Goal: Task Accomplishment & Management: Use online tool/utility

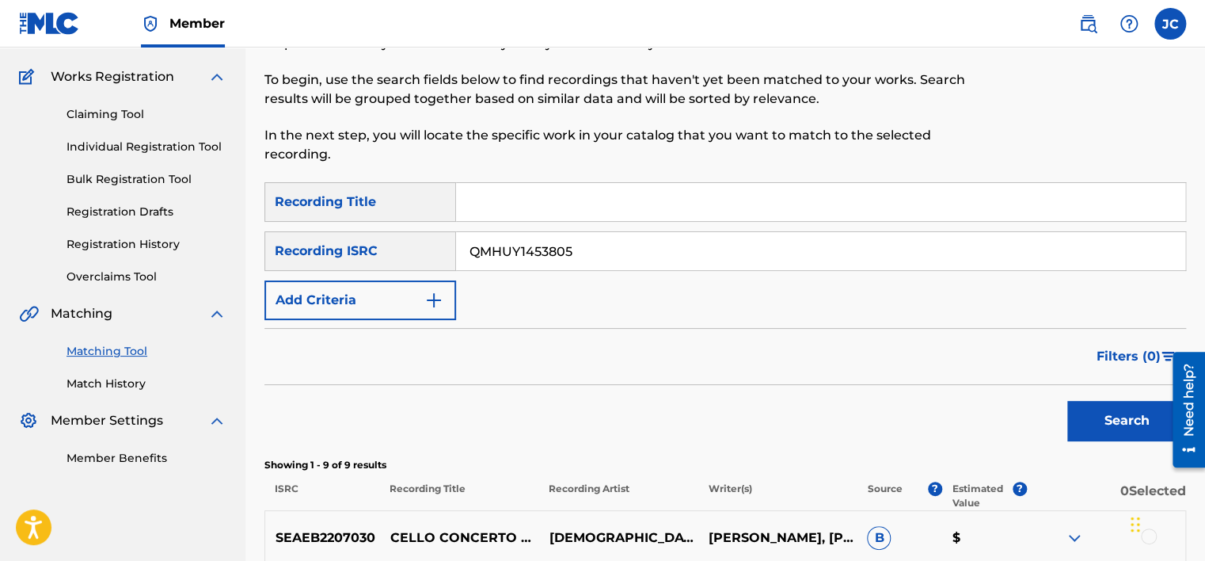
type input "QMHUY1453805"
click at [1067, 401] on button "Search" at bounding box center [1126, 421] width 119 height 40
click at [583, 255] on input "QMHUY1453805" at bounding box center [820, 251] width 729 height 38
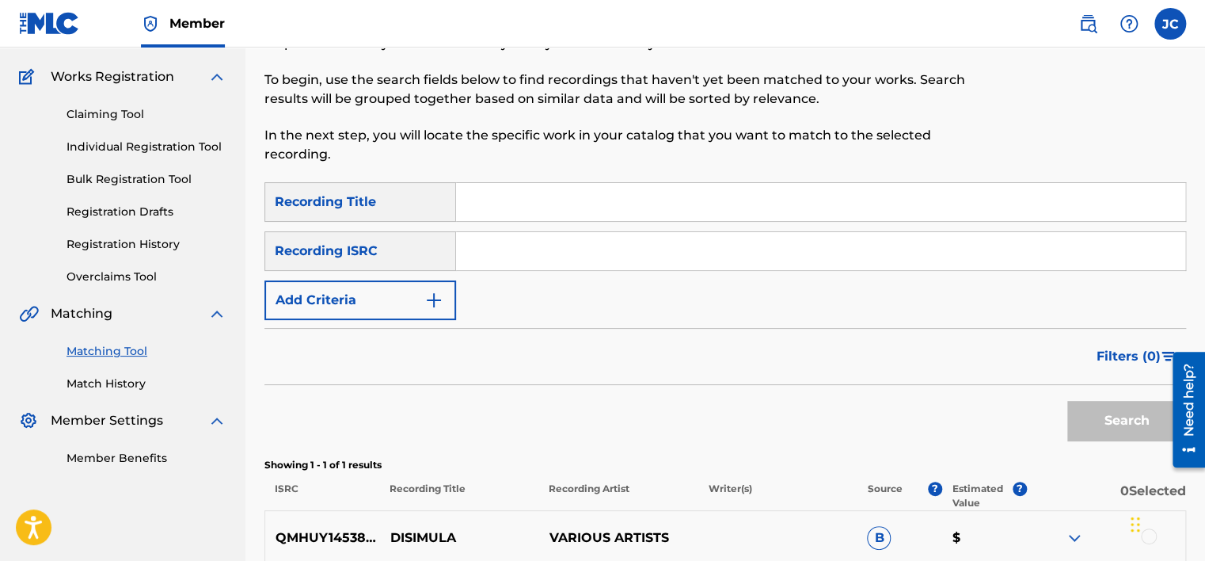
paste input "MXF390002678"
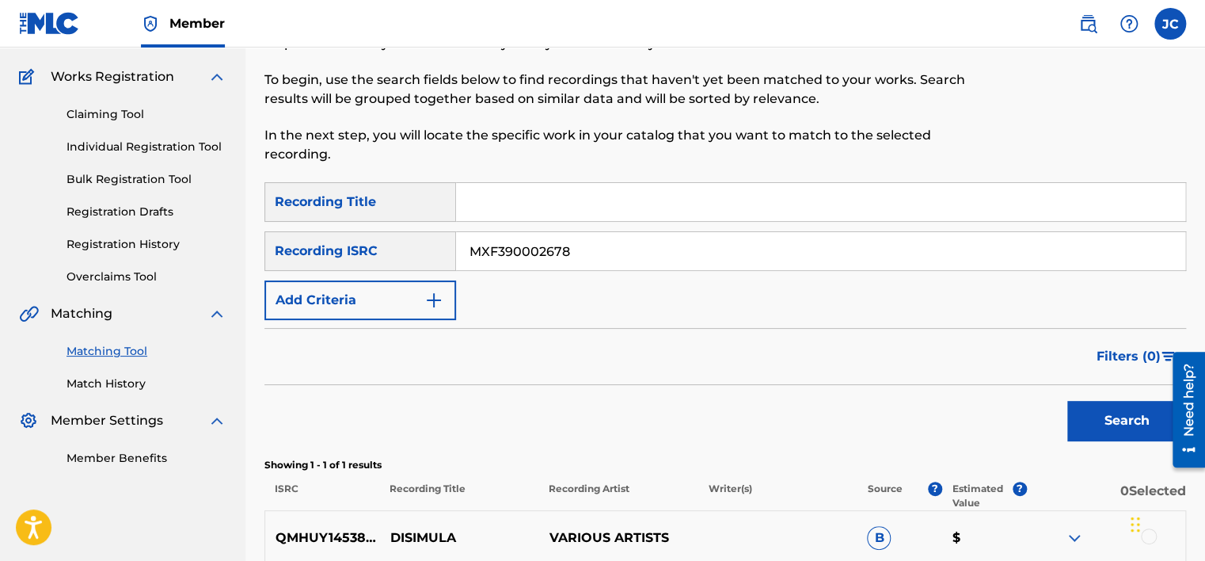
type input "MXF390002678"
click at [1067, 401] on button "Search" at bounding box center [1126, 421] width 119 height 40
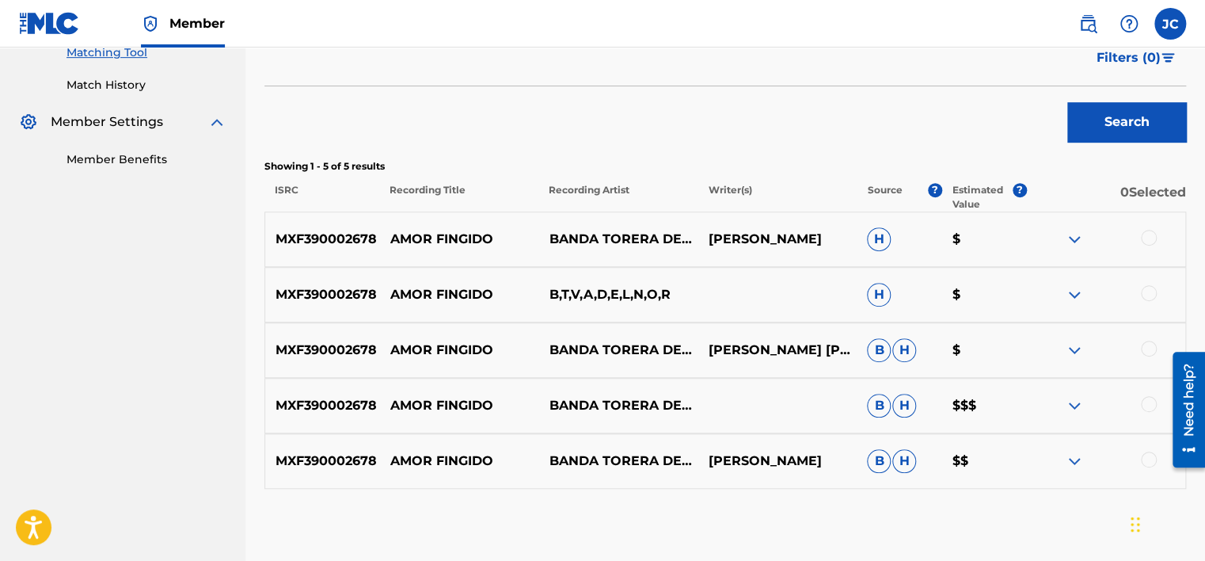
scroll to position [431, 0]
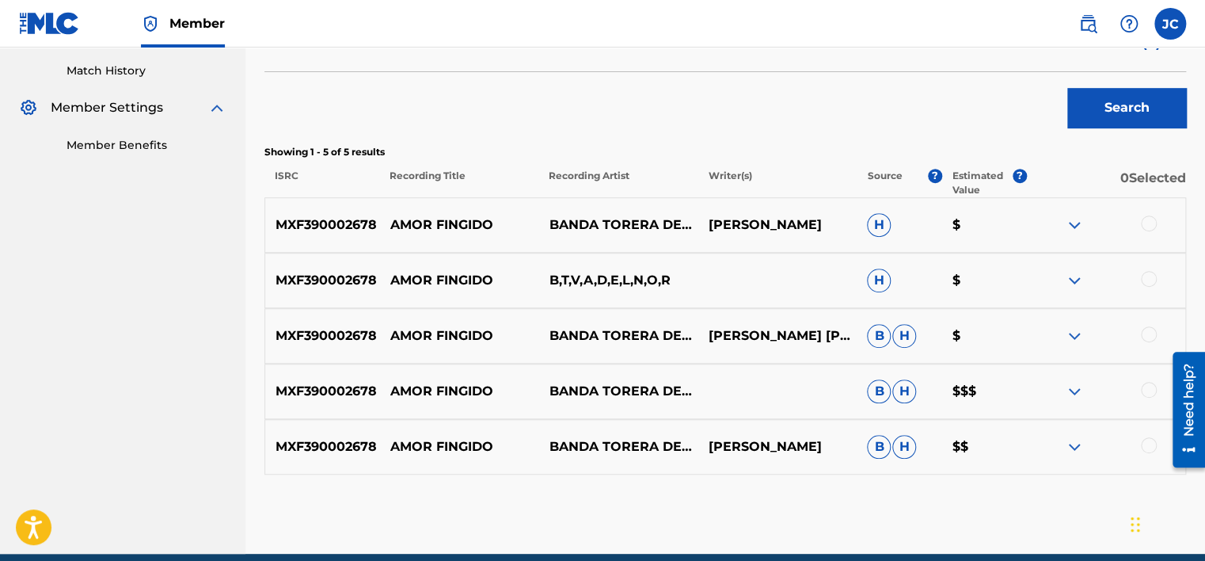
click at [1143, 442] on div at bounding box center [1149, 445] width 16 height 16
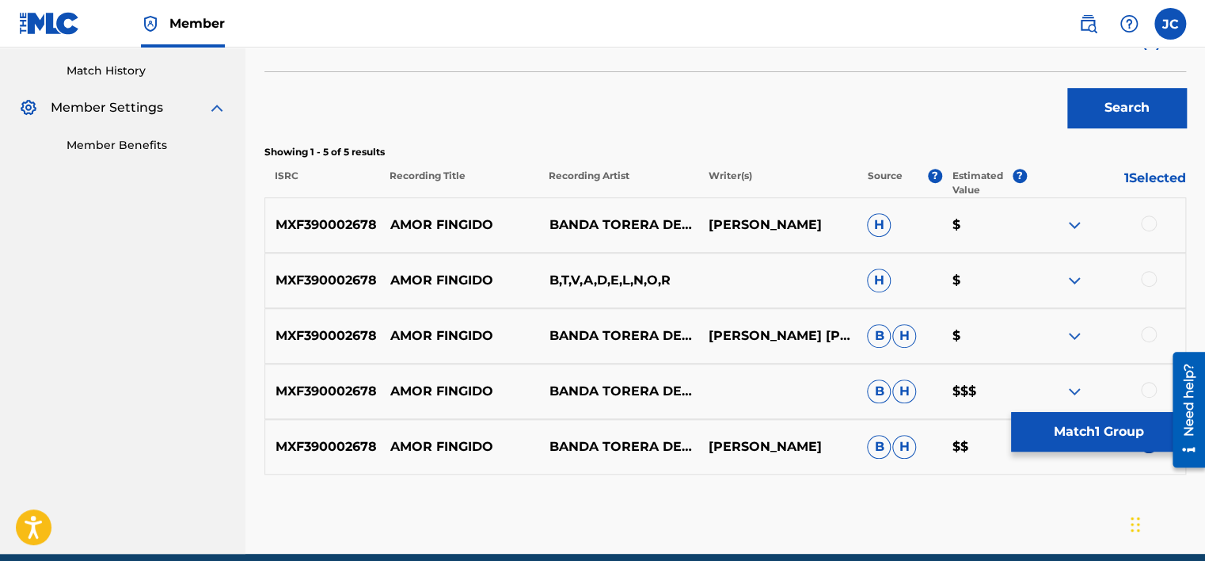
click at [1145, 392] on div at bounding box center [1149, 390] width 16 height 16
click at [1148, 333] on div at bounding box center [1149, 334] width 16 height 16
click at [1153, 276] on div at bounding box center [1149, 279] width 16 height 16
click at [1150, 222] on div at bounding box center [1149, 223] width 16 height 16
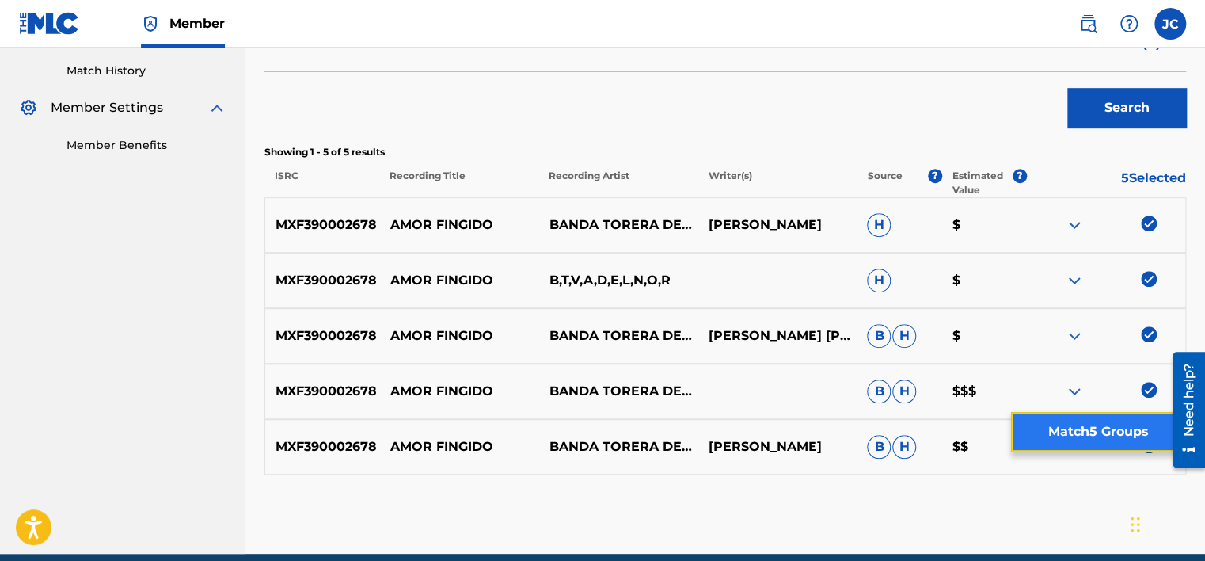
click at [1140, 447] on button "Match 5 Groups" at bounding box center [1098, 432] width 175 height 40
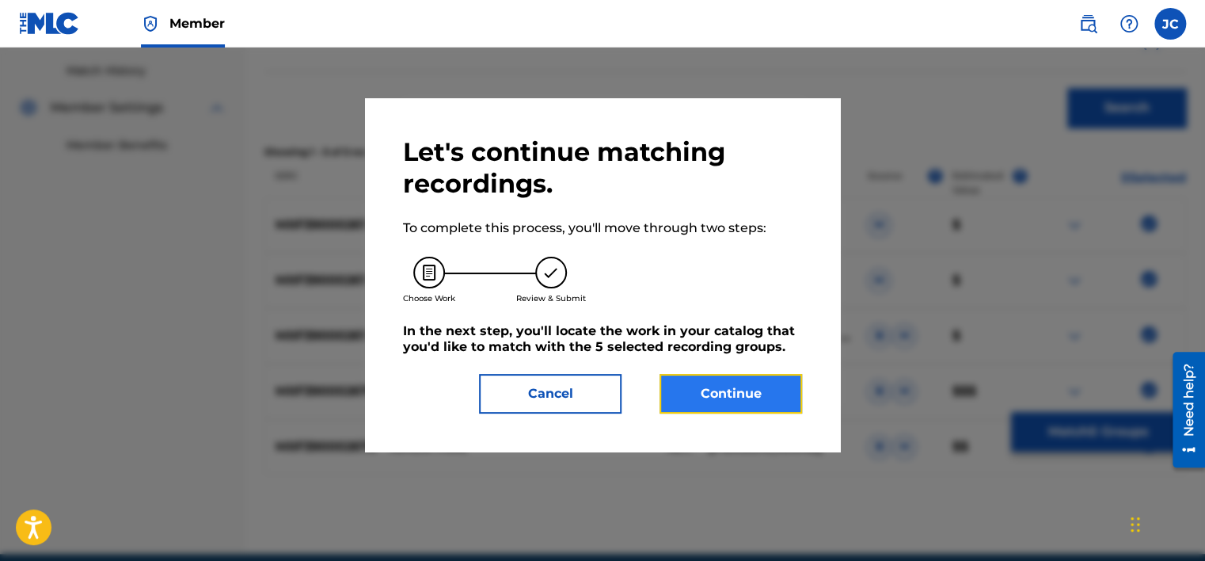
click at [745, 409] on button "Continue" at bounding box center [730, 394] width 143 height 40
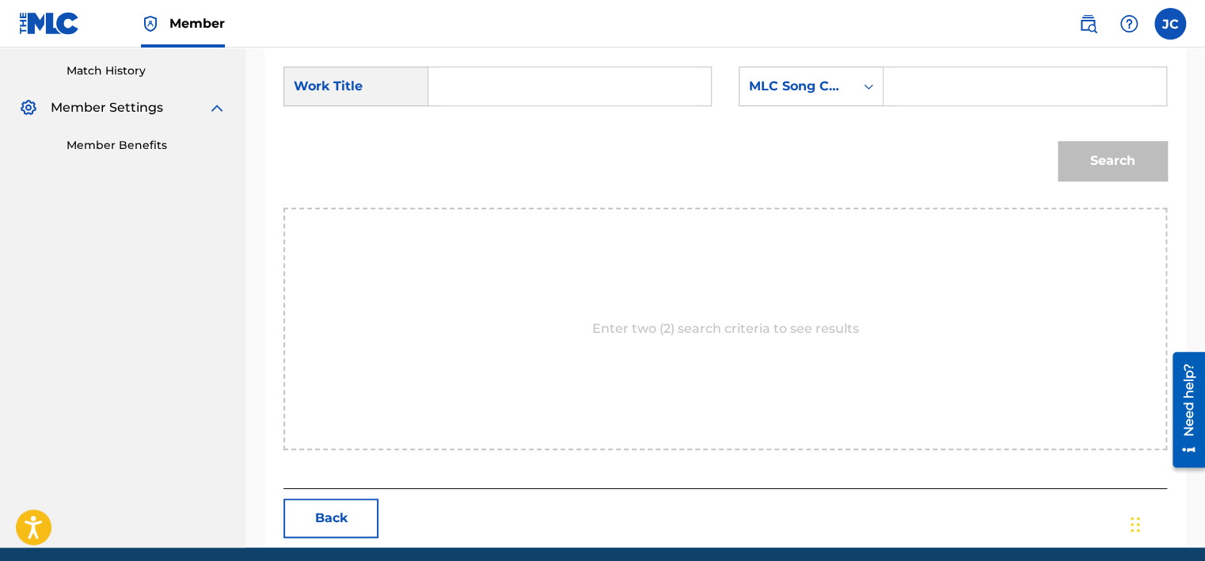
click at [819, 65] on form "SearchWithCriteria1d8deae2-4788-4a4c-8995-ed65bf57f86f Work Title SearchWithCri…" at bounding box center [725, 128] width 884 height 160
click at [834, 93] on div "MLC Song Code" at bounding box center [797, 86] width 96 height 19
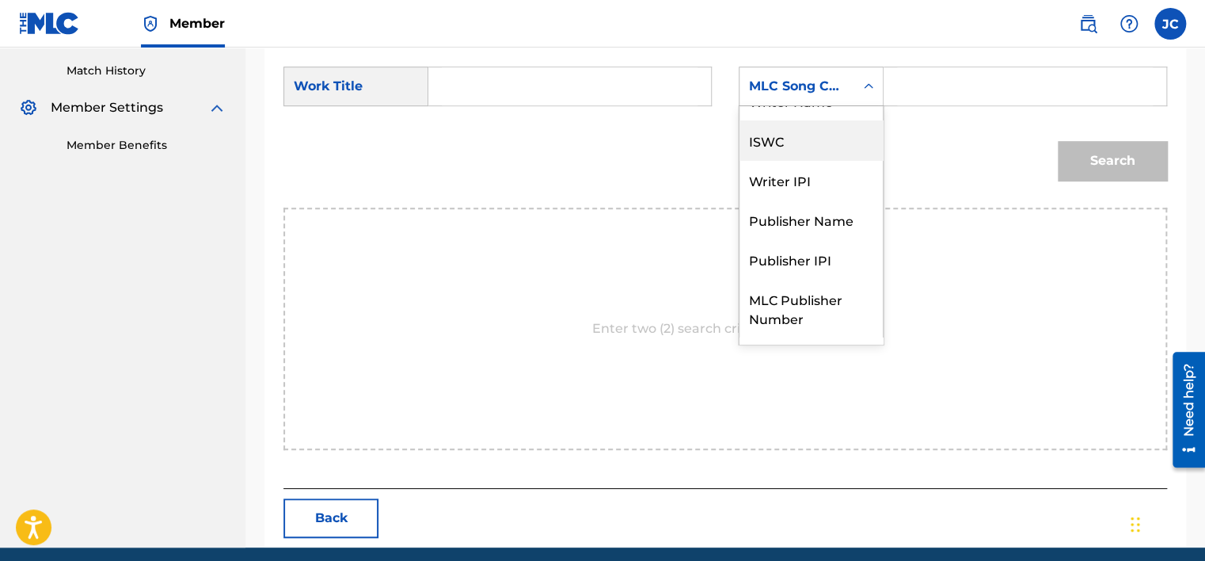
scroll to position [0, 0]
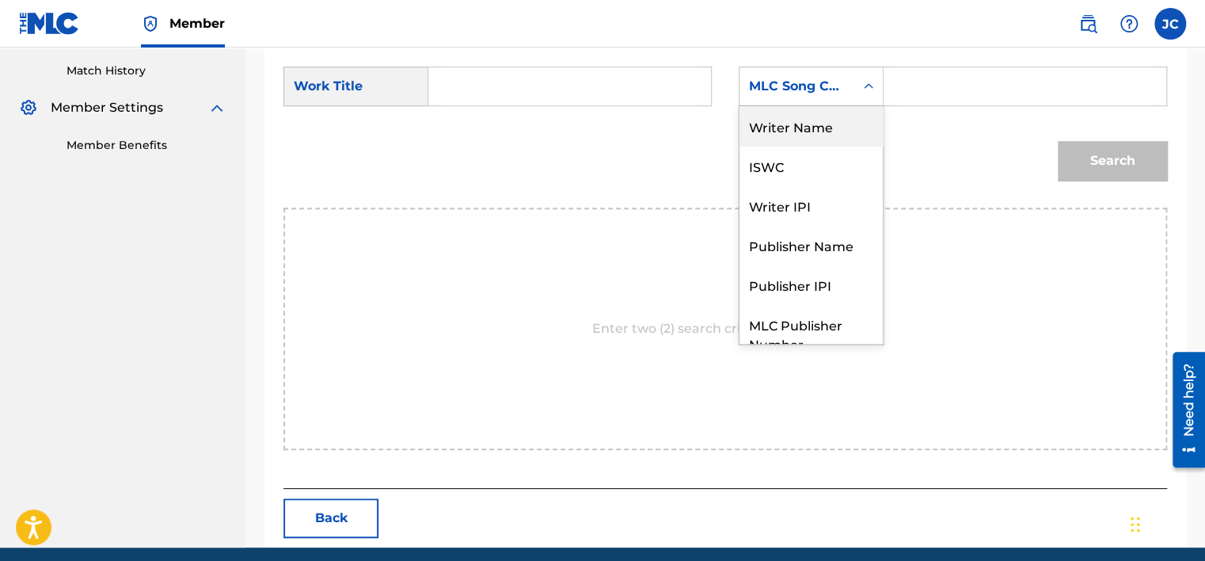
click at [803, 121] on div "Writer Name" at bounding box center [810, 126] width 143 height 40
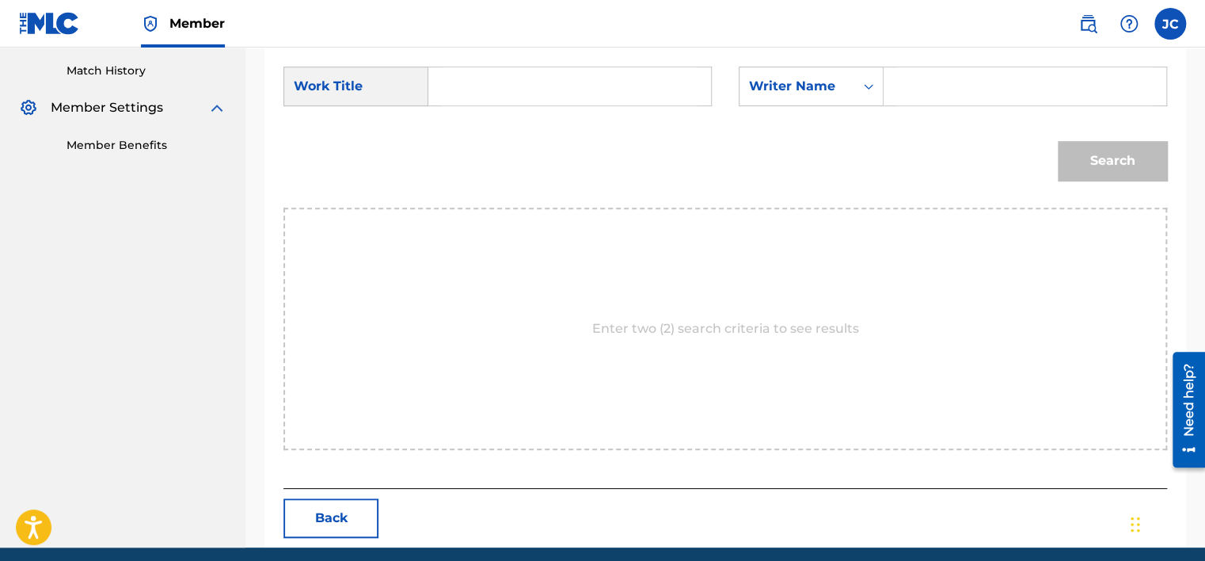
click at [548, 82] on input "Search Form" at bounding box center [570, 86] width 256 height 38
paste input "Amor Fingido"
type input "Amor Fingido"
click at [964, 88] on input "Search Form" at bounding box center [1025, 86] width 256 height 38
paste input "Barraza"
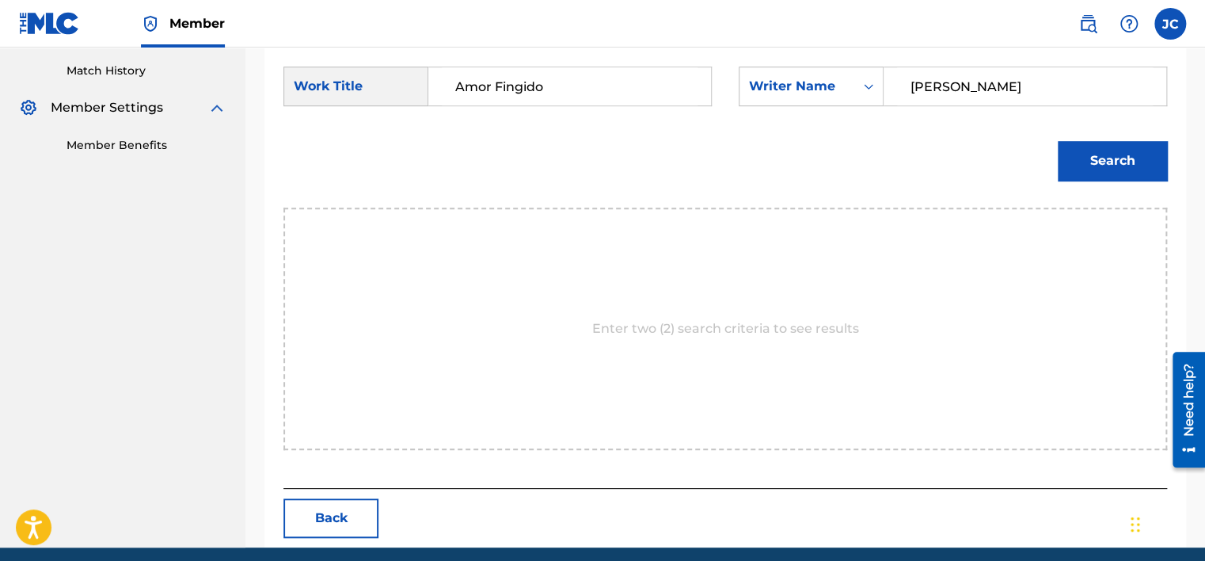
click at [1058, 141] on button "Search" at bounding box center [1112, 161] width 109 height 40
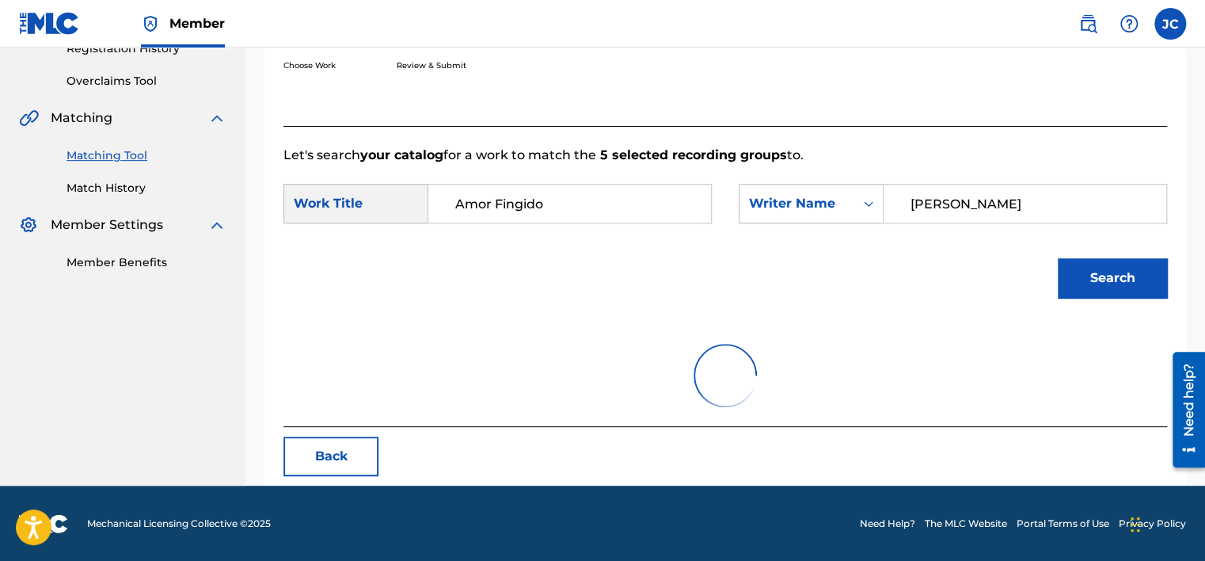
scroll to position [431, 0]
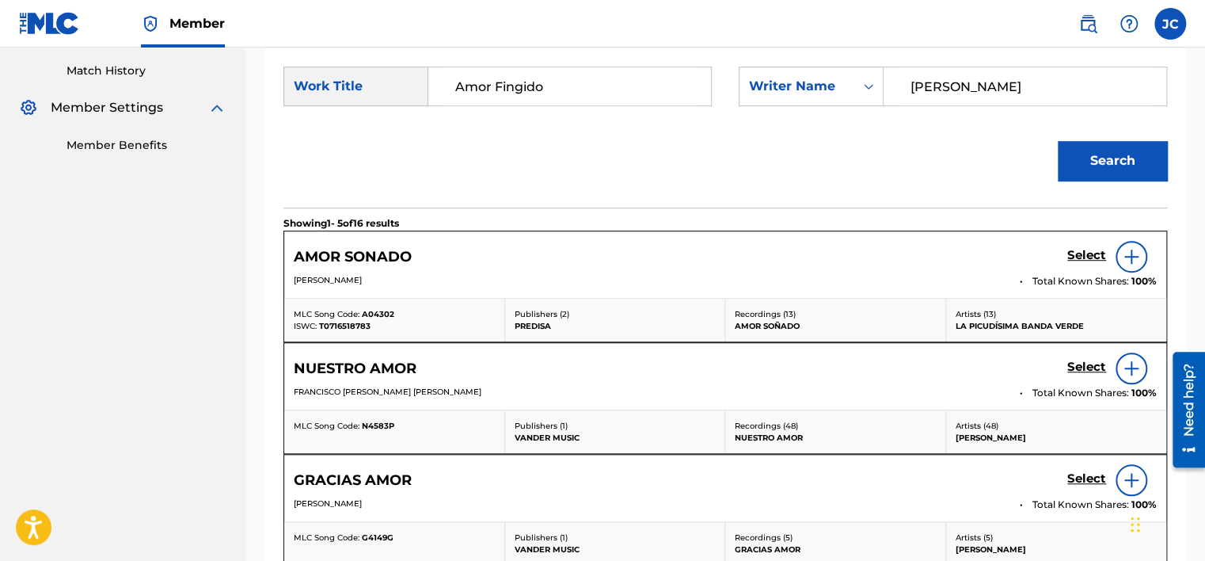
click at [1036, 82] on input "Barraza" at bounding box center [1025, 86] width 256 height 38
paste input "Javier"
type input "Javier"
click at [1058, 141] on button "Search" at bounding box center [1112, 161] width 109 height 40
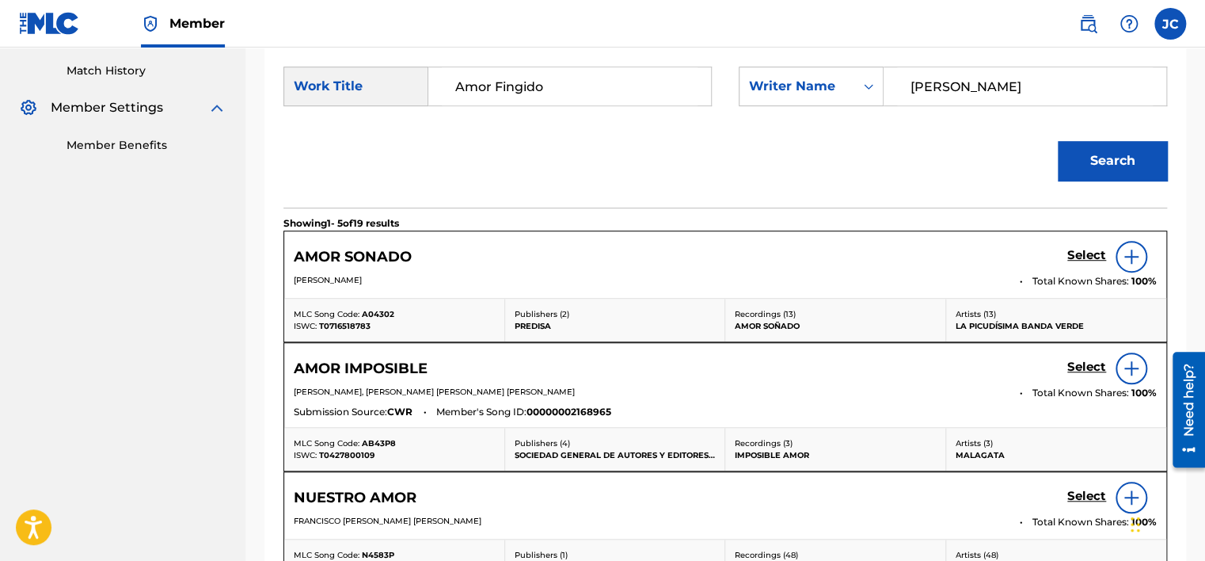
click at [1129, 260] on img at bounding box center [1131, 256] width 19 height 19
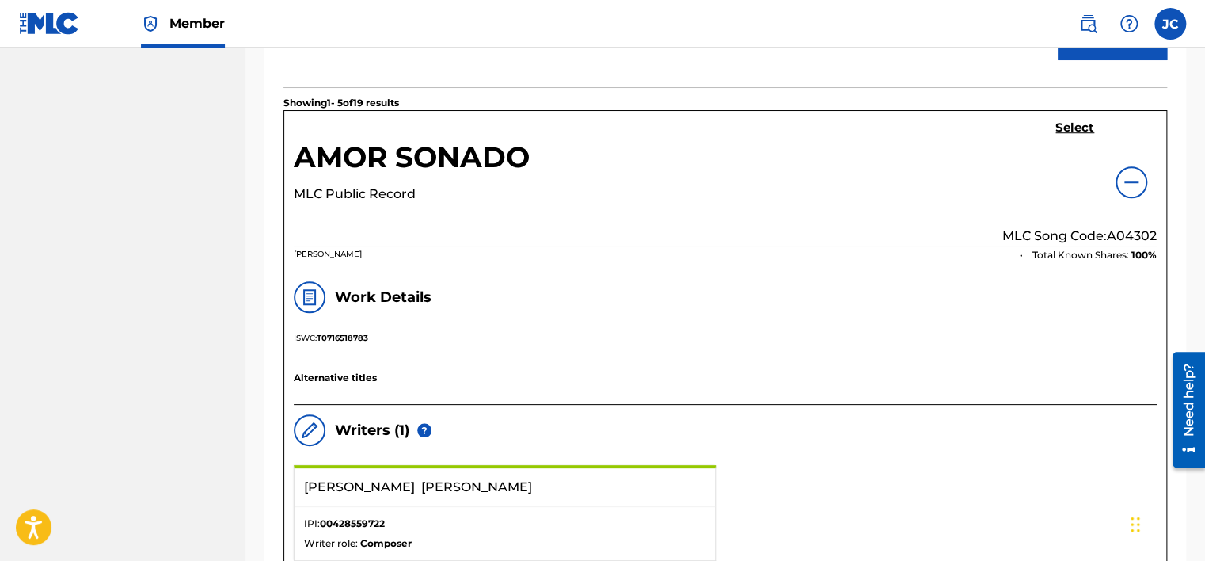
scroll to position [456, 0]
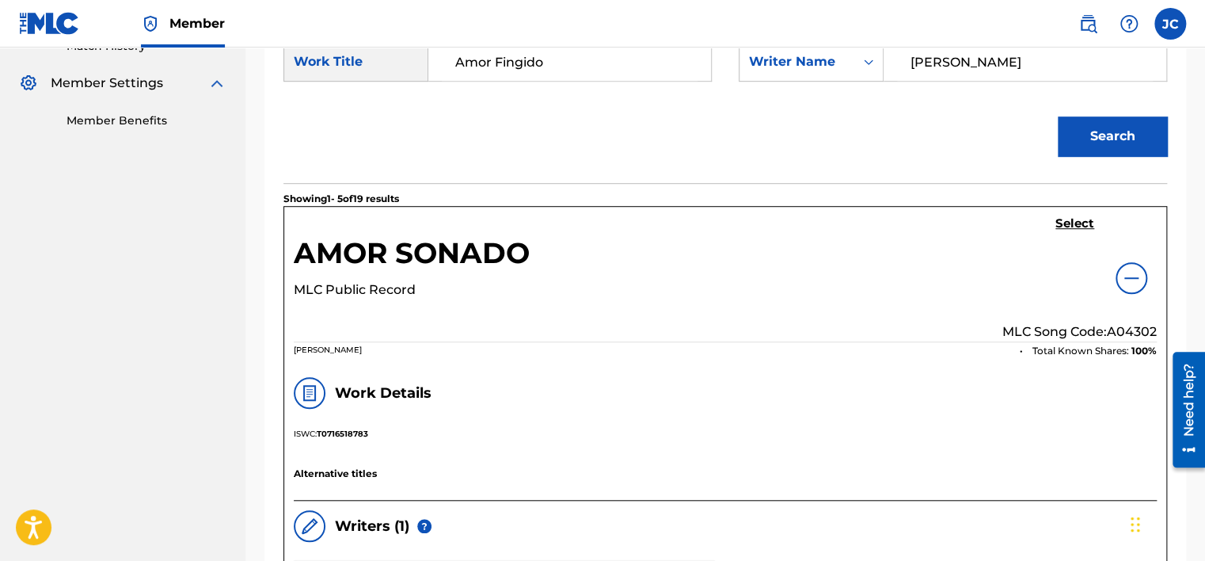
click at [1123, 279] on img at bounding box center [1131, 277] width 19 height 19
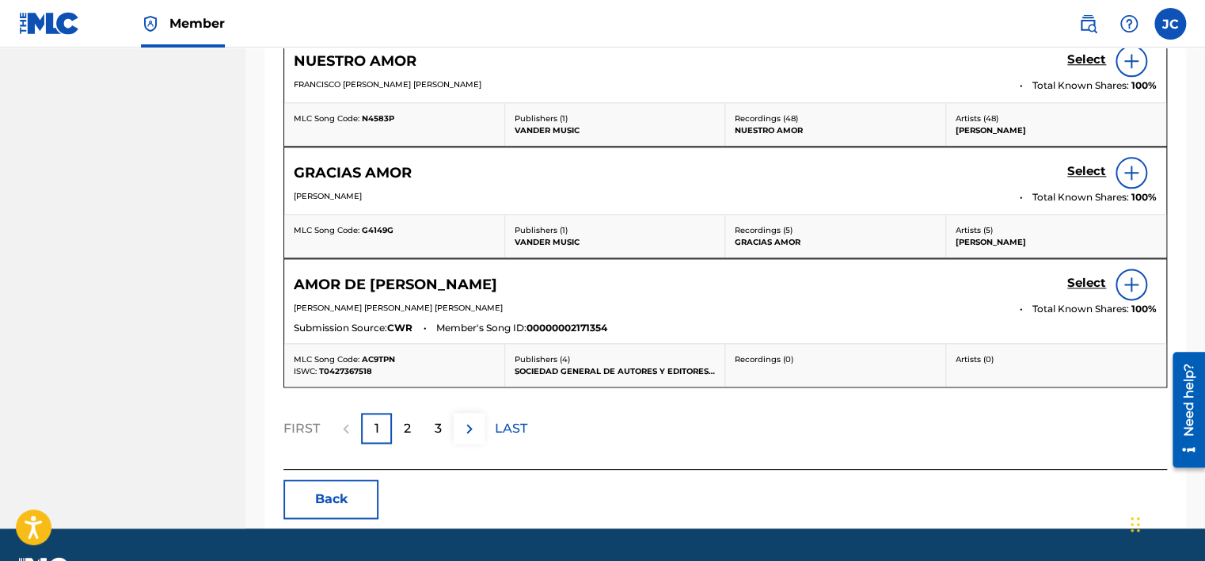
scroll to position [908, 0]
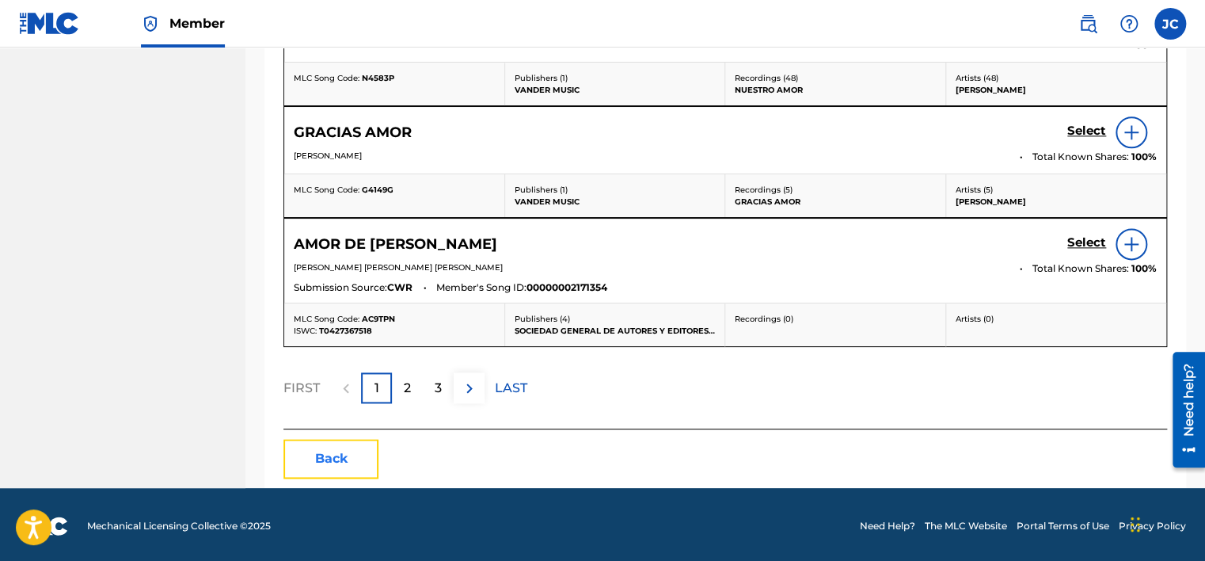
click at [355, 456] on button "Back" at bounding box center [330, 459] width 95 height 40
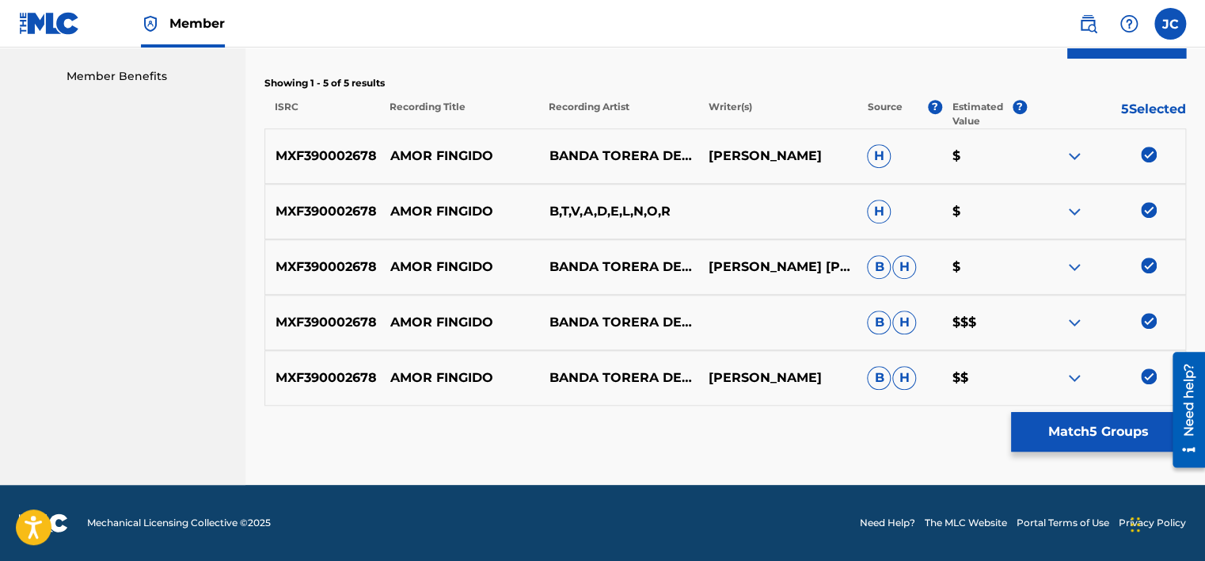
click at [1153, 374] on img at bounding box center [1149, 376] width 16 height 16
click at [1146, 314] on img at bounding box center [1149, 321] width 16 height 16
click at [1146, 264] on img at bounding box center [1149, 265] width 16 height 16
click at [1143, 205] on img at bounding box center [1149, 210] width 16 height 16
click at [1146, 157] on img at bounding box center [1149, 154] width 16 height 16
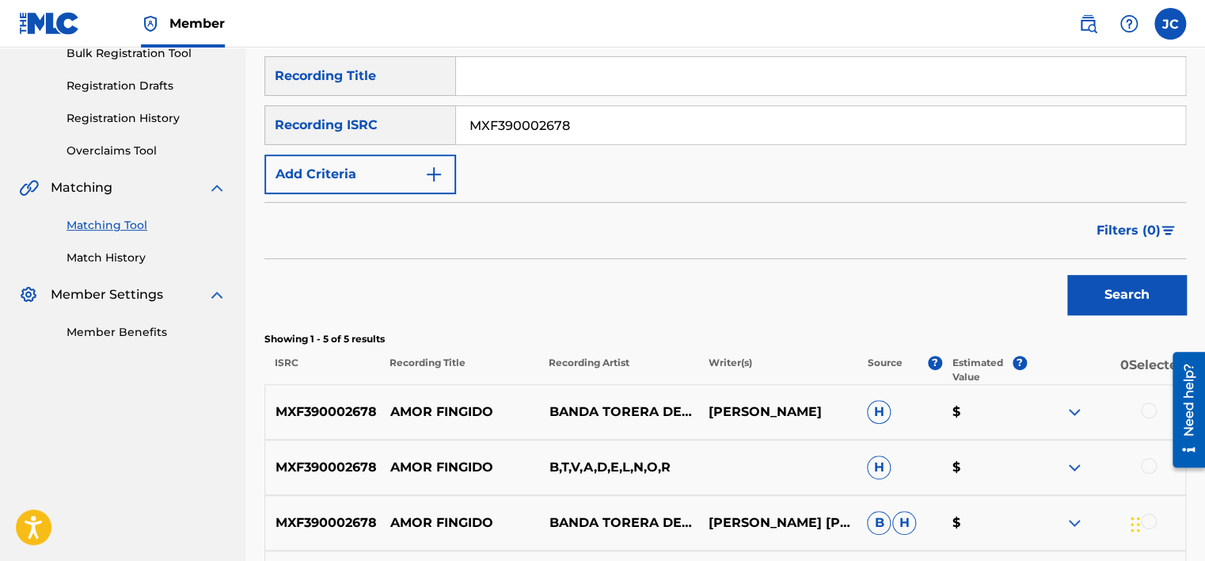
scroll to position [222, 0]
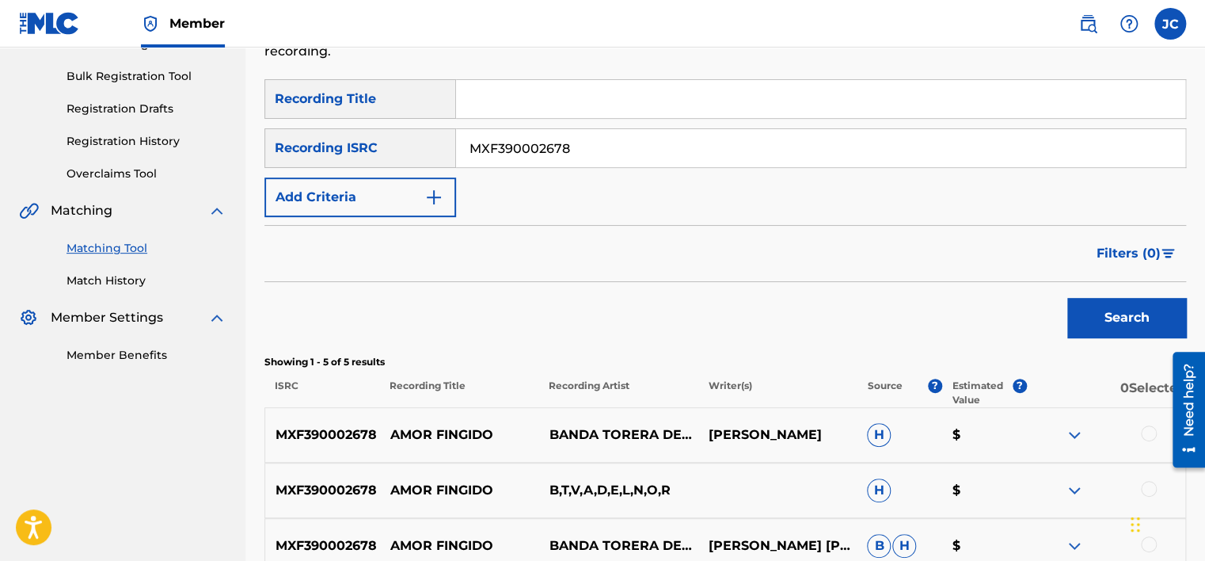
click at [713, 156] on input "MXF390002678" at bounding box center [820, 148] width 729 height 38
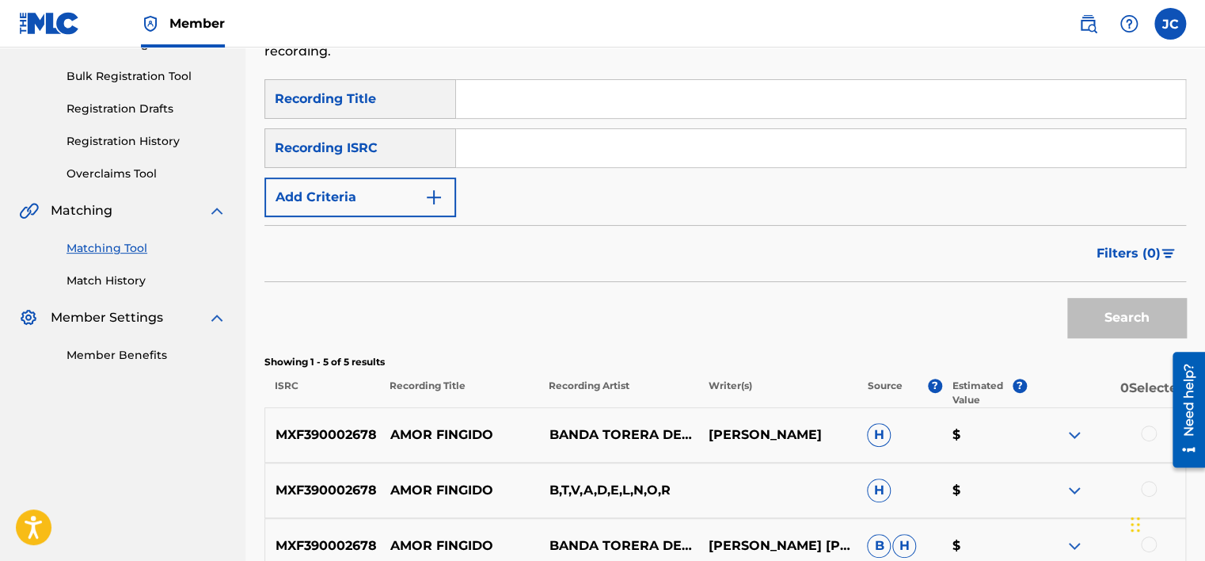
paste input "FRZ037602620"
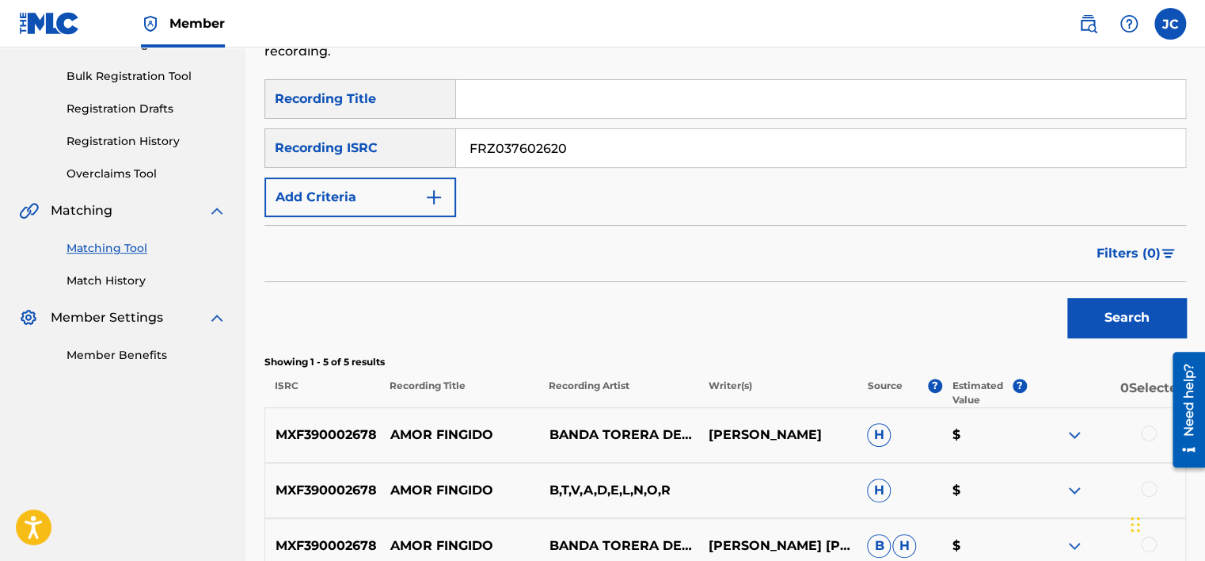
type input "FRZ037602620"
click at [1067, 298] on button "Search" at bounding box center [1126, 318] width 119 height 40
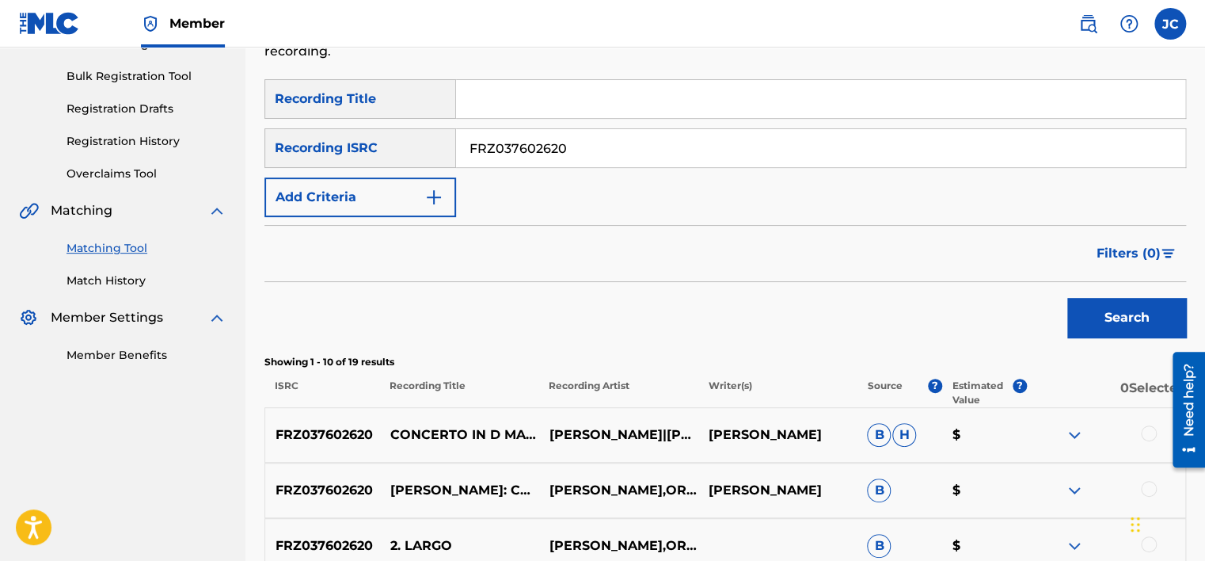
click at [569, 138] on input "FRZ037602620" at bounding box center [820, 148] width 729 height 38
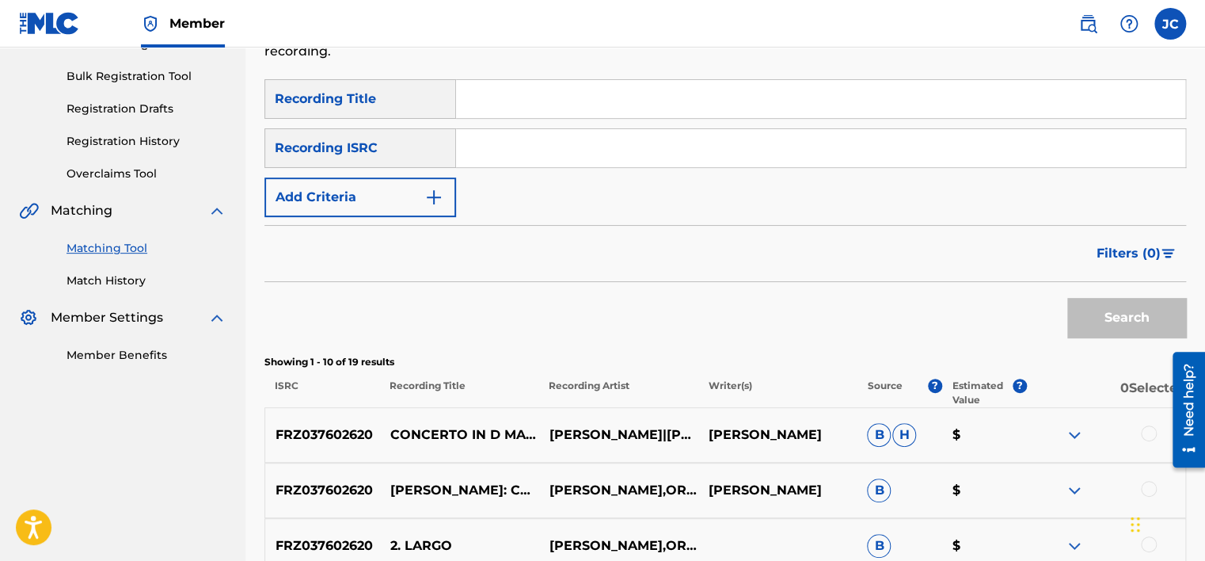
paste input "PLL431498649"
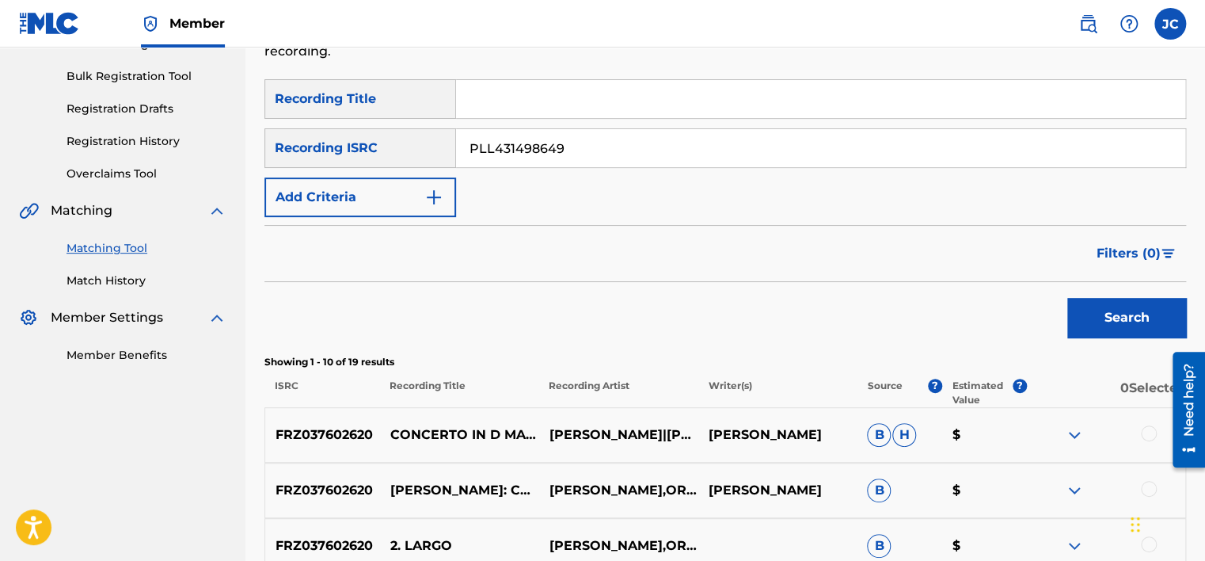
type input "PLL431498649"
click at [1067, 298] on button "Search" at bounding box center [1126, 318] width 119 height 40
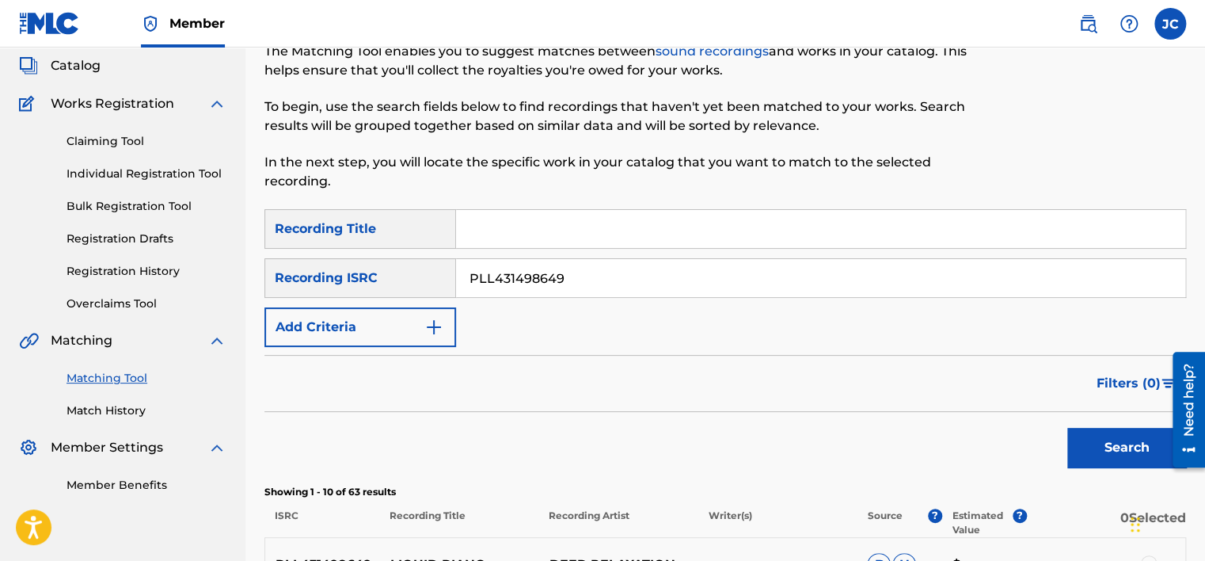
scroll to position [68, 0]
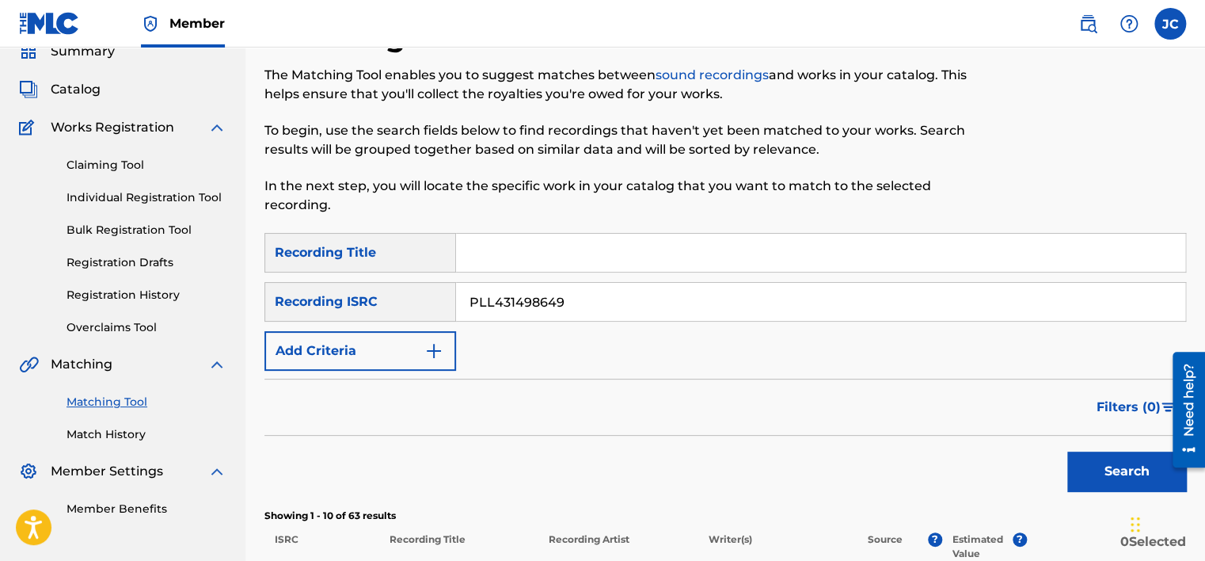
click at [649, 263] on input "Search Form" at bounding box center [820, 253] width 729 height 38
paste input "Liquid Piano"
type input "Liquid Piano"
click at [1067, 451] on button "Search" at bounding box center [1126, 471] width 119 height 40
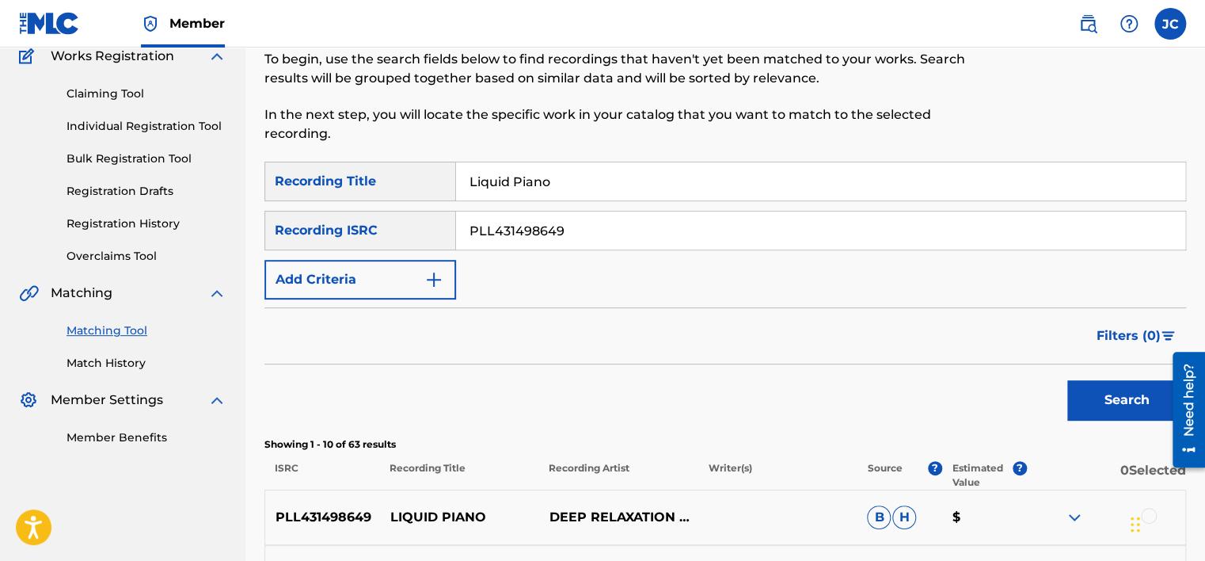
scroll to position [102, 0]
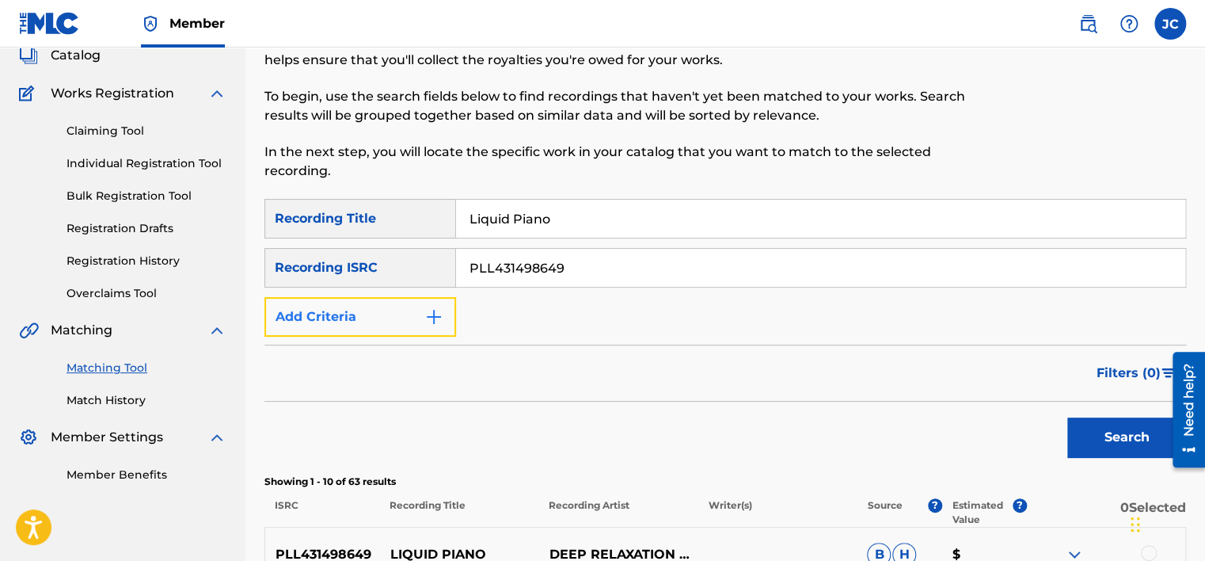
click at [435, 326] on button "Add Criteria" at bounding box center [360, 317] width 192 height 40
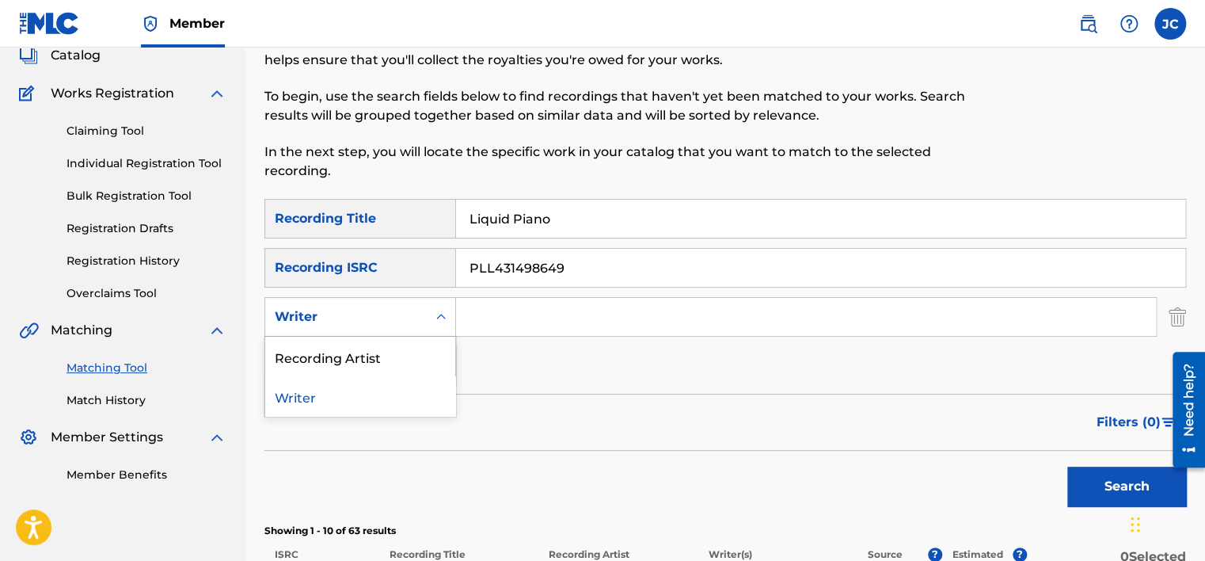
click at [427, 326] on div "Search Form" at bounding box center [441, 316] width 29 height 29
click at [424, 350] on div "Recording Artist" at bounding box center [360, 356] width 190 height 40
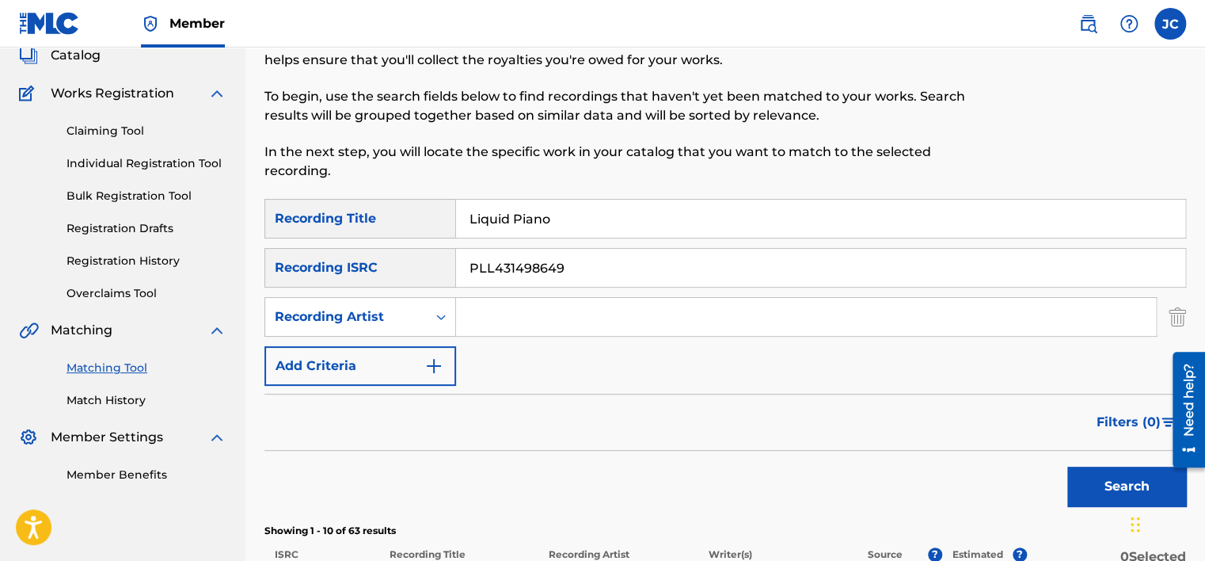
click at [542, 324] on input "Search Form" at bounding box center [806, 317] width 700 height 38
paste input "Deep Sleep Relaxation Universe"
type input "Deep Sleep Relaxation Universe"
click at [1067, 466] on button "Search" at bounding box center [1126, 486] width 119 height 40
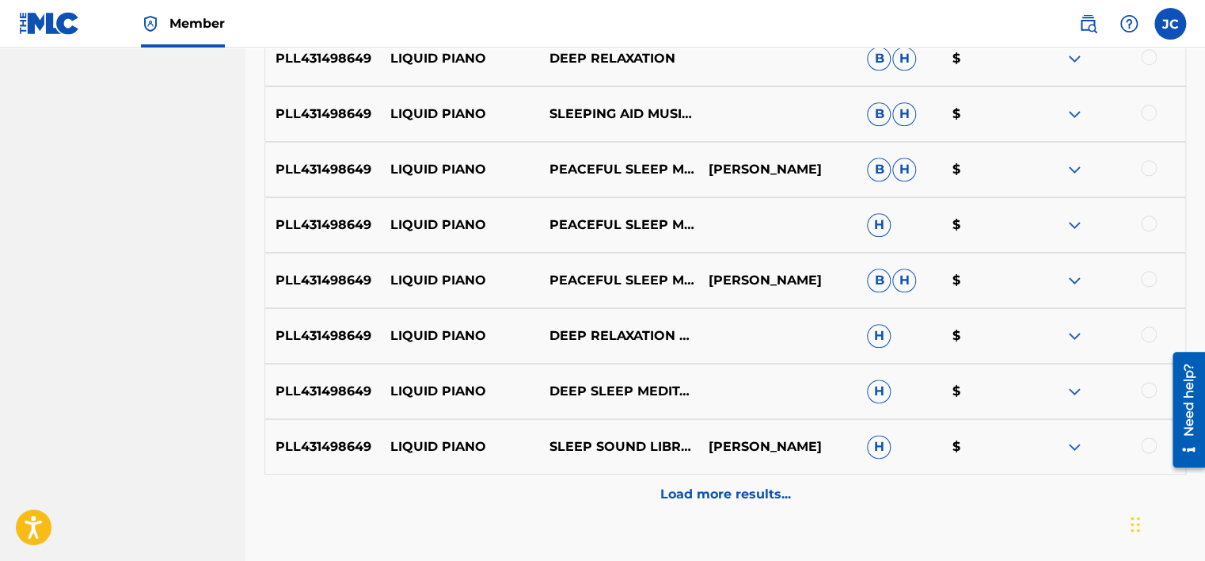
scroll to position [763, 0]
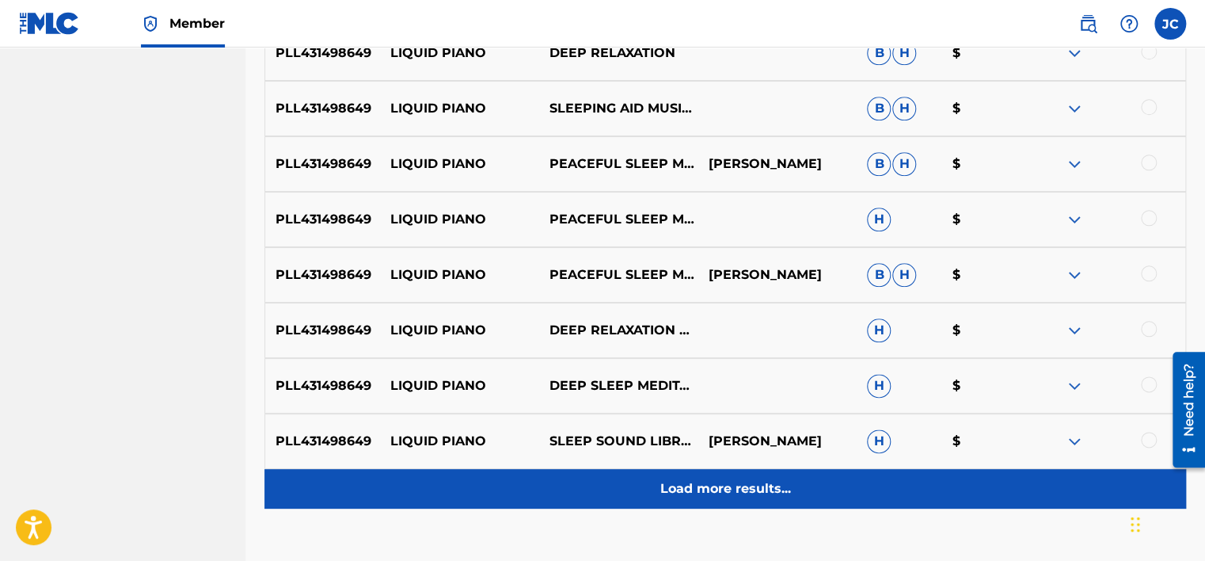
click at [816, 498] on div "Load more results..." at bounding box center [725, 489] width 922 height 40
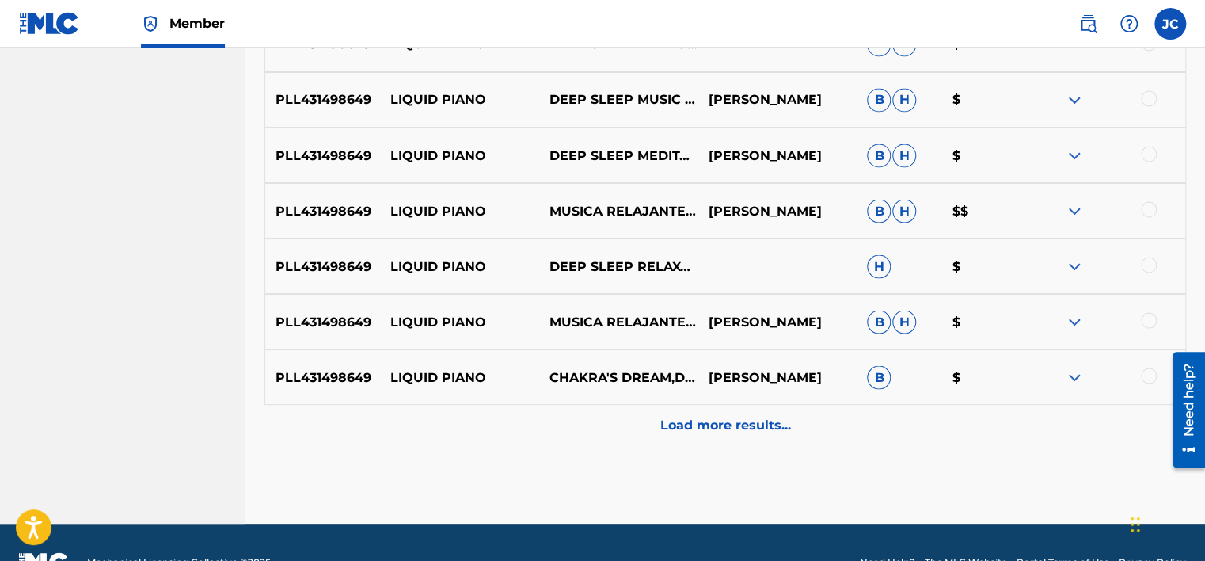
scroll to position [1420, 0]
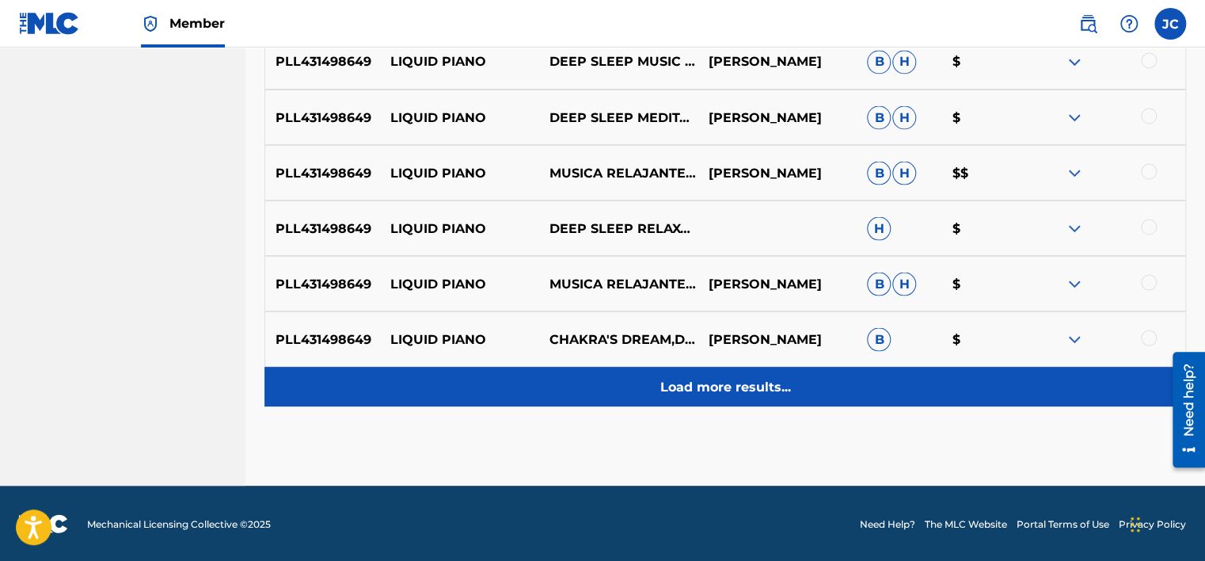
click at [1009, 399] on div "Load more results..." at bounding box center [725, 387] width 922 height 40
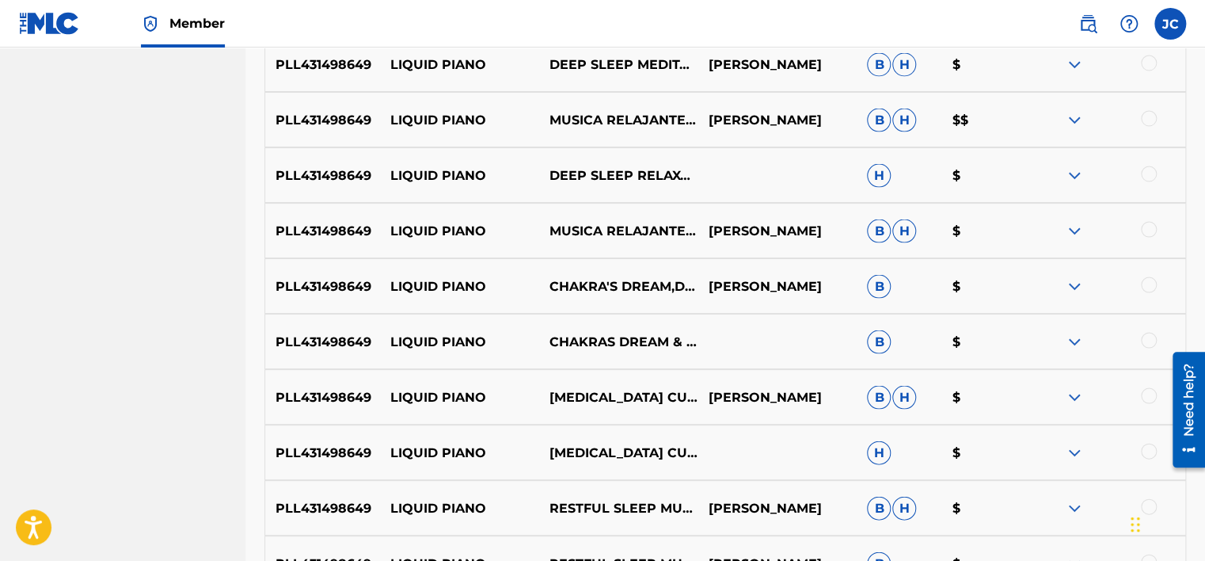
scroll to position [1974, 0]
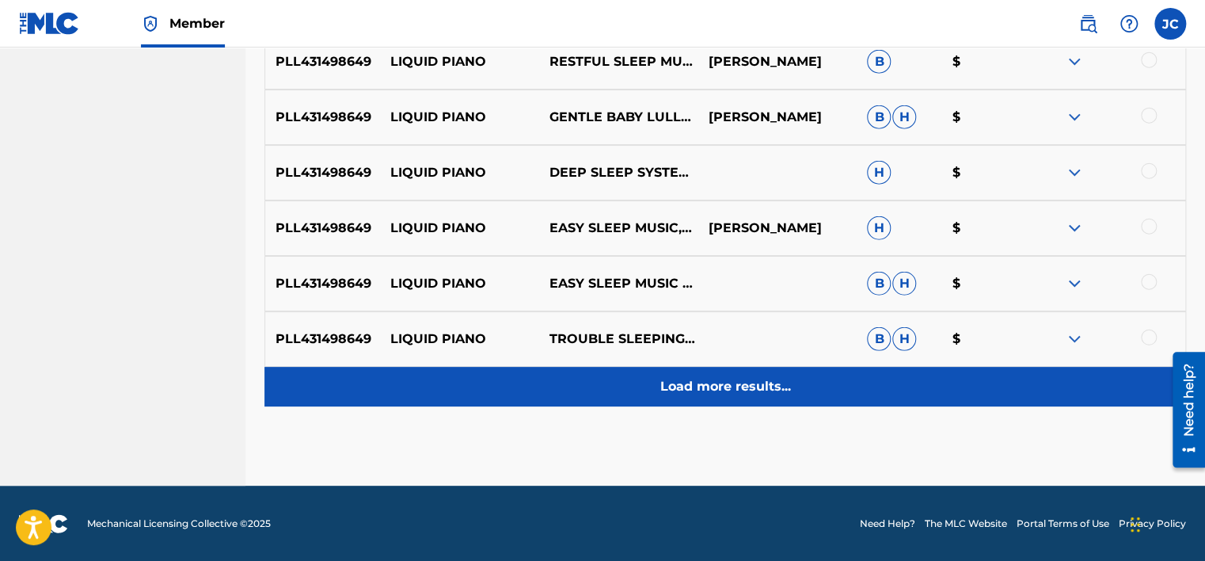
click at [937, 401] on div "Load more results..." at bounding box center [725, 387] width 922 height 40
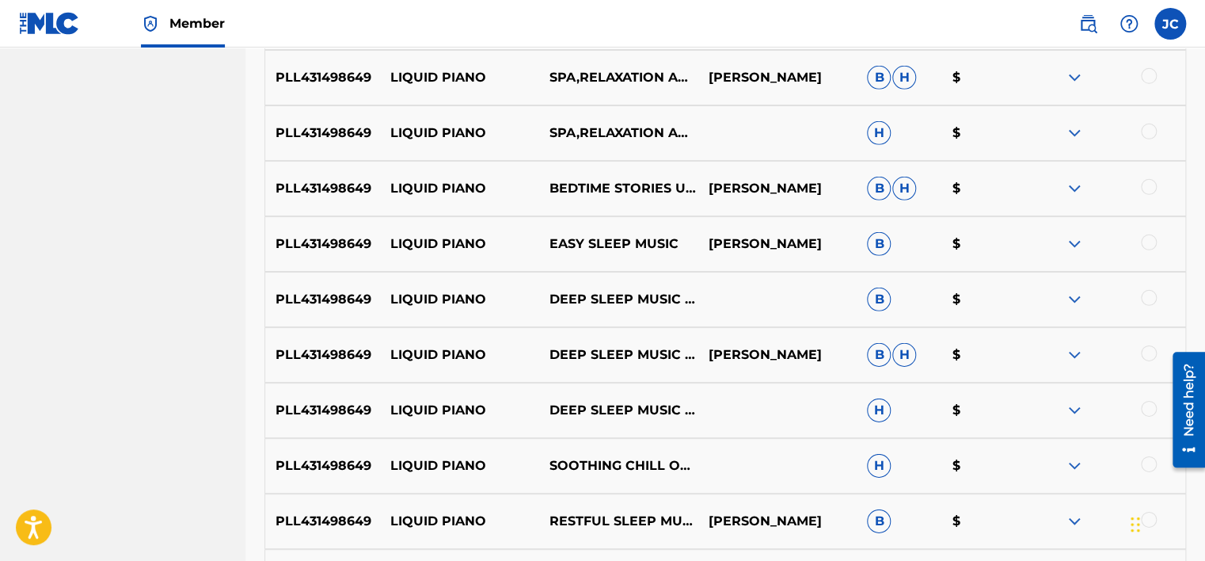
scroll to position [2528, 0]
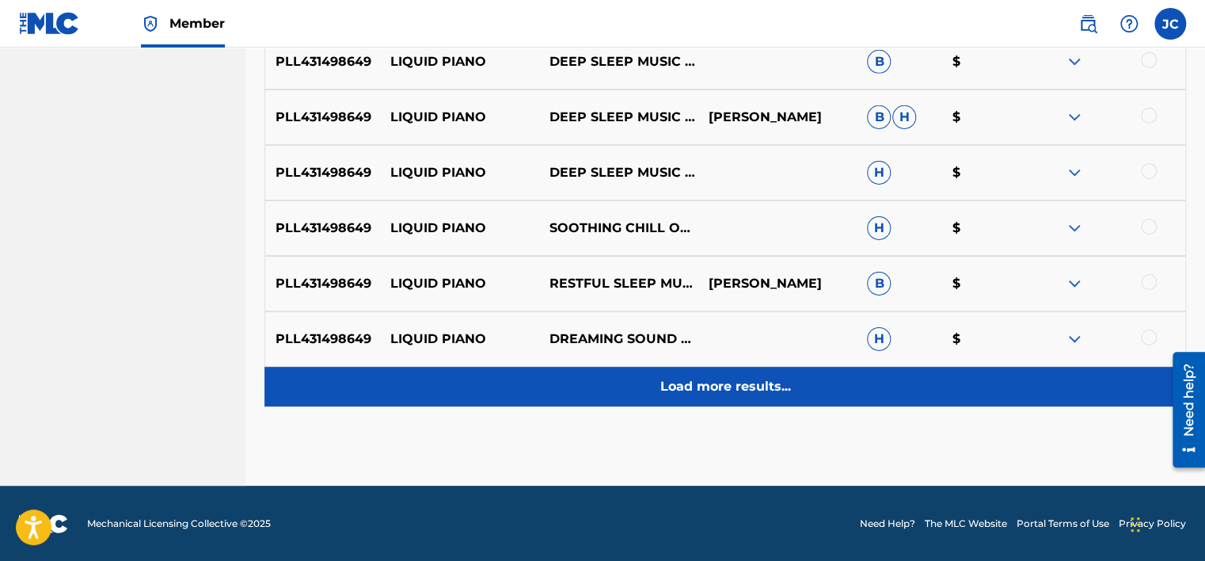
click at [895, 386] on div "Load more results..." at bounding box center [725, 387] width 922 height 40
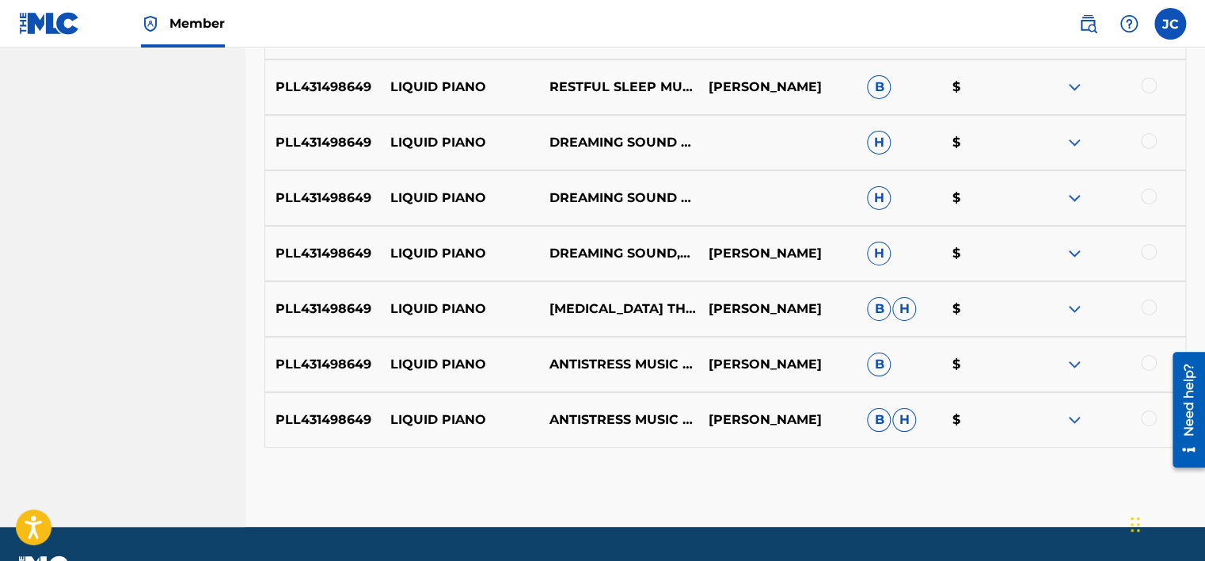
scroll to position [2765, 0]
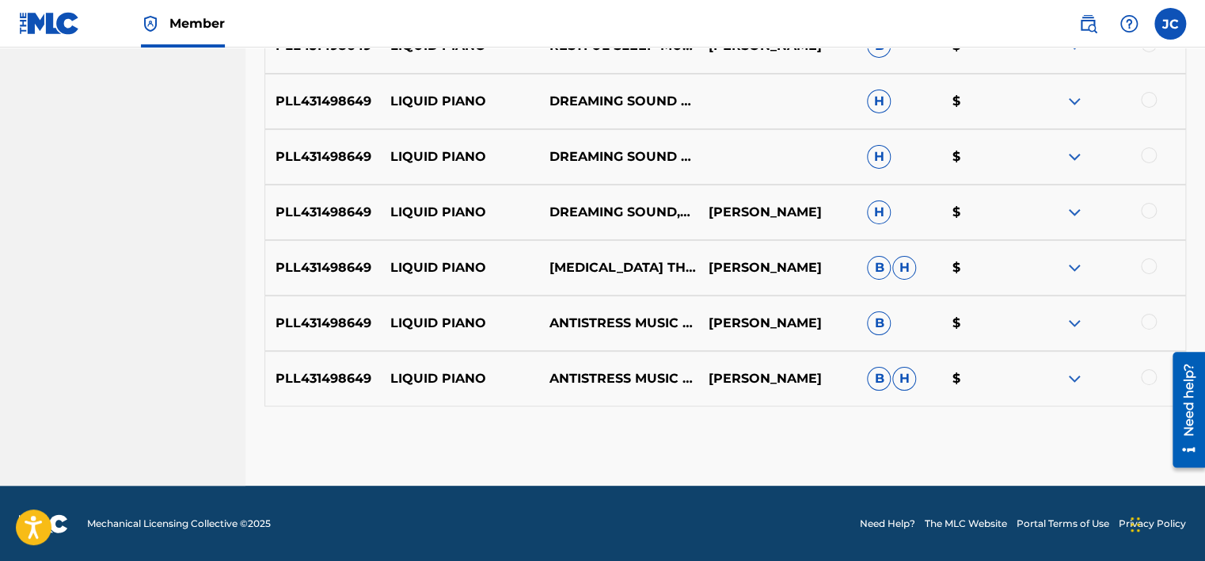
click at [1150, 377] on div at bounding box center [1149, 377] width 16 height 16
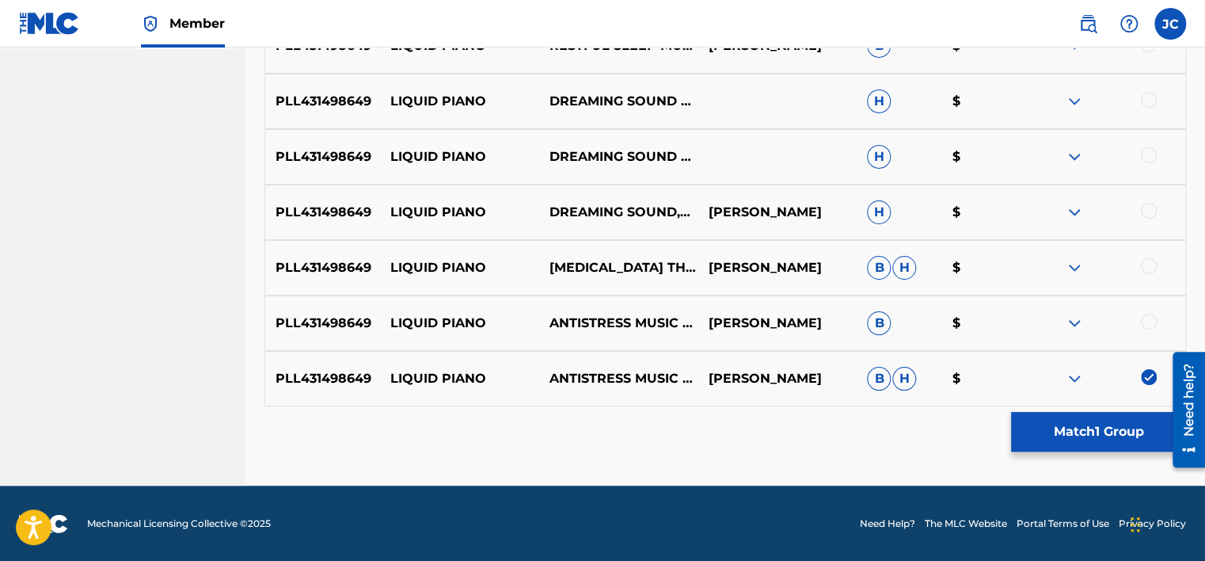
click at [1154, 323] on div at bounding box center [1149, 322] width 16 height 16
click at [1150, 265] on div at bounding box center [1149, 266] width 16 height 16
click at [1149, 215] on div at bounding box center [1149, 211] width 16 height 16
click at [1146, 151] on div at bounding box center [1149, 155] width 16 height 16
click at [1147, 97] on div at bounding box center [1149, 100] width 16 height 16
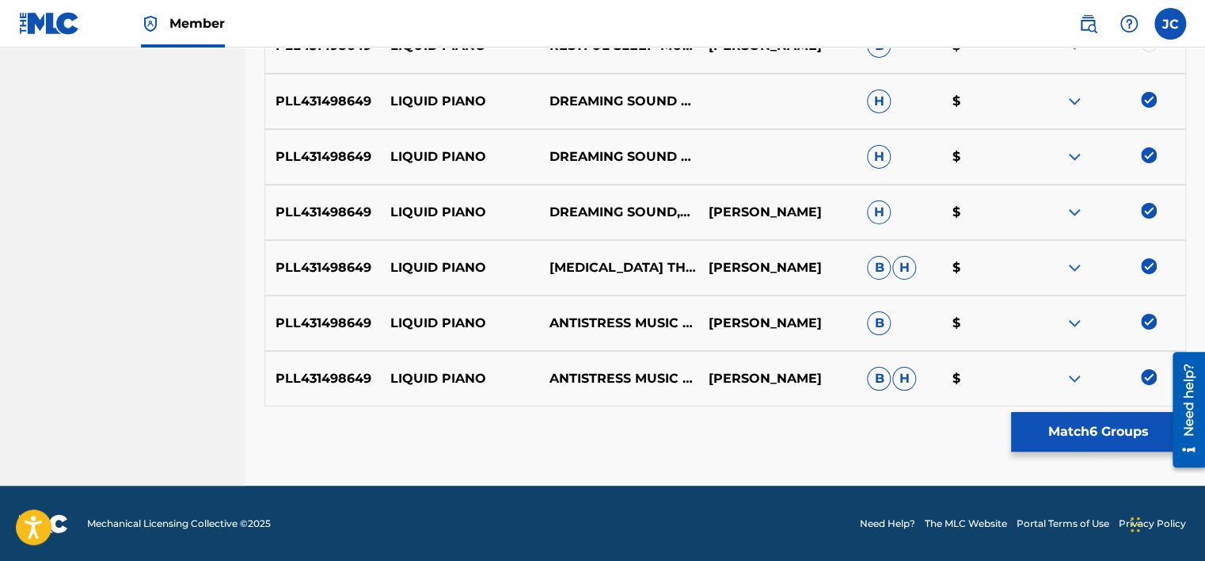
click at [1147, 48] on div at bounding box center [1149, 44] width 16 height 16
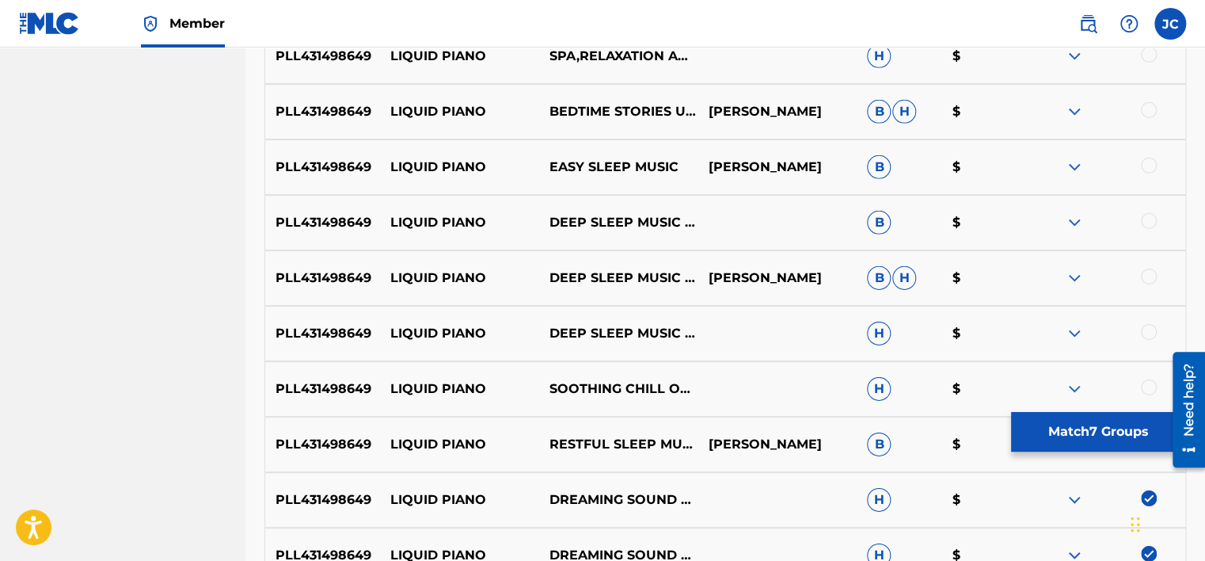
scroll to position [2360, 0]
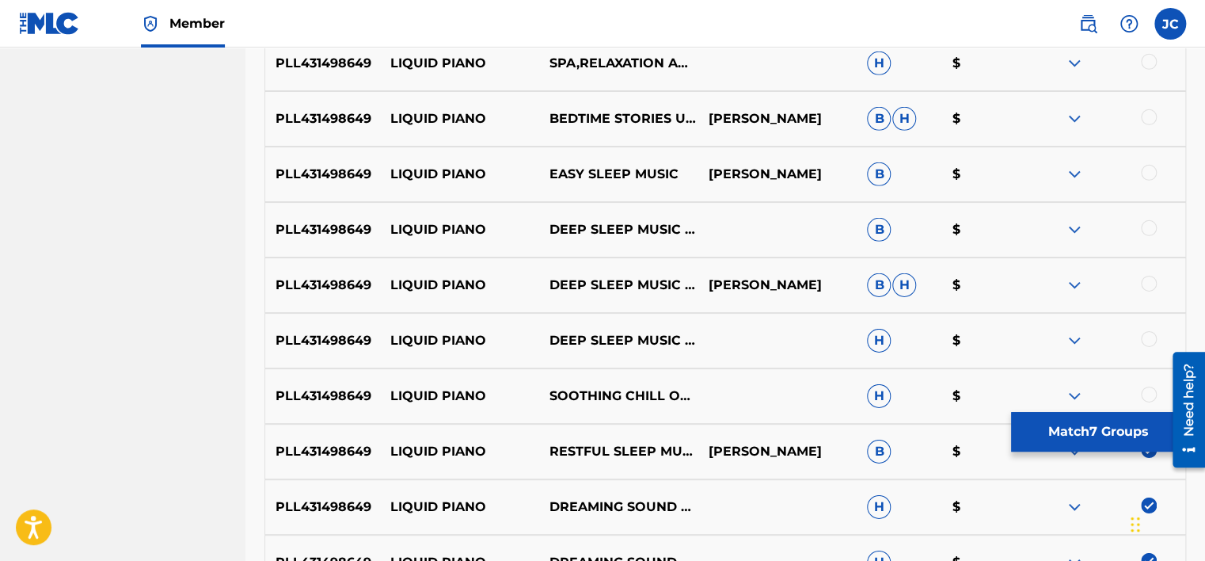
click at [1146, 392] on div at bounding box center [1149, 394] width 16 height 16
click at [1146, 339] on div at bounding box center [1149, 339] width 16 height 16
click at [1150, 291] on div at bounding box center [1105, 285] width 159 height 19
click at [1150, 283] on div at bounding box center [1149, 284] width 16 height 16
click at [1150, 234] on div at bounding box center [1149, 228] width 16 height 16
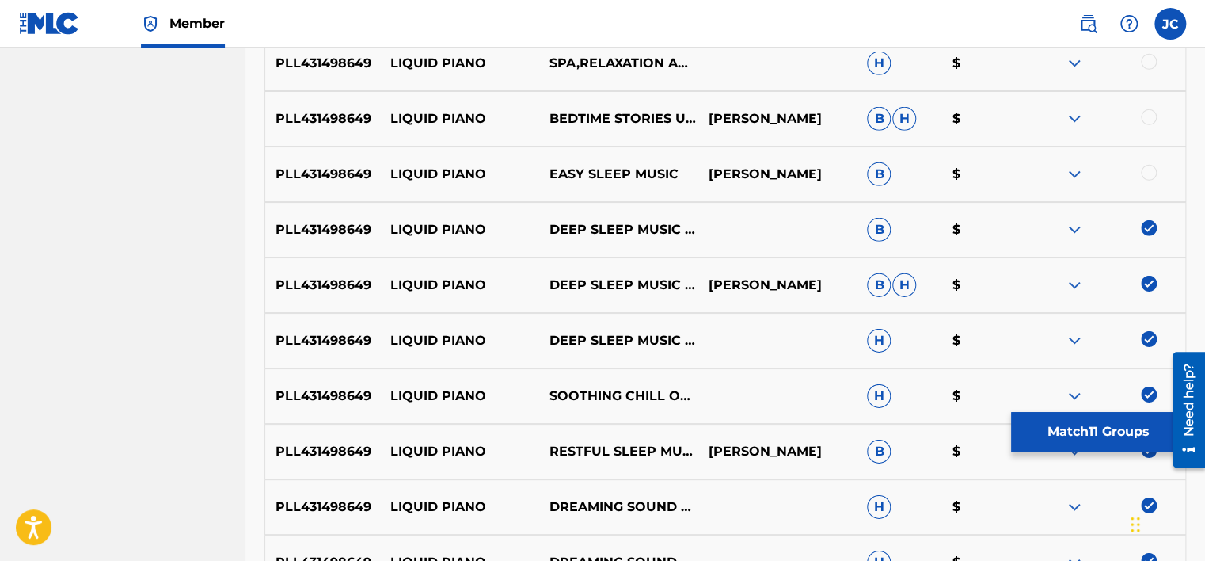
click at [1150, 170] on div at bounding box center [1149, 173] width 16 height 16
click at [1148, 115] on div at bounding box center [1149, 117] width 16 height 16
click at [1150, 63] on div at bounding box center [1149, 62] width 16 height 16
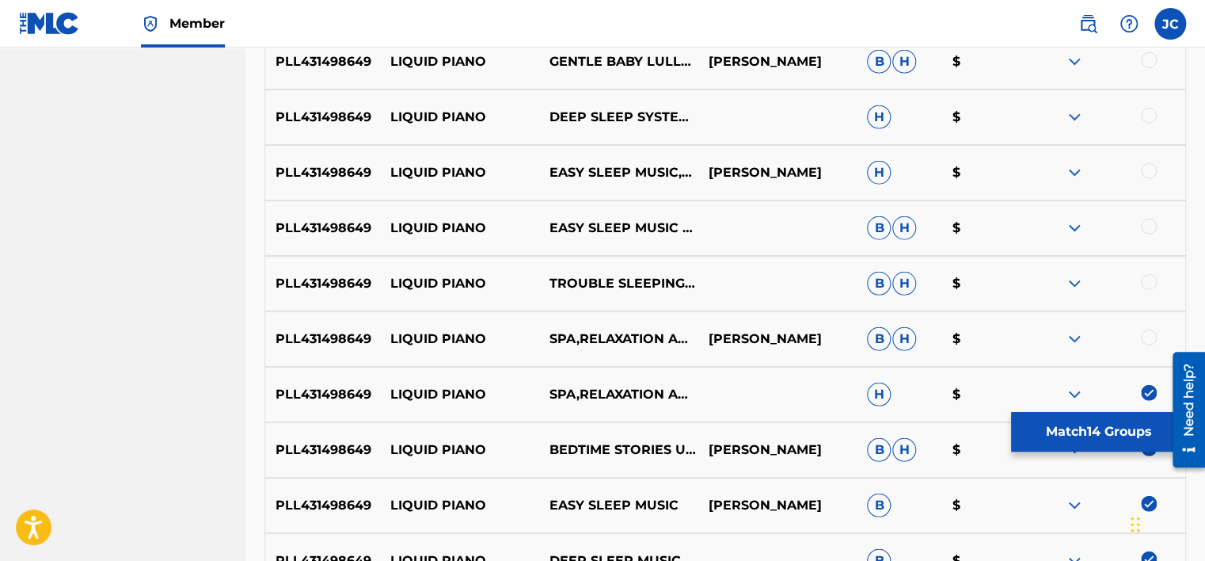
scroll to position [2014, 0]
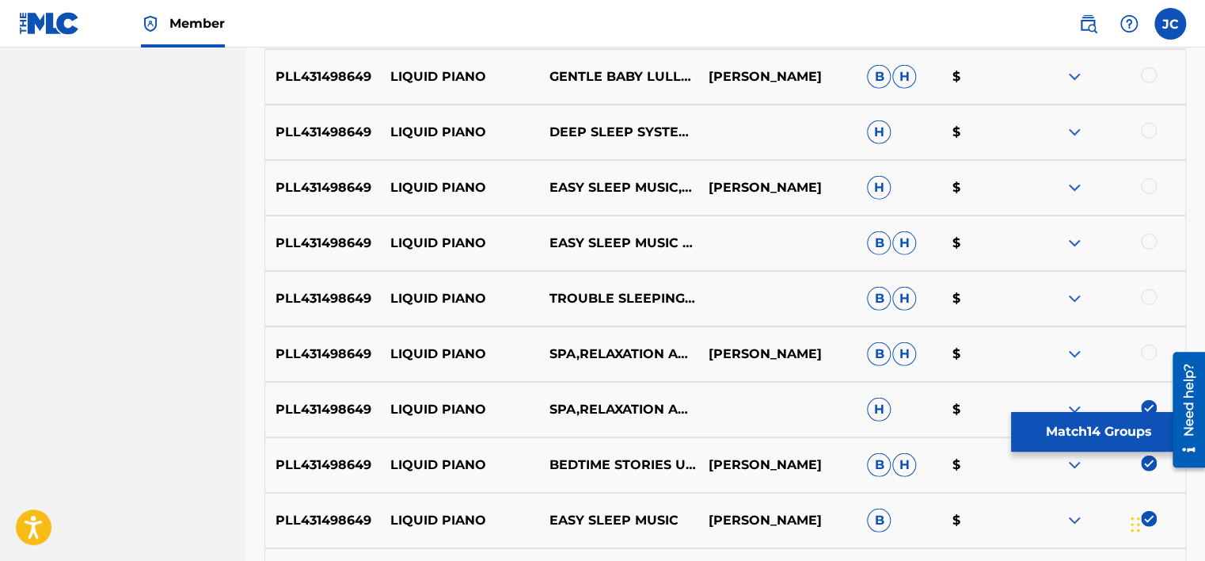
click at [1150, 346] on div at bounding box center [1149, 352] width 16 height 16
click at [1146, 299] on div at bounding box center [1149, 297] width 16 height 16
click at [1148, 241] on div at bounding box center [1149, 242] width 16 height 16
click at [1152, 190] on div at bounding box center [1149, 186] width 16 height 16
click at [1148, 135] on div at bounding box center [1149, 131] width 16 height 16
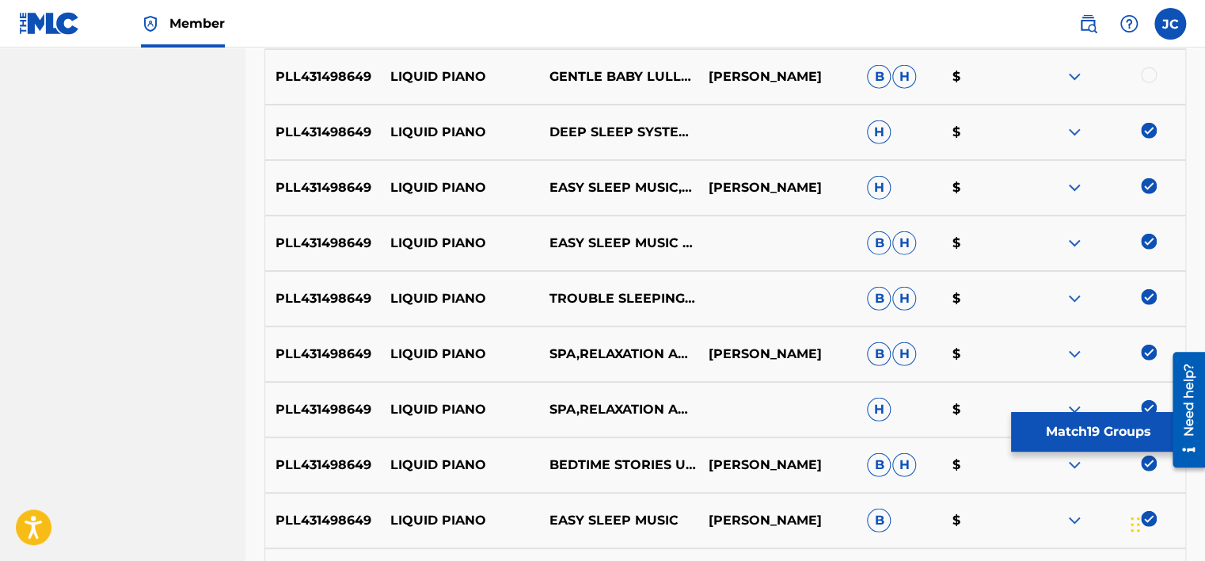
click at [1151, 79] on div at bounding box center [1149, 75] width 16 height 16
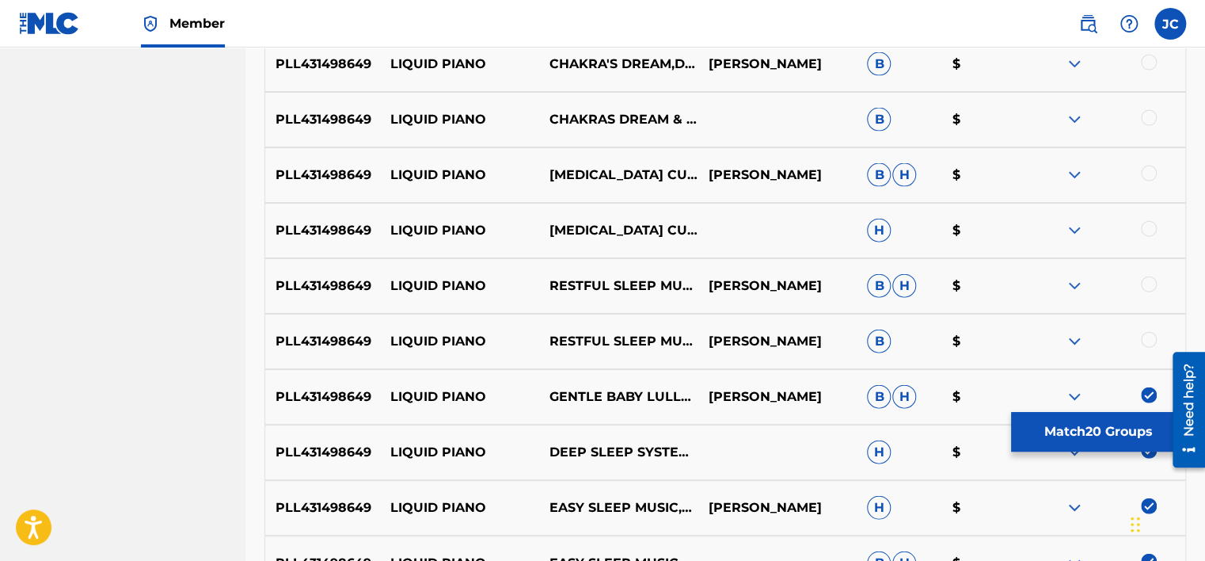
scroll to position [1702, 0]
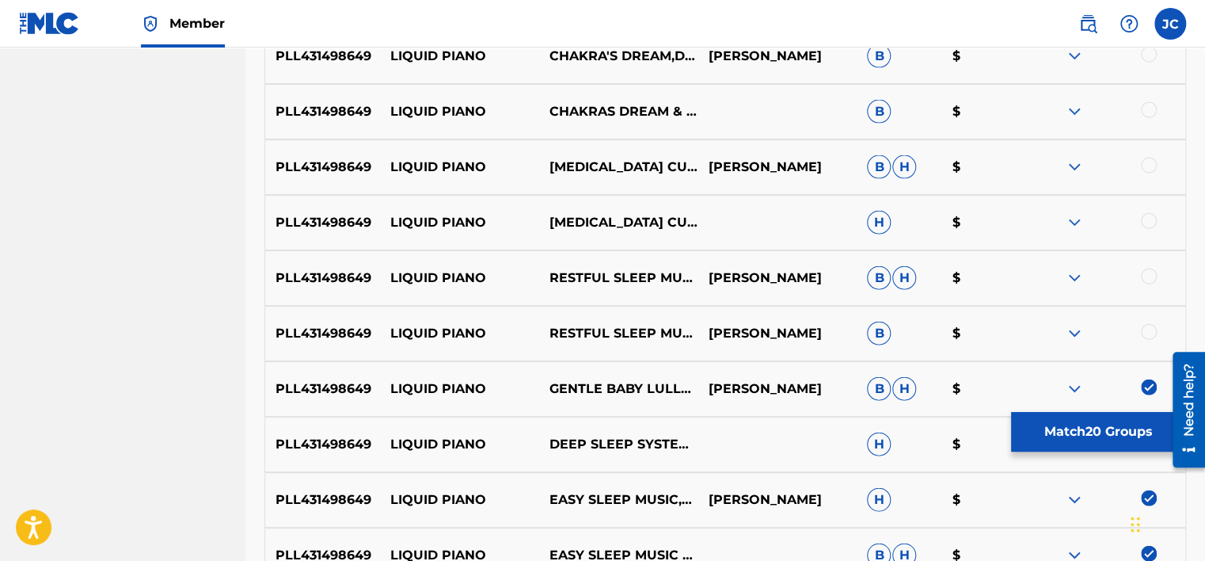
click at [1141, 337] on div at bounding box center [1105, 333] width 159 height 19
click at [1156, 329] on div at bounding box center [1149, 332] width 16 height 16
click at [1152, 272] on div at bounding box center [1149, 276] width 16 height 16
click at [1146, 219] on div at bounding box center [1149, 221] width 16 height 16
click at [1148, 165] on div at bounding box center [1149, 166] width 16 height 16
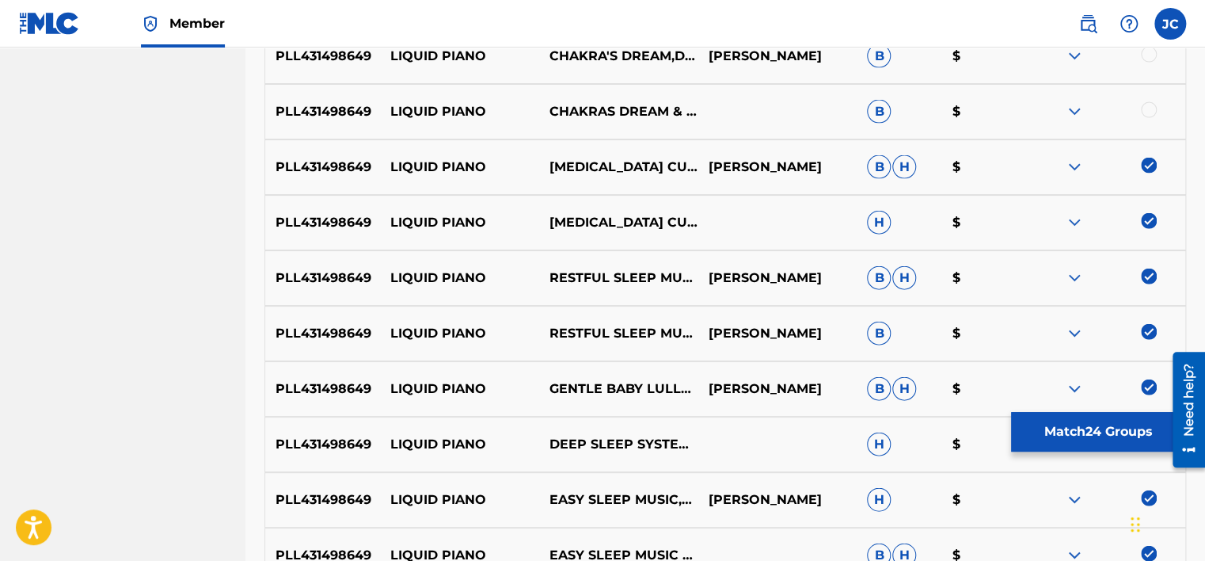
click at [1149, 107] on div at bounding box center [1149, 110] width 16 height 16
click at [1150, 55] on div at bounding box center [1149, 55] width 16 height 16
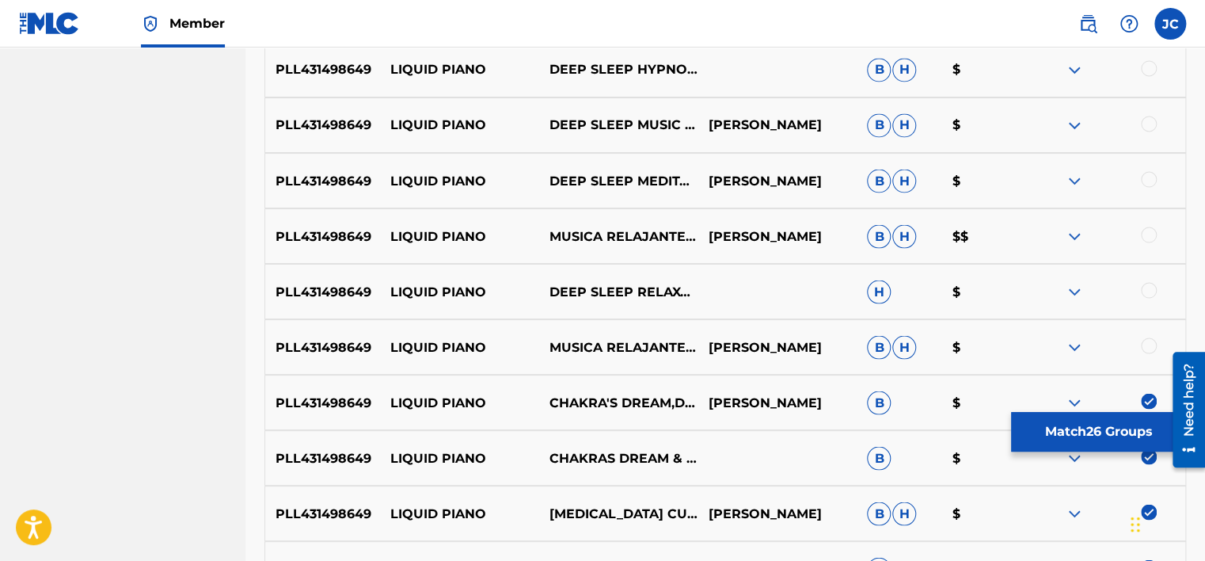
scroll to position [1337, 0]
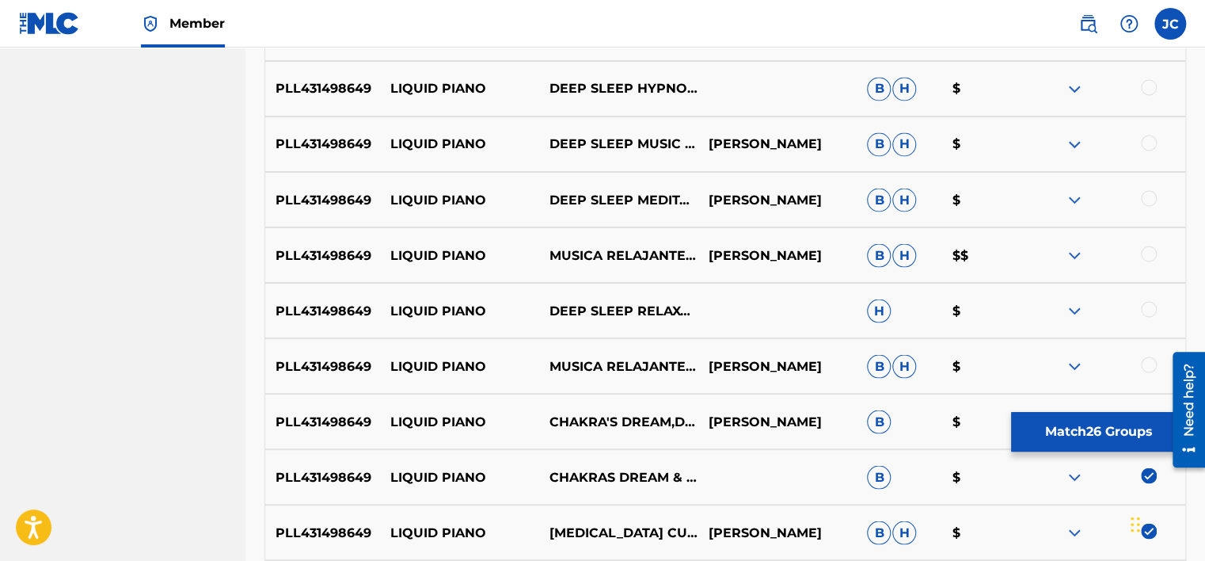
click at [1147, 363] on div at bounding box center [1149, 364] width 16 height 16
click at [1149, 307] on div at bounding box center [1149, 309] width 16 height 16
click at [1150, 246] on div at bounding box center [1149, 253] width 16 height 16
click at [1150, 196] on div at bounding box center [1149, 198] width 16 height 16
click at [1148, 142] on div at bounding box center [1149, 143] width 16 height 16
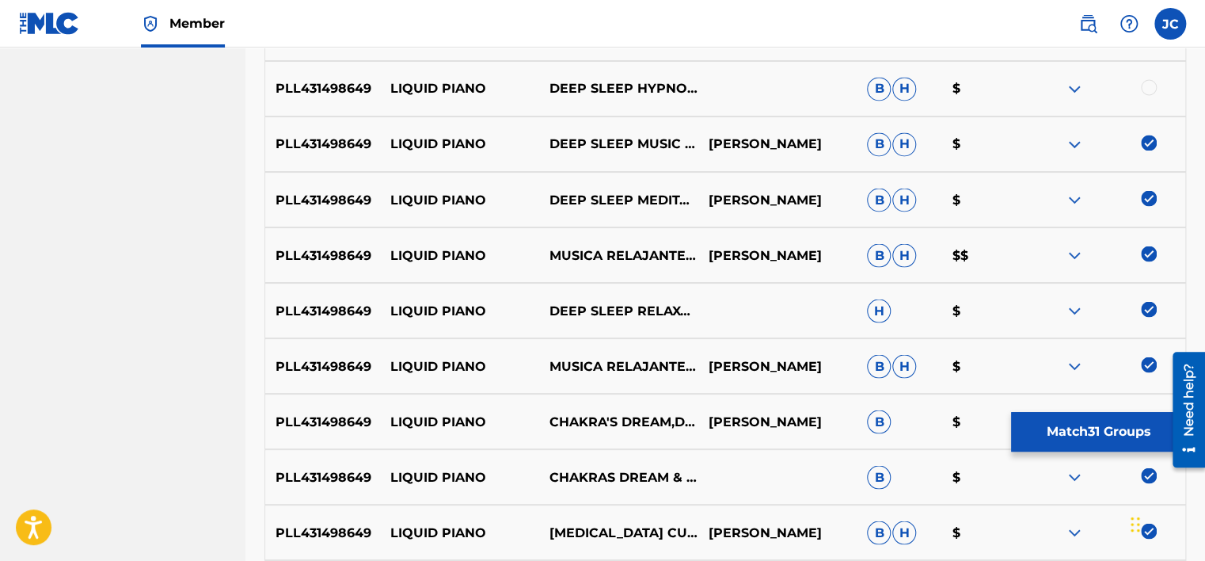
click at [1148, 84] on div at bounding box center [1149, 87] width 16 height 16
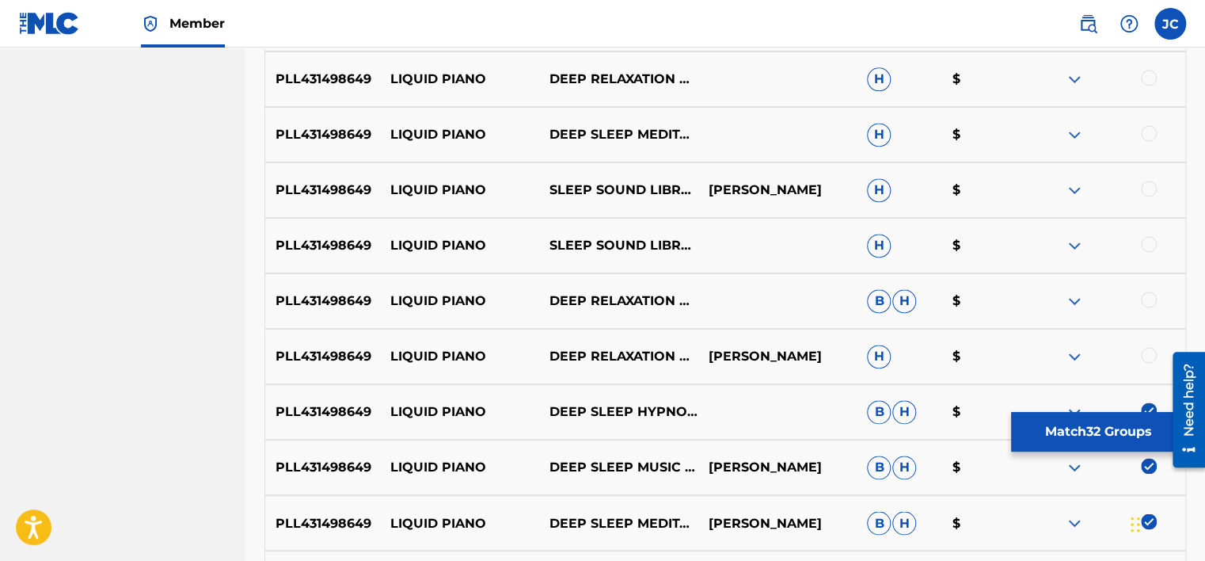
scroll to position [1007, 0]
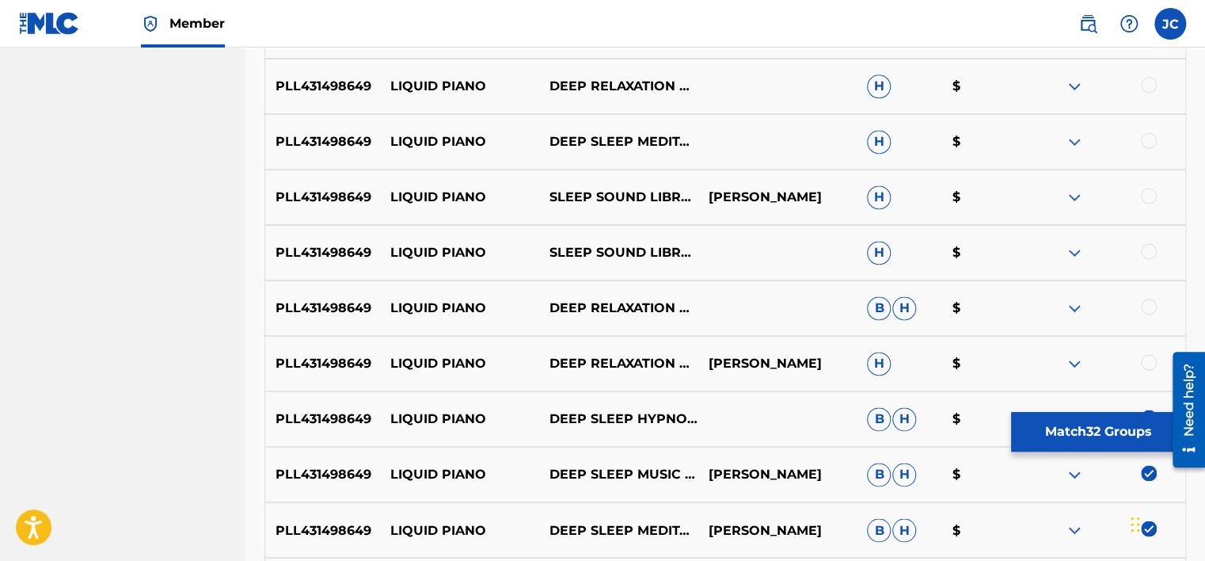
click at [1150, 366] on div at bounding box center [1149, 362] width 16 height 16
click at [1147, 302] on div at bounding box center [1149, 306] width 16 height 16
click at [1149, 249] on div at bounding box center [1149, 251] width 16 height 16
click at [1150, 194] on div at bounding box center [1149, 196] width 16 height 16
click at [1150, 143] on div at bounding box center [1149, 140] width 16 height 16
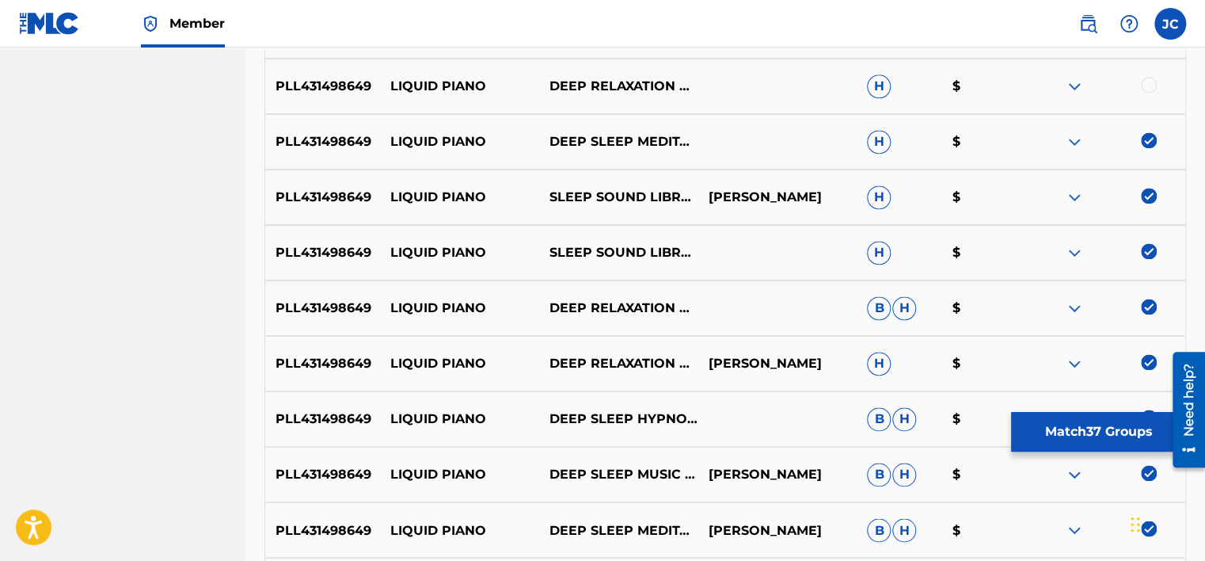
click at [1153, 86] on div at bounding box center [1149, 85] width 16 height 16
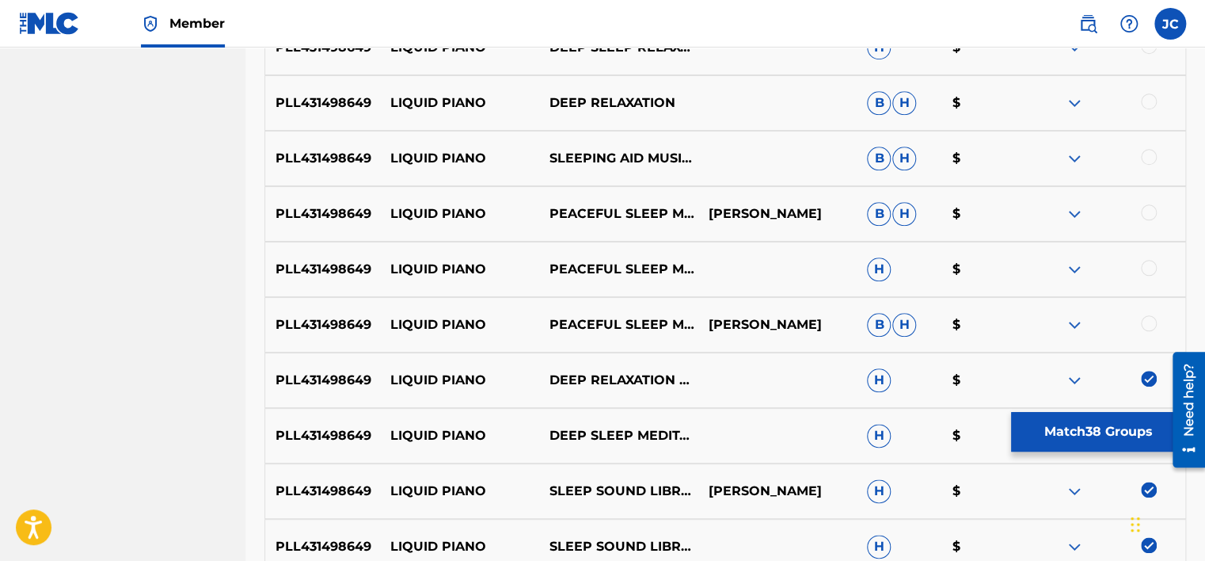
scroll to position [676, 0]
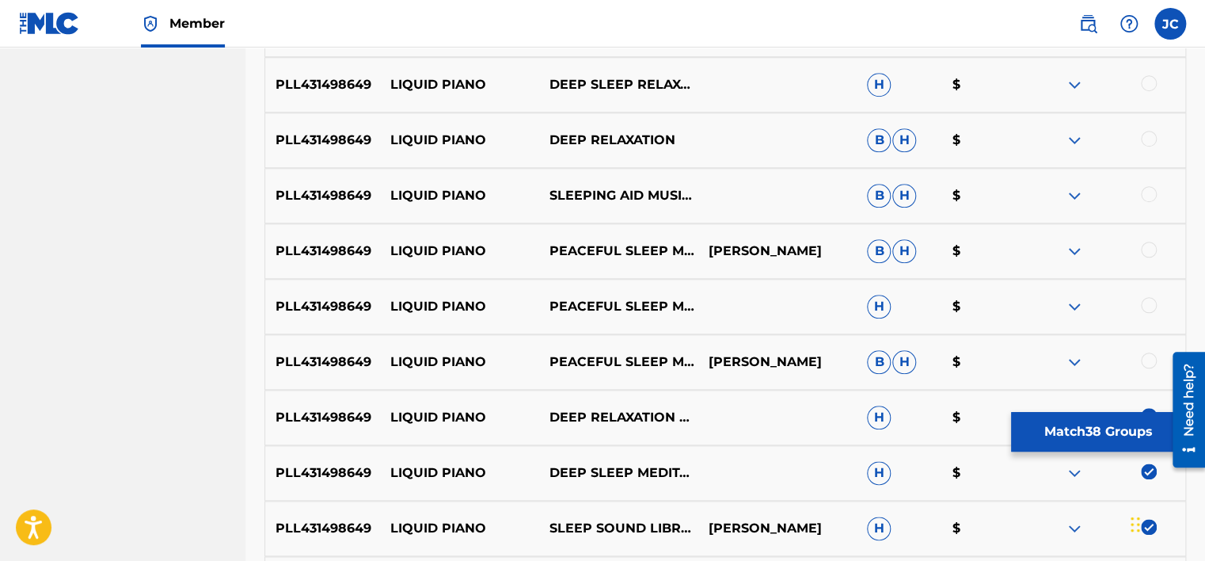
click at [1153, 355] on div at bounding box center [1149, 360] width 16 height 16
click at [1146, 297] on div at bounding box center [1149, 305] width 16 height 16
click at [1146, 254] on div at bounding box center [1149, 249] width 16 height 16
click at [1146, 193] on div at bounding box center [1149, 194] width 16 height 16
click at [1147, 135] on div at bounding box center [1149, 139] width 16 height 16
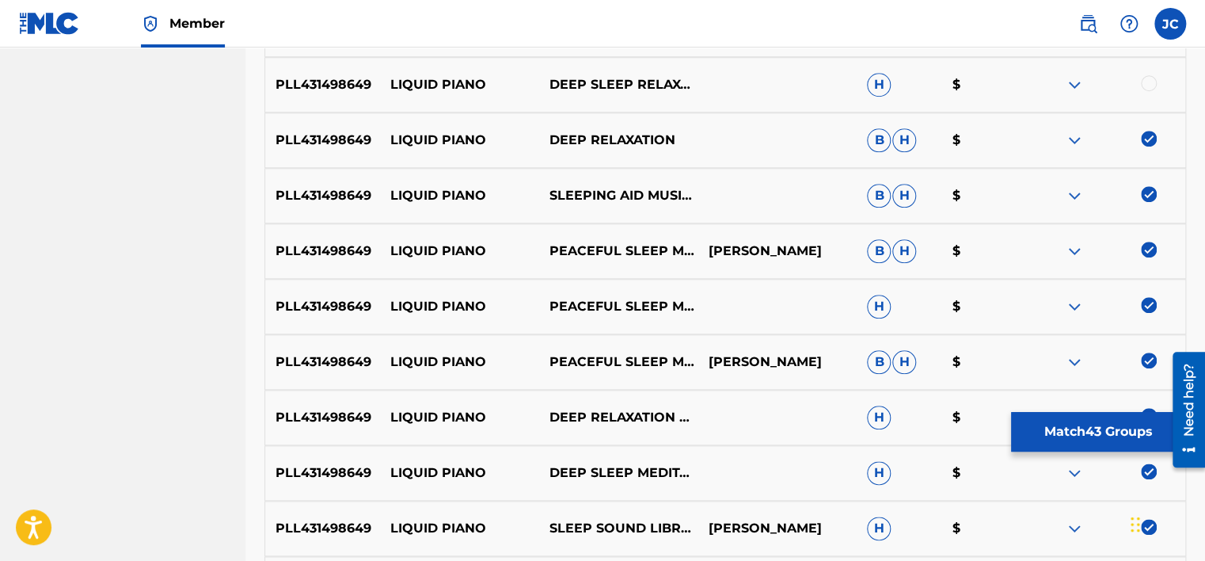
click at [1150, 82] on div at bounding box center [1149, 83] width 16 height 16
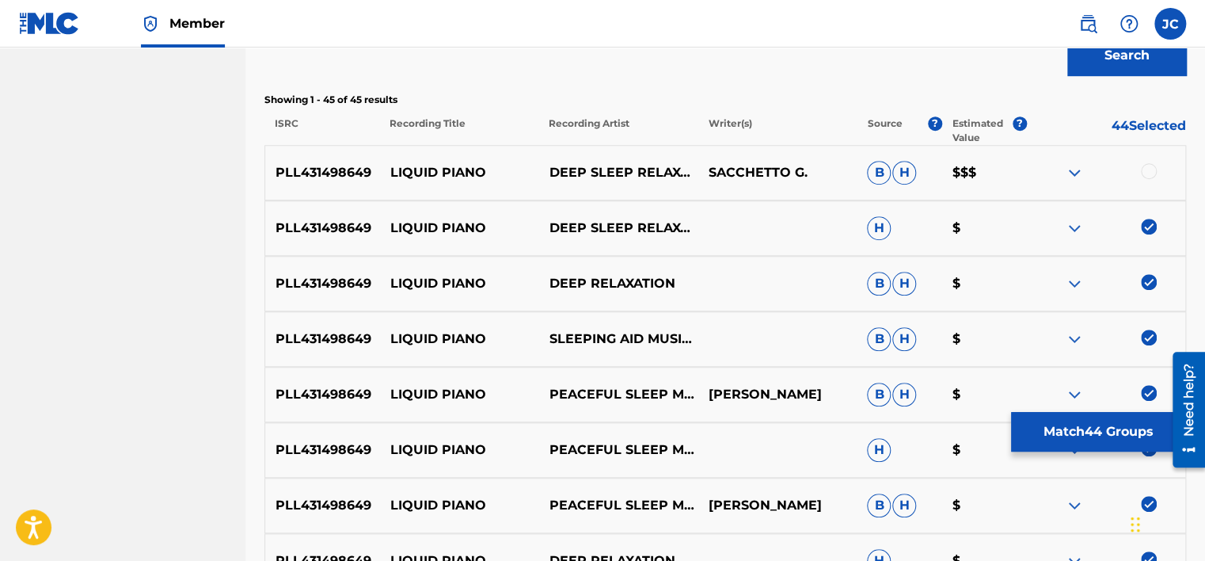
scroll to position [519, 0]
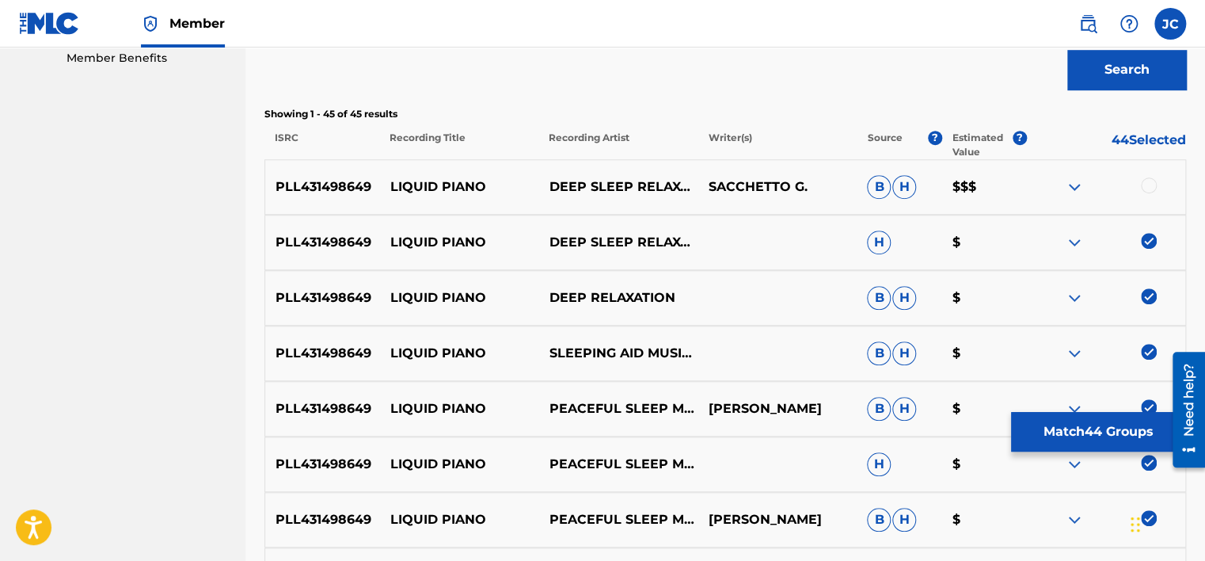
click at [1144, 186] on div at bounding box center [1149, 185] width 16 height 16
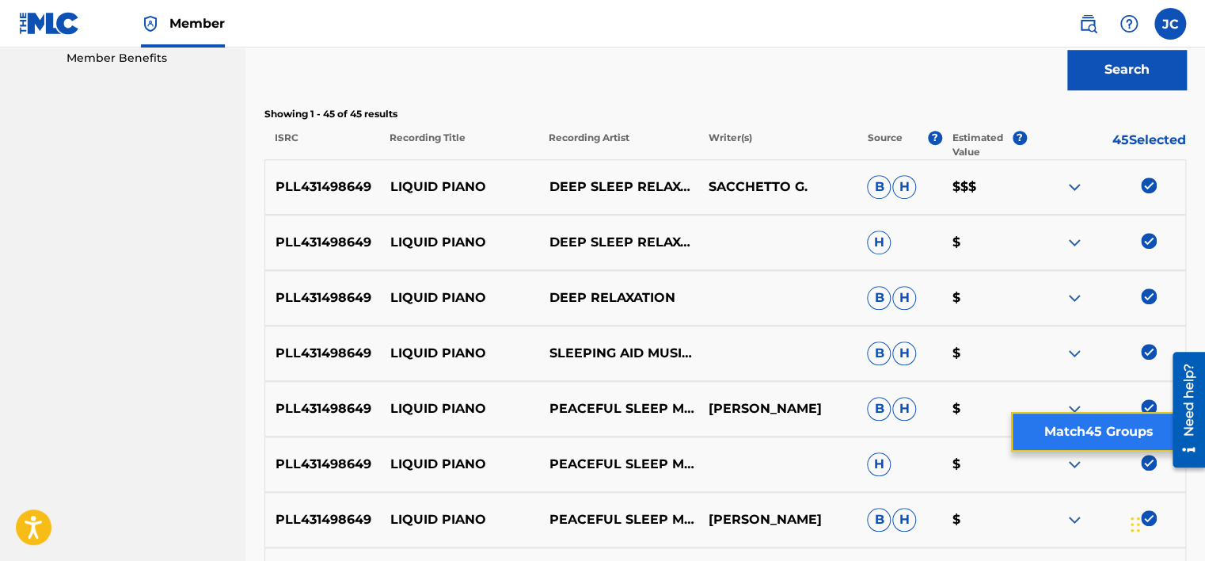
click at [1077, 424] on button "Match 45 Groups" at bounding box center [1098, 432] width 175 height 40
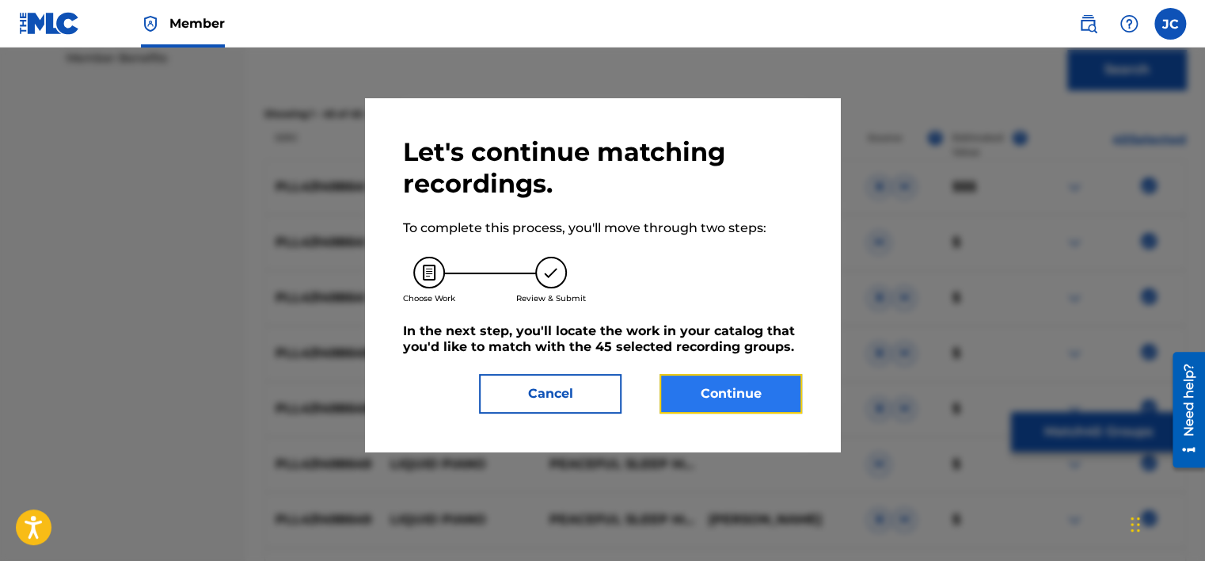
click at [730, 406] on button "Continue" at bounding box center [730, 394] width 143 height 40
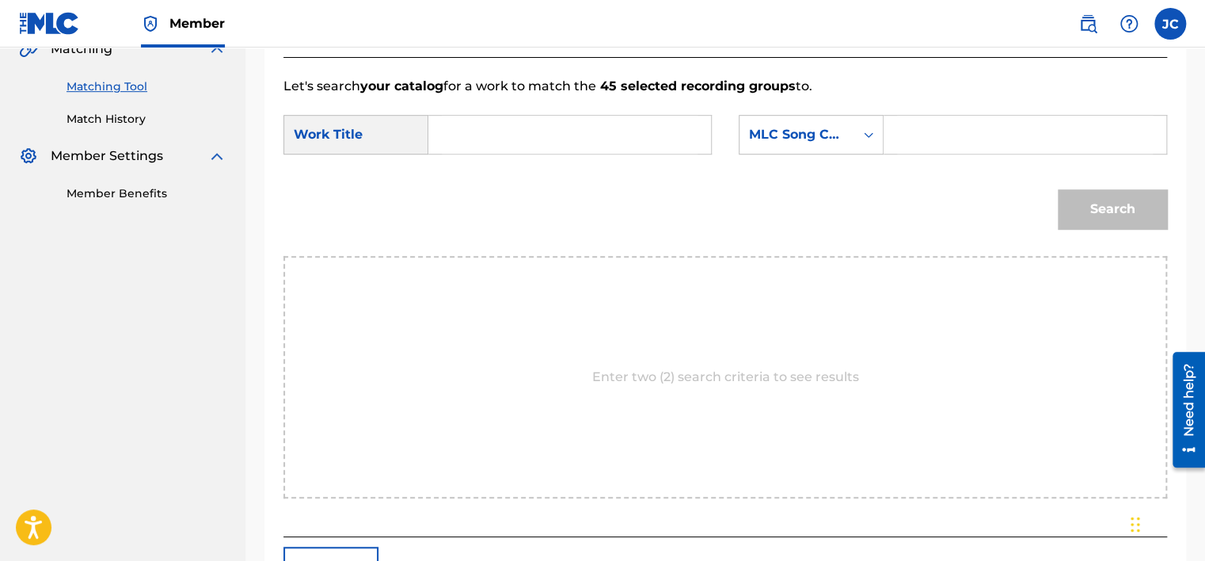
scroll to position [363, 0]
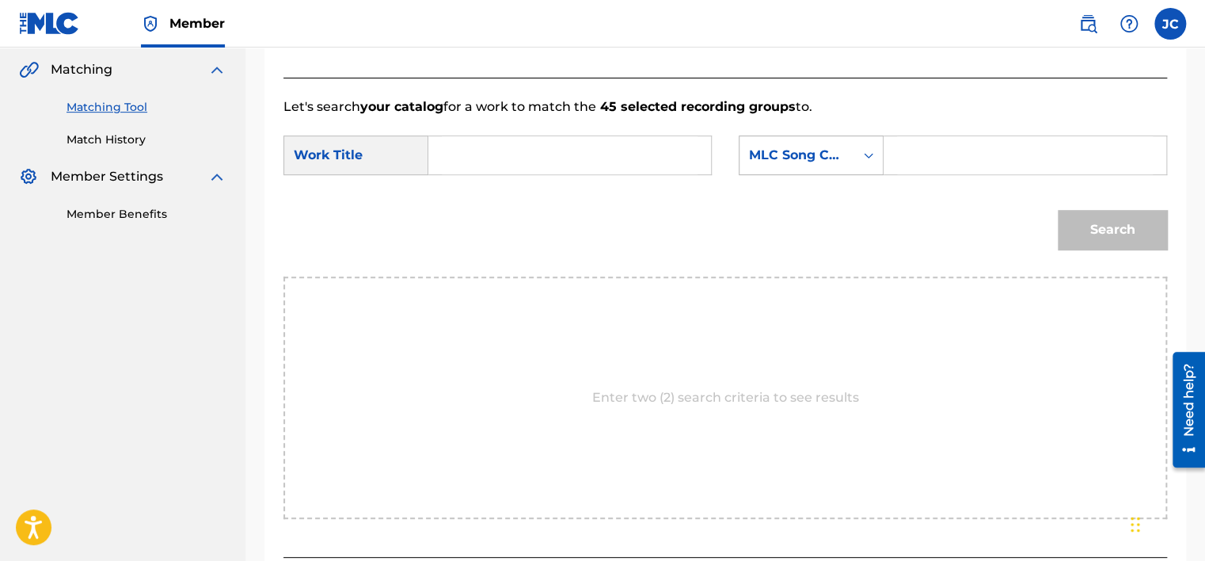
click at [816, 158] on div "MLC Song Code" at bounding box center [797, 155] width 96 height 19
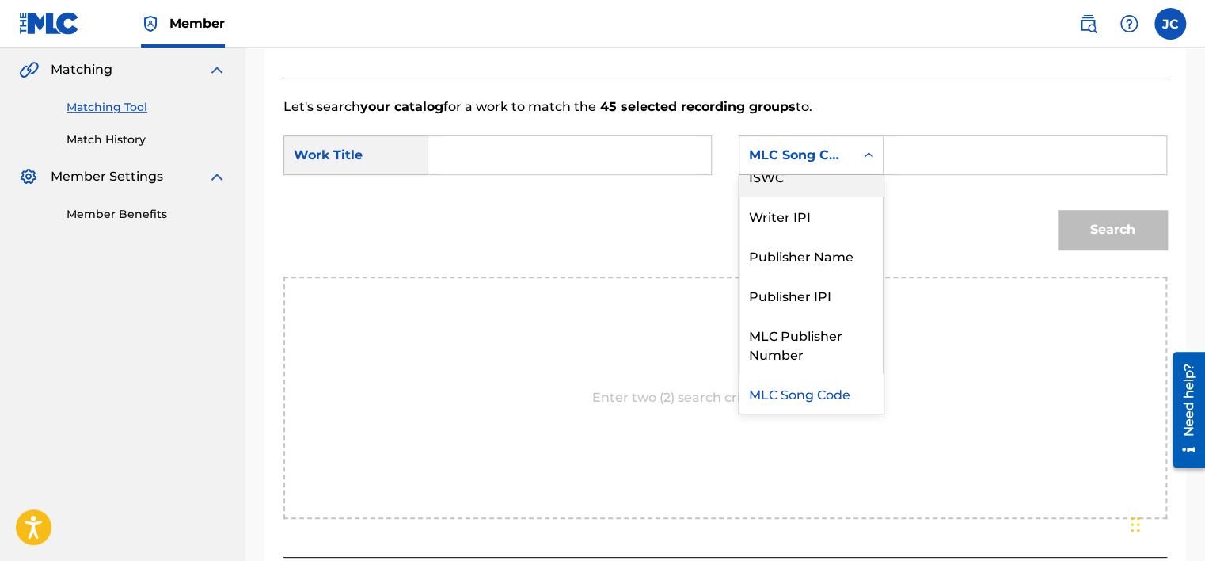
scroll to position [0, 0]
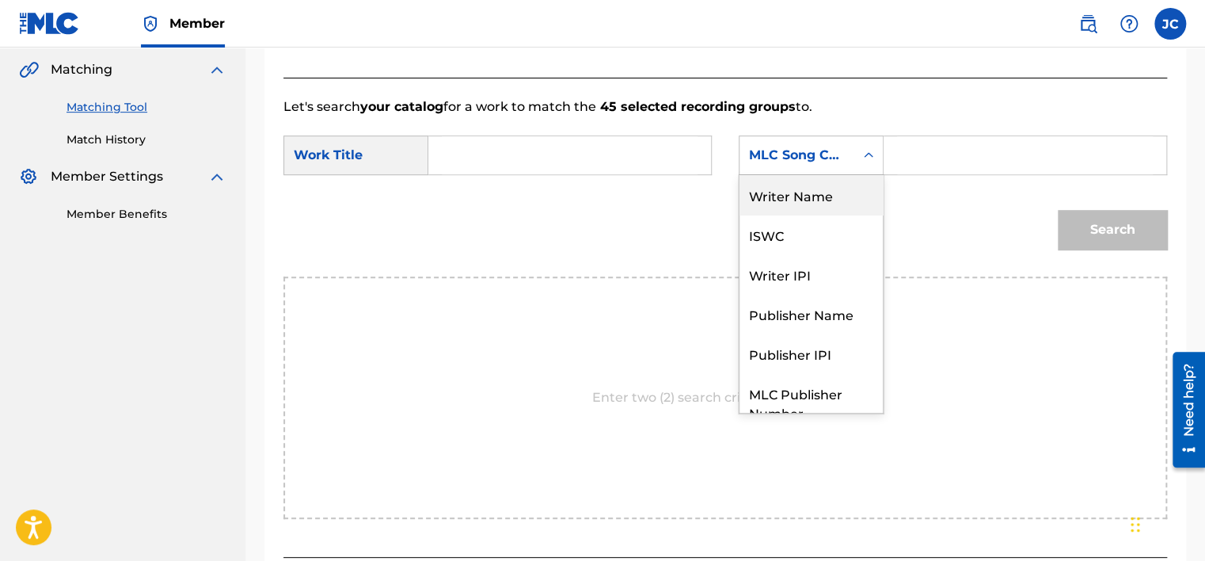
click at [802, 204] on div "Writer Name" at bounding box center [810, 195] width 143 height 40
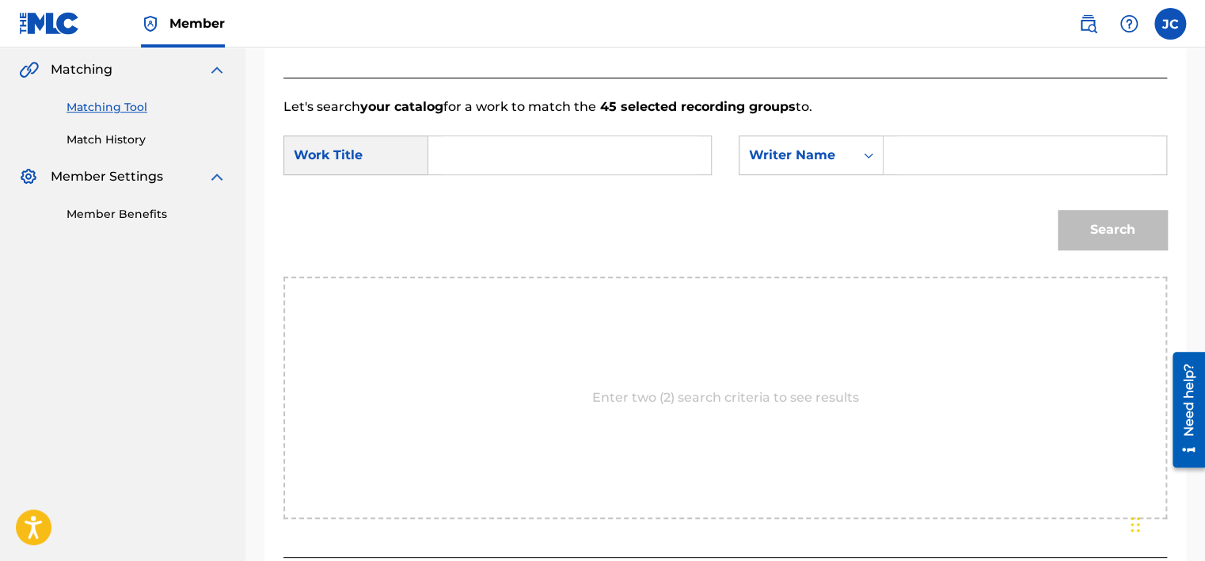
click at [500, 162] on input "Search Form" at bounding box center [570, 155] width 256 height 38
paste input "Liquid Piano"
type input "Liquid Piano"
click at [934, 165] on input "Search Form" at bounding box center [1025, 155] width 256 height 38
paste input "Rinaldo"
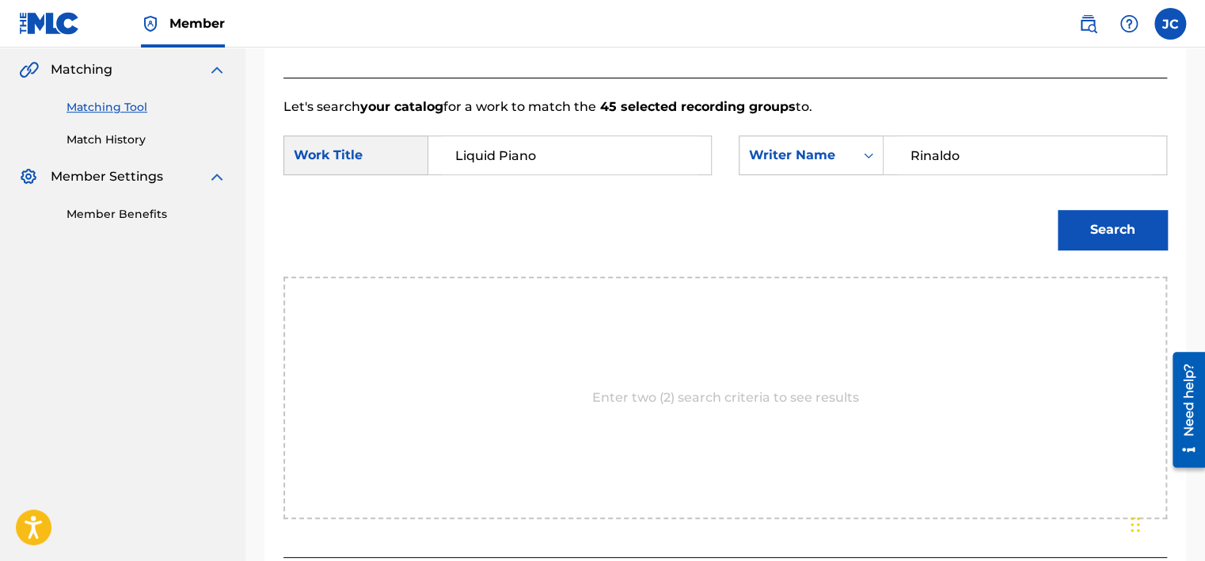
type input "Rinaldo"
click at [1058, 210] on button "Search" at bounding box center [1112, 230] width 109 height 40
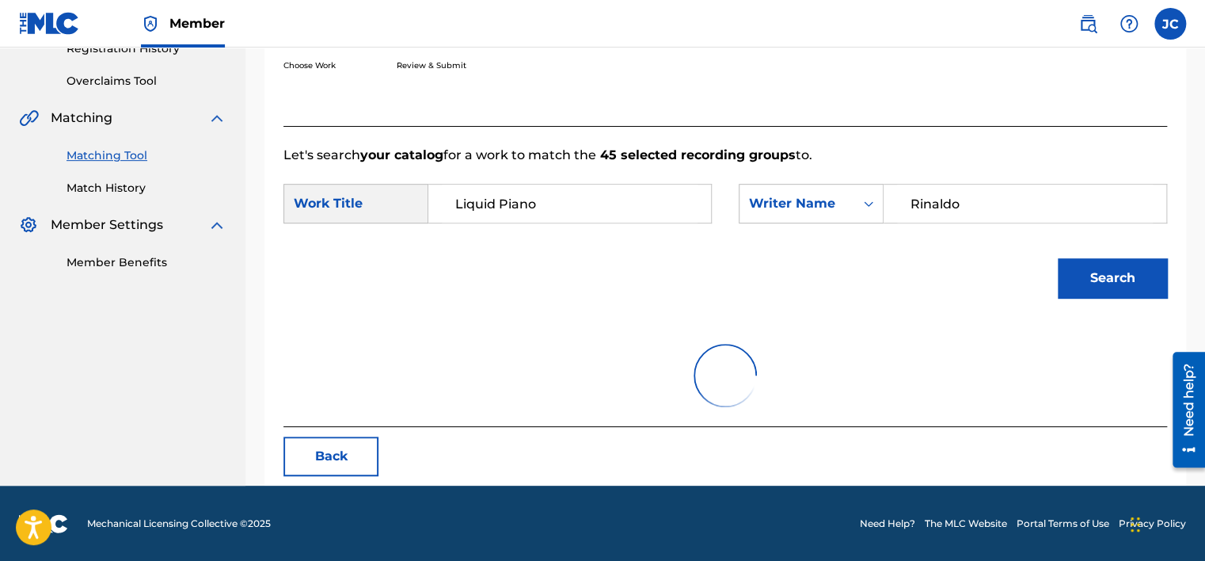
scroll to position [247, 0]
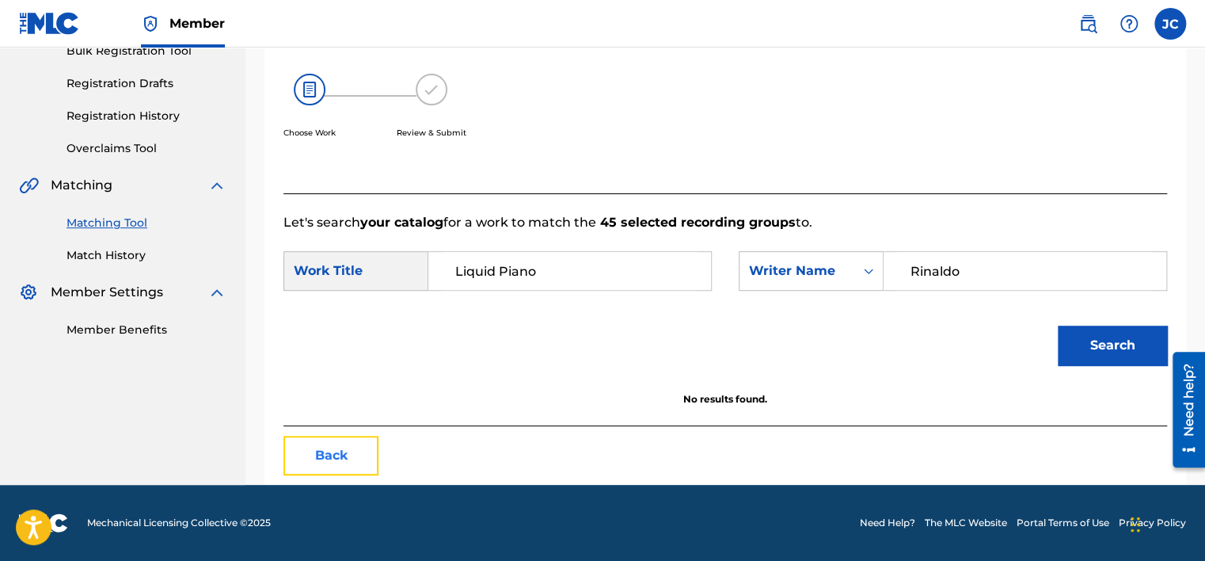
click at [333, 463] on button "Back" at bounding box center [330, 455] width 95 height 40
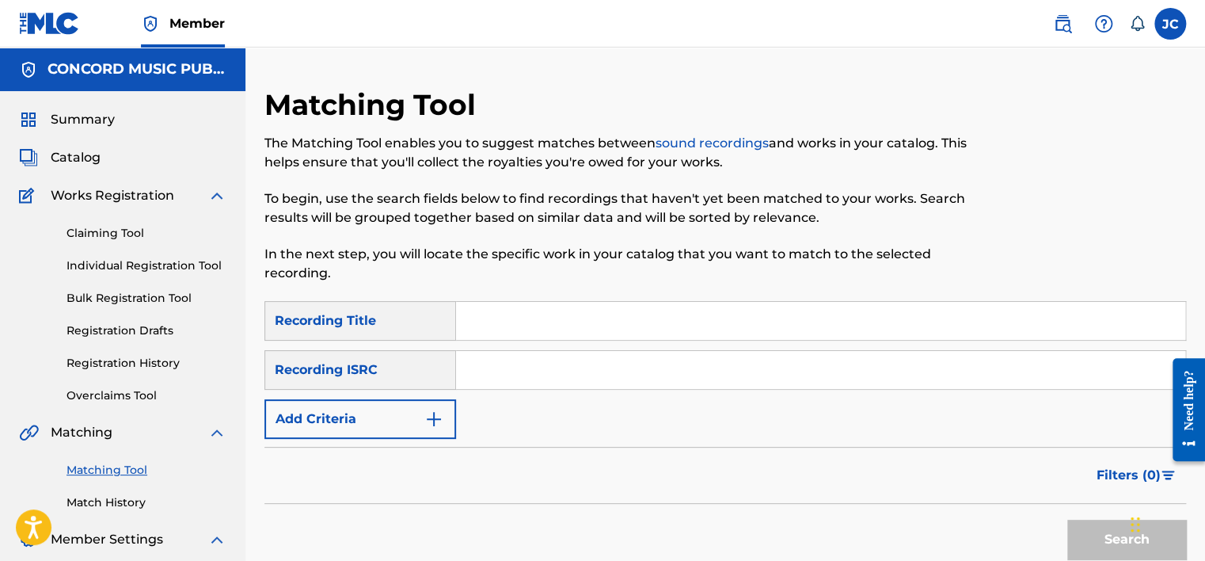
click at [745, 560] on html "Accessibility Screen-Reader Guide, Feedback, and Issue Reporting | New window 0…" at bounding box center [602, 280] width 1205 height 561
click at [522, 379] on input "Search Form" at bounding box center [820, 370] width 729 height 38
paste input "NLA507300976"
type input "NLA507300976"
click at [1067, 519] on button "Search" at bounding box center [1126, 539] width 119 height 40
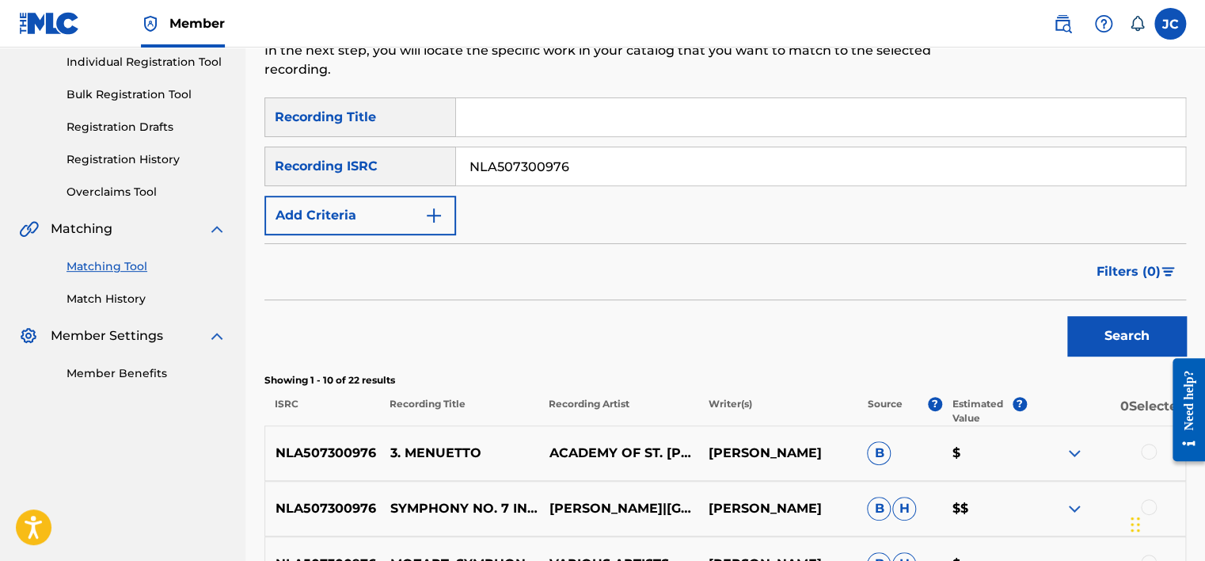
scroll to position [196, 0]
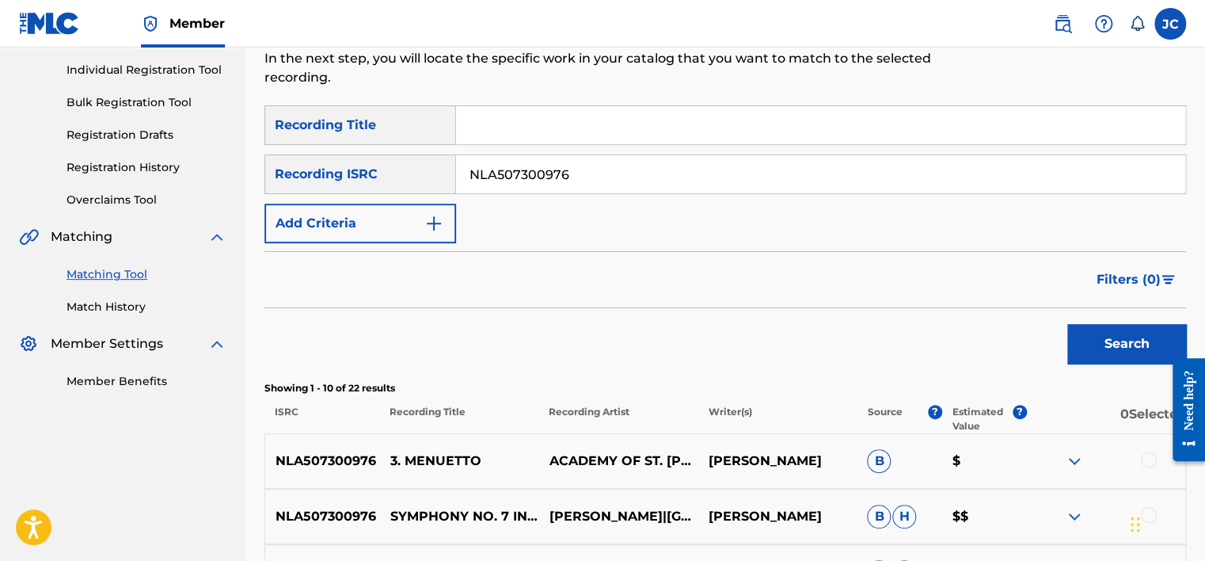
click at [626, 174] on input "NLA507300976" at bounding box center [820, 174] width 729 height 38
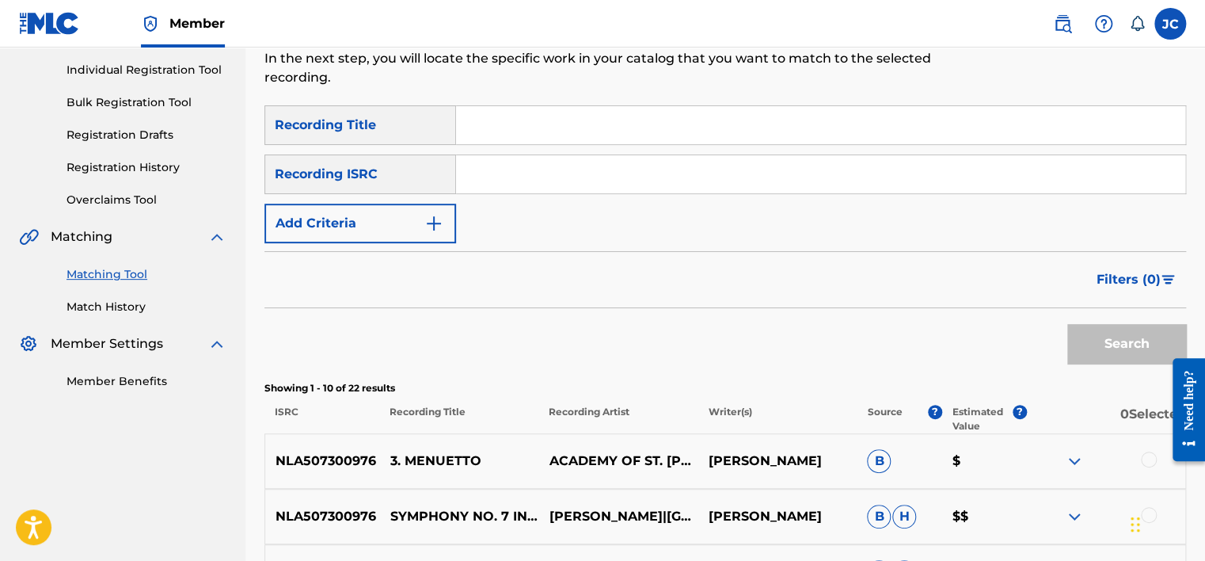
paste input "USACX0700136"
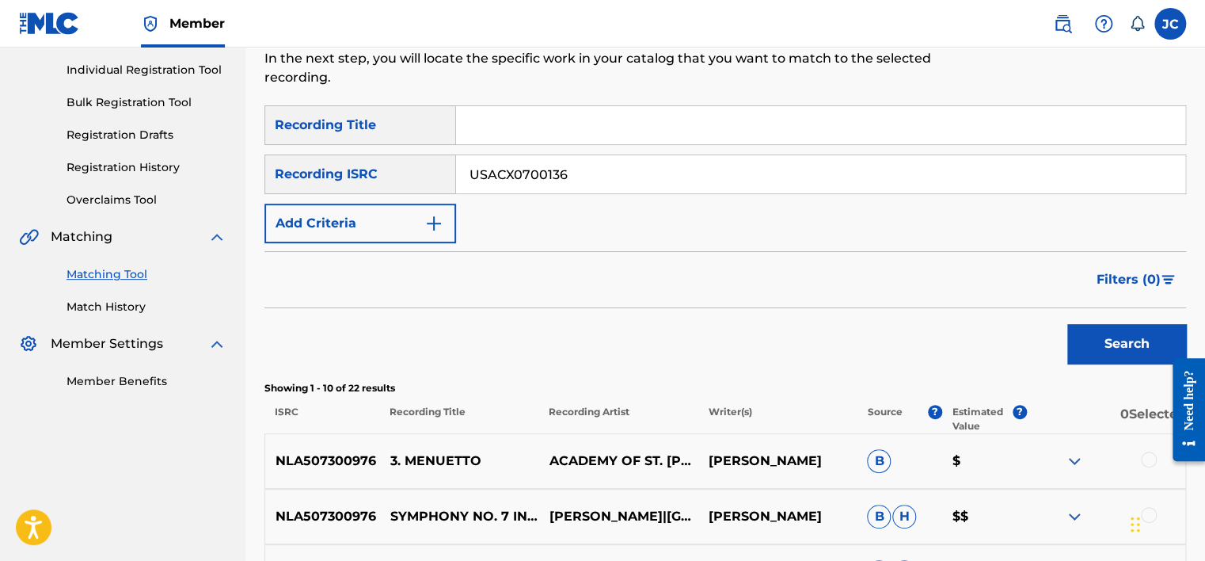
type input "USACX0700136"
click at [1067, 324] on button "Search" at bounding box center [1126, 344] width 119 height 40
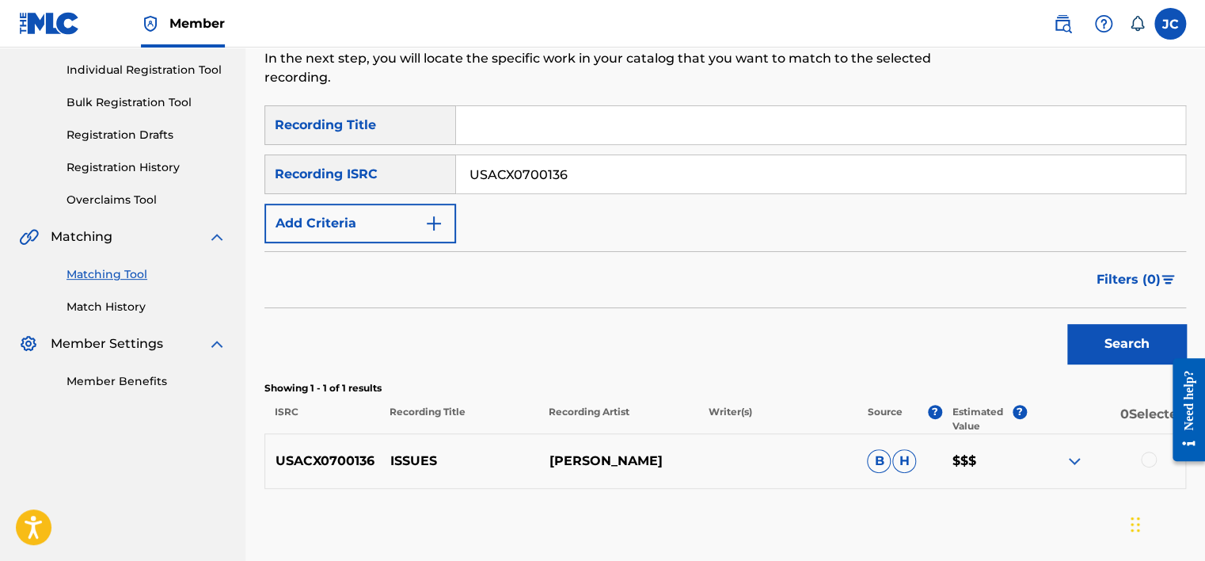
click at [624, 177] on input "USACX0700136" at bounding box center [820, 174] width 729 height 38
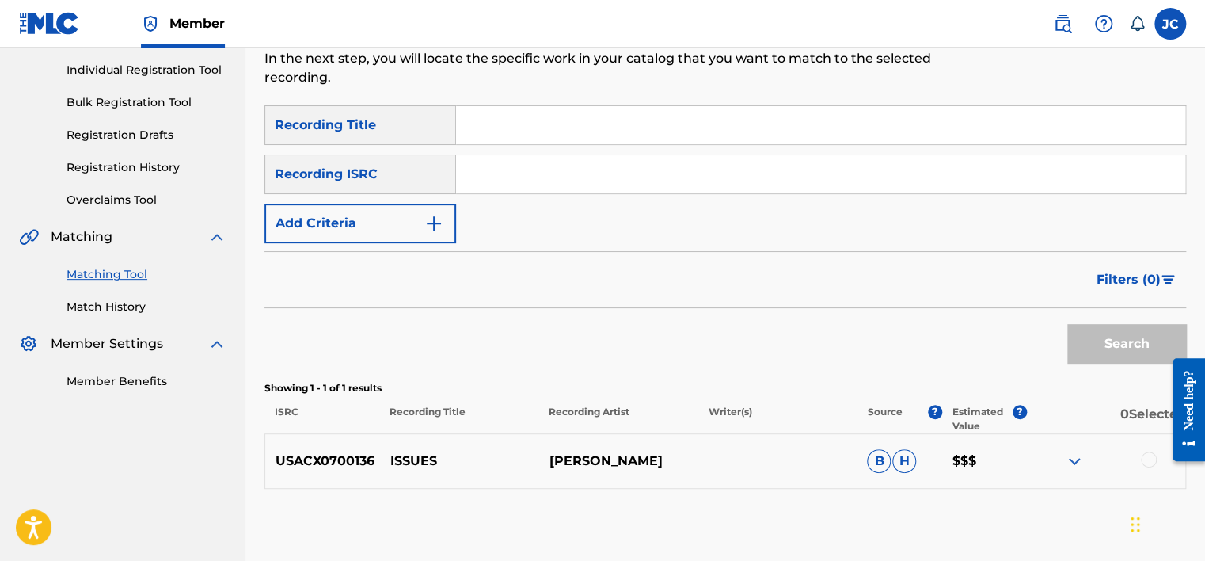
paste input "GBCRL2000006"
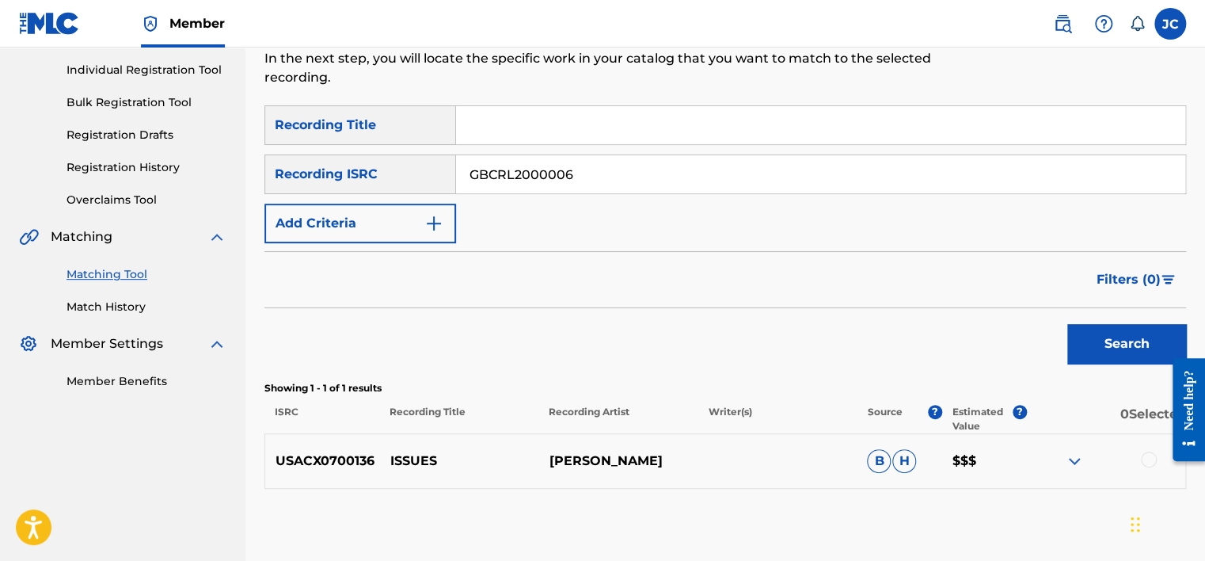
type input "GBCRL2000006"
click at [1067, 324] on button "Search" at bounding box center [1126, 344] width 119 height 40
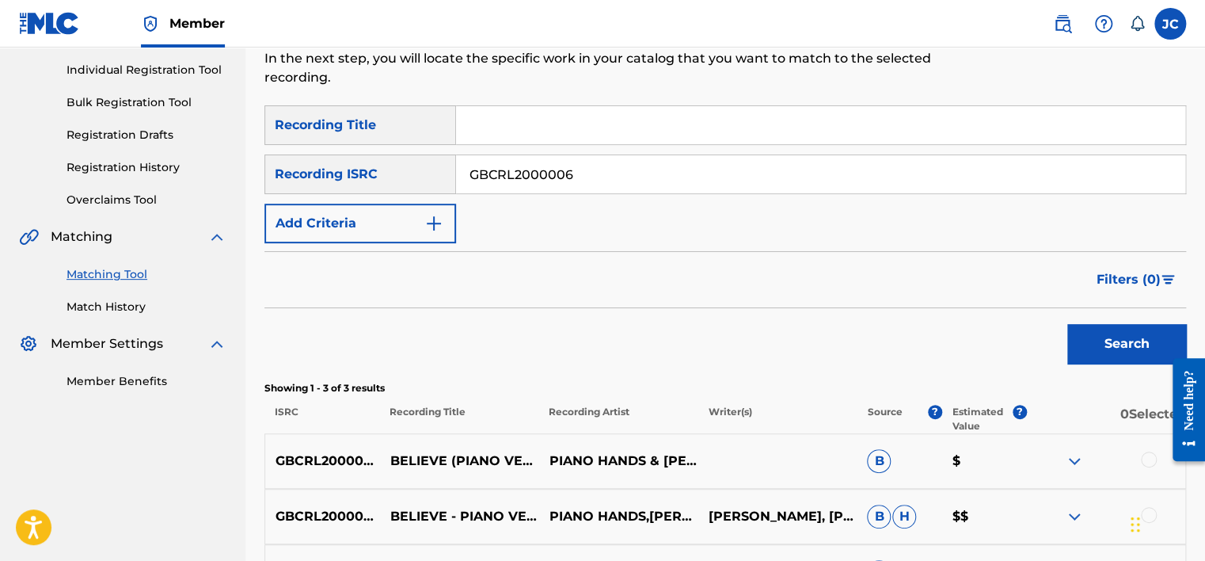
drag, startPoint x: 714, startPoint y: 124, endPoint x: 823, endPoint y: 79, distance: 117.9
click at [823, 79] on div "Matching Tool The Matching Tool enables you to suggest matches between sound re…" at bounding box center [725, 285] width 922 height 787
click at [823, 79] on p "In the next step, you will locate the specific work in your catalog that you wa…" at bounding box center [618, 68] width 709 height 38
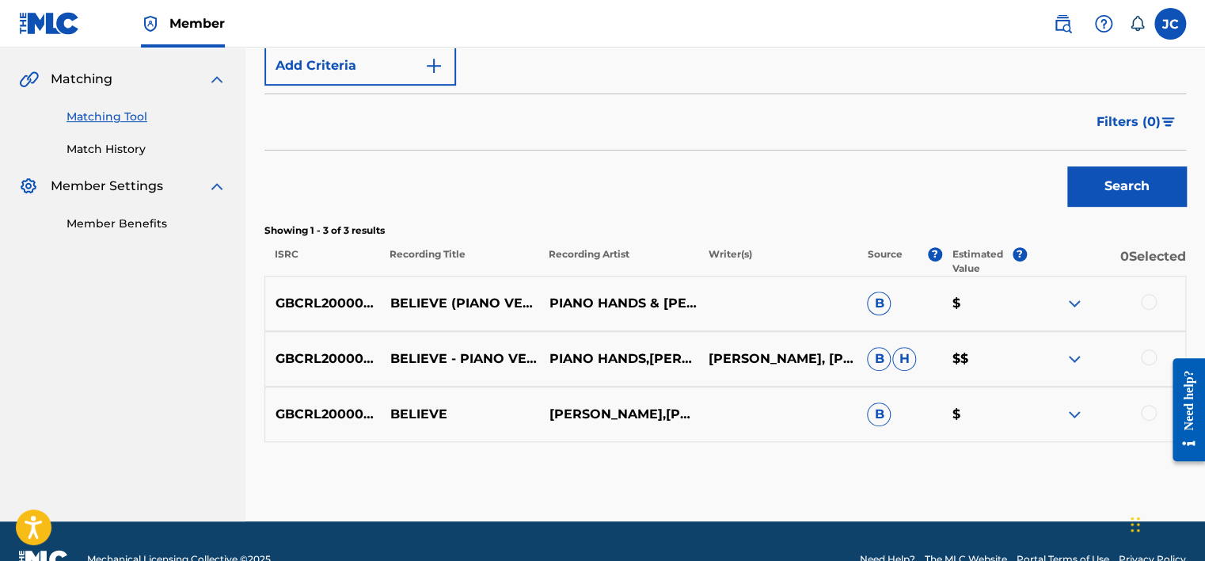
scroll to position [381, 0]
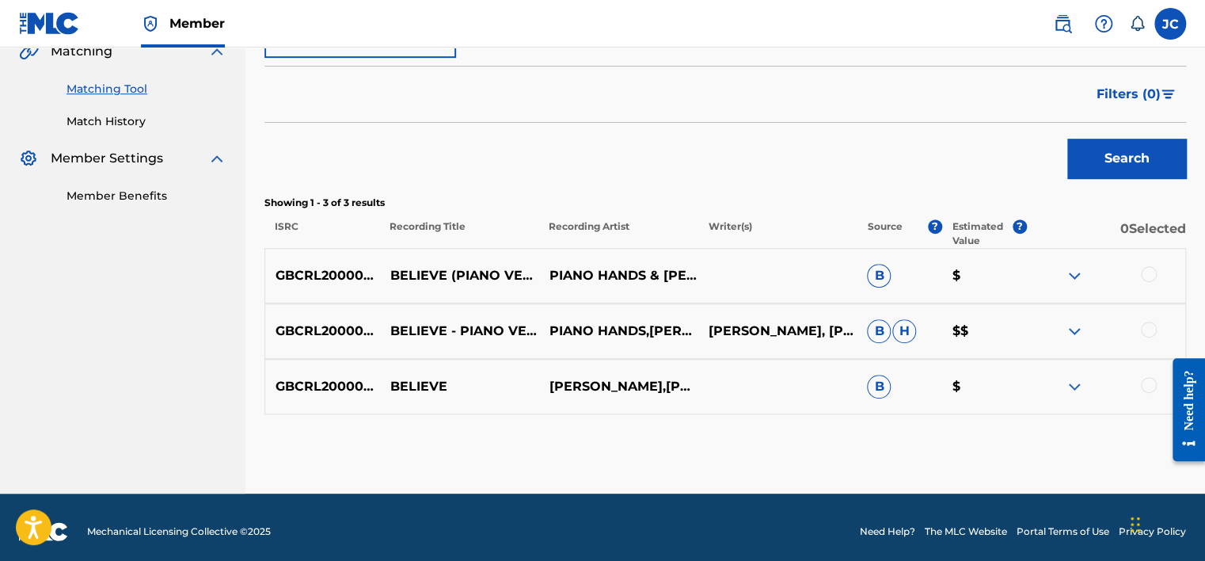
click at [1147, 383] on div at bounding box center [1149, 385] width 16 height 16
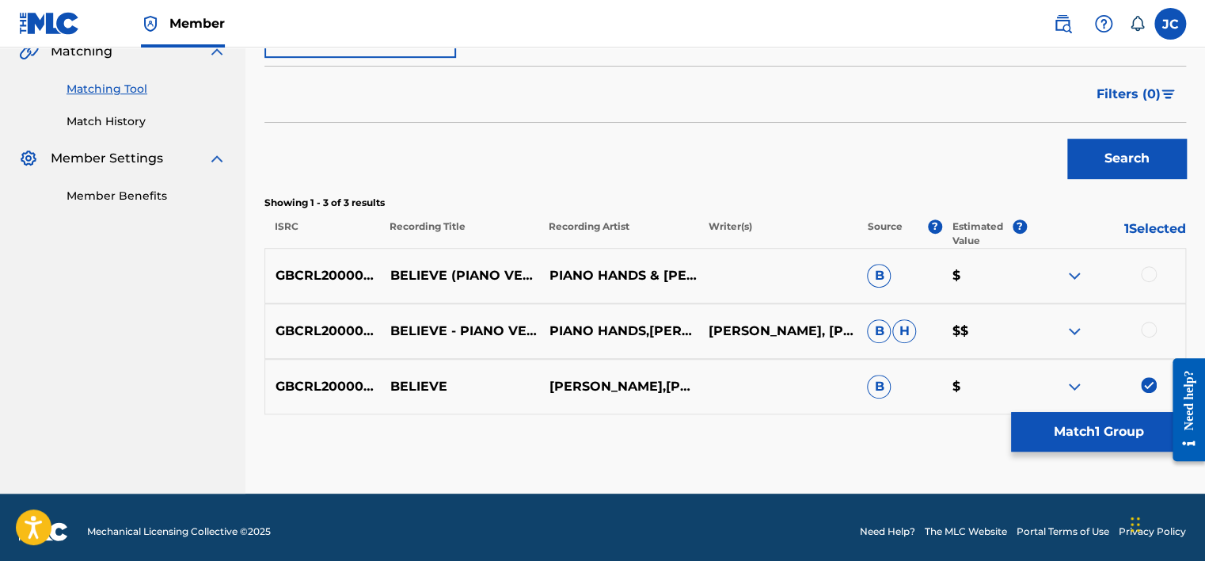
click at [1147, 329] on div at bounding box center [1149, 329] width 16 height 16
click at [1143, 269] on div at bounding box center [1149, 274] width 16 height 16
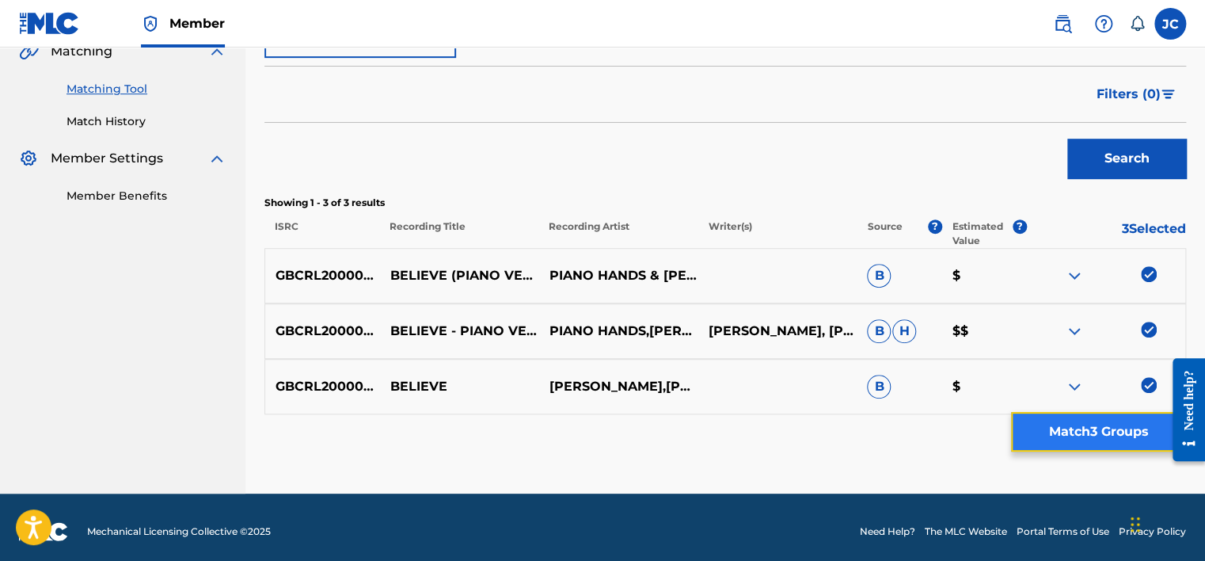
click at [1090, 427] on button "Match 3 Groups" at bounding box center [1098, 432] width 175 height 40
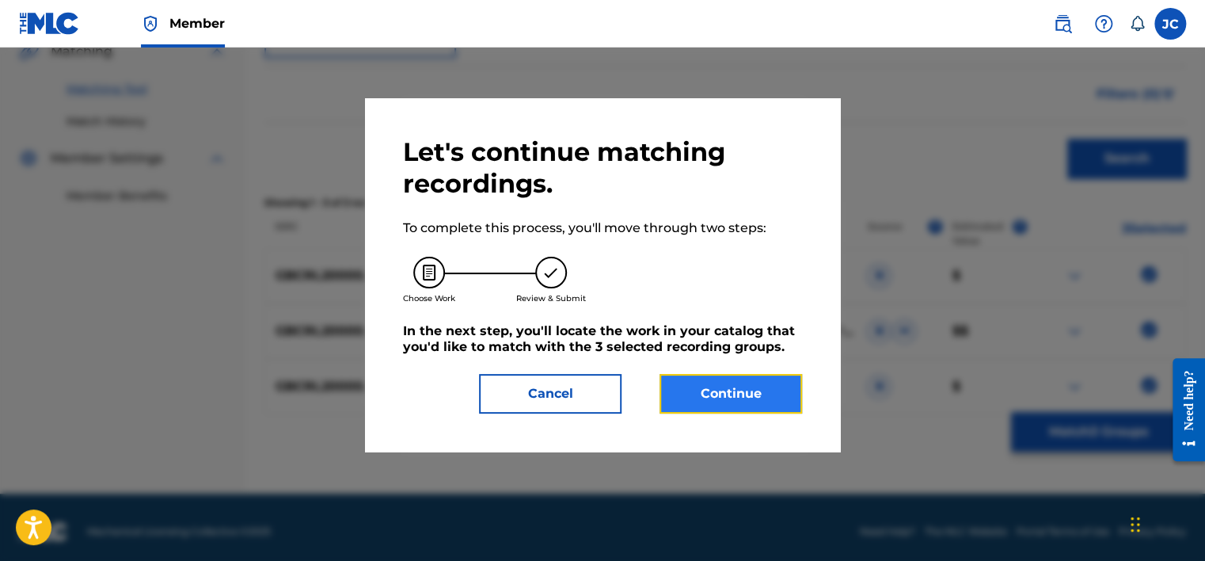
click at [768, 396] on button "Continue" at bounding box center [730, 394] width 143 height 40
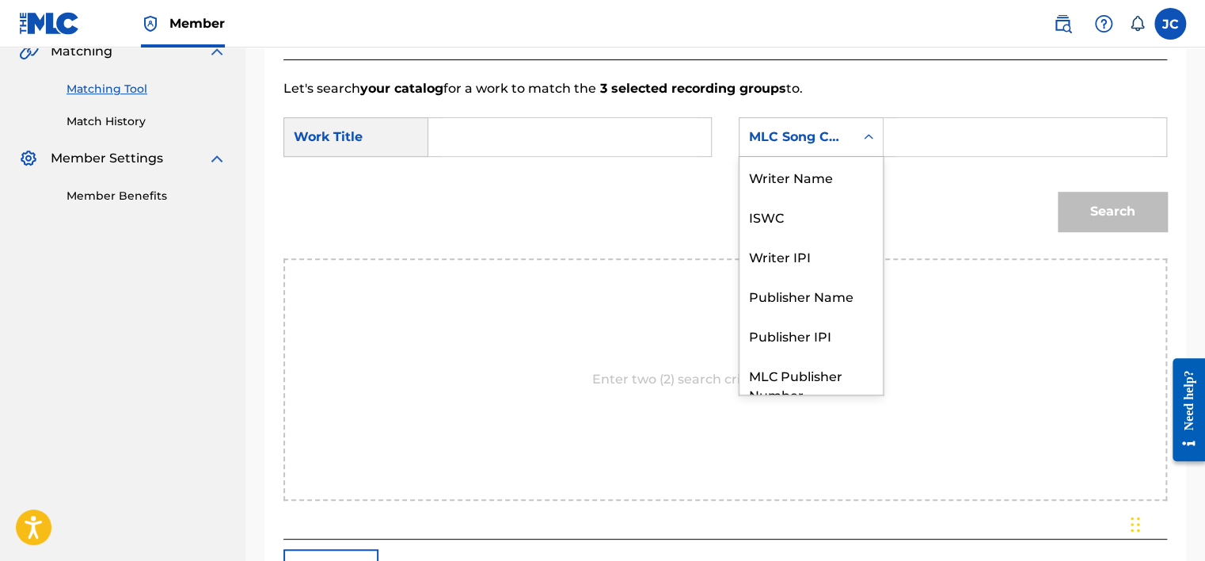
click at [823, 147] on div "MLC Song Code" at bounding box center [796, 137] width 115 height 30
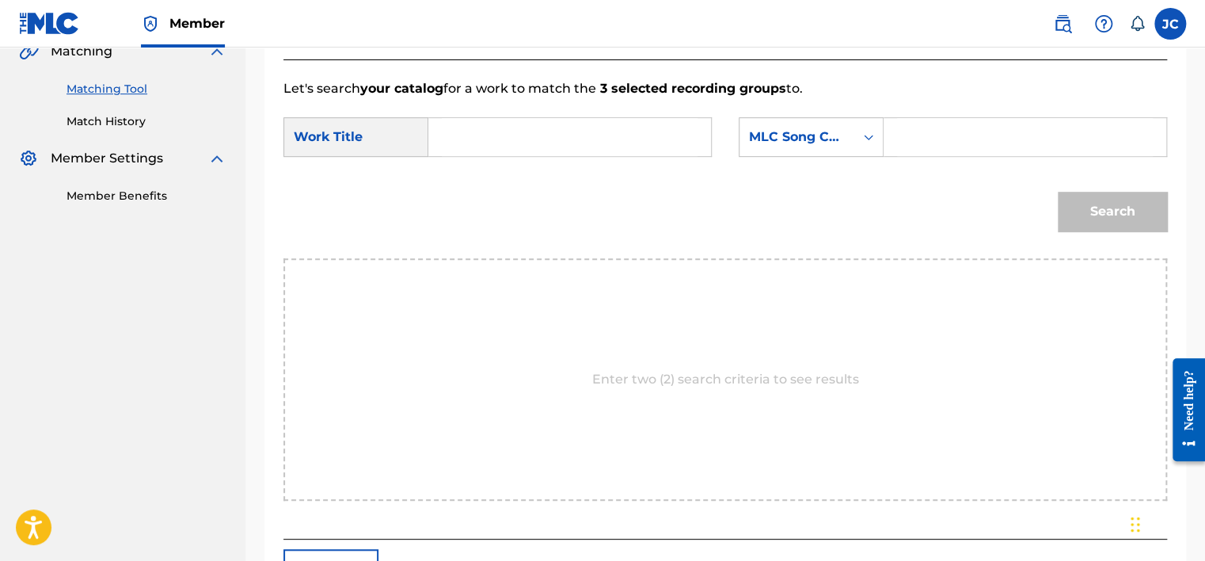
click at [823, 147] on div "MLC Song Code" at bounding box center [796, 137] width 115 height 30
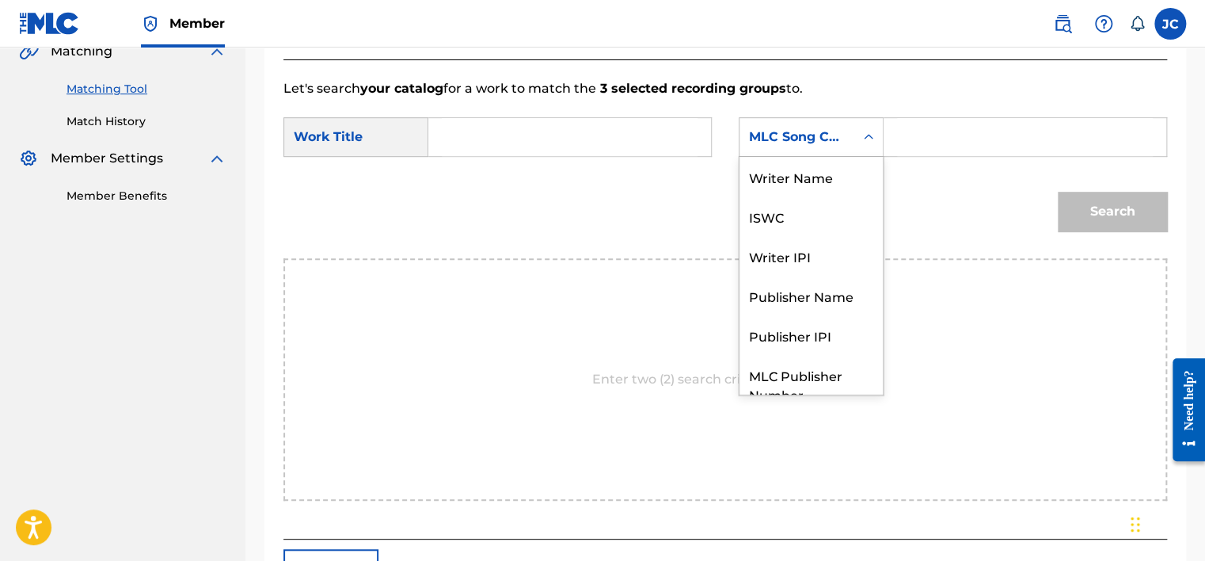
click at [830, 149] on div "MLC Song Code" at bounding box center [796, 137] width 115 height 30
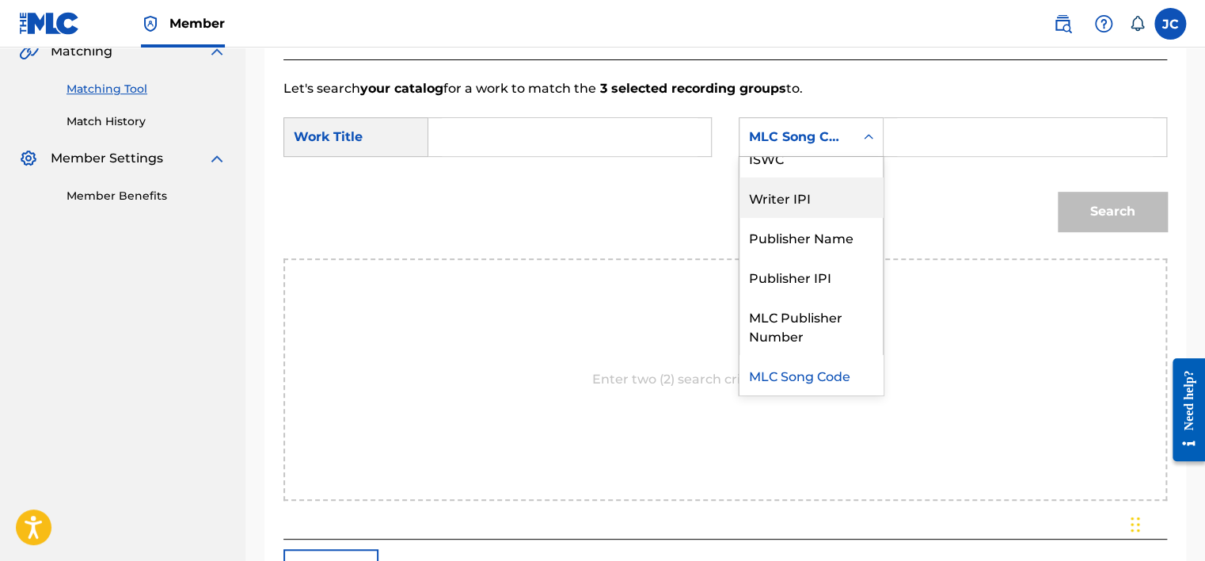
scroll to position [0, 0]
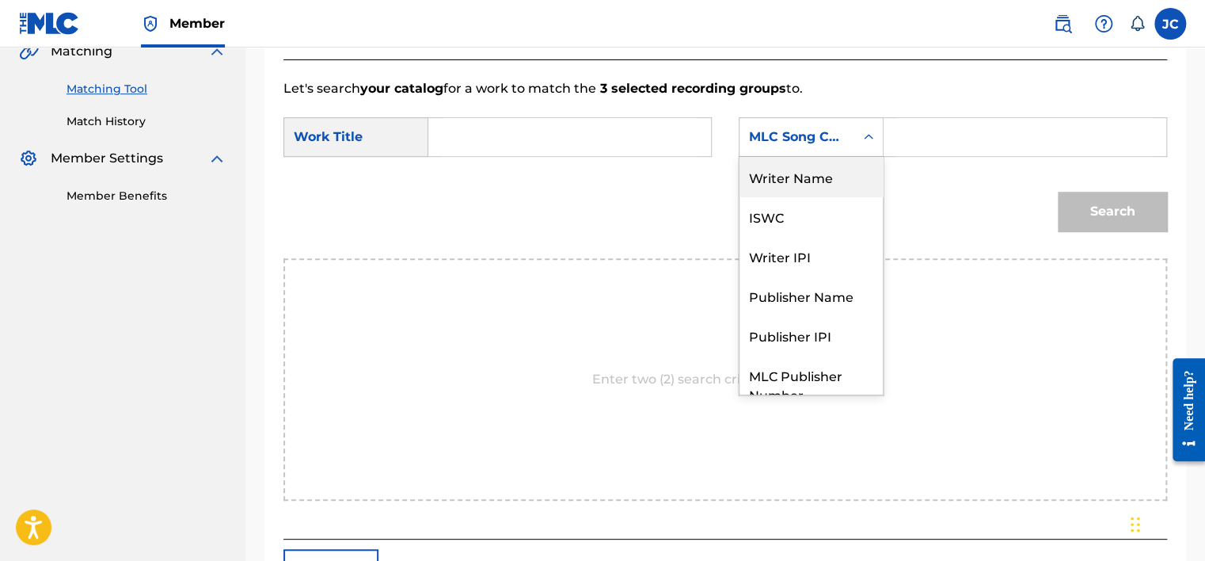
click at [822, 169] on div "Writer Name" at bounding box center [810, 177] width 143 height 40
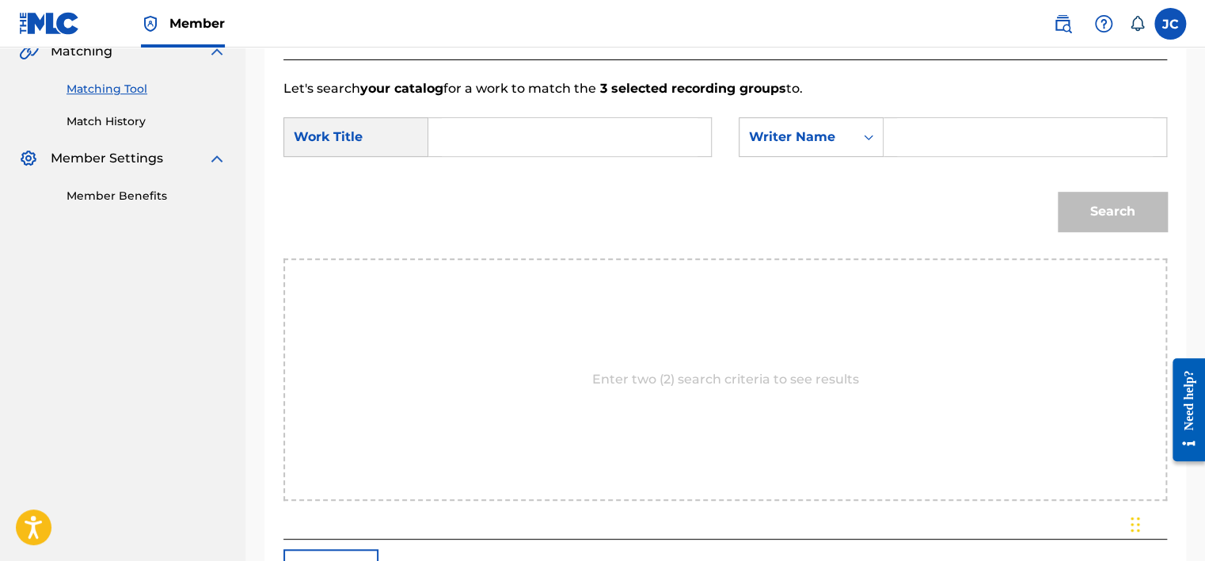
click at [619, 143] on input "Search Form" at bounding box center [570, 137] width 256 height 38
paste input "Believe"
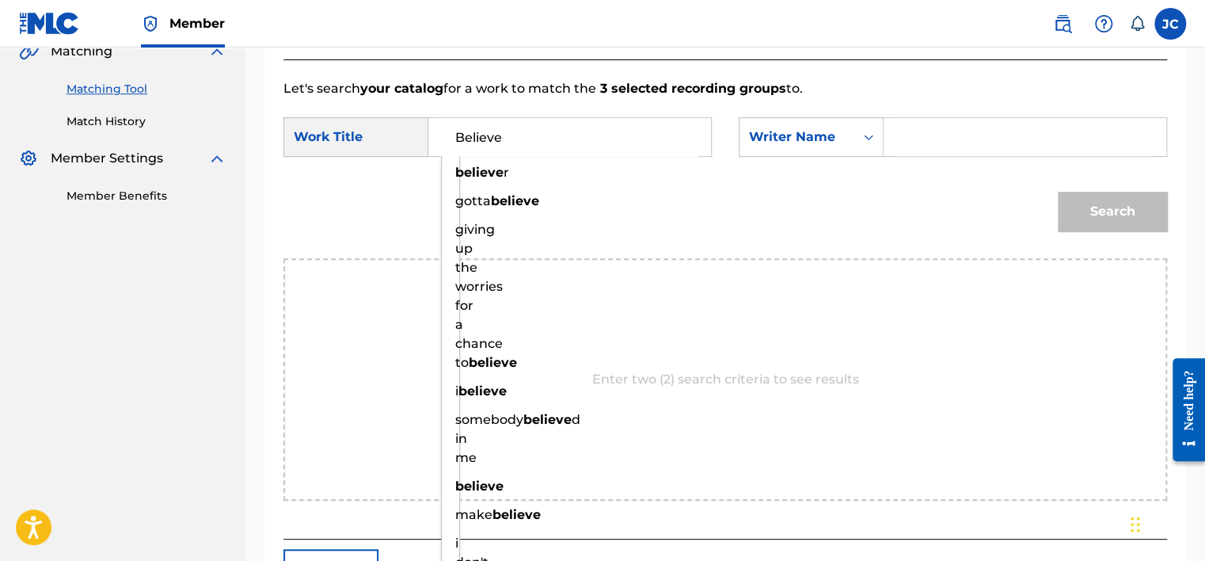
type input "Believe"
click at [911, 148] on input "Search Form" at bounding box center [1025, 137] width 256 height 38
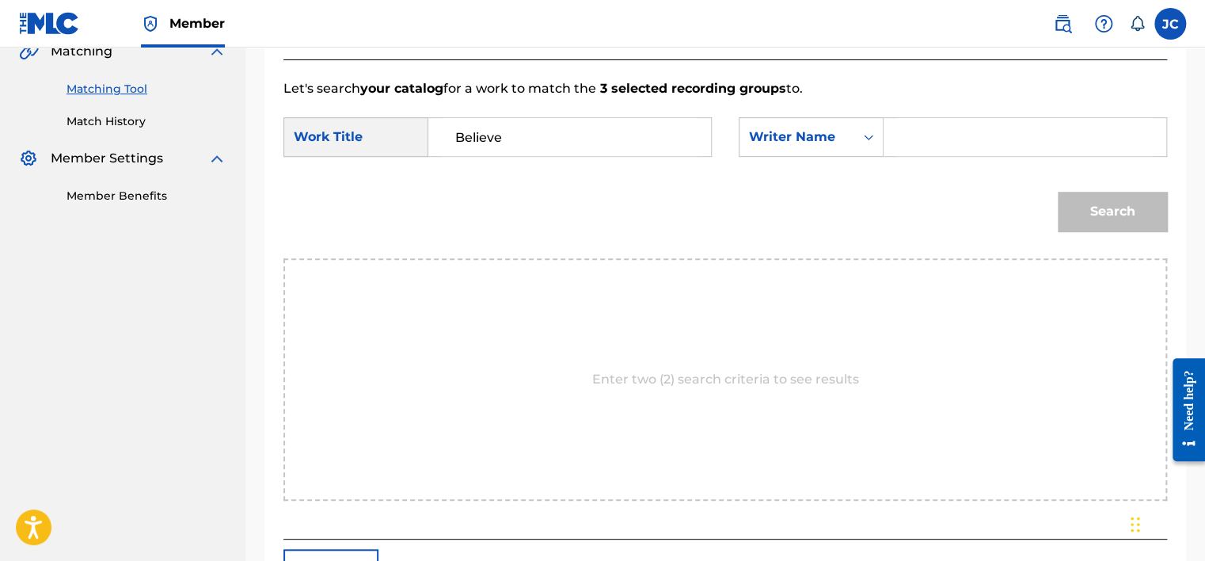
paste input "Higgins"
click at [1058, 192] on button "Search" at bounding box center [1112, 212] width 109 height 40
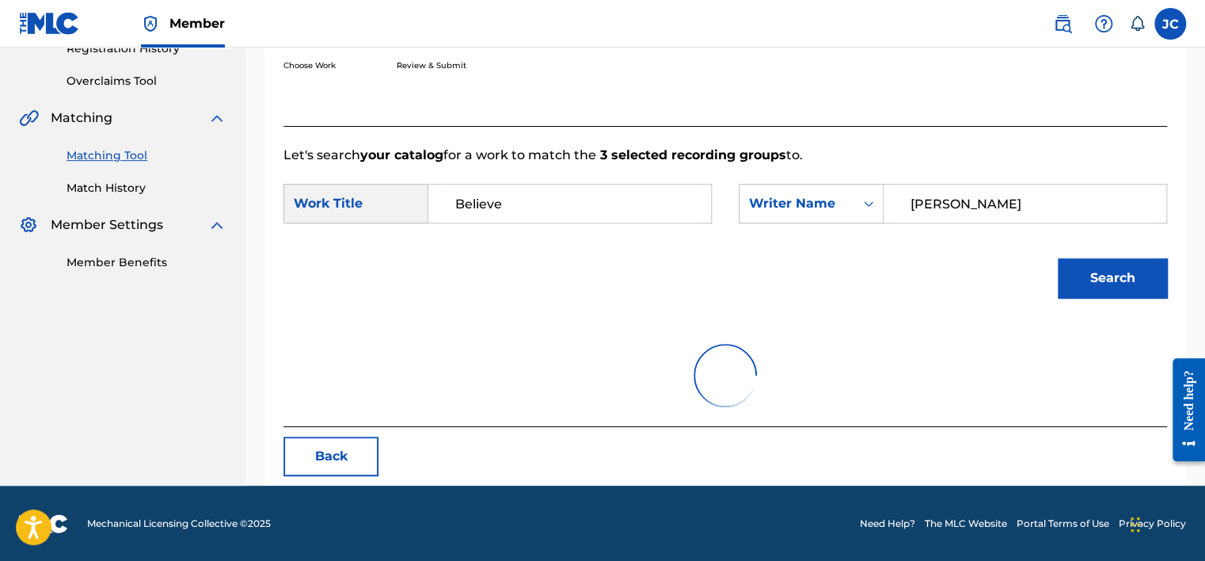
scroll to position [247, 0]
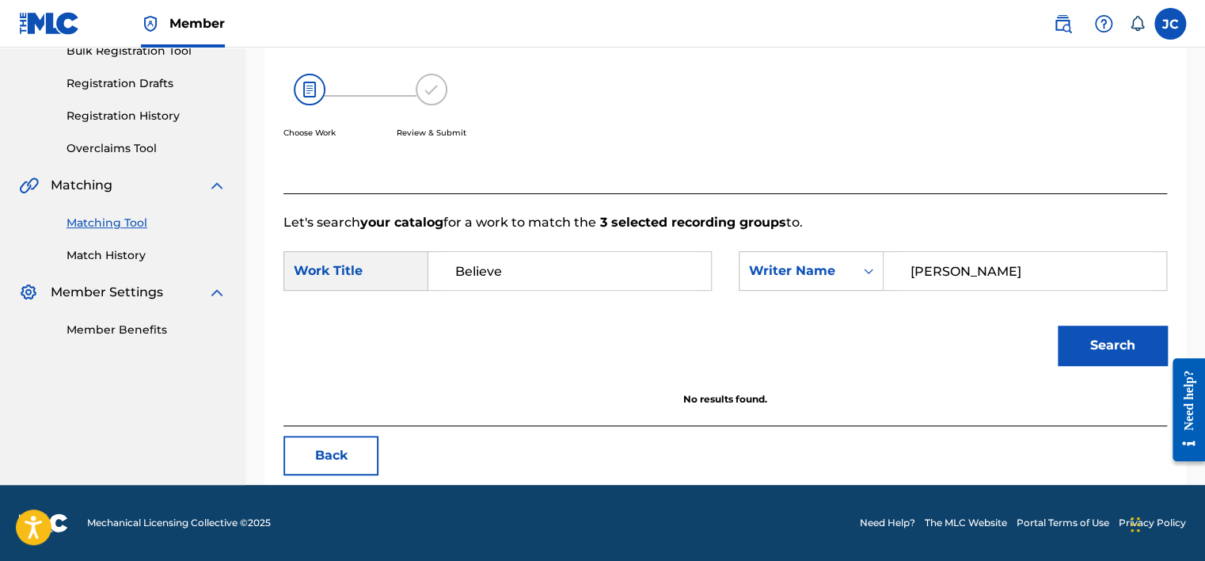
click at [971, 275] on input "Higgins" at bounding box center [1025, 271] width 256 height 38
paste input "Gray"
click at [1058, 325] on button "Search" at bounding box center [1112, 345] width 109 height 40
click at [1023, 283] on input "Gray" at bounding box center [1025, 271] width 256 height 38
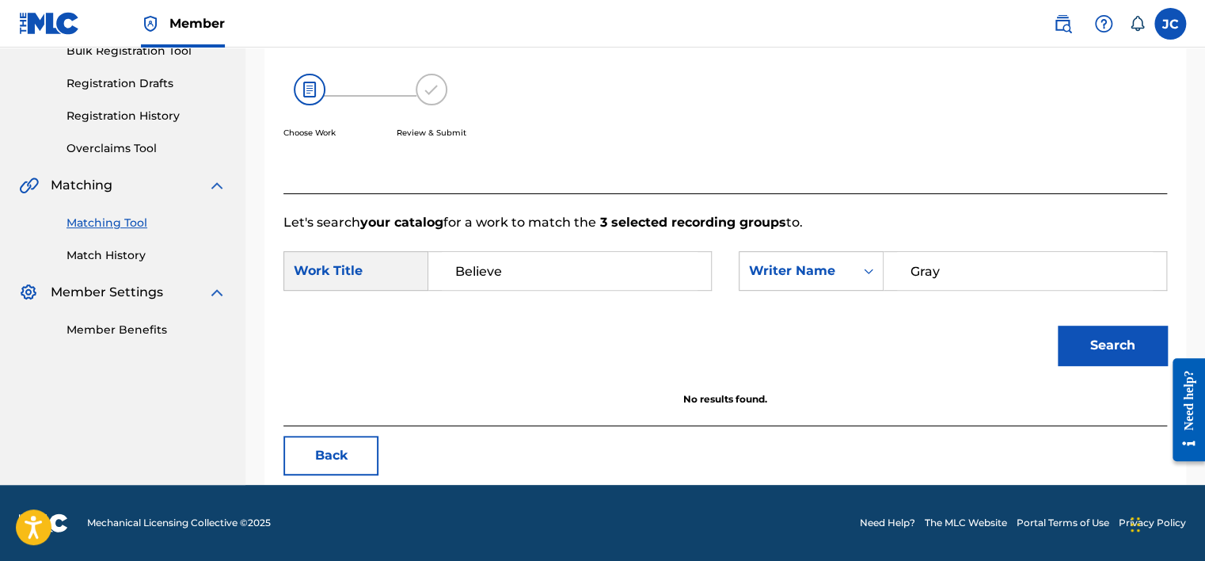
click at [1023, 283] on input "Gray" at bounding box center [1025, 271] width 256 height 38
paste input "Barry"
click at [1058, 325] on button "Search" at bounding box center [1112, 345] width 109 height 40
click at [936, 272] on input "GrayBarry" at bounding box center [1025, 271] width 256 height 38
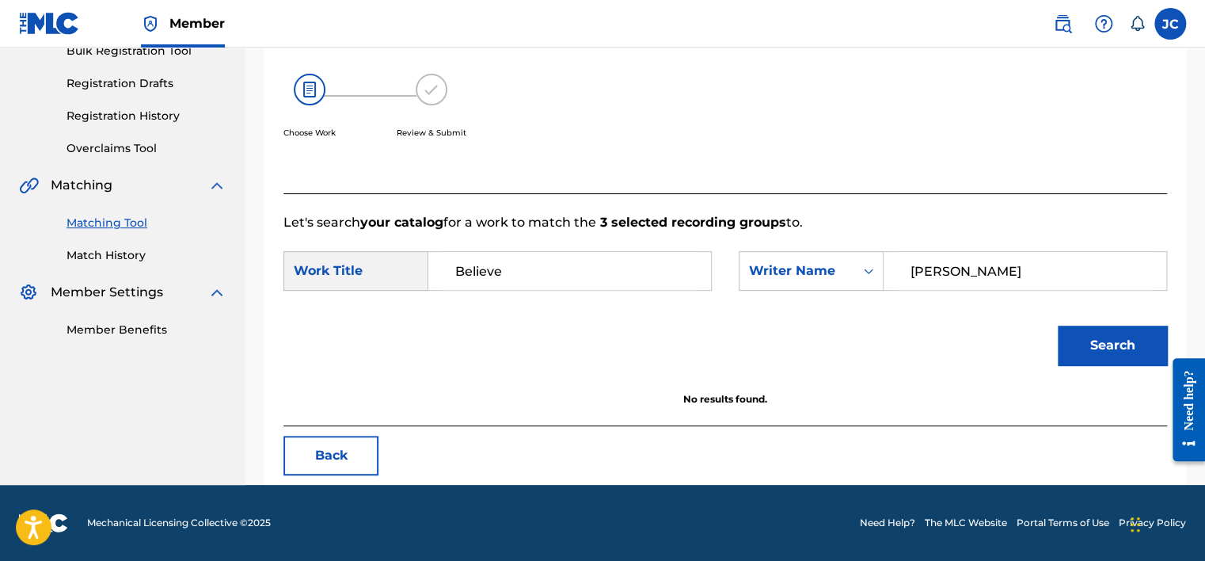
click at [1058, 325] on button "Search" at bounding box center [1112, 345] width 109 height 40
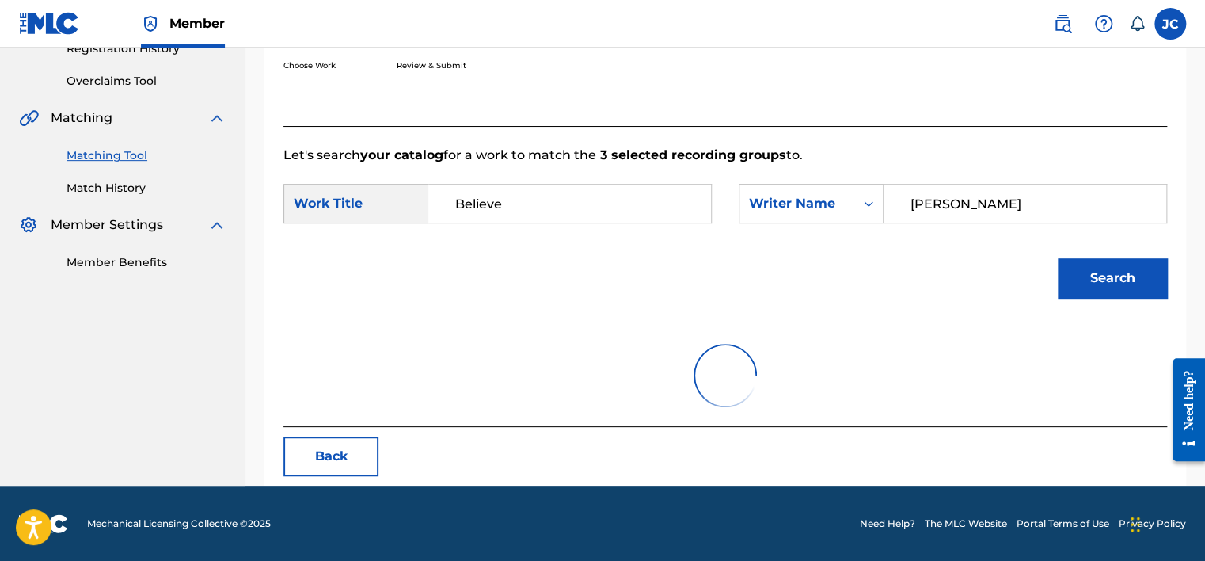
scroll to position [381, 0]
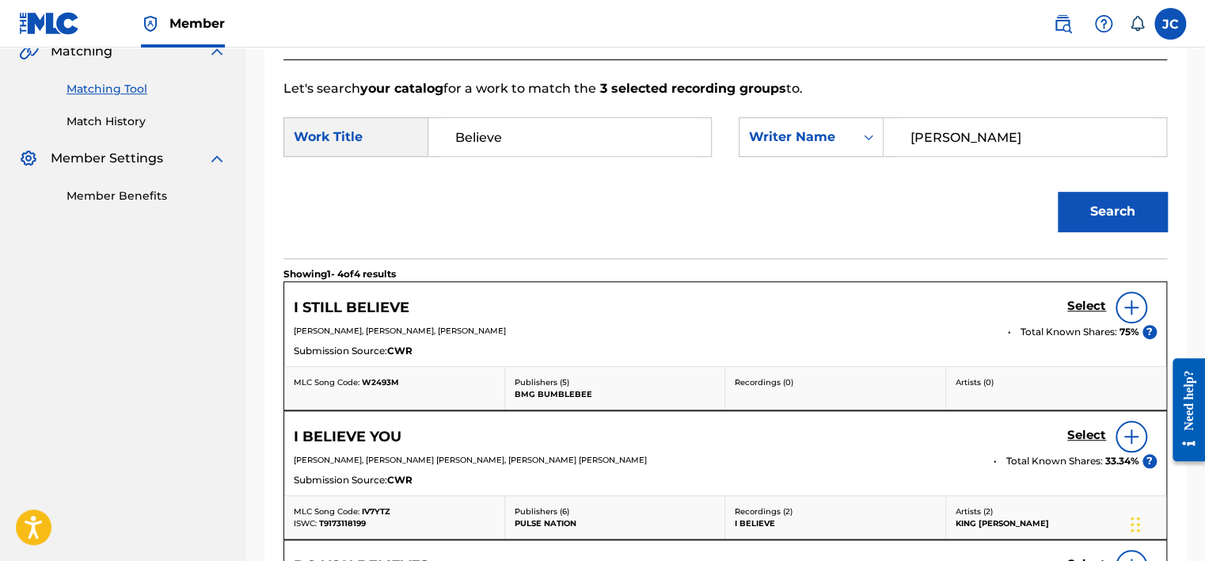
click at [1045, 138] on input "Barry" at bounding box center [1025, 137] width 256 height 38
paste input "Torch"
click at [1058, 192] on button "Search" at bounding box center [1112, 212] width 109 height 40
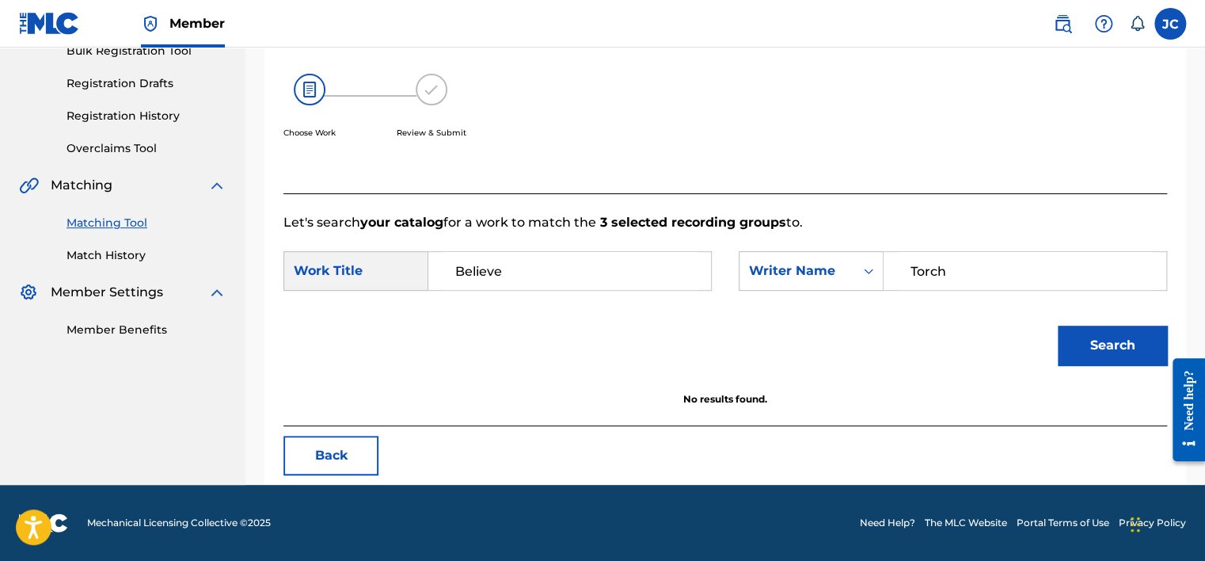
scroll to position [247, 0]
click at [1001, 283] on input "Torch" at bounding box center [1025, 271] width 256 height 38
paste input "McLennan"
click at [1058, 325] on button "Search" at bounding box center [1112, 345] width 109 height 40
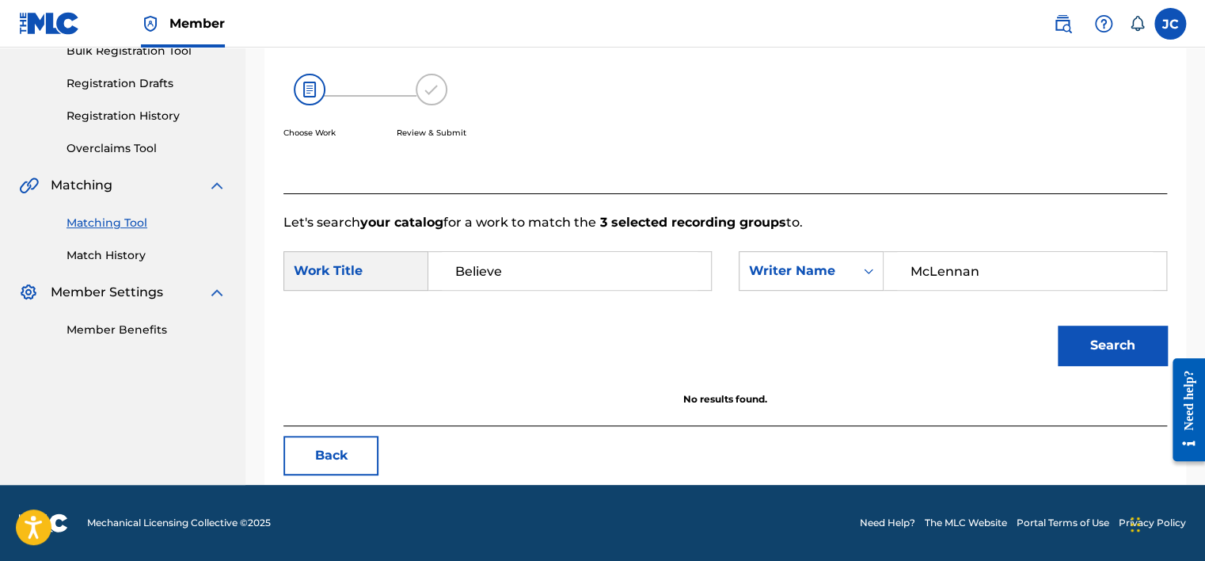
click at [984, 276] on input "McLennan" at bounding box center [1025, 271] width 256 height 38
paste input "Powell"
type input "Powell"
click at [1058, 325] on button "Search" at bounding box center [1112, 345] width 109 height 40
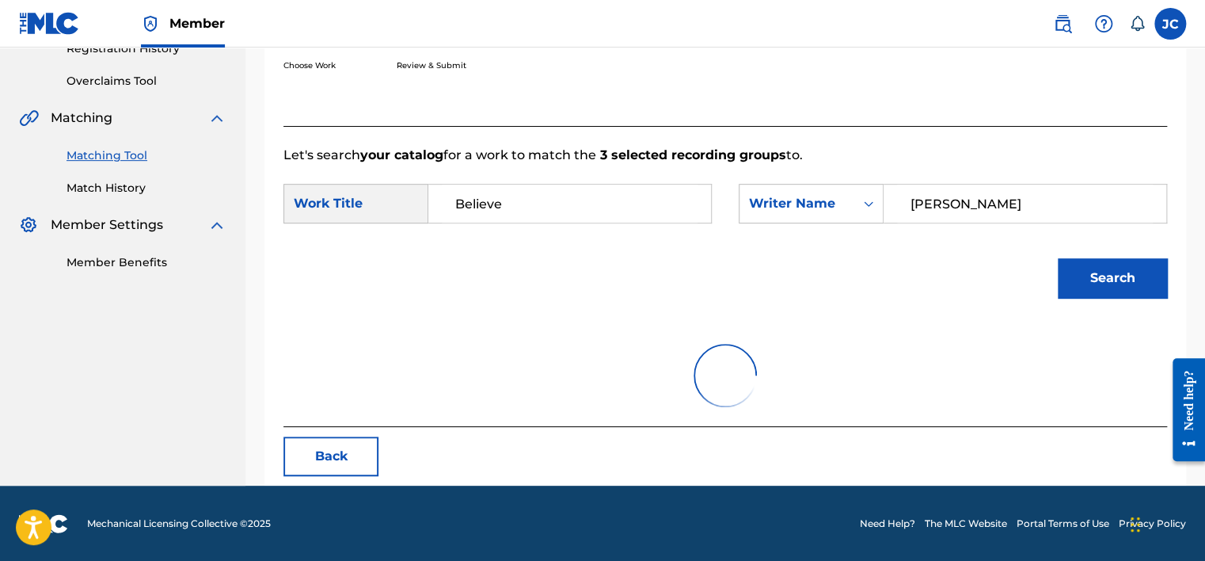
scroll to position [381, 0]
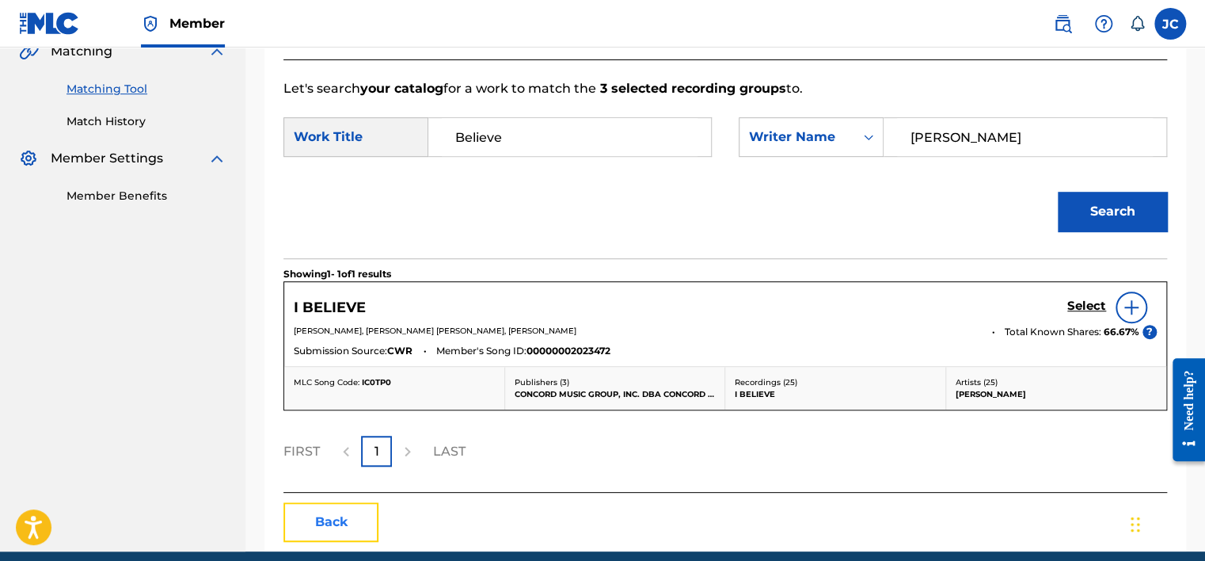
click at [341, 529] on button "Back" at bounding box center [330, 522] width 95 height 40
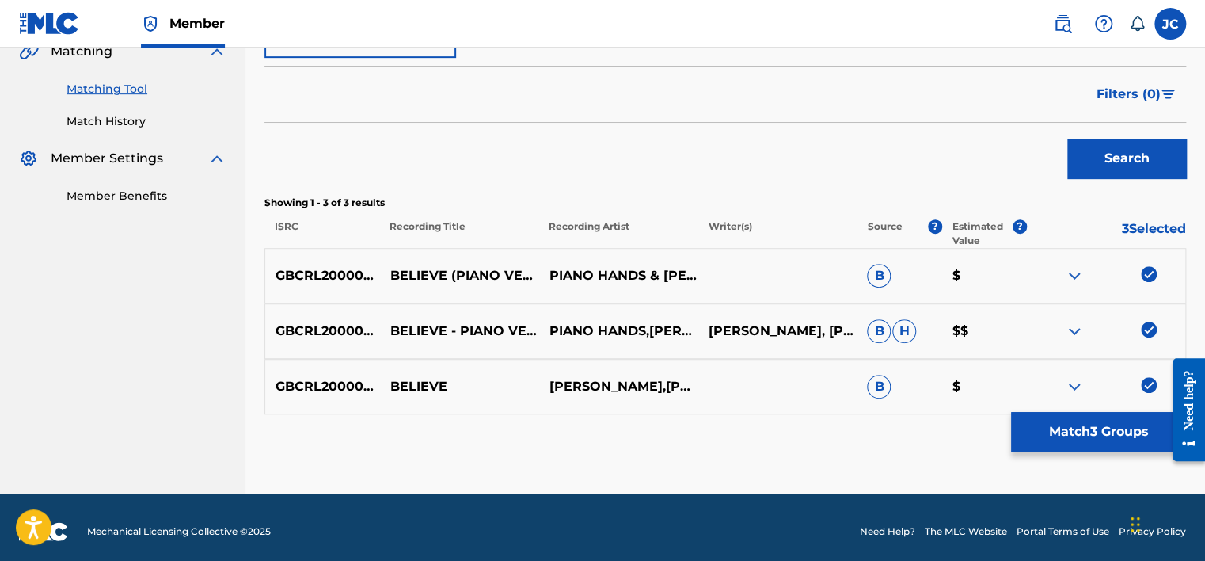
click at [1151, 379] on img at bounding box center [1149, 385] width 16 height 16
click at [1146, 333] on img at bounding box center [1149, 329] width 16 height 16
click at [1154, 276] on img at bounding box center [1149, 274] width 16 height 16
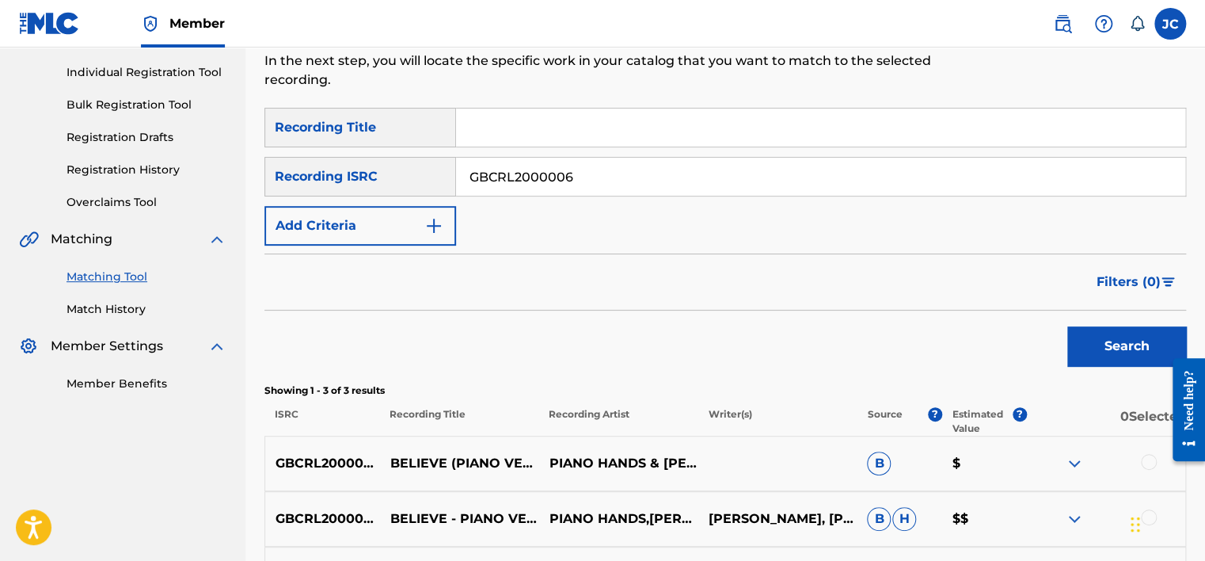
scroll to position [191, 0]
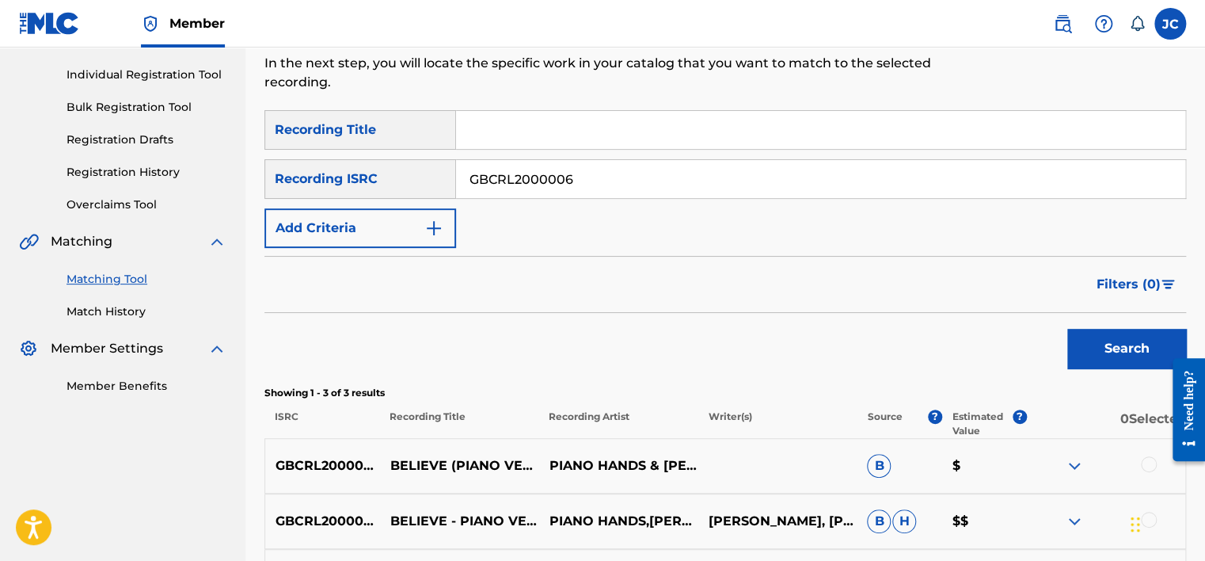
click at [701, 174] on input "GBCRL2000006" at bounding box center [820, 179] width 729 height 38
paste input "HKI199495208"
type input "HKI199495208"
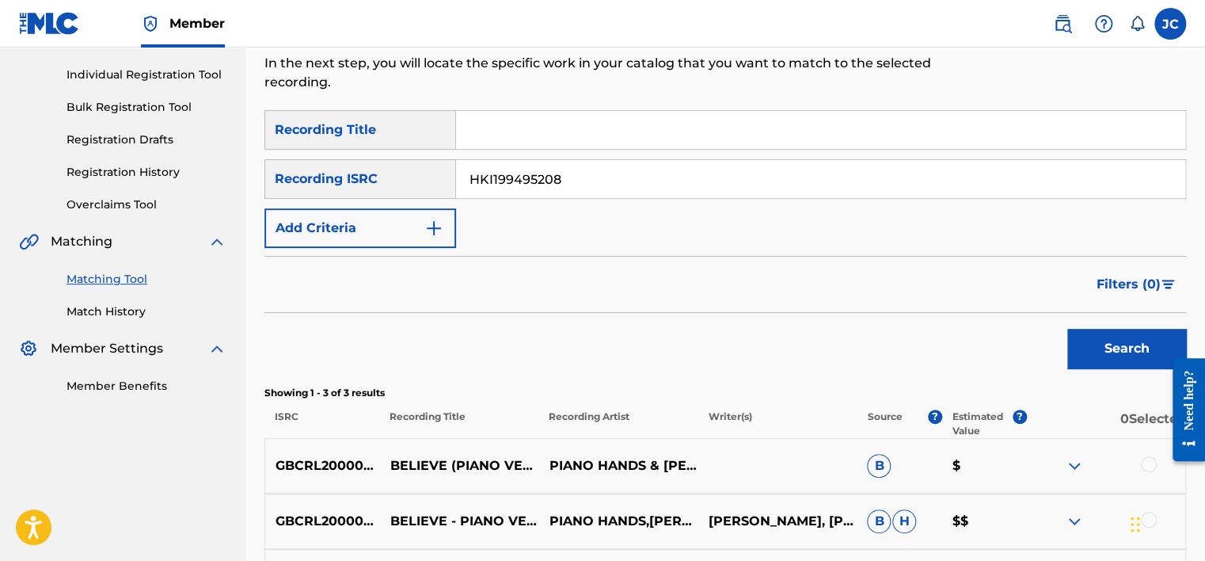
click at [1067, 329] on button "Search" at bounding box center [1126, 349] width 119 height 40
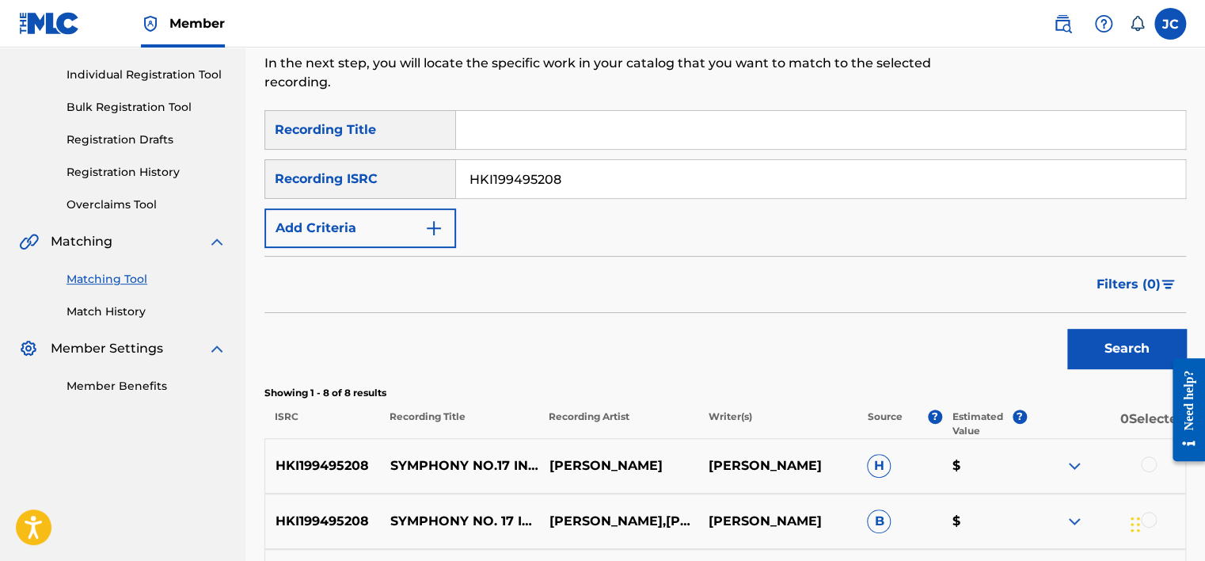
click at [557, 160] on input "HKI199495208" at bounding box center [820, 179] width 729 height 38
paste input "USQY51766114"
type input "USQY51766114"
click at [1067, 329] on button "Search" at bounding box center [1126, 349] width 119 height 40
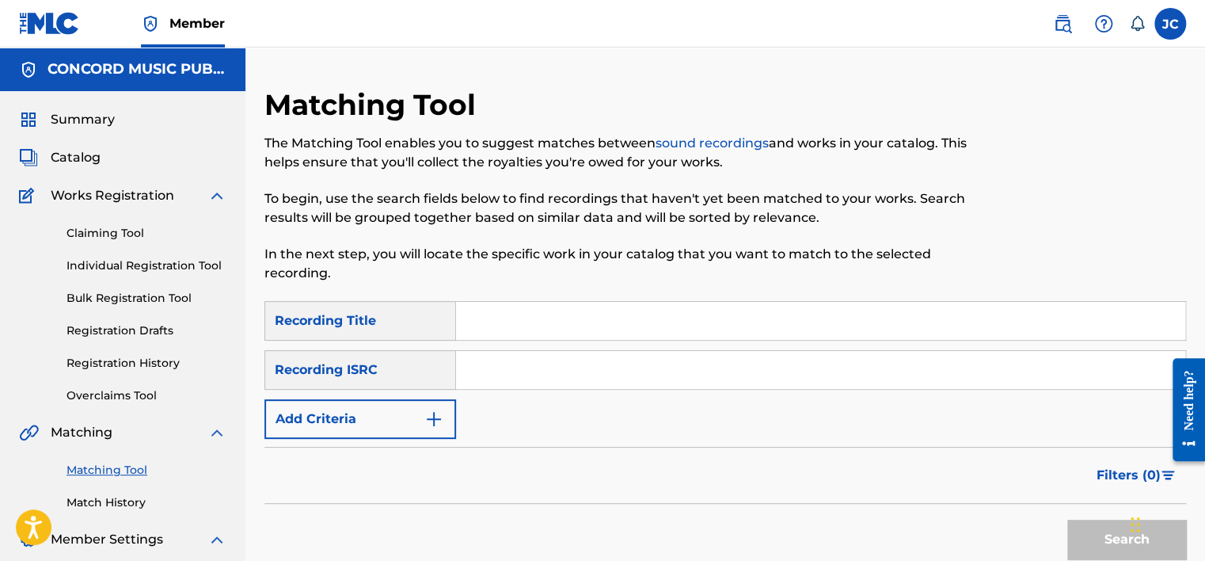
click at [559, 379] on input "Search Form" at bounding box center [820, 370] width 729 height 38
paste input "USQY51766114"
type input "USQY51766114"
click at [1067, 519] on button "Search" at bounding box center [1126, 539] width 119 height 40
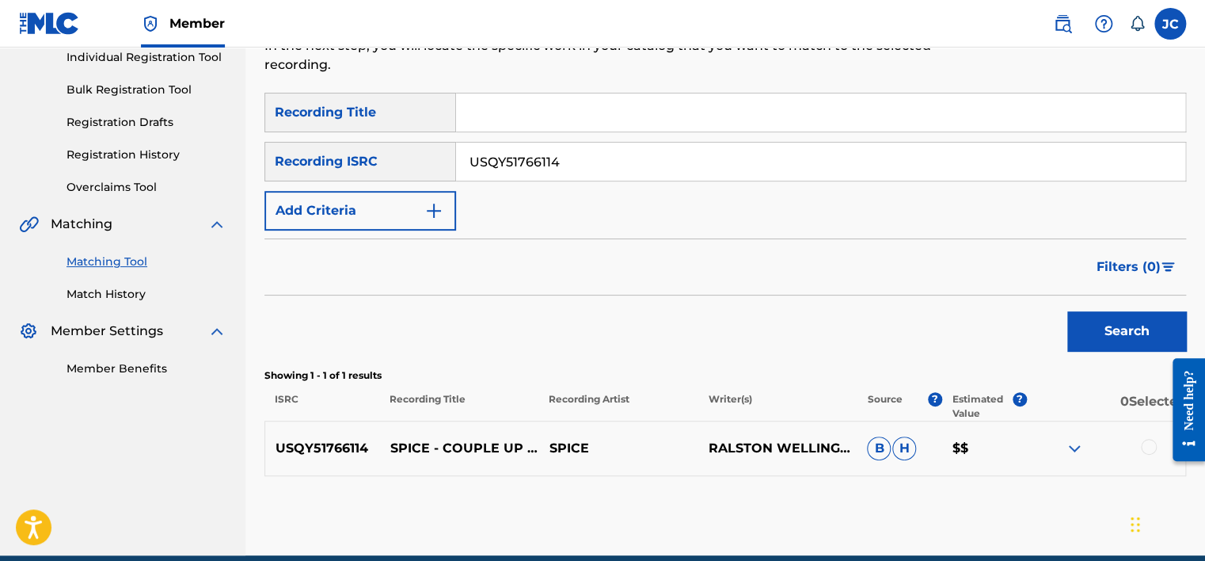
scroll to position [253, 0]
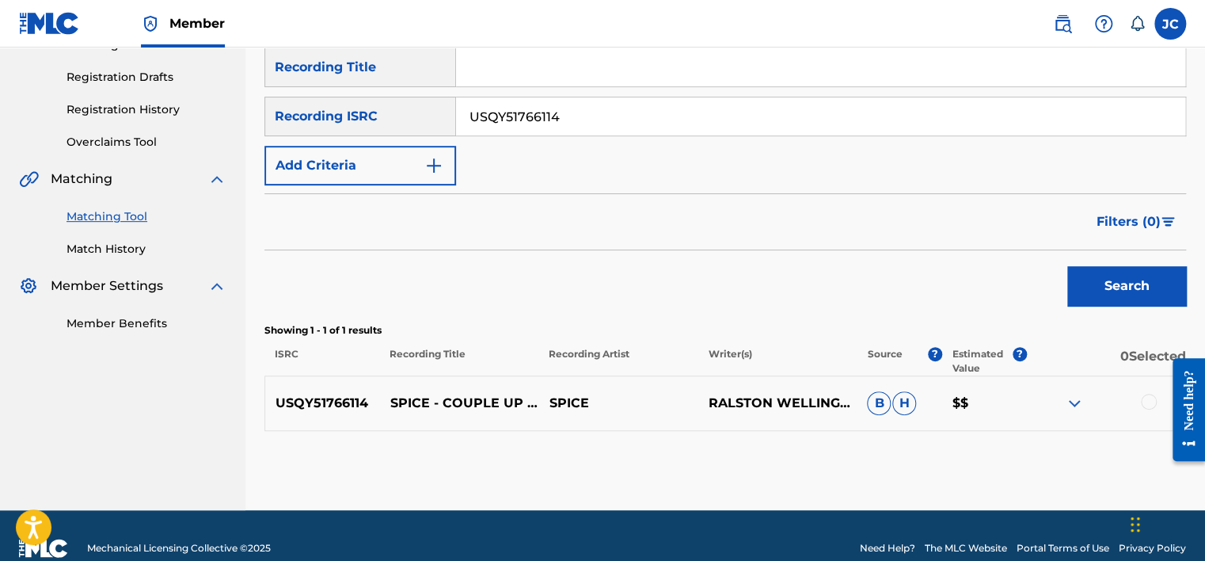
click at [1147, 401] on div at bounding box center [1149, 401] width 16 height 16
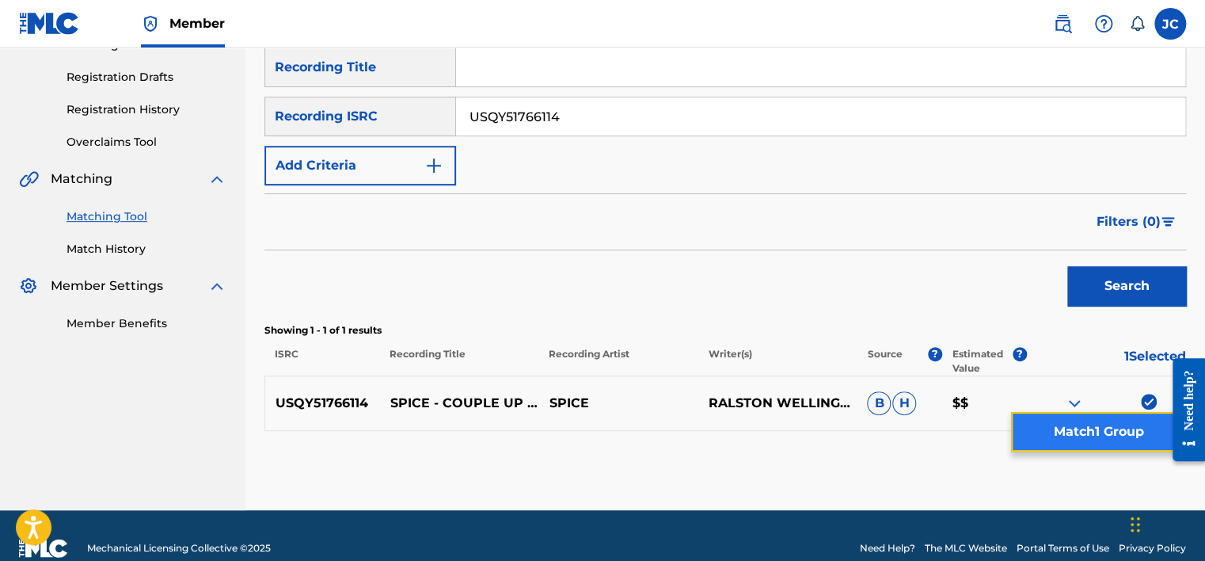
click at [1052, 450] on button "Match 1 Group" at bounding box center [1098, 432] width 175 height 40
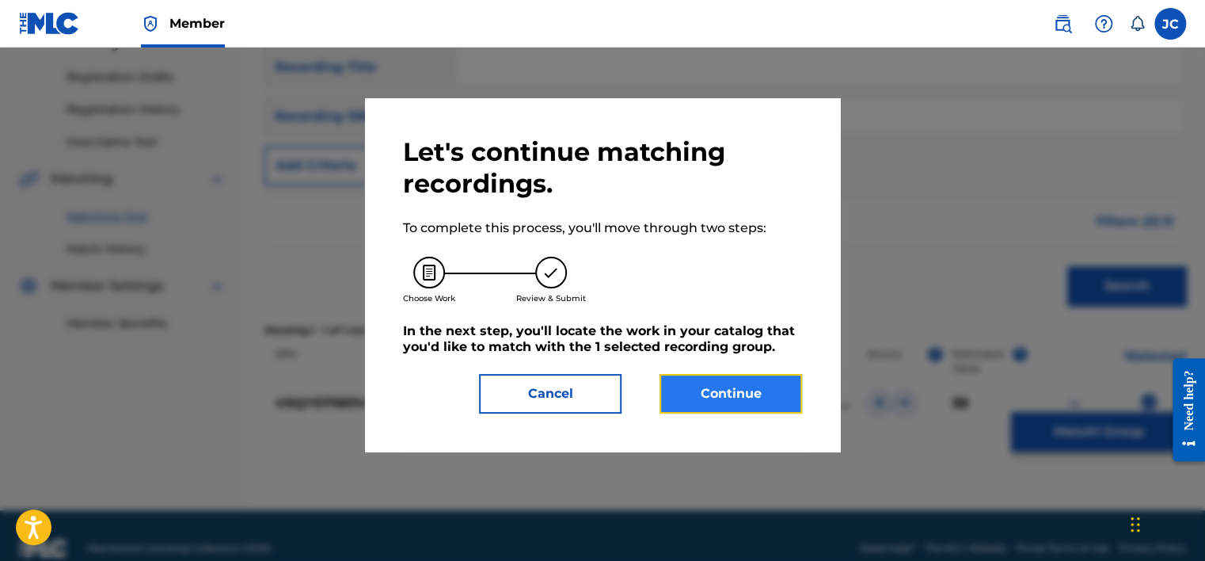
click at [766, 397] on button "Continue" at bounding box center [730, 394] width 143 height 40
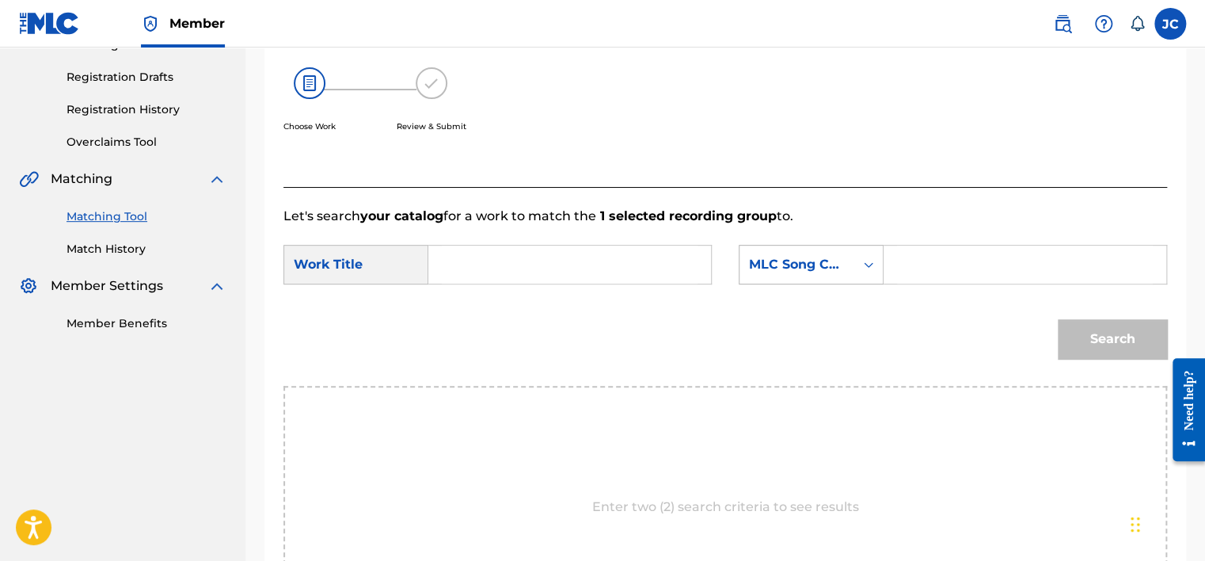
click at [830, 245] on div "MLC Song Code" at bounding box center [811, 265] width 145 height 40
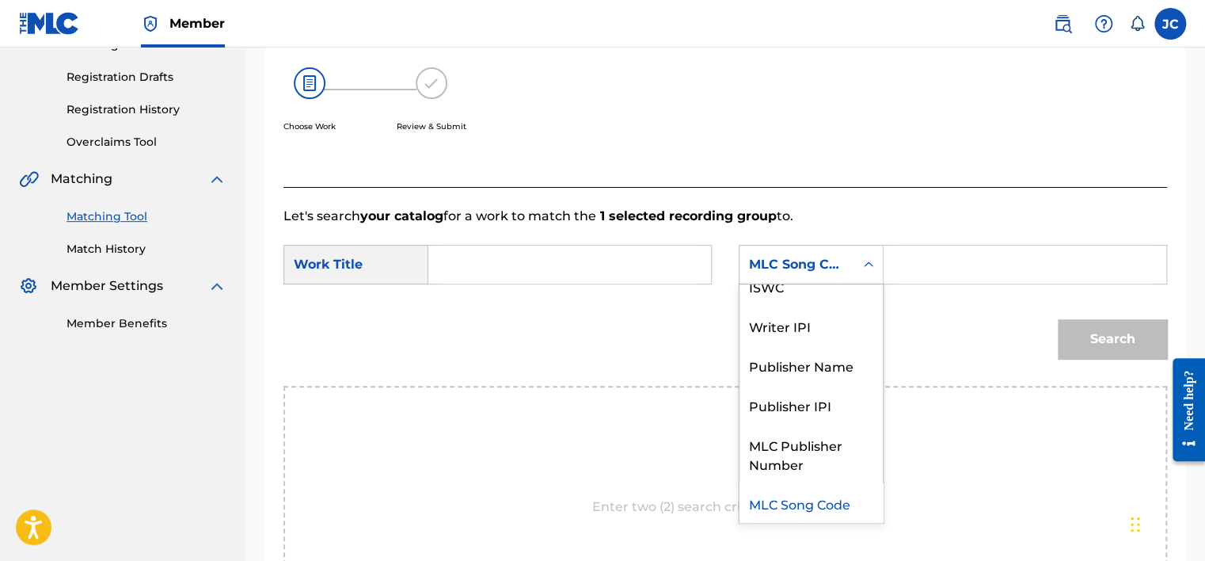
scroll to position [0, 0]
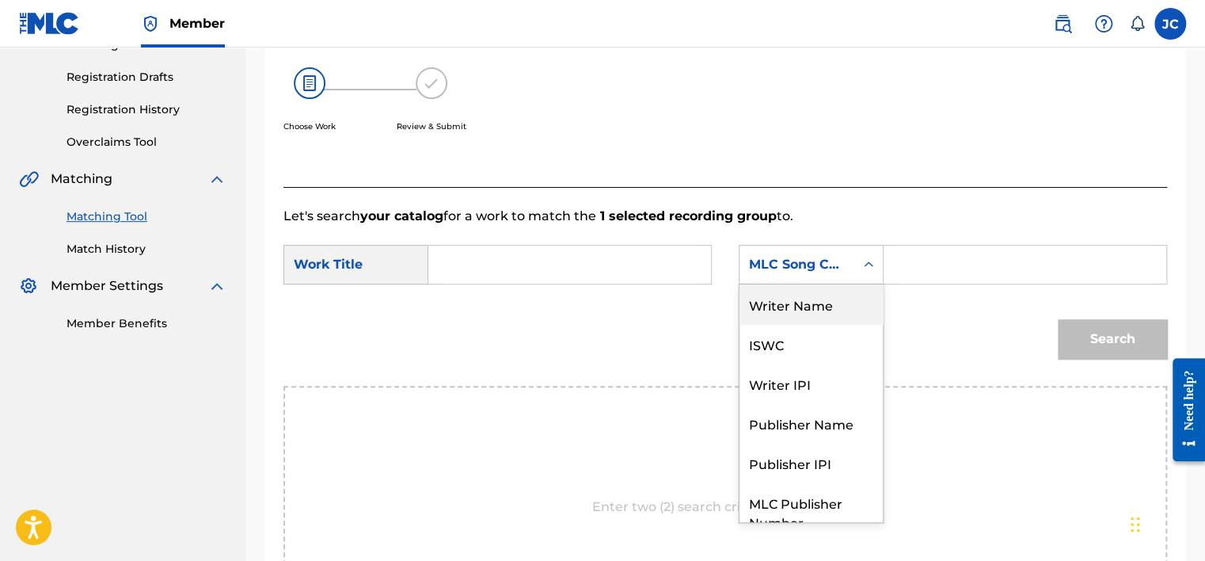
click at [833, 302] on div "Writer Name" at bounding box center [810, 304] width 143 height 40
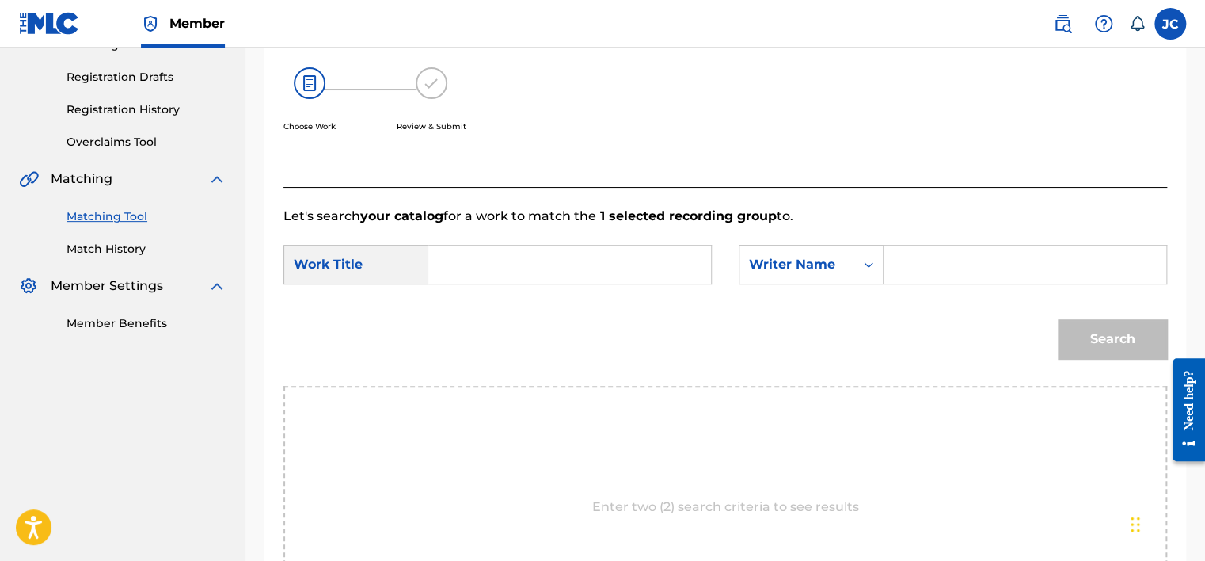
click at [615, 253] on input "Search Form" at bounding box center [570, 264] width 256 height 38
paste input "Couple Up"
type input "Couple Up"
click at [923, 264] on input "Search Form" at bounding box center [1025, 264] width 256 height 38
paste input "[PERSON_NAME]"
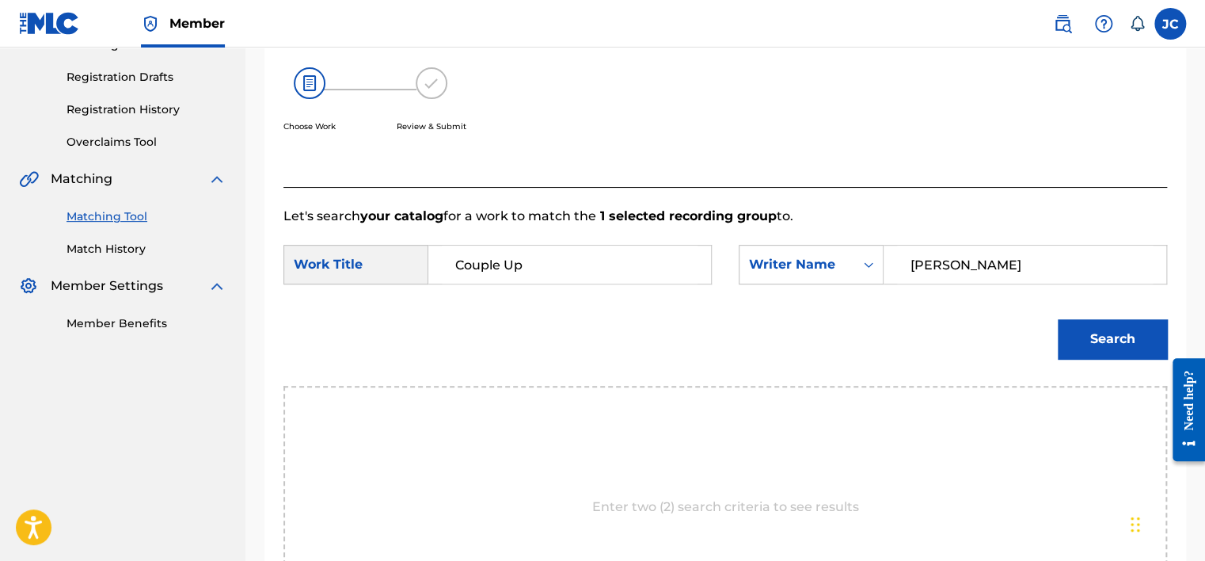
click at [1058, 319] on button "Search" at bounding box center [1112, 339] width 109 height 40
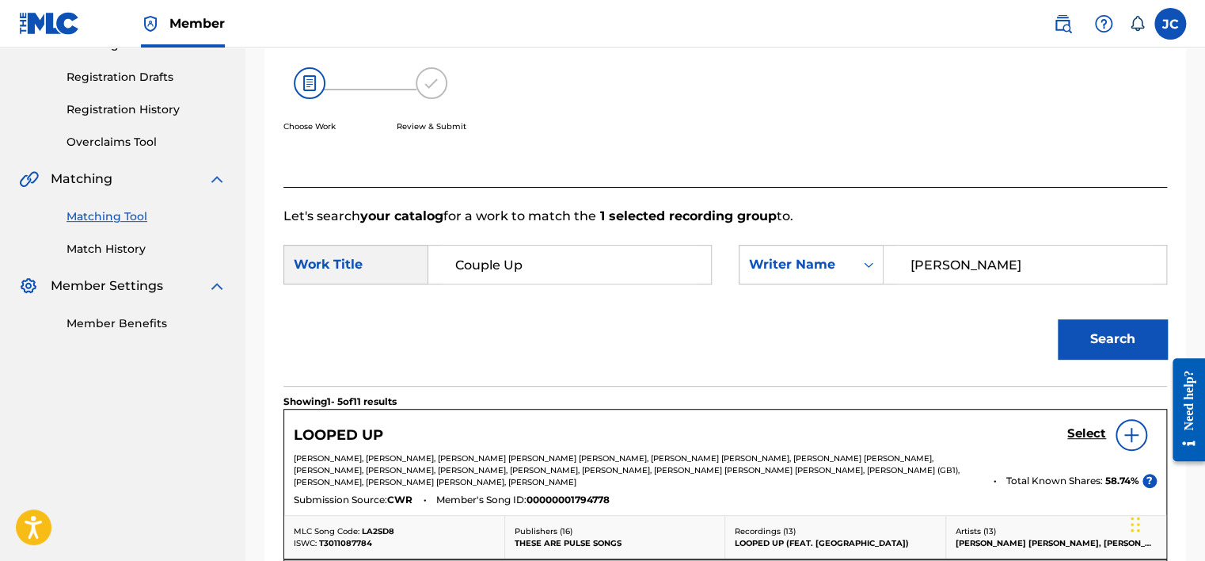
click at [986, 253] on input "[PERSON_NAME]" at bounding box center [1025, 264] width 256 height 38
paste input "Welling"
type input "[GEOGRAPHIC_DATA]"
click at [1058, 319] on button "Search" at bounding box center [1112, 339] width 109 height 40
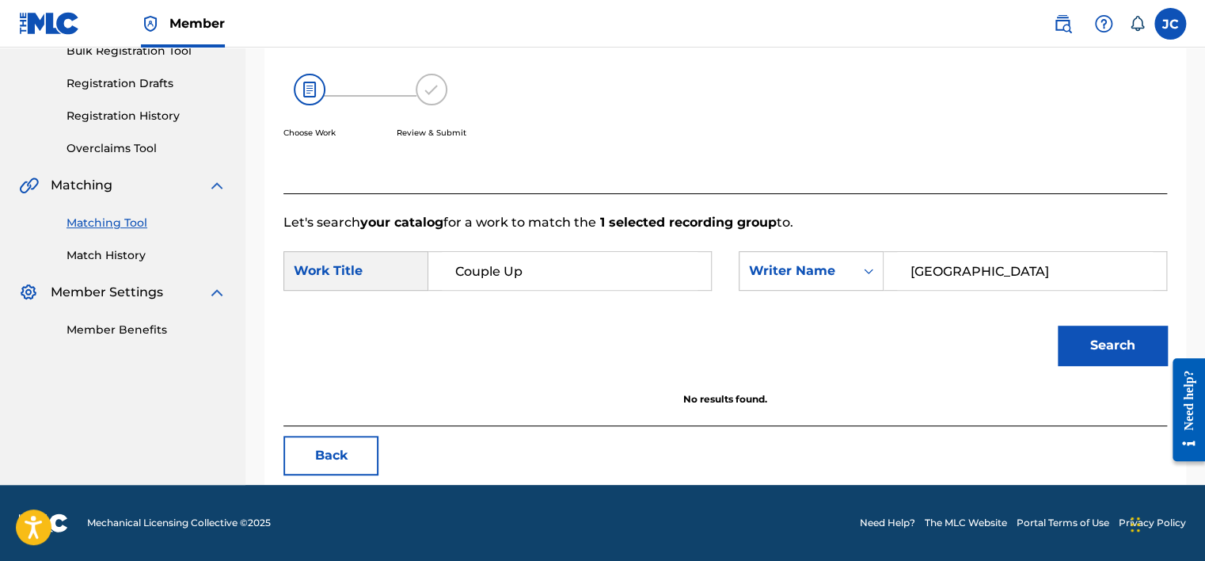
scroll to position [247, 0]
click at [345, 468] on button "Back" at bounding box center [330, 455] width 95 height 40
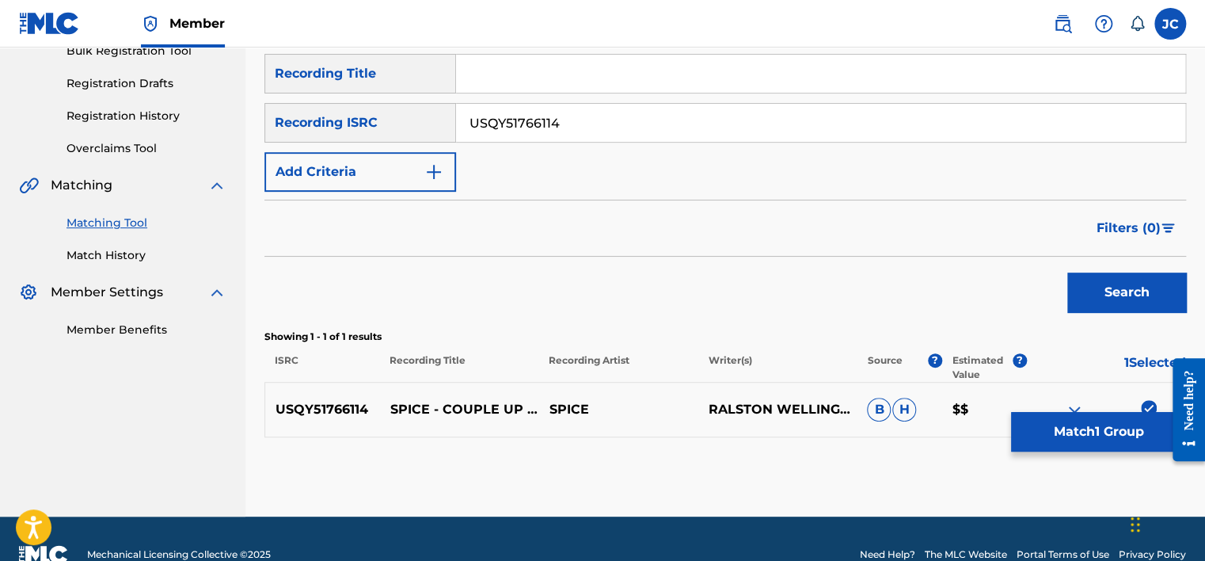
scroll to position [279, 0]
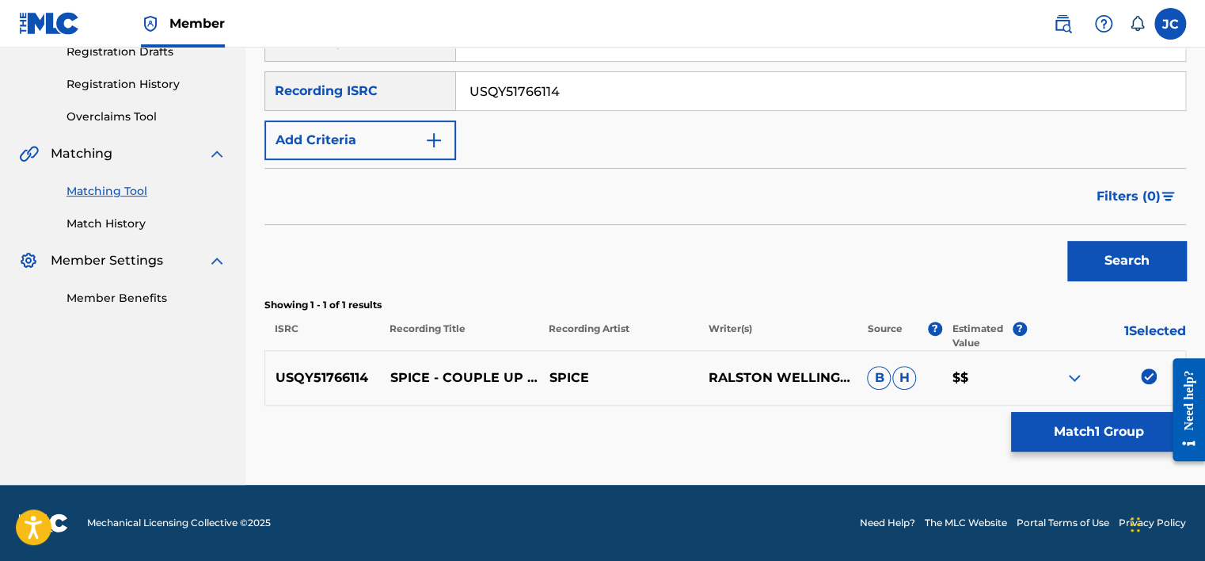
click at [1153, 374] on img at bounding box center [1149, 376] width 16 height 16
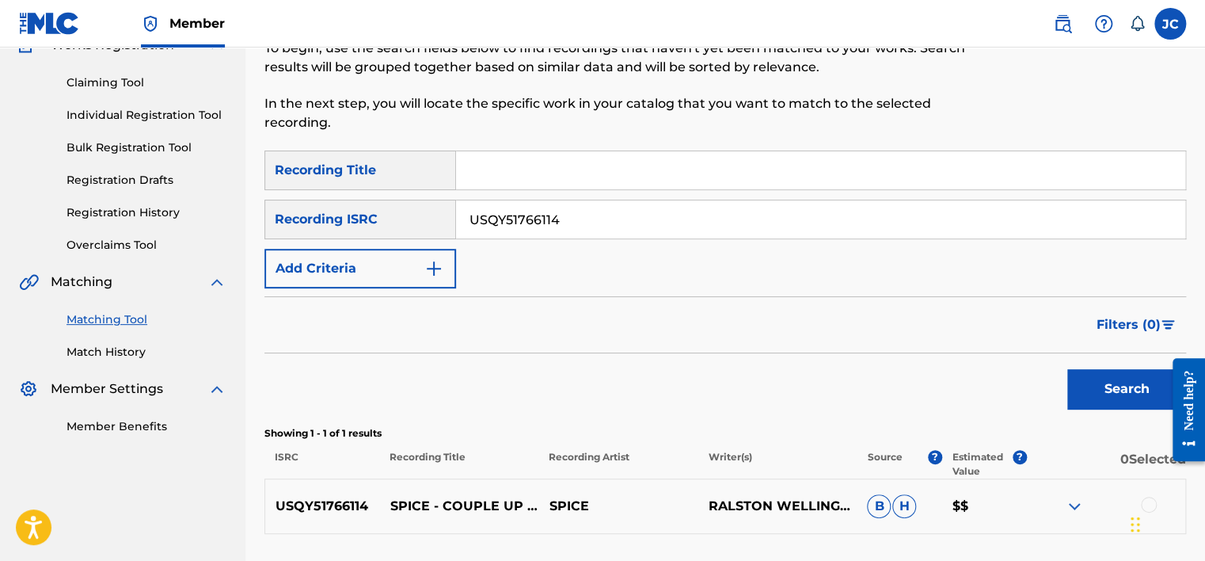
scroll to position [146, 0]
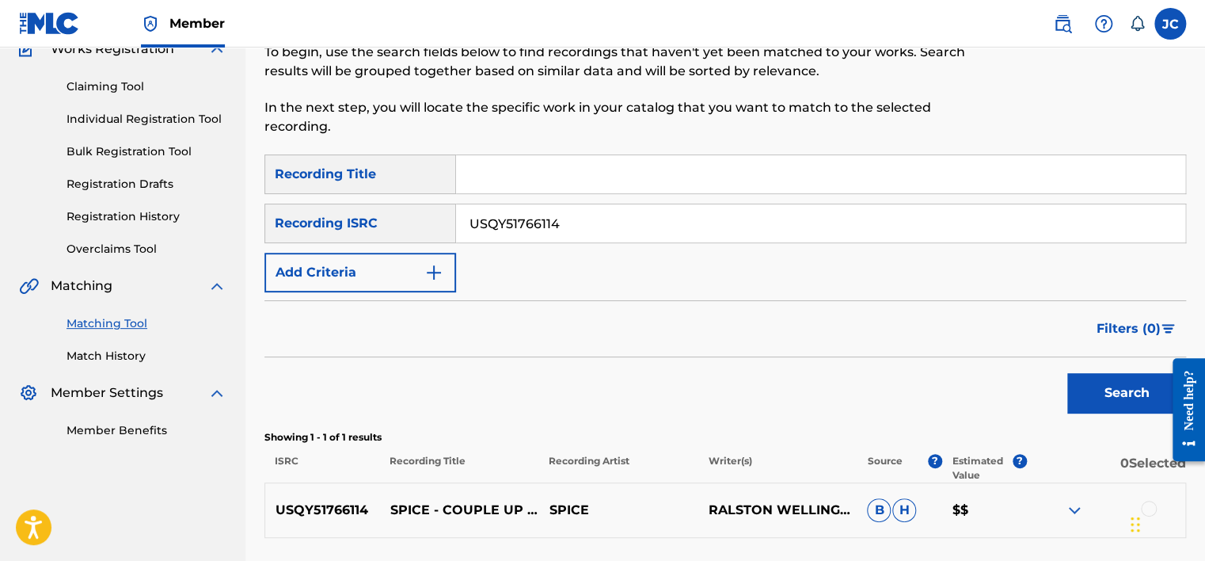
click at [744, 234] on input "USQY51766114" at bounding box center [820, 223] width 729 height 38
click at [621, 223] on input "Search Form" at bounding box center [820, 223] width 729 height 38
paste input "USA370544398"
click at [1067, 373] on button "Search" at bounding box center [1126, 393] width 119 height 40
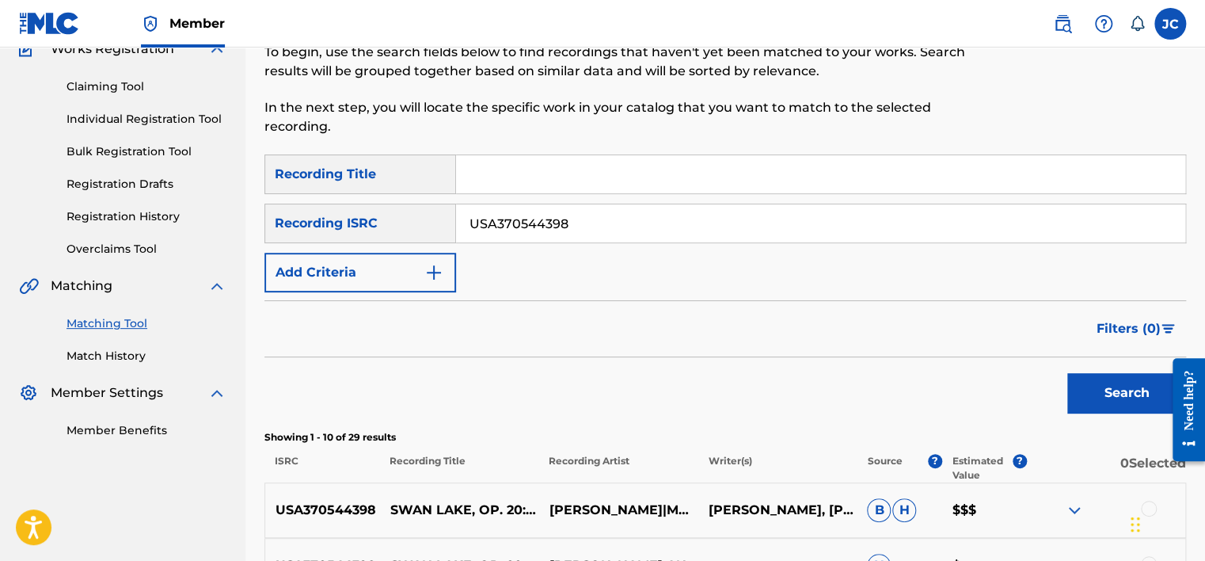
click at [565, 226] on input "USA370544398" at bounding box center [820, 223] width 729 height 38
paste input "DEF058502751"
type input "DEF058502751"
click at [1067, 373] on button "Search" at bounding box center [1126, 393] width 119 height 40
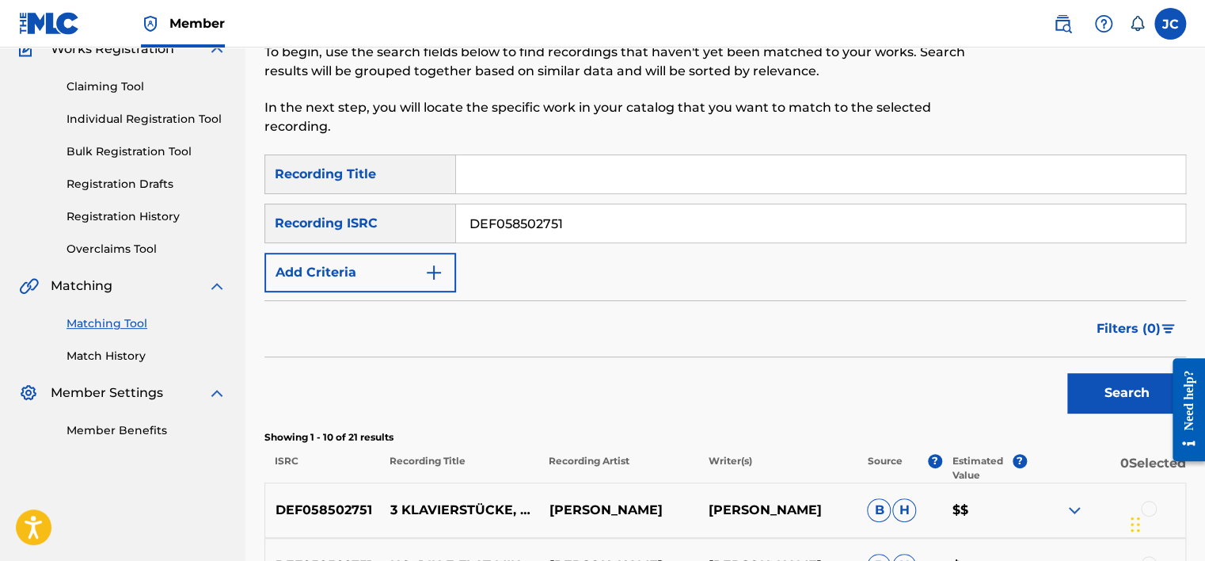
click at [641, 223] on input "DEF058502751" at bounding box center [820, 223] width 729 height 38
paste input "QM8DG1857083"
type input "QM8DG1857083"
click at [1067, 373] on button "Search" at bounding box center [1126, 393] width 119 height 40
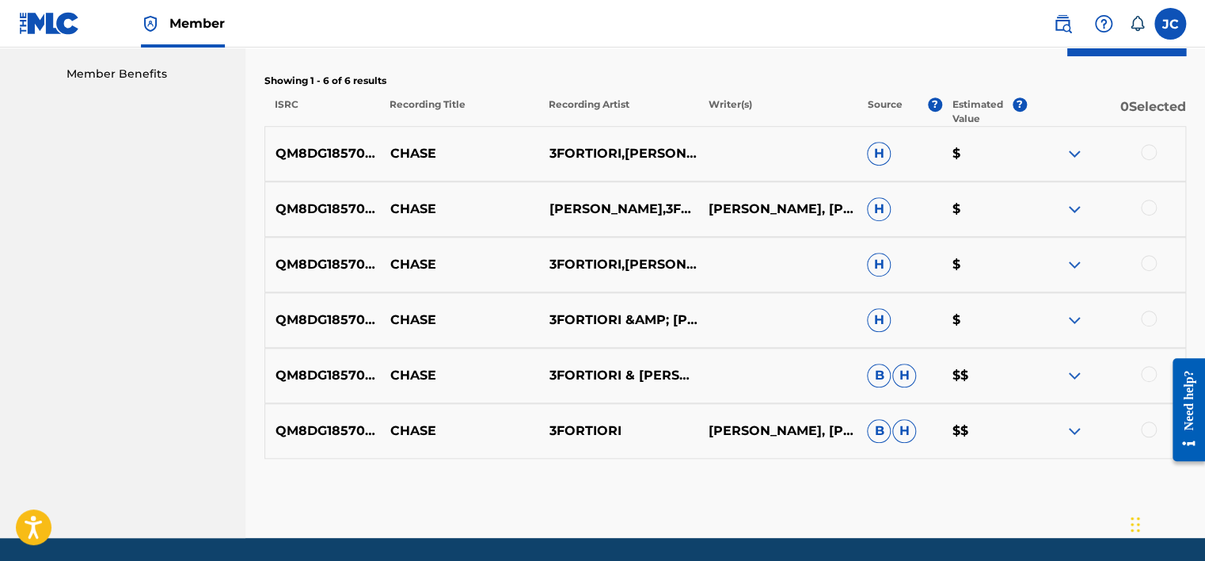
scroll to position [523, 0]
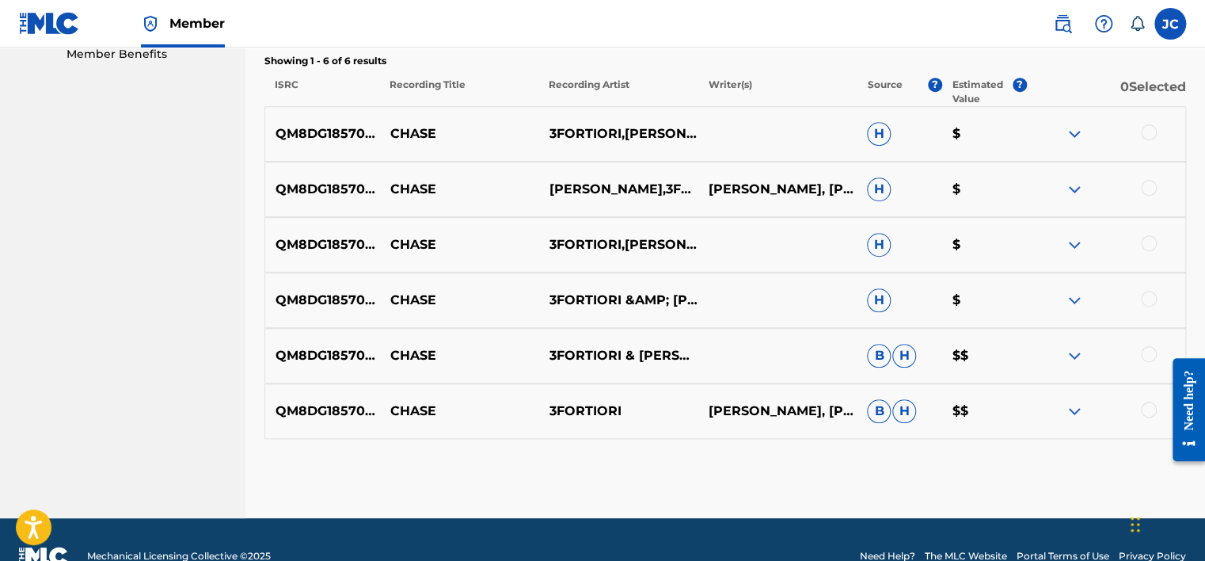
click at [1146, 412] on div at bounding box center [1149, 409] width 16 height 16
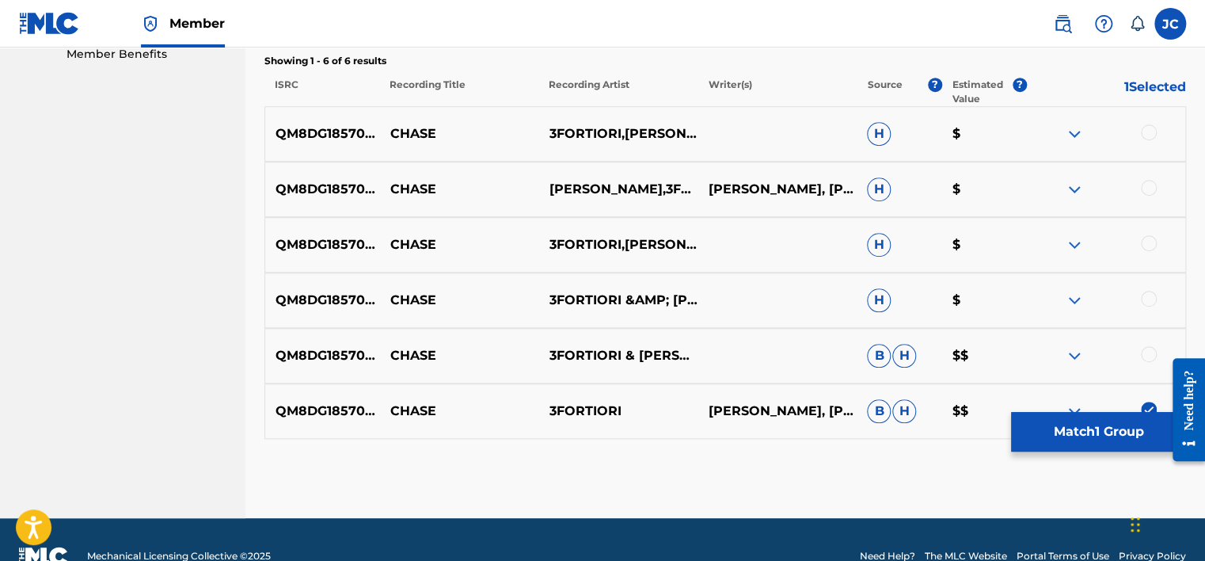
click at [1146, 346] on div at bounding box center [1149, 354] width 16 height 16
click at [1150, 291] on div at bounding box center [1149, 299] width 16 height 16
click at [1146, 237] on div at bounding box center [1149, 243] width 16 height 16
click at [1146, 192] on div at bounding box center [1149, 188] width 16 height 16
click at [1151, 131] on div at bounding box center [1149, 132] width 16 height 16
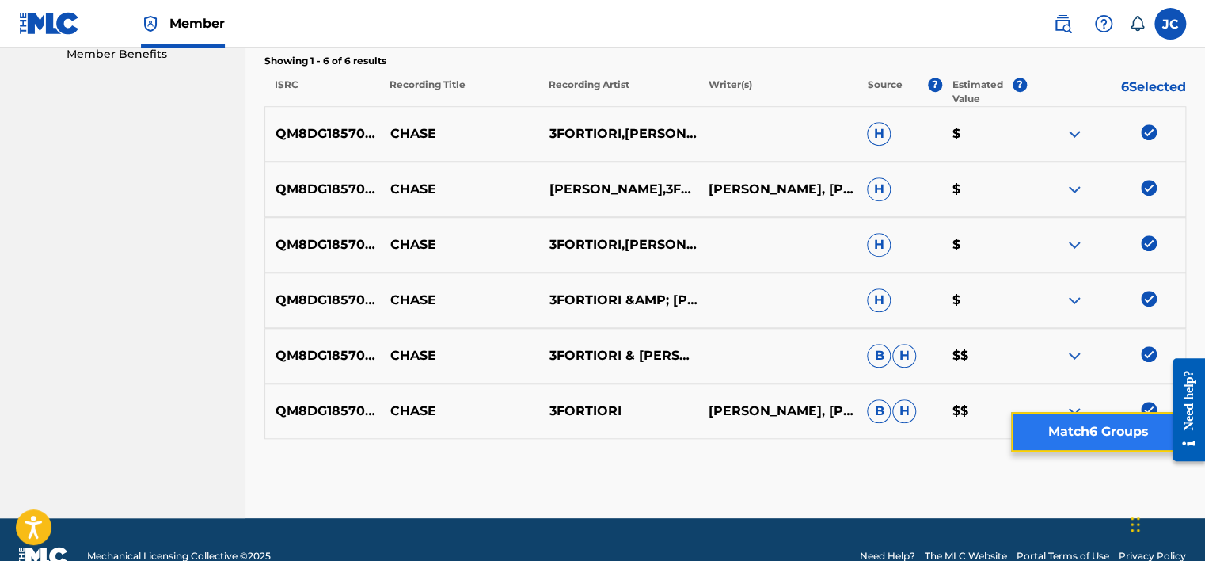
click at [1048, 441] on button "Match 6 Groups" at bounding box center [1098, 432] width 175 height 40
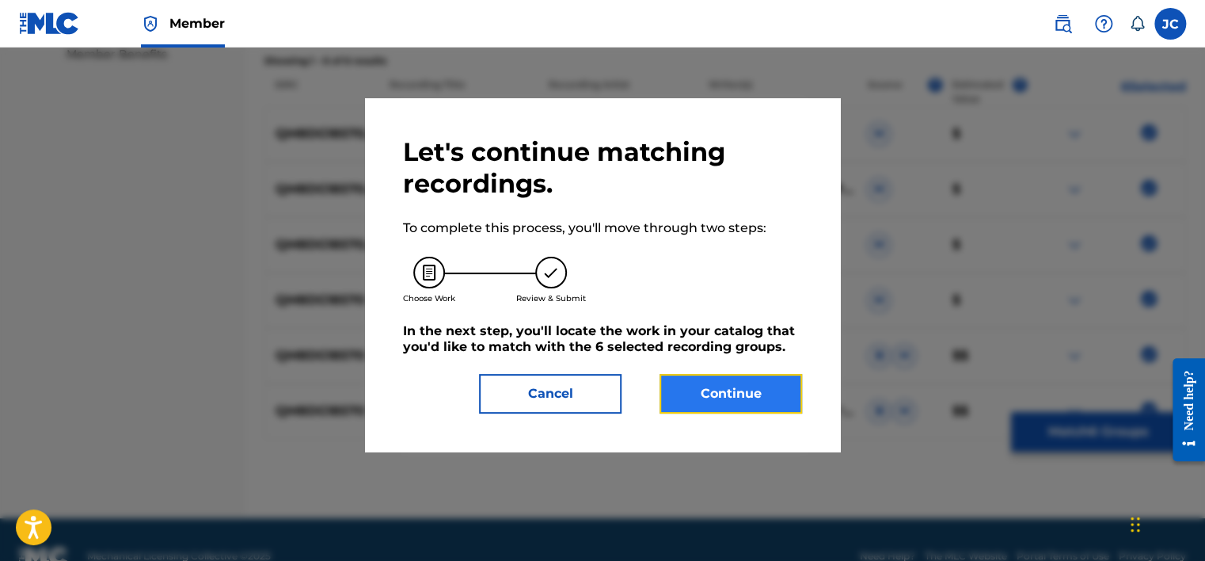
click at [726, 397] on button "Continue" at bounding box center [730, 394] width 143 height 40
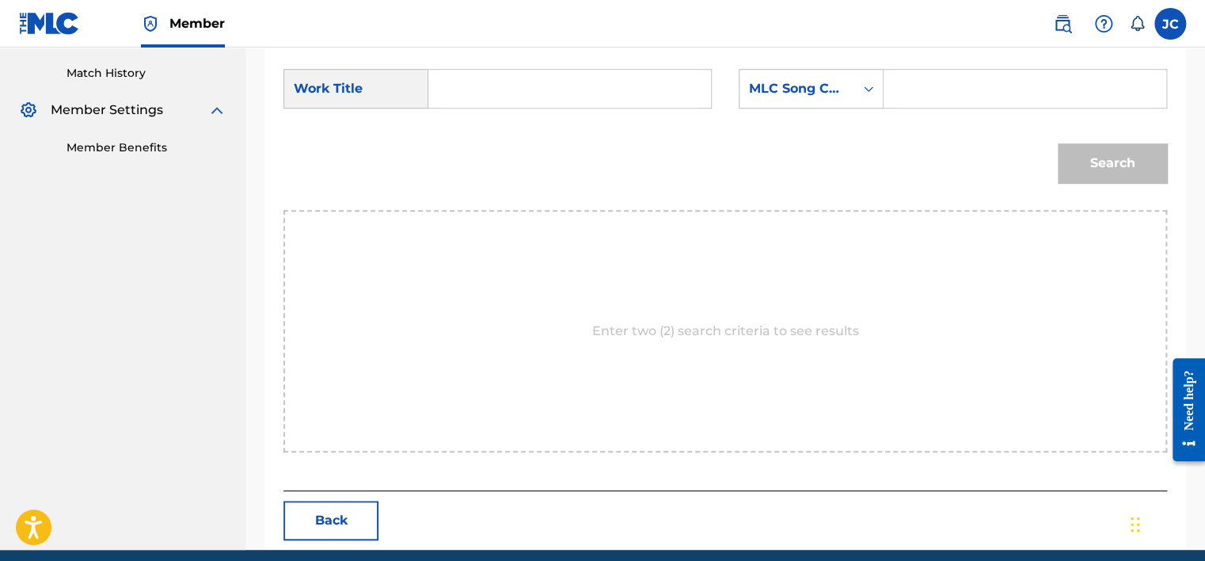
scroll to position [395, 0]
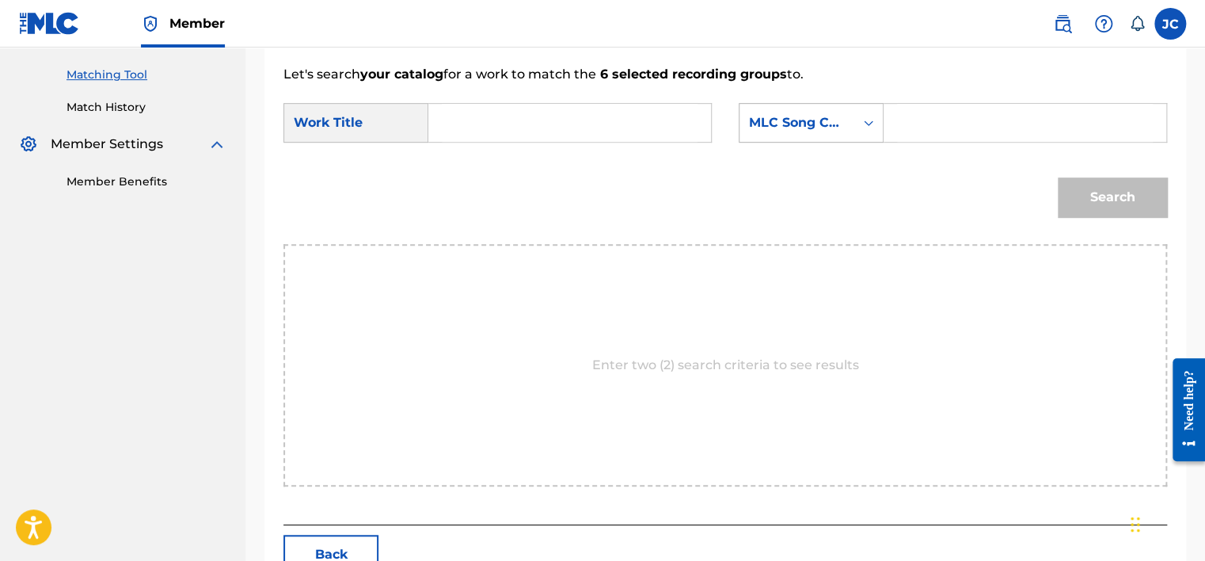
click at [820, 117] on div "MLC Song Code" at bounding box center [797, 122] width 96 height 19
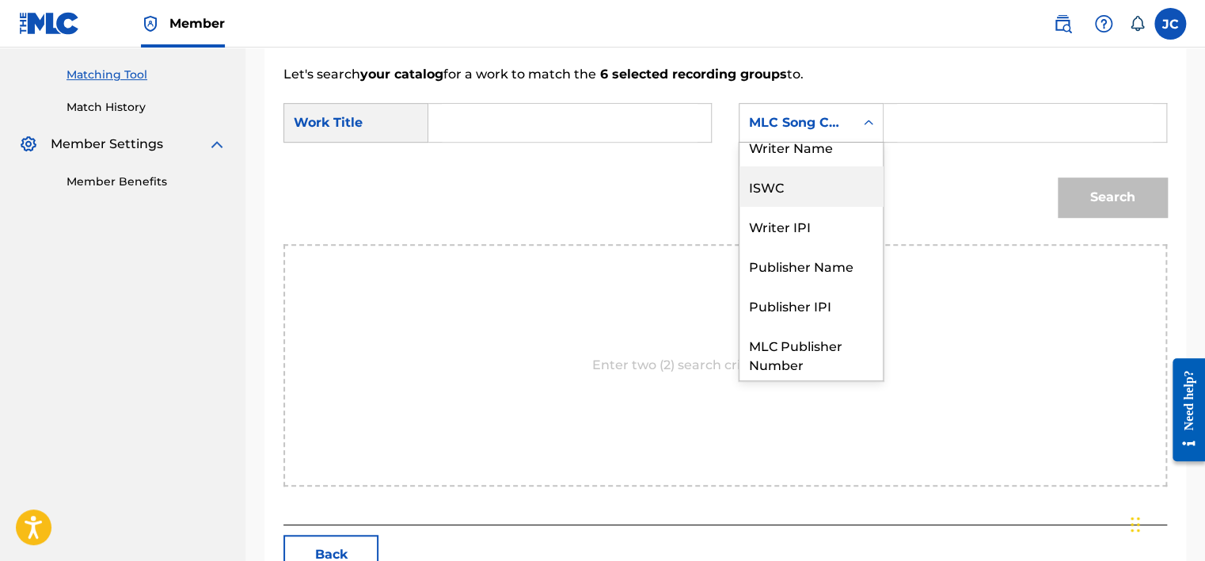
scroll to position [0, 0]
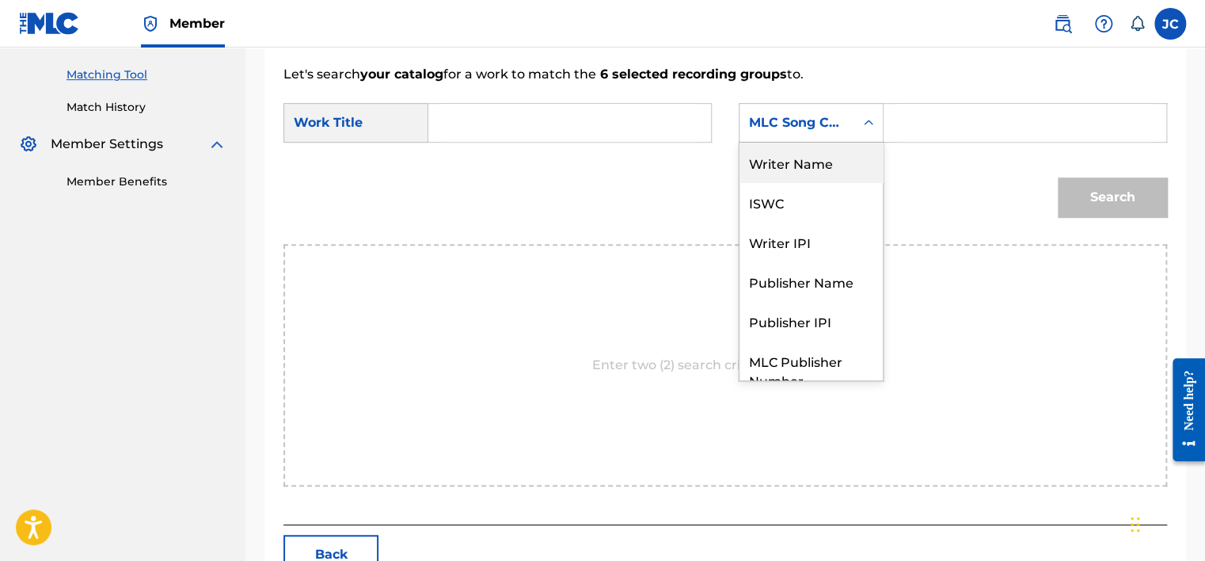
click at [821, 162] on div "Writer Name" at bounding box center [810, 163] width 143 height 40
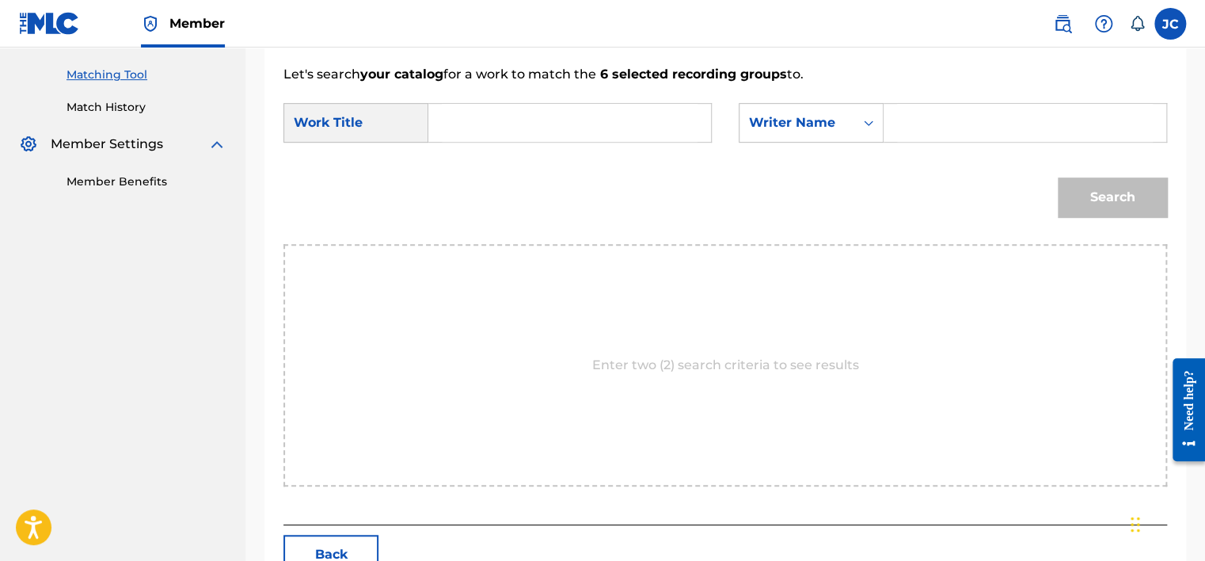
click at [648, 119] on input "Search Form" at bounding box center [570, 123] width 256 height 38
paste input "Chase"
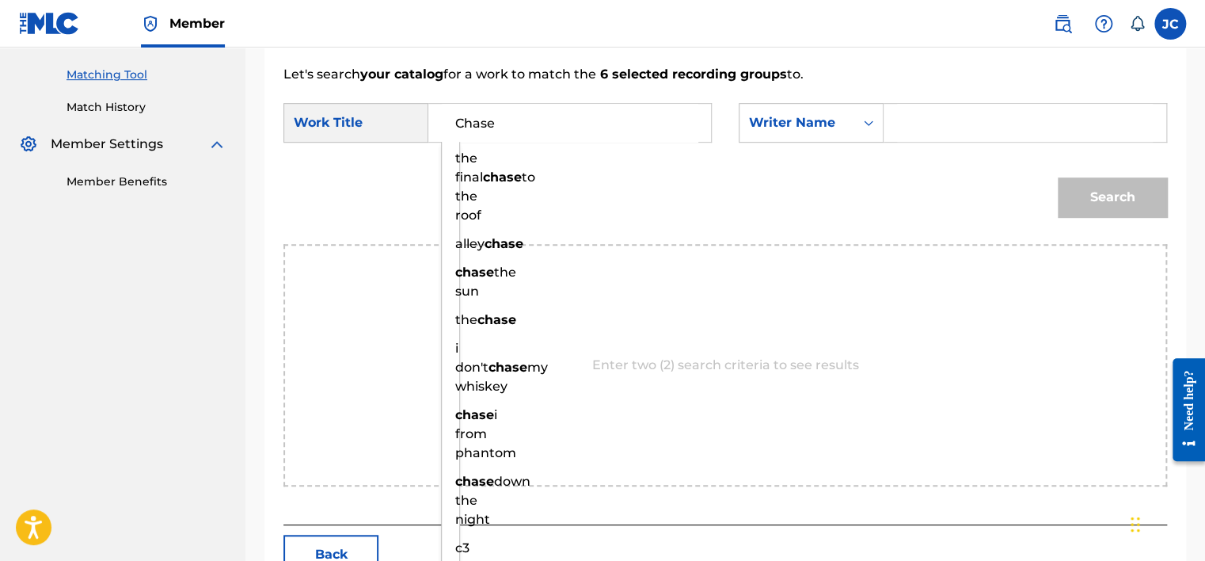
type input "Chase"
click at [912, 120] on input "Search Form" at bounding box center [1025, 123] width 256 height 38
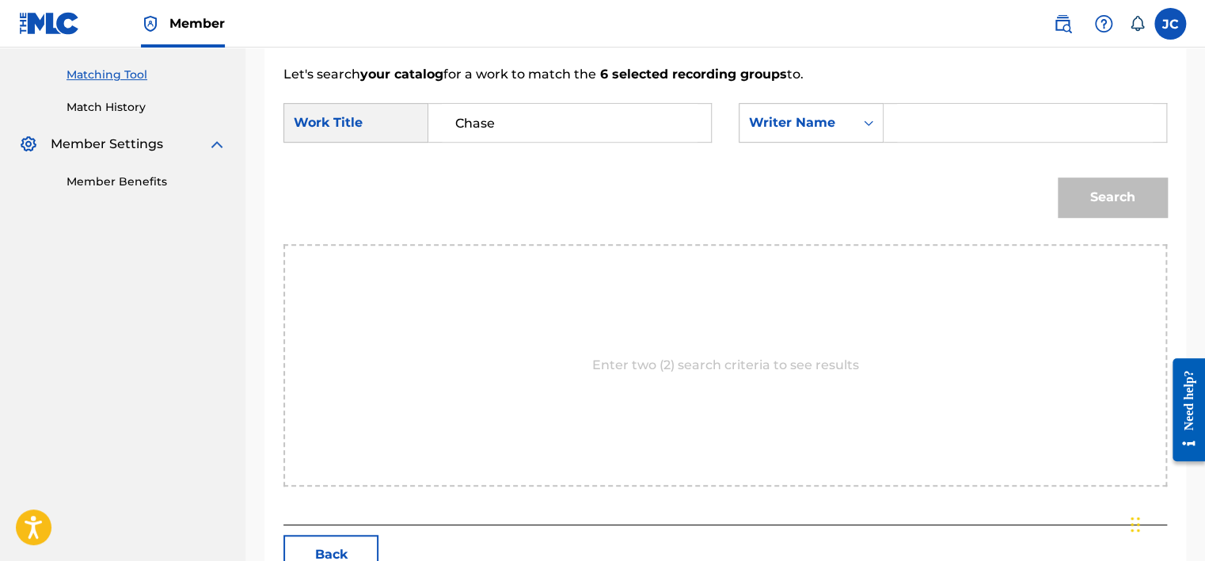
paste input "[PERSON_NAME]"
click at [1058, 177] on button "Search" at bounding box center [1112, 197] width 109 height 40
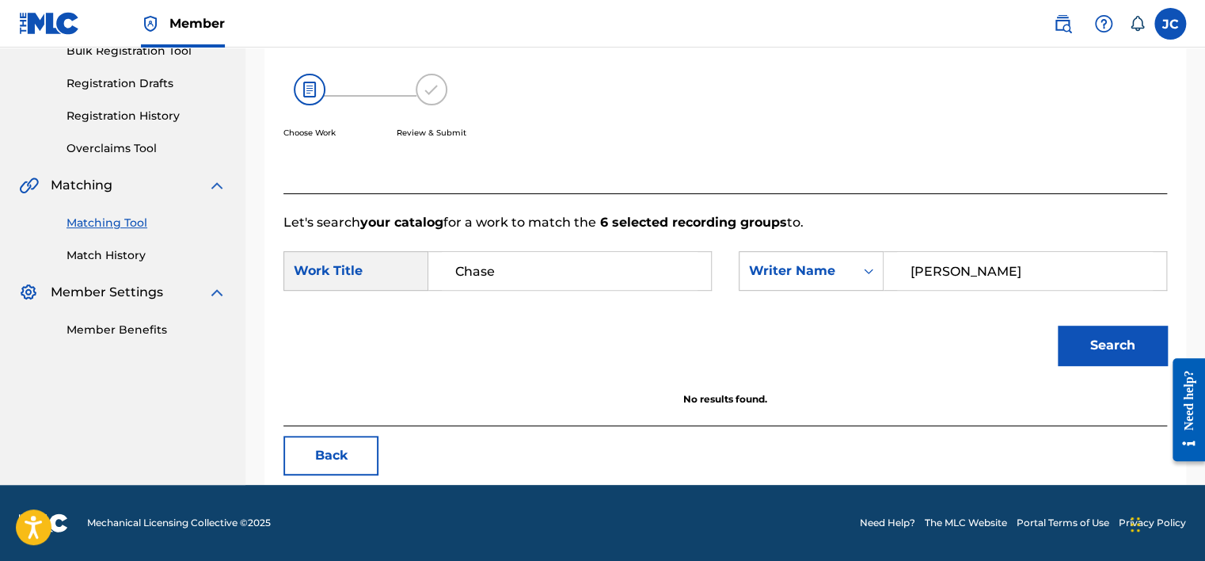
scroll to position [247, 0]
click at [969, 268] on input "[PERSON_NAME]" at bounding box center [1025, 271] width 256 height 38
paste input "Walk"
type input "[PERSON_NAME]"
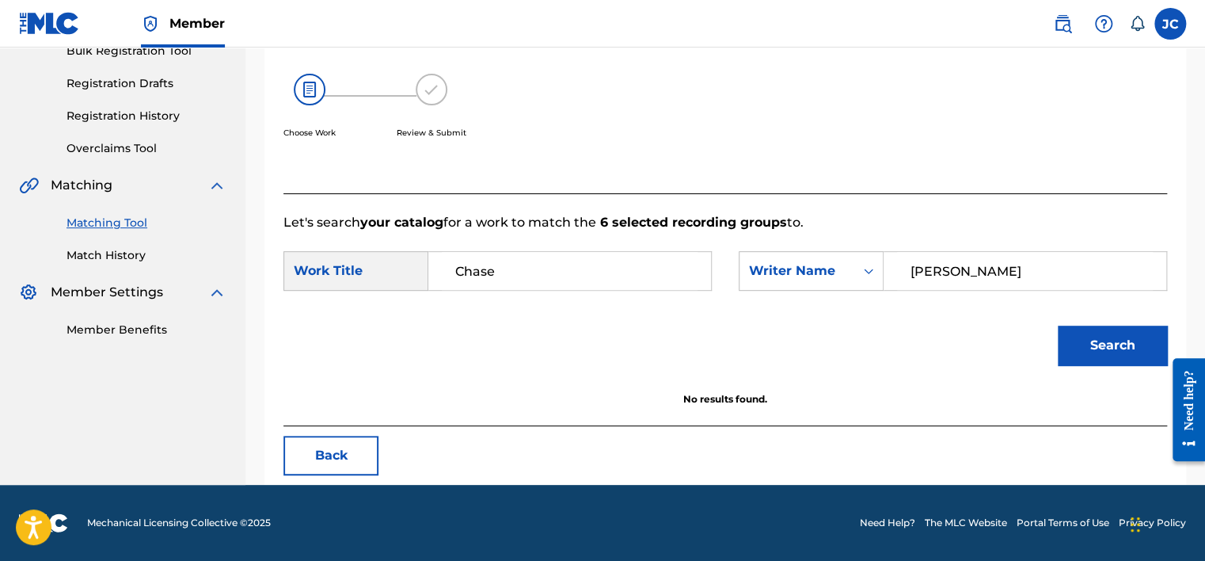
click at [1058, 325] on button "Search" at bounding box center [1112, 345] width 109 height 40
click at [317, 450] on button "Back" at bounding box center [330, 455] width 95 height 40
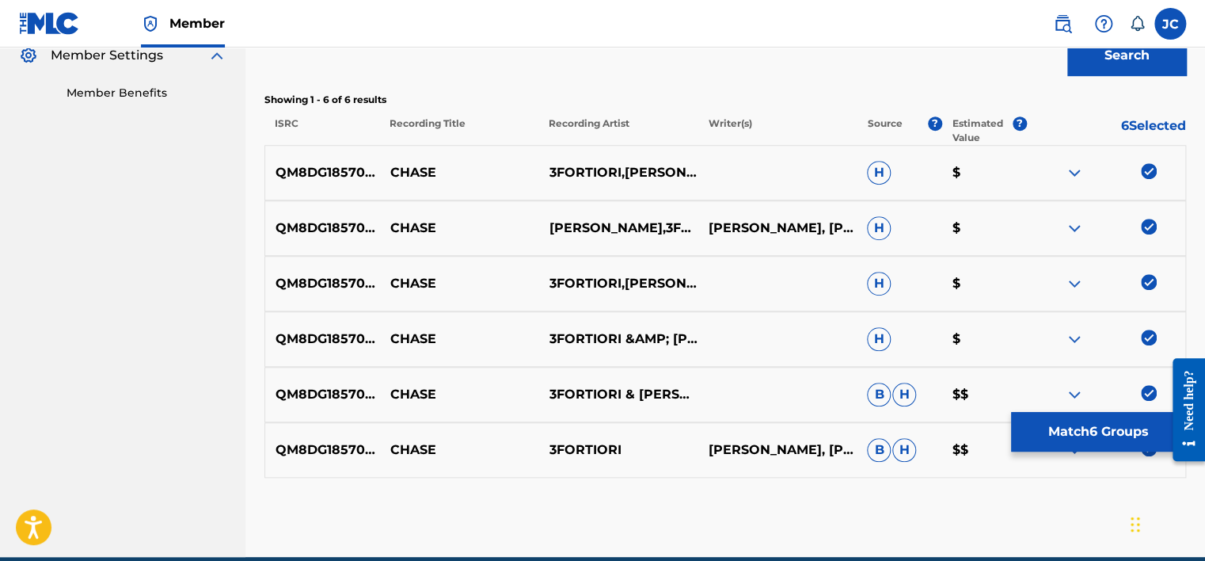
scroll to position [555, 0]
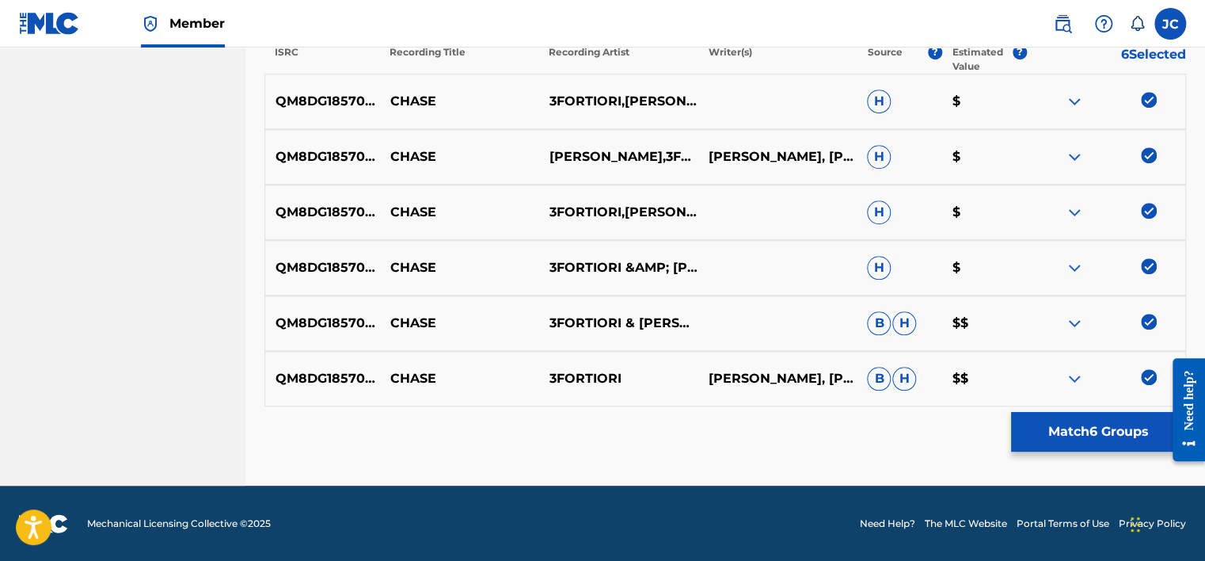
click at [1147, 377] on img at bounding box center [1149, 377] width 16 height 16
click at [1144, 324] on img at bounding box center [1149, 322] width 16 height 16
click at [1147, 259] on img at bounding box center [1149, 266] width 16 height 16
click at [1142, 207] on img at bounding box center [1149, 211] width 16 height 16
click at [1146, 149] on img at bounding box center [1149, 155] width 16 height 16
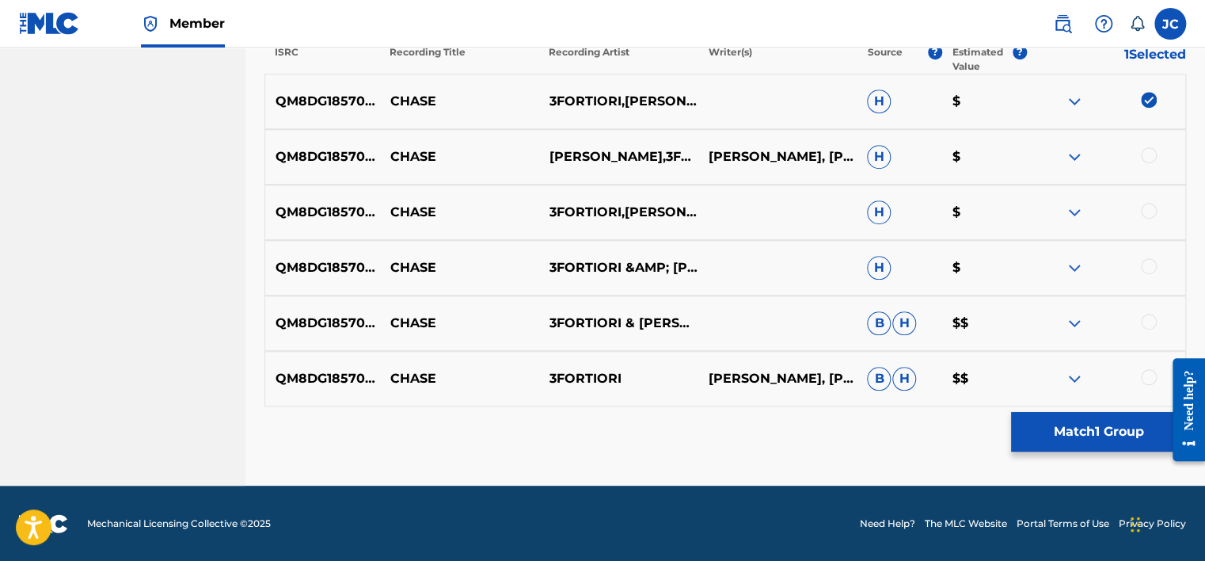
click at [1146, 102] on img at bounding box center [1149, 100] width 16 height 16
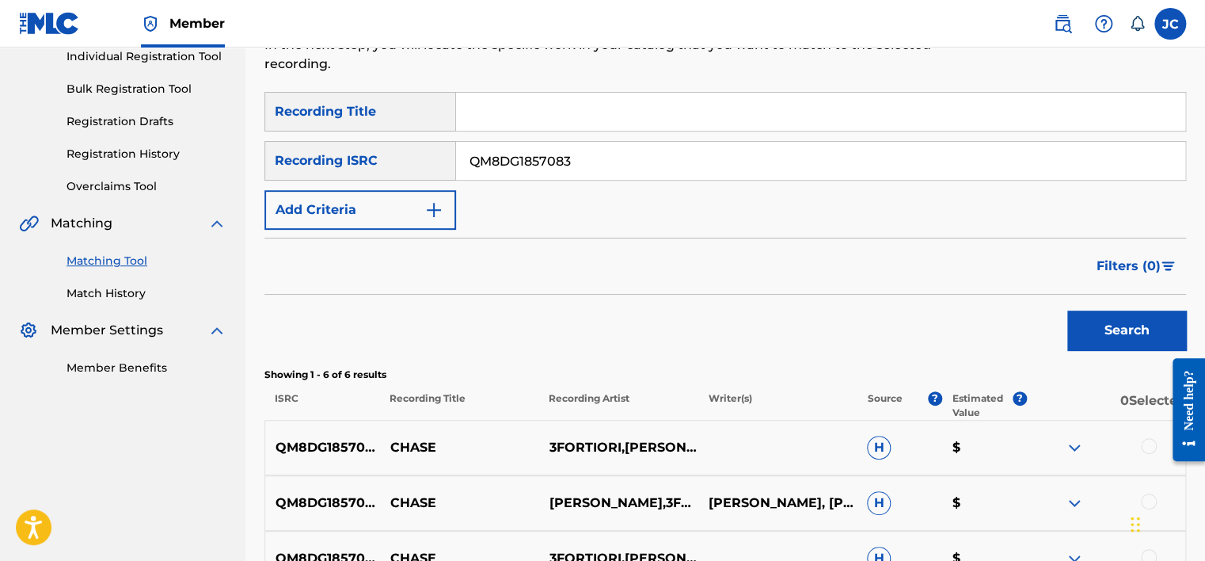
scroll to position [202, 0]
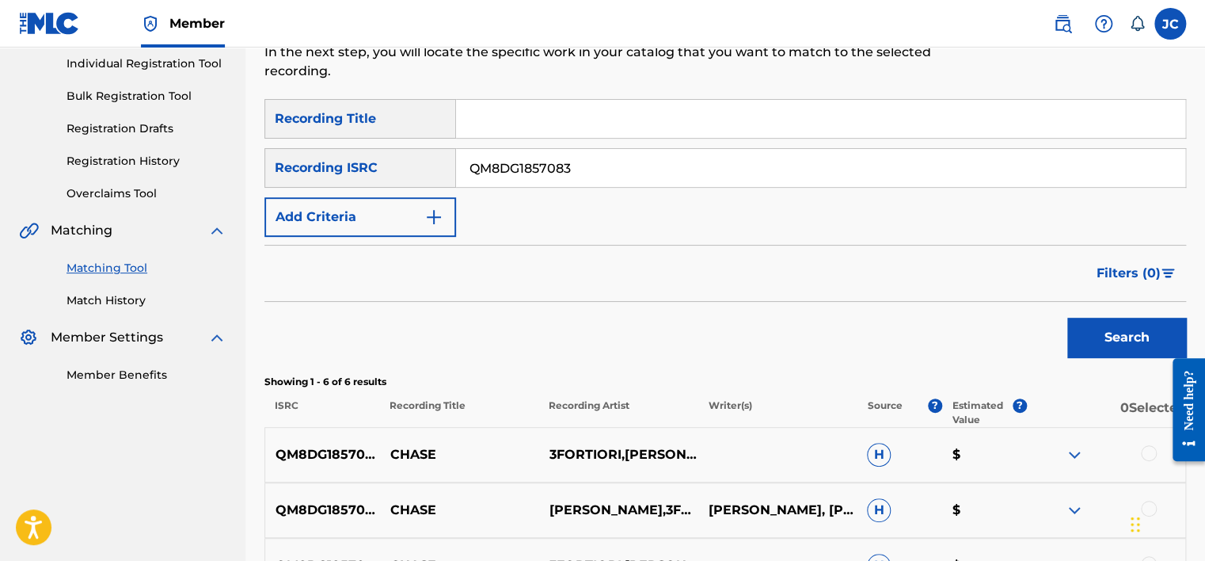
click at [829, 177] on input "QM8DG1857083" at bounding box center [820, 168] width 729 height 38
paste input "DEN960401333"
type input "DEN960401333"
click at [1067, 317] on button "Search" at bounding box center [1126, 337] width 119 height 40
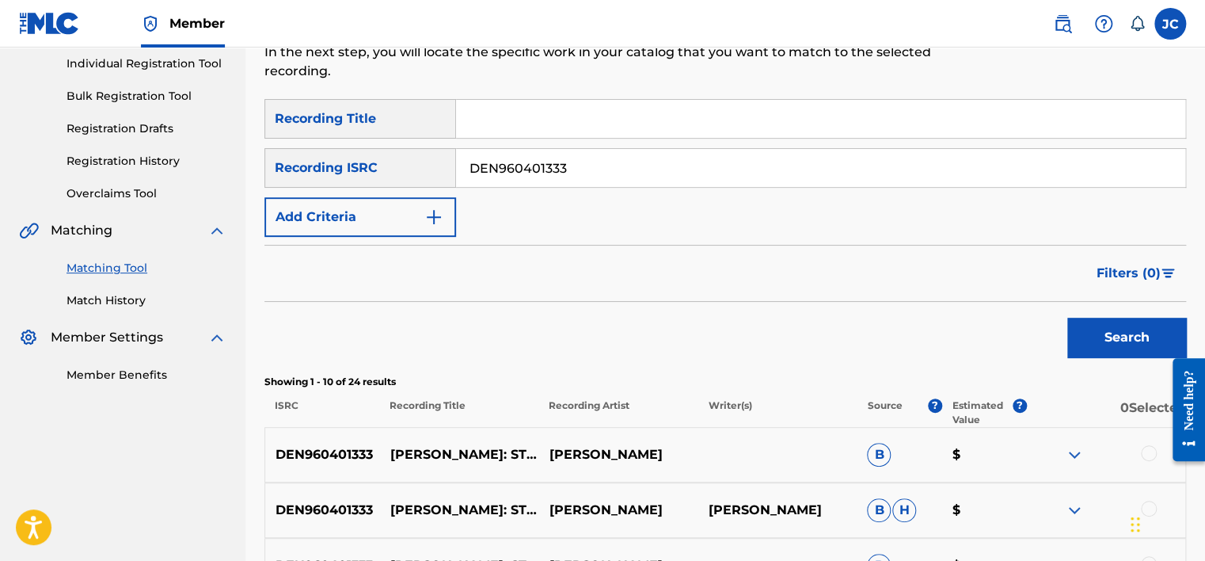
click at [576, 167] on input "DEN960401333" at bounding box center [820, 168] width 729 height 38
paste input "QZ4JJ1914981"
click at [1067, 317] on button "Search" at bounding box center [1126, 337] width 119 height 40
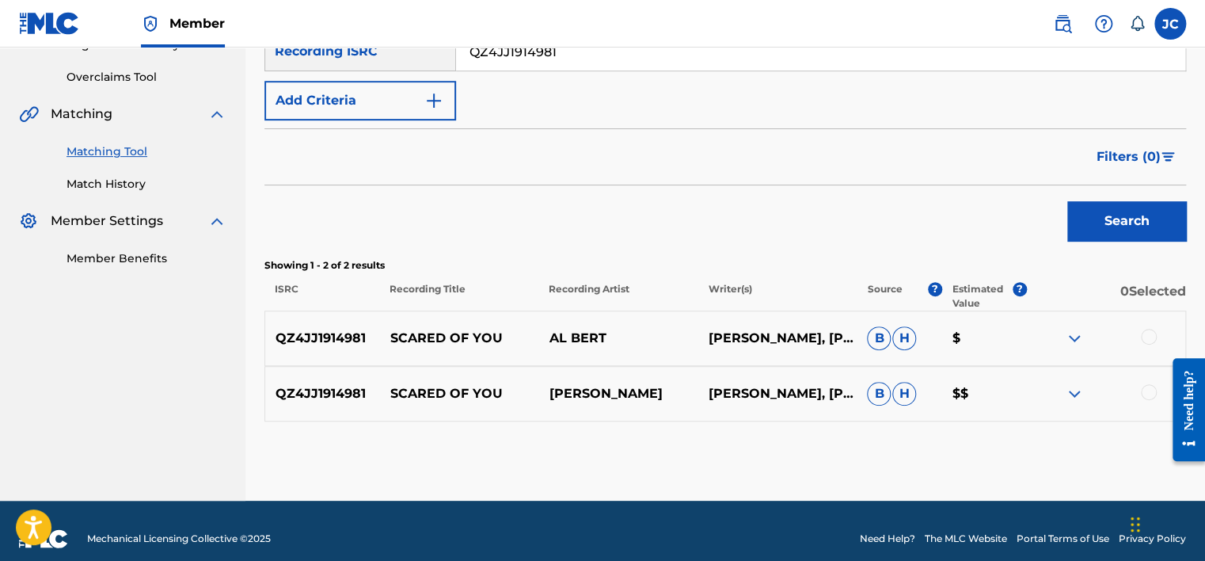
scroll to position [333, 0]
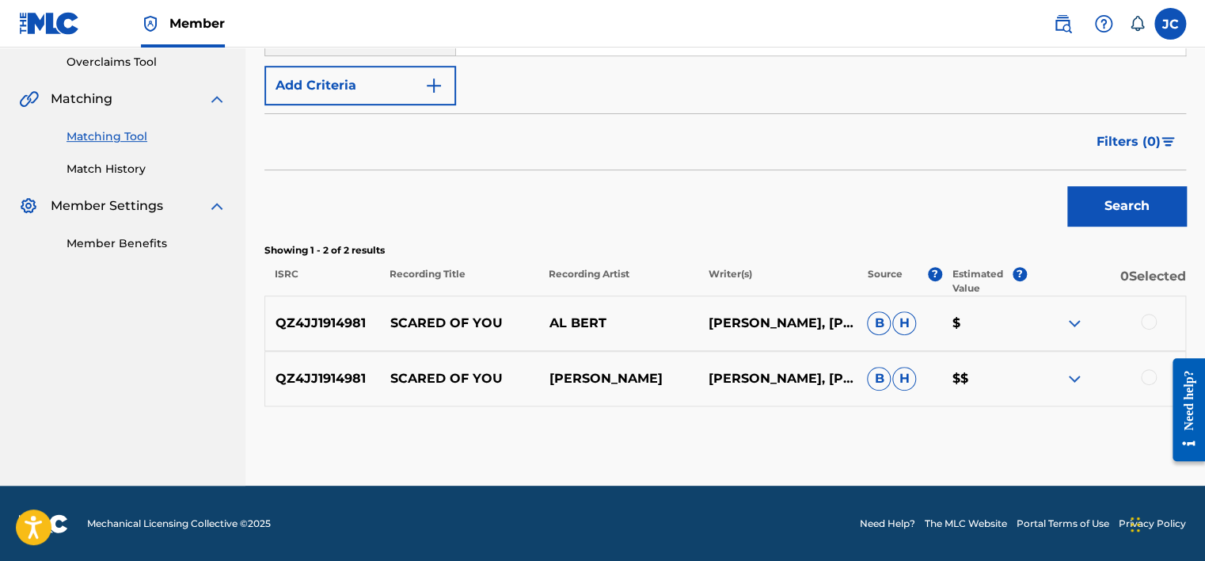
click at [1147, 377] on div at bounding box center [1149, 377] width 16 height 16
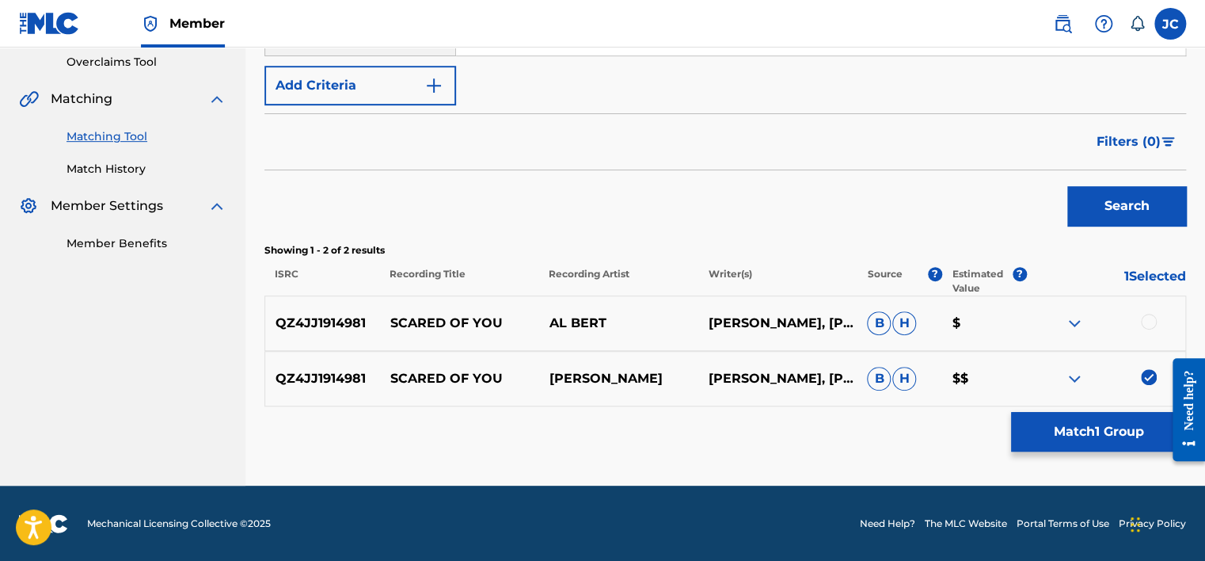
click at [1153, 324] on div at bounding box center [1149, 322] width 16 height 16
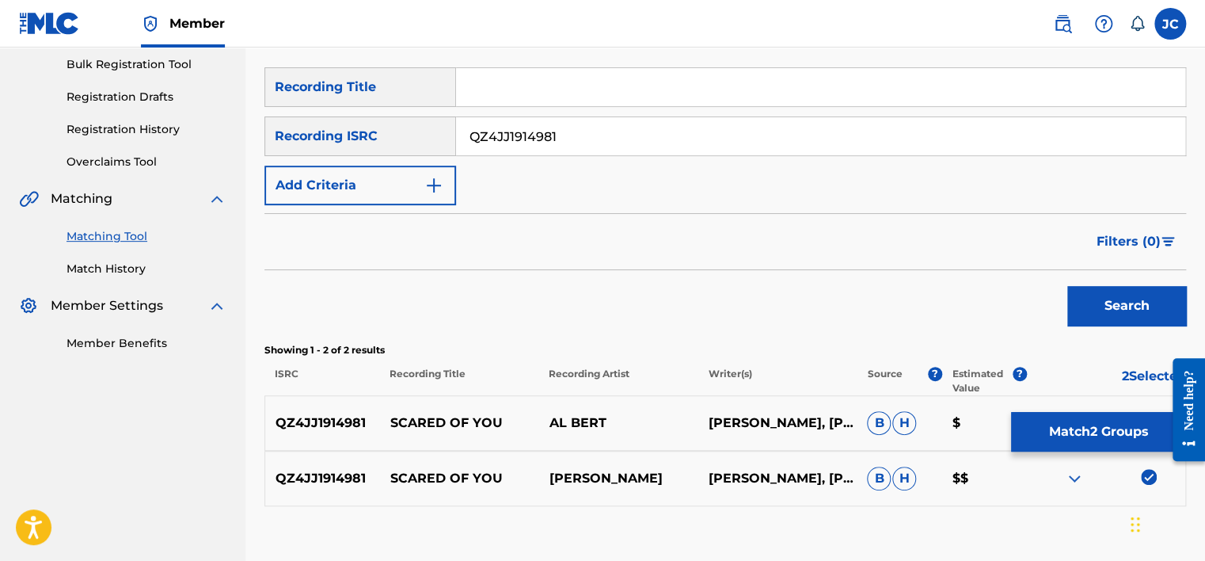
scroll to position [221, 0]
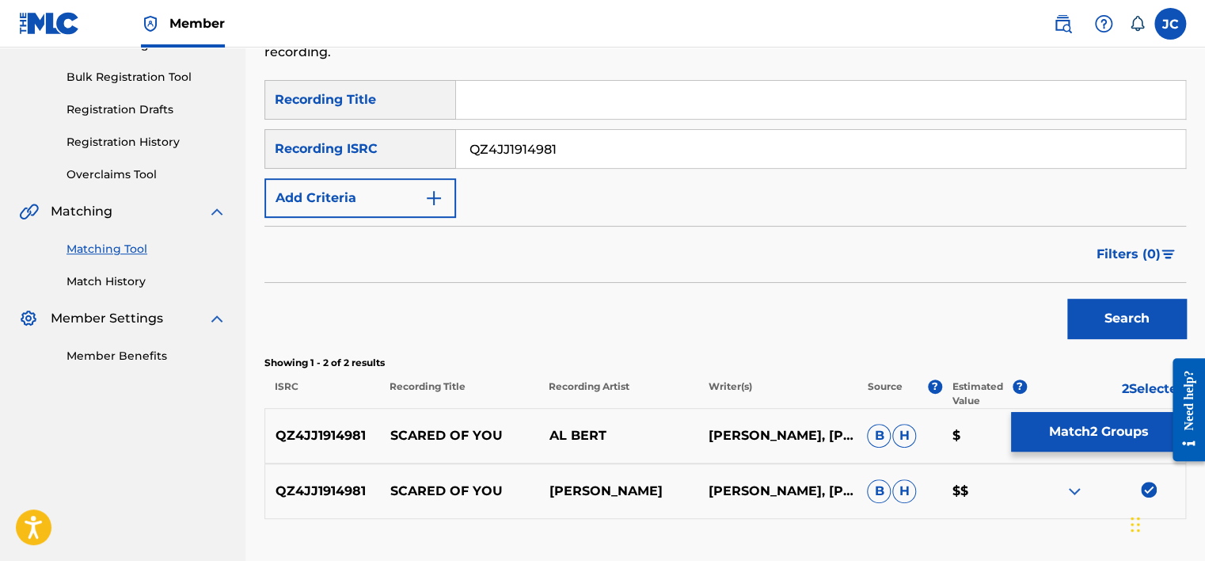
click at [713, 160] on input "QZ4JJ1914981" at bounding box center [820, 149] width 729 height 38
paste input "Scared of You"
type input "S"
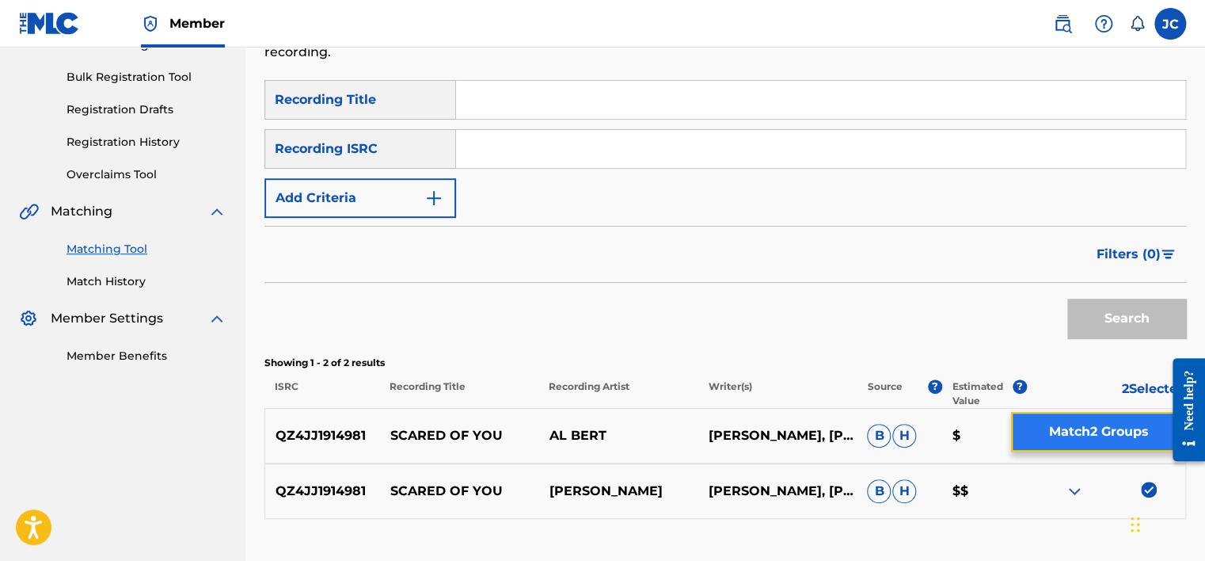
click at [1076, 434] on button "Match 2 Groups" at bounding box center [1098, 432] width 175 height 40
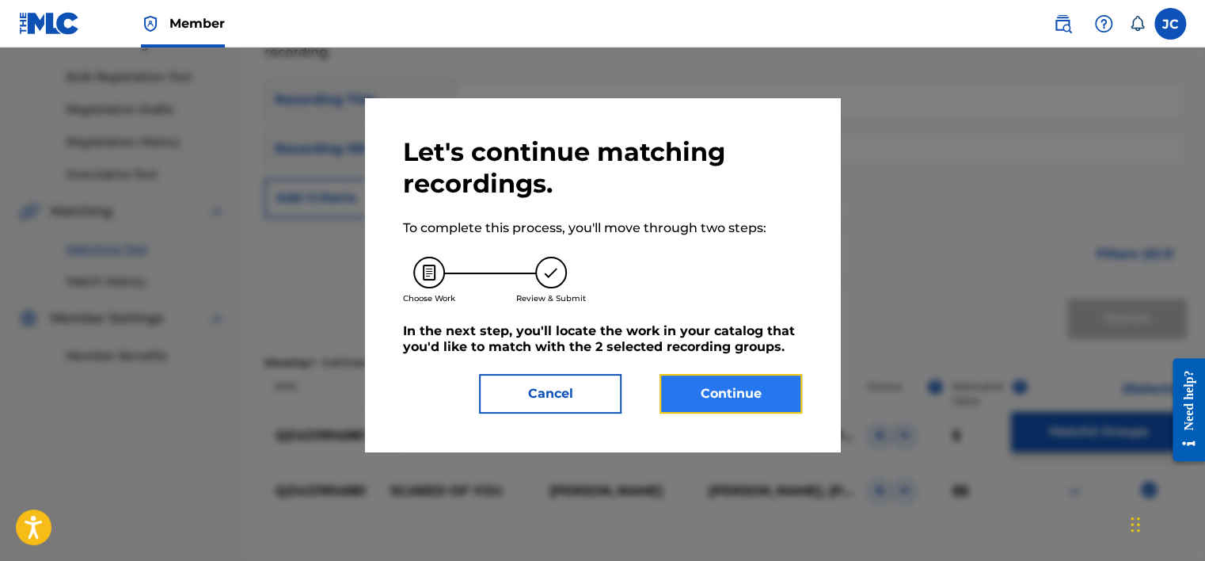
click at [768, 401] on button "Continue" at bounding box center [730, 394] width 143 height 40
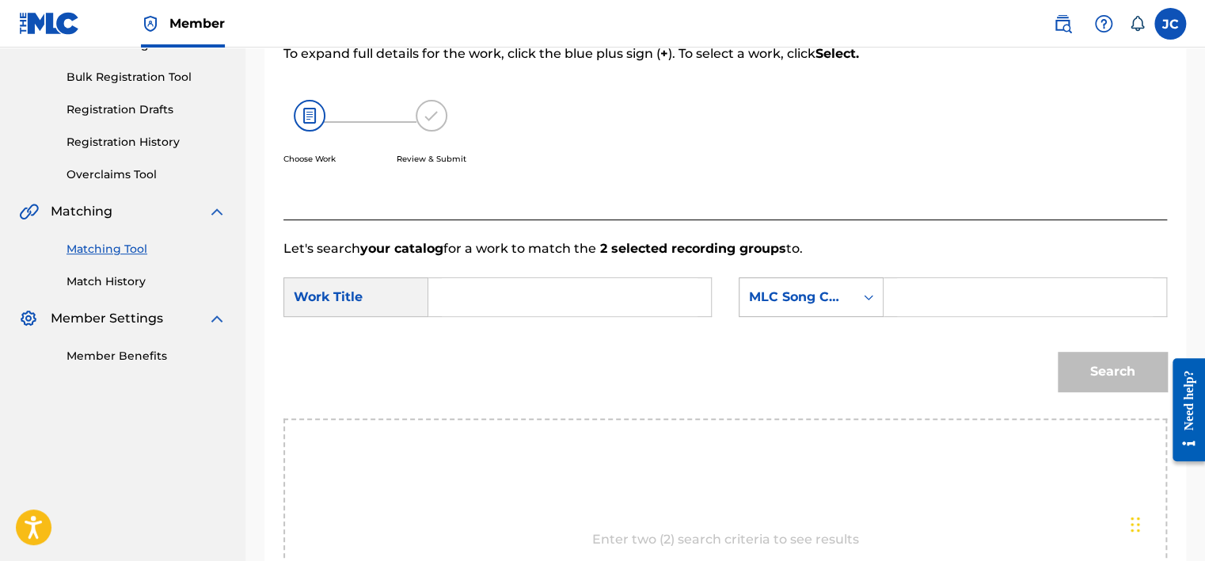
click at [819, 316] on div "MLC Song Code" at bounding box center [811, 297] width 145 height 40
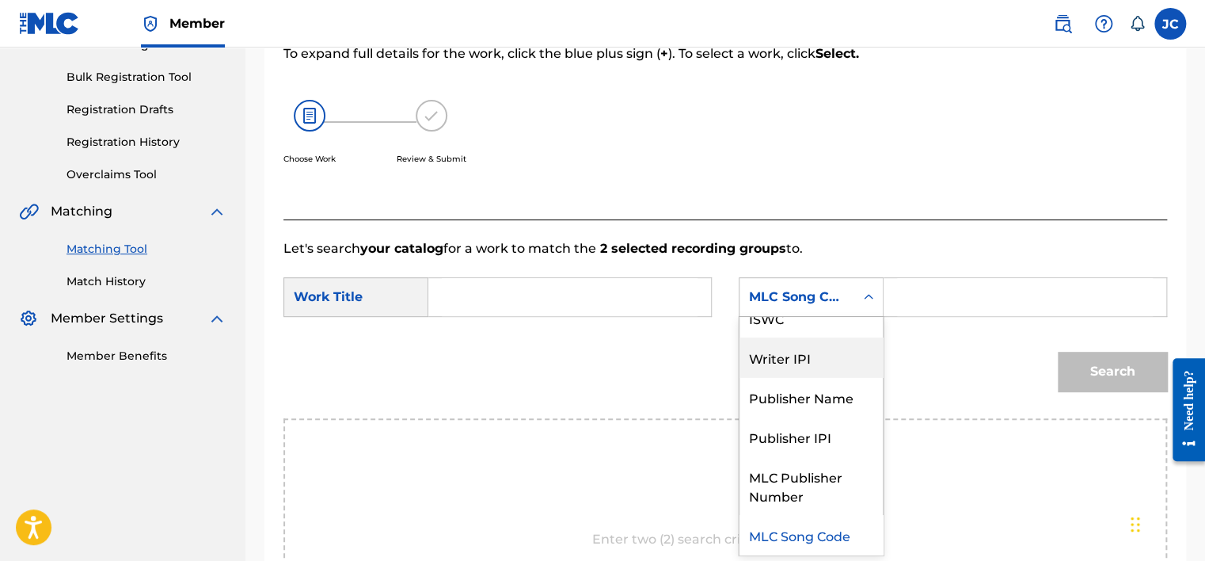
scroll to position [0, 0]
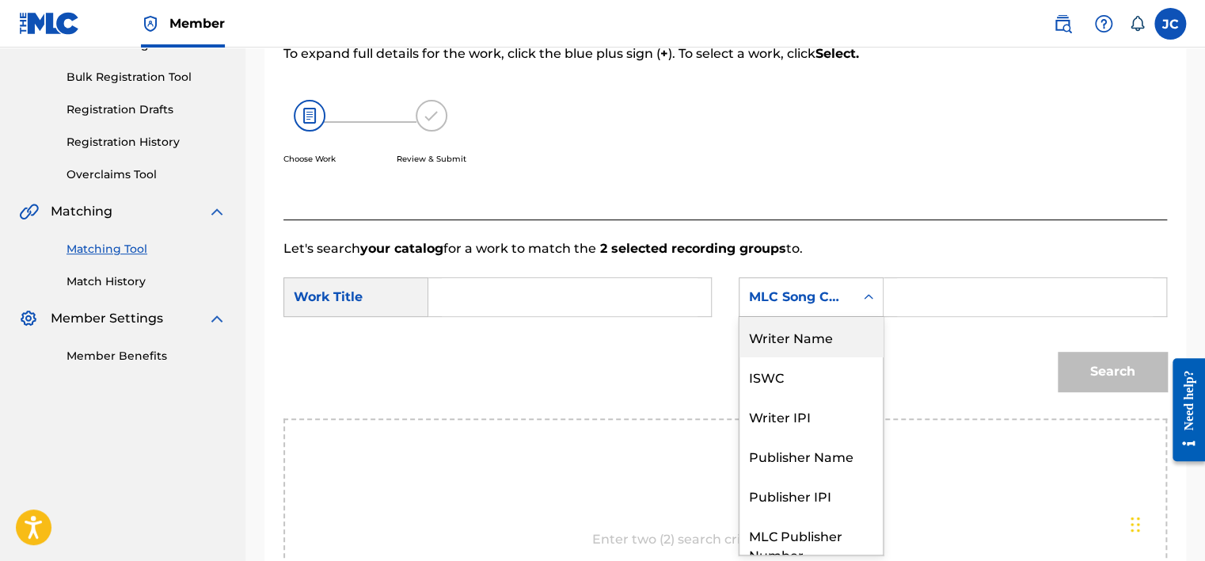
click at [787, 334] on div "Writer Name" at bounding box center [810, 337] width 143 height 40
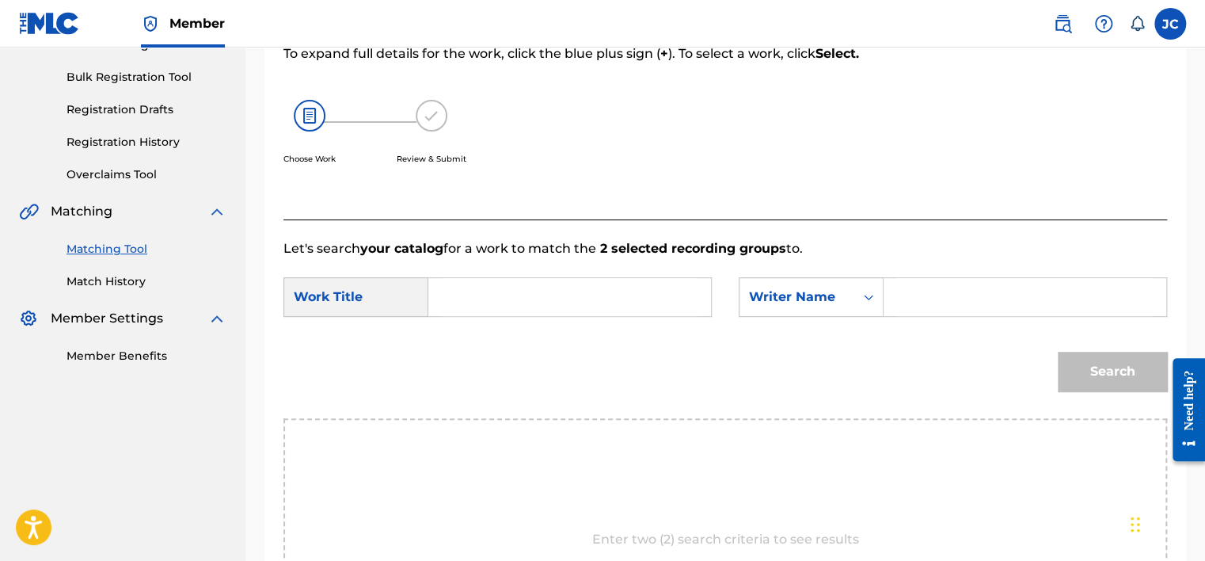
click at [649, 304] on input "Search Form" at bounding box center [570, 297] width 256 height 38
paste input "Scared of You"
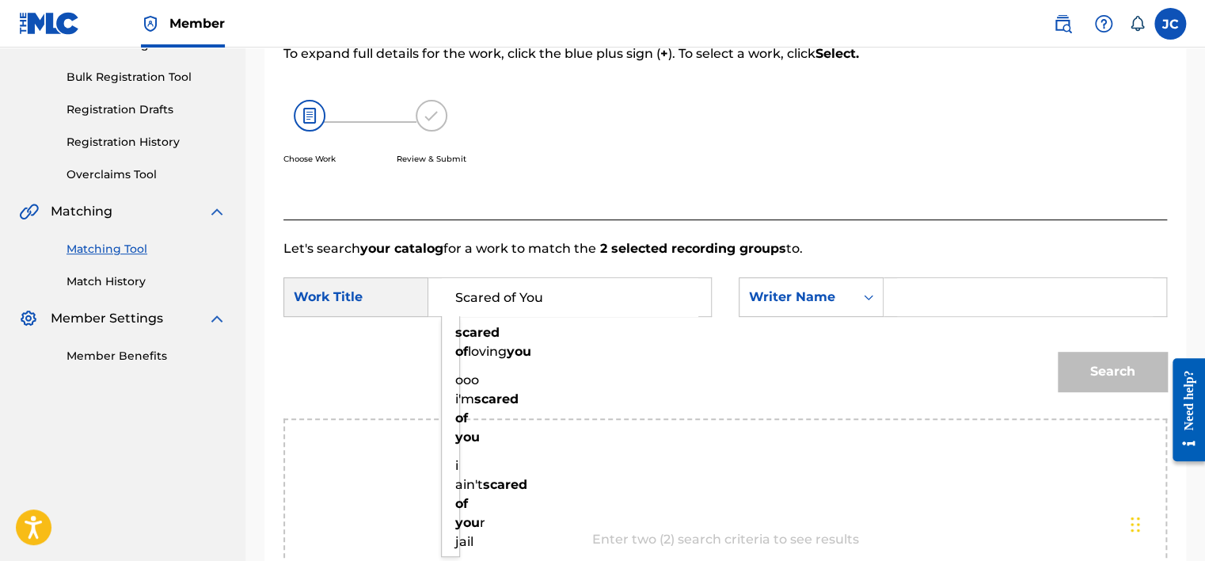
type input "Scared of You"
click at [925, 287] on input "Search Form" at bounding box center [1025, 297] width 256 height 38
paste input "[PERSON_NAME]"
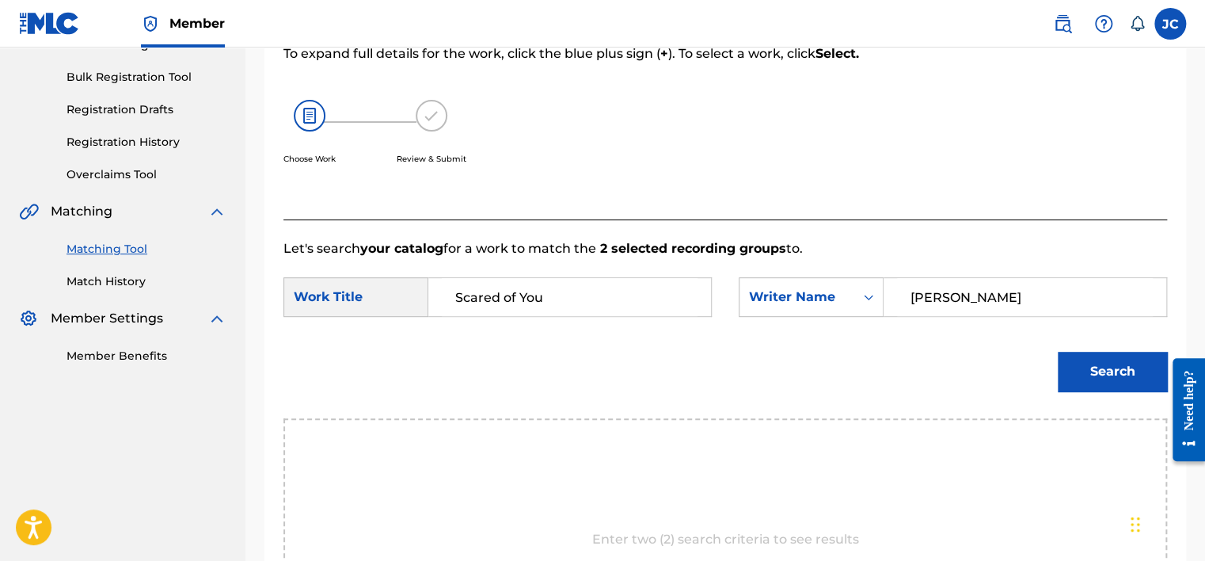
click at [1058, 352] on button "Search" at bounding box center [1112, 372] width 109 height 40
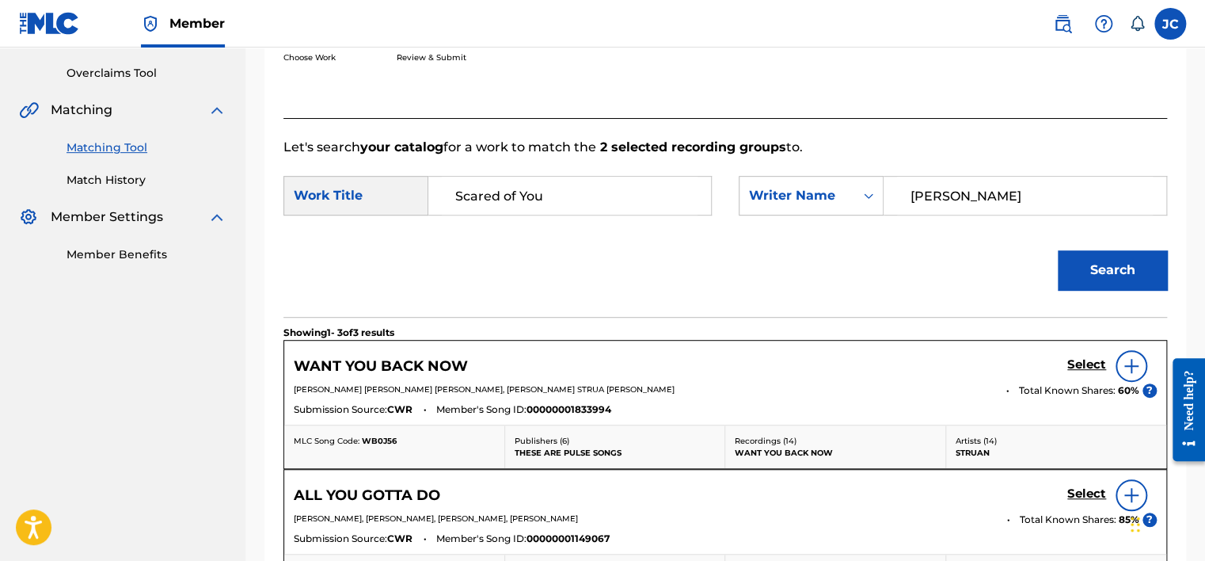
scroll to position [324, 0]
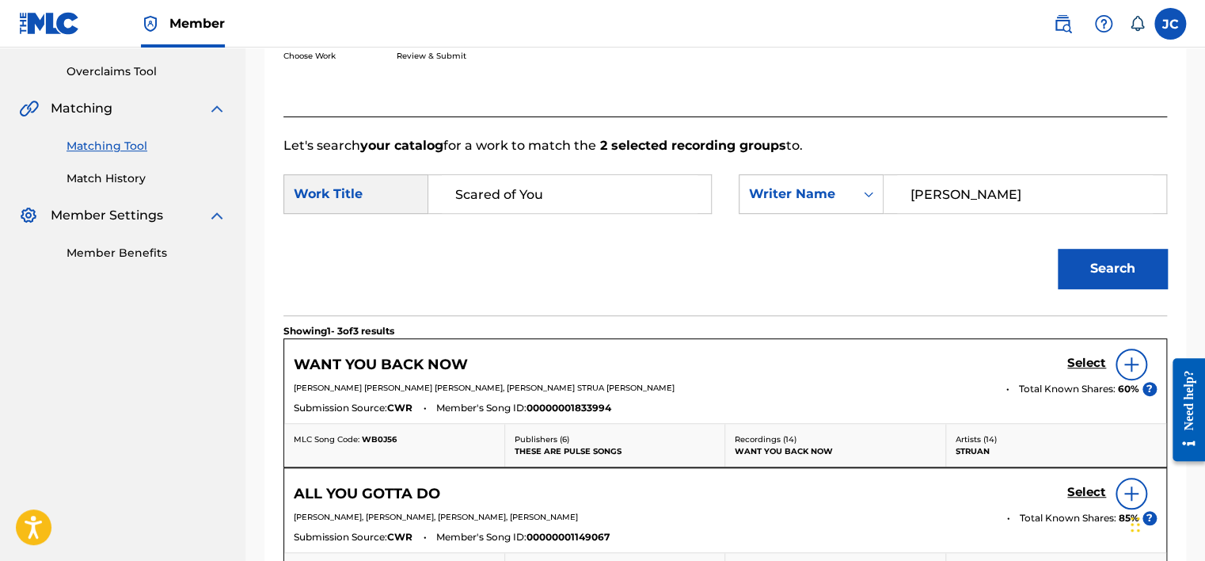
click at [982, 192] on input "[PERSON_NAME]" at bounding box center [1025, 194] width 256 height 38
paste input "Carling"
type input "Carling"
click at [1058, 249] on button "Search" at bounding box center [1112, 269] width 109 height 40
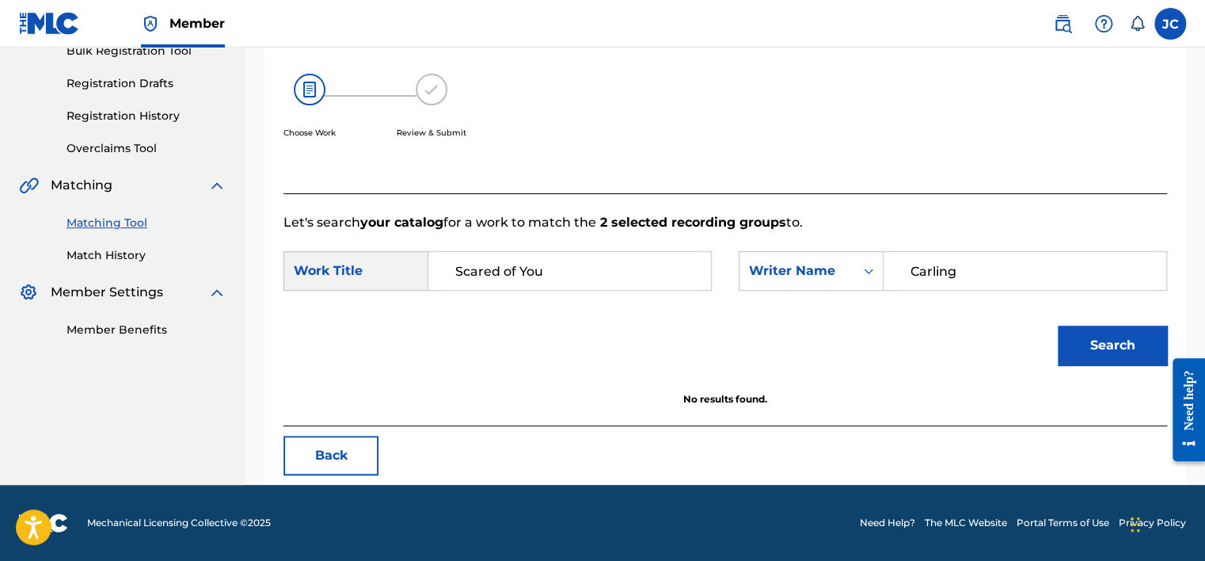
scroll to position [247, 0]
click at [339, 447] on button "Back" at bounding box center [330, 455] width 95 height 40
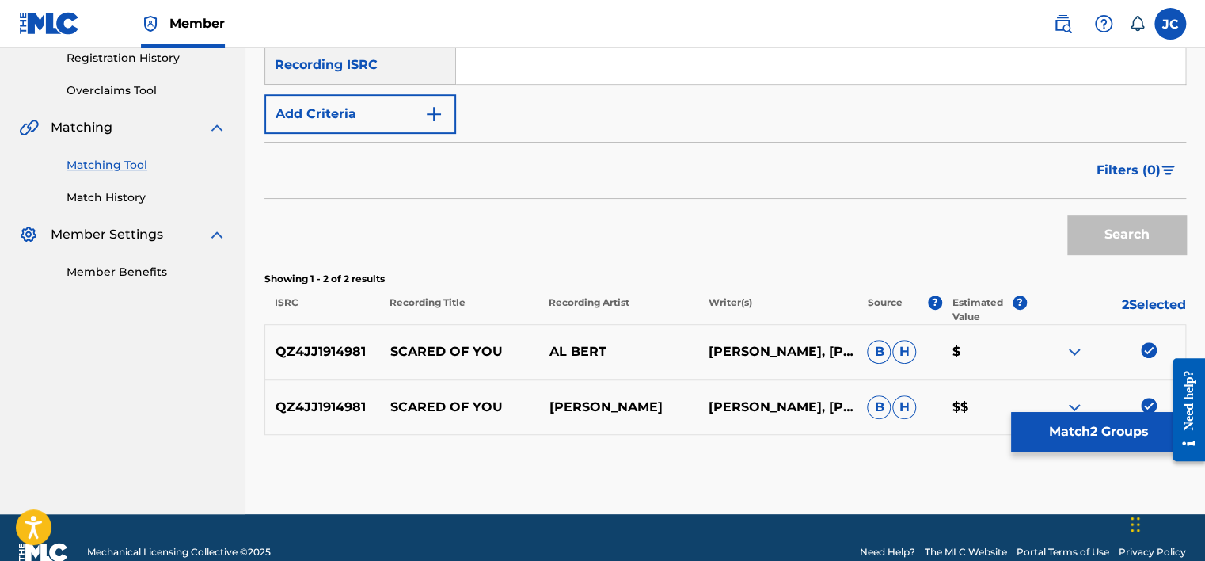
scroll to position [333, 0]
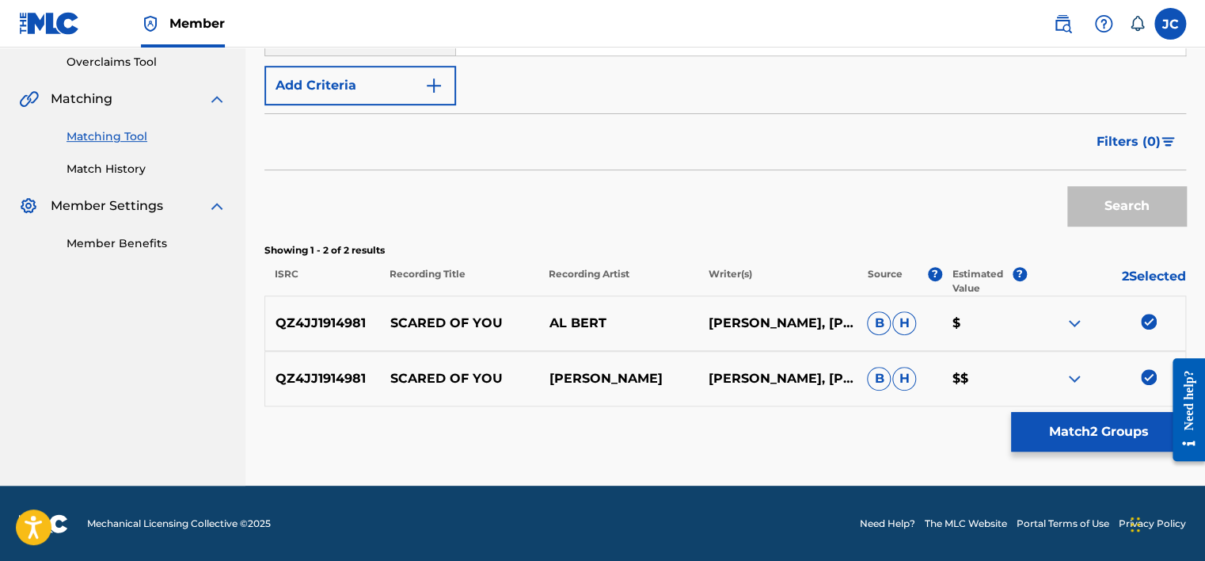
drag, startPoint x: 1209, startPoint y: 339, endPoint x: 1143, endPoint y: 377, distance: 75.9
click at [1143, 377] on img at bounding box center [1149, 377] width 16 height 16
click at [1143, 325] on img at bounding box center [1149, 322] width 16 height 16
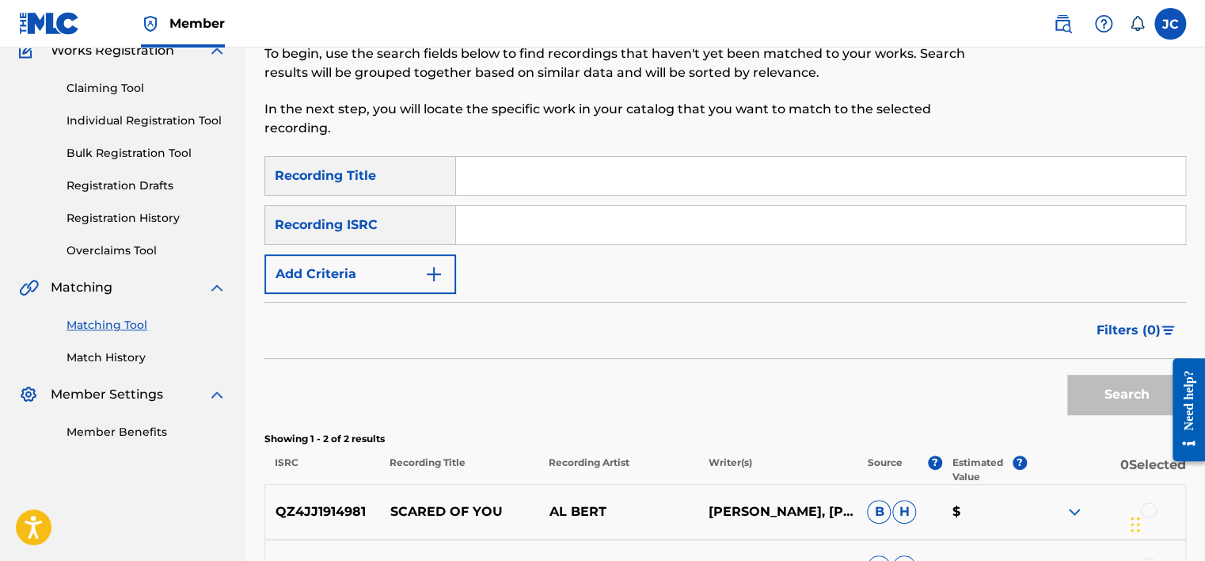
scroll to position [138, 0]
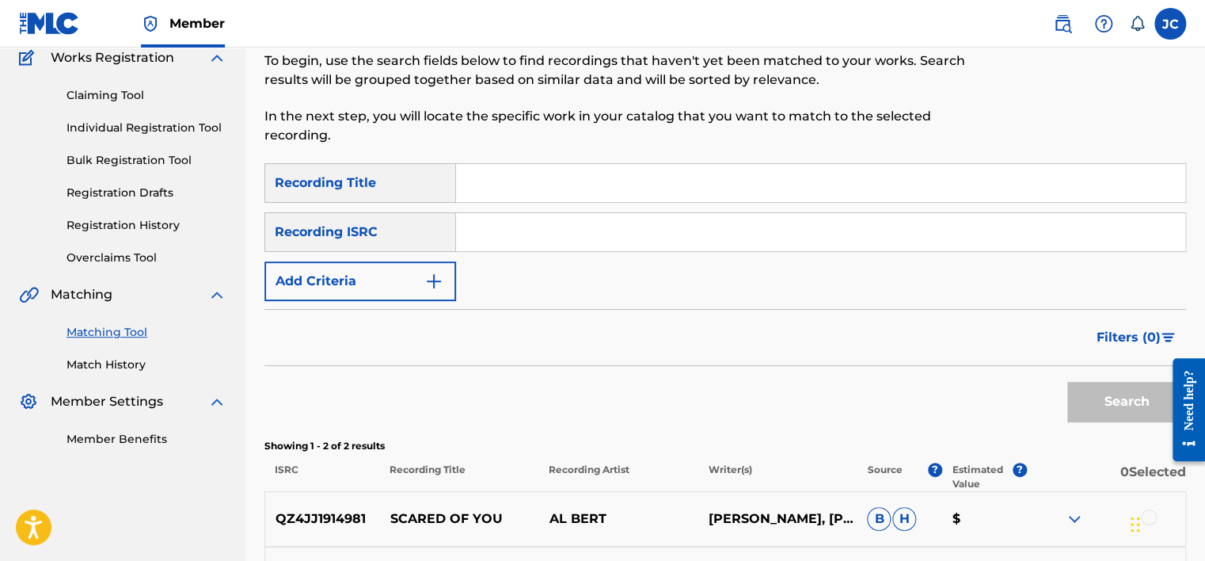
click at [559, 226] on input "Search Form" at bounding box center [820, 232] width 729 height 38
paste input "US78Q1110247"
type input "US78Q1110247"
click at [1067, 382] on button "Search" at bounding box center [1126, 402] width 119 height 40
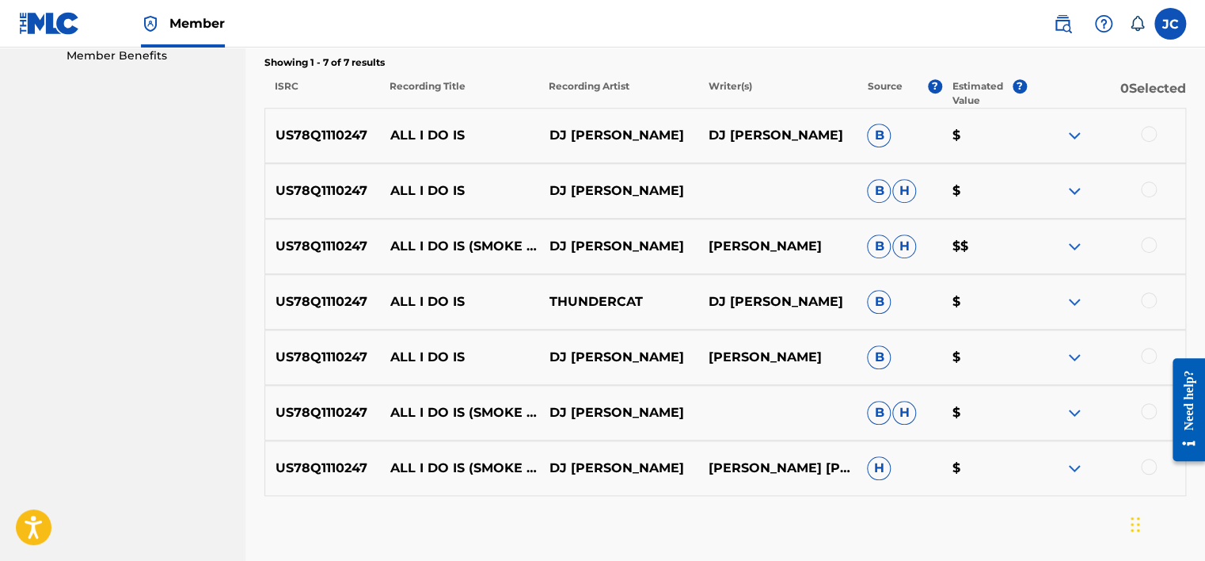
scroll to position [523, 0]
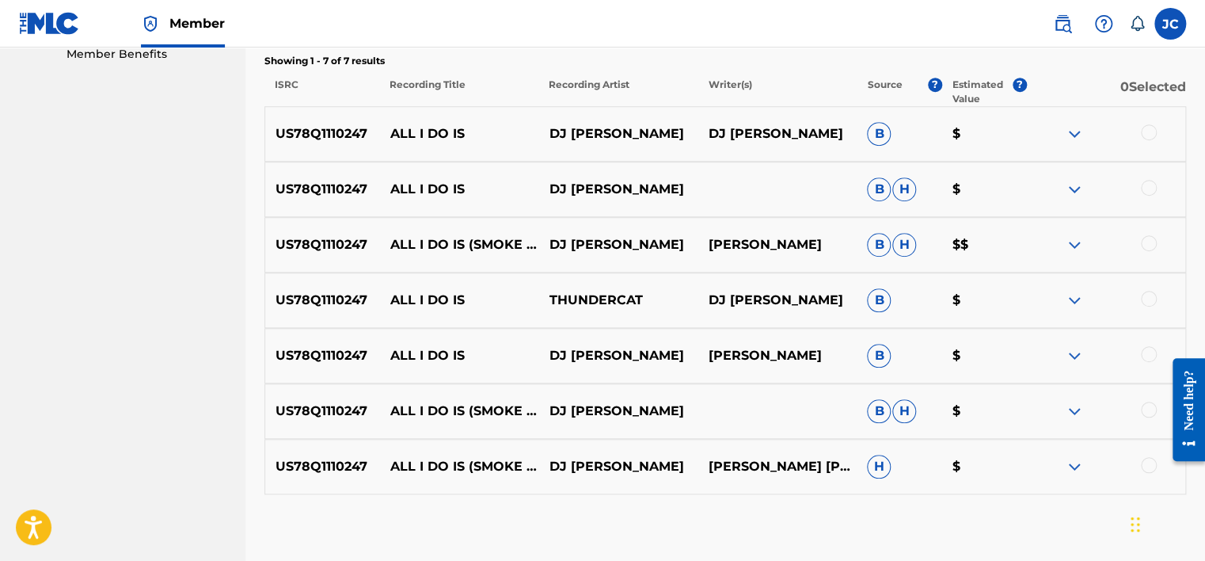
click at [1146, 466] on div at bounding box center [1149, 465] width 16 height 16
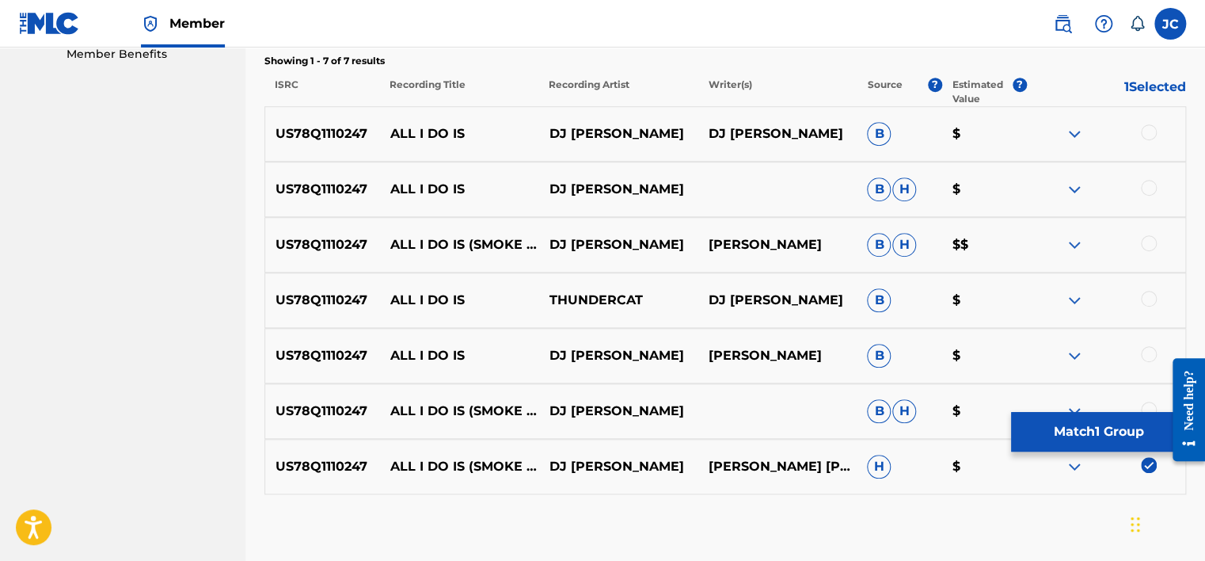
click at [1147, 405] on div at bounding box center [1149, 409] width 16 height 16
click at [1153, 346] on div at bounding box center [1105, 355] width 159 height 19
click at [1150, 352] on div at bounding box center [1149, 354] width 16 height 16
click at [1148, 295] on div at bounding box center [1149, 299] width 16 height 16
click at [1150, 247] on div at bounding box center [1149, 243] width 16 height 16
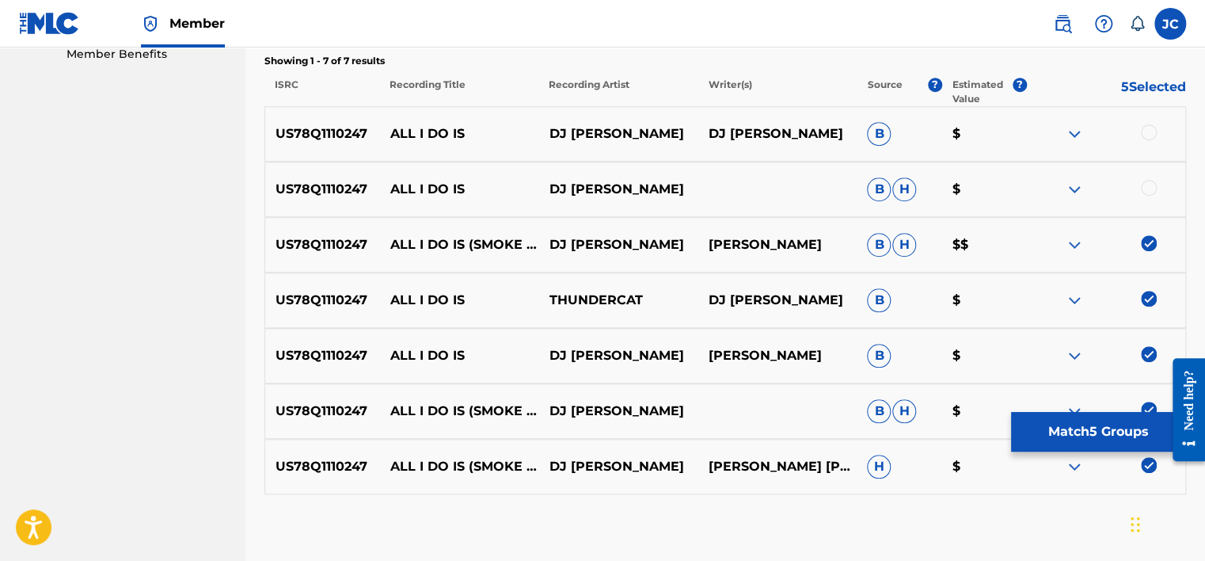
click at [1146, 190] on div at bounding box center [1149, 188] width 16 height 16
click at [1150, 139] on div at bounding box center [1149, 132] width 16 height 16
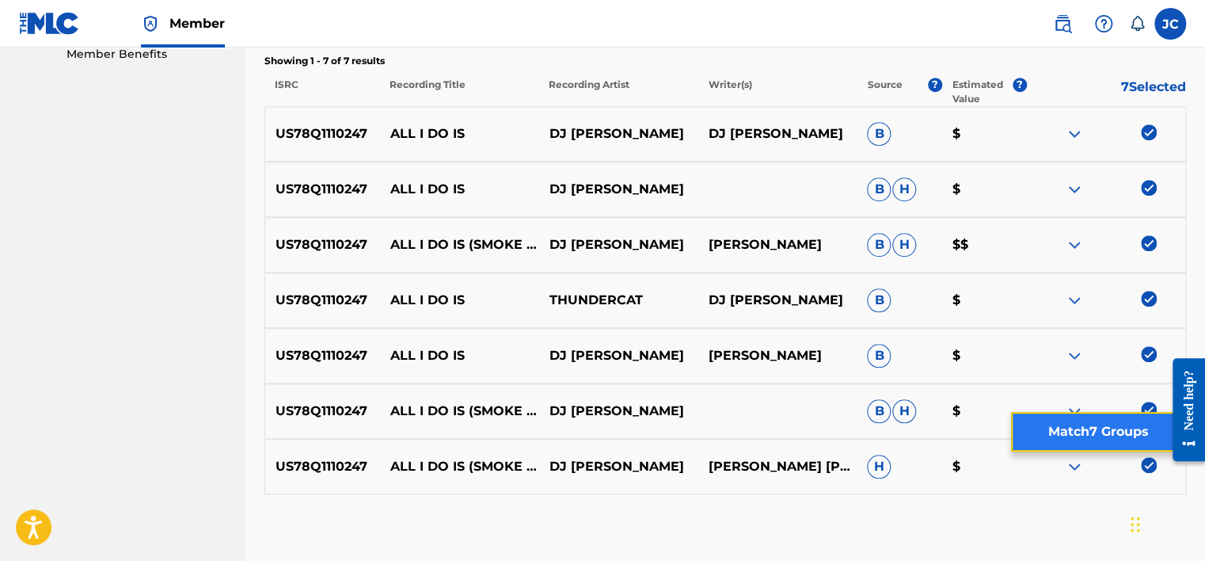
click at [1090, 439] on button "Match 7 Groups" at bounding box center [1098, 432] width 175 height 40
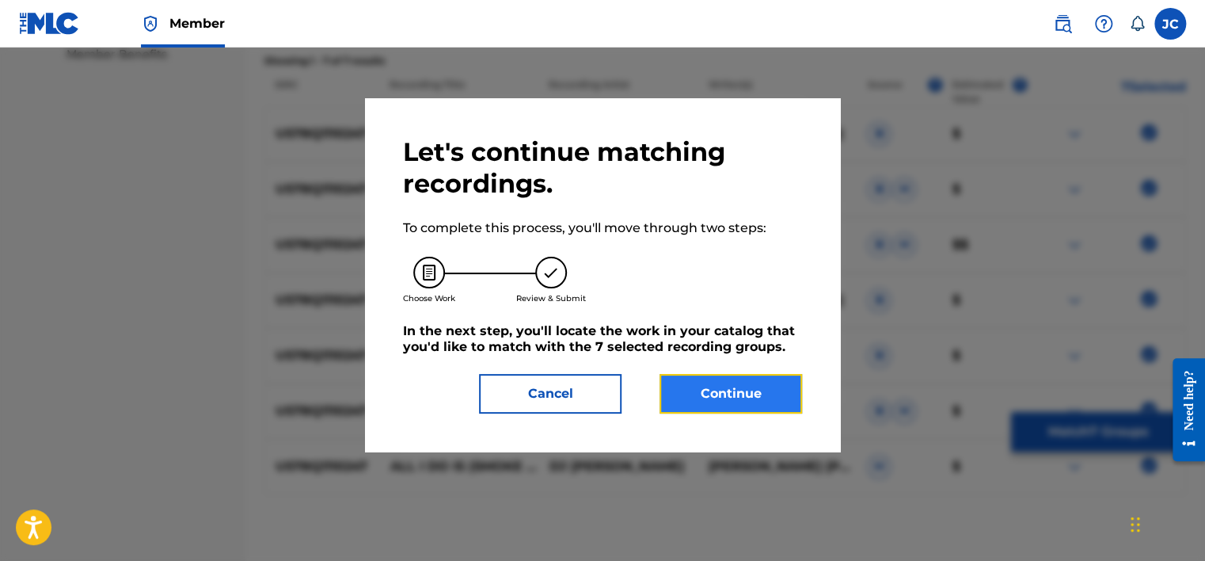
click at [777, 403] on button "Continue" at bounding box center [730, 394] width 143 height 40
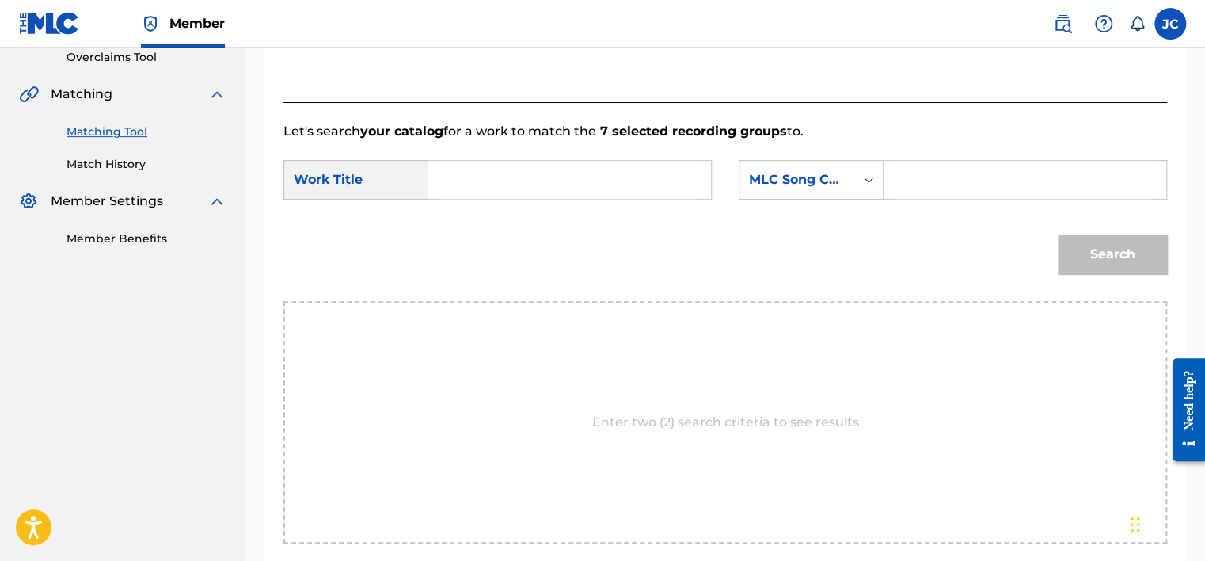
scroll to position [307, 0]
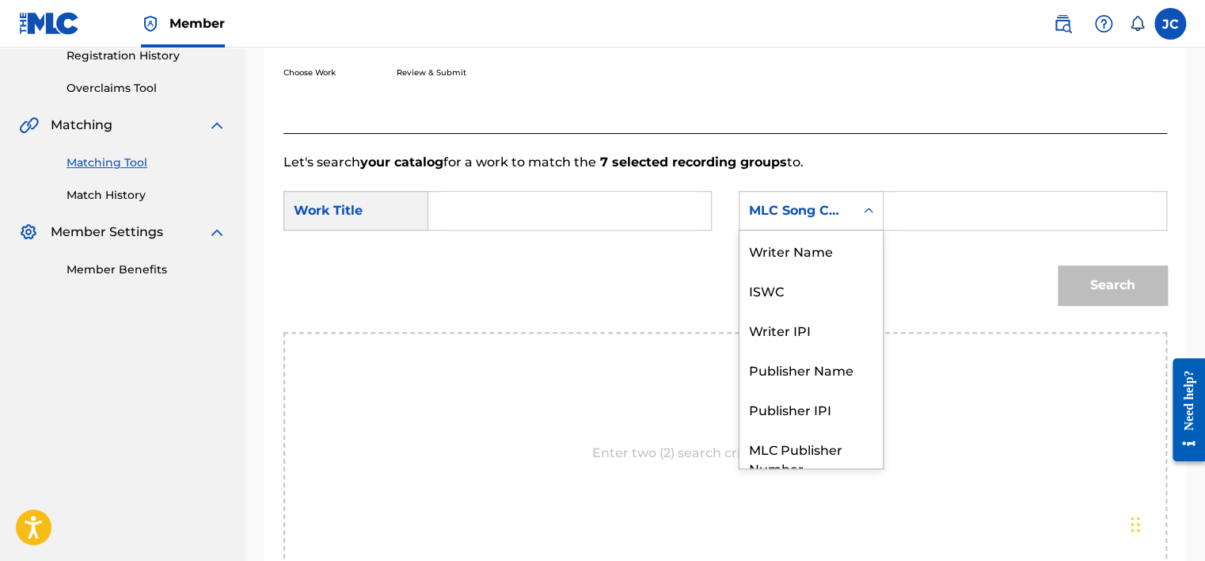
click at [820, 210] on div "MLC Song Code" at bounding box center [797, 210] width 96 height 19
click at [831, 245] on div "Writer Name" at bounding box center [810, 250] width 143 height 40
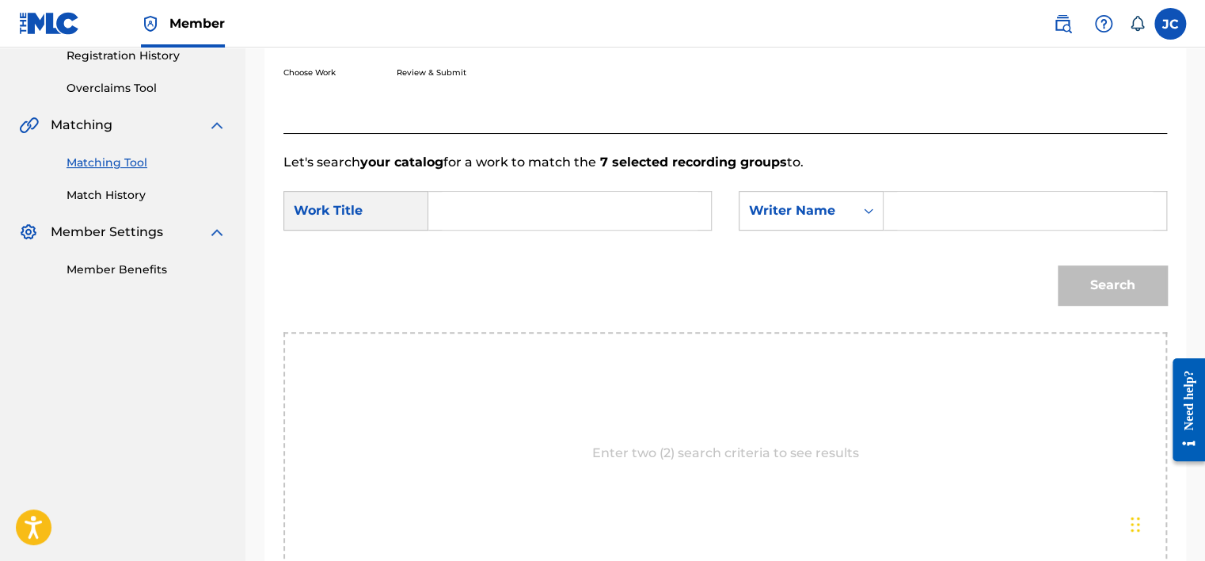
click at [614, 202] on input "Search Form" at bounding box center [570, 211] width 256 height 38
paste input "All I Do Is"
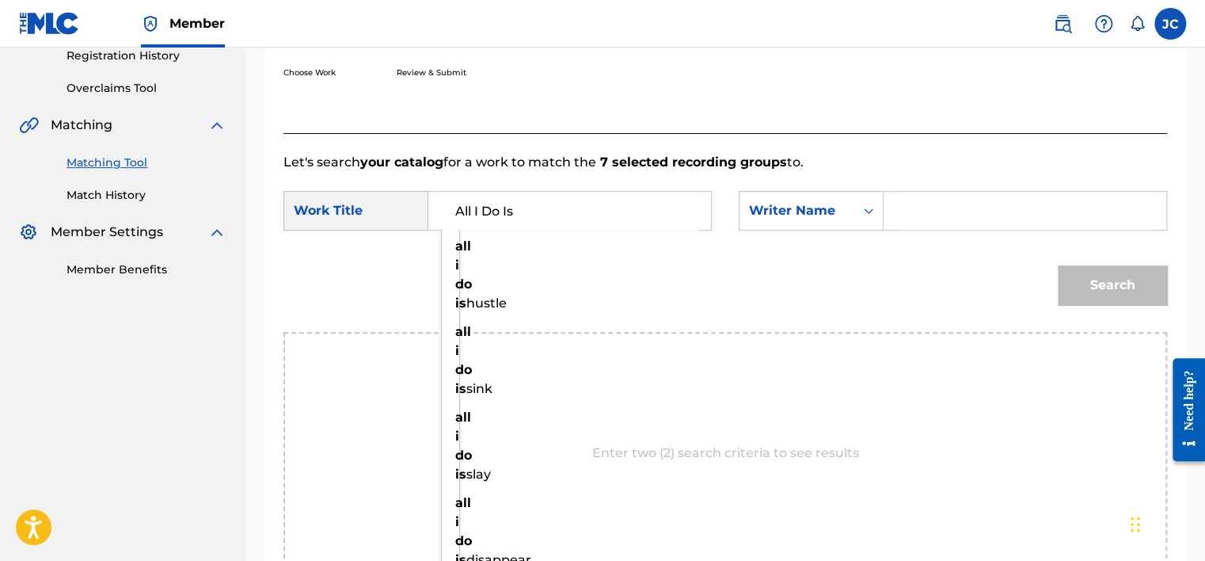
type input "All I Do Is"
click at [934, 212] on input "Search Form" at bounding box center [1025, 211] width 256 height 38
paste input "[PERSON_NAME]"
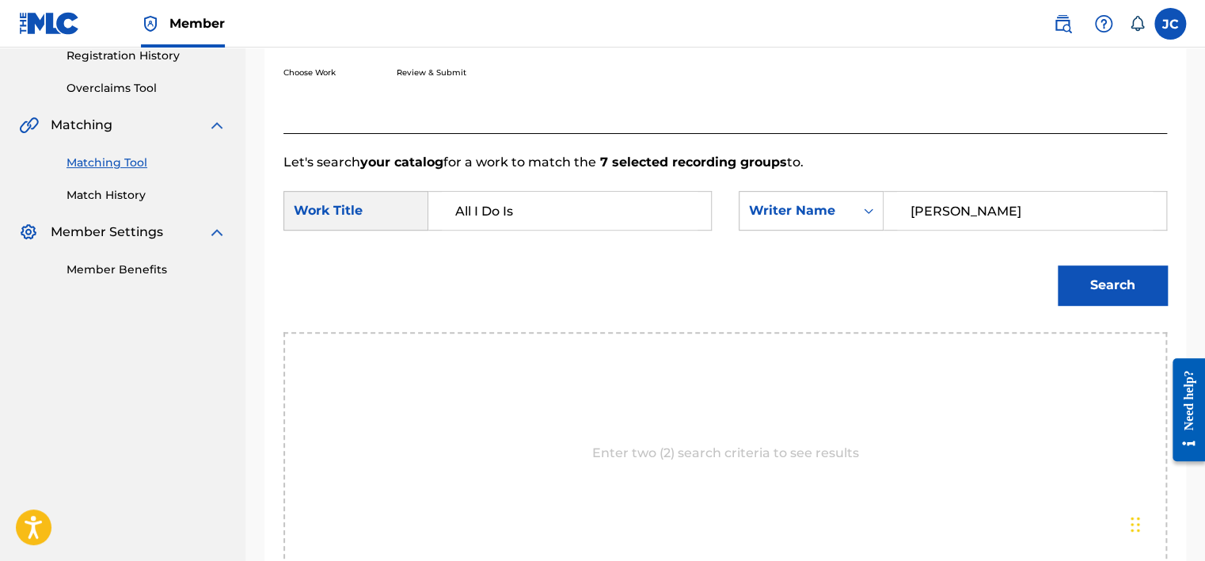
type input "[PERSON_NAME]"
click at [1058, 265] on button "Search" at bounding box center [1112, 285] width 109 height 40
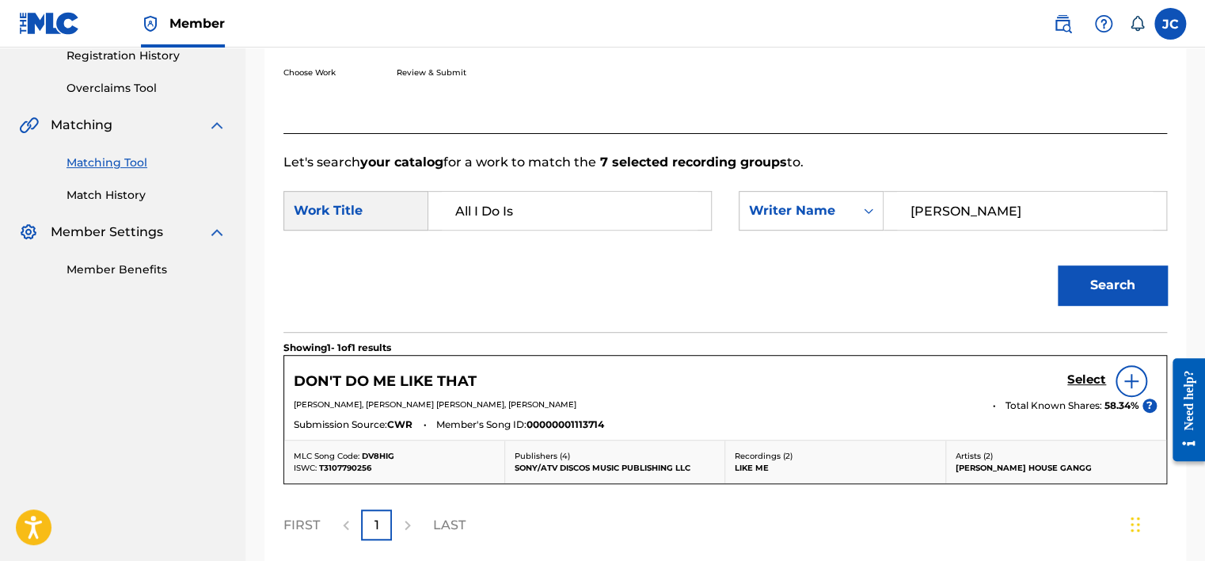
scroll to position [447, 0]
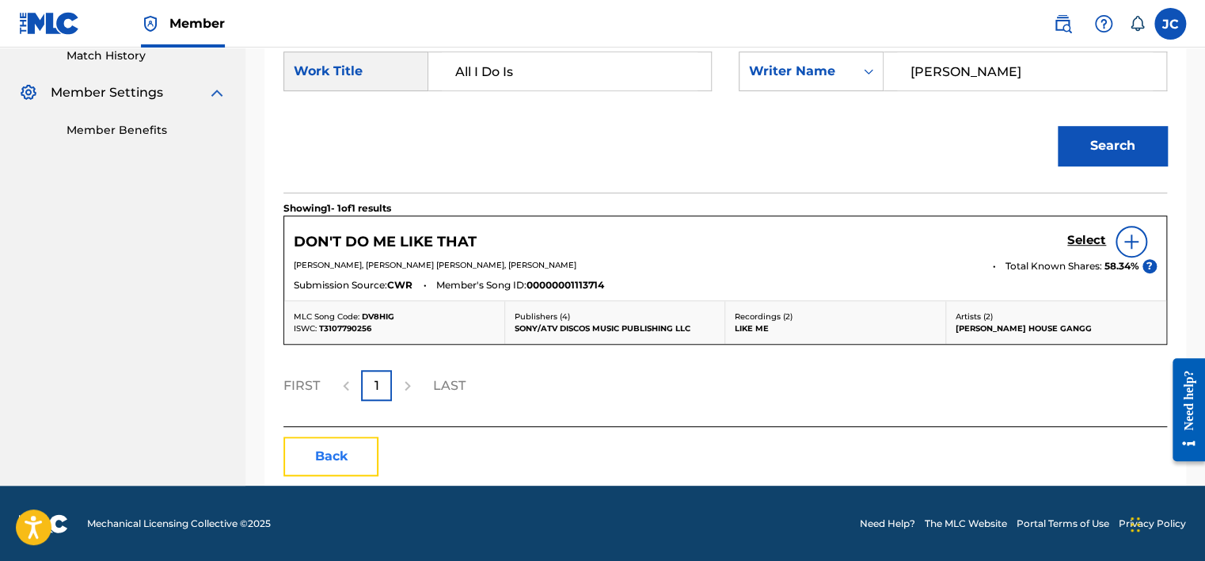
click at [314, 460] on button "Back" at bounding box center [330, 456] width 95 height 40
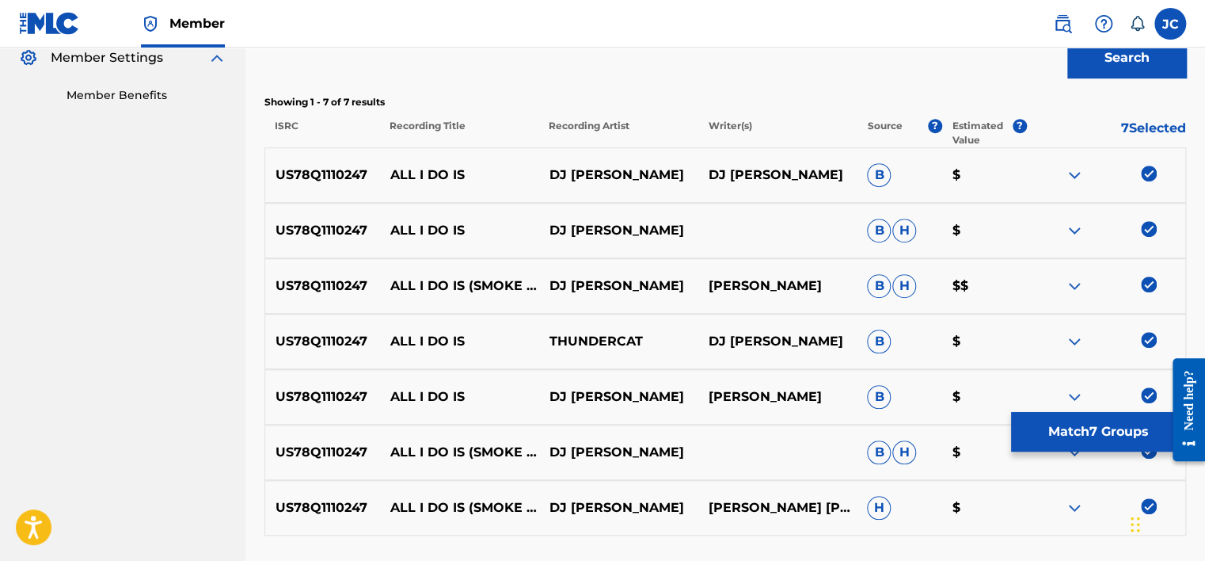
scroll to position [611, 0]
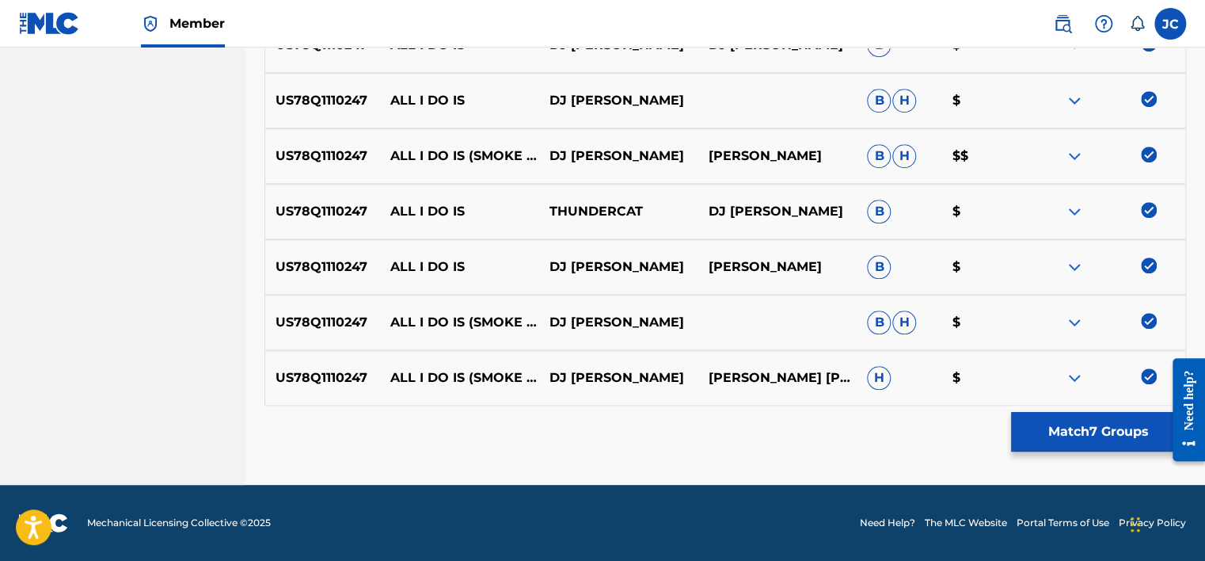
click at [1149, 370] on img at bounding box center [1149, 376] width 16 height 16
click at [1143, 317] on img at bounding box center [1149, 321] width 16 height 16
click at [1149, 262] on img at bounding box center [1149, 265] width 16 height 16
click at [1146, 214] on img at bounding box center [1149, 210] width 16 height 16
click at [1148, 147] on img at bounding box center [1149, 154] width 16 height 16
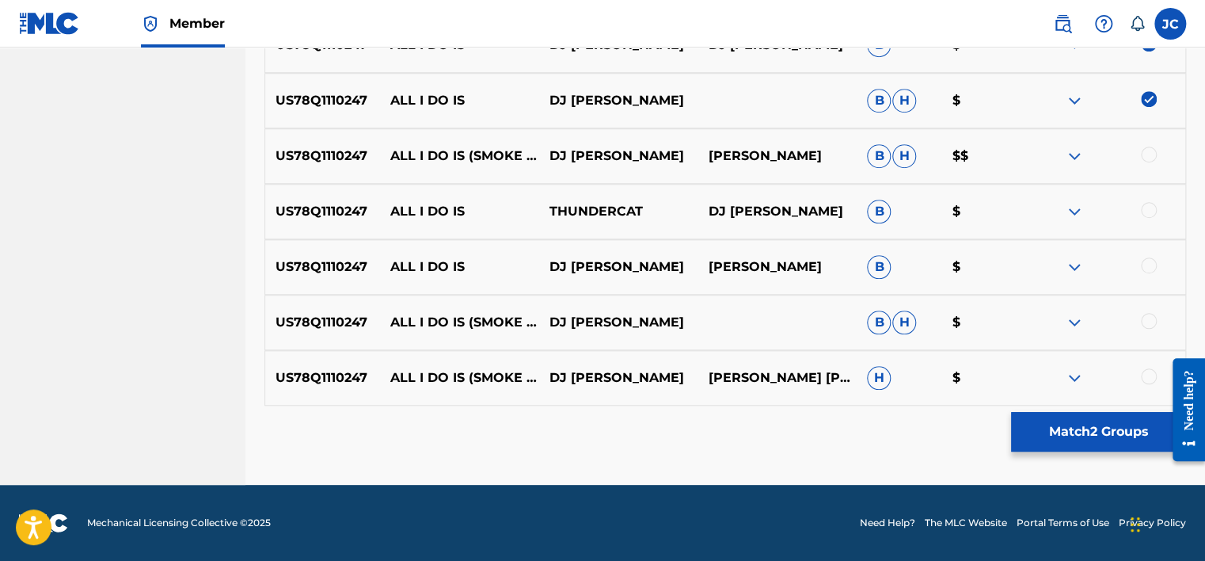
click at [1148, 101] on img at bounding box center [1149, 99] width 16 height 16
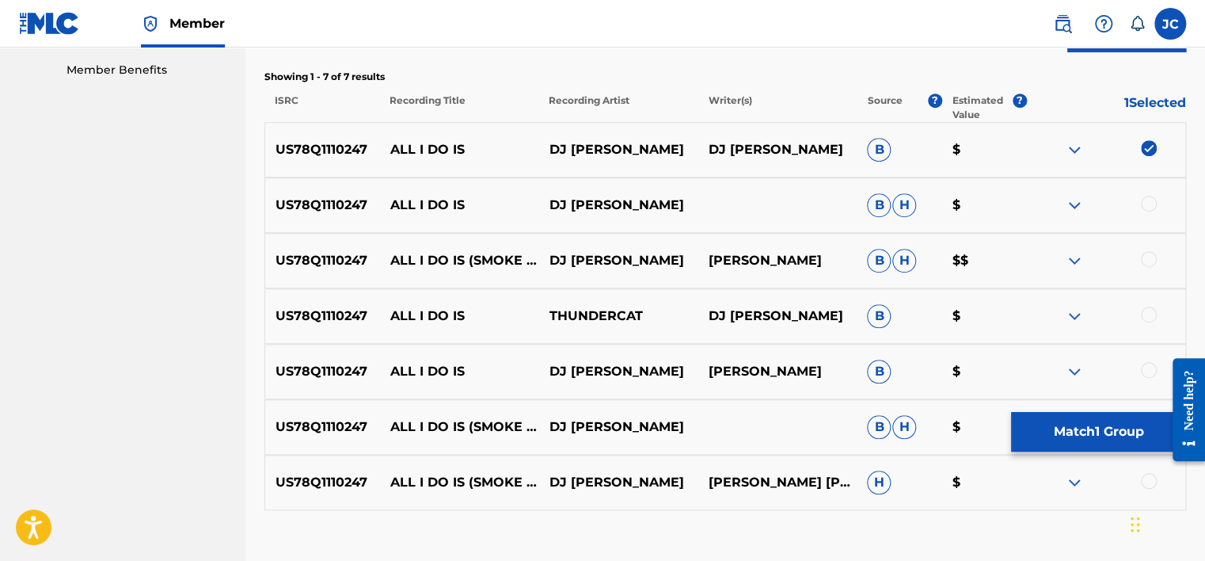
scroll to position [489, 0]
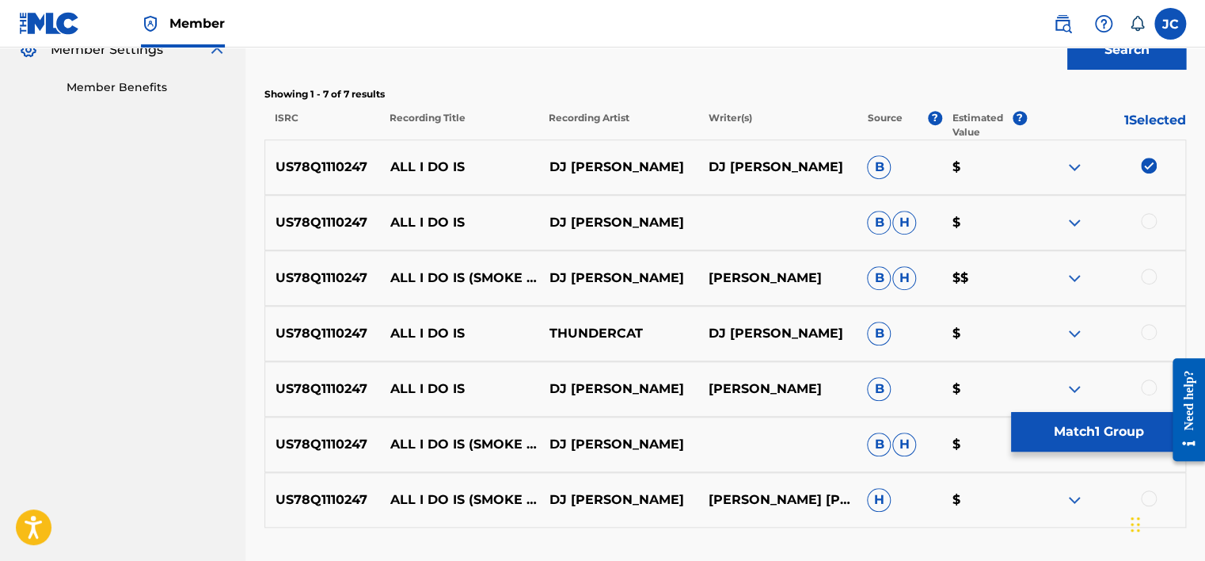
click at [1151, 171] on img at bounding box center [1149, 166] width 16 height 16
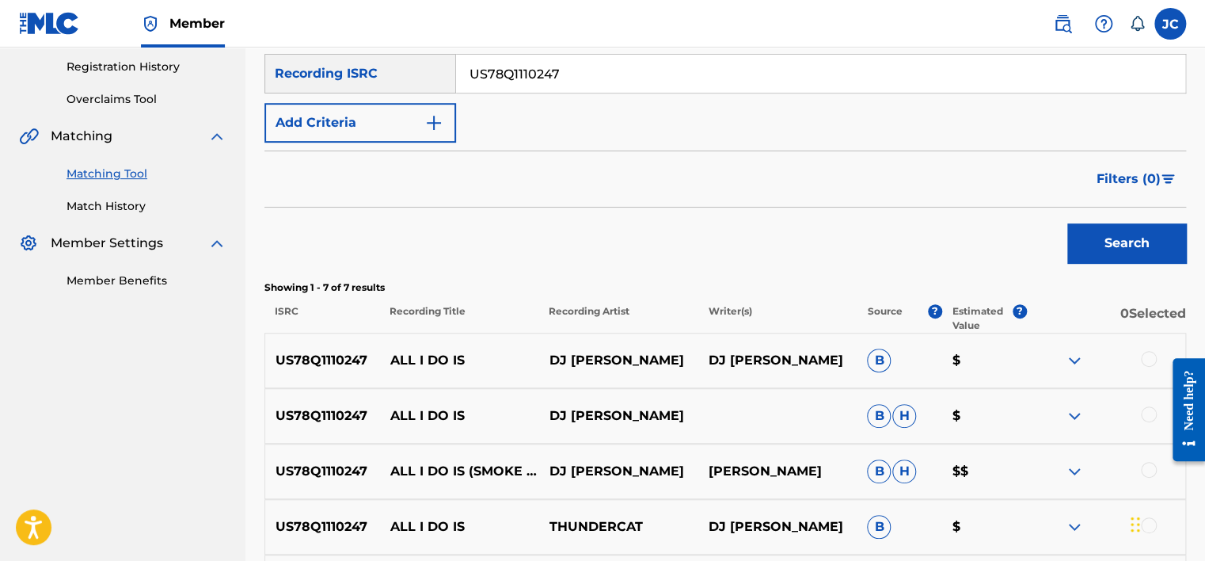
scroll to position [285, 0]
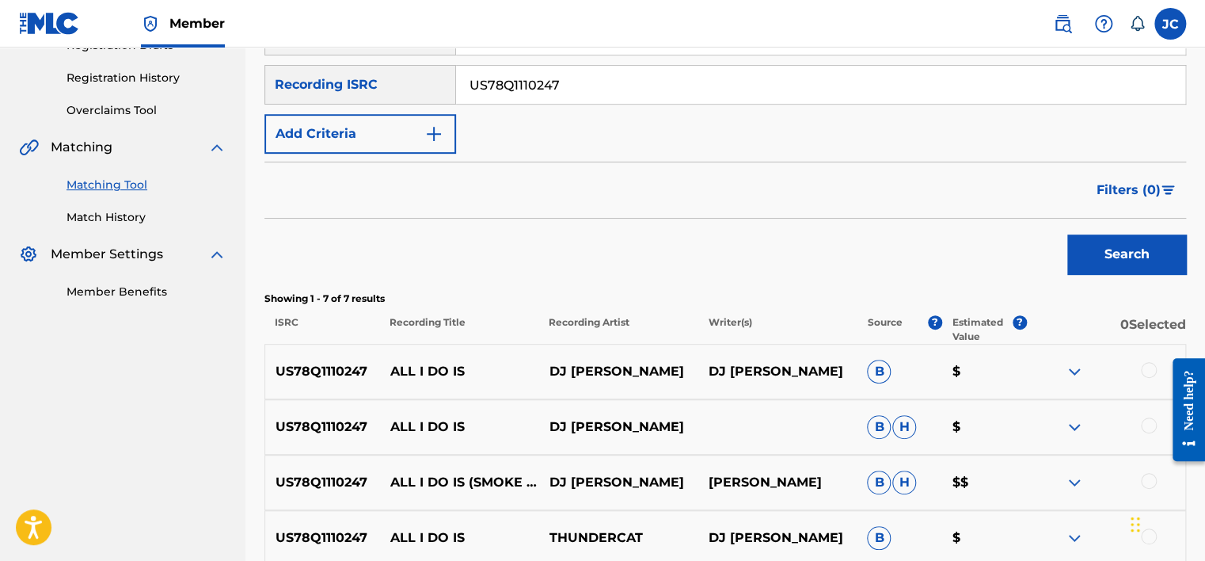
click at [728, 85] on input "US78Q1110247" at bounding box center [820, 85] width 729 height 38
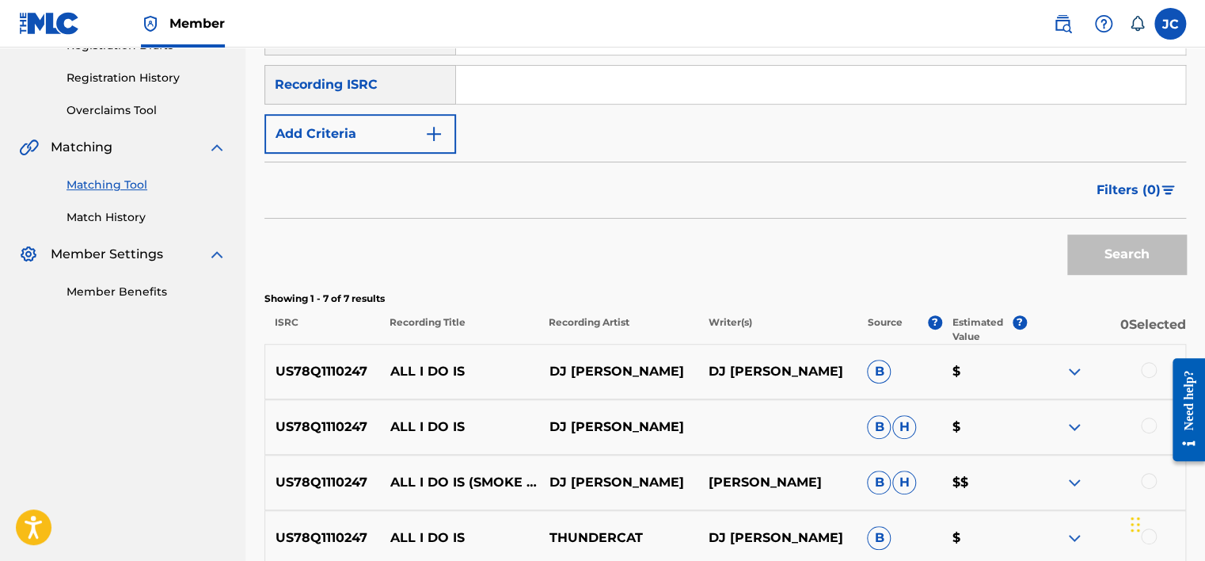
click at [626, 94] on input "Search Form" at bounding box center [820, 85] width 729 height 38
paste input "GBAET9242002"
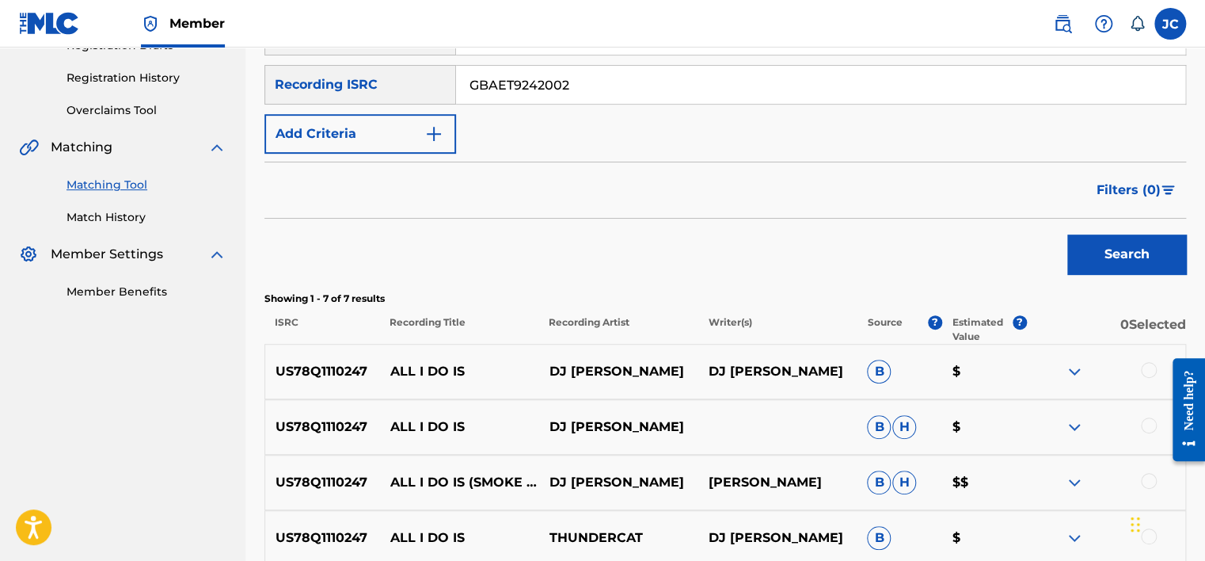
type input "GBAET9242002"
click at [1067, 234] on button "Search" at bounding box center [1126, 254] width 119 height 40
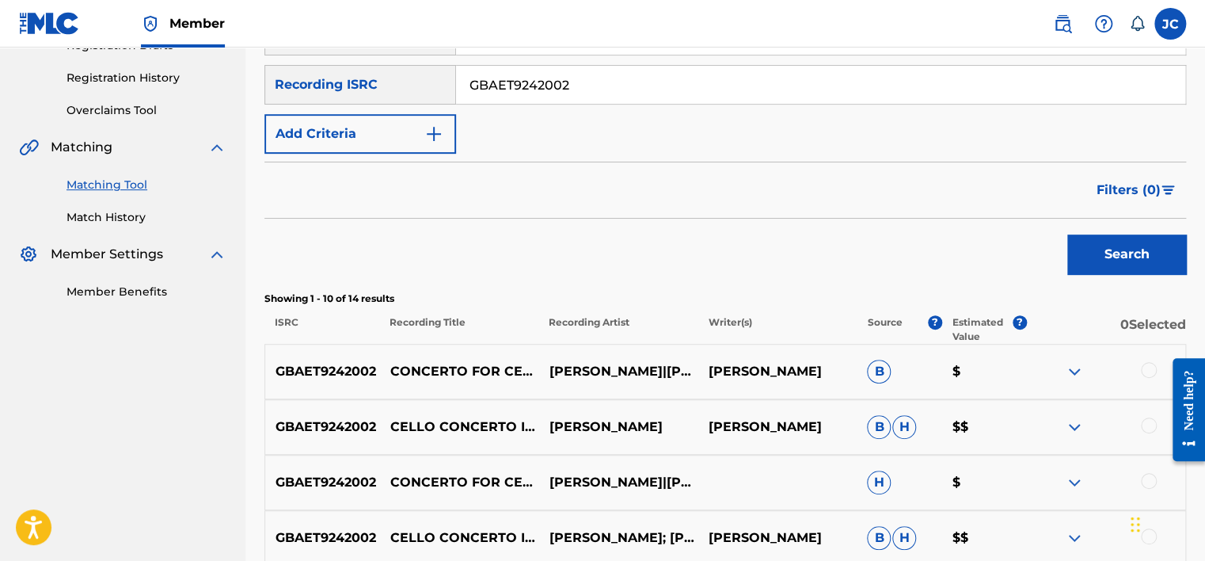
click at [585, 93] on input "GBAET9242002" at bounding box center [820, 85] width 729 height 38
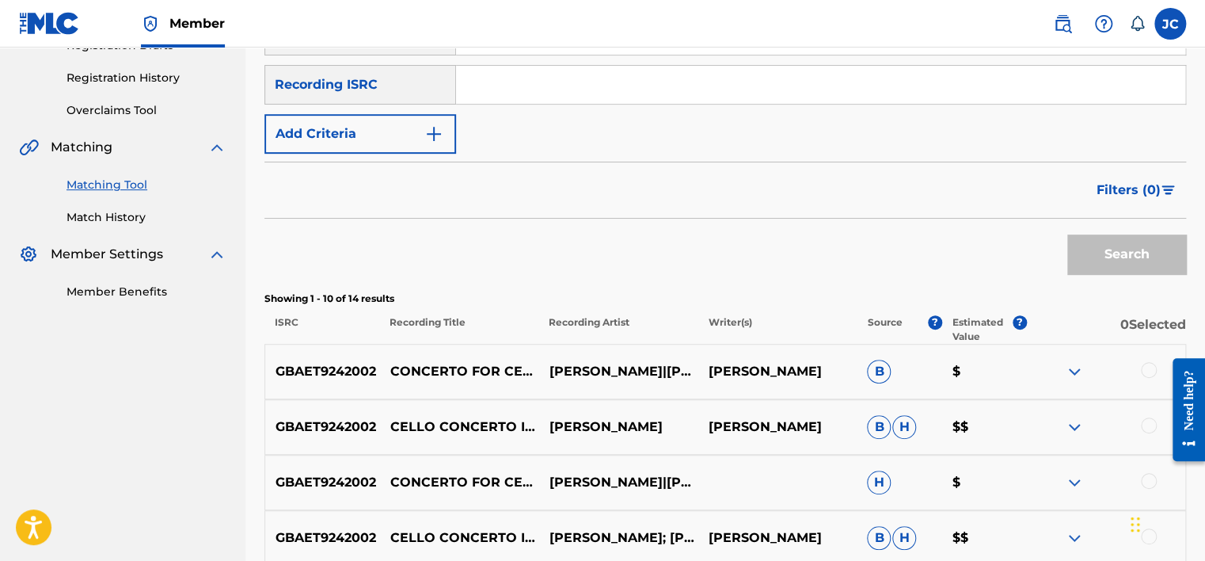
paste input "GBKRR2301106"
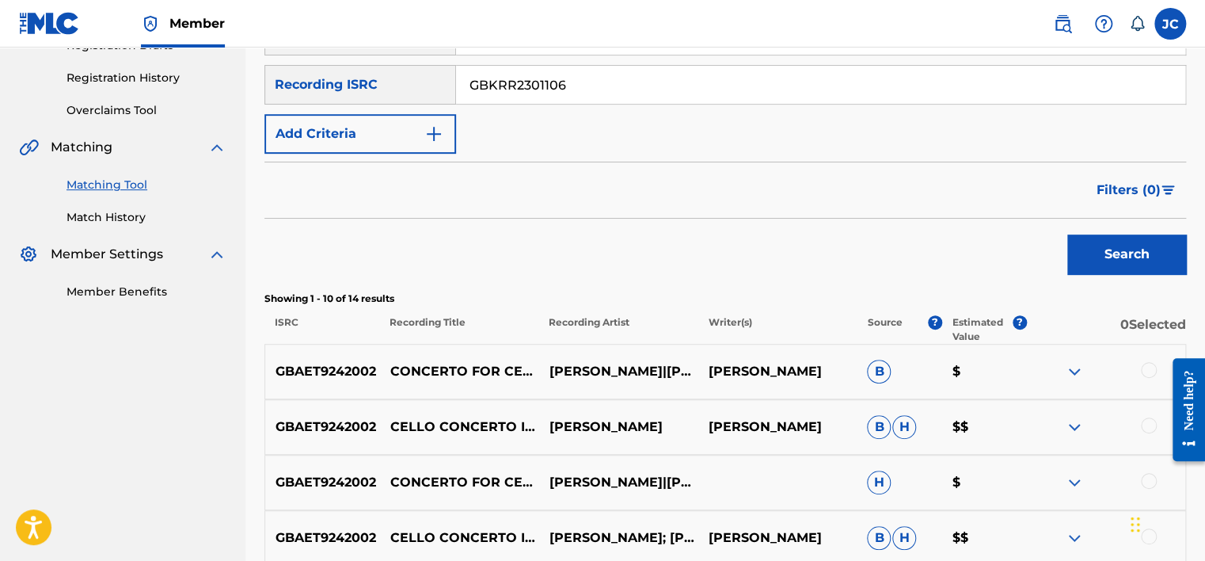
type input "GBKRR2301106"
click at [1067, 234] on button "Search" at bounding box center [1126, 254] width 119 height 40
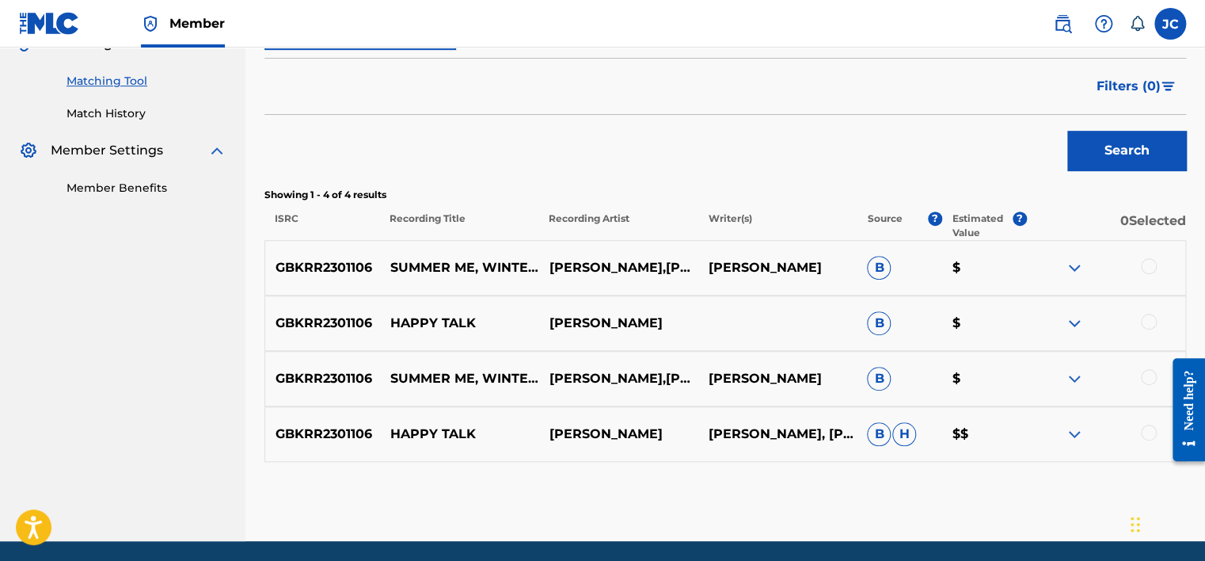
scroll to position [394, 0]
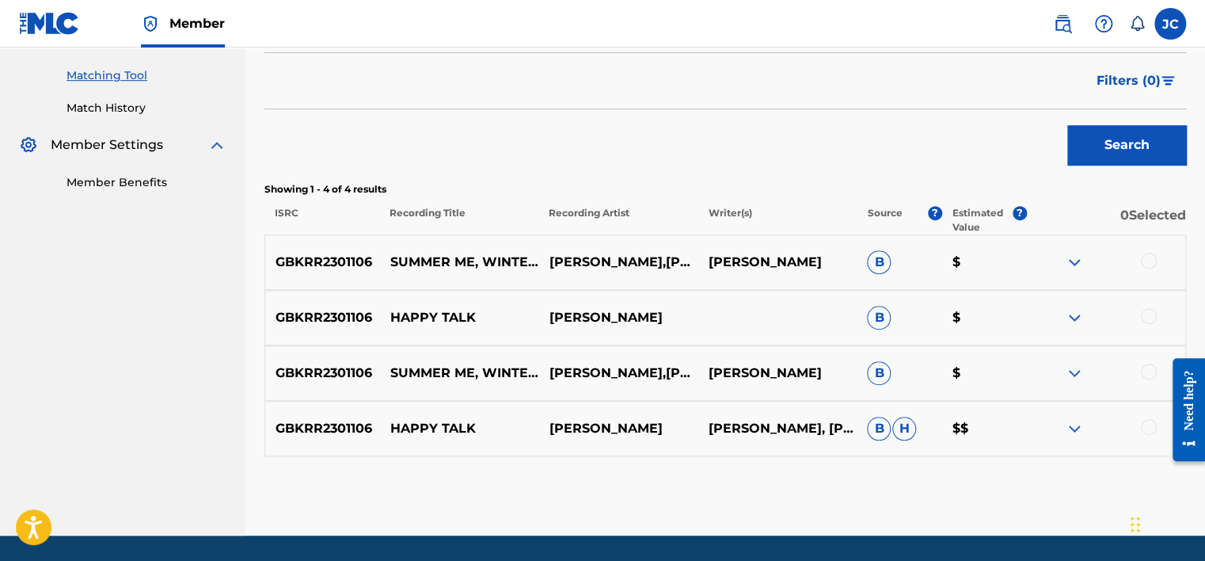
click at [1143, 431] on div at bounding box center [1149, 427] width 16 height 16
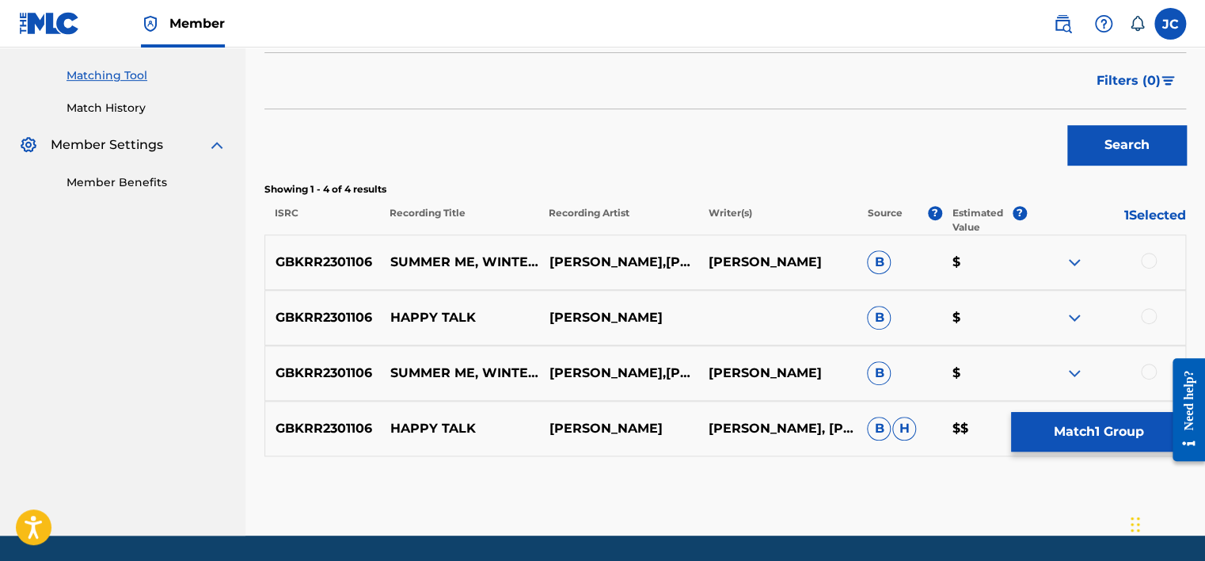
click at [1150, 370] on div at bounding box center [1149, 371] width 16 height 16
click at [1147, 313] on div at bounding box center [1149, 316] width 16 height 16
click at [1146, 259] on div at bounding box center [1149, 261] width 16 height 16
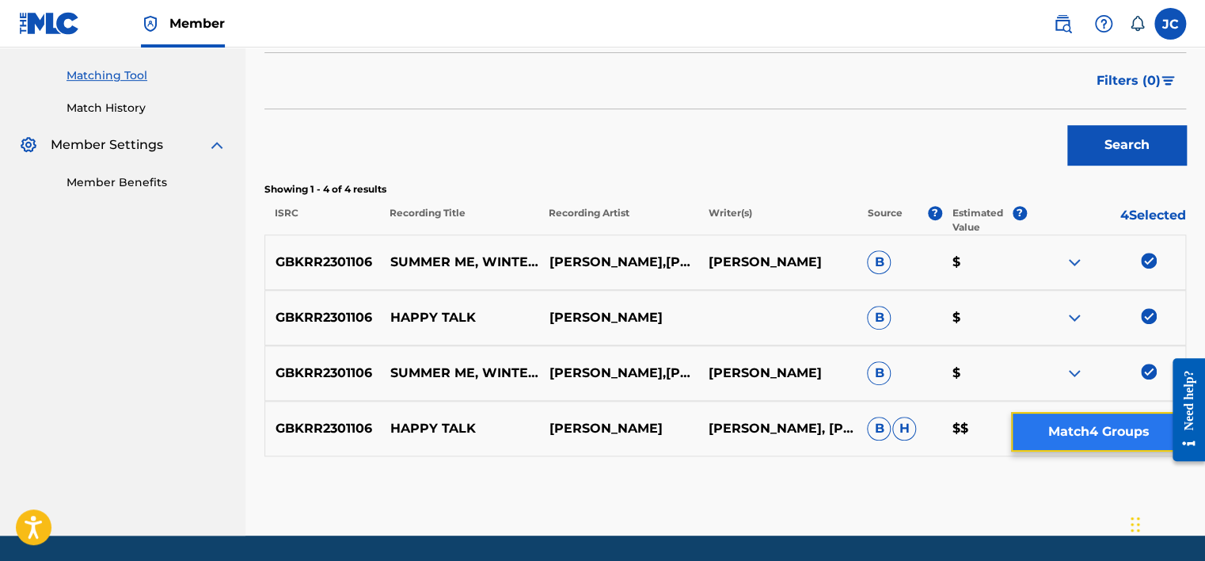
click at [1064, 419] on button "Match 4 Groups" at bounding box center [1098, 432] width 175 height 40
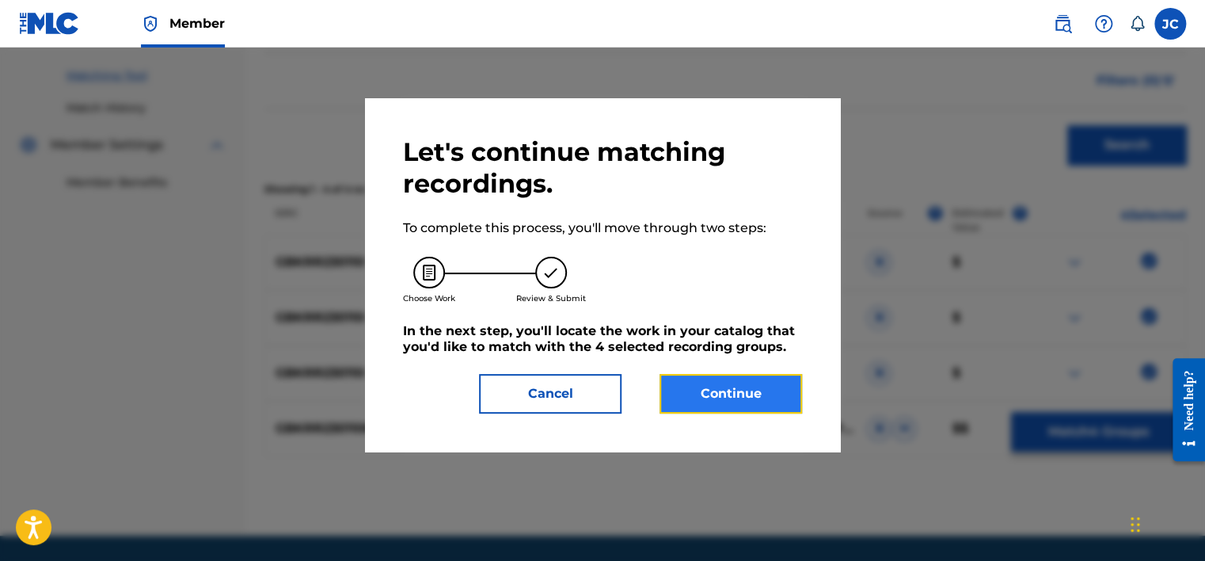
click at [768, 396] on button "Continue" at bounding box center [730, 394] width 143 height 40
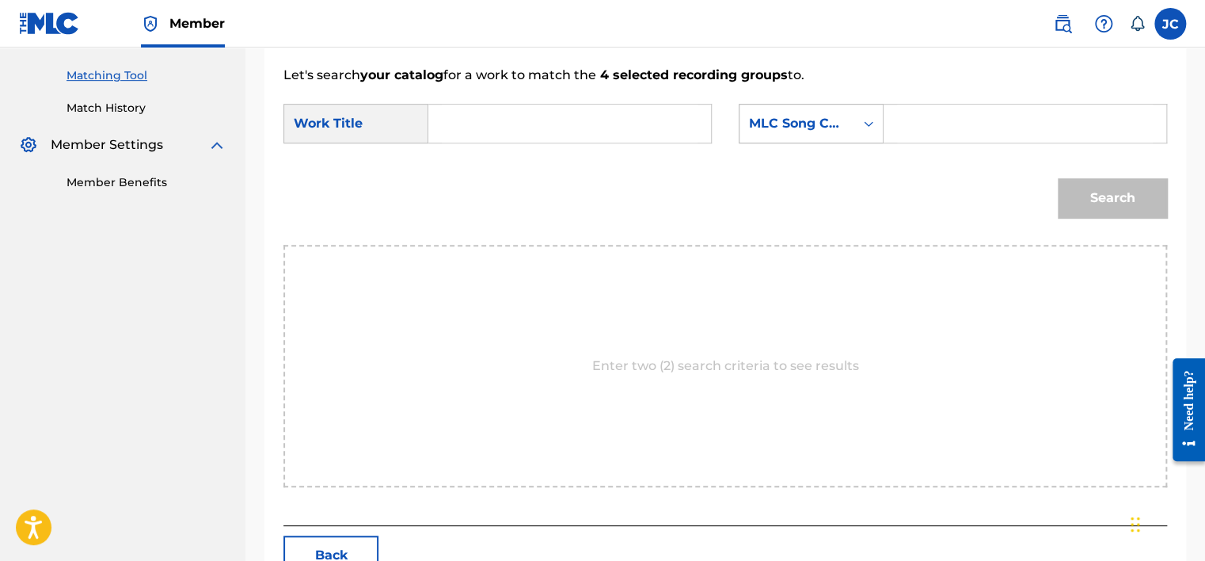
click at [846, 127] on div "MLC Song Code" at bounding box center [796, 123] width 115 height 30
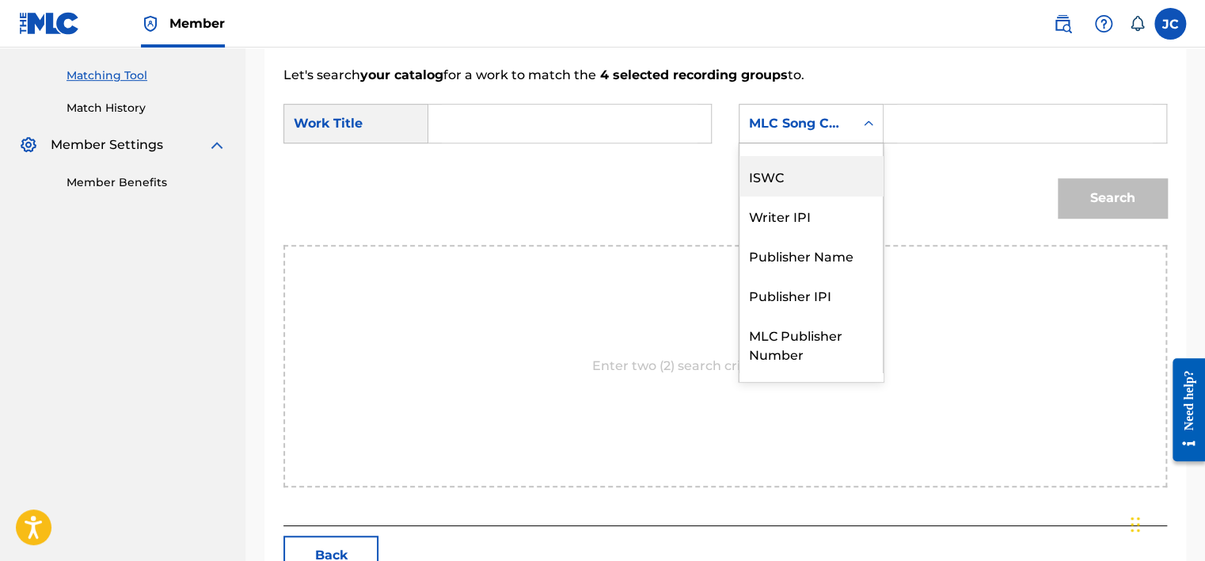
scroll to position [0, 0]
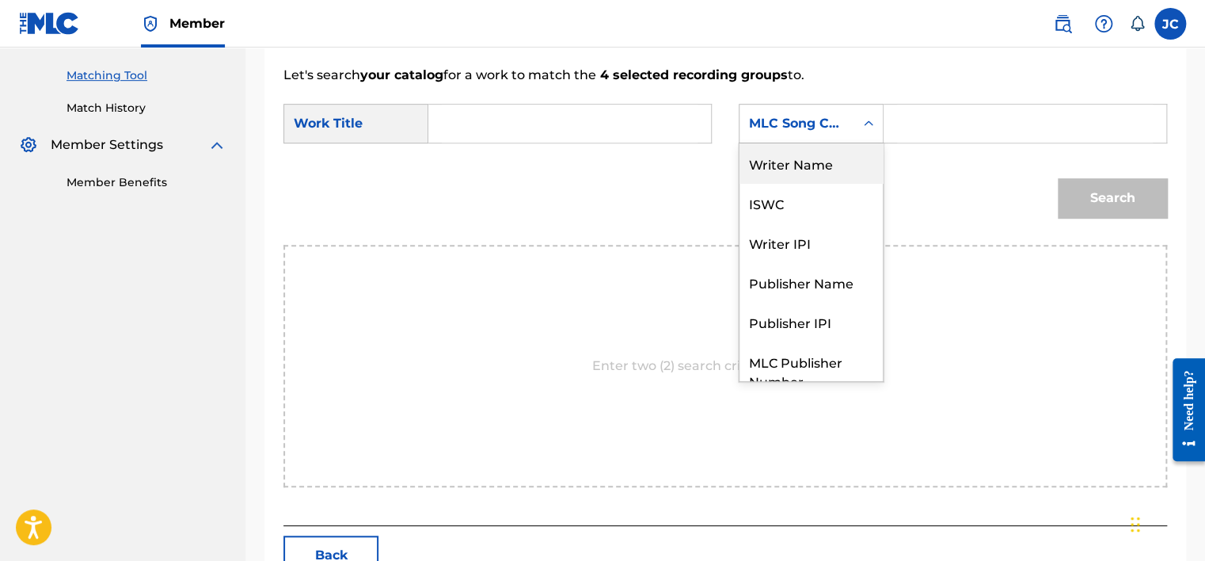
click at [798, 162] on div "Writer Name" at bounding box center [810, 163] width 143 height 40
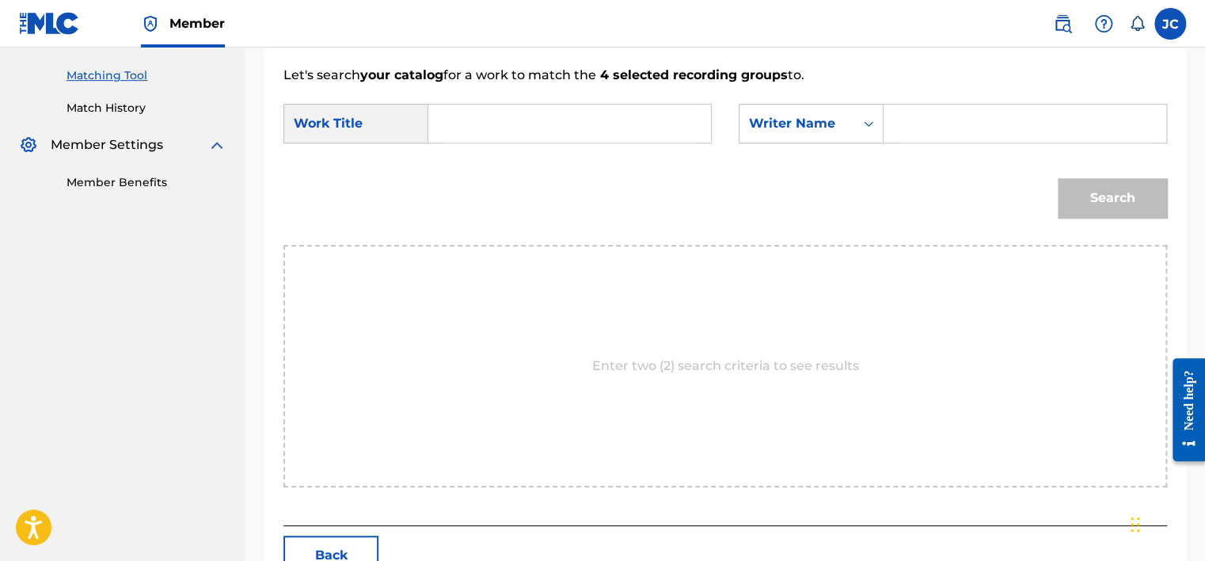
click at [540, 120] on input "Search Form" at bounding box center [570, 124] width 256 height 38
paste input "Happy Talk"
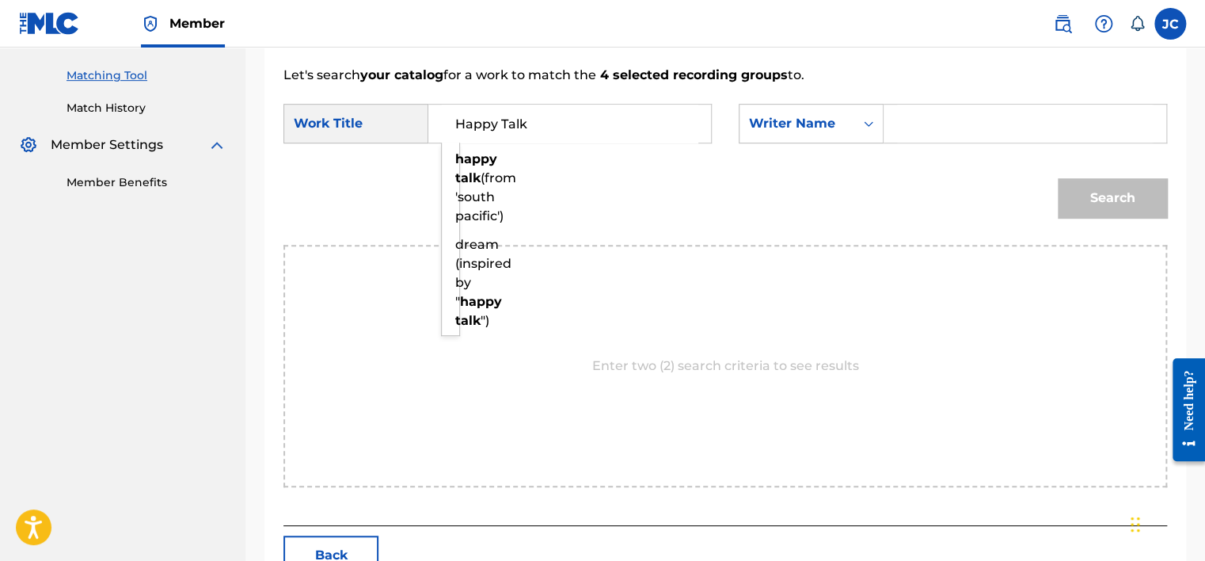
type input "Happy Talk"
click at [918, 127] on input "Search Form" at bounding box center [1025, 124] width 256 height 38
paste input "Hammerstein"
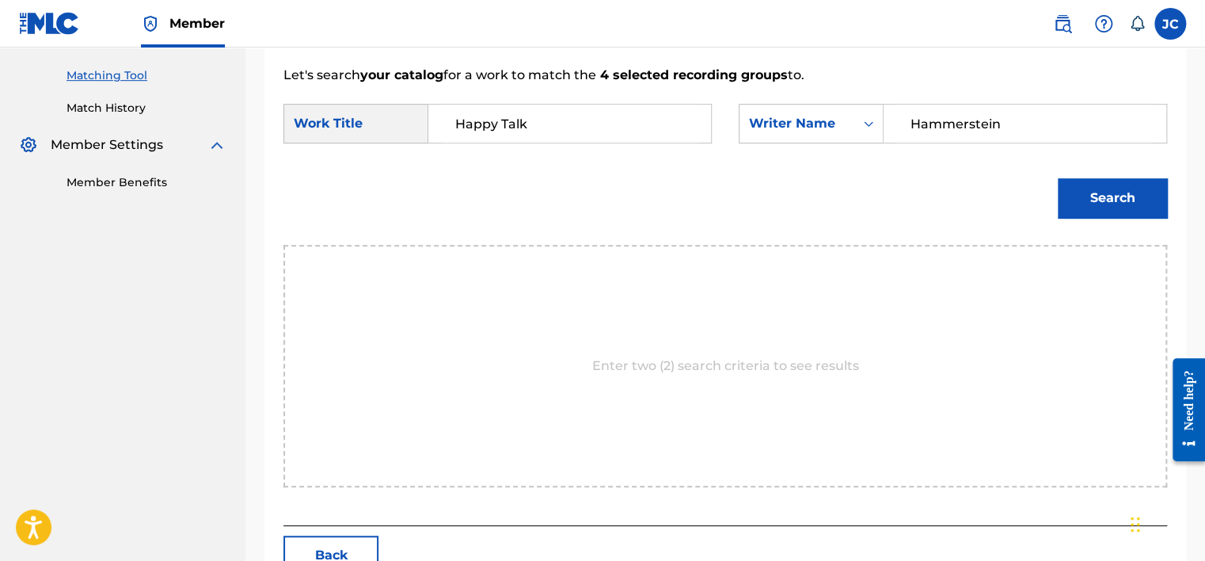
type input "Hammerstein"
click at [1058, 178] on button "Search" at bounding box center [1112, 198] width 109 height 40
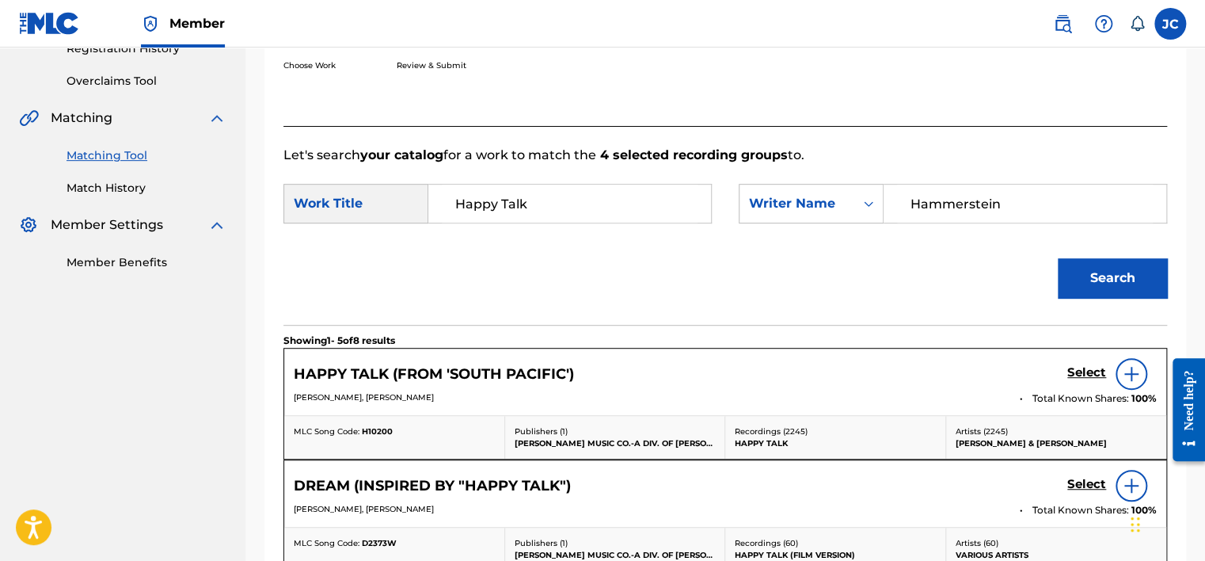
scroll to position [394, 0]
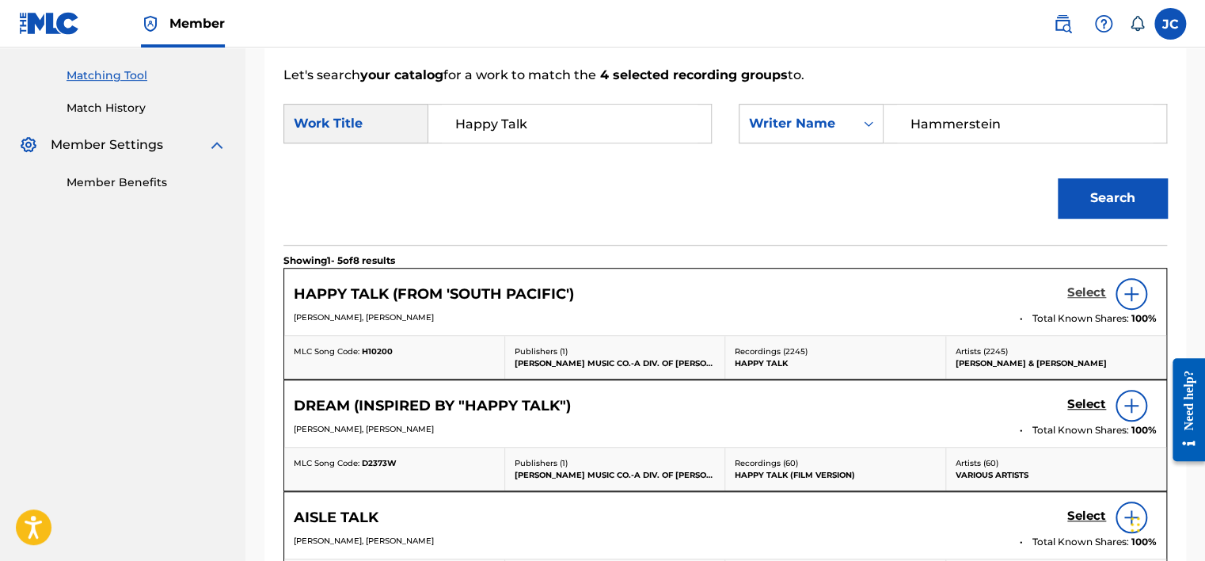
click at [1095, 298] on h5 "Select" at bounding box center [1086, 292] width 39 height 15
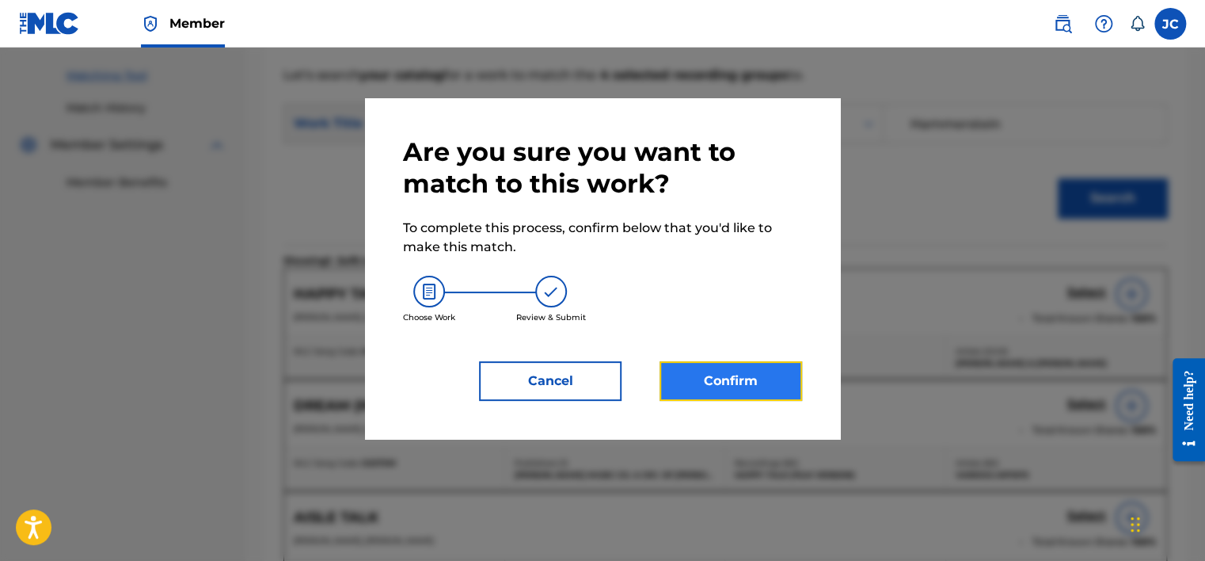
click at [747, 377] on button "Confirm" at bounding box center [730, 381] width 143 height 40
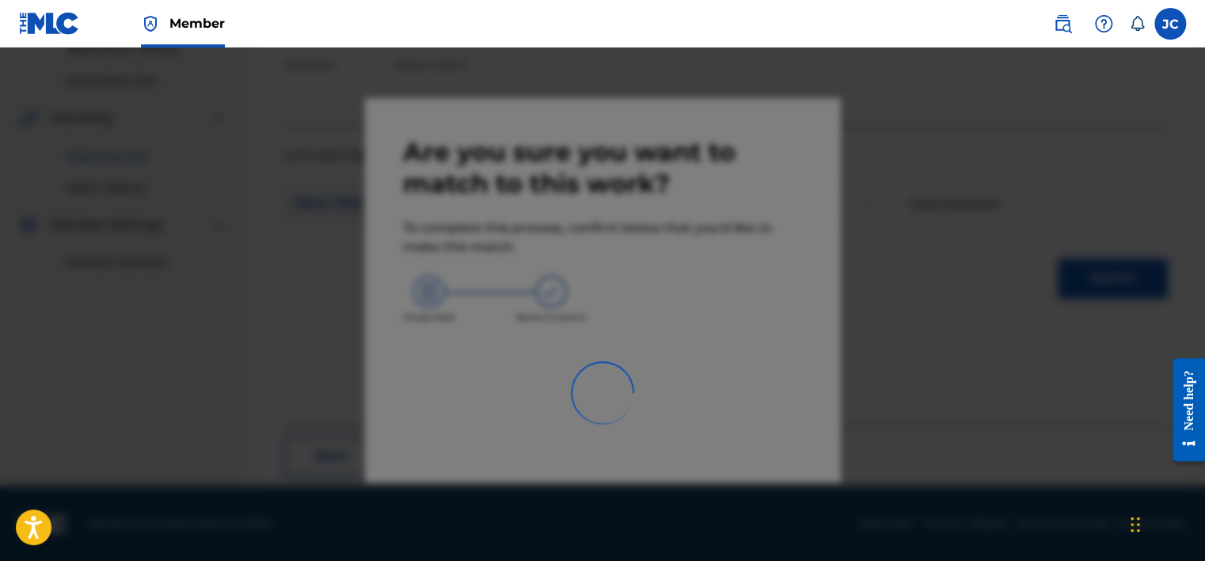
scroll to position [120, 0]
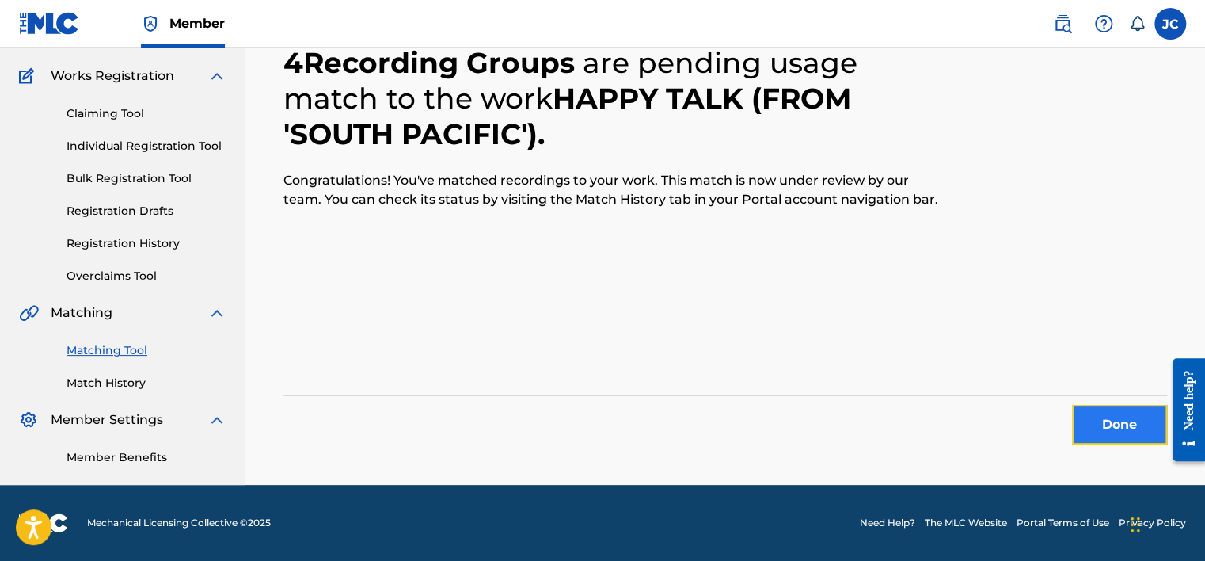
click at [1091, 410] on button "Done" at bounding box center [1119, 425] width 95 height 40
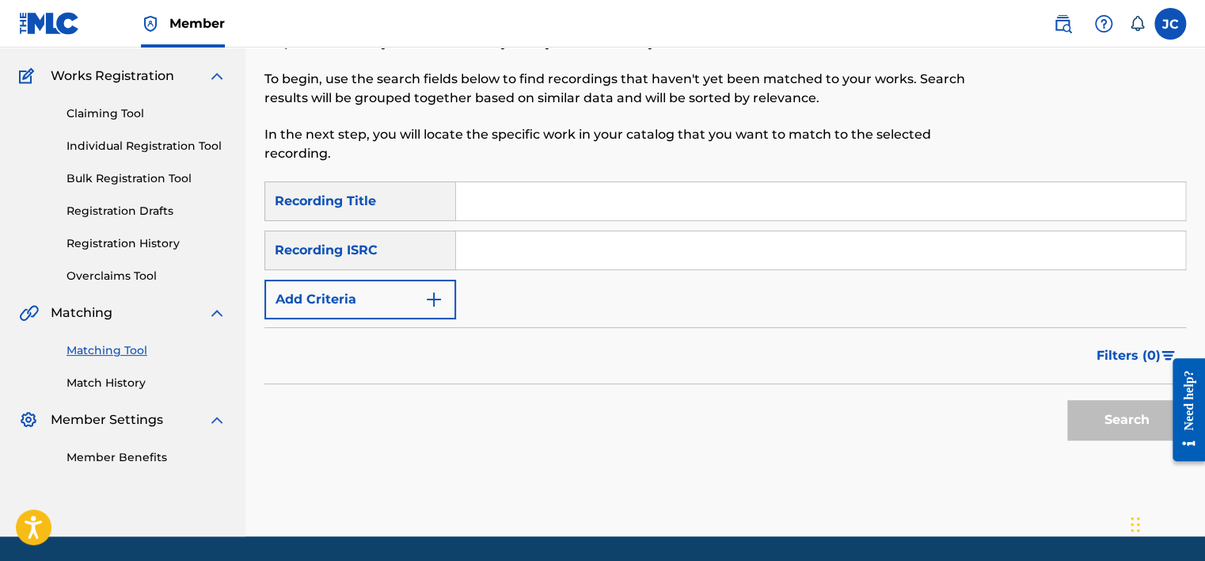
click at [545, 241] on input "Search Form" at bounding box center [820, 250] width 729 height 38
paste input "QM5GK2410008"
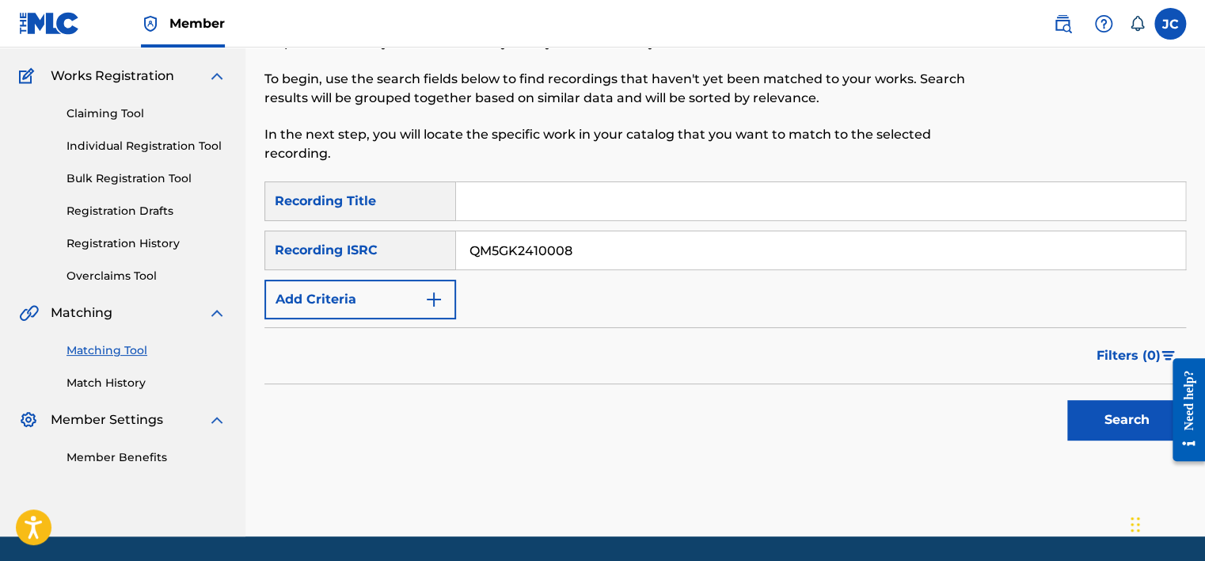
type input "QM5GK2410008"
click at [1067, 400] on button "Search" at bounding box center [1126, 420] width 119 height 40
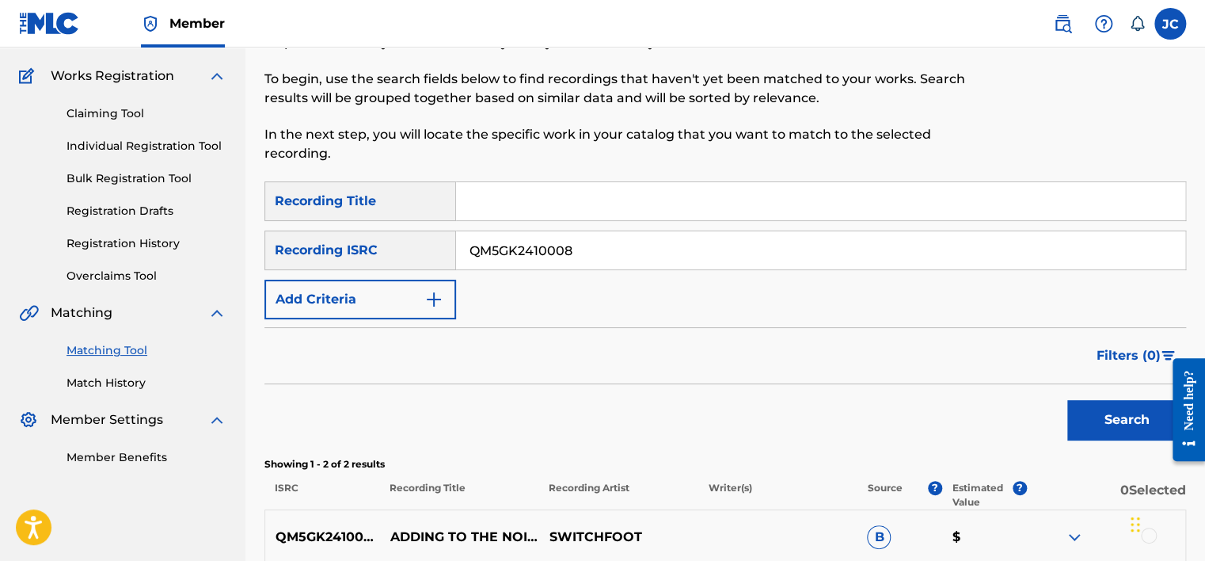
click at [1203, 189] on div "Matching Tool The Matching Tool enables you to suggest matches between sound re…" at bounding box center [725, 334] width 960 height 732
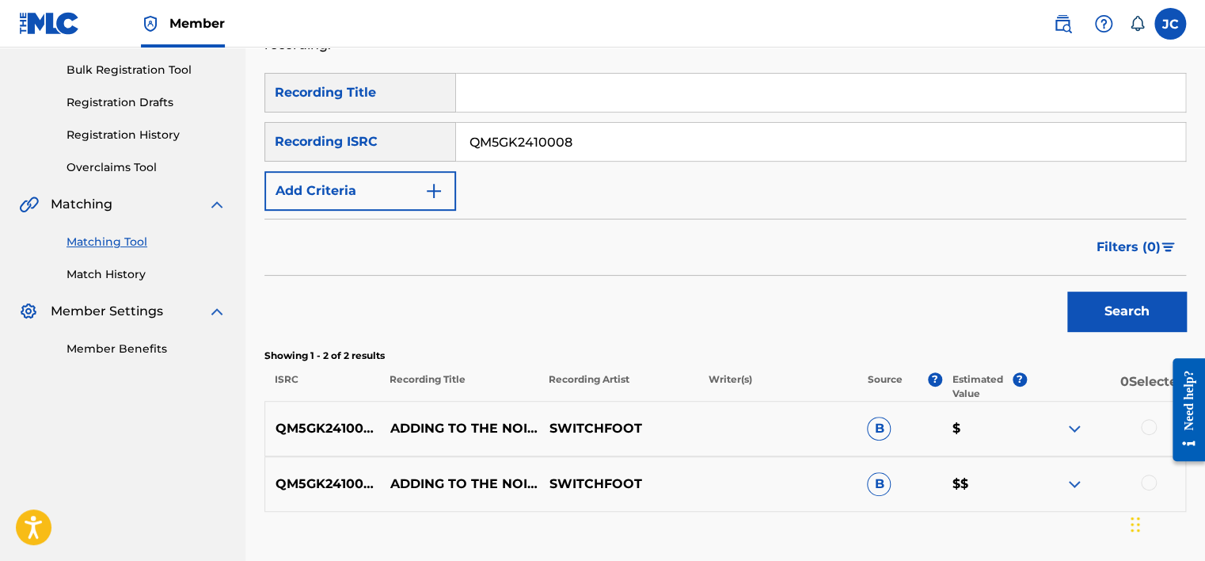
scroll to position [333, 0]
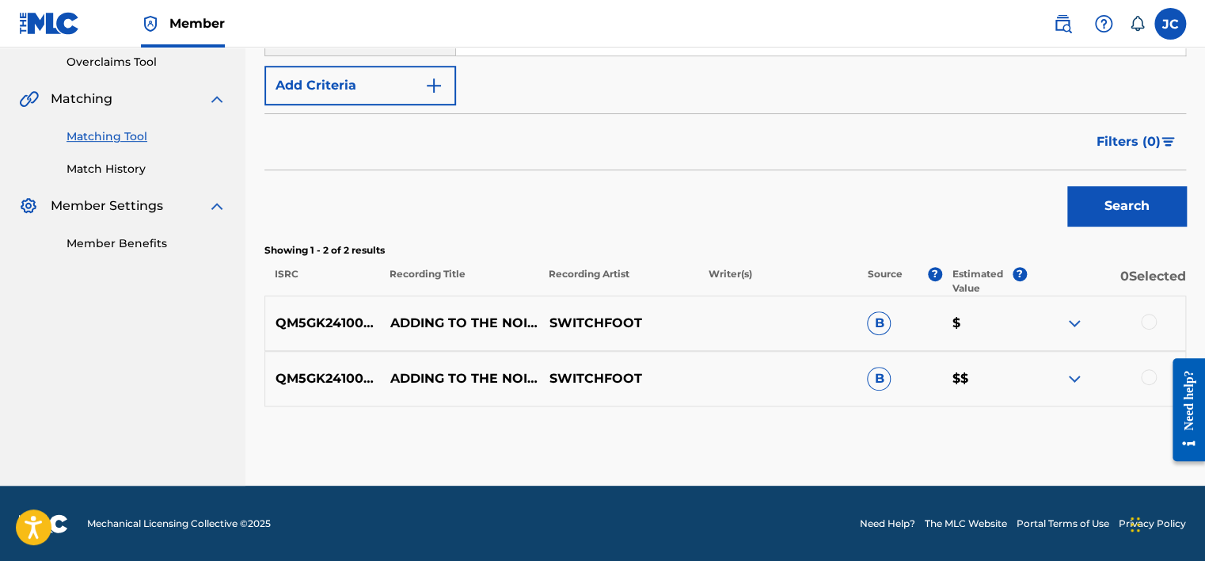
click at [1148, 380] on div at bounding box center [1149, 377] width 16 height 16
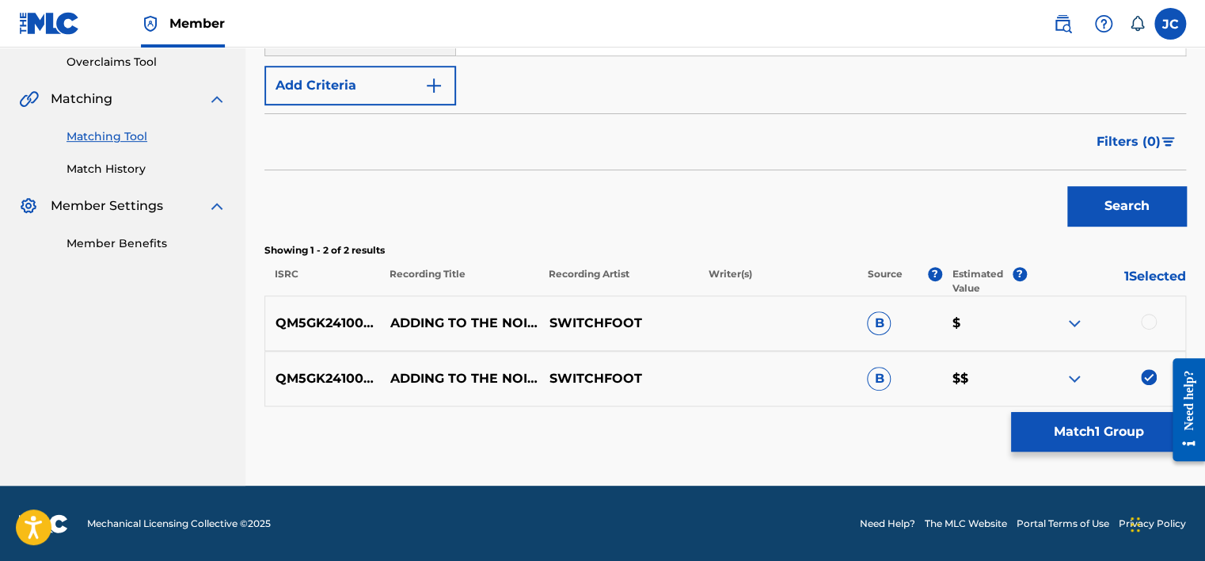
click at [1146, 317] on div at bounding box center [1149, 322] width 16 height 16
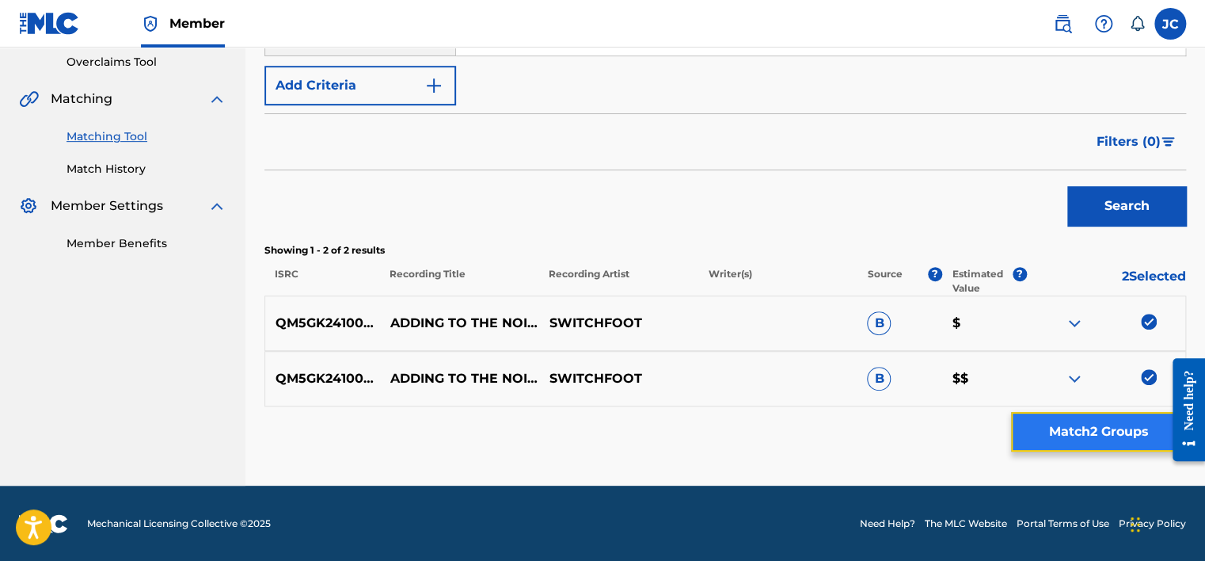
click at [1083, 445] on button "Match 2 Groups" at bounding box center [1098, 432] width 175 height 40
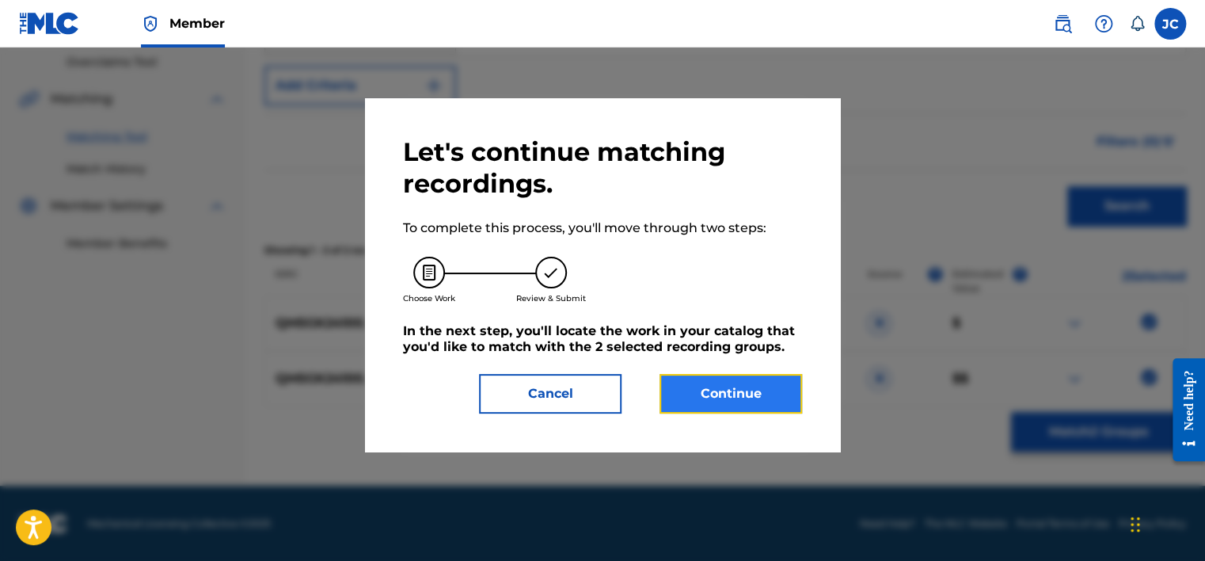
click at [758, 400] on button "Continue" at bounding box center [730, 394] width 143 height 40
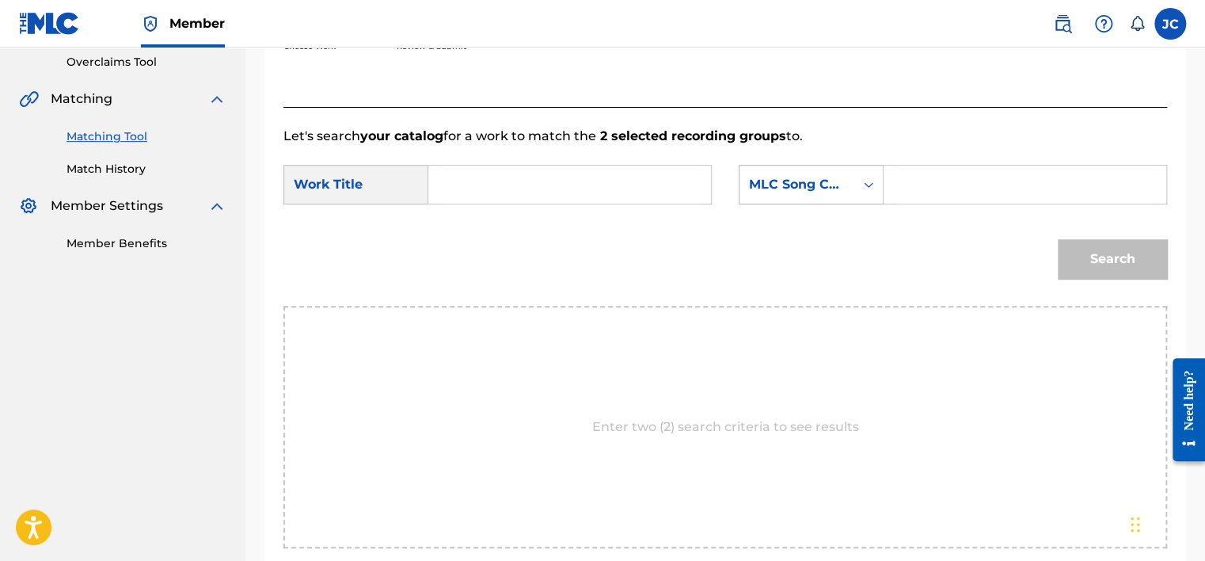
click at [827, 192] on div "MLC Song Code" at bounding box center [797, 184] width 96 height 19
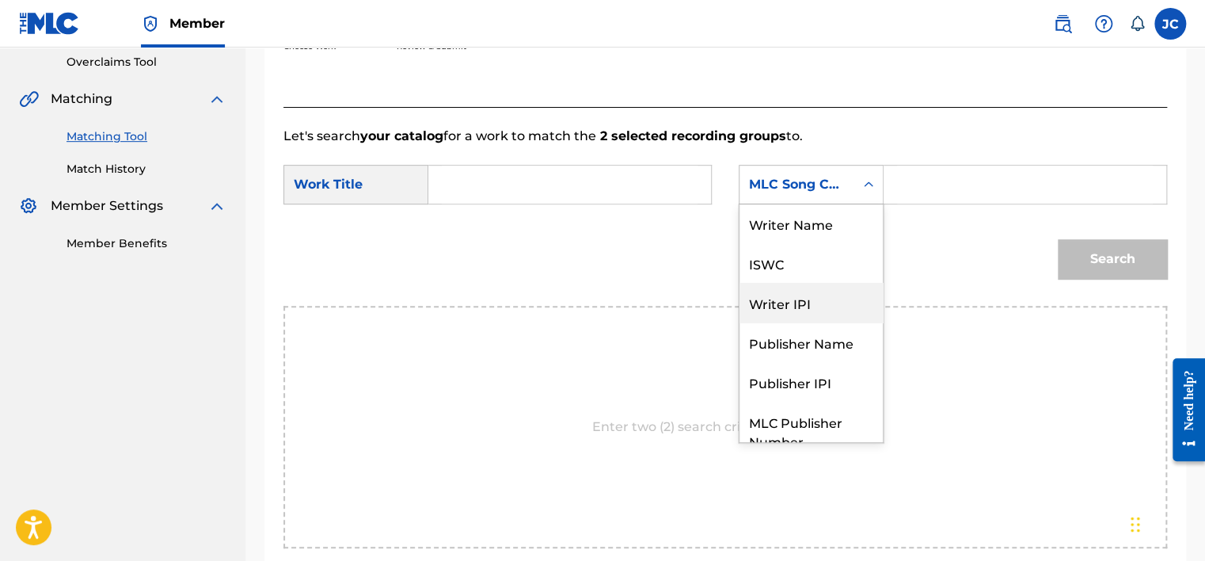
scroll to position [0, 0]
click at [839, 225] on div "Writer Name" at bounding box center [810, 224] width 143 height 40
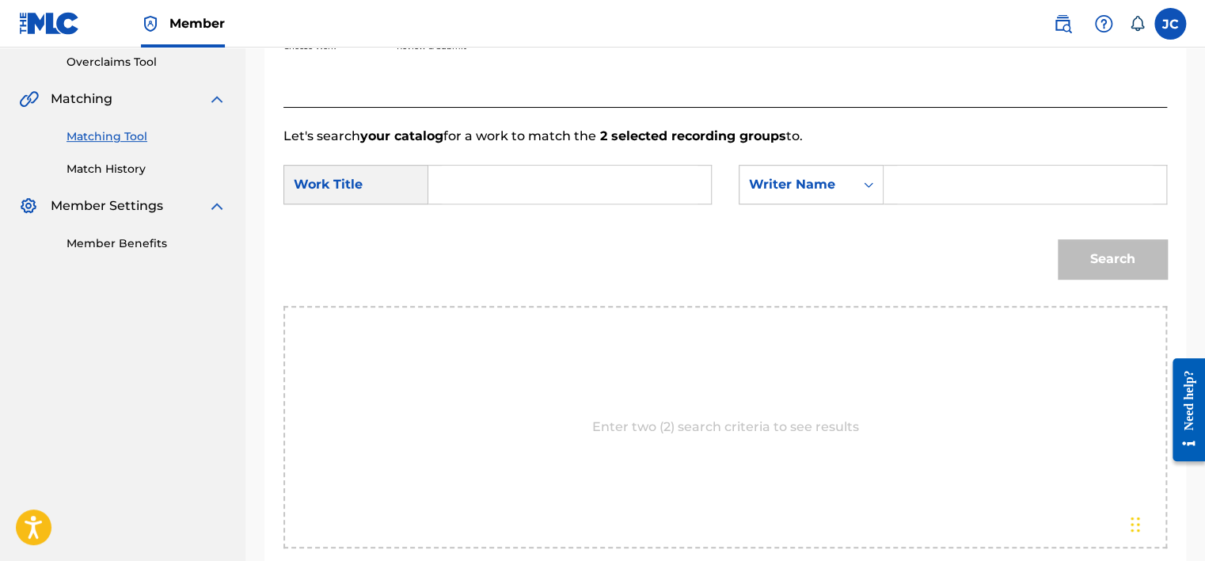
click at [621, 172] on input "Search Form" at bounding box center [570, 184] width 256 height 38
paste input "Adding To The Noise"
type input "Adding To The Noise"
click at [956, 173] on input "Search Form" at bounding box center [1025, 184] width 256 height 38
paste input "[PERSON_NAME]"
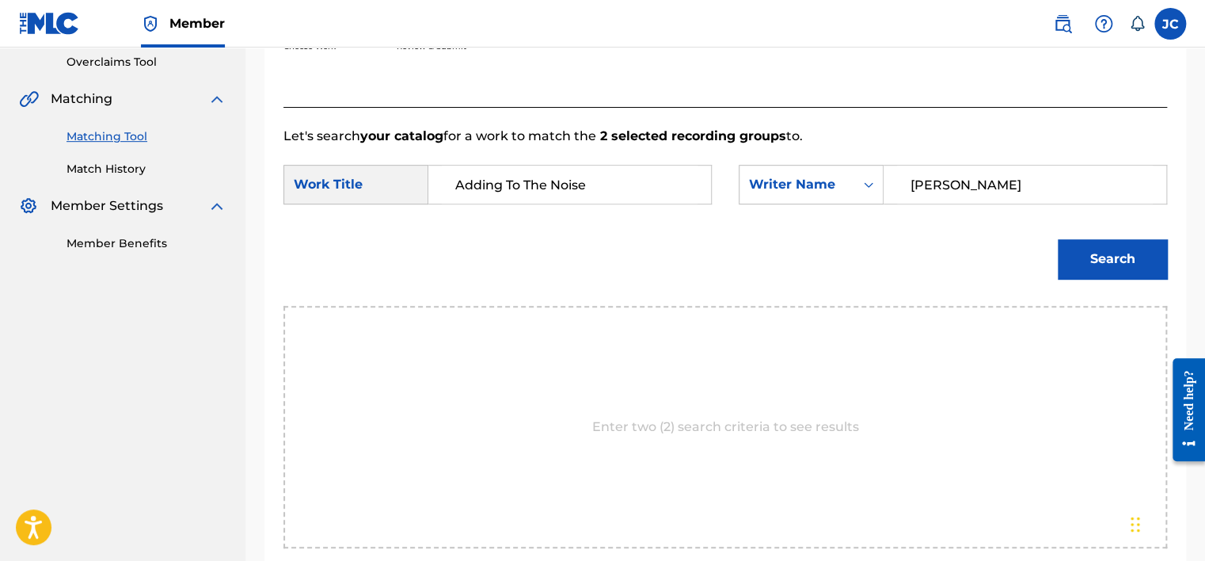
type input "[PERSON_NAME]"
click at [1058, 239] on button "Search" at bounding box center [1112, 259] width 109 height 40
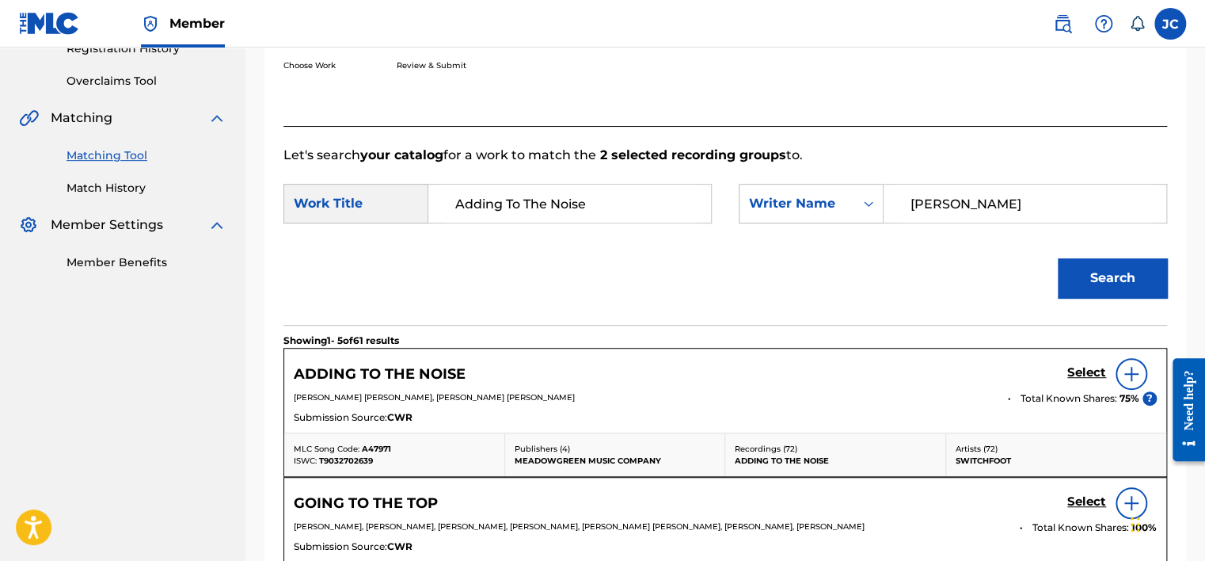
scroll to position [333, 0]
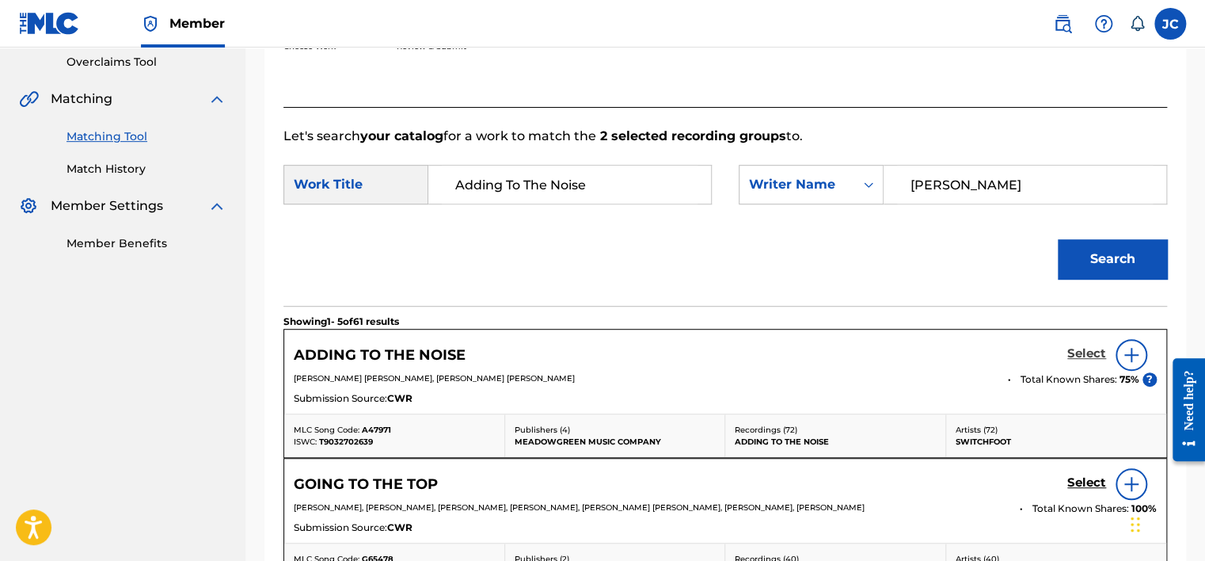
click at [1080, 361] on link "Select" at bounding box center [1086, 354] width 39 height 17
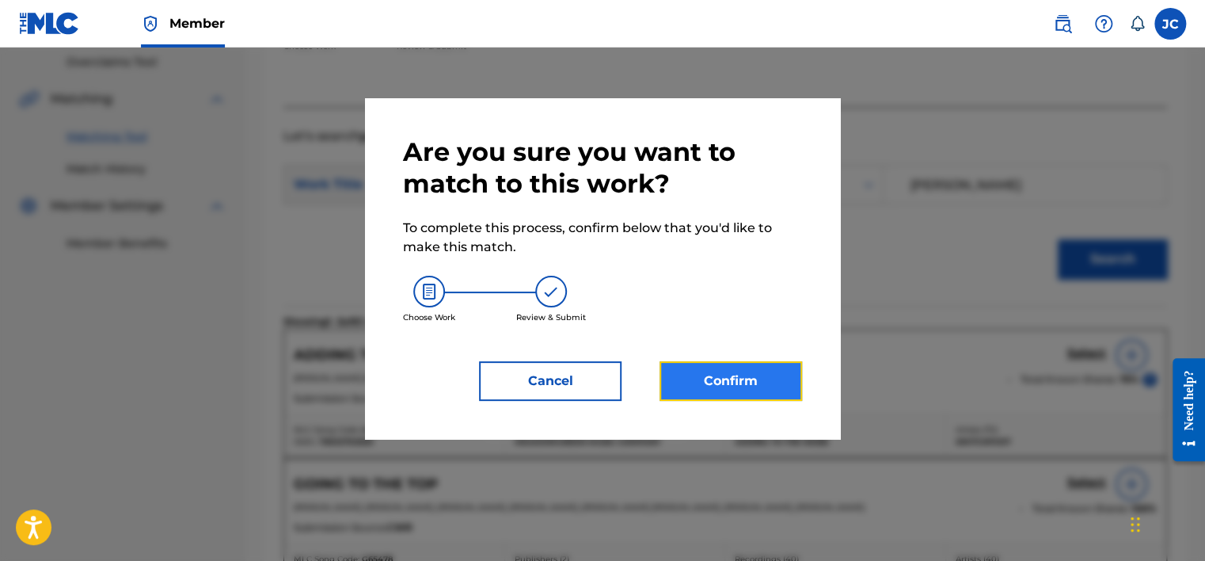
click at [691, 397] on button "Confirm" at bounding box center [730, 381] width 143 height 40
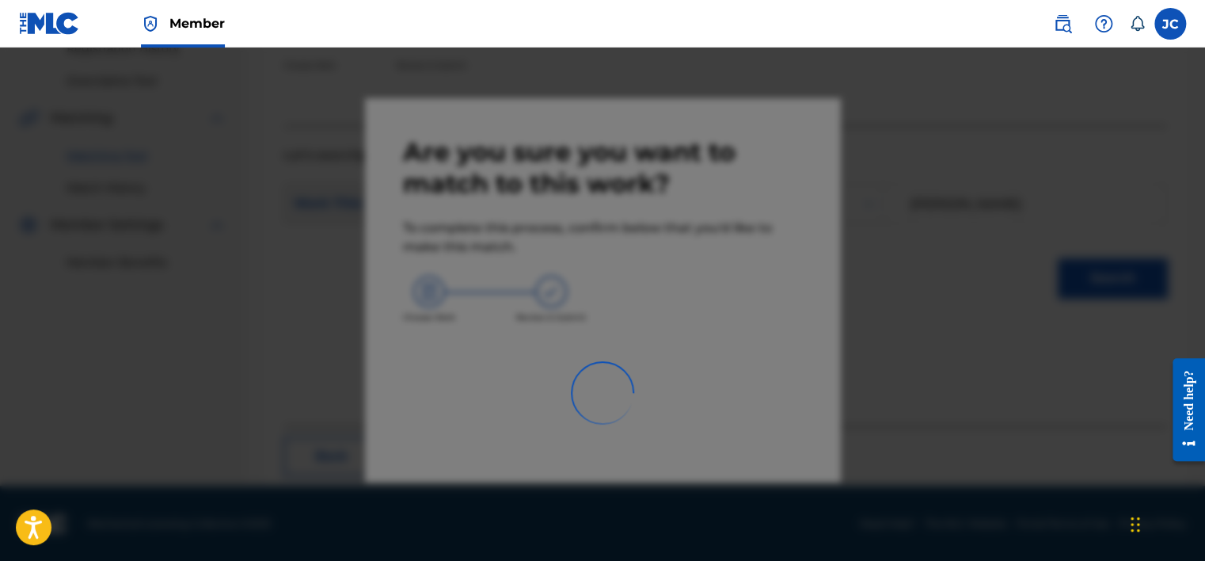
scroll to position [120, 0]
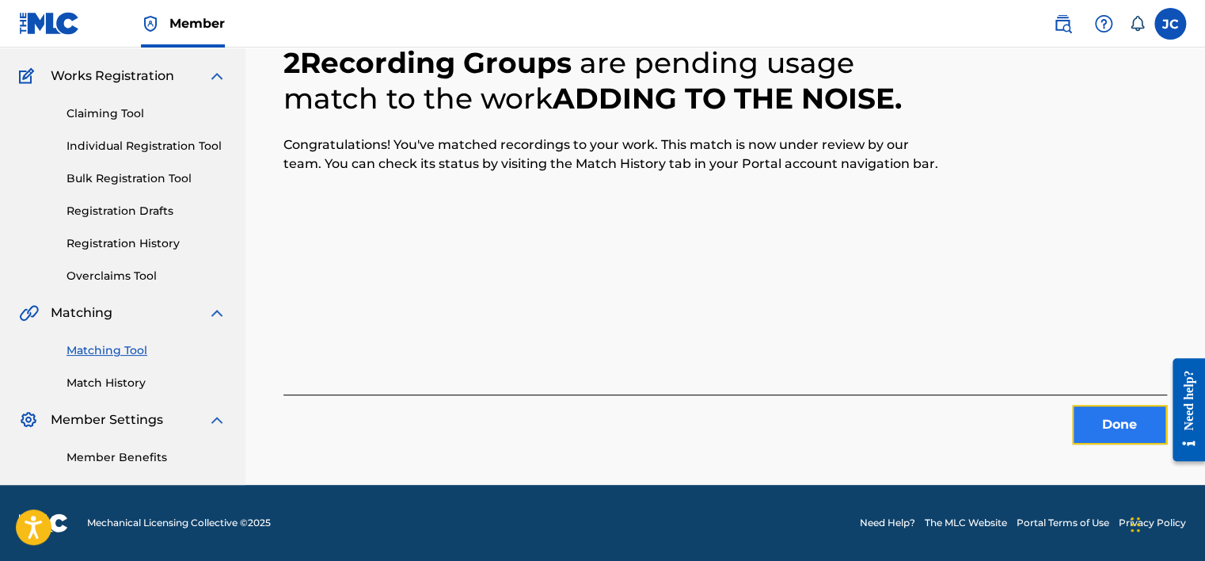
click at [1085, 421] on button "Done" at bounding box center [1119, 425] width 95 height 40
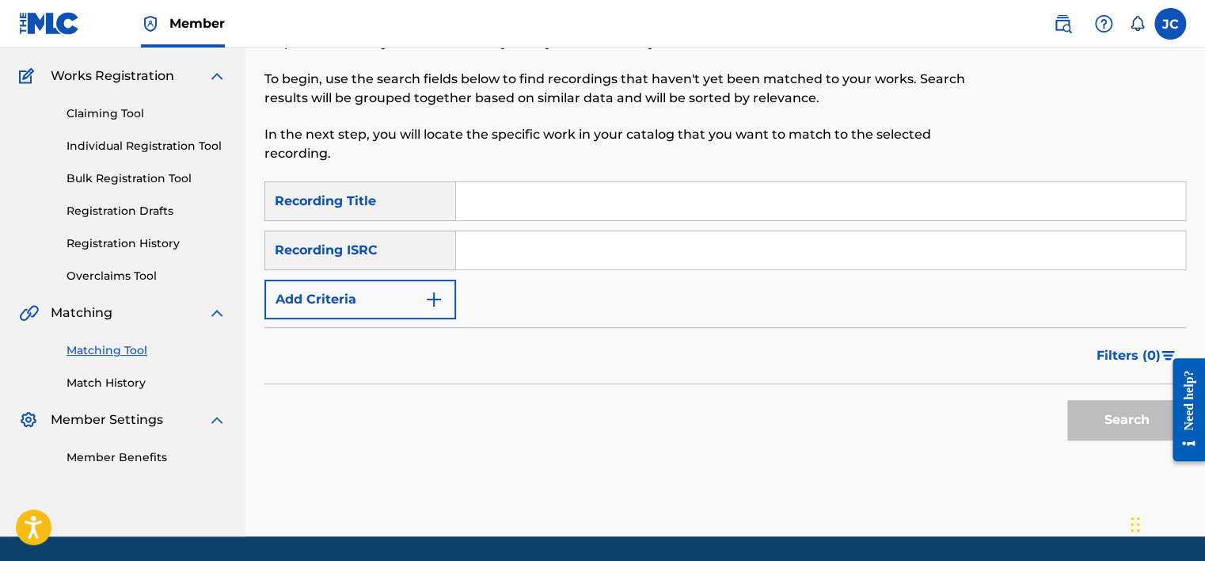
click at [492, 257] on input "Search Form" at bounding box center [820, 250] width 729 height 38
paste input "QZDA51976818"
type input "QZDA51976818"
click at [1067, 400] on button "Search" at bounding box center [1126, 420] width 119 height 40
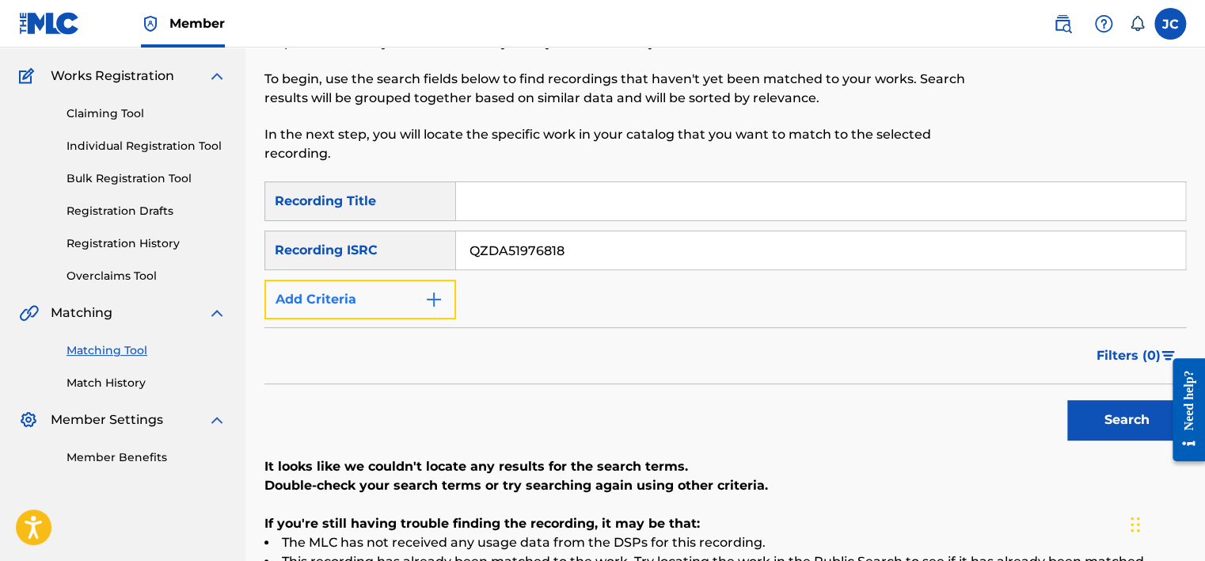
click at [423, 304] on button "Add Criteria" at bounding box center [360, 299] width 192 height 40
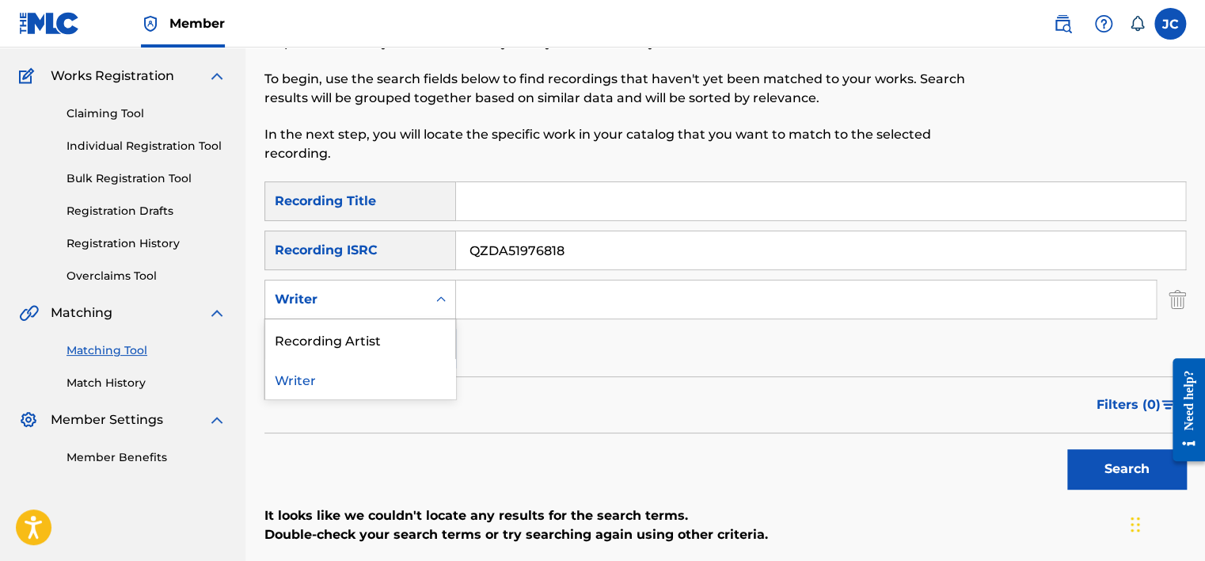
click at [424, 304] on div "Writer" at bounding box center [346, 299] width 162 height 30
click at [424, 342] on div "Recording Artist" at bounding box center [360, 339] width 190 height 40
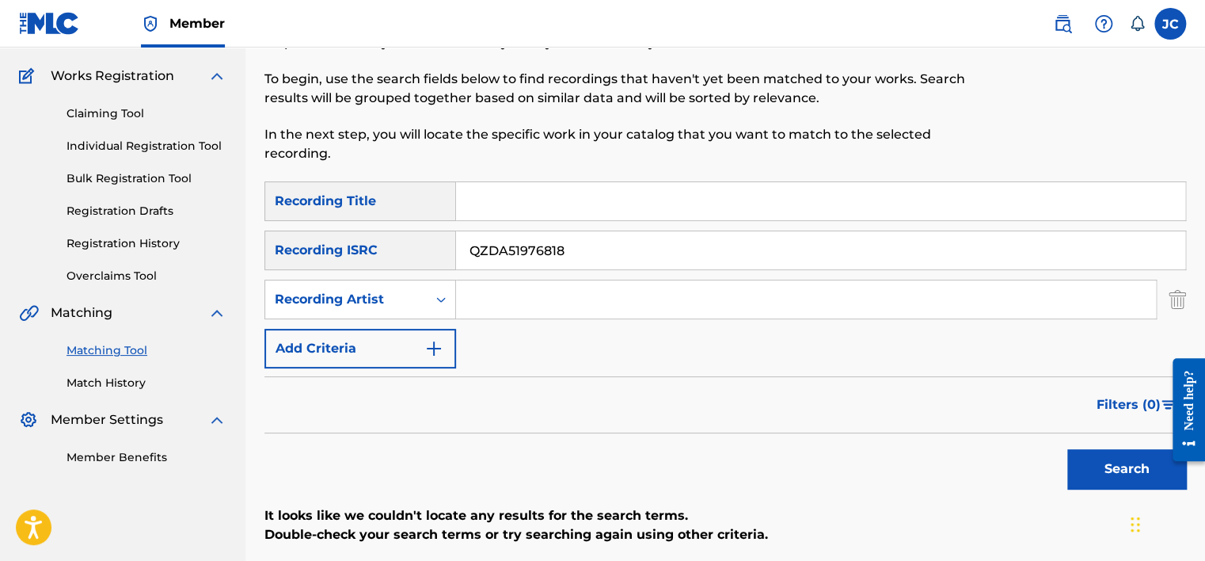
click at [580, 192] on input "Search Form" at bounding box center [820, 201] width 729 height 38
paste input "1MERE PRESSURE"
drag, startPoint x: 524, startPoint y: 203, endPoint x: 453, endPoint y: 198, distance: 71.5
click at [453, 198] on div "SearchWithCriteriae4c9dc87-507b-4a79-b88c-cb12f53890b9 Recording Title 1MERE PR…" at bounding box center [725, 201] width 922 height 40
type input "PRESSURE"
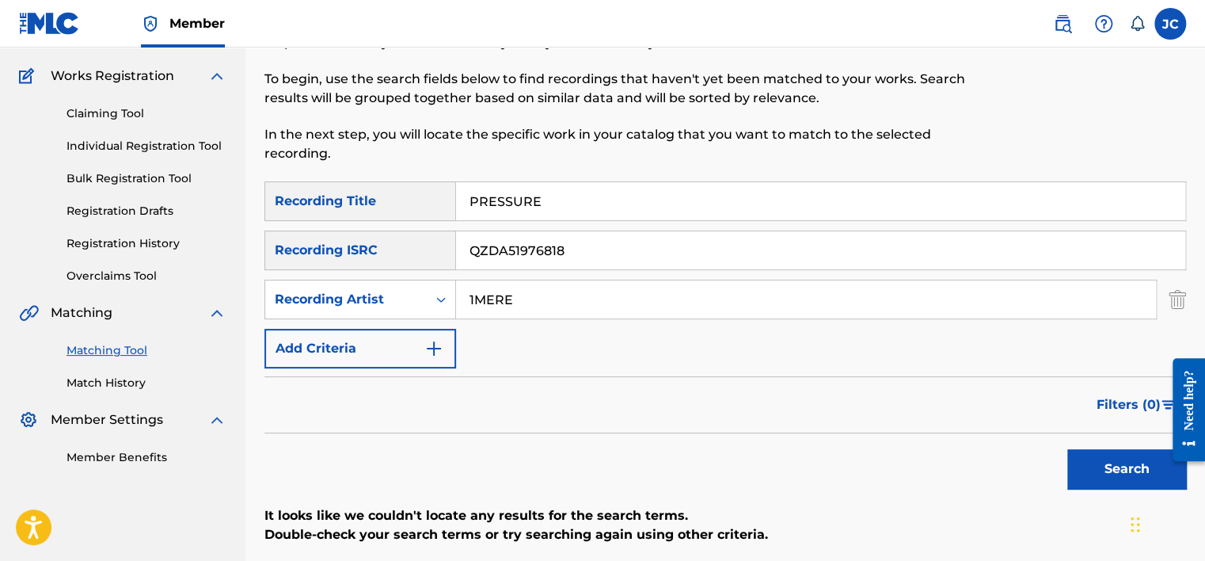
click at [544, 301] on input "1MERE" at bounding box center [806, 299] width 700 height 38
type input "1MERE"
click at [591, 247] on input "QZDA51976818" at bounding box center [820, 250] width 729 height 38
click at [1067, 449] on button "Search" at bounding box center [1126, 469] width 119 height 40
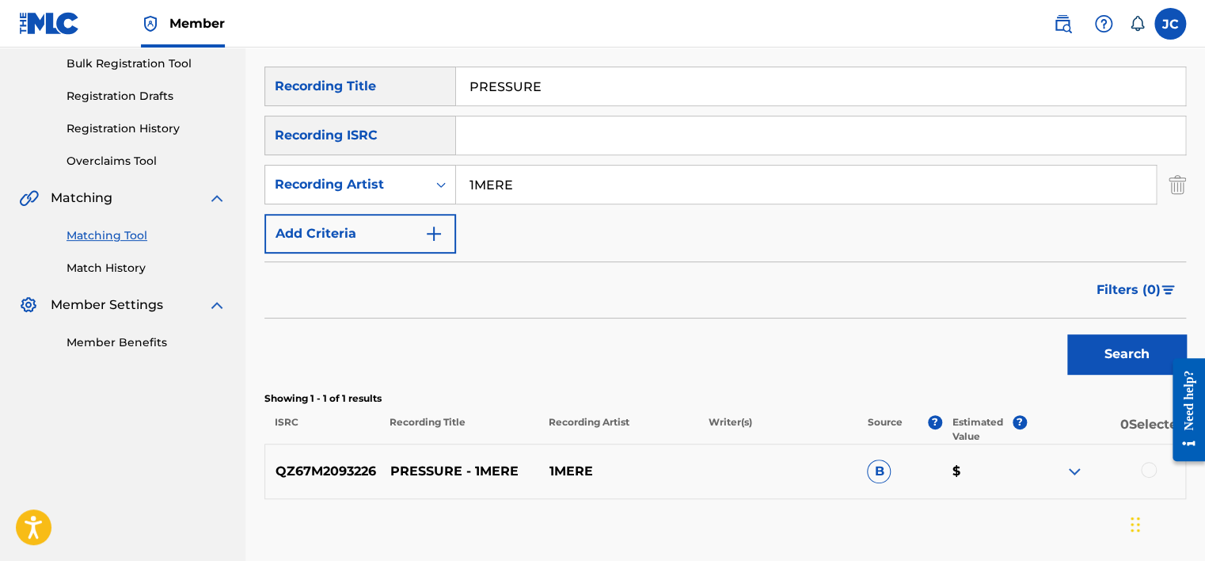
scroll to position [242, 0]
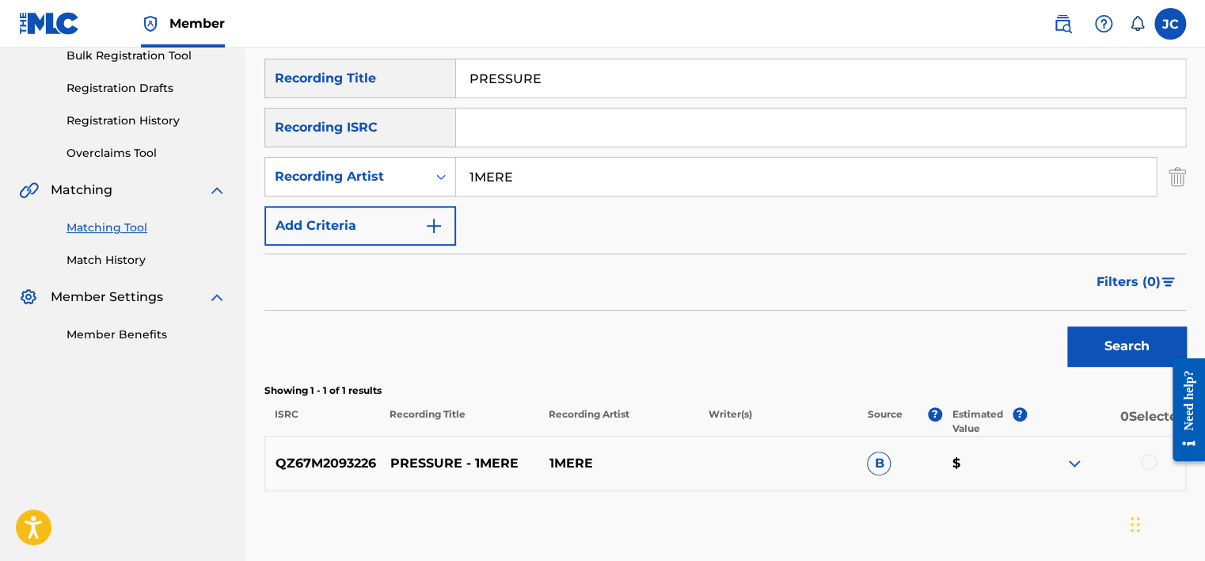
click at [1150, 456] on div at bounding box center [1149, 462] width 16 height 16
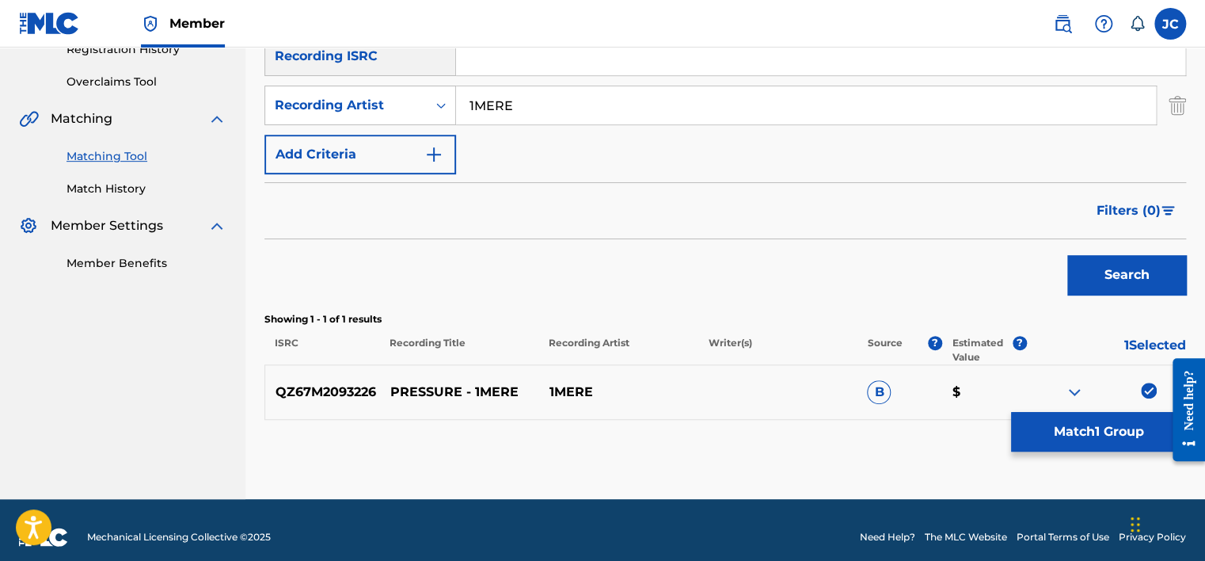
scroll to position [317, 0]
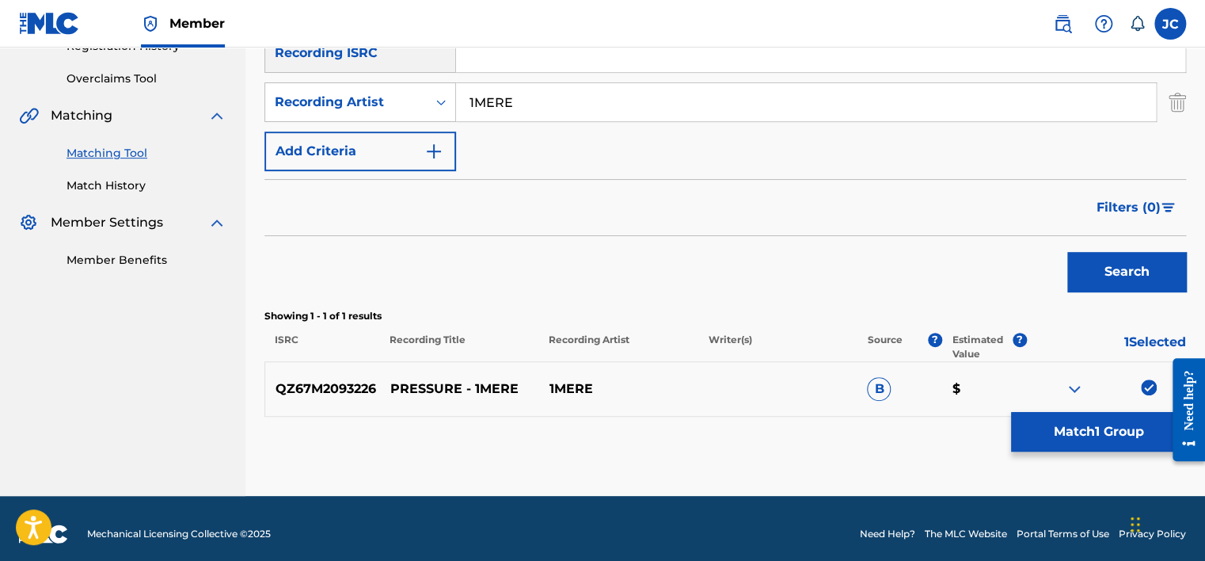
click at [1143, 386] on img at bounding box center [1149, 387] width 16 height 16
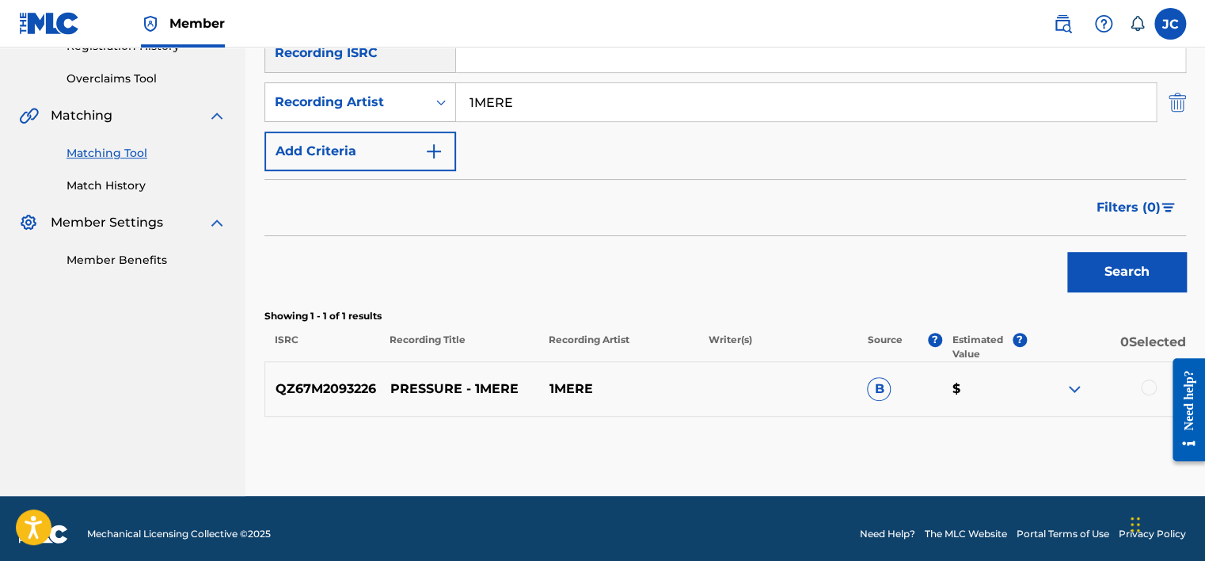
click at [1173, 100] on img "Search Form" at bounding box center [1177, 102] width 17 height 40
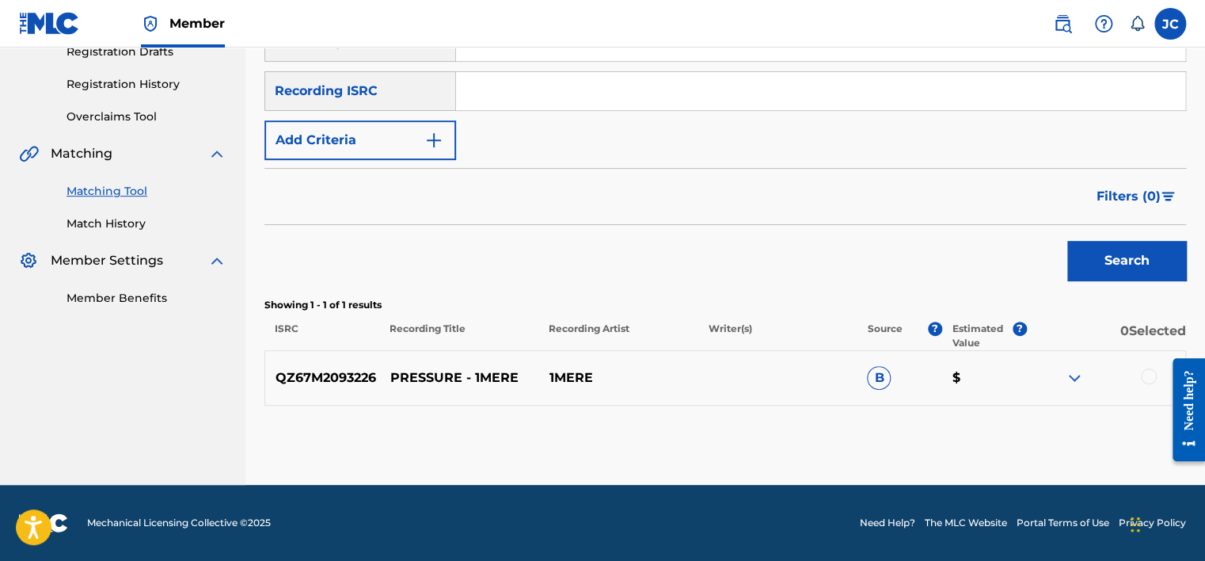
scroll to position [166, 0]
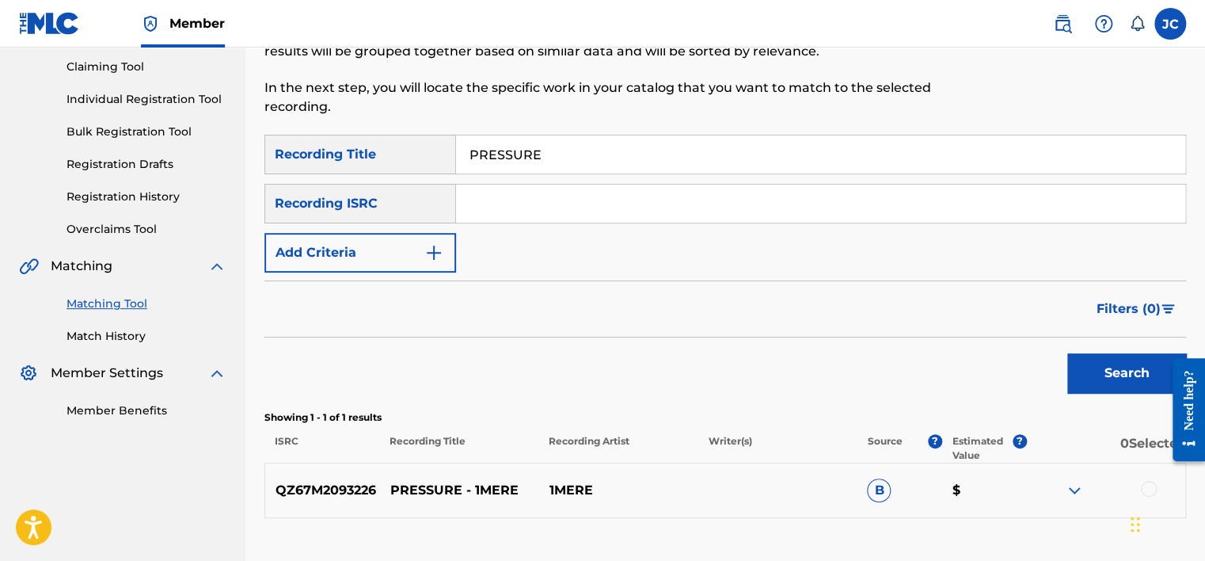
click at [766, 158] on input "PRESSURE" at bounding box center [820, 154] width 729 height 38
click at [538, 213] on input "Search Form" at bounding box center [820, 203] width 729 height 38
paste input "QM6N21414908"
type input "QM6N21414908"
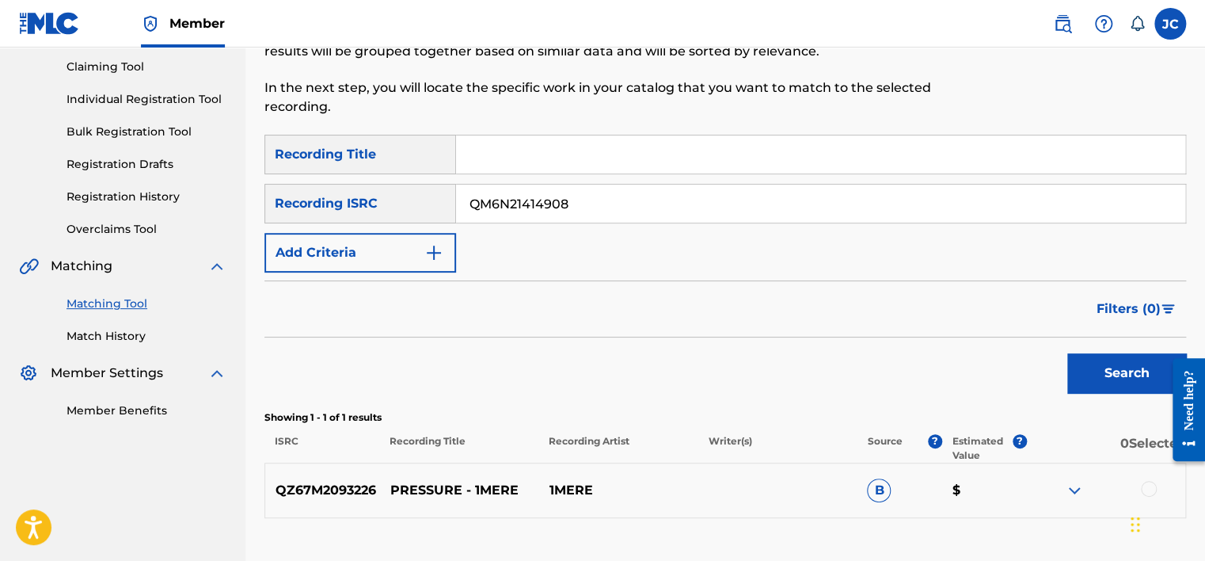
click at [1067, 353] on button "Search" at bounding box center [1126, 373] width 119 height 40
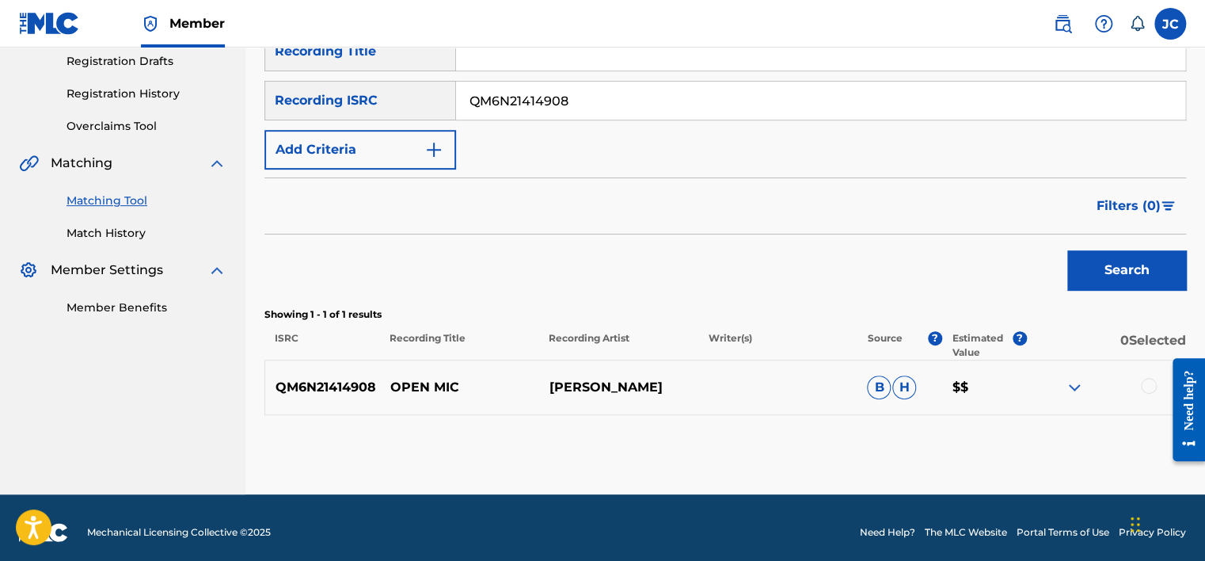
scroll to position [279, 0]
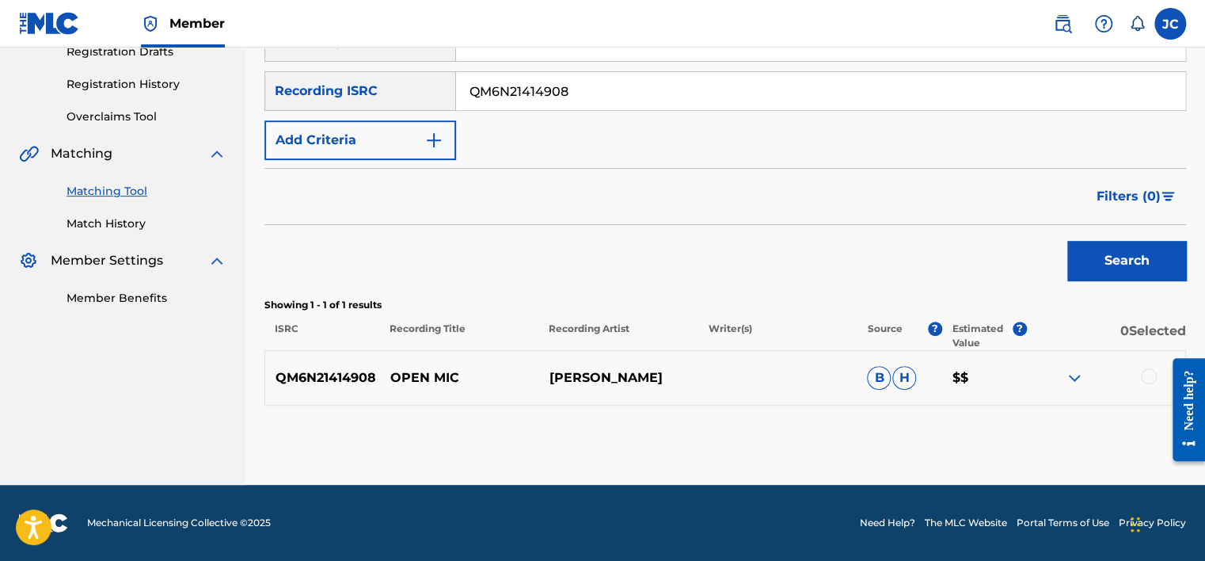
click at [1150, 377] on div at bounding box center [1149, 376] width 16 height 16
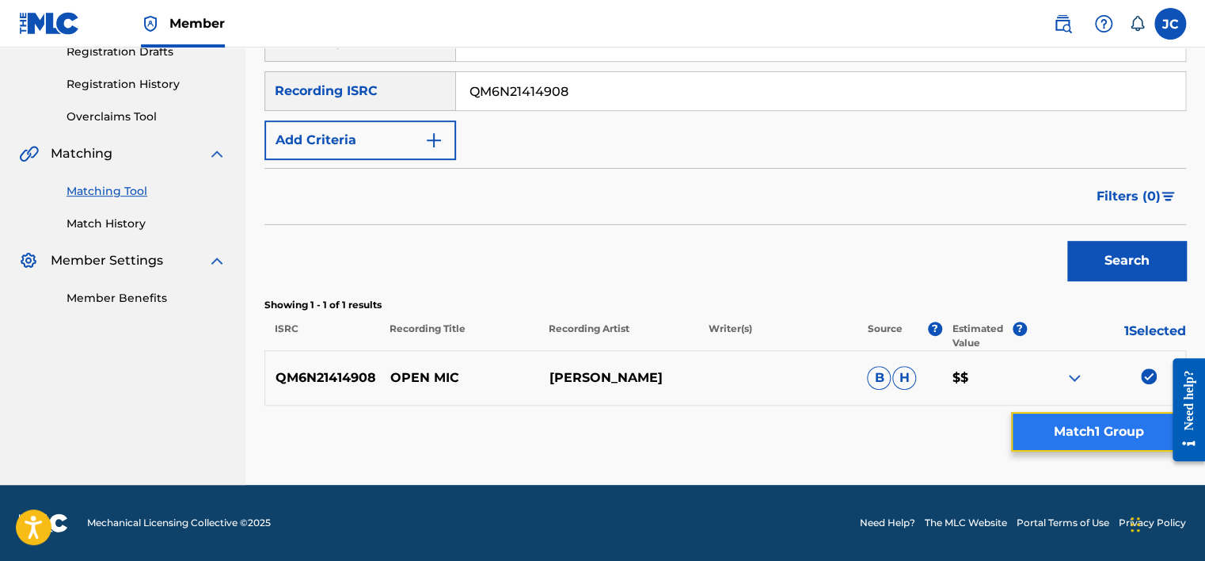
click at [1077, 435] on button "Match 1 Group" at bounding box center [1098, 432] width 175 height 40
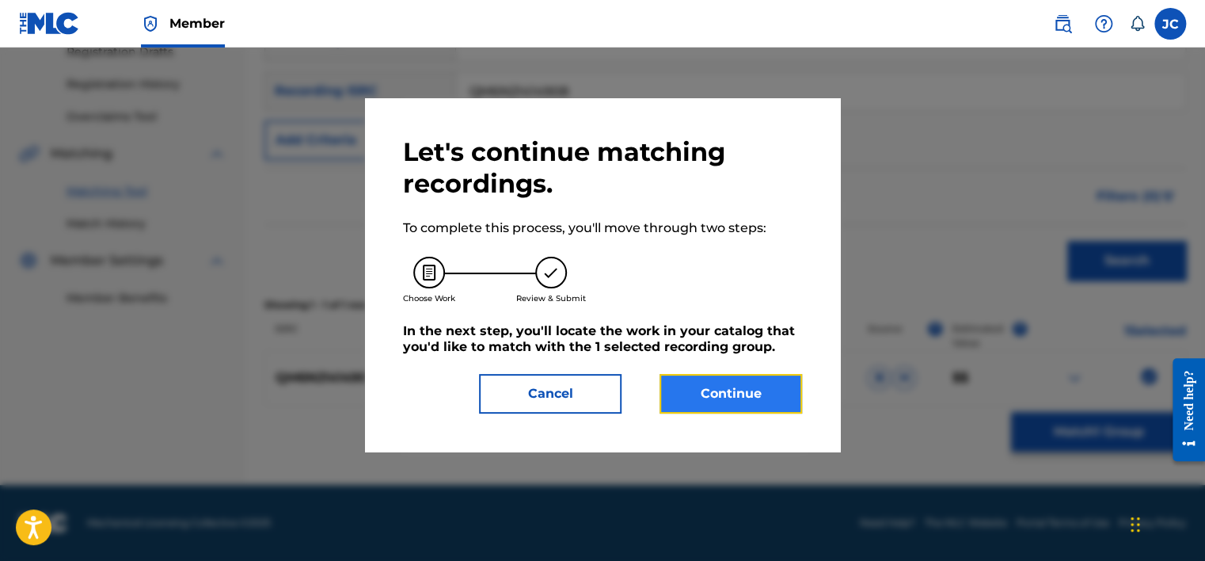
click at [747, 403] on button "Continue" at bounding box center [730, 394] width 143 height 40
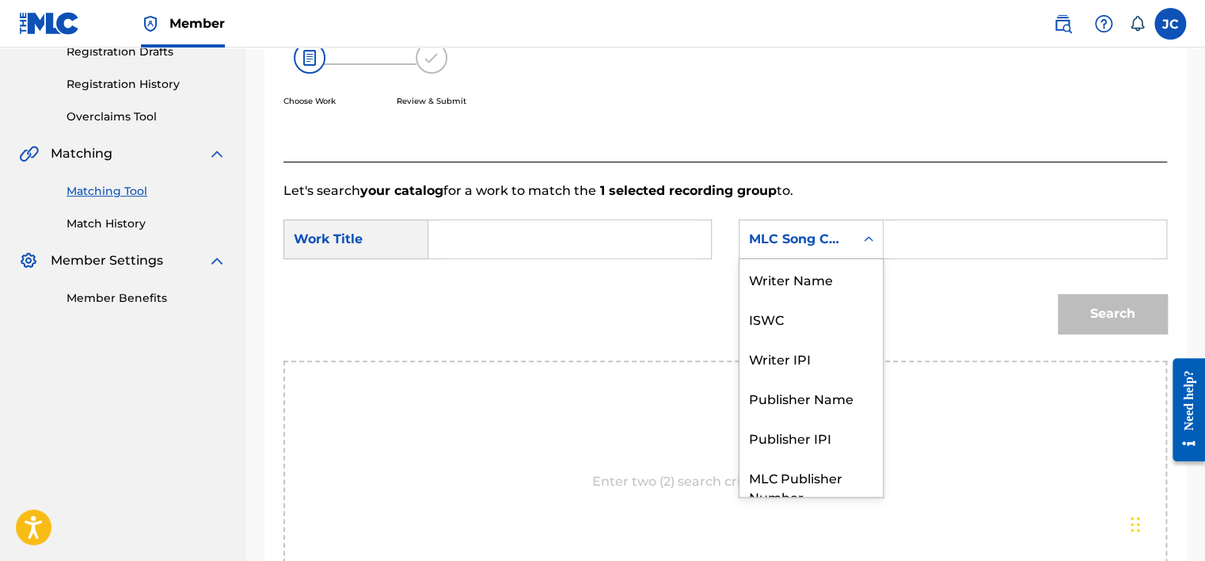
click at [851, 245] on div "MLC Song Code" at bounding box center [796, 239] width 115 height 30
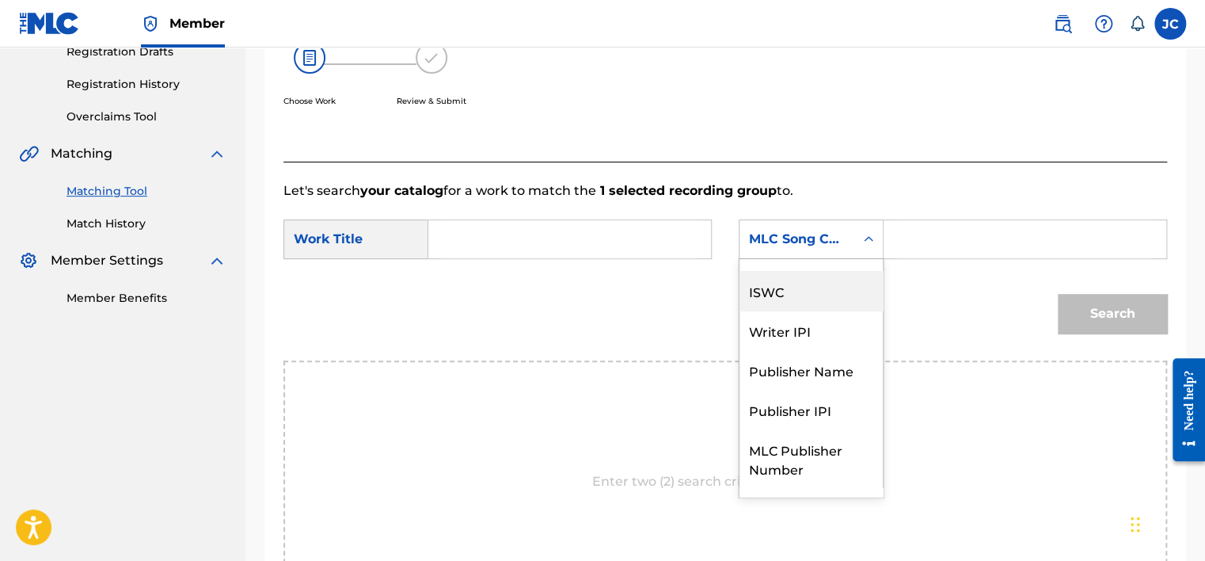
scroll to position [0, 0]
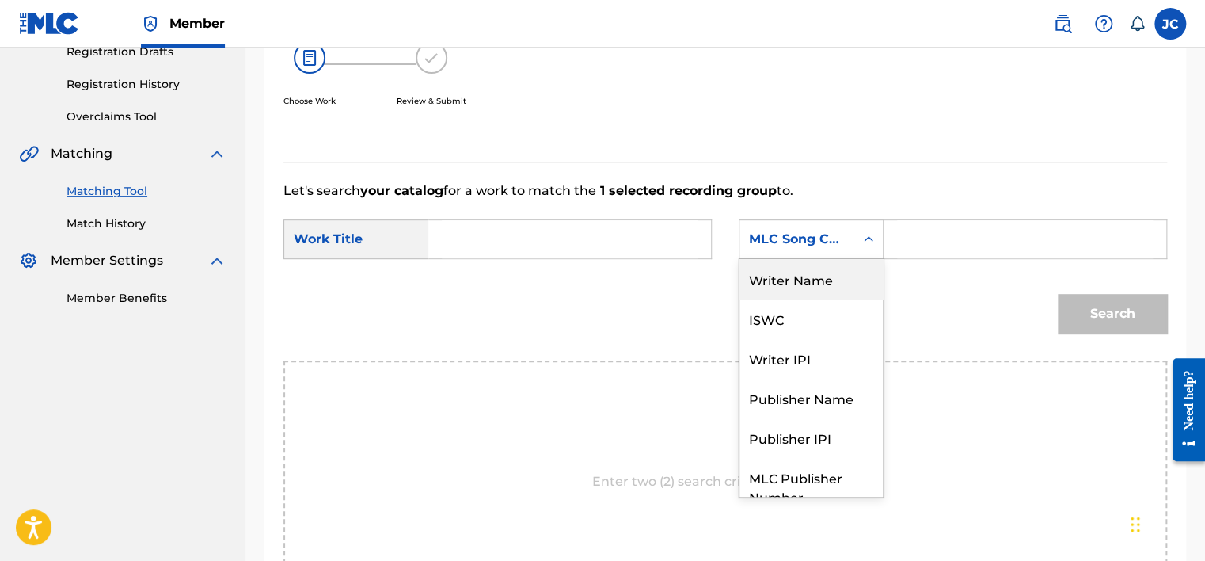
click at [834, 280] on div "Writer Name" at bounding box center [810, 279] width 143 height 40
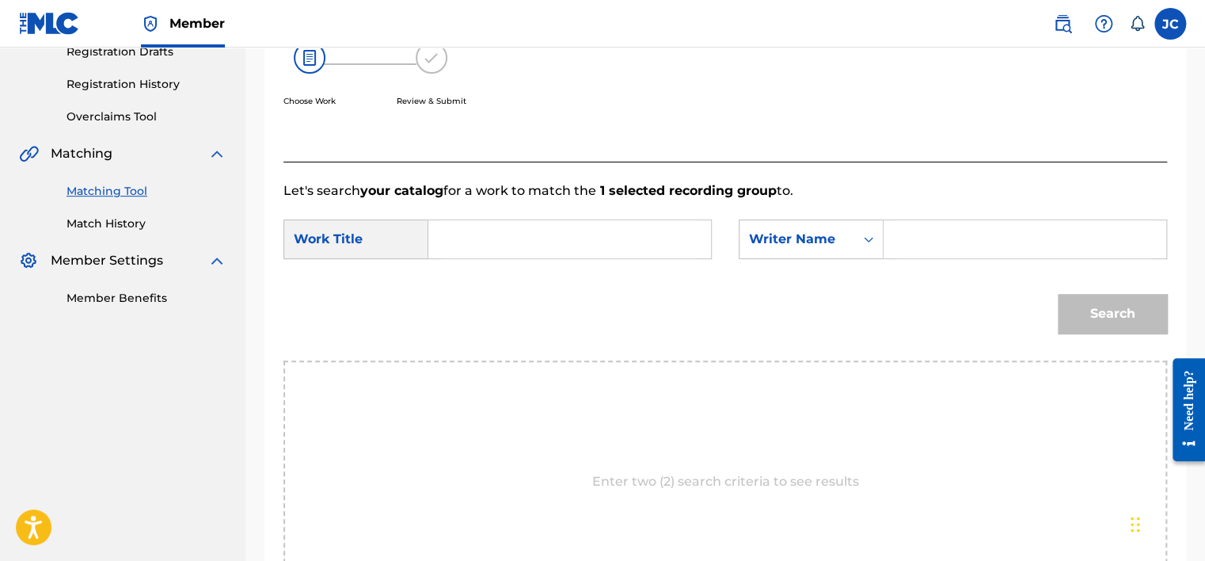
click at [565, 228] on input "Search Form" at bounding box center [570, 239] width 256 height 38
paste input "Open Mic"
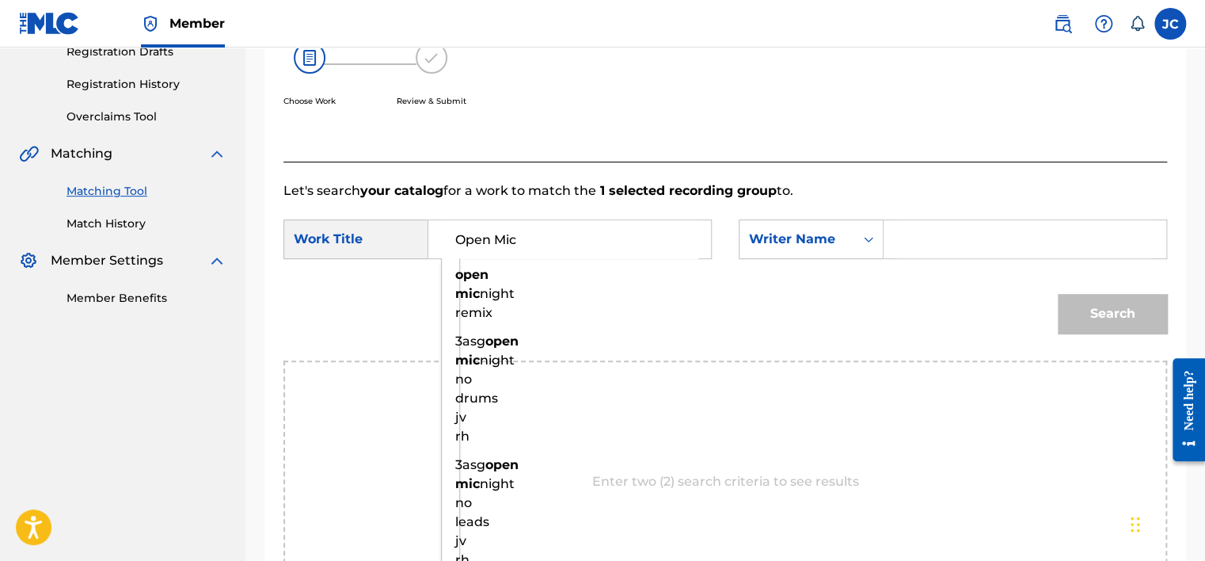
type input "Open Mic"
click at [940, 232] on input "Search Form" at bounding box center [1025, 239] width 256 height 38
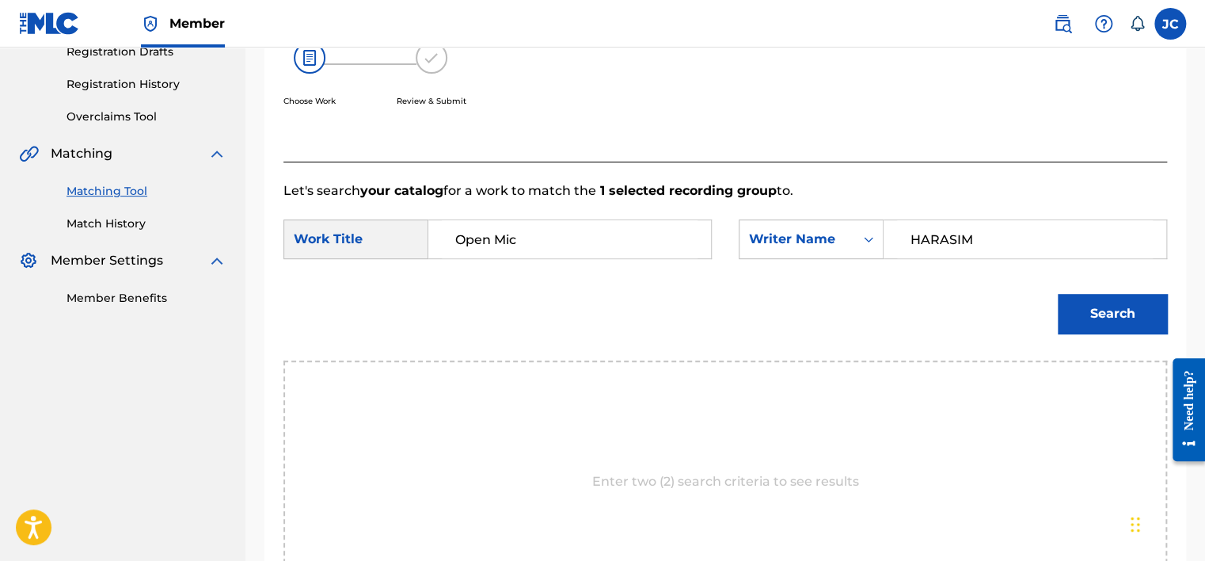
click at [1058, 294] on button "Search" at bounding box center [1112, 314] width 109 height 40
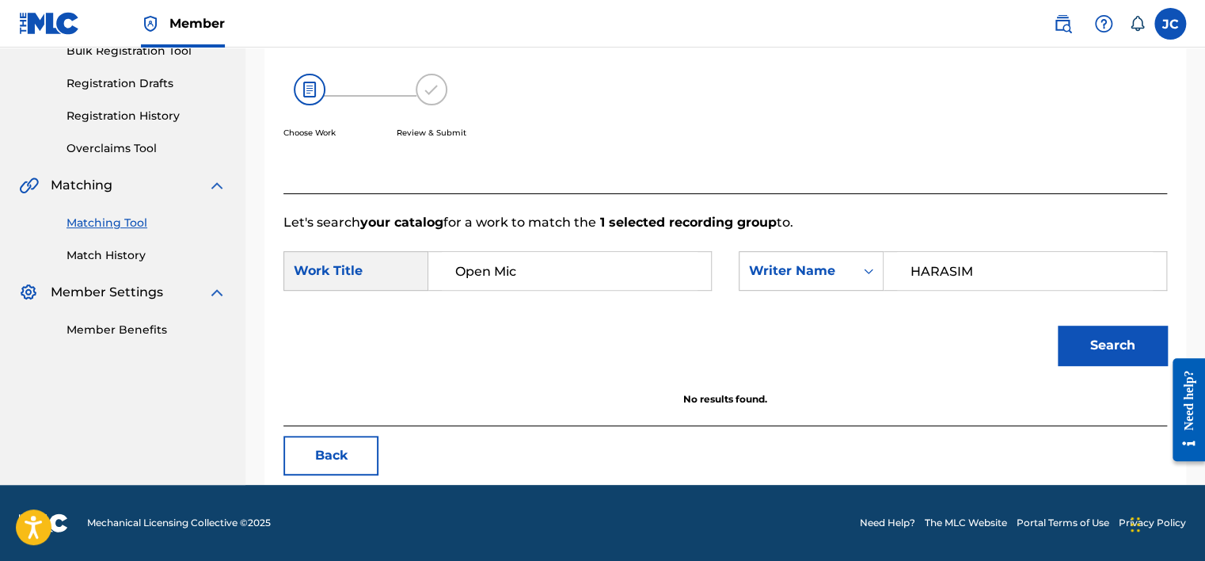
scroll to position [247, 0]
click at [1081, 329] on button "Search" at bounding box center [1112, 345] width 109 height 40
click at [964, 267] on input "HARASIM" at bounding box center [1025, 271] width 256 height 38
type input "RAHM"
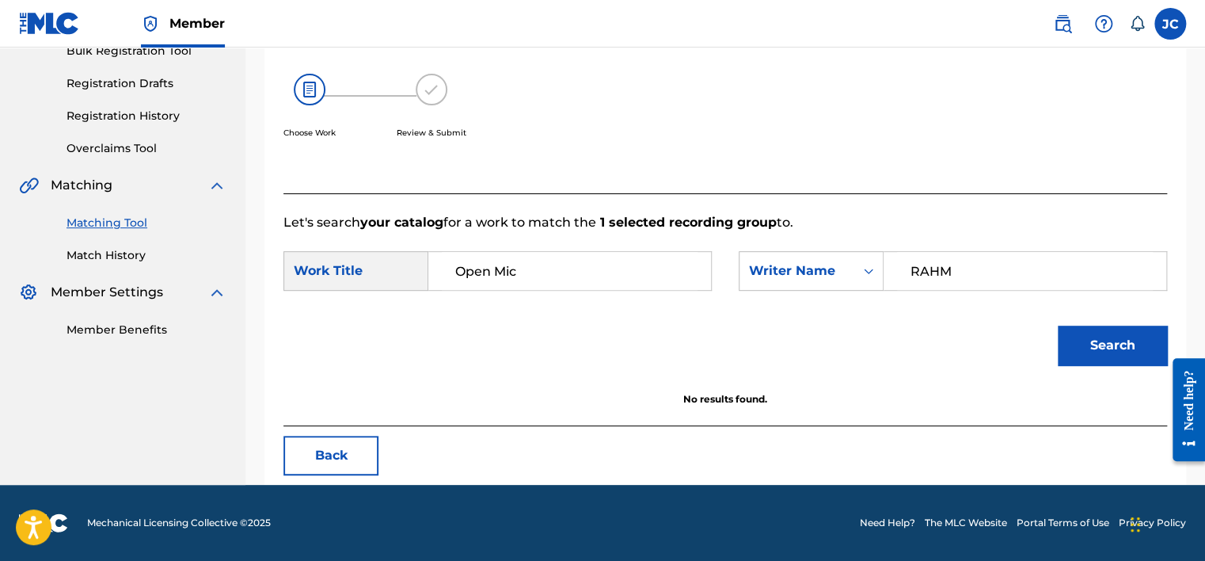
click at [1058, 325] on button "Search" at bounding box center [1112, 345] width 109 height 40
click at [345, 443] on button "Back" at bounding box center [330, 455] width 95 height 40
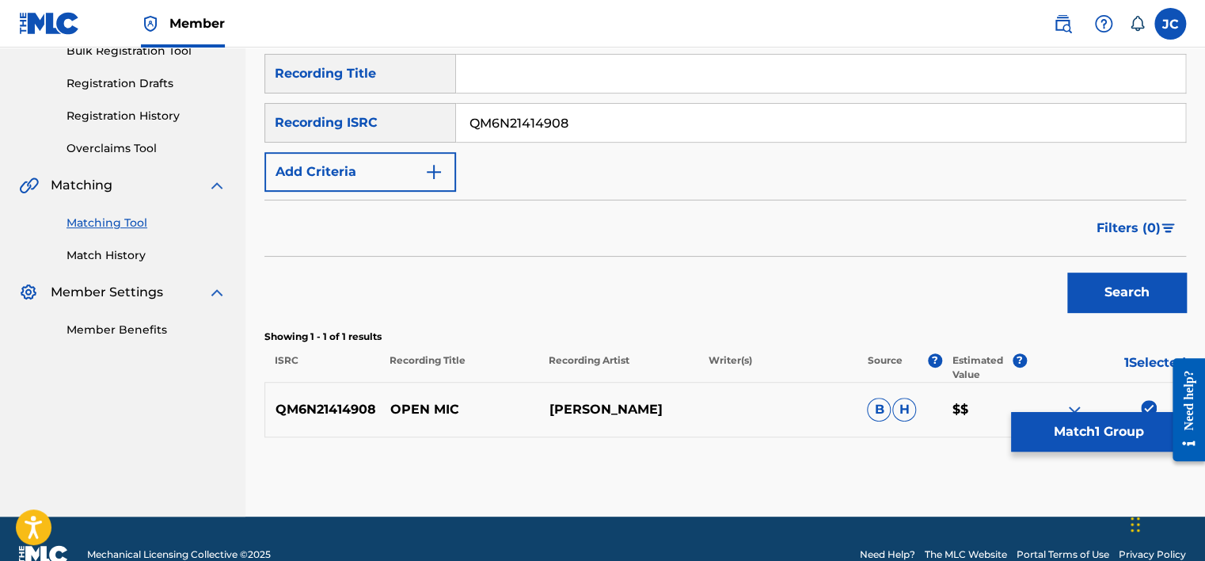
click at [1150, 405] on img at bounding box center [1149, 408] width 16 height 16
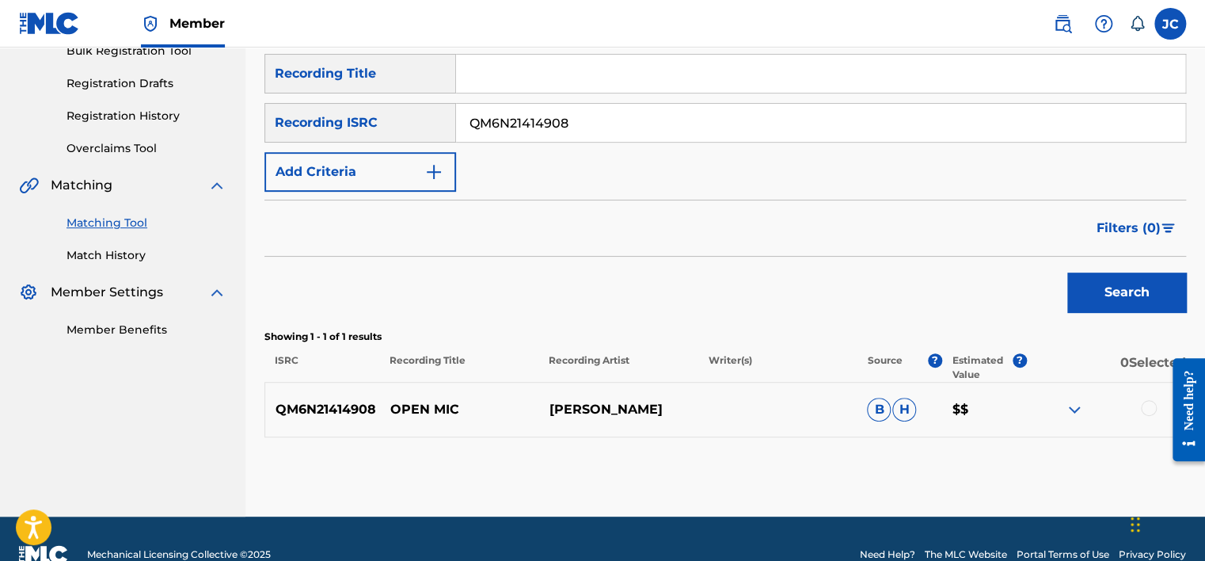
click at [727, 114] on input "QM6N21414908" at bounding box center [820, 123] width 729 height 38
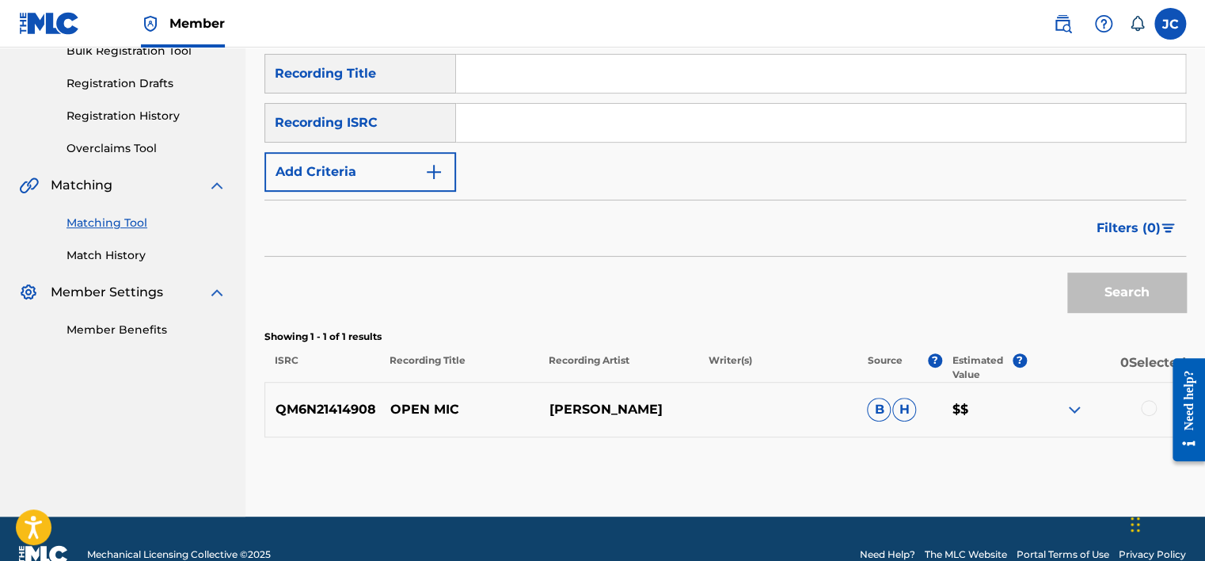
paste input "COF010500008"
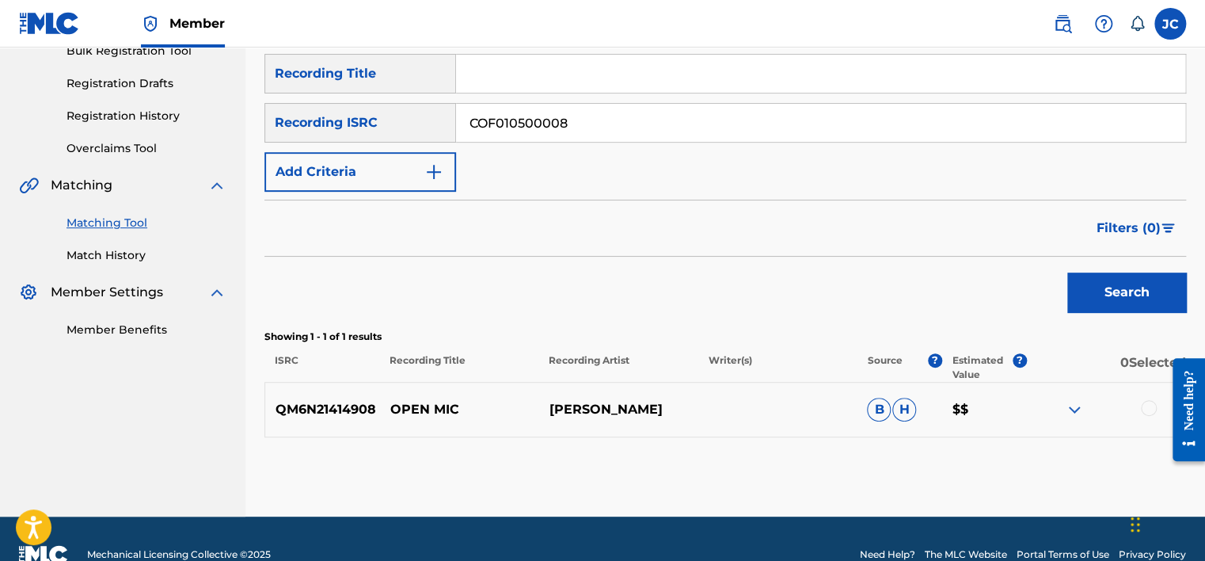
click at [1067, 272] on button "Search" at bounding box center [1126, 292] width 119 height 40
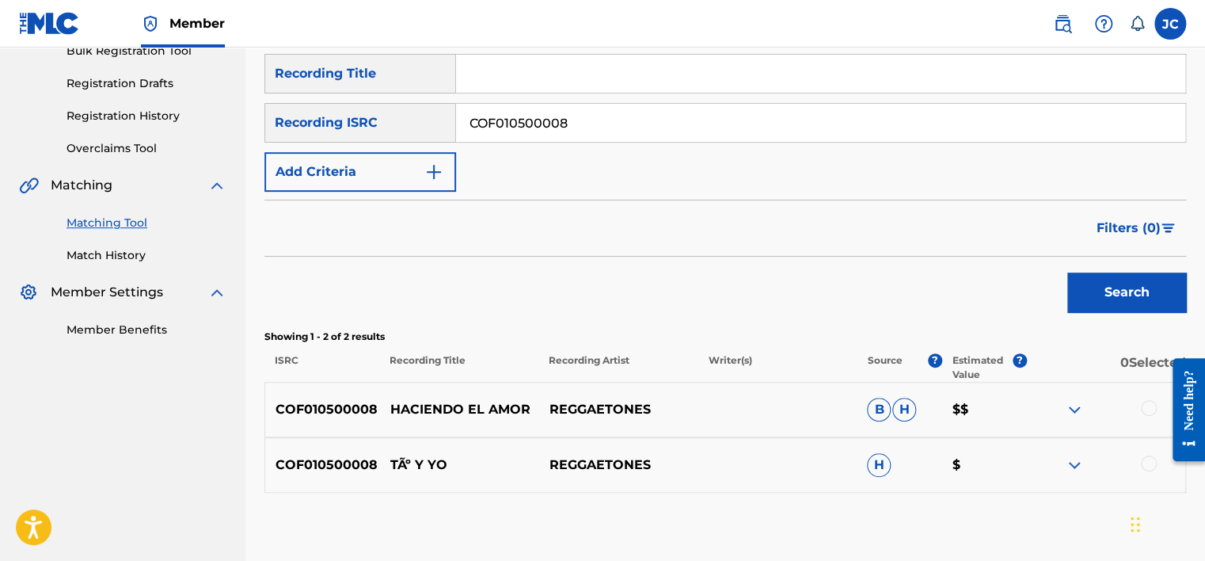
click at [618, 131] on input "COF010500008" at bounding box center [820, 123] width 729 height 38
paste input "QM2PV1806874"
type input "QM2PV1806874"
click at [1067, 272] on button "Search" at bounding box center [1126, 292] width 119 height 40
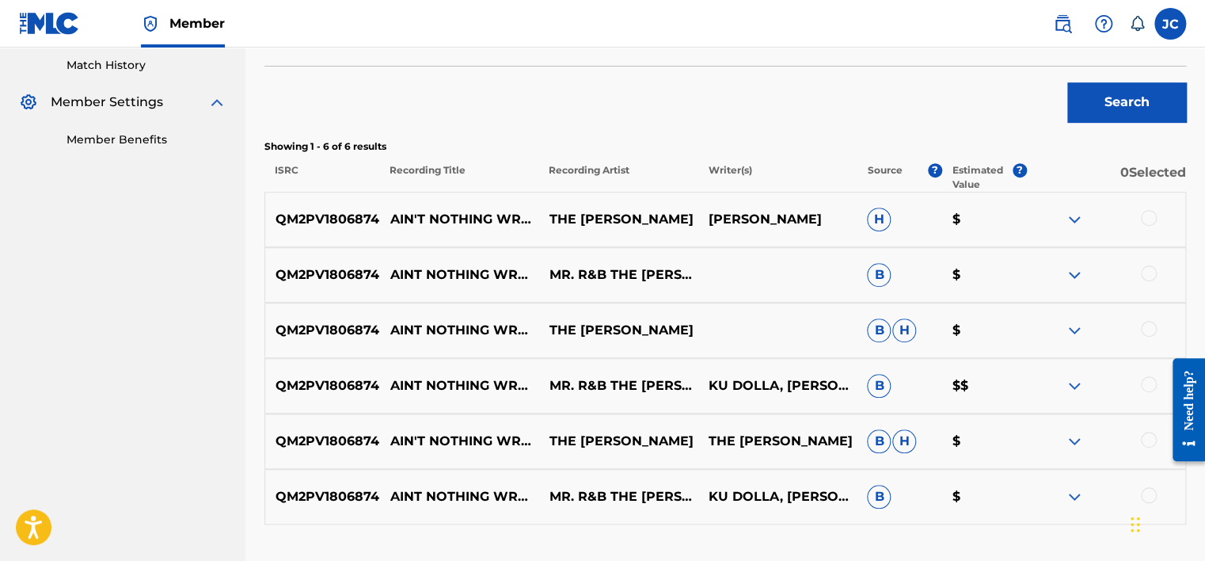
scroll to position [454, 0]
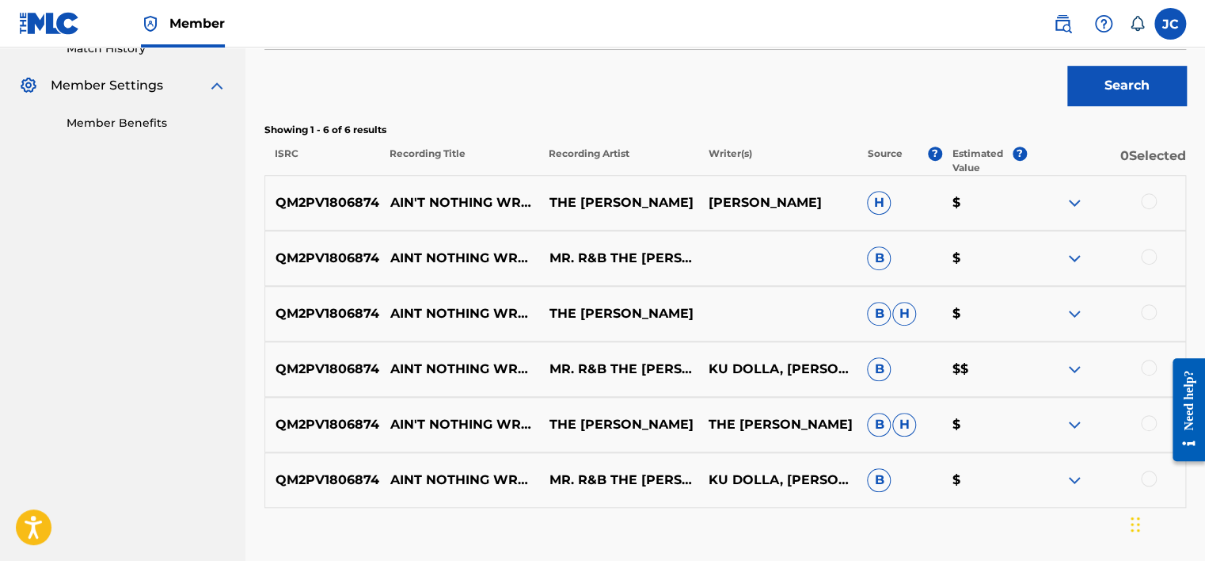
click at [1153, 471] on div at bounding box center [1149, 478] width 16 height 16
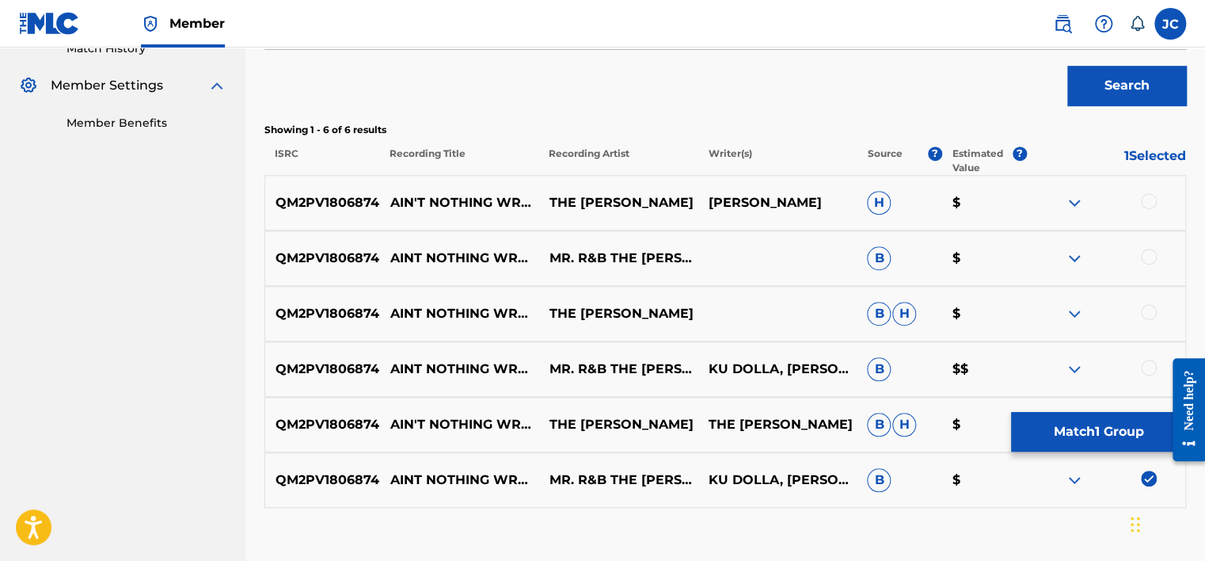
scroll to position [507, 0]
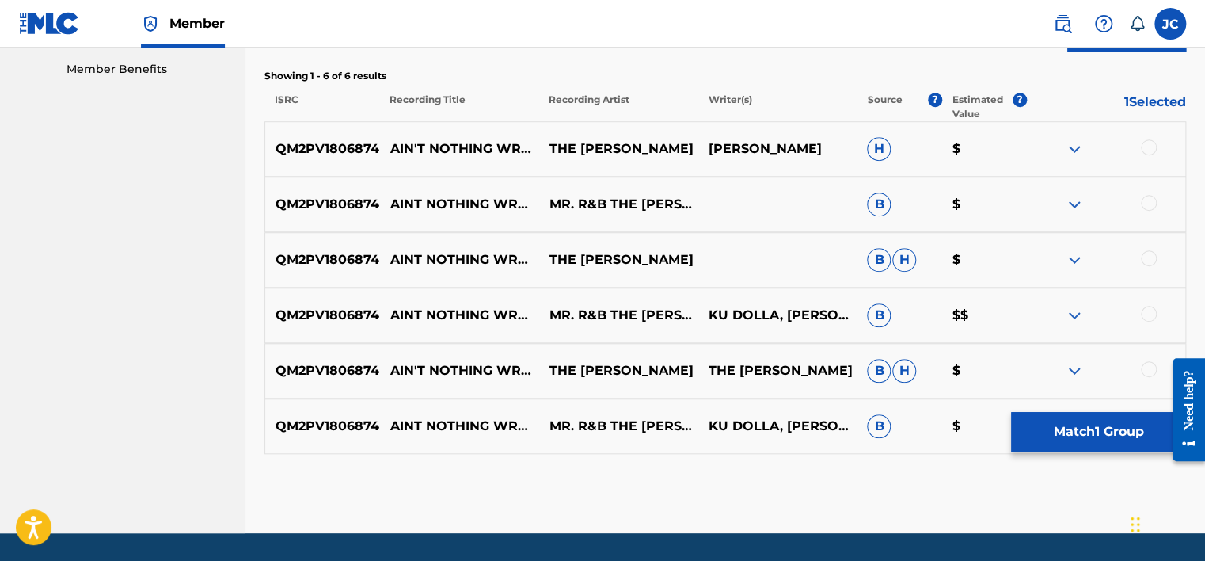
click at [1142, 366] on div at bounding box center [1149, 369] width 16 height 16
click at [1147, 316] on div at bounding box center [1149, 314] width 16 height 16
click at [1150, 253] on div at bounding box center [1149, 258] width 16 height 16
click at [1147, 203] on div at bounding box center [1149, 203] width 16 height 16
click at [1149, 146] on div at bounding box center [1149, 147] width 16 height 16
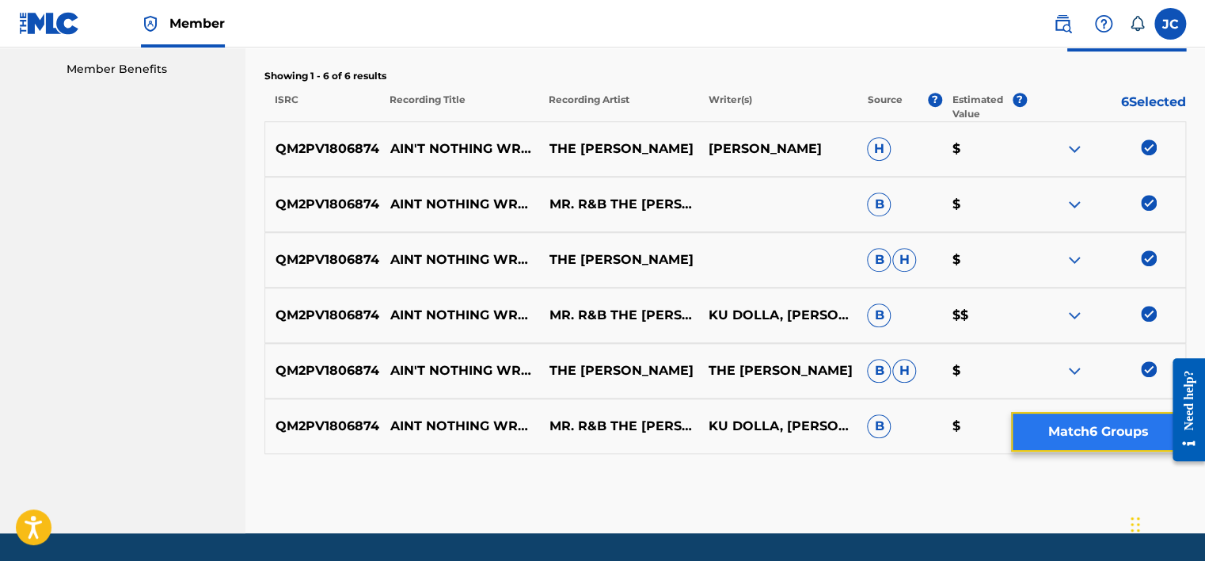
click at [1121, 423] on button "Match 6 Groups" at bounding box center [1098, 432] width 175 height 40
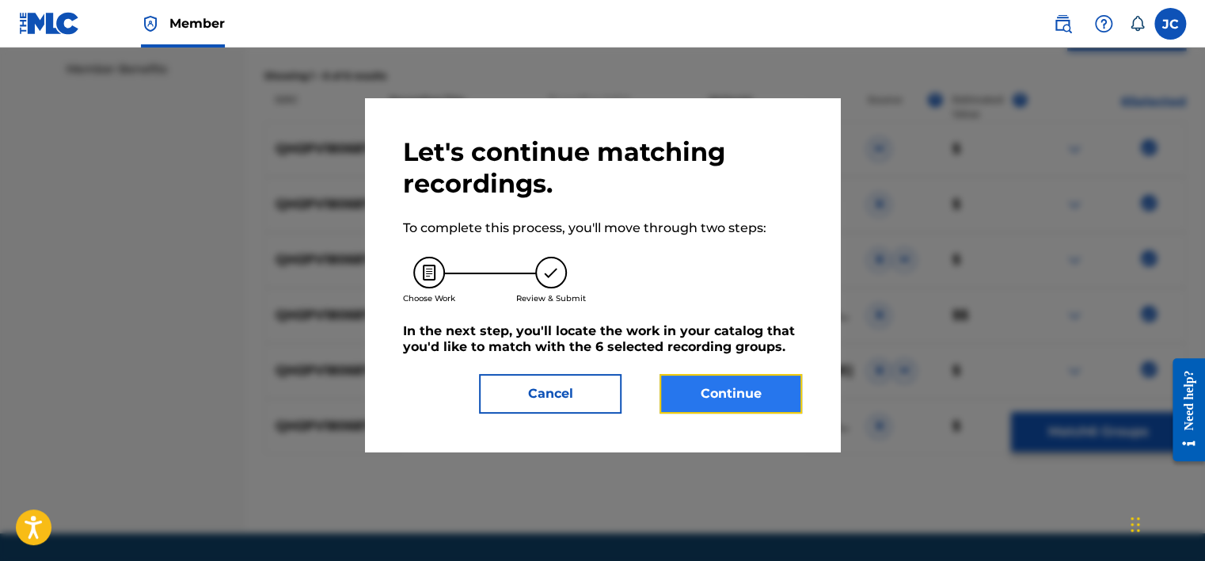
click at [777, 390] on button "Continue" at bounding box center [730, 394] width 143 height 40
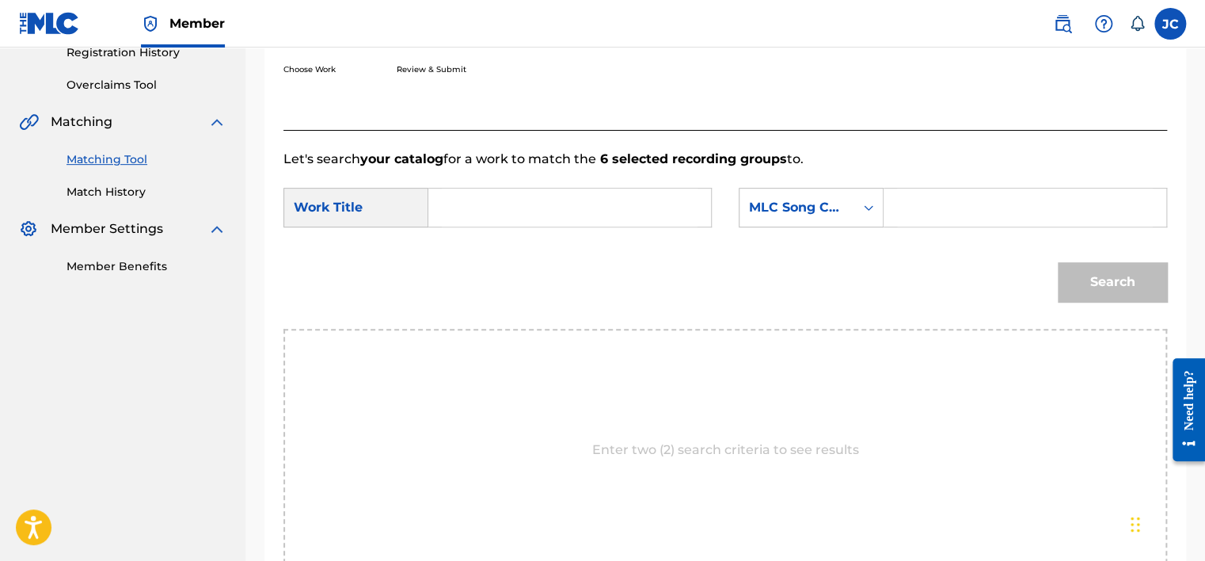
scroll to position [306, 0]
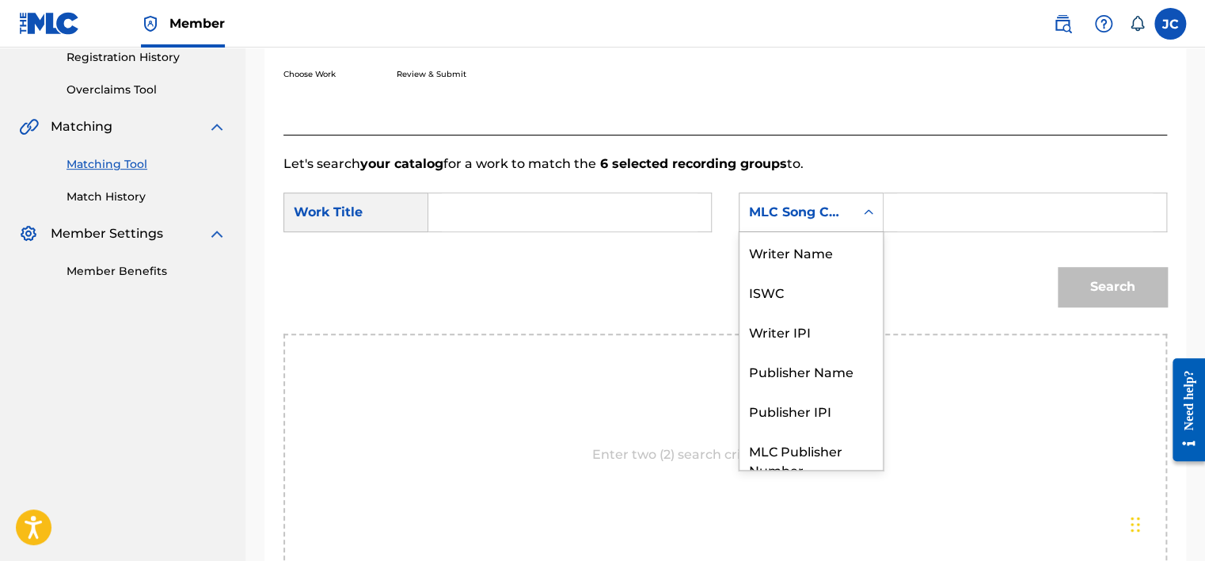
click at [805, 225] on div "MLC Song Code" at bounding box center [796, 212] width 115 height 30
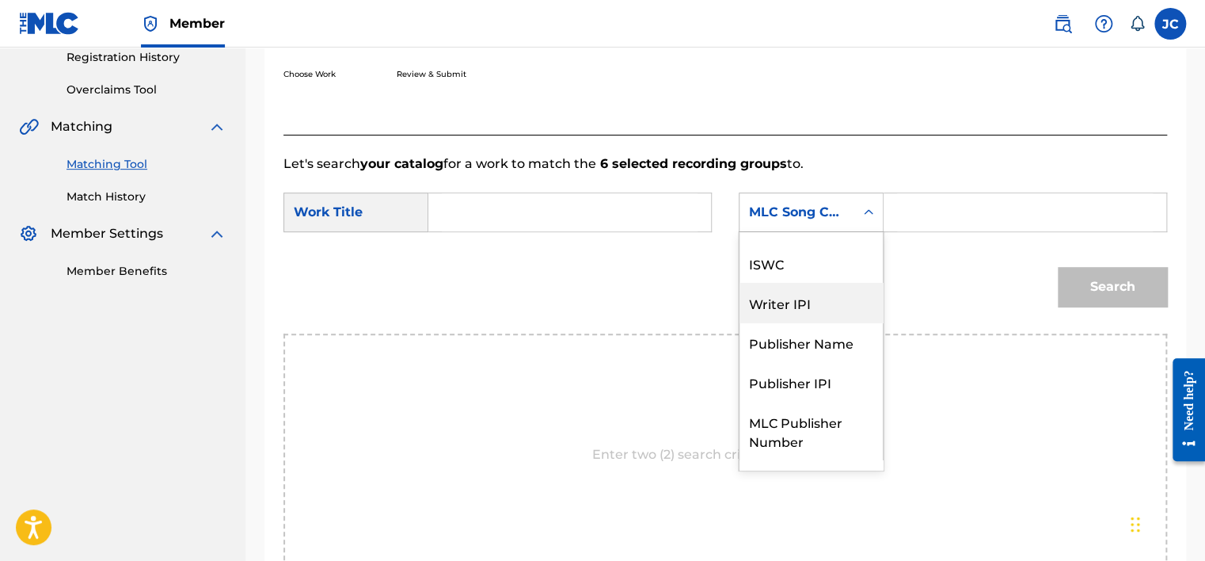
scroll to position [0, 0]
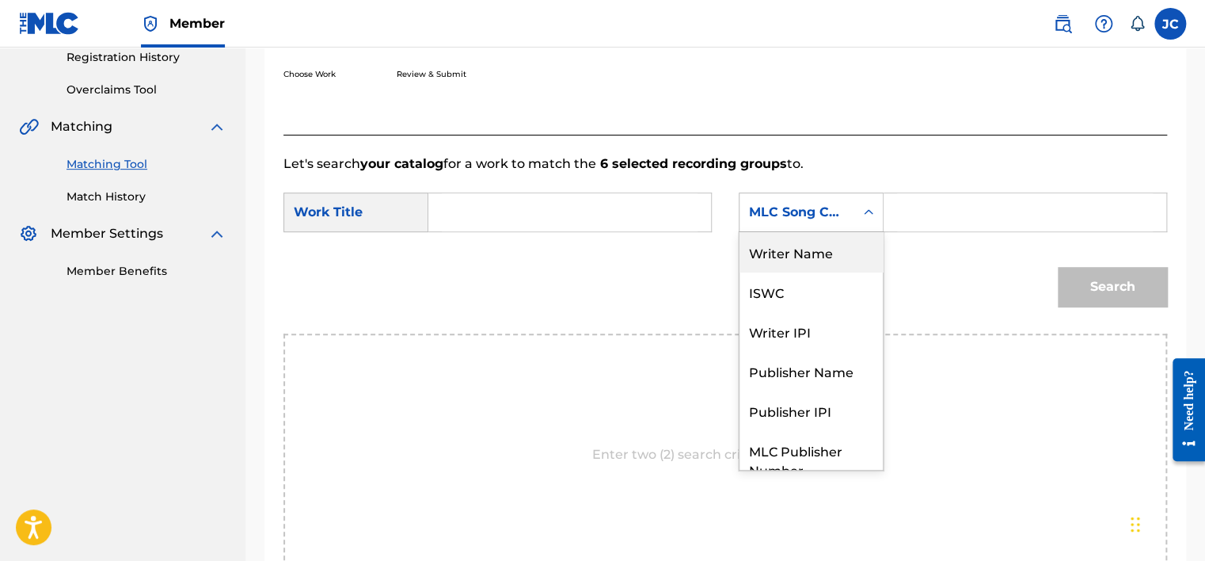
click at [780, 257] on div "Writer Name" at bounding box center [810, 252] width 143 height 40
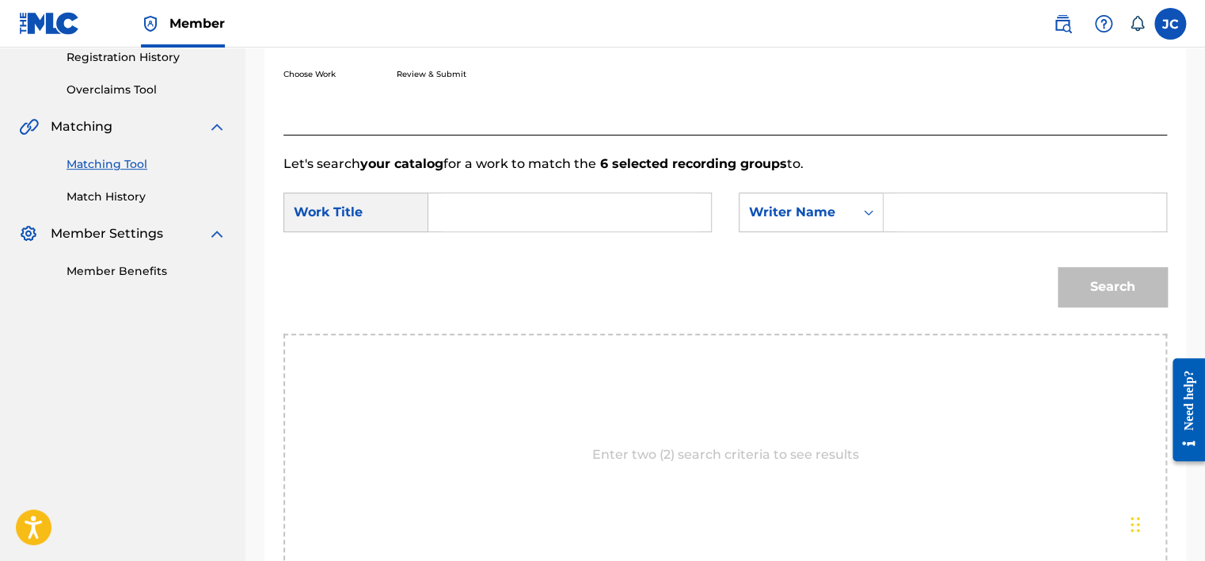
click at [466, 206] on input "Search Form" at bounding box center [570, 212] width 256 height 38
paste input "Ain't Nothing Wrong (Trying to Get My Money On)"
type input "Ain't Nothing Wrong (Trying to Get My Money On)"
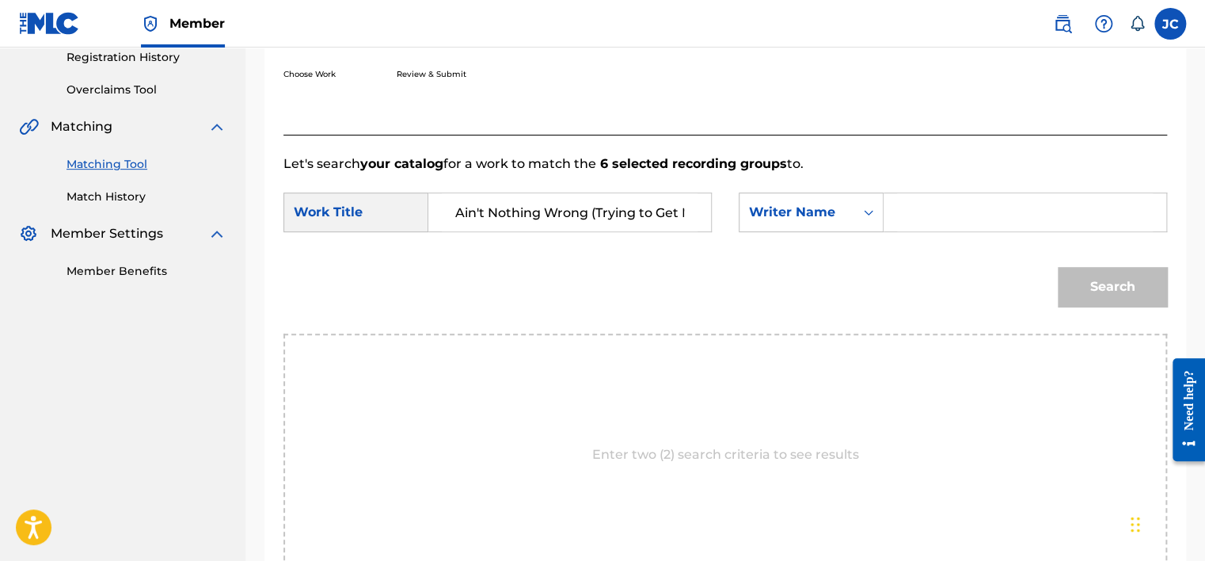
click at [1028, 196] on input "Search Form" at bounding box center [1025, 212] width 256 height 38
paste input "[PERSON_NAME]"
type input "[PERSON_NAME]"
click at [1058, 267] on button "Search" at bounding box center [1112, 287] width 109 height 40
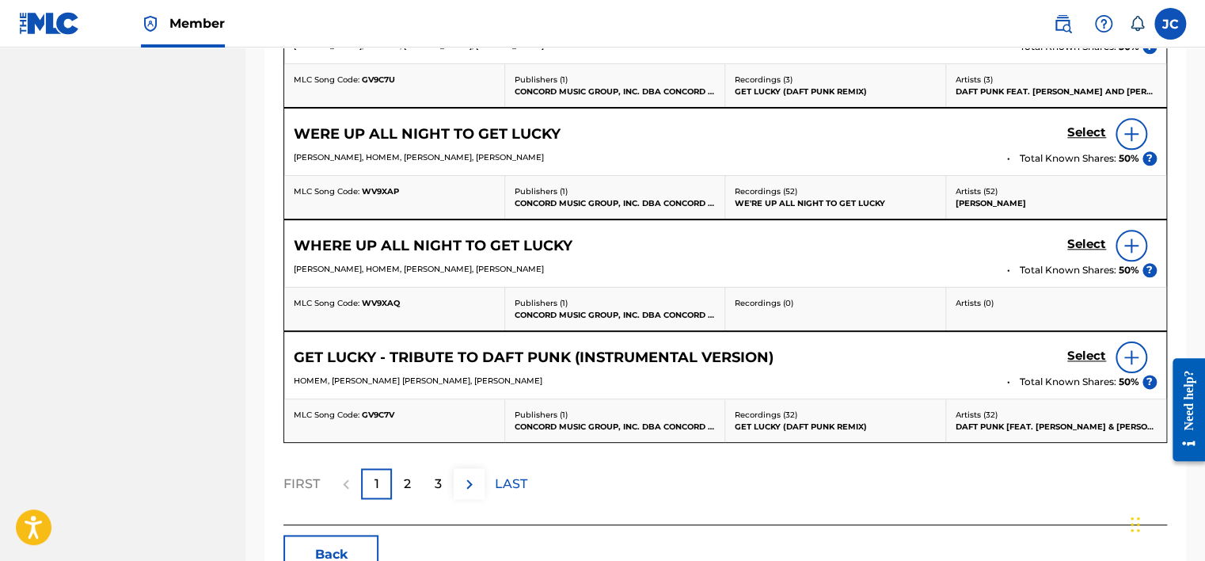
scroll to position [830, 0]
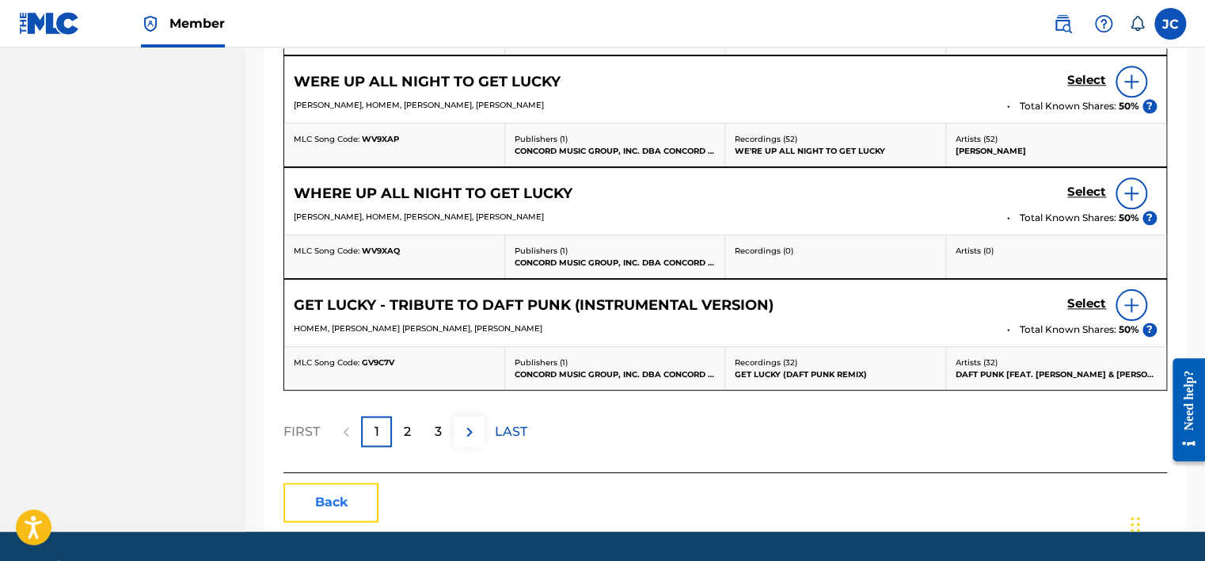
click at [338, 485] on button "Back" at bounding box center [330, 502] width 95 height 40
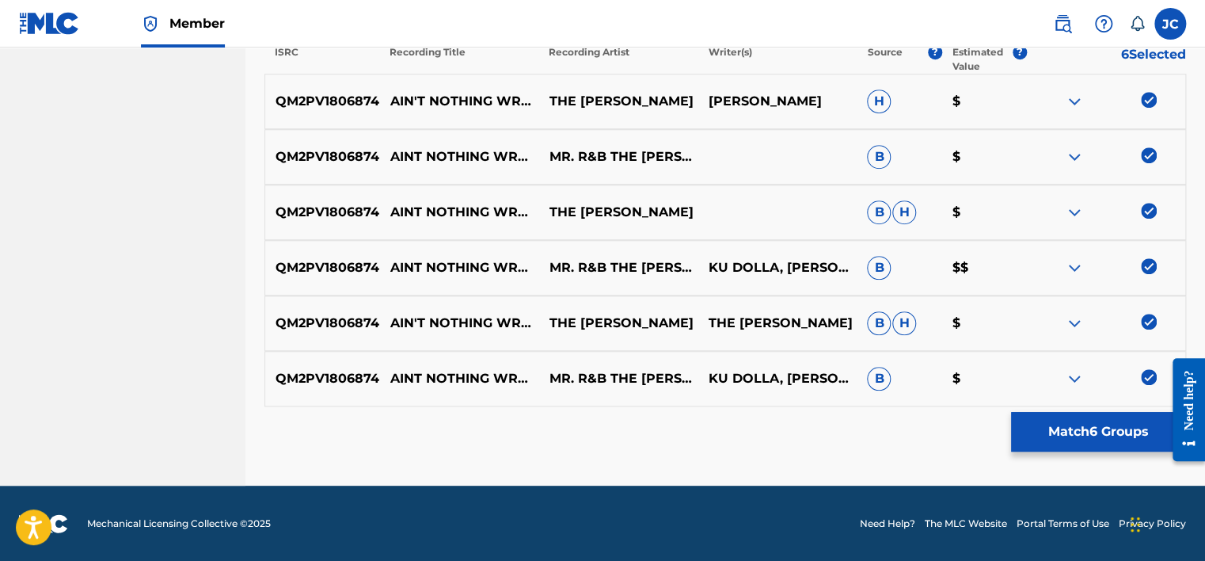
click at [1142, 371] on img at bounding box center [1149, 377] width 16 height 16
click at [1151, 321] on img at bounding box center [1149, 322] width 16 height 16
click at [1150, 261] on img at bounding box center [1149, 266] width 16 height 16
click at [1146, 212] on img at bounding box center [1149, 211] width 16 height 16
click at [1154, 152] on img at bounding box center [1149, 155] width 16 height 16
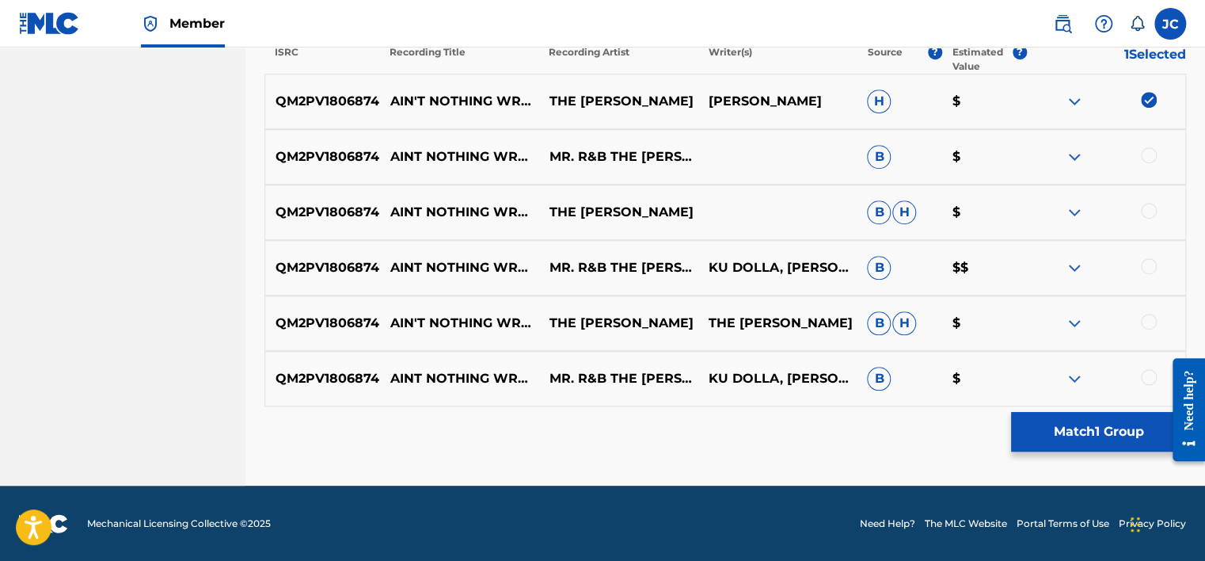
click at [1143, 97] on img at bounding box center [1149, 100] width 16 height 16
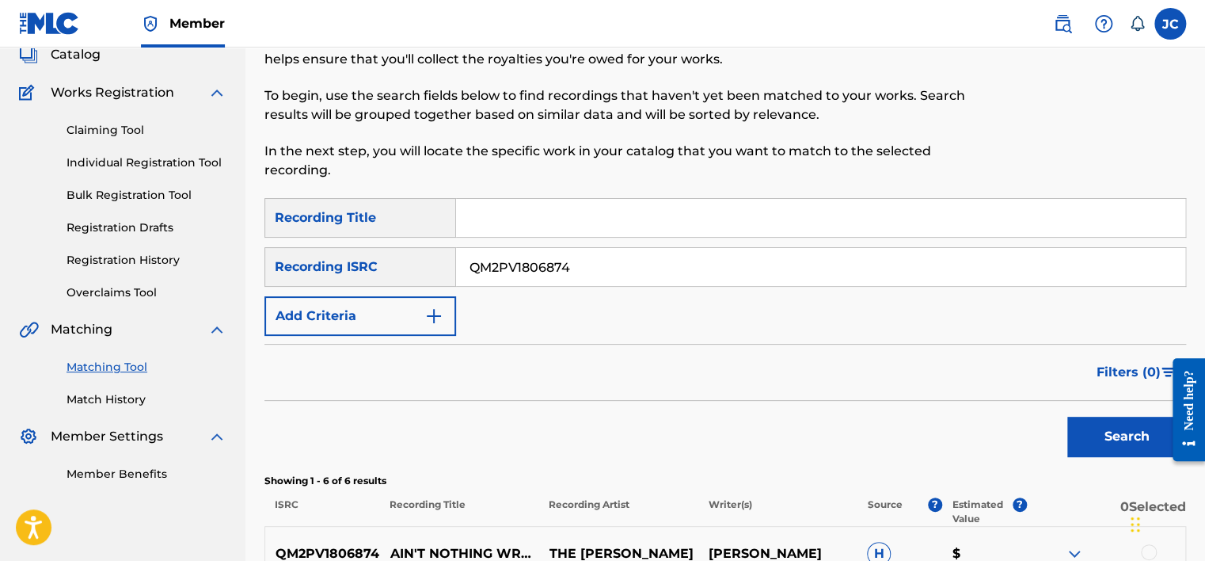
scroll to position [104, 0]
click at [1125, 78] on div at bounding box center [1080, 90] width 212 height 214
click at [625, 270] on input "QM2PV1806874" at bounding box center [820, 266] width 729 height 38
paste input "USBN29200113"
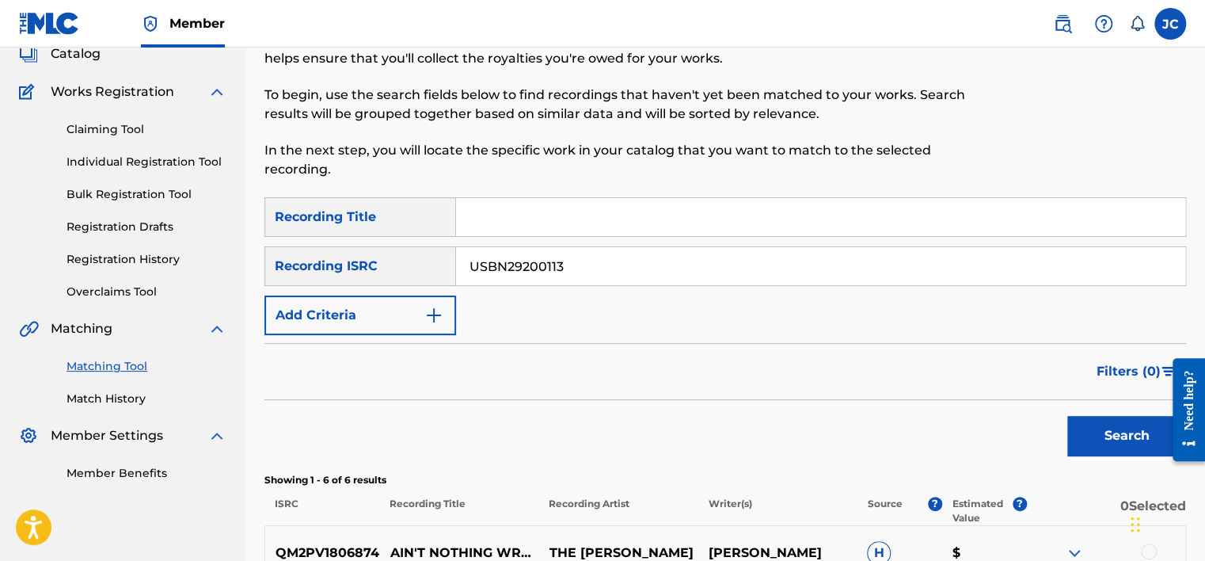
type input "USBN29200113"
click at [1067, 416] on button "Search" at bounding box center [1126, 436] width 119 height 40
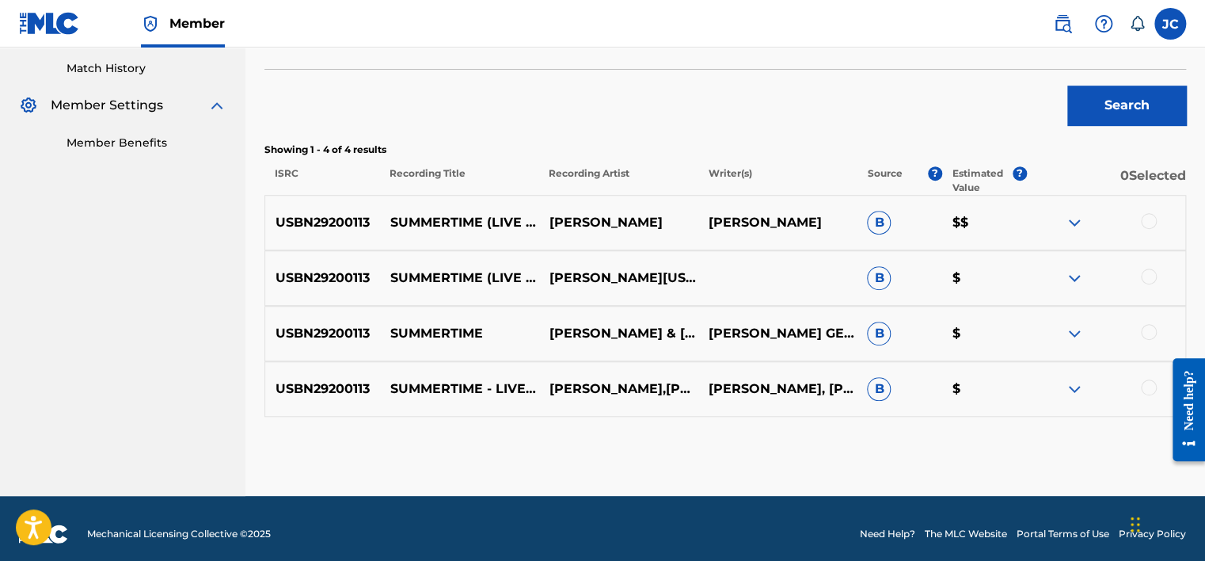
scroll to position [444, 0]
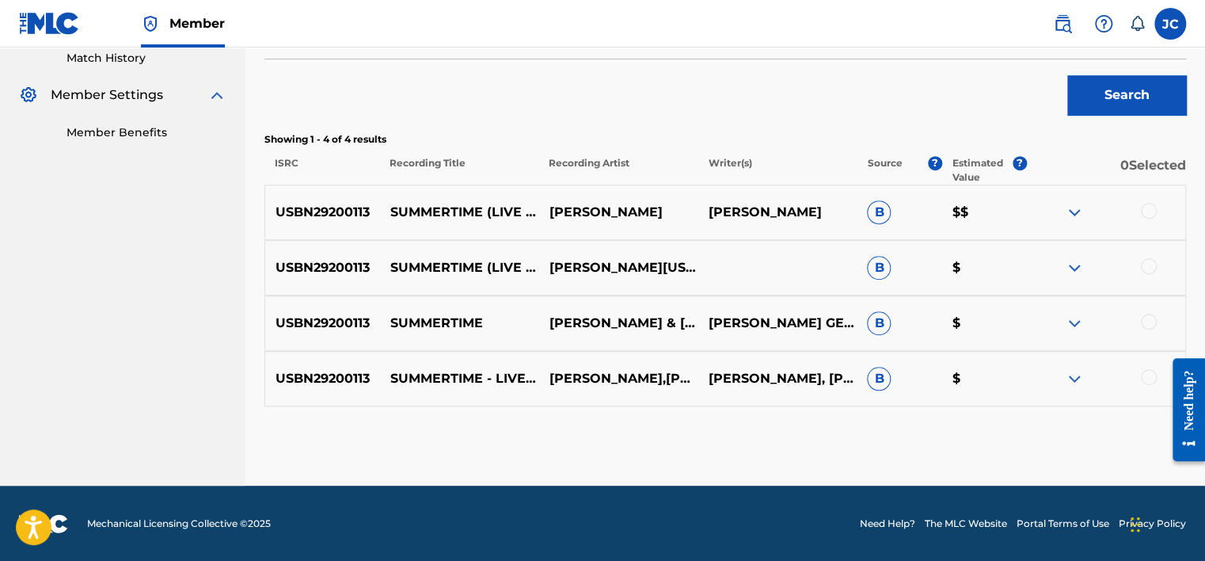
click at [1144, 377] on div at bounding box center [1149, 377] width 16 height 16
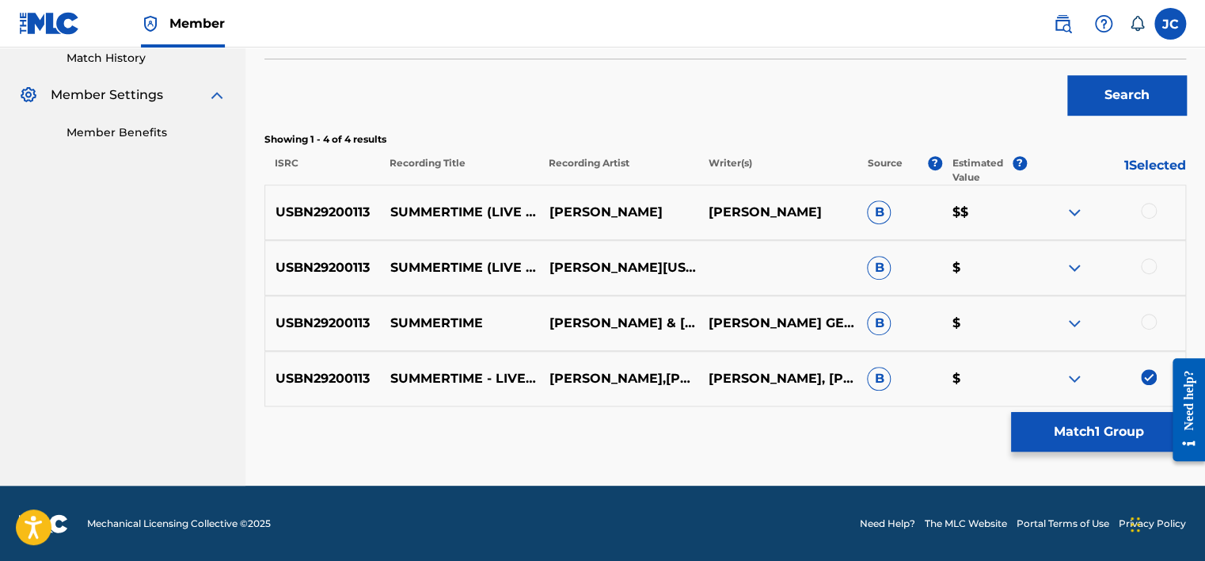
click at [1150, 323] on div at bounding box center [1149, 322] width 16 height 16
click at [1150, 268] on div at bounding box center [1149, 266] width 16 height 16
click at [1149, 207] on div at bounding box center [1149, 211] width 16 height 16
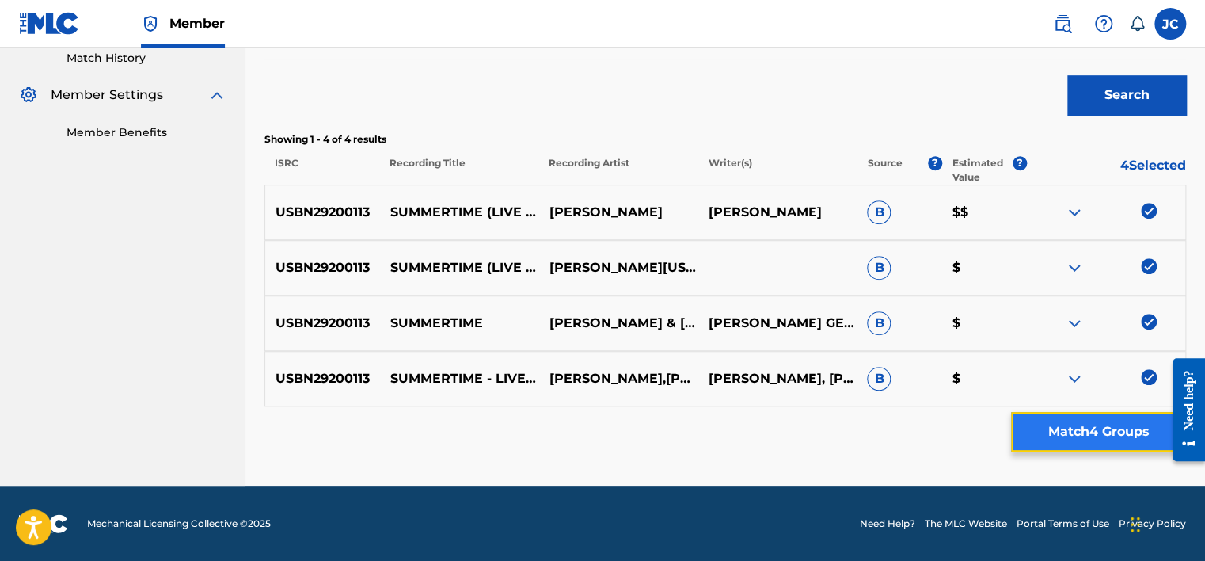
click at [1085, 424] on button "Match 4 Groups" at bounding box center [1098, 432] width 175 height 40
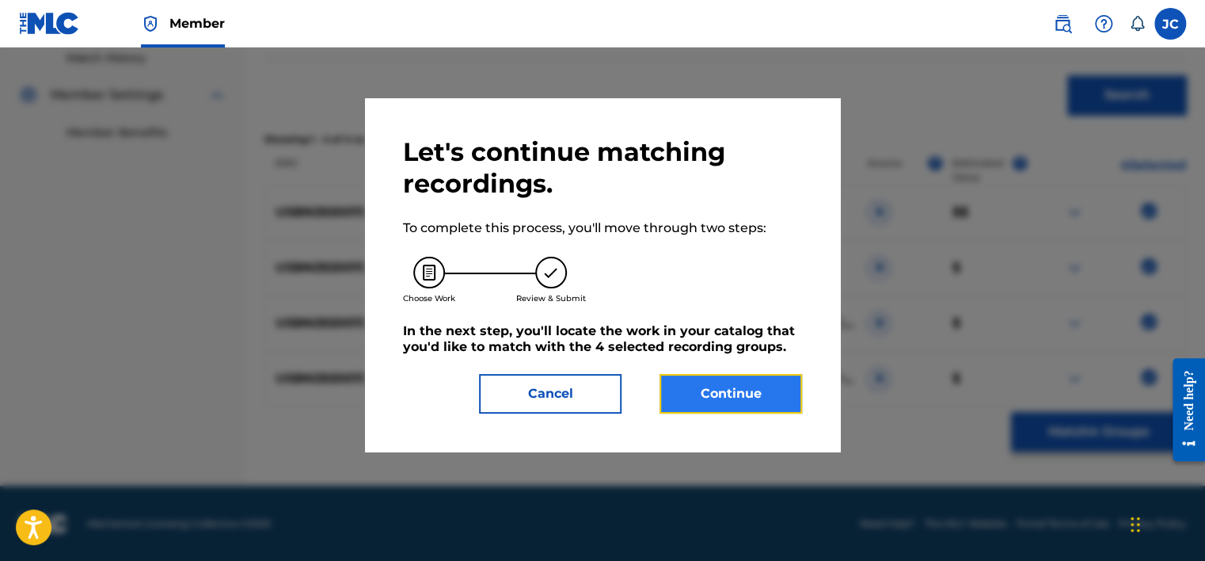
click at [754, 395] on button "Continue" at bounding box center [730, 394] width 143 height 40
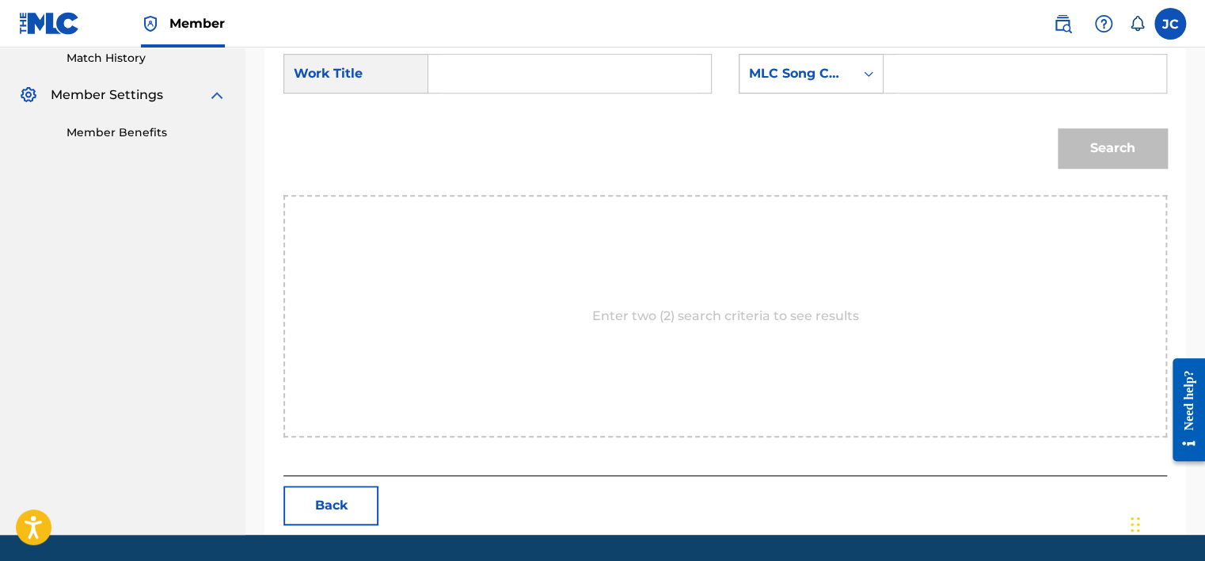
click at [820, 74] on div "MLC Song Code" at bounding box center [797, 73] width 96 height 19
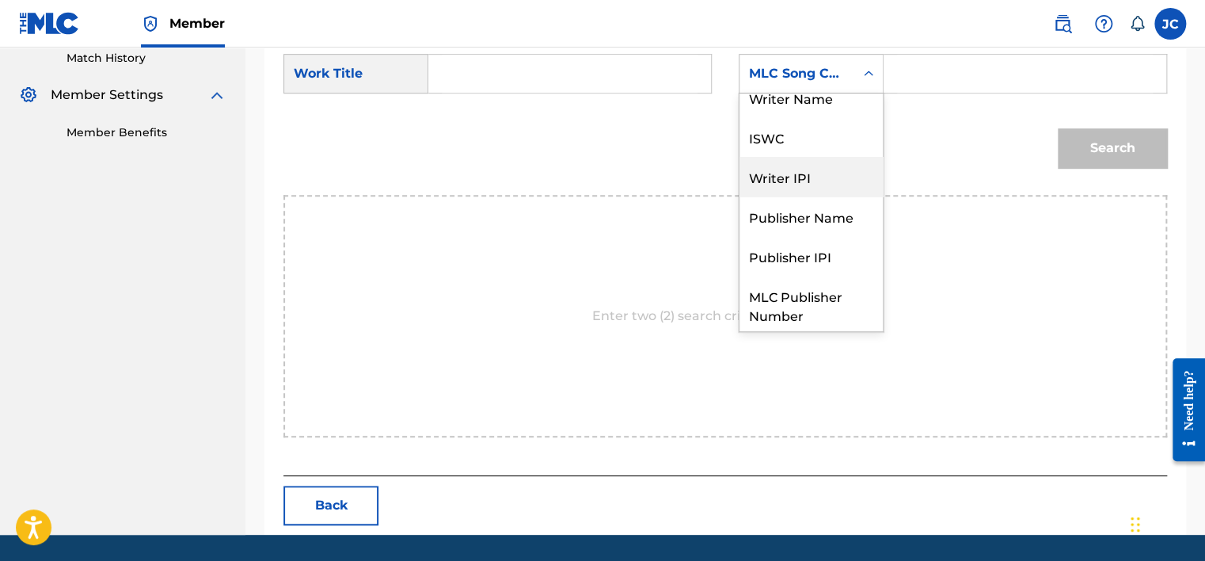
scroll to position [0, 0]
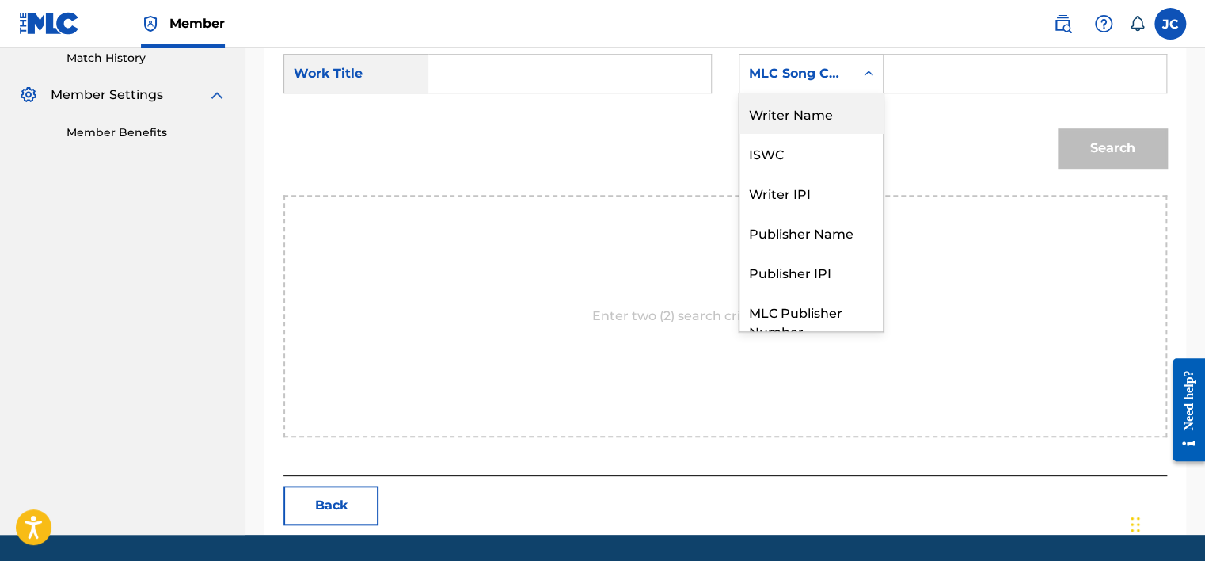
click at [810, 114] on div "Writer Name" at bounding box center [810, 113] width 143 height 40
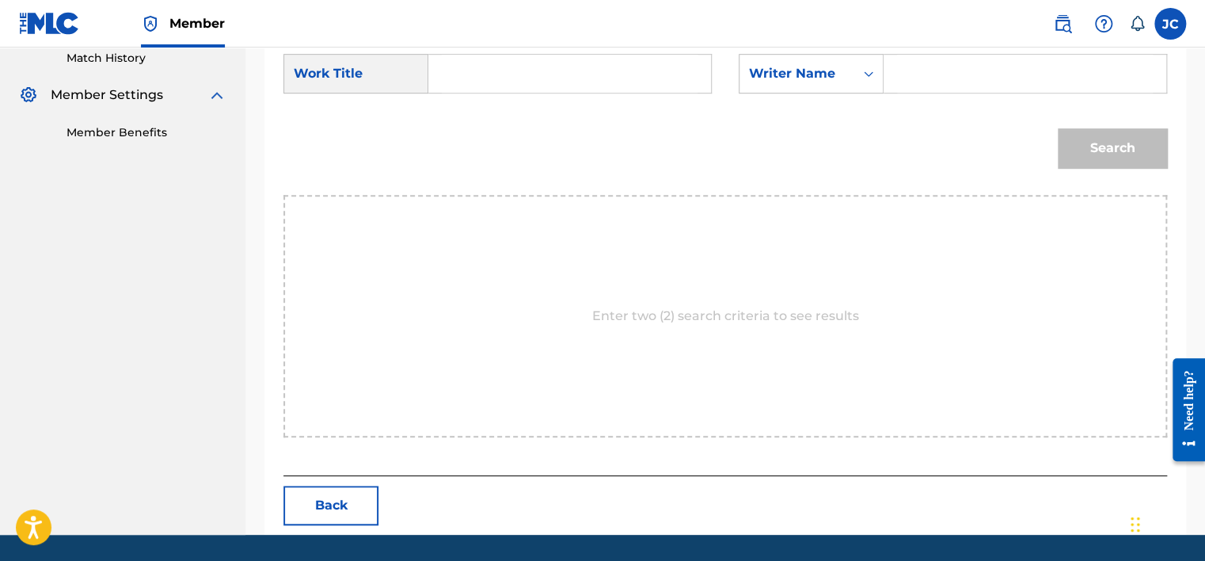
click at [572, 67] on input "Search Form" at bounding box center [570, 74] width 256 height 38
paste input "Summertime"
type input "Summertime"
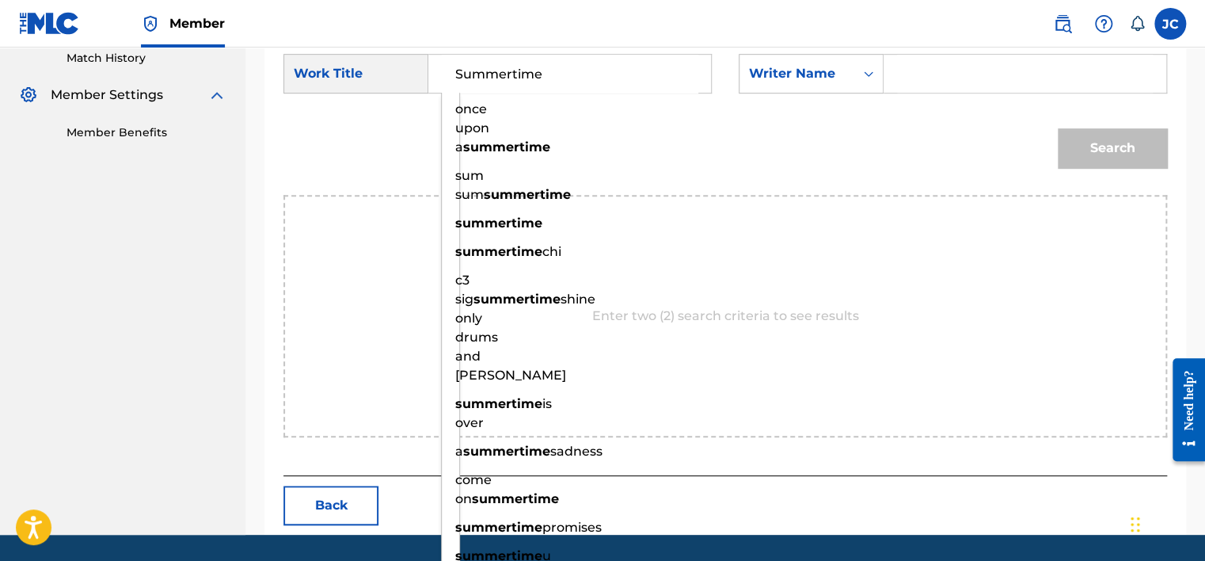
click at [926, 70] on input "Search Form" at bounding box center [1025, 74] width 256 height 38
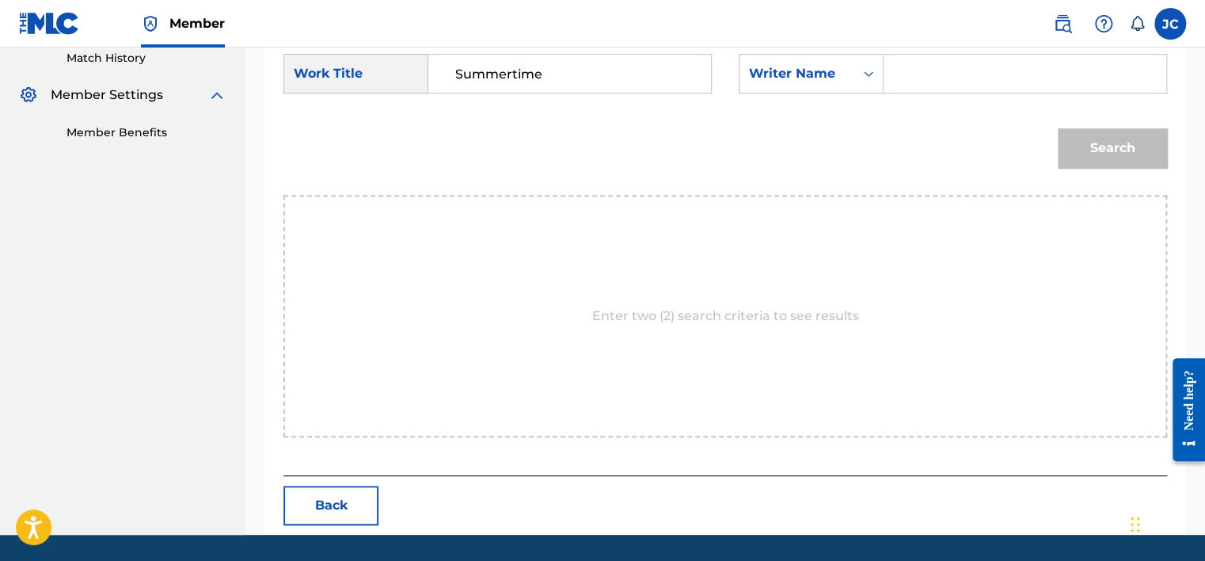
paste input "[PERSON_NAME]"
type input "[PERSON_NAME]"
click at [1058, 128] on button "Search" at bounding box center [1112, 148] width 109 height 40
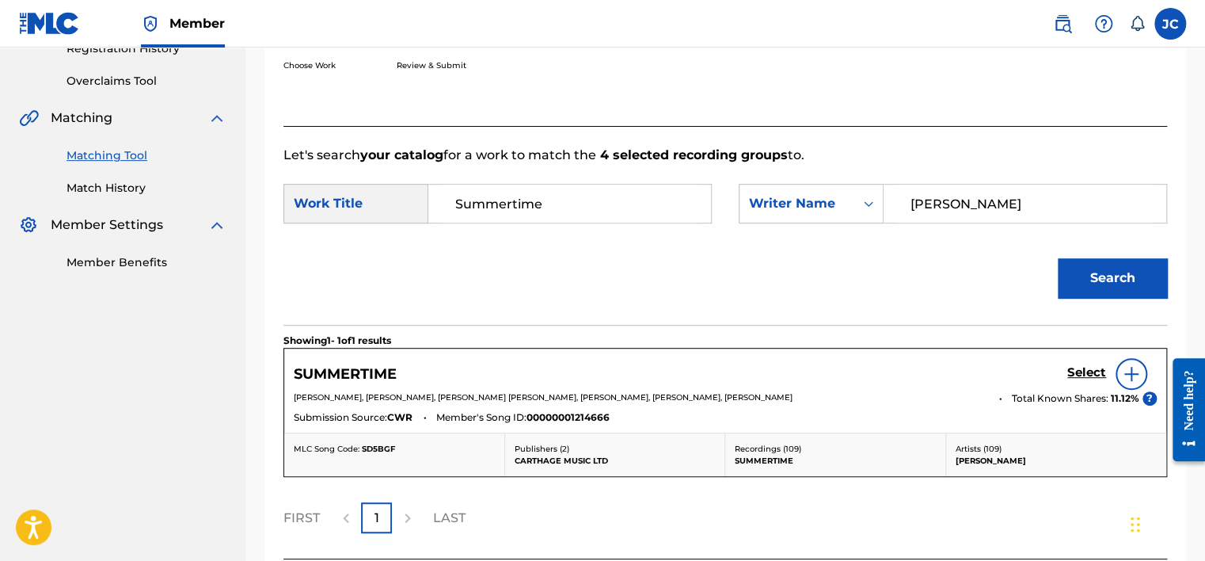
scroll to position [444, 0]
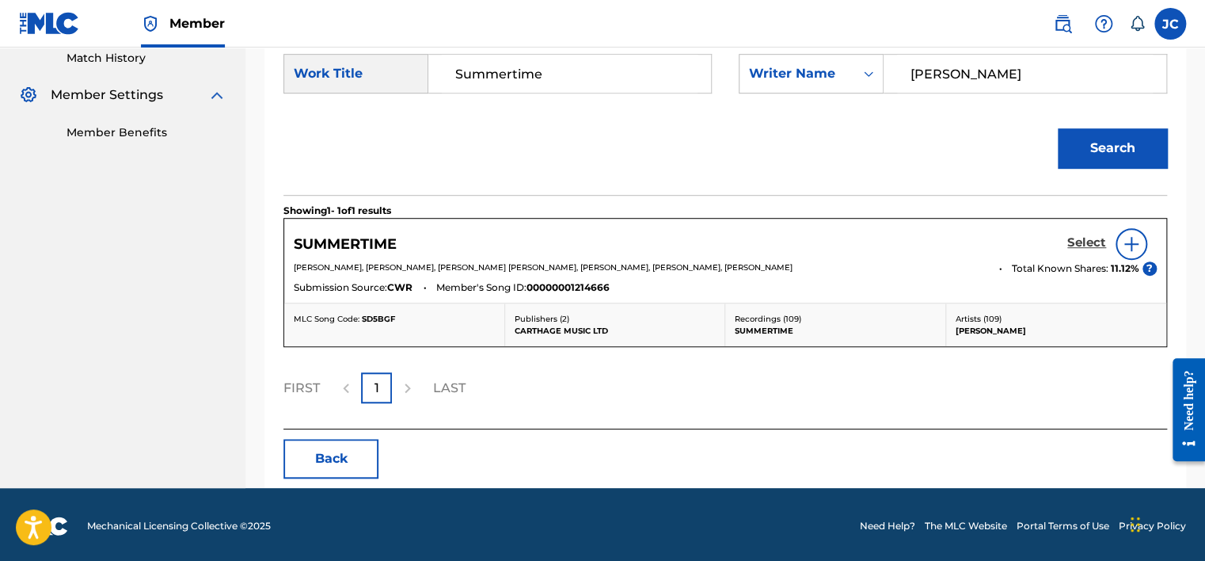
click at [1080, 248] on h5 "Select" at bounding box center [1086, 242] width 39 height 15
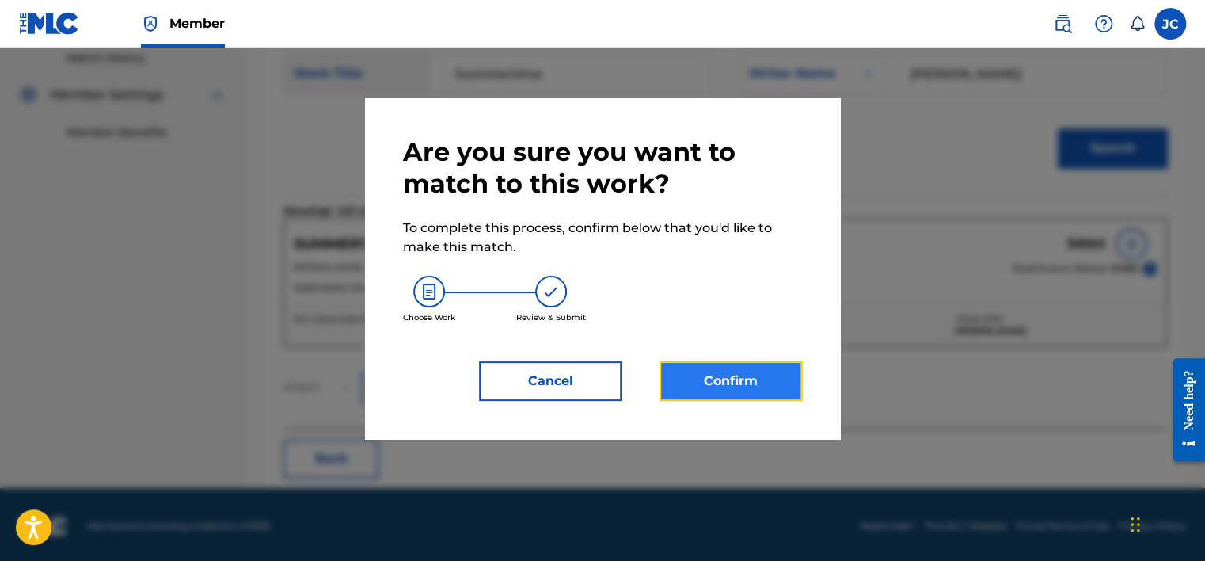
click at [748, 383] on button "Confirm" at bounding box center [730, 381] width 143 height 40
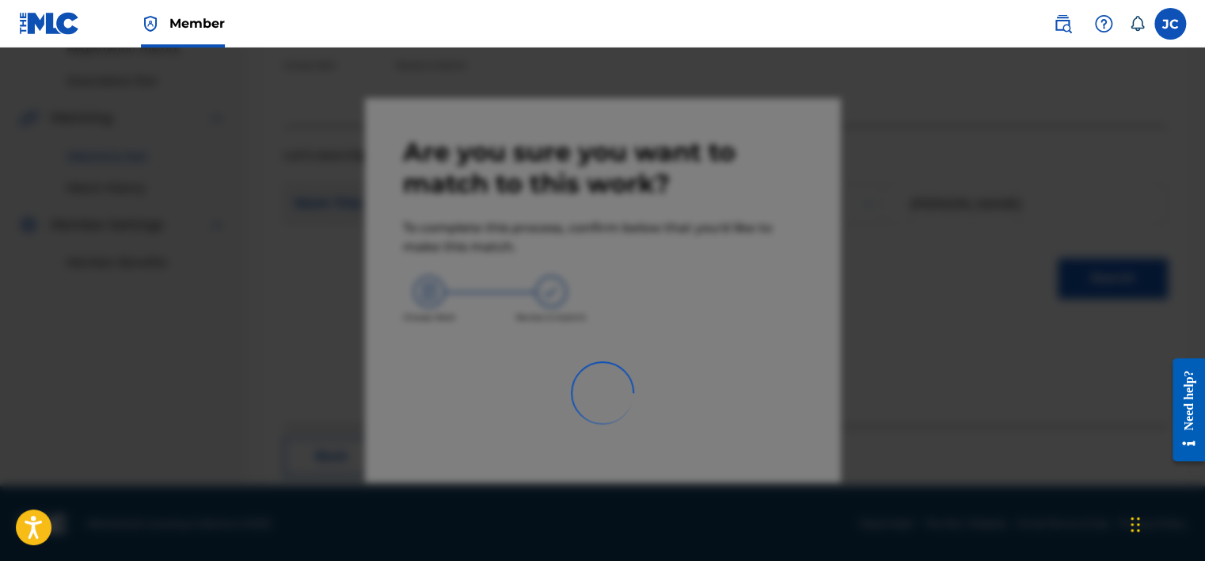
scroll to position [120, 0]
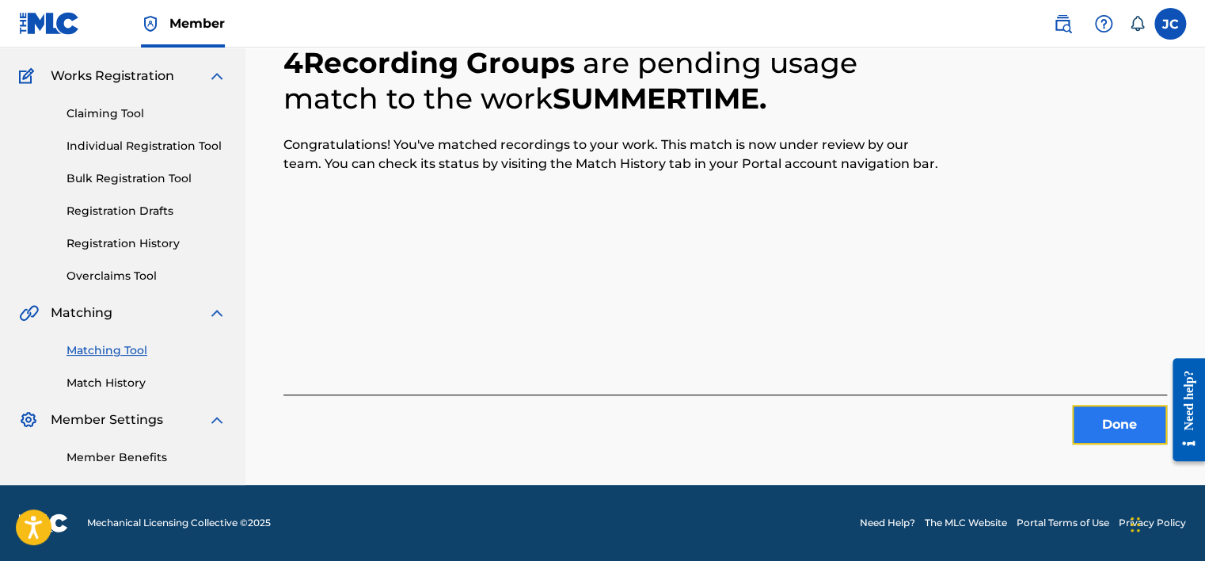
click at [1130, 443] on button "Done" at bounding box center [1119, 425] width 95 height 40
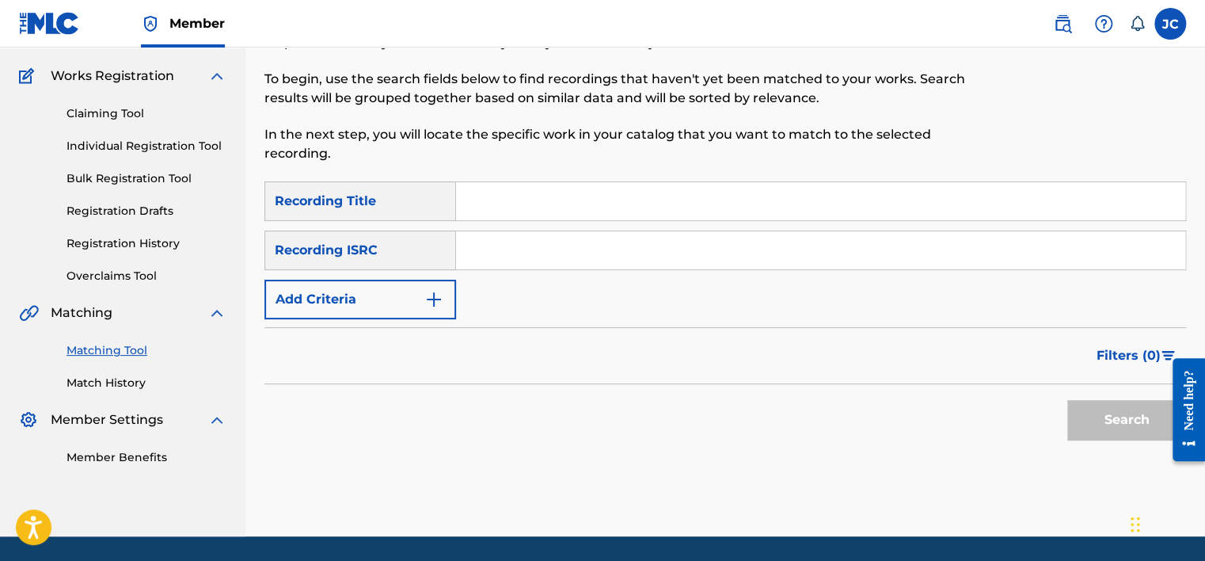
click at [649, 258] on input "Search Form" at bounding box center [820, 250] width 729 height 38
paste input "USG7D1532308"
type input "USG7D1532308"
click at [1067, 400] on button "Search" at bounding box center [1126, 420] width 119 height 40
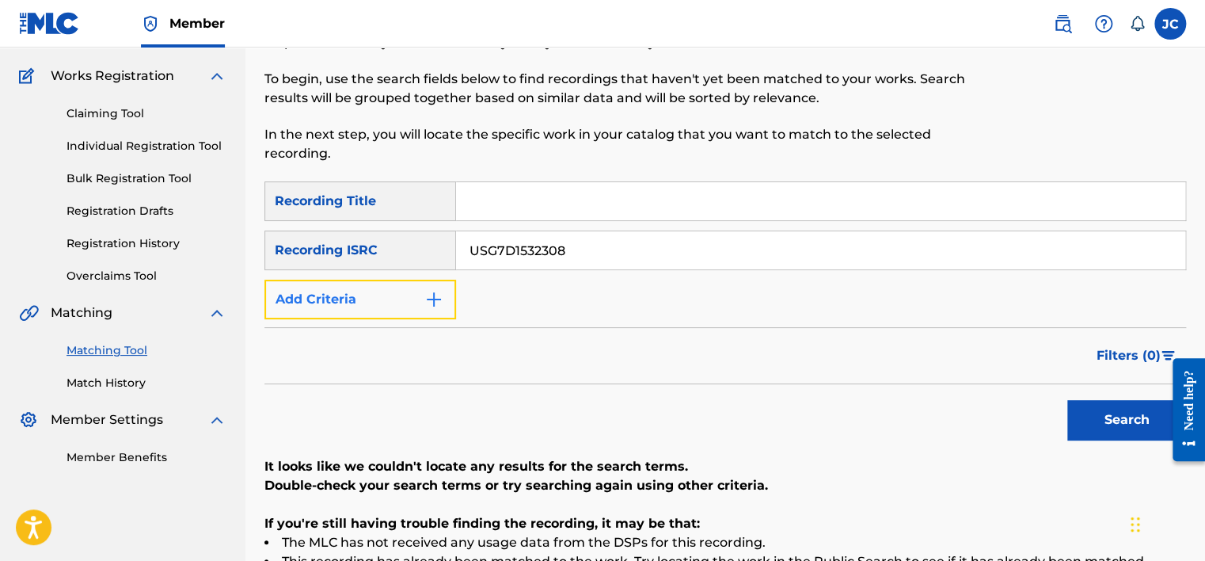
click at [419, 302] on button "Add Criteria" at bounding box center [360, 299] width 192 height 40
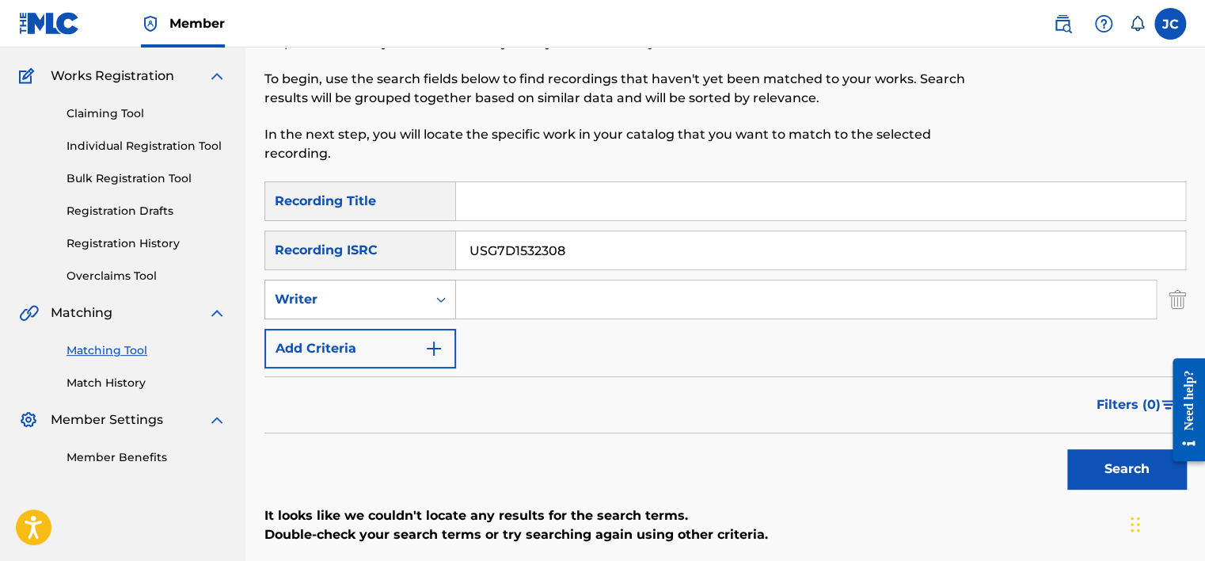
click at [431, 304] on div "Search Form" at bounding box center [441, 299] width 29 height 29
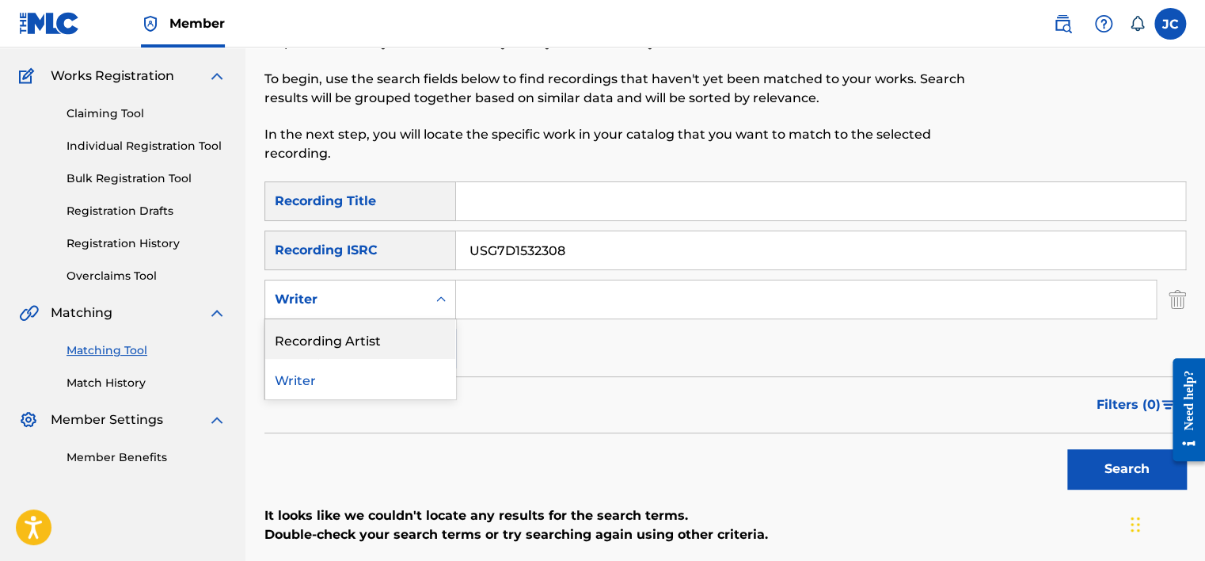
click at [419, 351] on div "Recording Artist" at bounding box center [360, 339] width 190 height 40
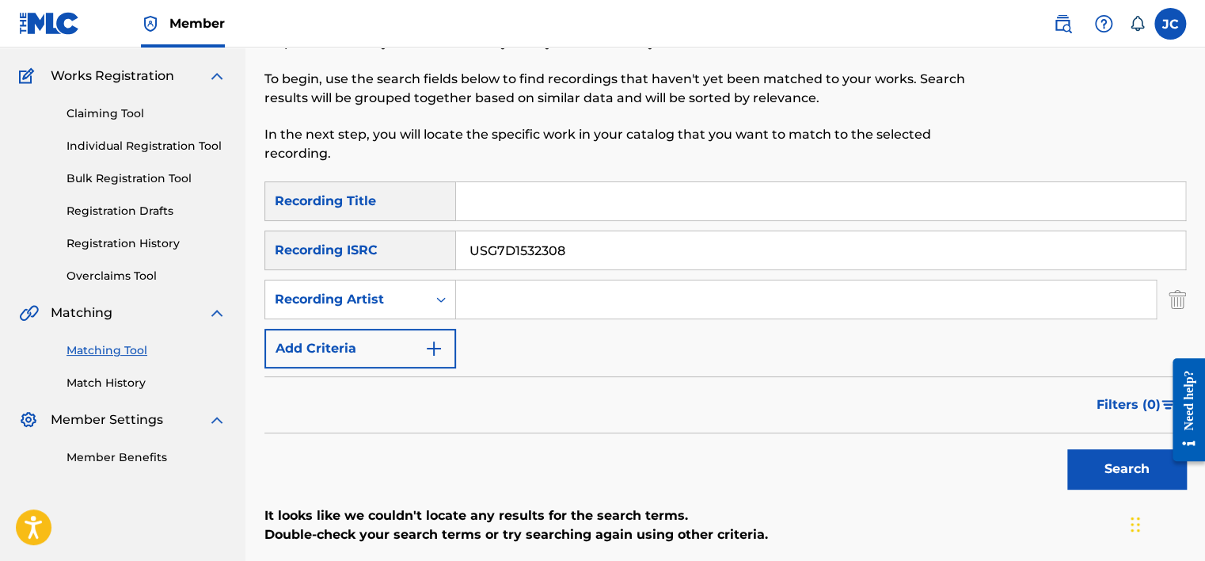
click at [572, 259] on input "USG7D1532308" at bounding box center [820, 250] width 729 height 38
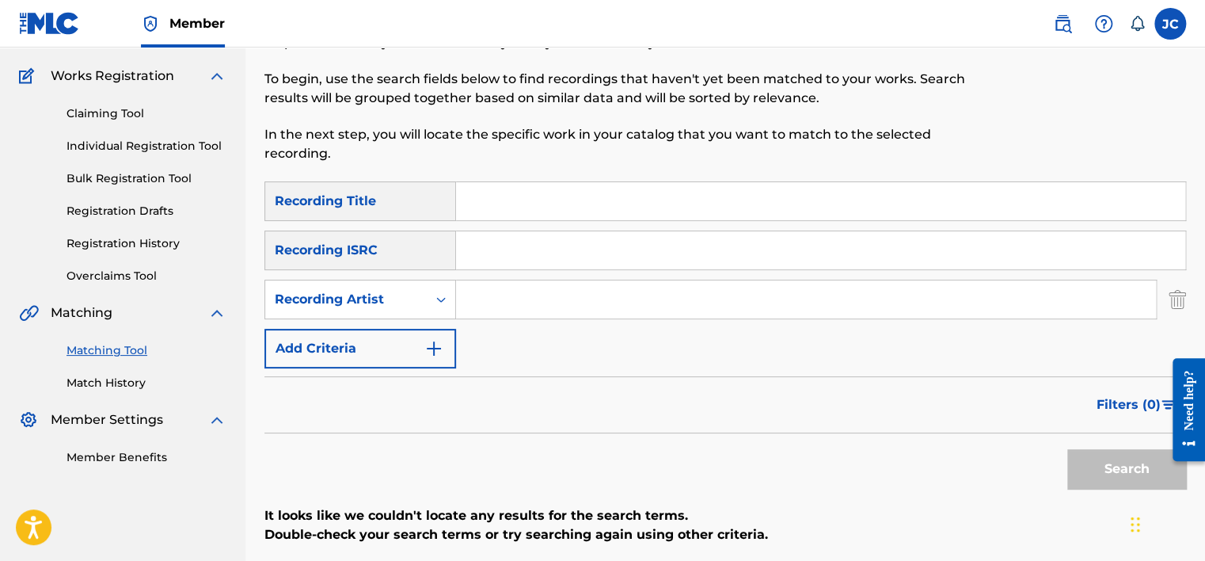
click at [551, 205] on input "Search Form" at bounding box center [820, 201] width 729 height 38
paste input "PIANO DREAMERS PITY PARTY"
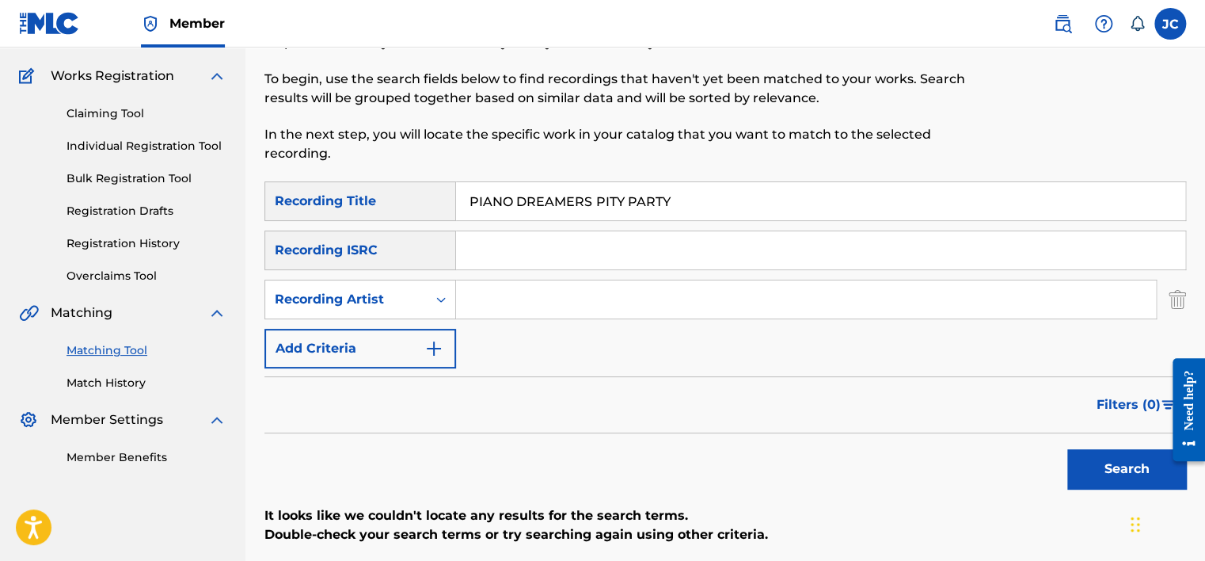
drag, startPoint x: 606, startPoint y: 196, endPoint x: 463, endPoint y: 185, distance: 143.7
click at [463, 185] on input "PIANO DREAMERS PITY PARTY" at bounding box center [820, 201] width 729 height 38
click at [504, 202] on input "PIANO DREAMERS PITY PARTY" at bounding box center [820, 201] width 729 height 38
drag, startPoint x: 608, startPoint y: 200, endPoint x: 447, endPoint y: 193, distance: 161.6
click at [447, 193] on div "SearchWithCriteriae4c9dc87-507b-4a79-b88c-cb12f53890b9 Recording Title PIANO DR…" at bounding box center [725, 201] width 922 height 40
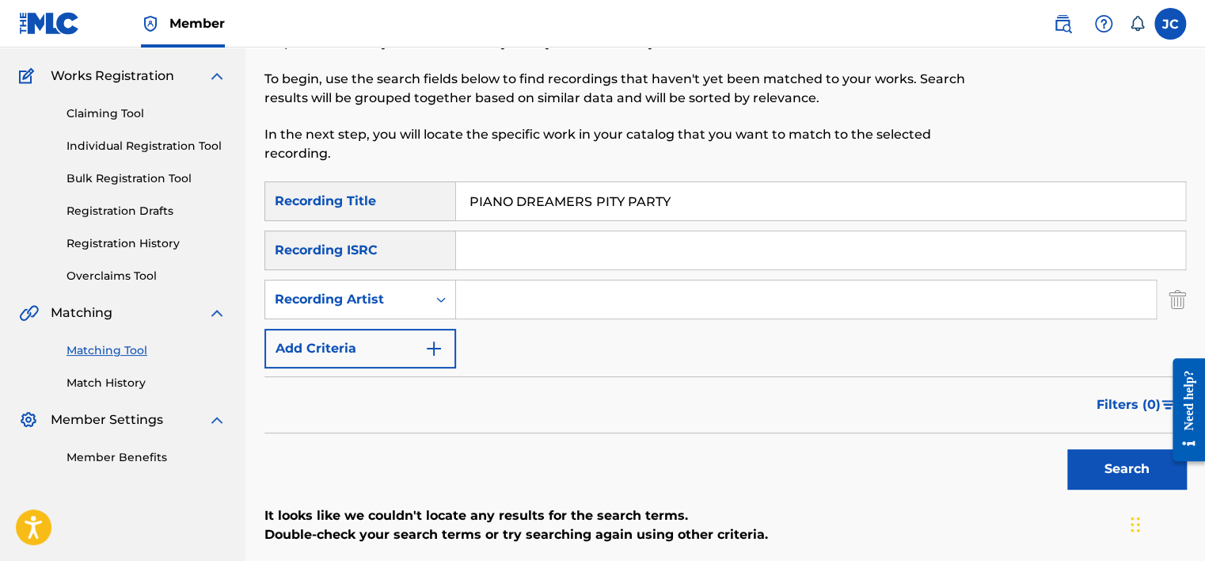
type input "PITY PARTY"
click at [606, 310] on input "PIANO DREAMERS" at bounding box center [806, 299] width 700 height 38
type input "PIANO DREAMERS"
click at [1067, 449] on button "Search" at bounding box center [1126, 469] width 119 height 40
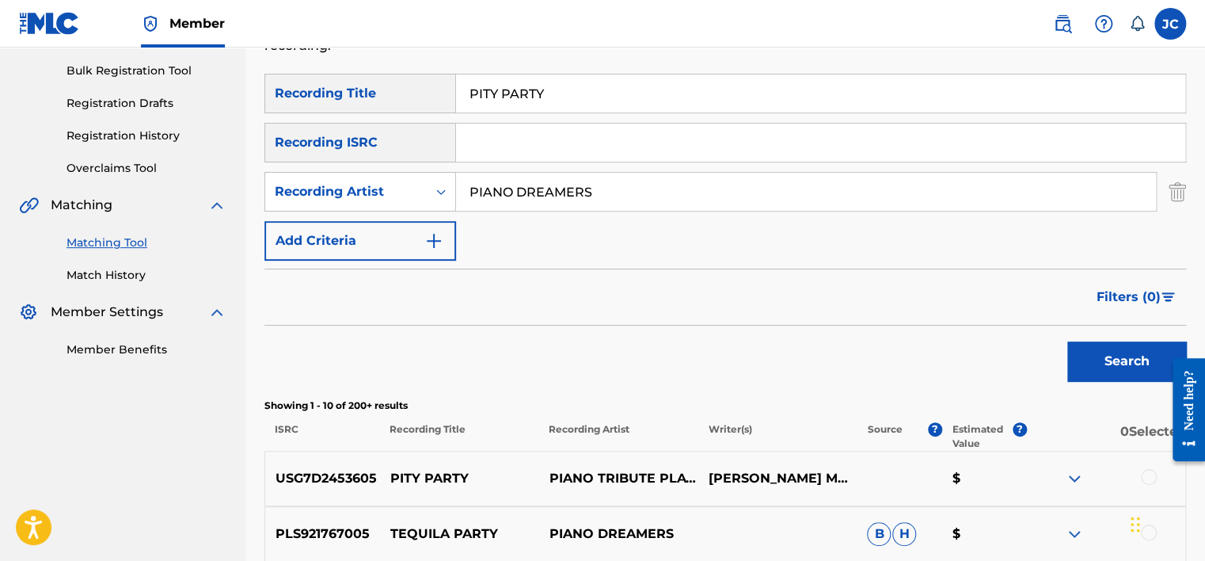
scroll to position [230, 0]
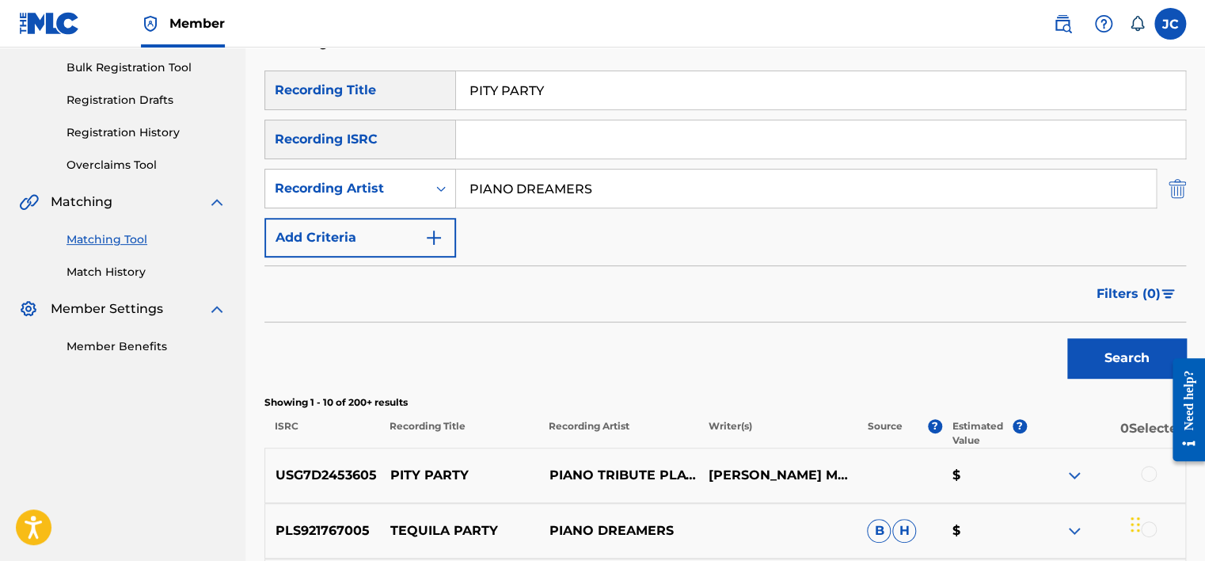
click at [1169, 190] on img "Search Form" at bounding box center [1177, 189] width 17 height 40
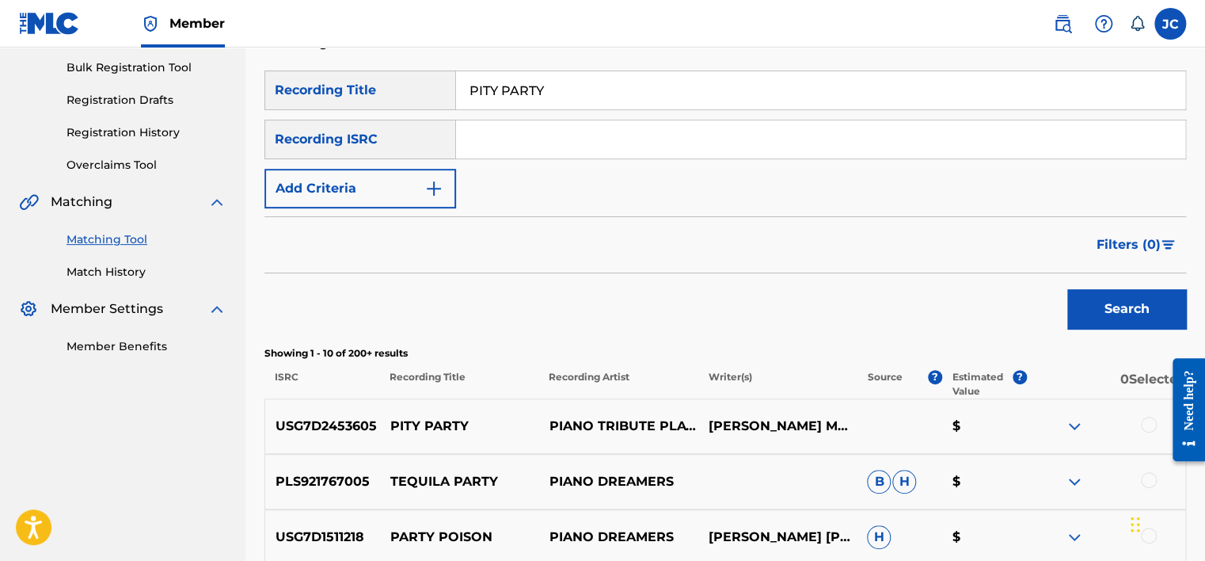
click at [662, 92] on input "PITY PARTY" at bounding box center [820, 90] width 729 height 38
type input "P"
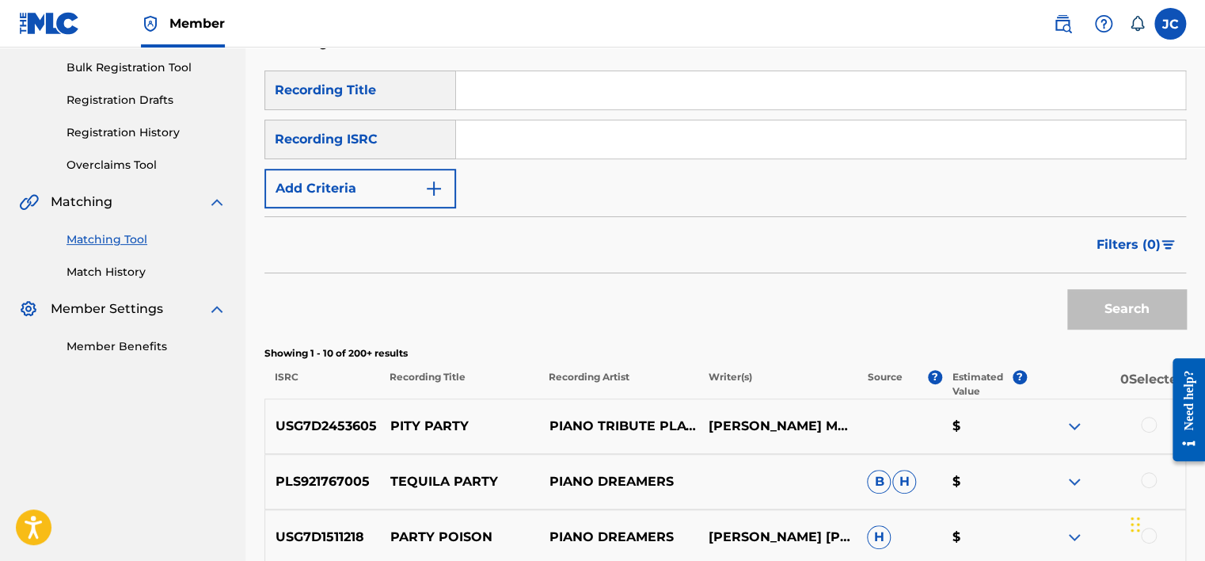
click at [621, 142] on input "Search Form" at bounding box center [820, 139] width 729 height 38
paste input "NLD912100703"
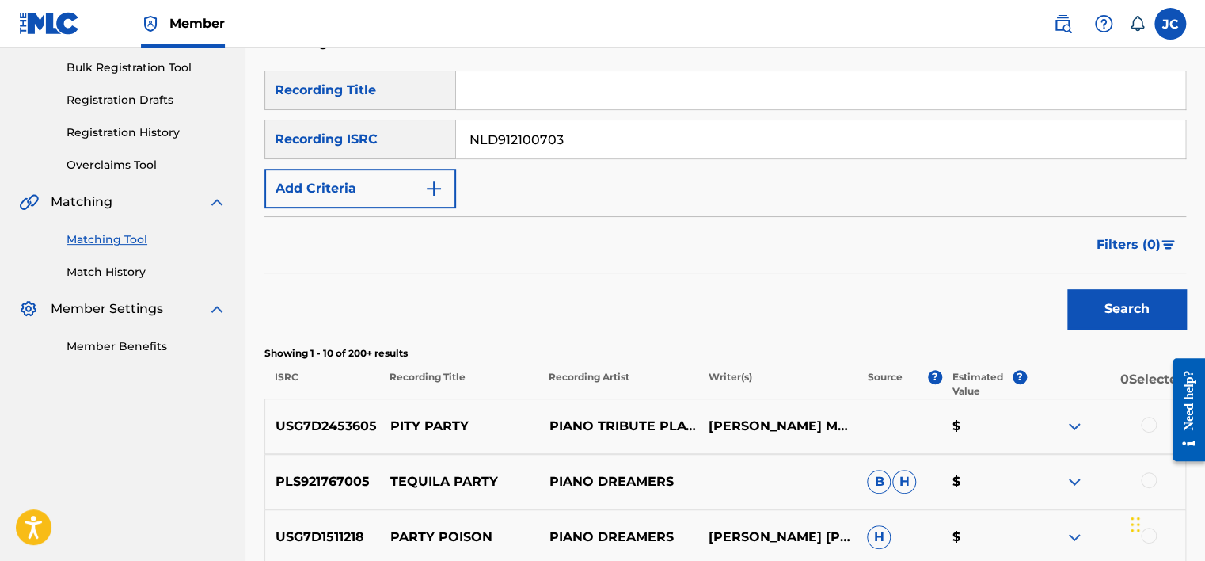
type input "NLD912100703"
click at [1067, 289] on button "Search" at bounding box center [1126, 309] width 119 height 40
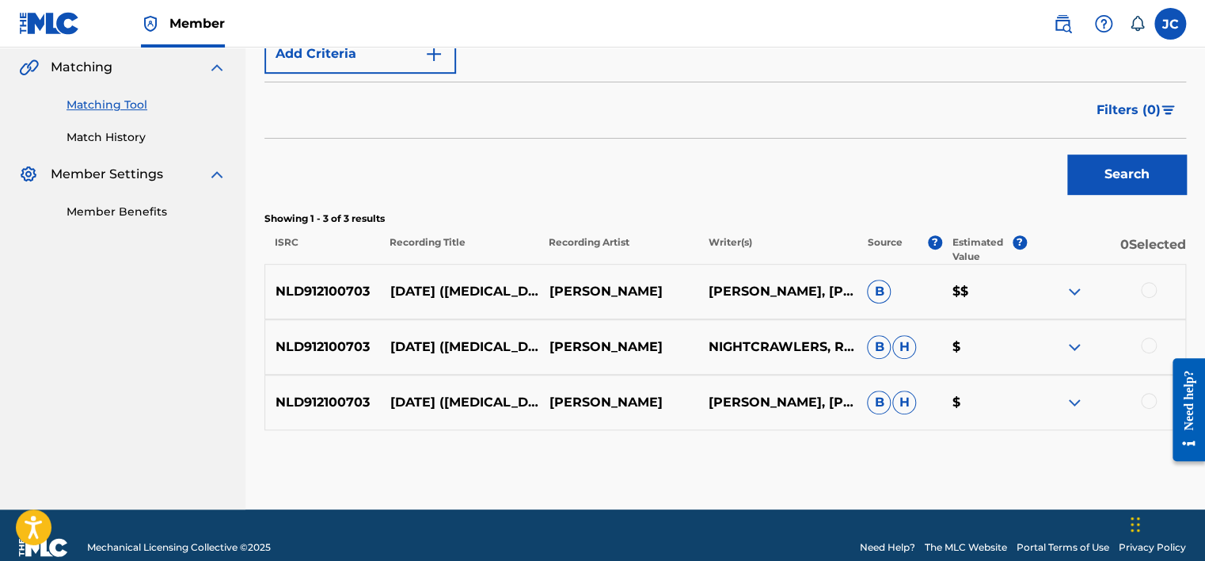
scroll to position [390, 0]
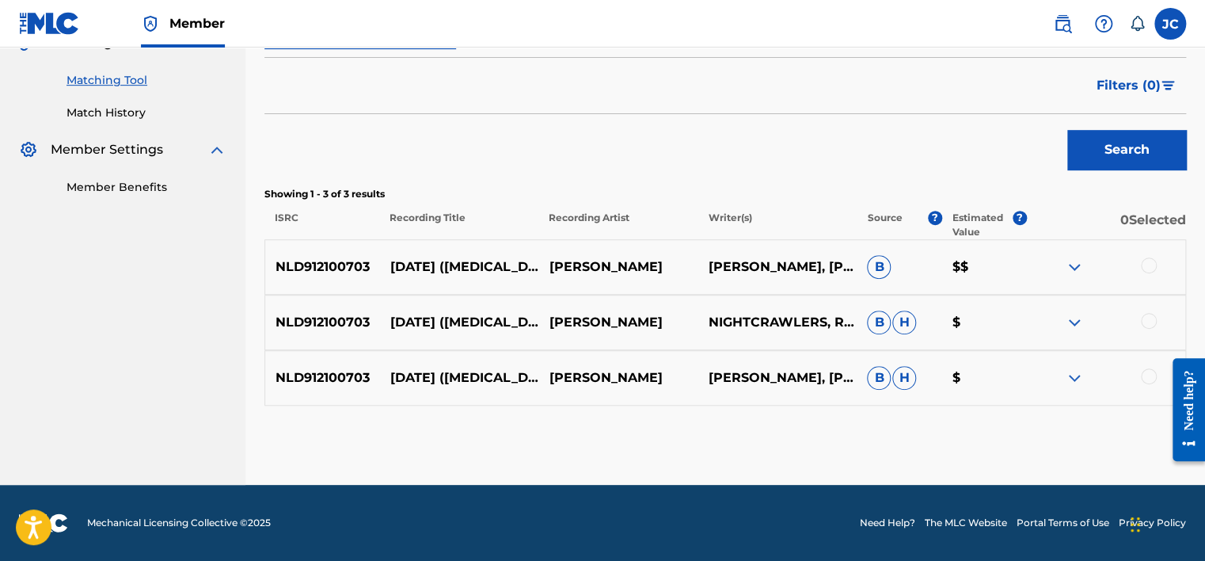
click at [1153, 375] on div at bounding box center [1149, 376] width 16 height 16
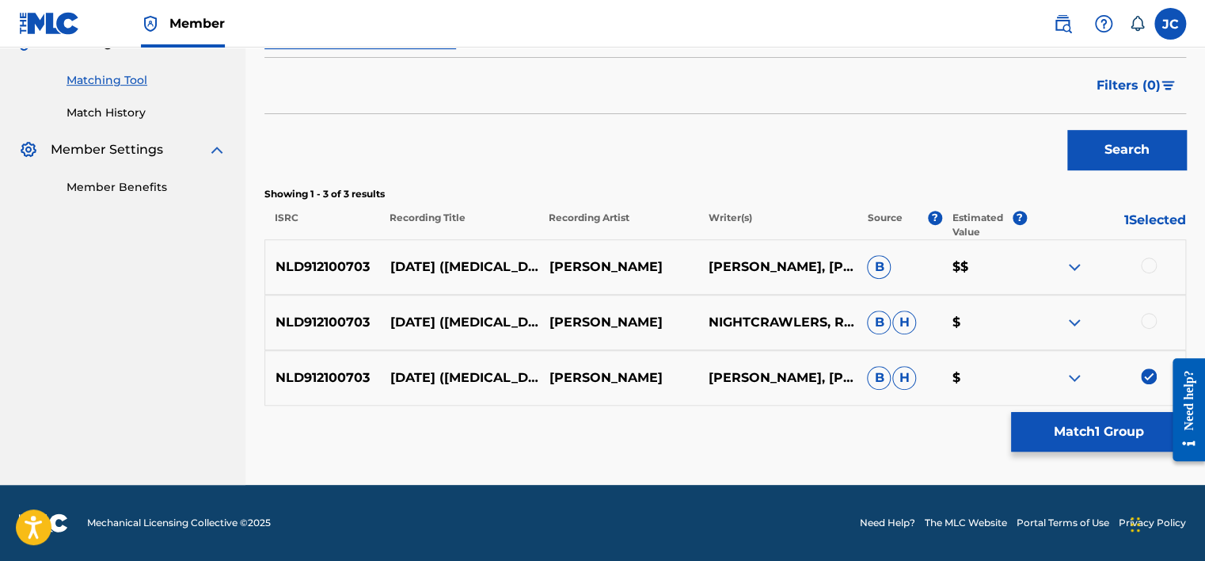
click at [1147, 321] on div at bounding box center [1149, 321] width 16 height 16
click at [1146, 266] on div at bounding box center [1149, 265] width 16 height 16
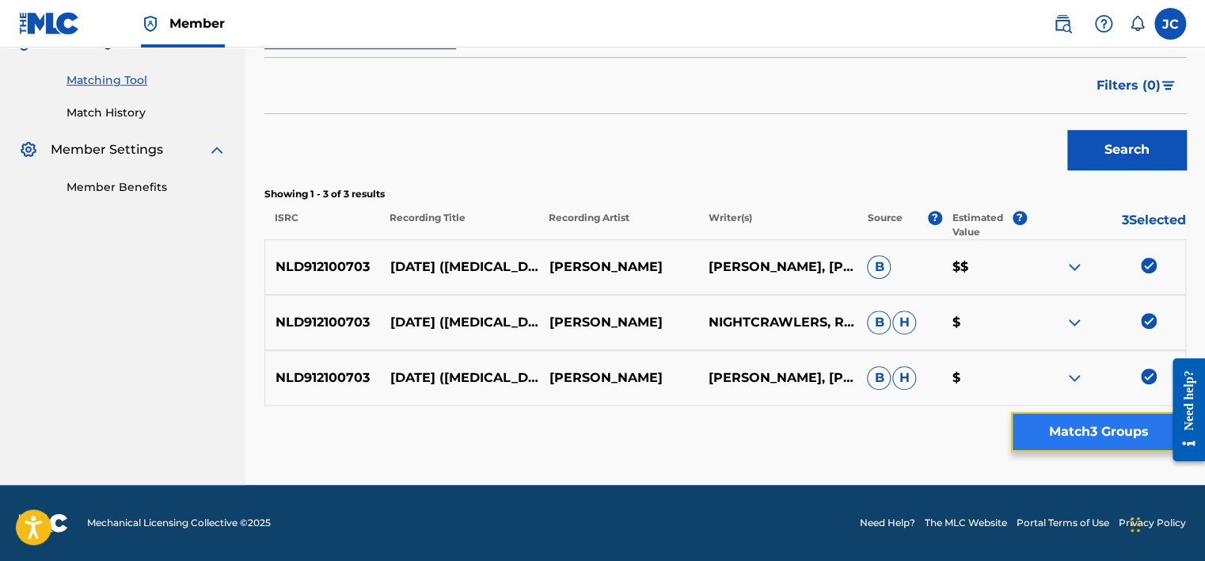
click at [1083, 444] on button "Match 3 Groups" at bounding box center [1098, 432] width 175 height 40
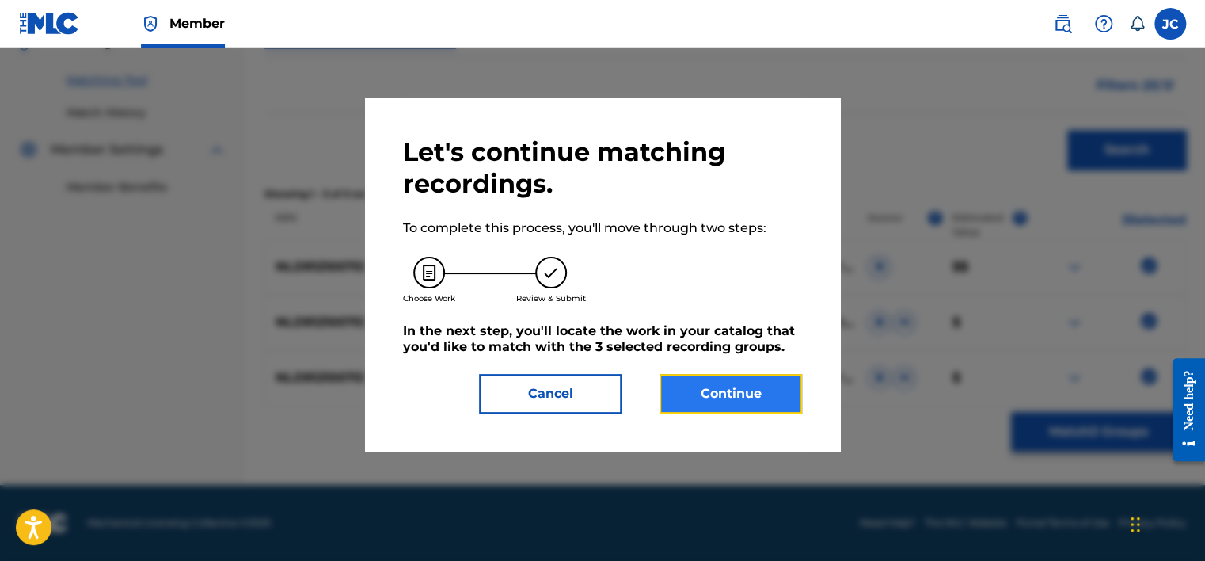
click at [778, 390] on button "Continue" at bounding box center [730, 394] width 143 height 40
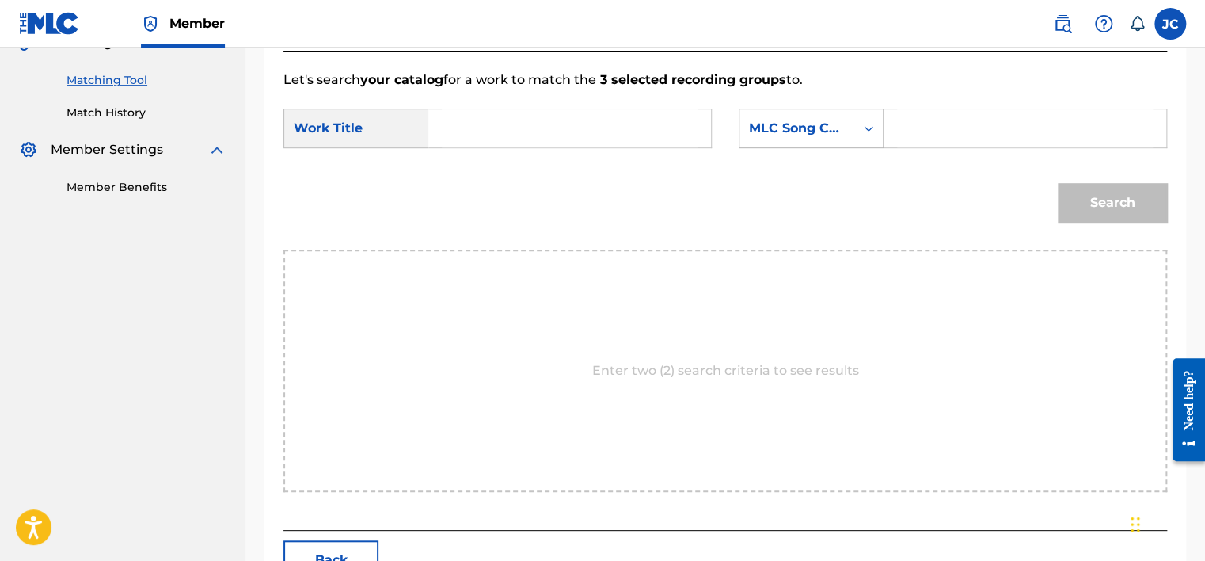
click at [858, 131] on div "Search Form" at bounding box center [868, 128] width 29 height 29
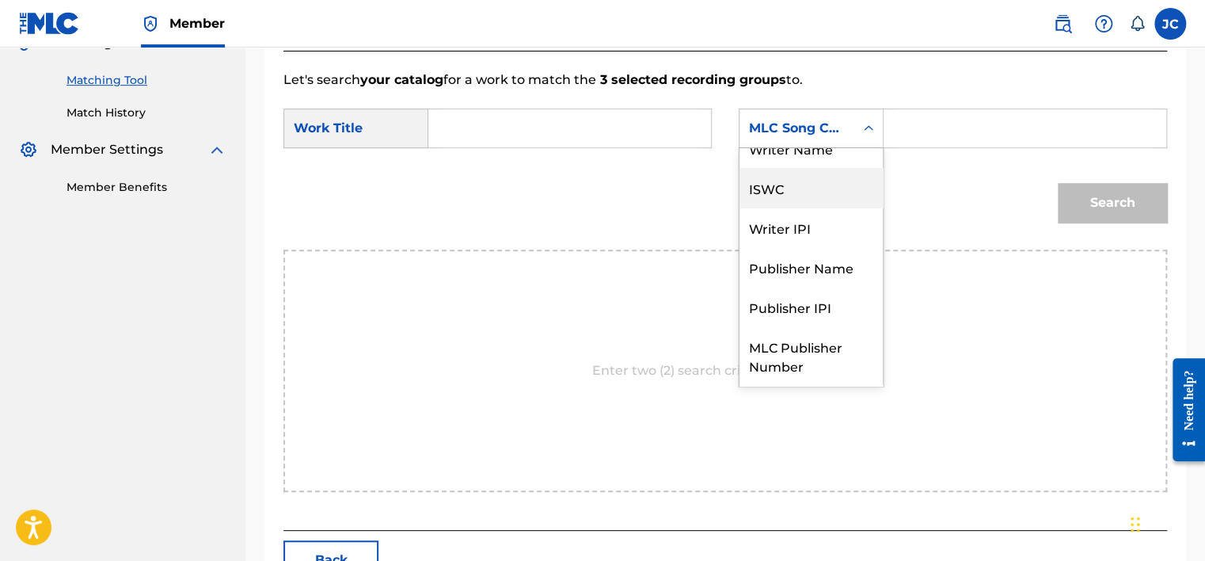
scroll to position [0, 0]
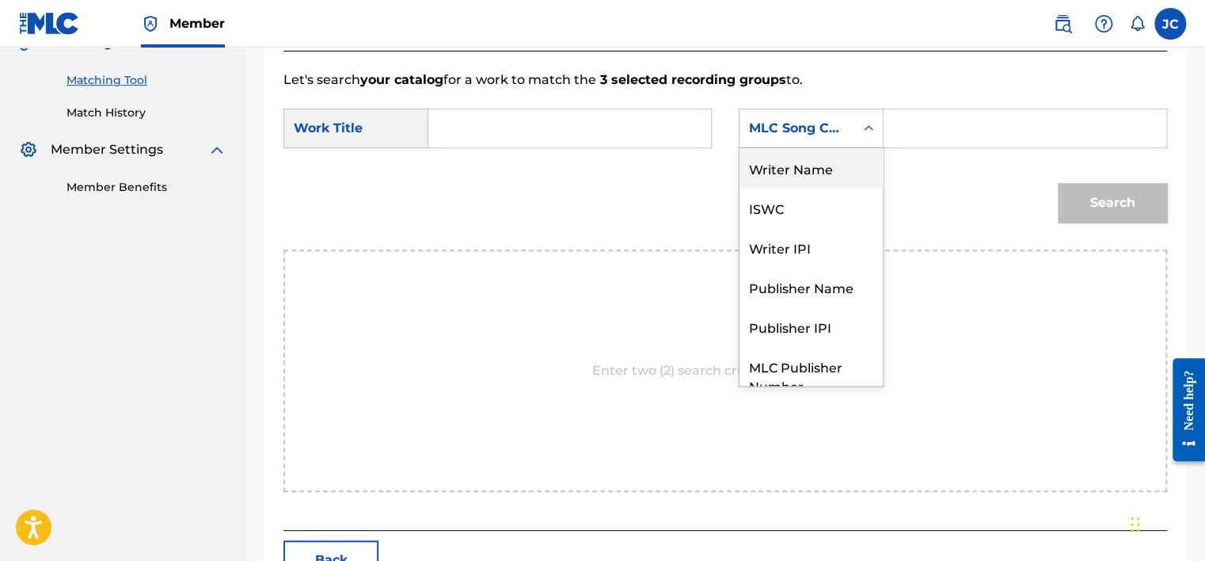
click at [785, 179] on div "Writer Name" at bounding box center [810, 168] width 143 height 40
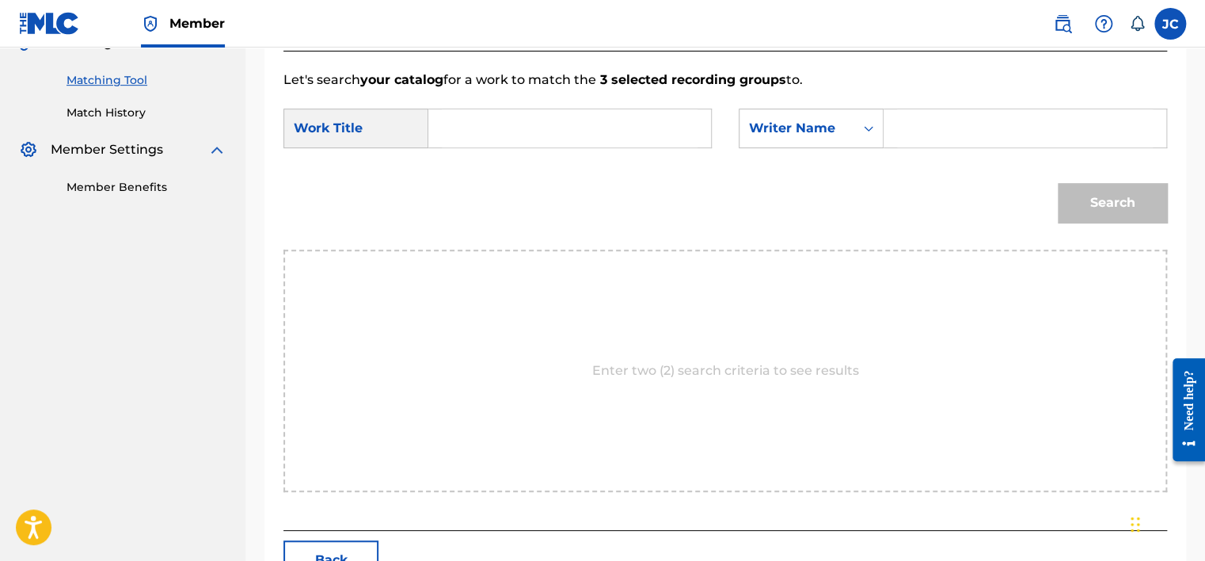
click at [611, 134] on input "Search Form" at bounding box center [570, 128] width 256 height 38
paste input "[PERSON_NAME] [DATE] ([MEDICAL_DATA] RE-EDIT) - 140 BPM"
drag, startPoint x: 561, startPoint y: 133, endPoint x: 376, endPoint y: 134, distance: 184.5
click at [376, 134] on div "SearchWithCriteria952ba9d8-6290-48f1-883b-da0d6060ffd1 Work Title [PERSON_NAME]…" at bounding box center [497, 128] width 428 height 40
click at [564, 124] on input "[PERSON_NAME] [DATE] ([MEDICAL_DATA] RE-EDIT) - 140 BPM" at bounding box center [570, 128] width 256 height 38
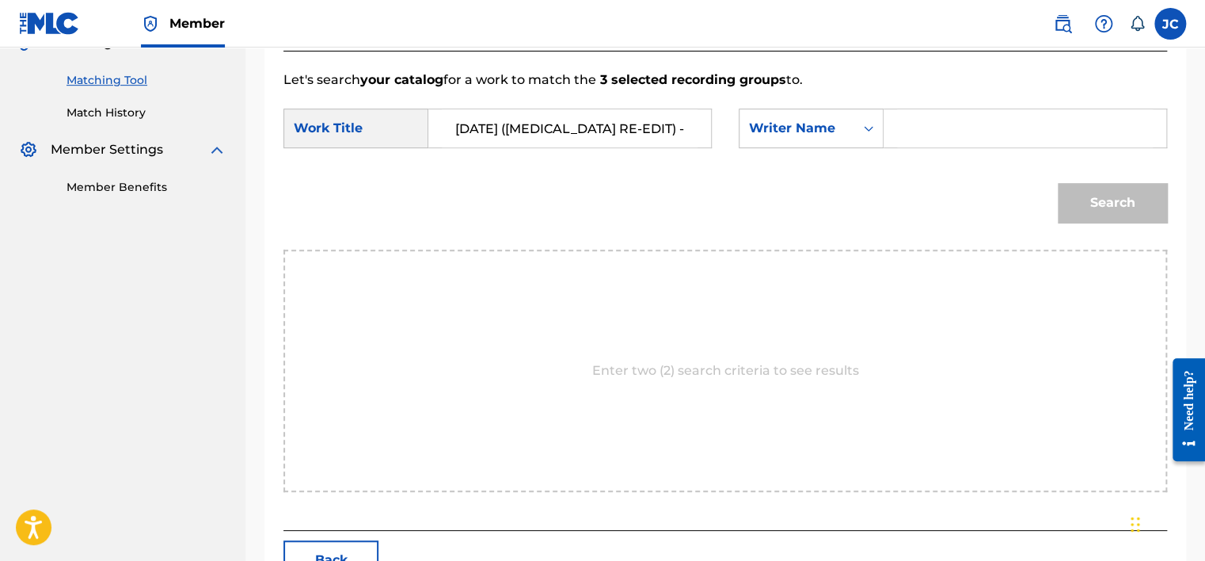
type input "[DATE] ([MEDICAL_DATA] RE-EDIT) - 140 BPM"
click at [925, 131] on input "Search Form" at bounding box center [1025, 128] width 256 height 38
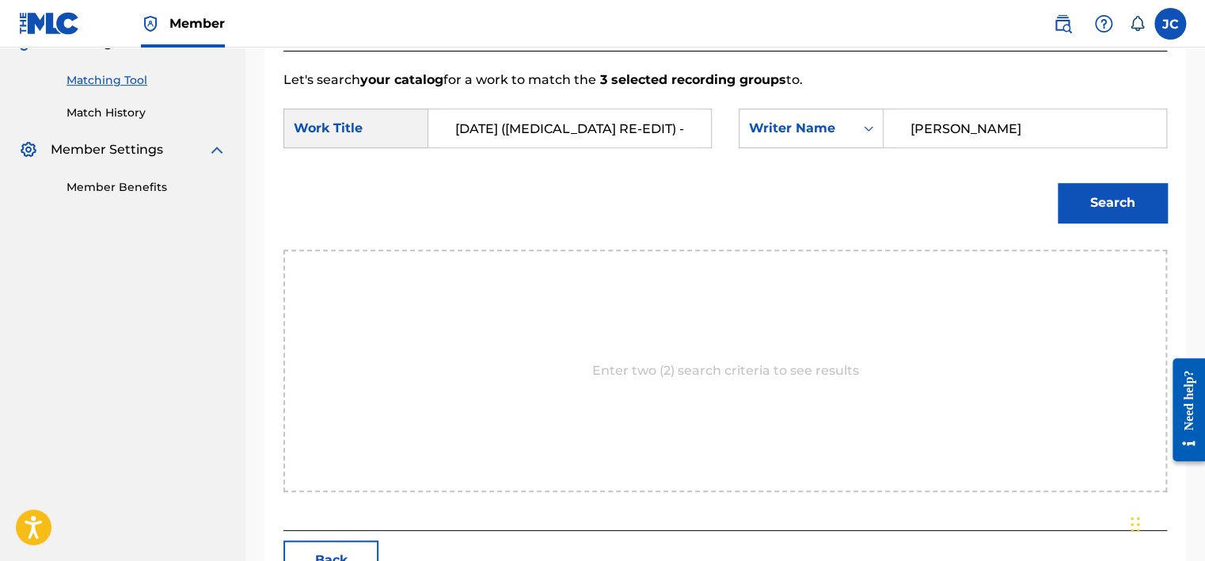
click at [1058, 183] on button "Search" at bounding box center [1112, 203] width 109 height 40
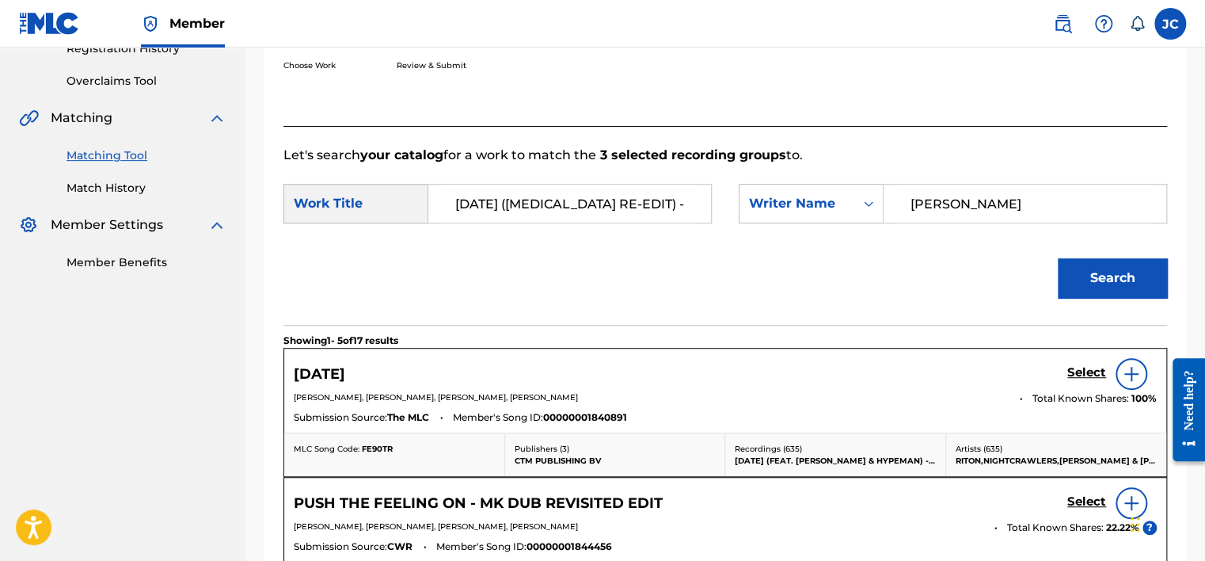
scroll to position [390, 0]
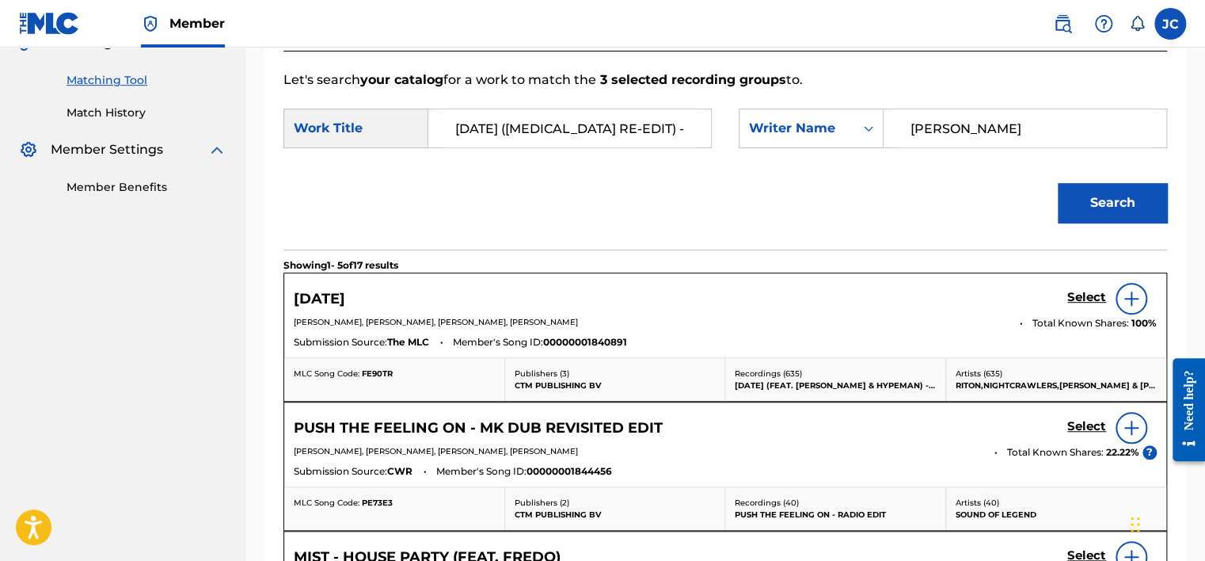
click at [1004, 139] on input "[PERSON_NAME]" at bounding box center [1025, 128] width 256 height 38
click at [1058, 183] on button "Search" at bounding box center [1112, 203] width 109 height 40
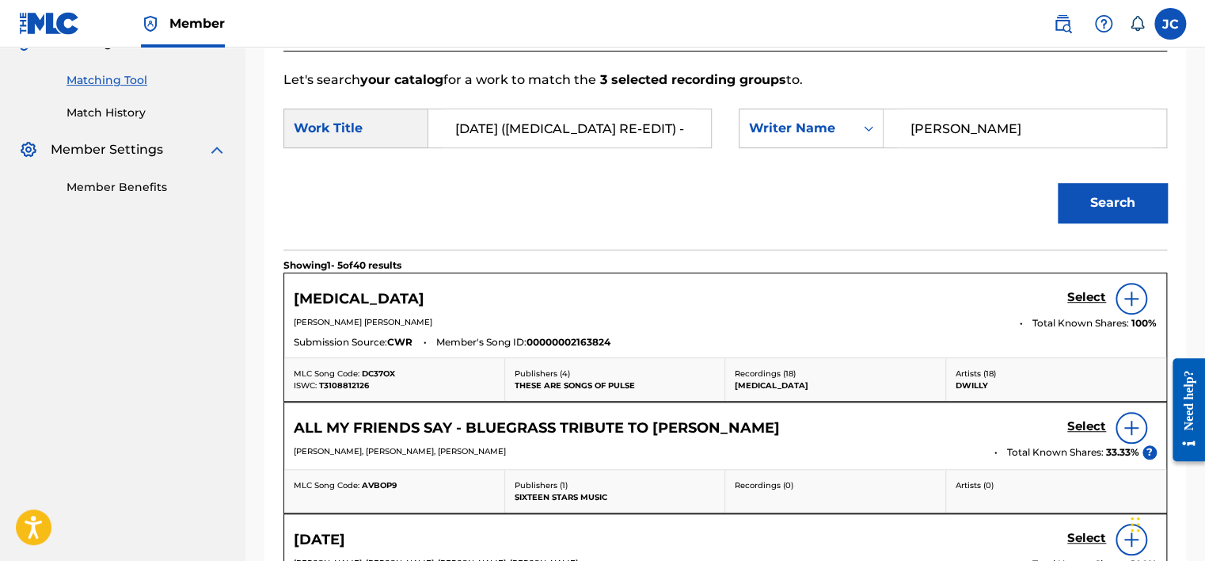
click at [1114, 133] on input "[PERSON_NAME]" at bounding box center [1025, 128] width 256 height 38
click at [1058, 183] on button "Search" at bounding box center [1112, 203] width 109 height 40
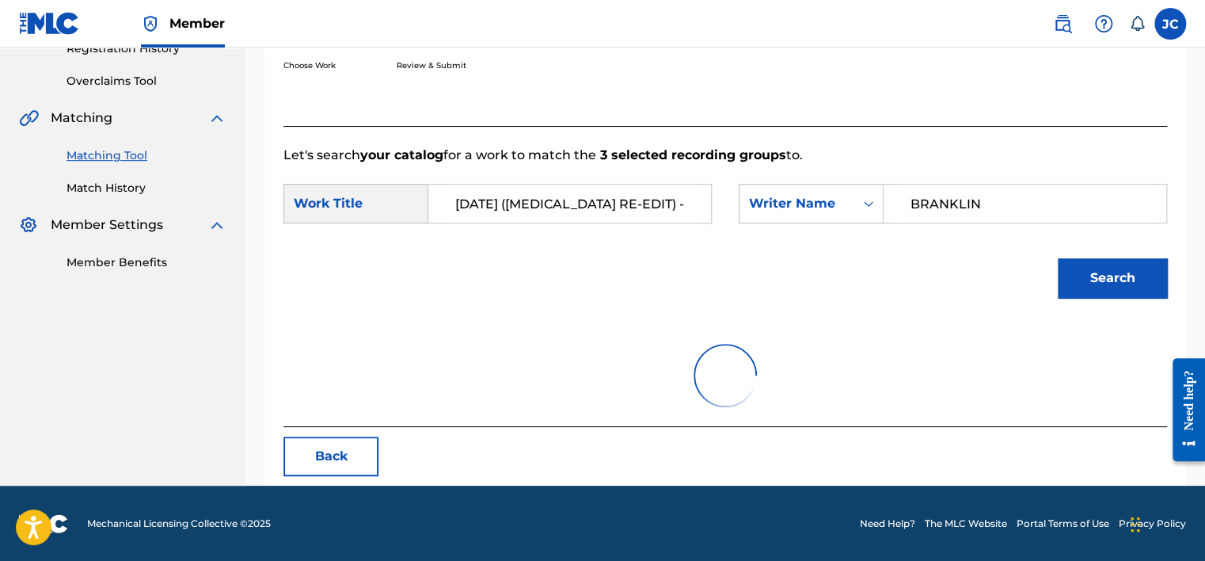
scroll to position [247, 0]
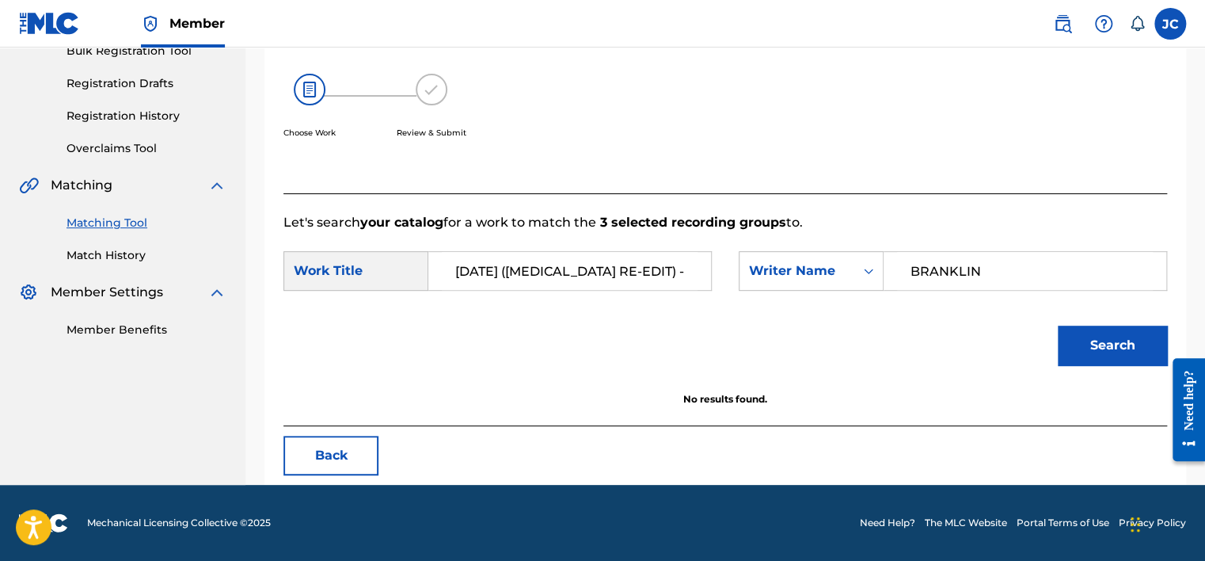
click at [993, 268] on input "BRANKLIN" at bounding box center [1025, 271] width 256 height 38
type input "[PERSON_NAME]"
click at [1058, 325] on button "Search" at bounding box center [1112, 345] width 109 height 40
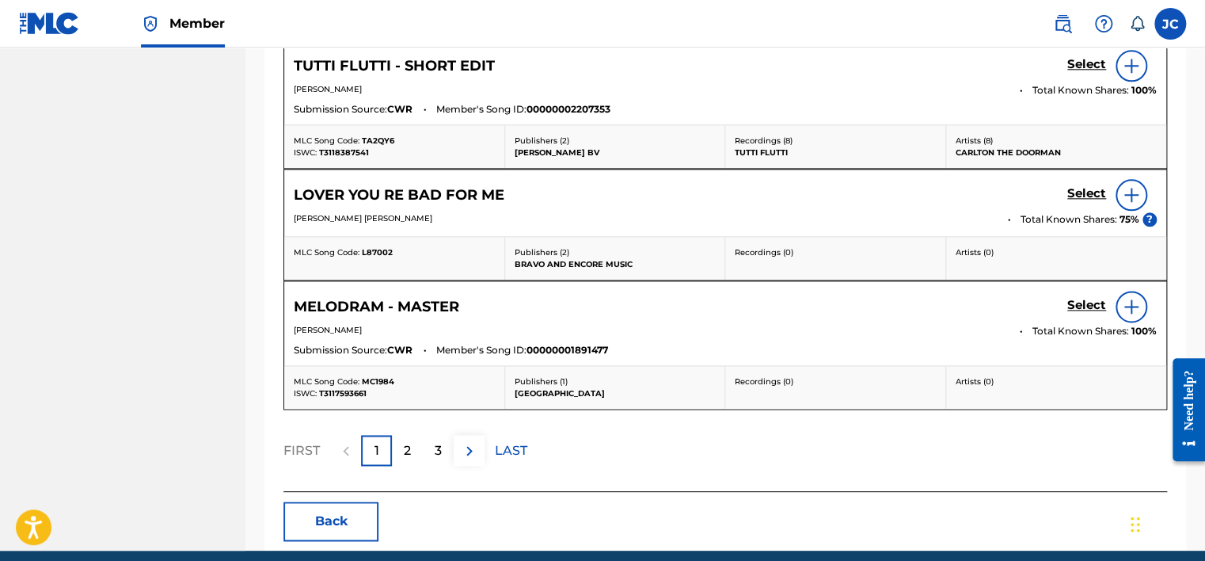
scroll to position [943, 0]
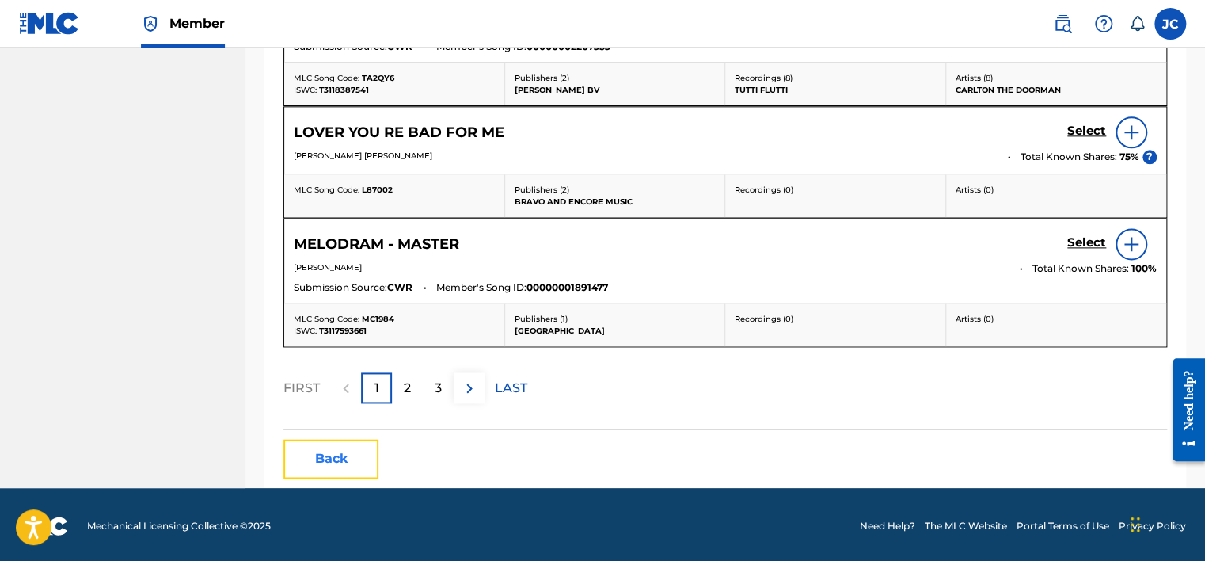
click at [355, 445] on button "Back" at bounding box center [330, 459] width 95 height 40
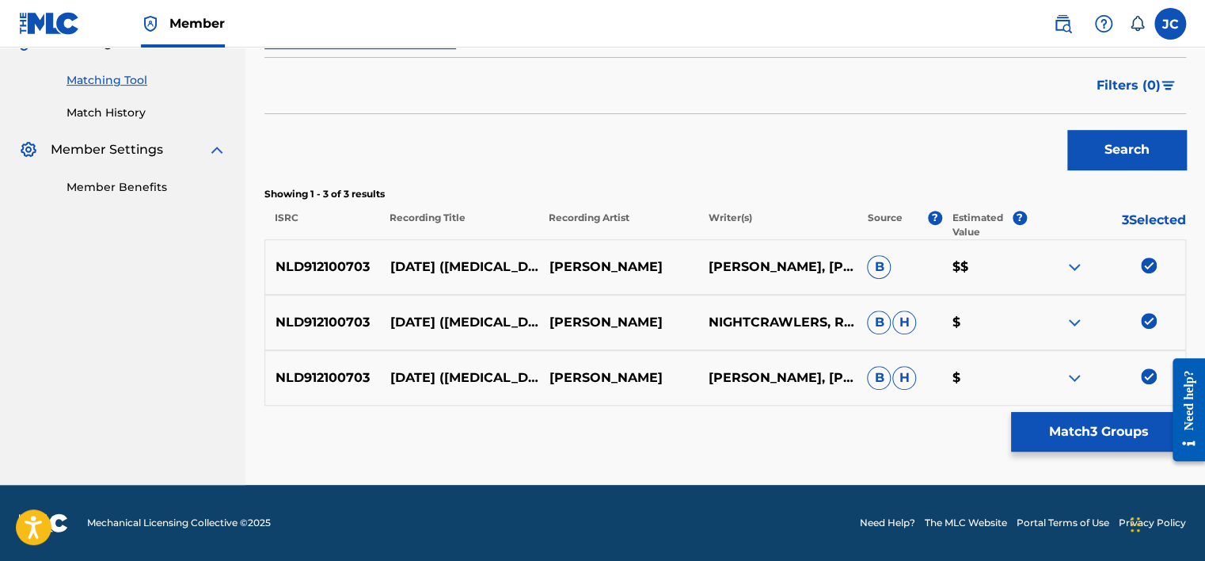
scroll to position [390, 0]
click at [1149, 375] on img at bounding box center [1149, 376] width 16 height 16
click at [1140, 317] on div at bounding box center [1105, 322] width 159 height 19
click at [1143, 317] on img at bounding box center [1149, 321] width 16 height 16
click at [1146, 264] on img at bounding box center [1149, 265] width 16 height 16
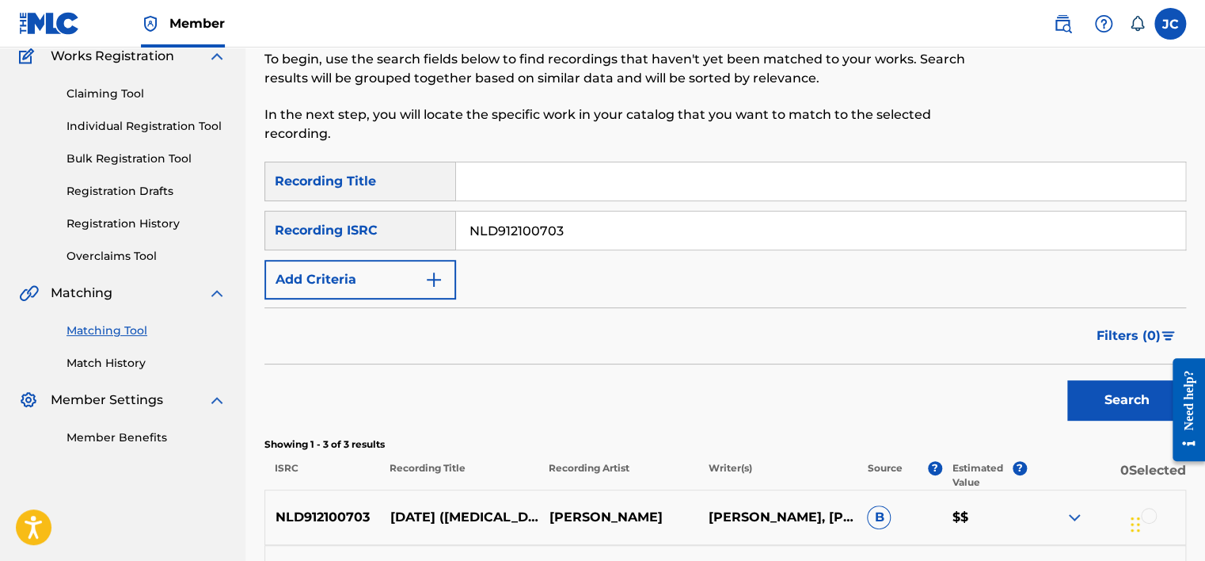
scroll to position [109, 0]
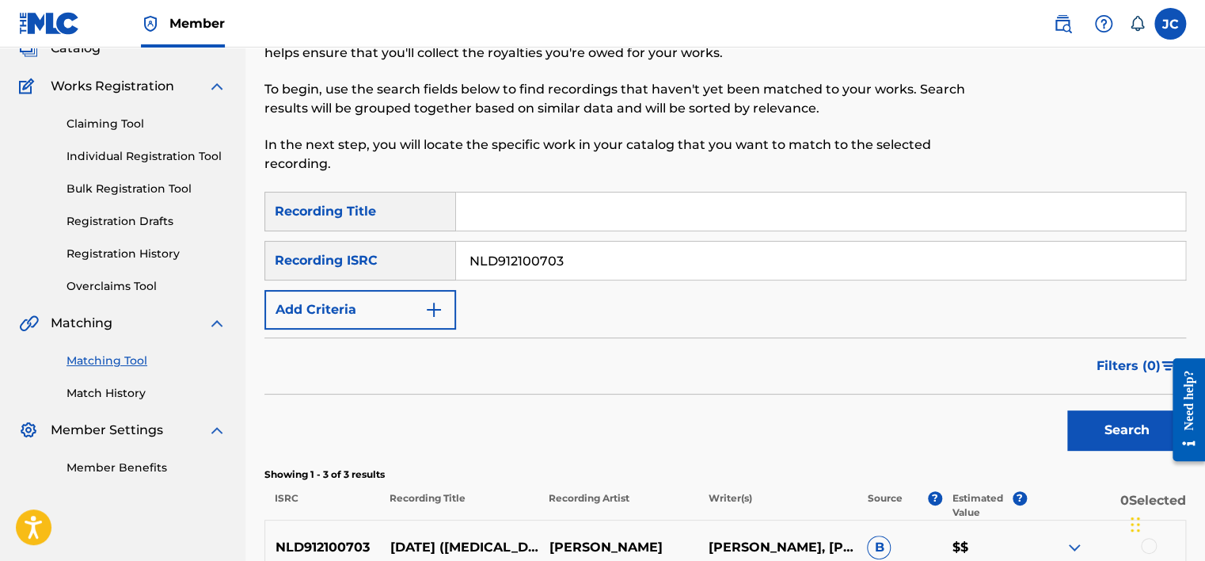
click at [694, 259] on input "NLD912100703" at bounding box center [820, 260] width 729 height 38
paste input "TCADY1840794"
type input "TCADY1840794"
click at [1067, 410] on button "Search" at bounding box center [1126, 430] width 119 height 40
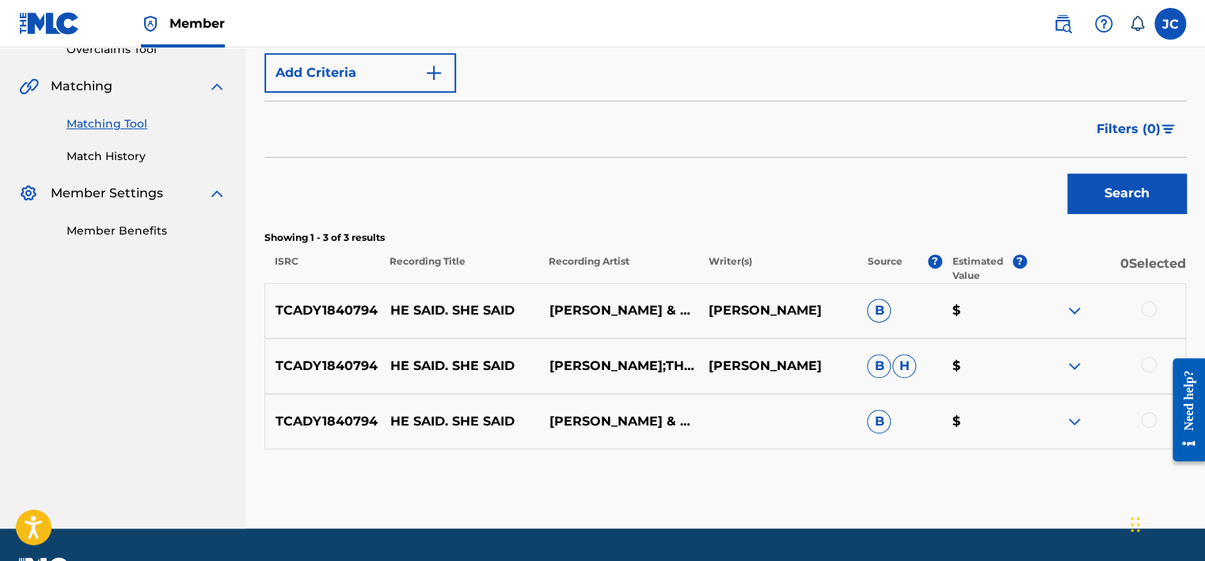
scroll to position [390, 0]
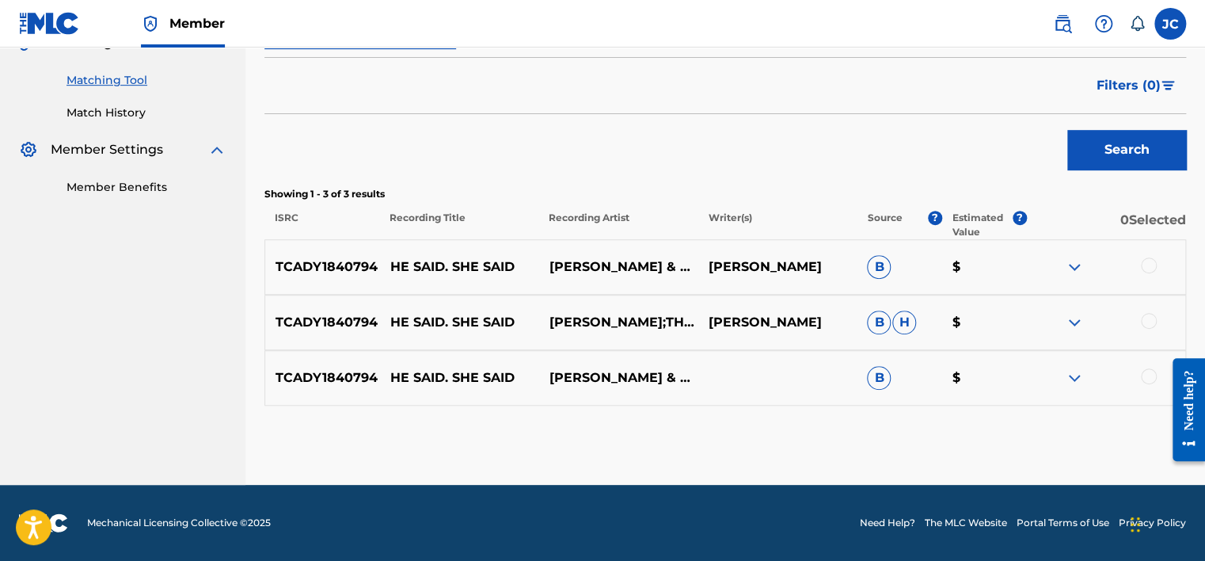
click at [1148, 374] on div at bounding box center [1149, 376] width 16 height 16
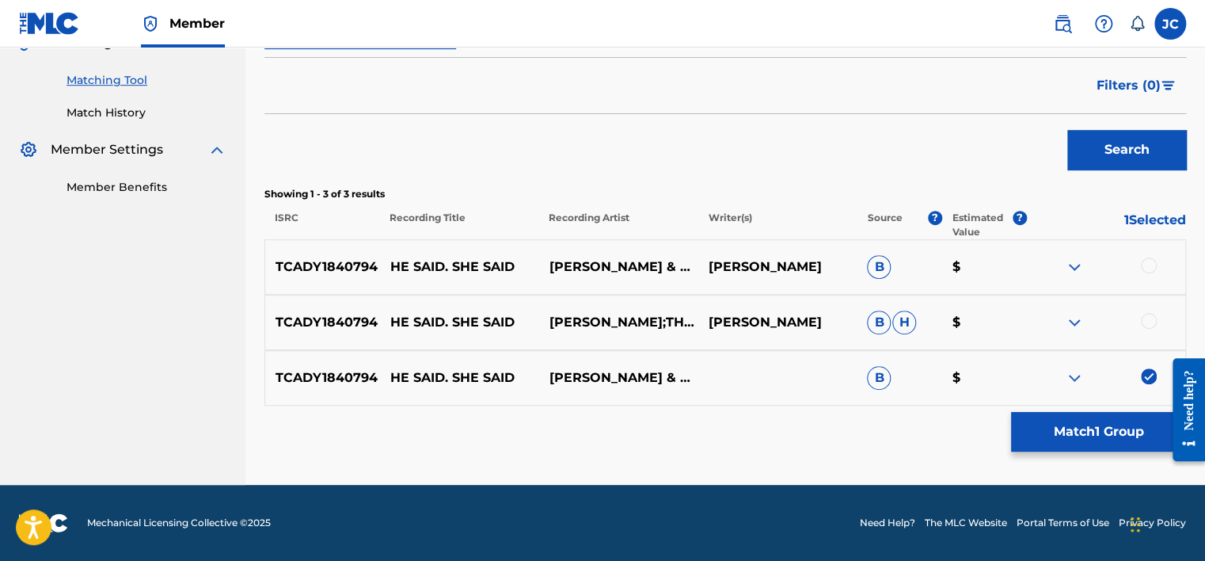
click at [1150, 322] on div at bounding box center [1149, 321] width 16 height 16
click at [1146, 264] on div at bounding box center [1149, 265] width 16 height 16
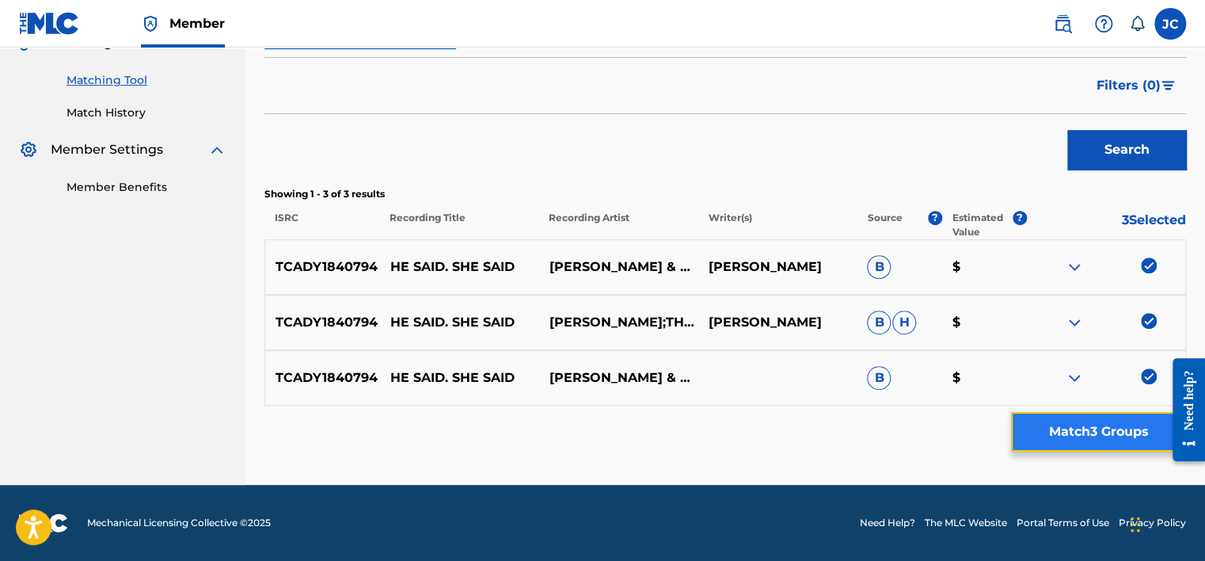
click at [1070, 425] on button "Match 3 Groups" at bounding box center [1098, 432] width 175 height 40
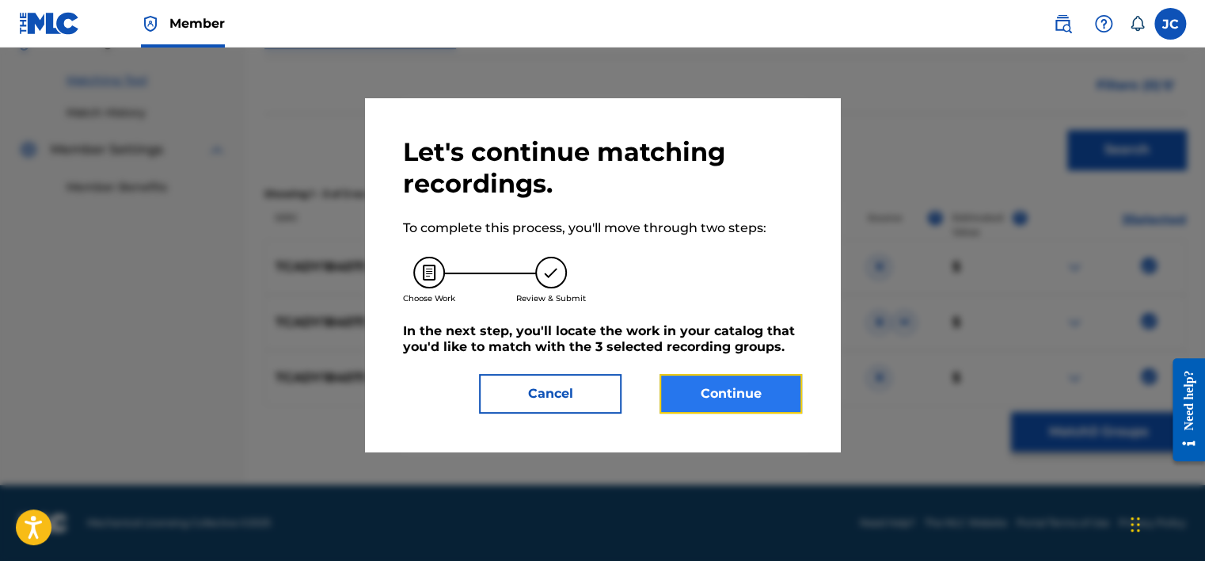
click at [748, 374] on button "Continue" at bounding box center [730, 394] width 143 height 40
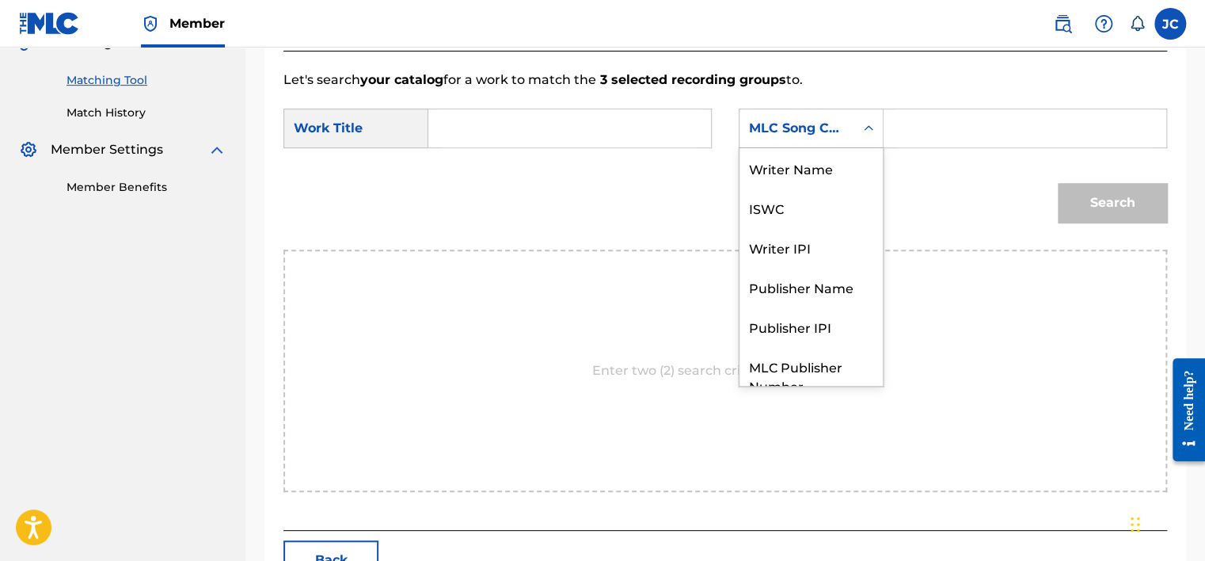
click at [834, 124] on div "MLC Song Code" at bounding box center [797, 128] width 96 height 19
click at [792, 179] on div "Writer Name" at bounding box center [810, 168] width 143 height 40
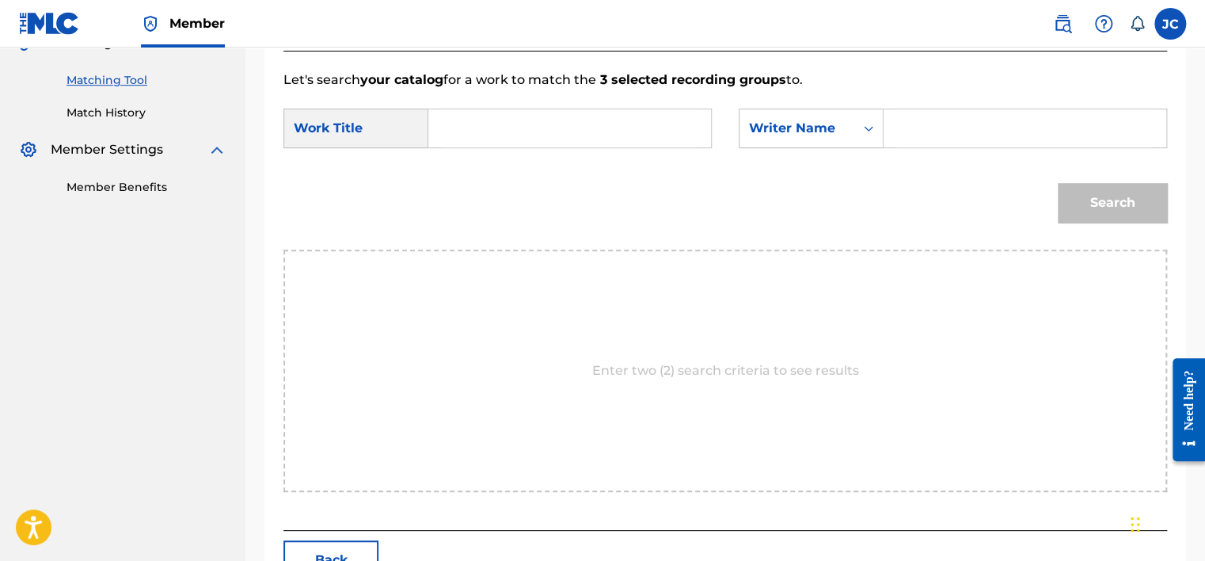
click at [633, 139] on input "Search Form" at bounding box center [570, 128] width 256 height 38
paste input "He Said. She Said"
type input "He Said. She Said"
click at [932, 124] on input "Search Form" at bounding box center [1025, 128] width 256 height 38
paste input "Erak"
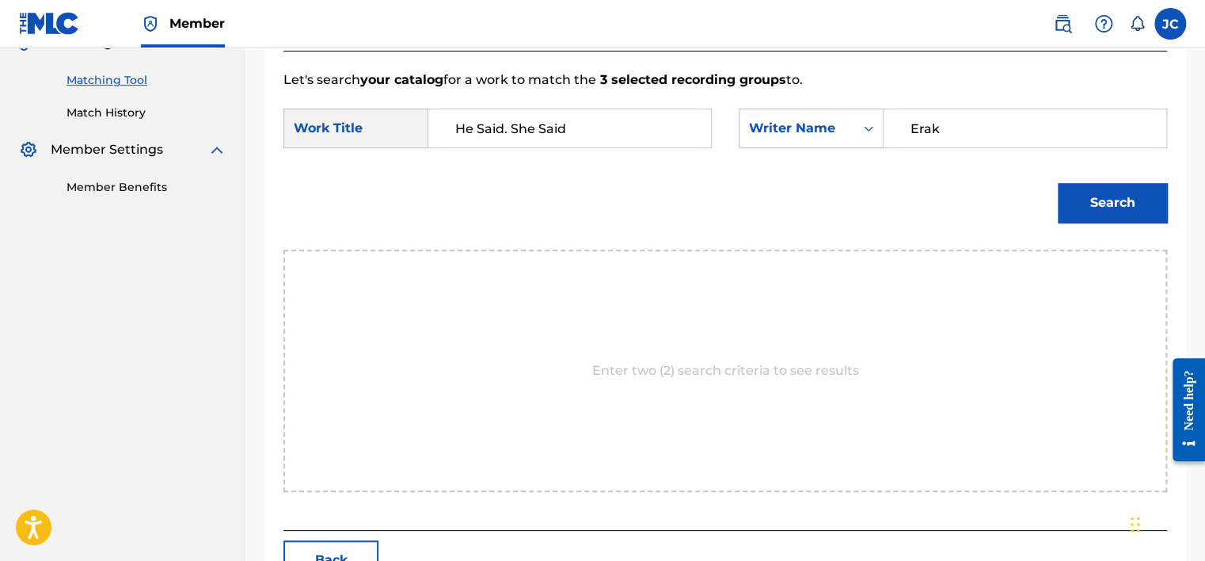
type input "Erak"
click at [1058, 183] on button "Search" at bounding box center [1112, 203] width 109 height 40
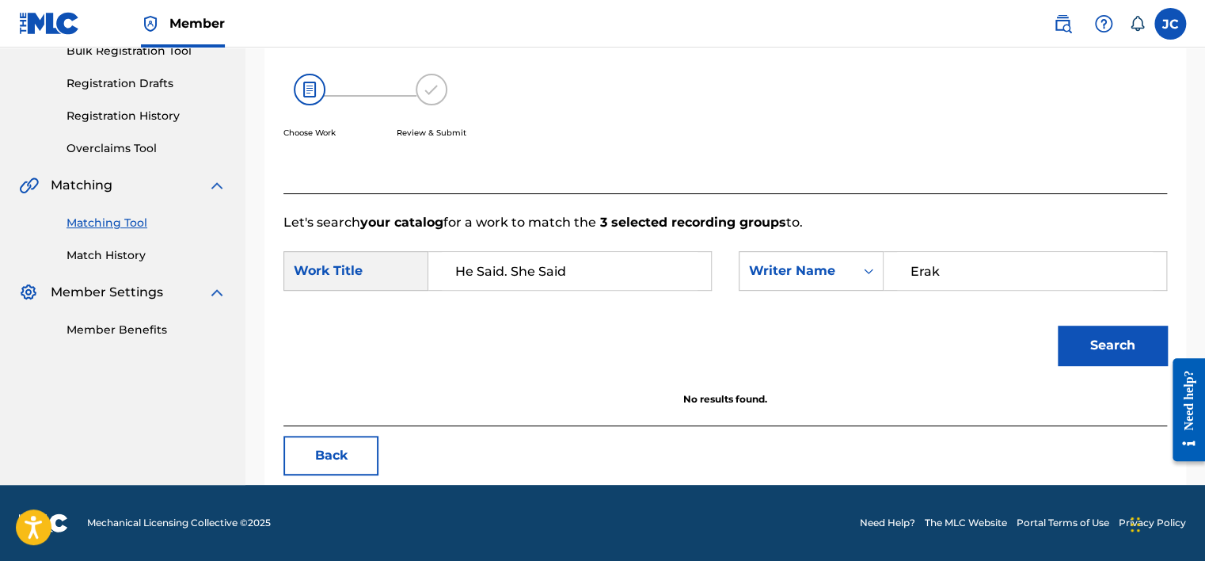
scroll to position [247, 0]
click at [344, 450] on button "Back" at bounding box center [330, 455] width 95 height 40
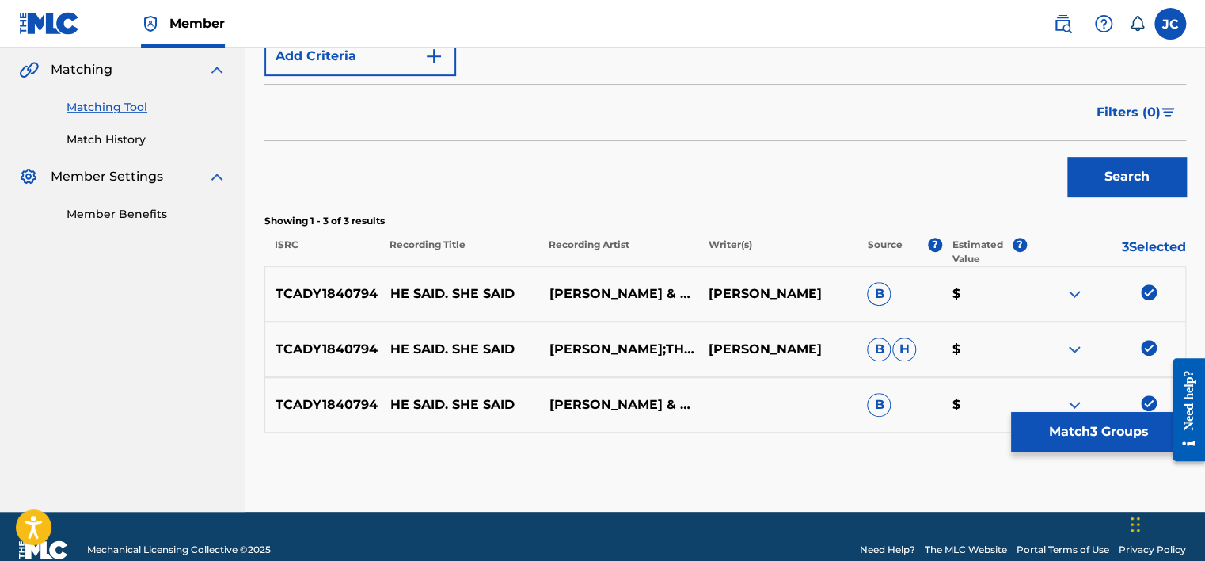
scroll to position [390, 0]
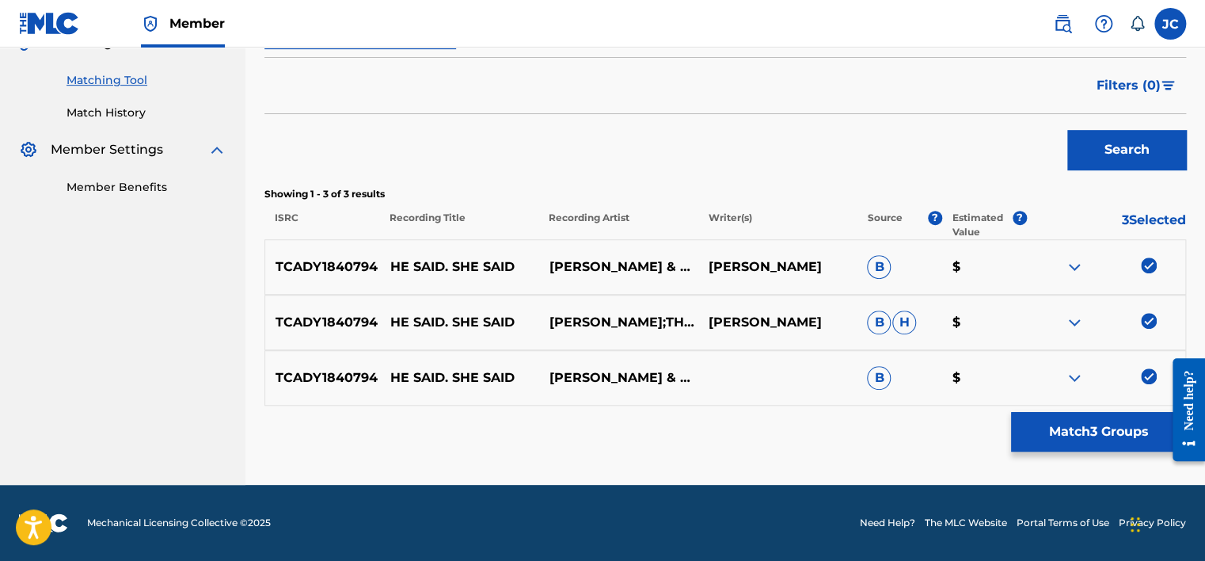
click at [1150, 372] on img at bounding box center [1149, 376] width 16 height 16
click at [1146, 311] on div "TCADY1840794 HE SAID. SHE SAID [PERSON_NAME];THE SHORELINE [PERSON_NAME] [PERSO…" at bounding box center [725, 322] width 922 height 55
click at [1145, 321] on img at bounding box center [1149, 321] width 16 height 16
click at [1155, 265] on img at bounding box center [1149, 265] width 16 height 16
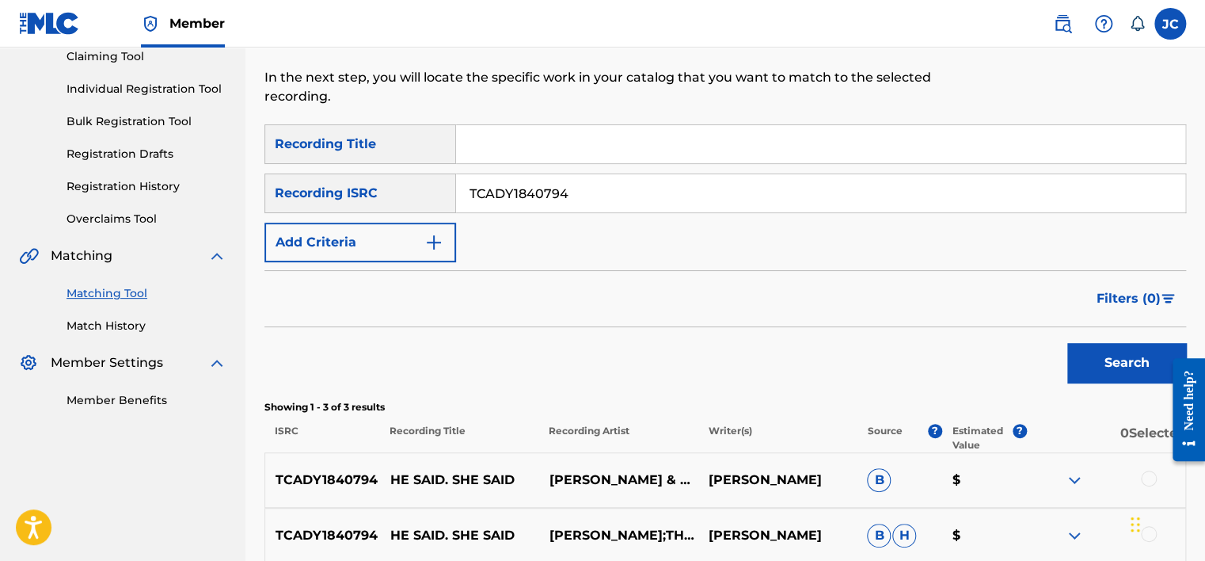
scroll to position [139, 0]
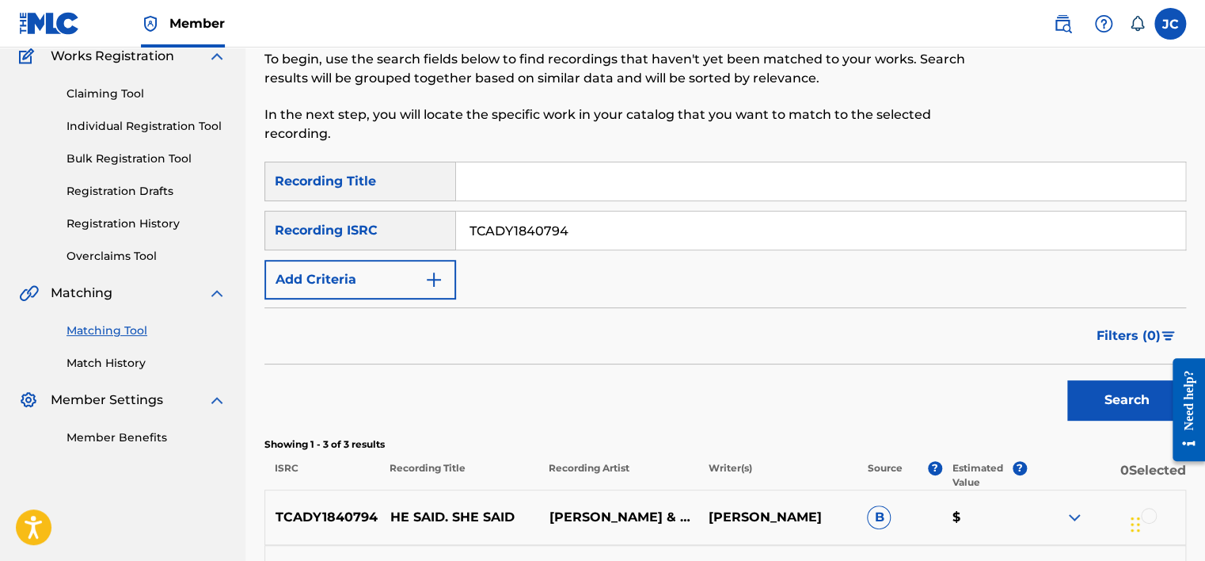
click at [633, 237] on input "TCADY1840794" at bounding box center [820, 230] width 729 height 38
paste input "USBQU2400208"
type input "USBQU2400208"
click at [1067, 380] on button "Search" at bounding box center [1126, 400] width 119 height 40
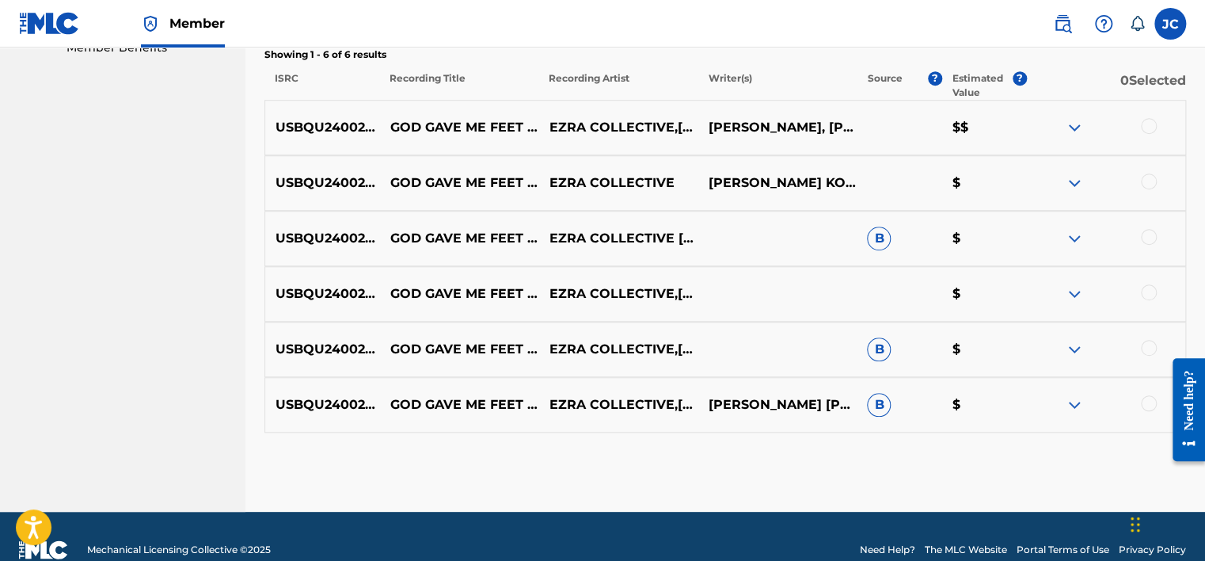
scroll to position [555, 0]
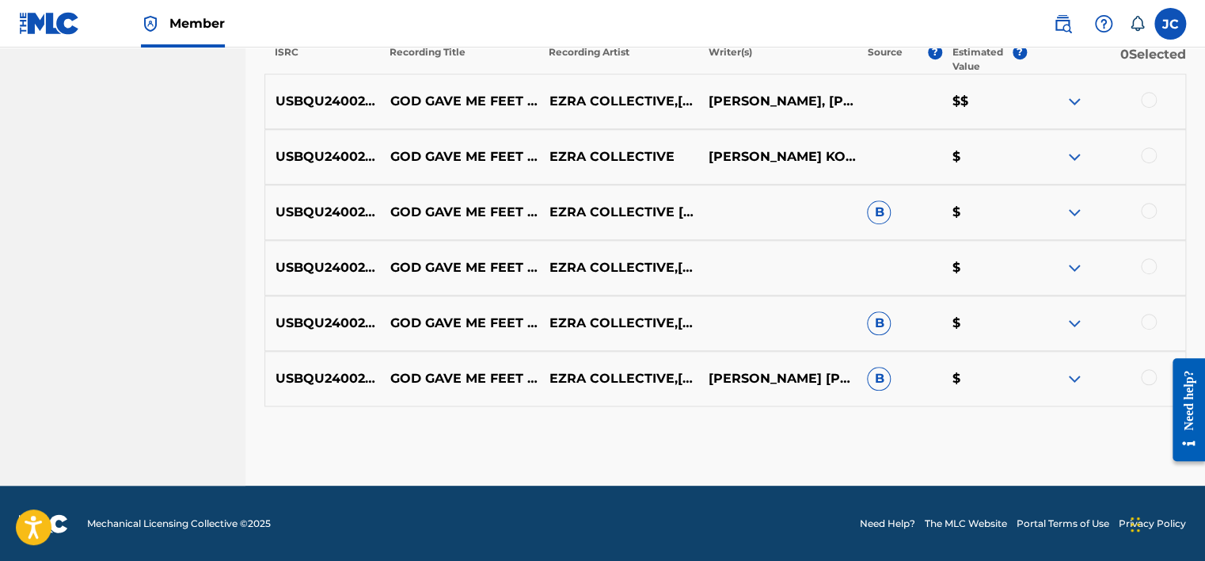
click at [1150, 386] on div at bounding box center [1105, 378] width 159 height 19
click at [1149, 373] on div at bounding box center [1149, 377] width 16 height 16
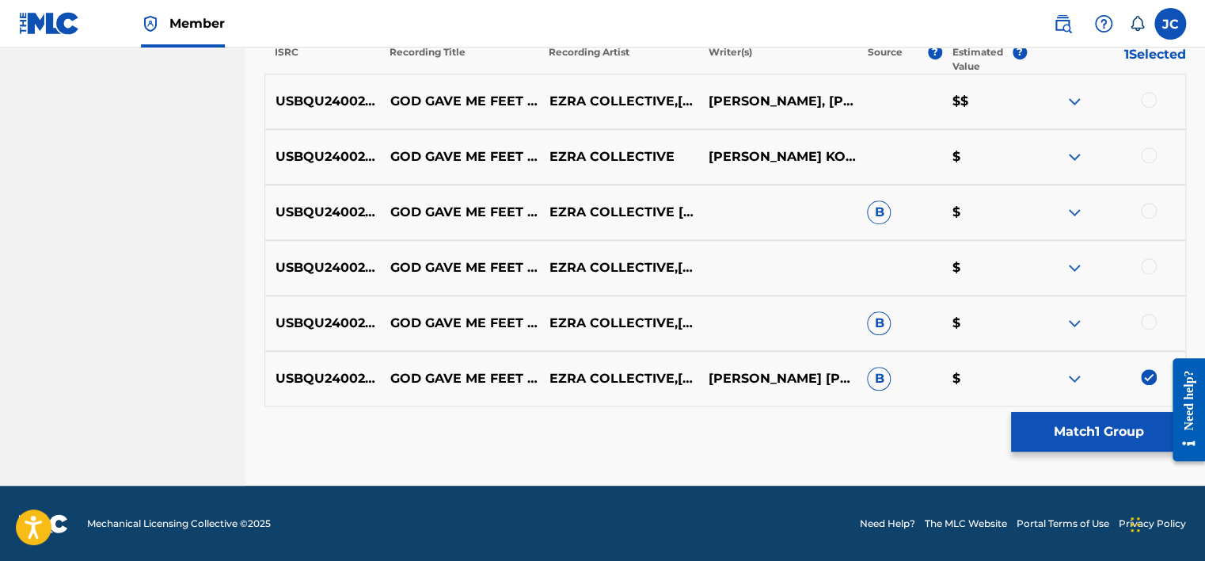
click at [1146, 316] on div at bounding box center [1149, 322] width 16 height 16
click at [1150, 270] on div at bounding box center [1149, 266] width 16 height 16
click at [1150, 215] on div at bounding box center [1149, 211] width 16 height 16
click at [1149, 159] on div at bounding box center [1149, 155] width 16 height 16
click at [1151, 101] on div at bounding box center [1149, 100] width 16 height 16
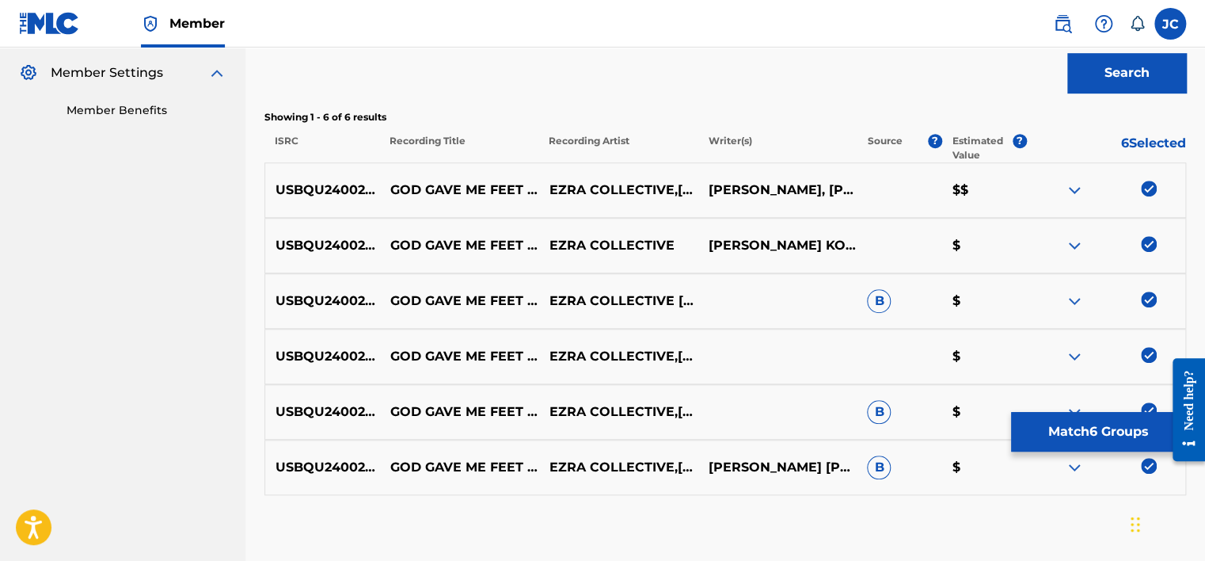
scroll to position [444, 0]
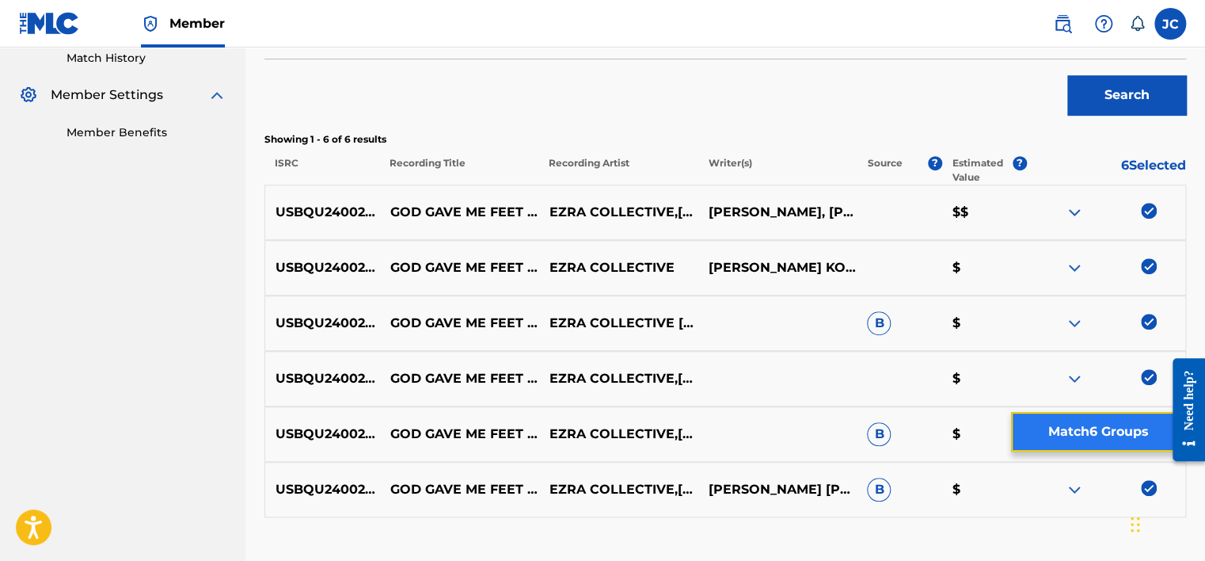
click at [1080, 435] on button "Match 6 Groups" at bounding box center [1098, 432] width 175 height 40
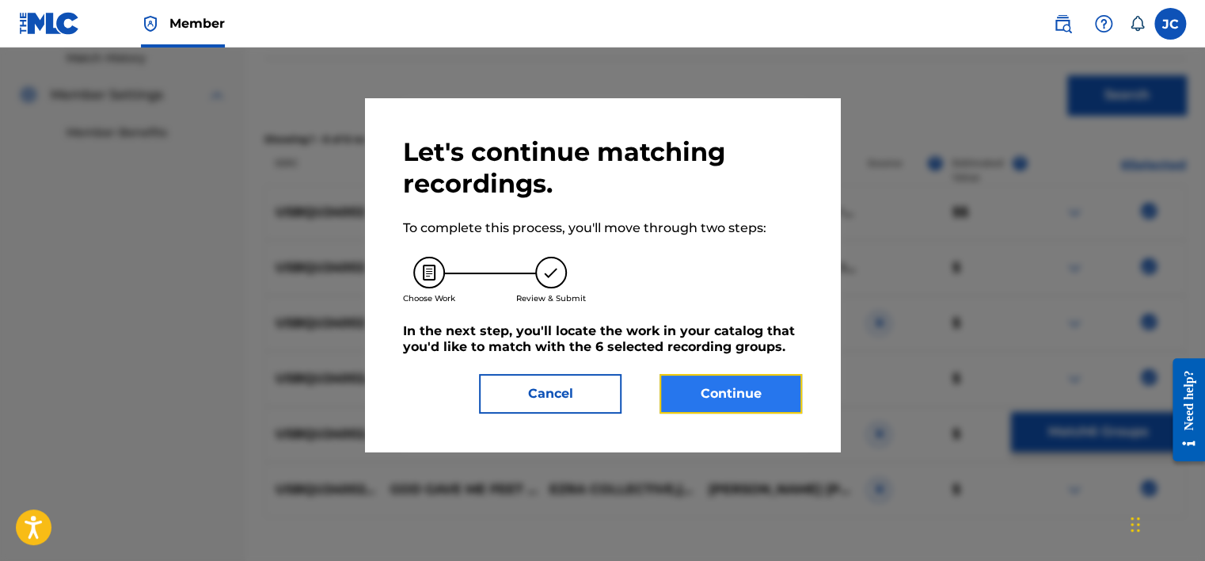
click at [757, 409] on button "Continue" at bounding box center [730, 394] width 143 height 40
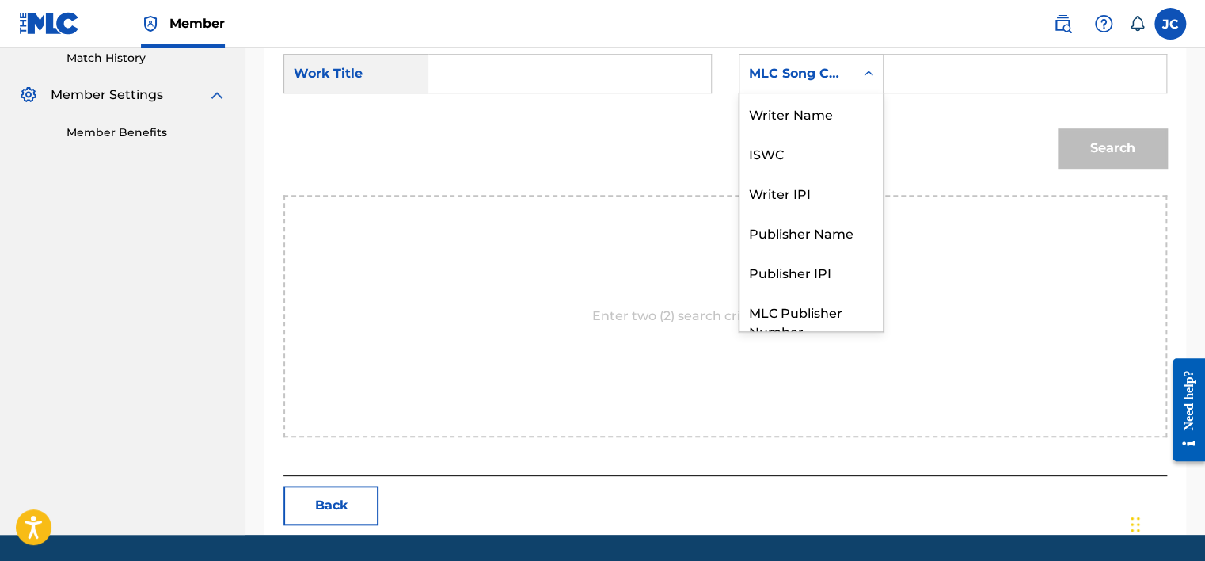
scroll to position [59, 0]
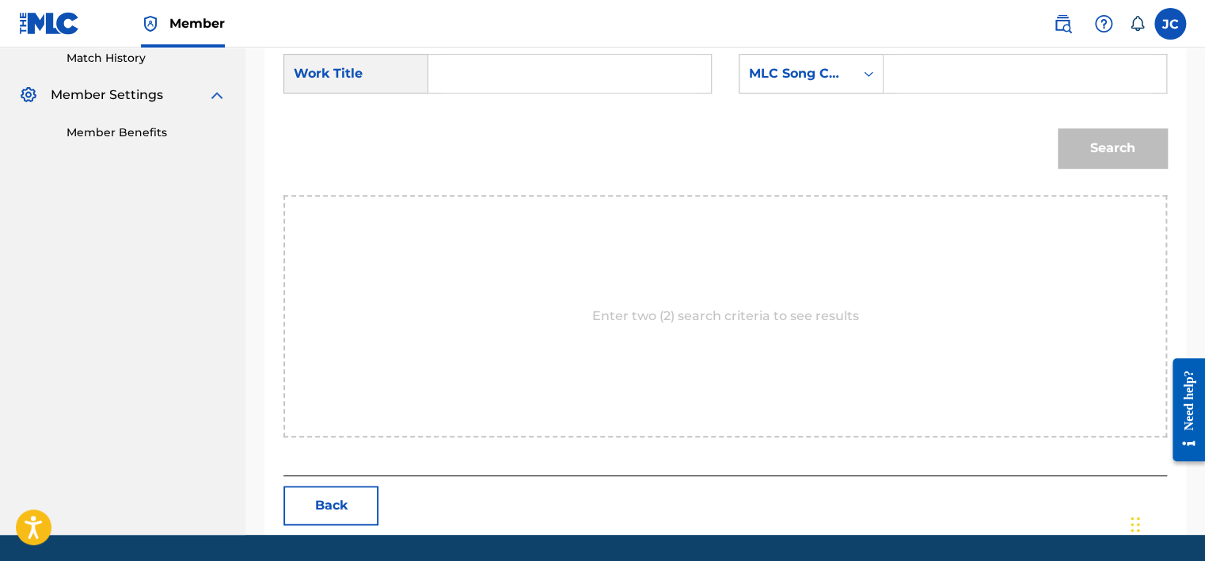
drag, startPoint x: 871, startPoint y: 89, endPoint x: 839, endPoint y: 71, distance: 36.1
click at [839, 71] on div "MLC Song Code" at bounding box center [797, 73] width 96 height 19
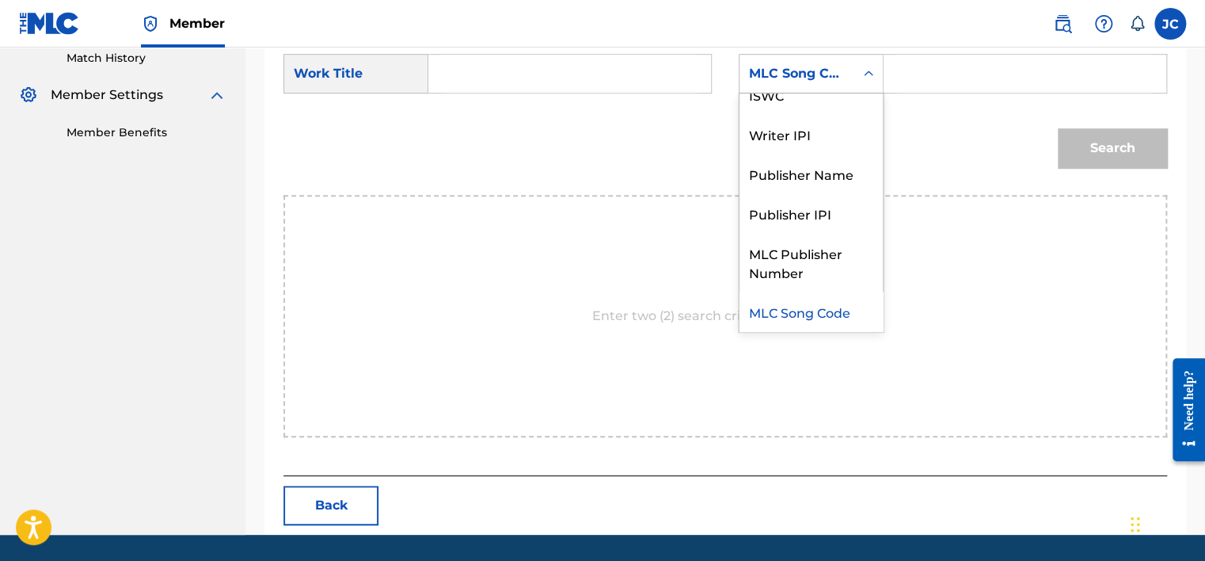
drag, startPoint x: 839, startPoint y: 71, endPoint x: 817, endPoint y: 349, distance: 278.8
click at [817, 349] on div "Enter two (2) search criteria to see results" at bounding box center [725, 316] width 884 height 242
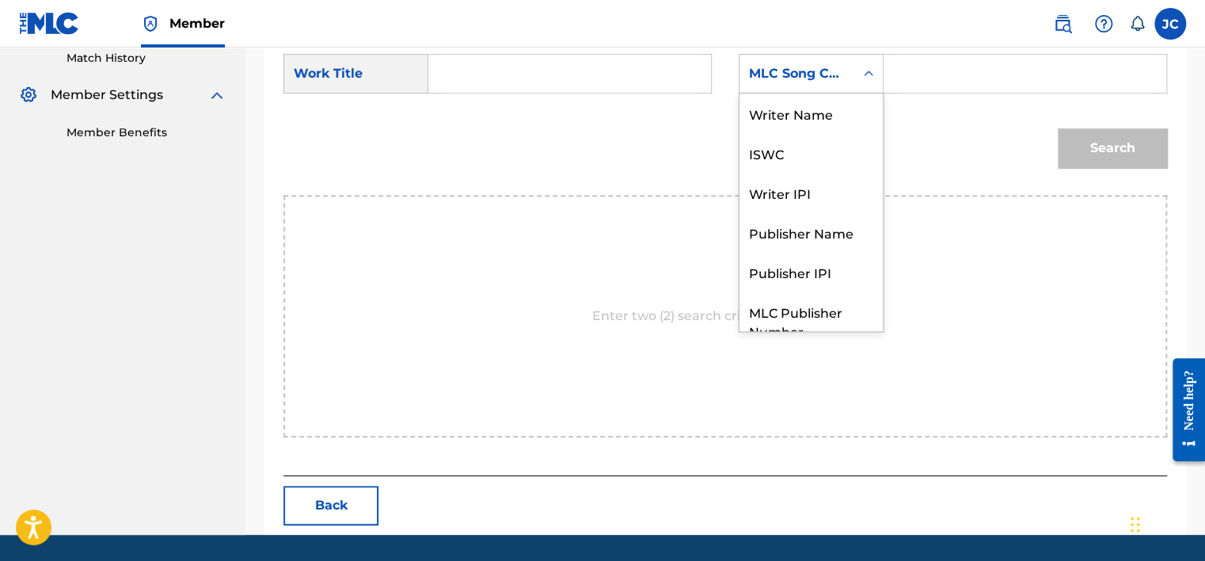
click at [845, 70] on div "MLC Song Code" at bounding box center [796, 74] width 115 height 30
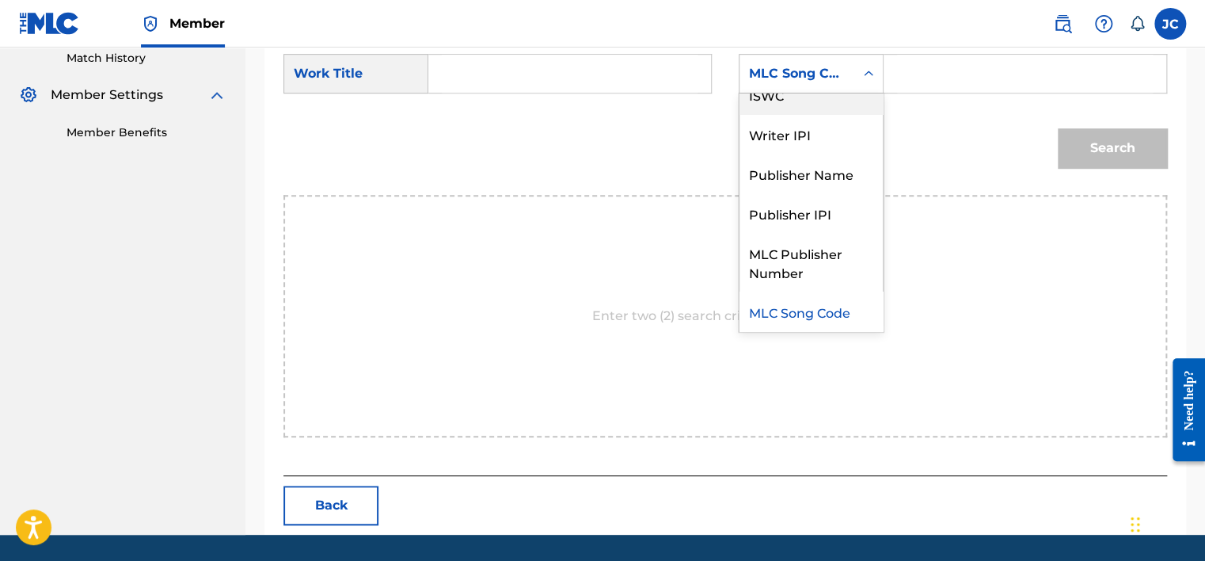
scroll to position [0, 0]
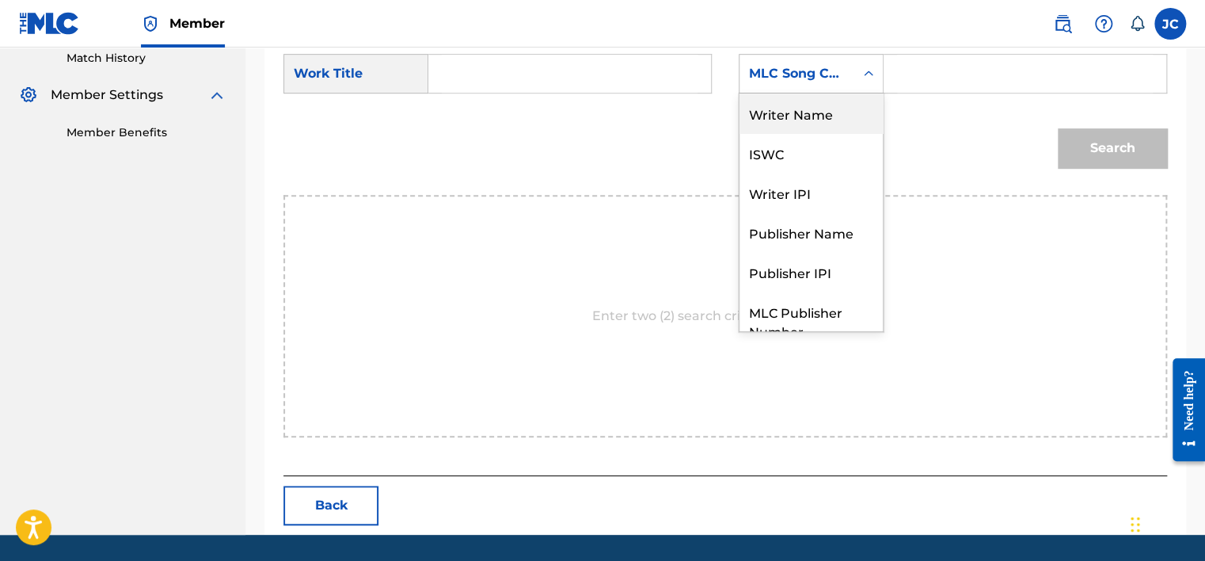
click at [851, 117] on div "Writer Name" at bounding box center [810, 113] width 143 height 40
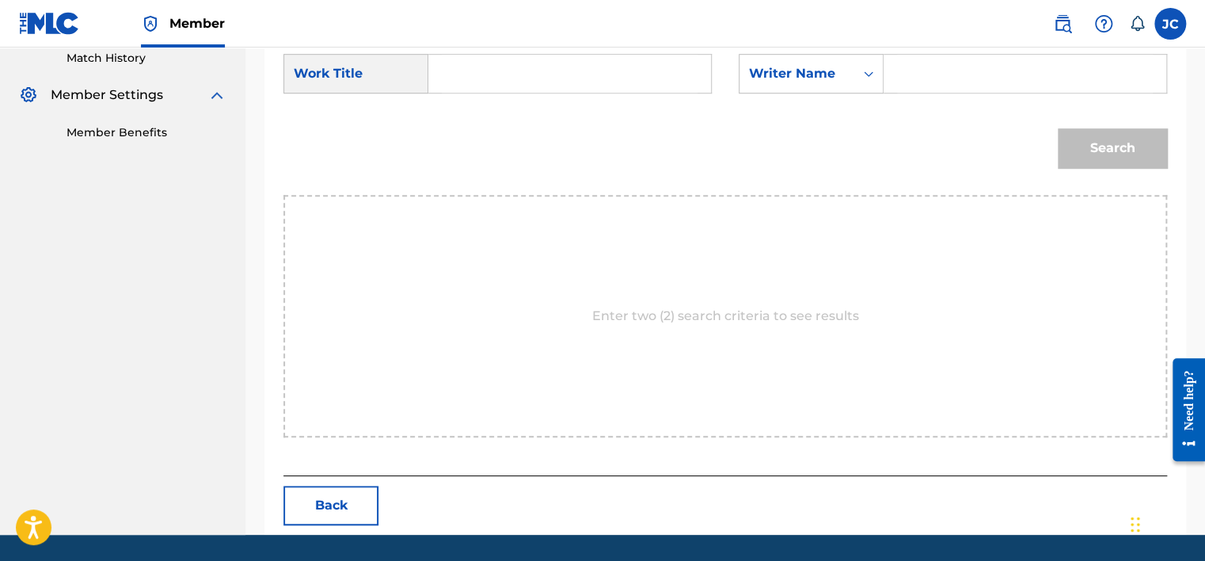
click at [662, 88] on input "Search Form" at bounding box center [570, 74] width 256 height 38
paste input "[DEMOGRAPHIC_DATA] Gave Me Feet For Dancing"
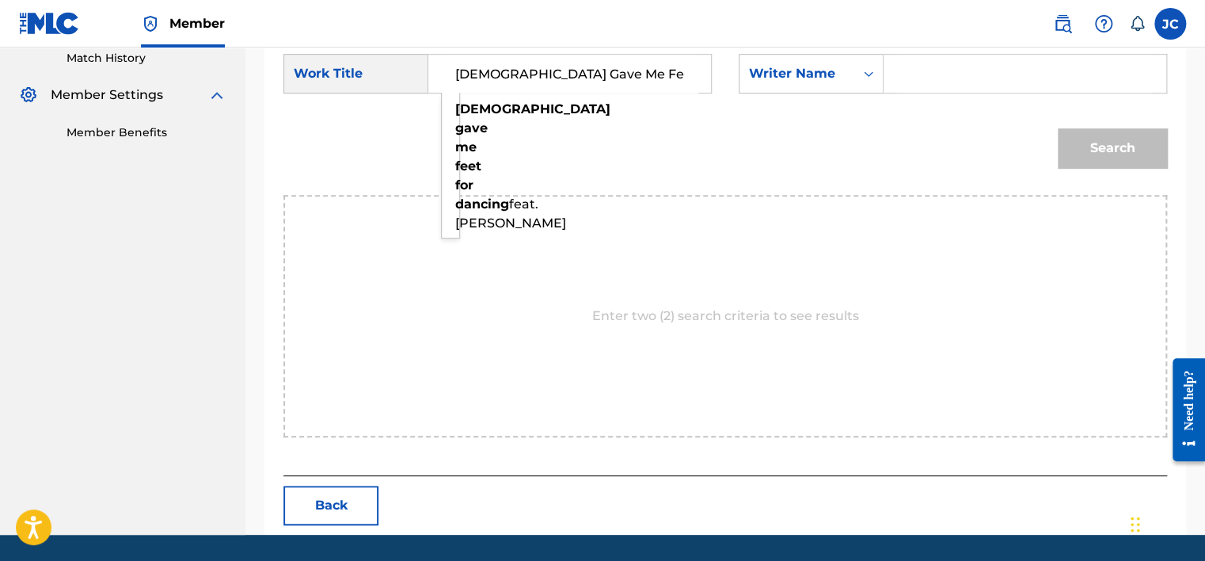
type input "[DEMOGRAPHIC_DATA] Gave Me Feet For Dancing"
click at [994, 73] on input "Search Form" at bounding box center [1025, 74] width 256 height 38
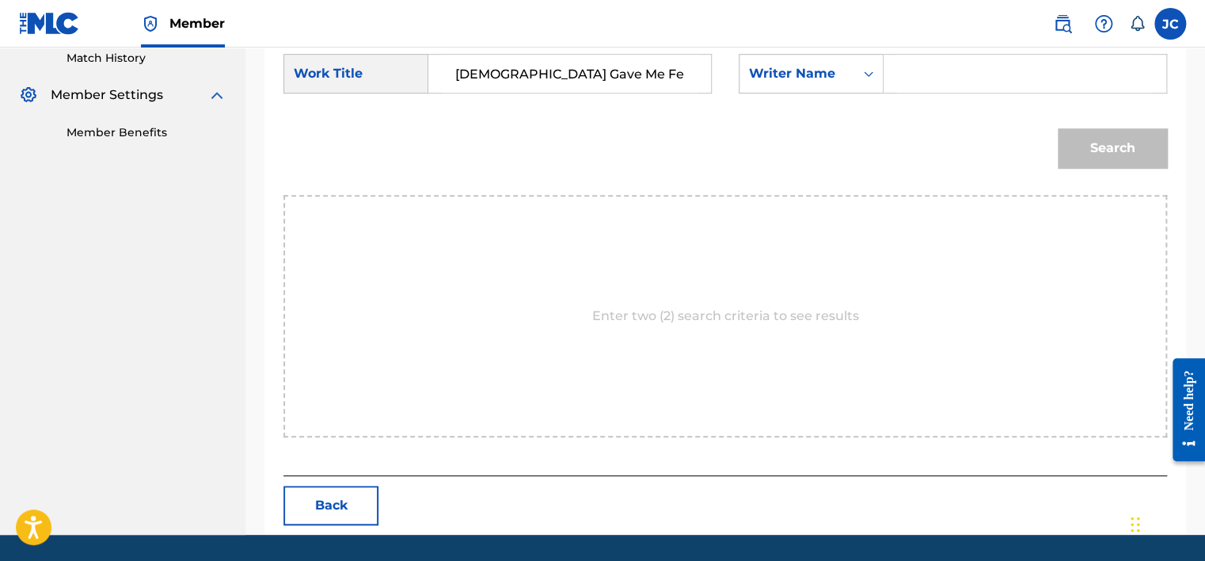
paste input "Koleoso"
type input "Koleoso"
click at [1058, 128] on button "Search" at bounding box center [1112, 148] width 109 height 40
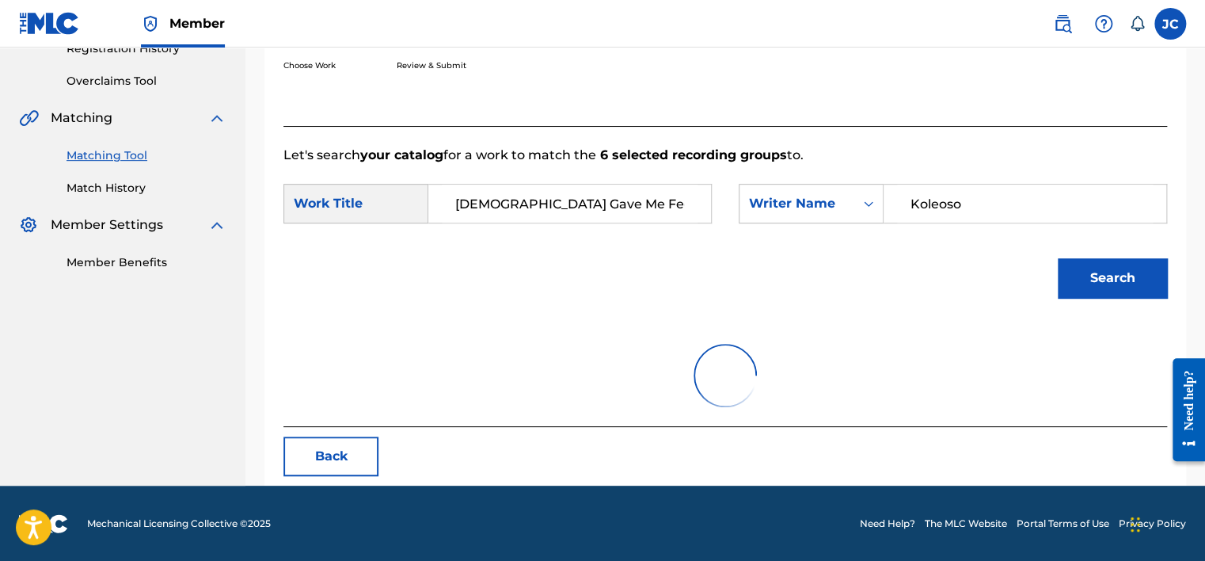
scroll to position [444, 0]
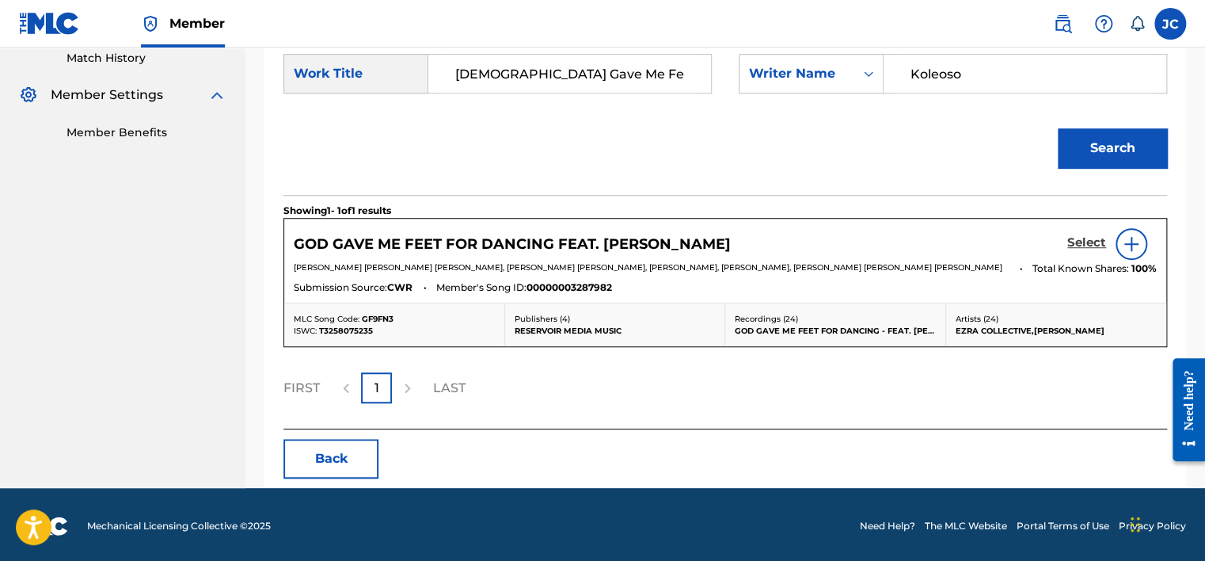
click at [1080, 241] on h5 "Select" at bounding box center [1086, 242] width 39 height 15
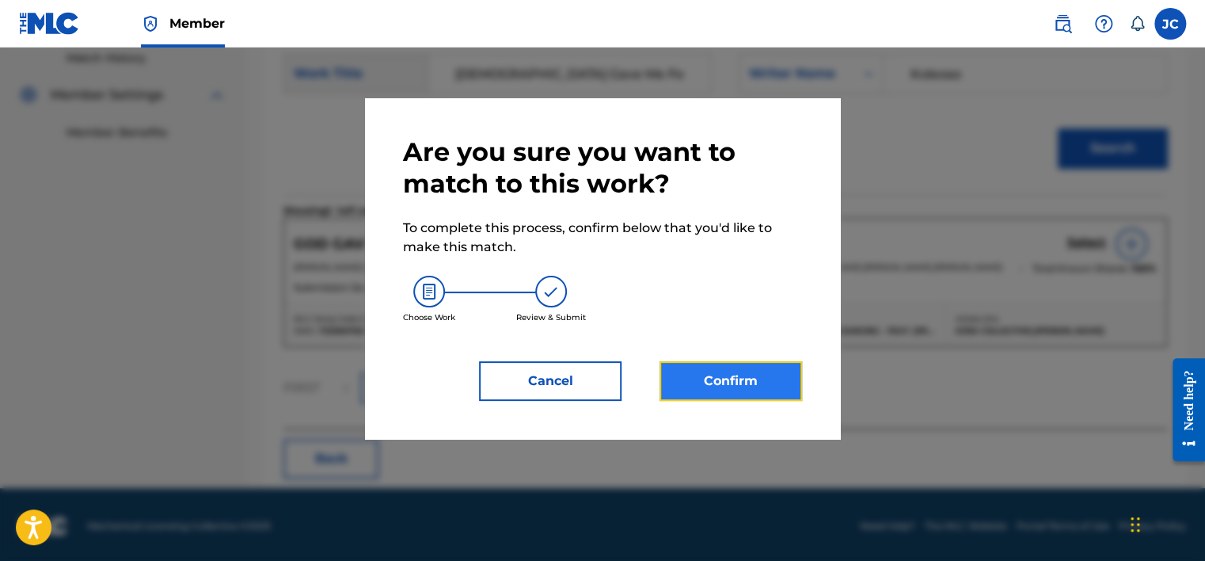
click at [759, 386] on button "Confirm" at bounding box center [730, 381] width 143 height 40
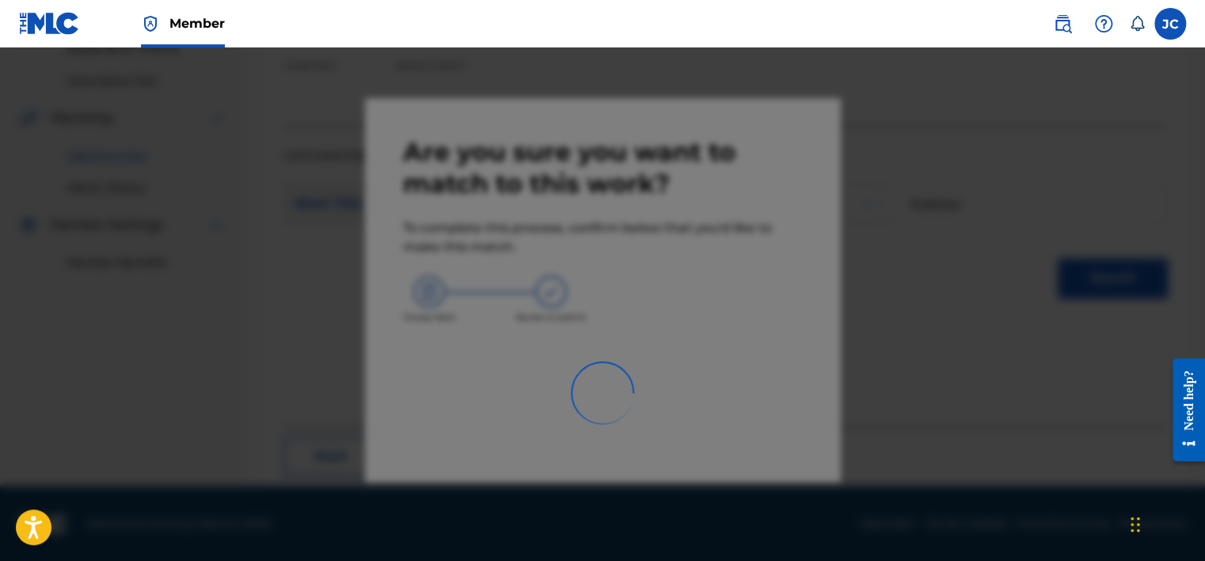
scroll to position [120, 0]
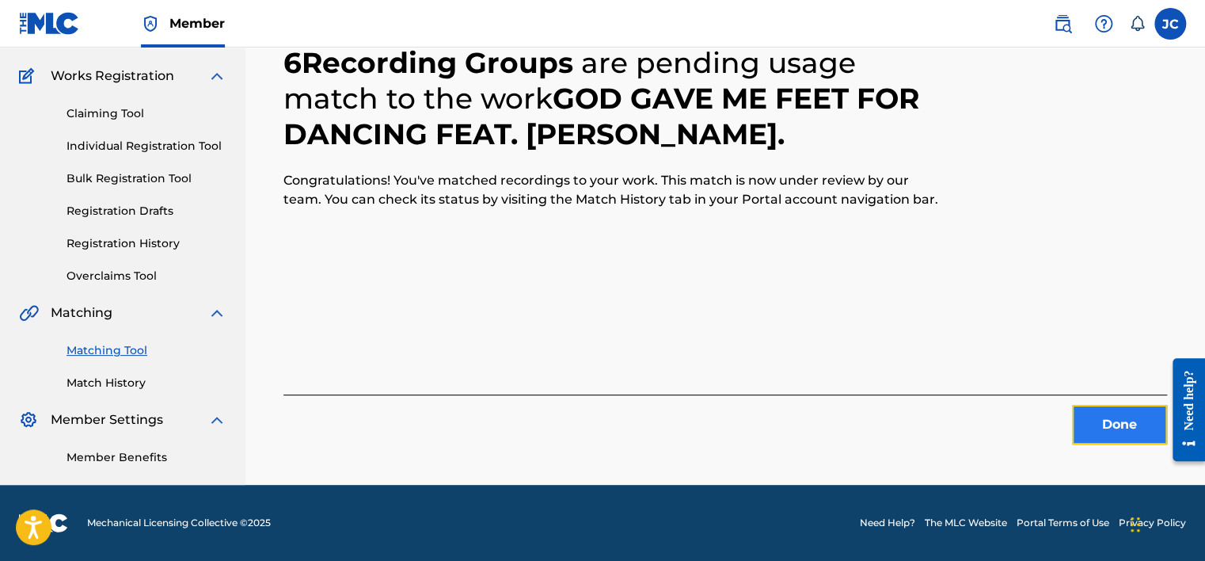
click at [1087, 440] on button "Done" at bounding box center [1119, 425] width 95 height 40
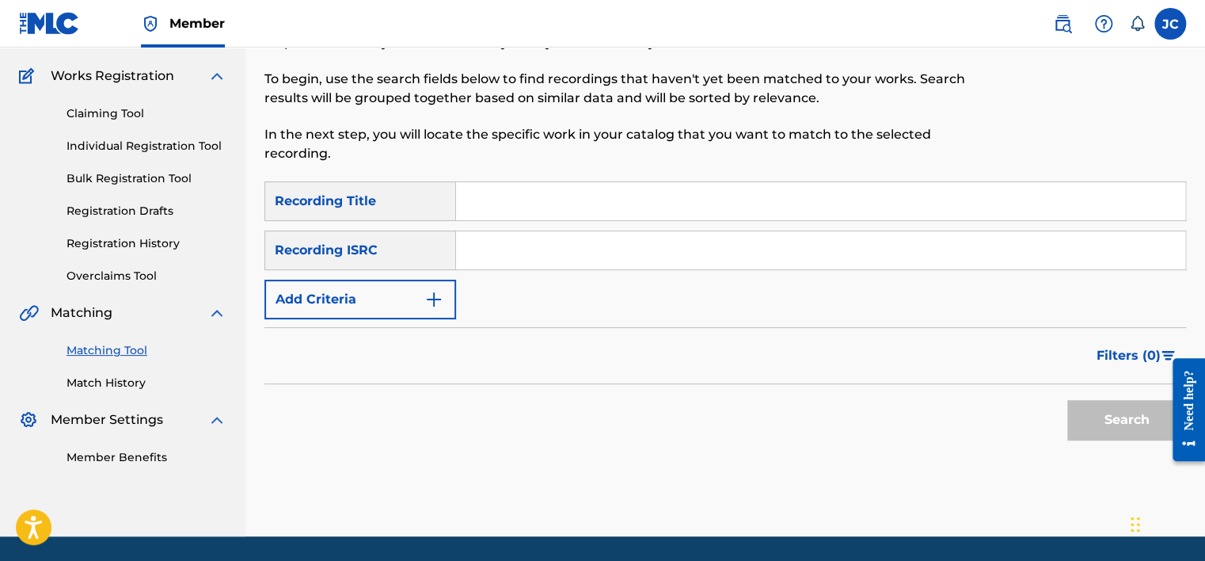
click at [497, 256] on input "Search Form" at bounding box center [820, 250] width 729 height 38
paste input "ESA011936455"
type input "ESA011936455"
click at [1067, 400] on button "Search" at bounding box center [1126, 420] width 119 height 40
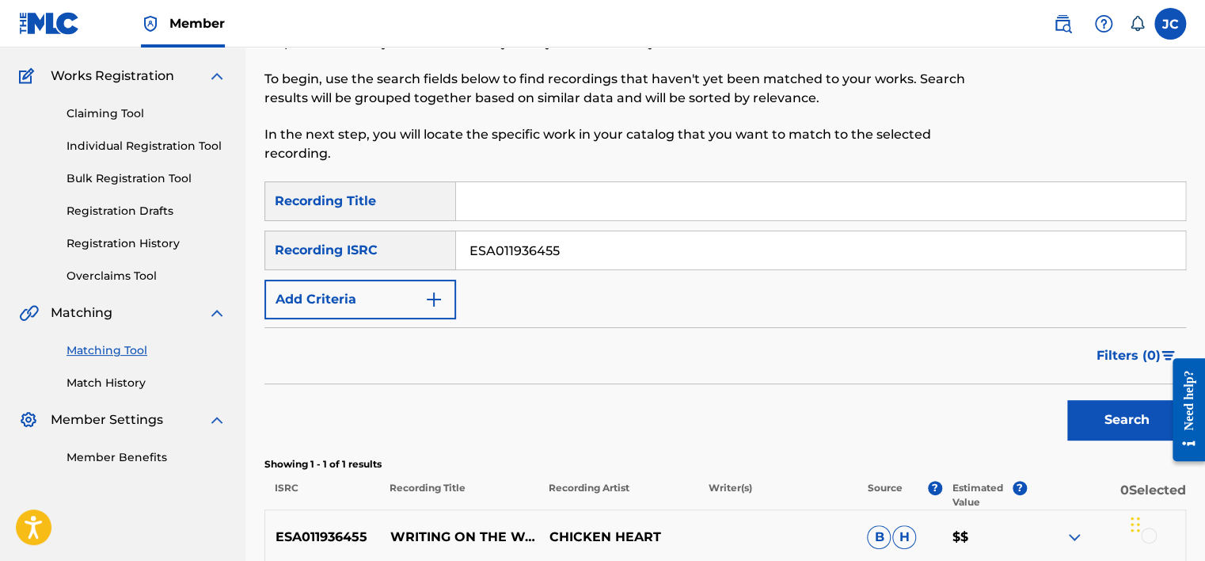
click at [582, 257] on input "ESA011936455" at bounding box center [820, 250] width 729 height 38
paste input "ITZB41302774"
type input "ITZB41302774"
click at [1067, 400] on button "Search" at bounding box center [1126, 420] width 119 height 40
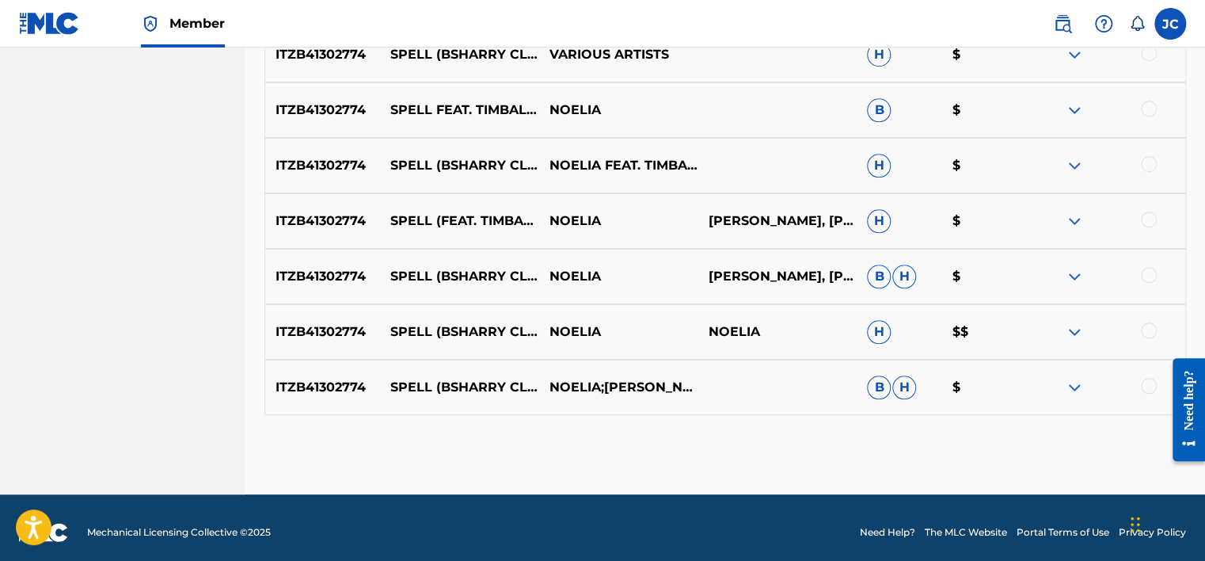
scroll to position [722, 0]
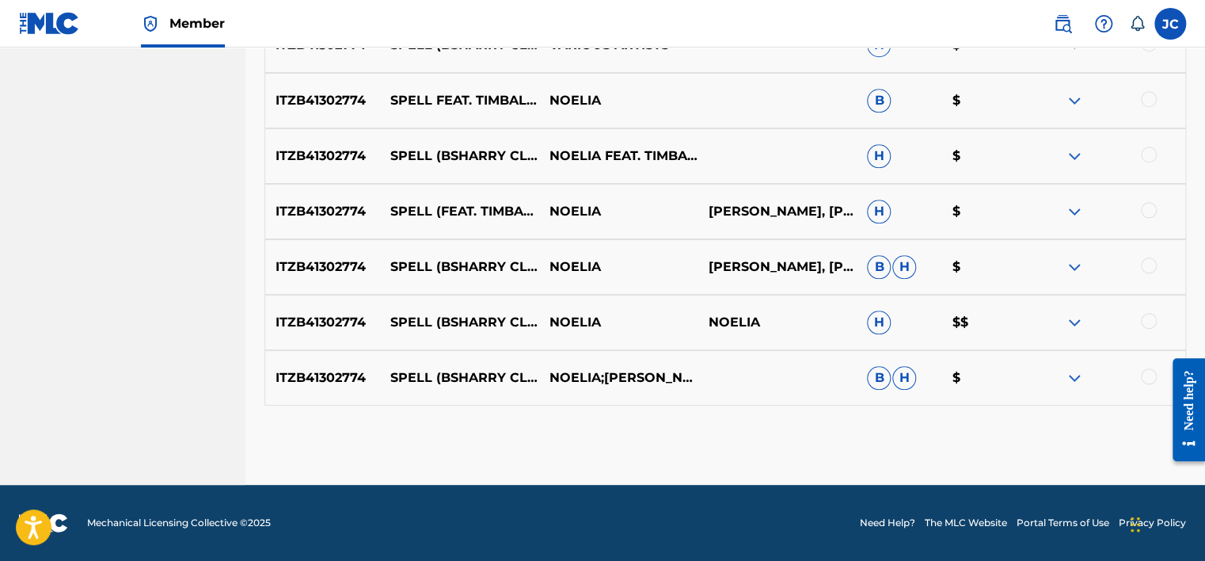
click at [1150, 375] on div at bounding box center [1149, 376] width 16 height 16
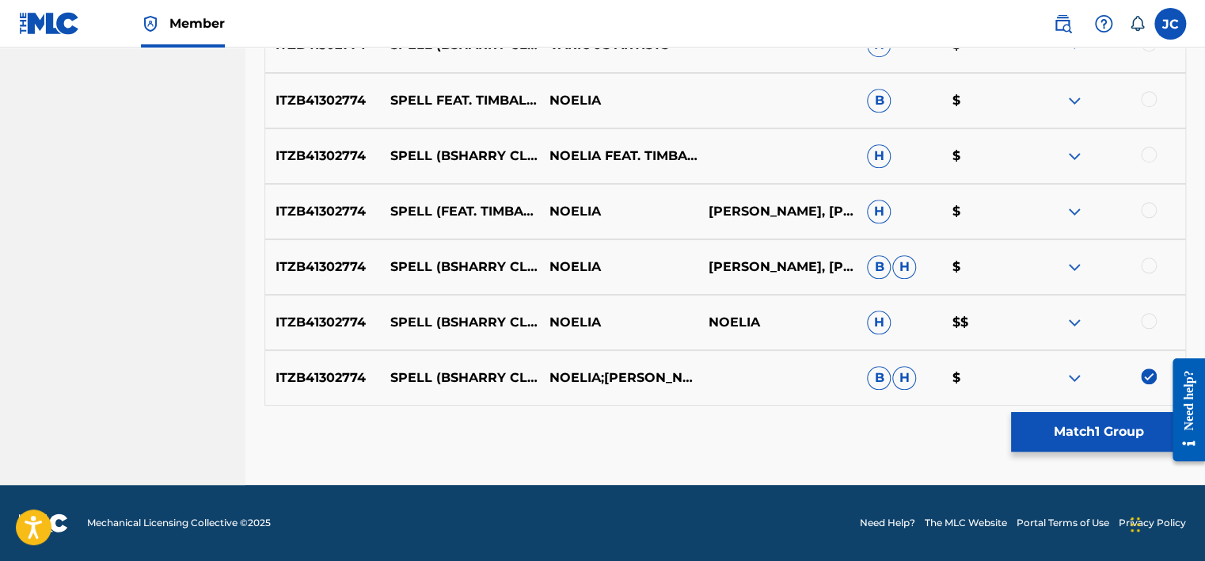
click at [1147, 317] on div at bounding box center [1149, 321] width 16 height 16
click at [1147, 317] on div at bounding box center [1105, 322] width 159 height 19
drag, startPoint x: 1147, startPoint y: 317, endPoint x: 1145, endPoint y: 266, distance: 50.7
click at [1145, 266] on div at bounding box center [1149, 265] width 16 height 16
click at [1149, 205] on div at bounding box center [1149, 210] width 16 height 16
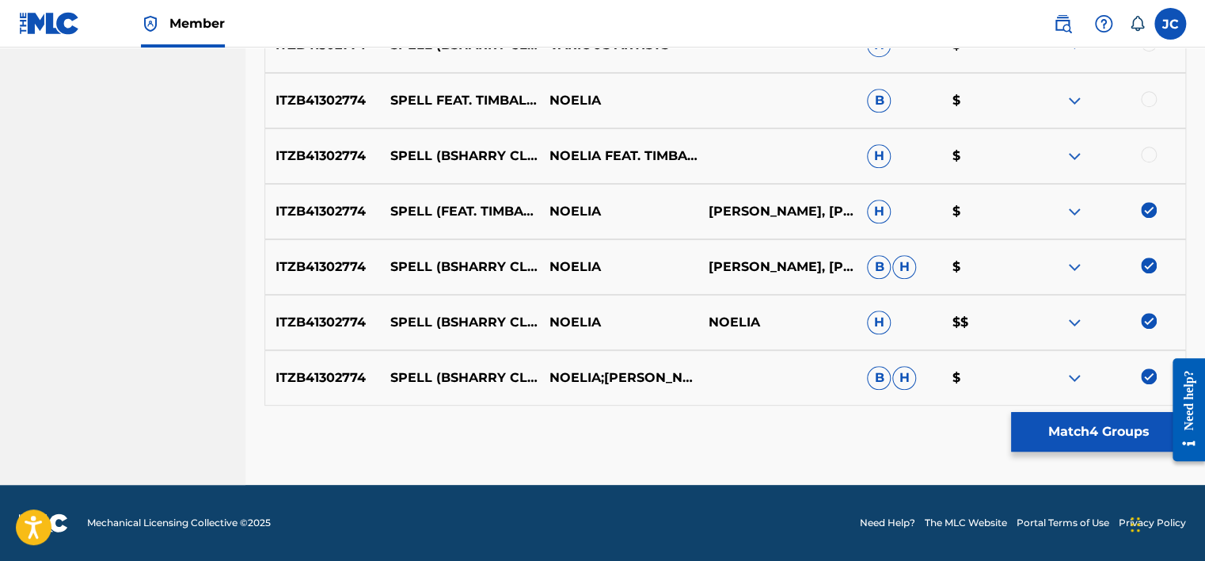
click at [1144, 157] on div at bounding box center [1149, 154] width 16 height 16
click at [1146, 107] on div at bounding box center [1105, 100] width 159 height 19
click at [1147, 105] on div at bounding box center [1149, 99] width 16 height 16
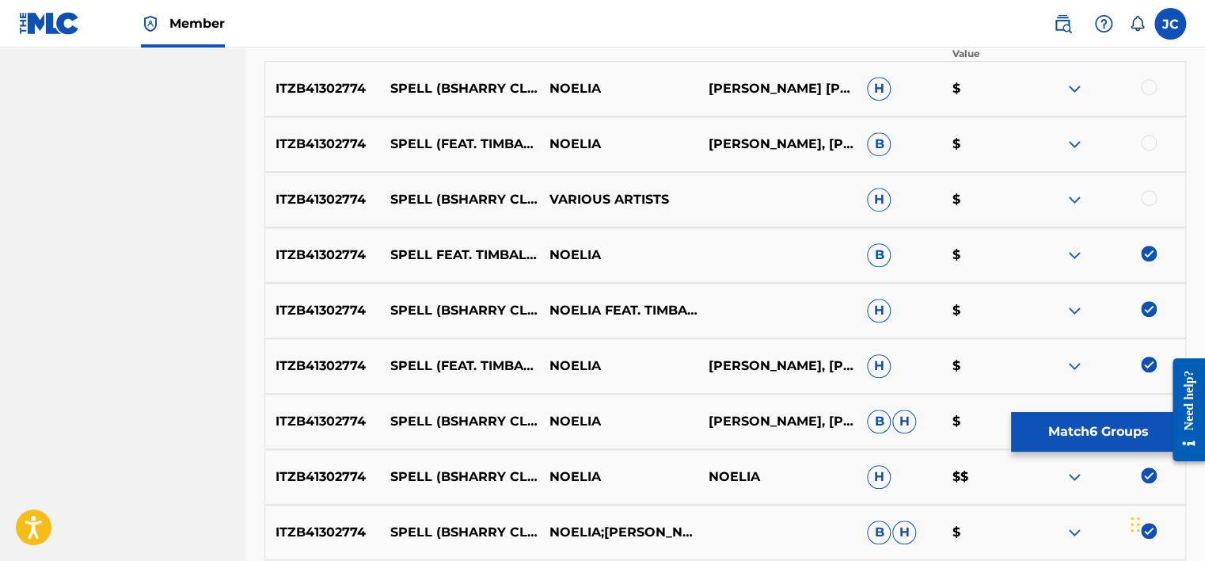
scroll to position [471, 0]
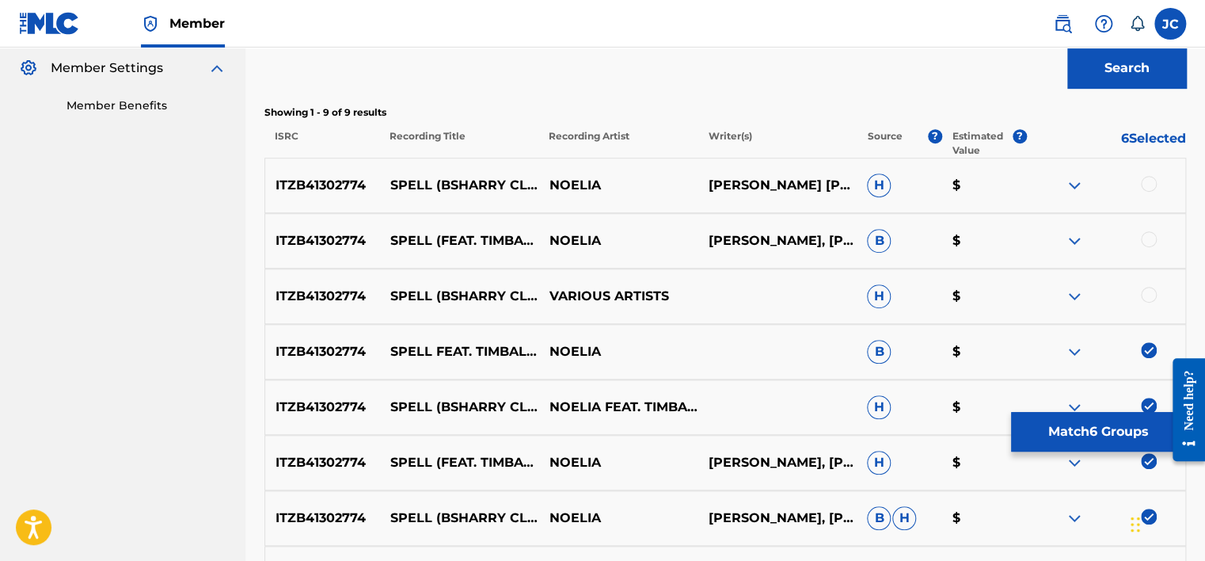
click at [1138, 291] on div at bounding box center [1105, 296] width 159 height 19
click at [1146, 294] on div at bounding box center [1149, 295] width 16 height 16
click at [1142, 231] on div at bounding box center [1105, 240] width 159 height 19
click at [1150, 238] on div at bounding box center [1149, 239] width 16 height 16
click at [1150, 188] on div at bounding box center [1149, 184] width 16 height 16
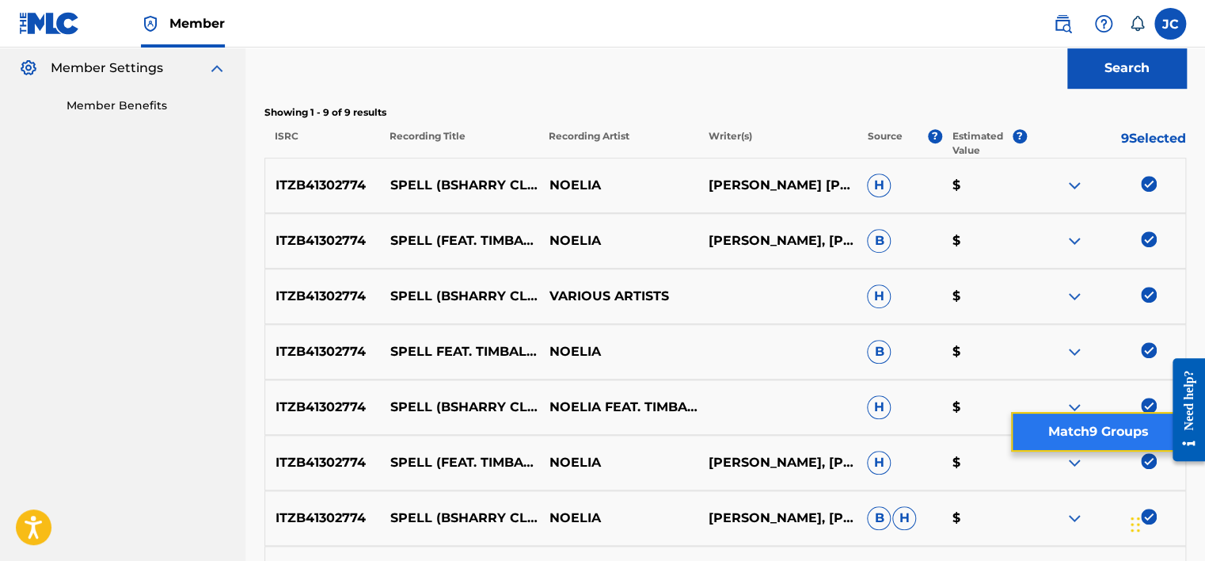
click at [1117, 440] on button "Match 9 Groups" at bounding box center [1098, 432] width 175 height 40
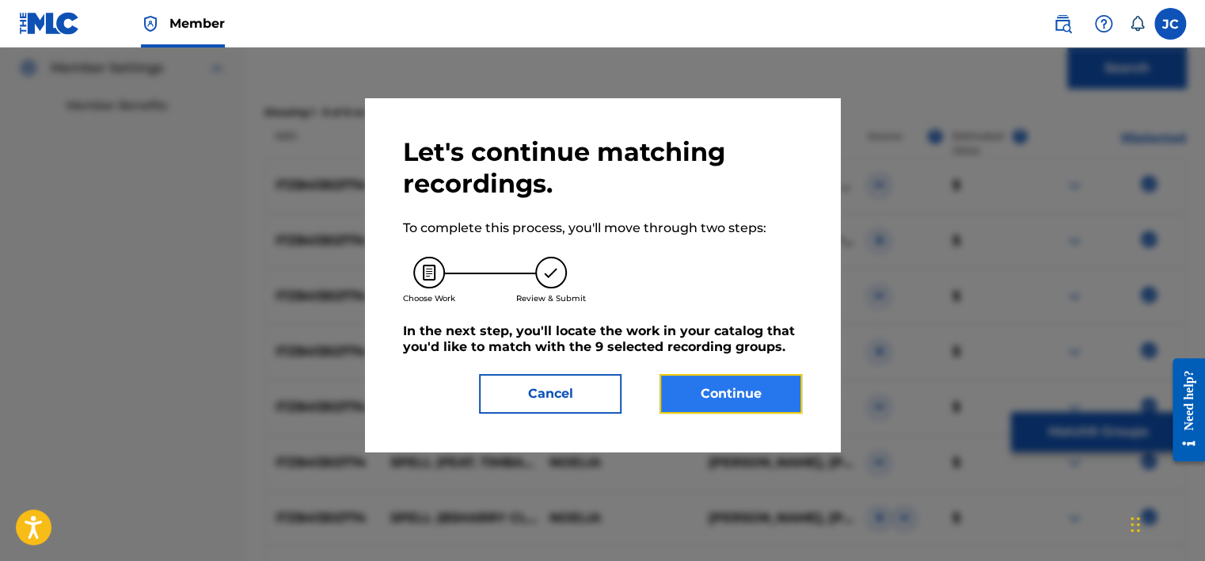
click at [728, 410] on button "Continue" at bounding box center [730, 394] width 143 height 40
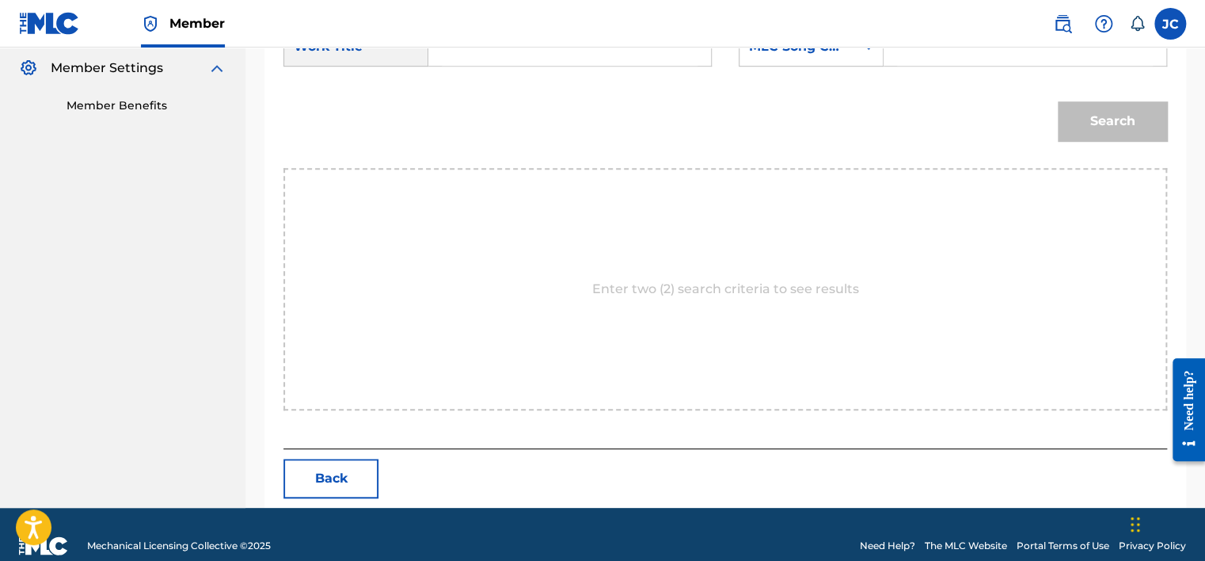
click at [1203, 309] on div "Match Usage - Select Work In this step, you will locate the work you'd like to …" at bounding box center [725, 61] width 960 height 891
drag, startPoint x: 1199, startPoint y: 245, endPoint x: 1197, endPoint y: 201, distance: 43.6
click at [1197, 201] on div "Match Usage - Select Work In this step, you will locate the work you'd like to …" at bounding box center [725, 61] width 960 height 891
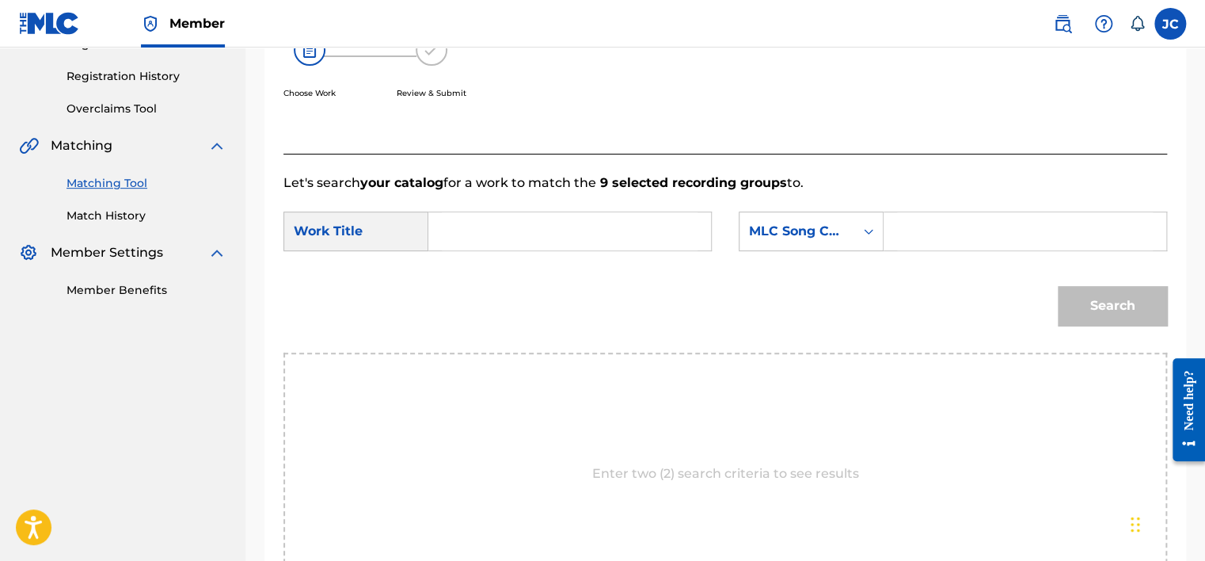
scroll to position [261, 0]
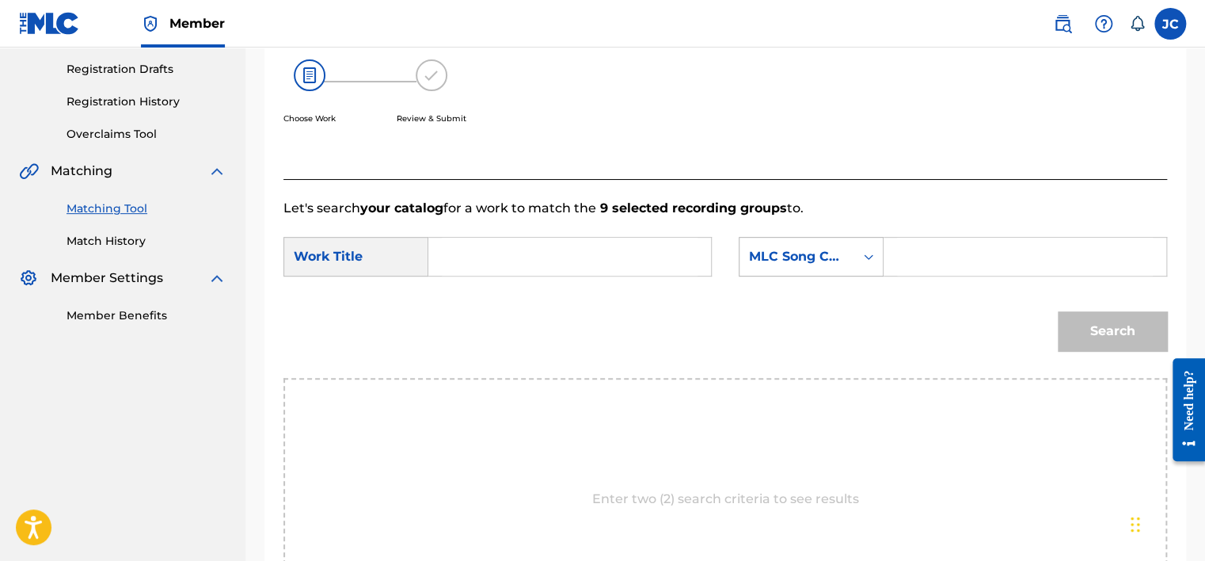
click at [804, 257] on div "MLC Song Code" at bounding box center [797, 256] width 96 height 19
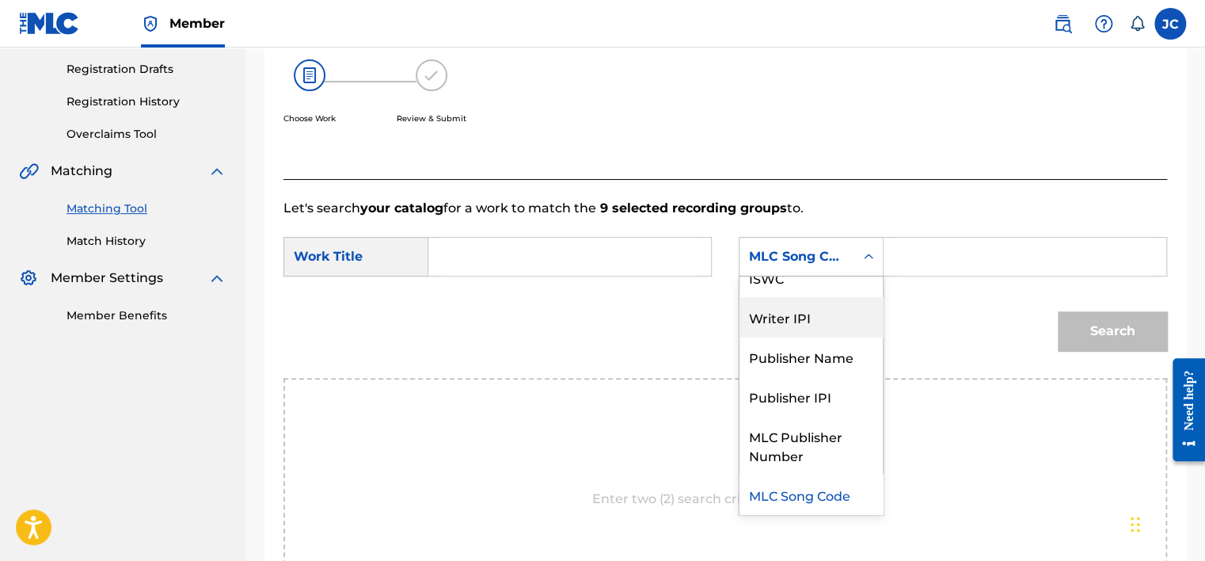
scroll to position [0, 0]
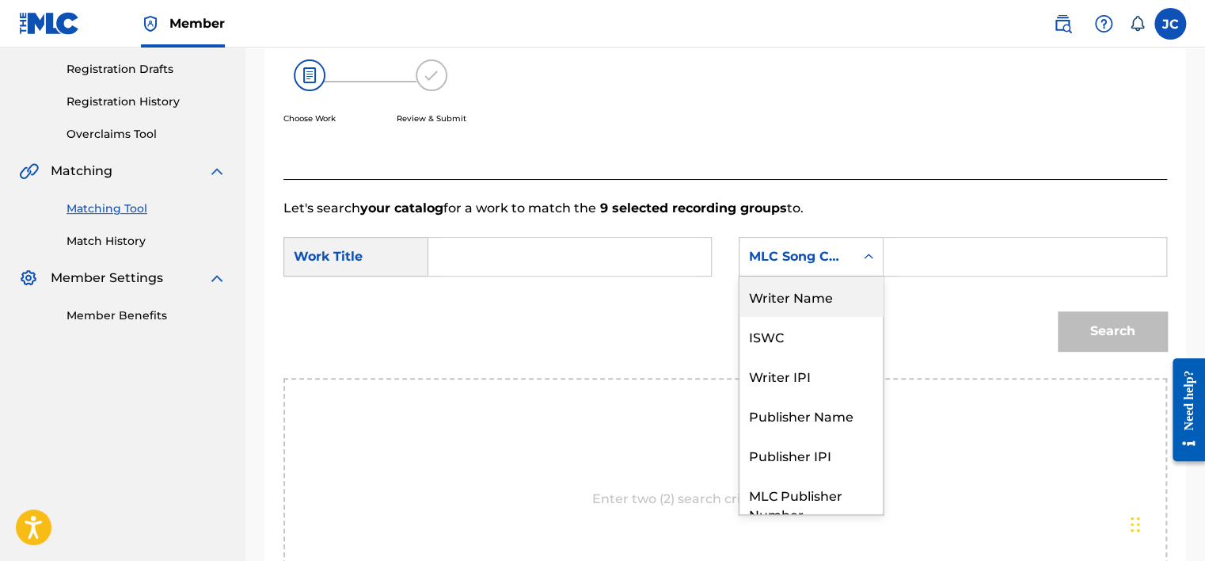
click at [823, 299] on div "Writer Name" at bounding box center [810, 296] width 143 height 40
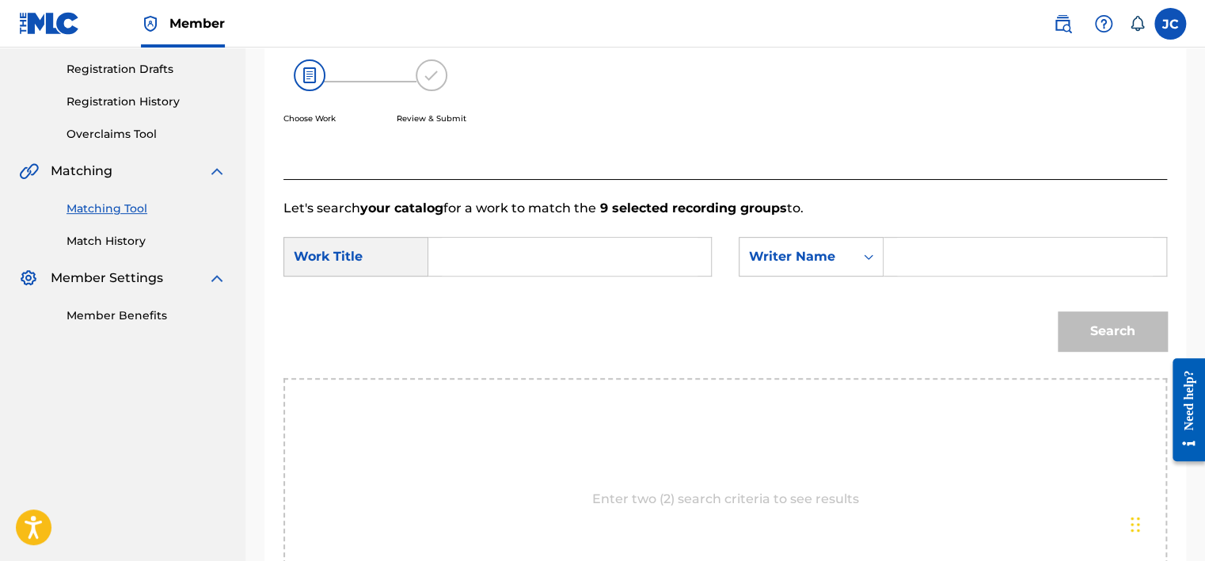
click at [594, 248] on input "Search Form" at bounding box center [570, 257] width 256 height 38
paste input "Spell - Bsharry Club Mix"
type input "Spell - Bsharry Club Mix"
click at [913, 248] on input "Search Form" at bounding box center [1025, 257] width 256 height 38
paste input "[PERSON_NAME]"
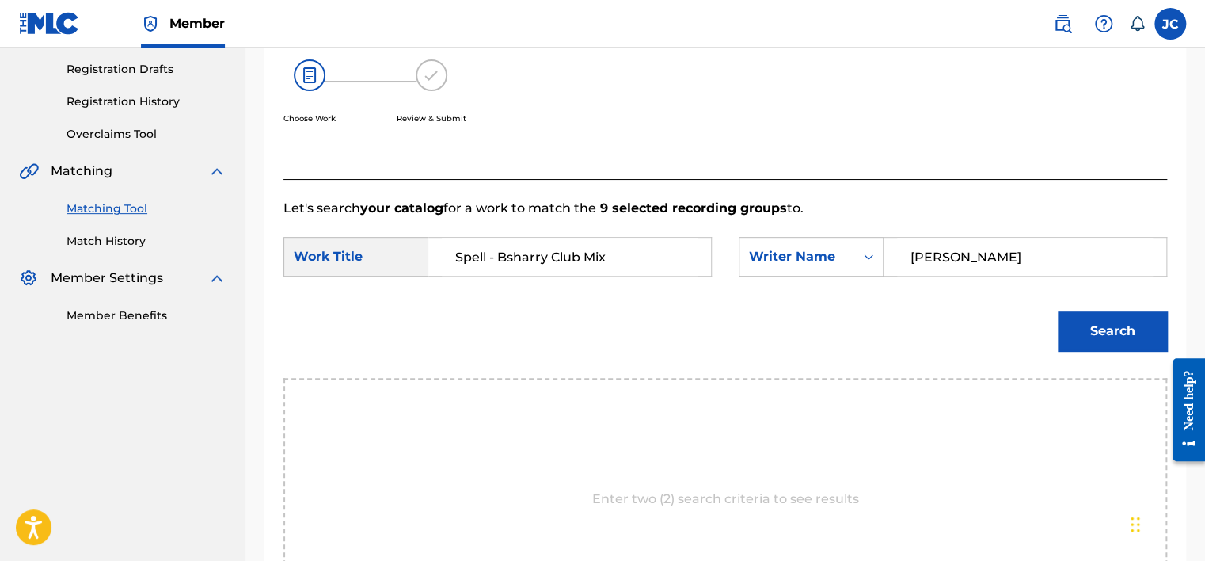
click at [1058, 311] on button "Search" at bounding box center [1112, 331] width 109 height 40
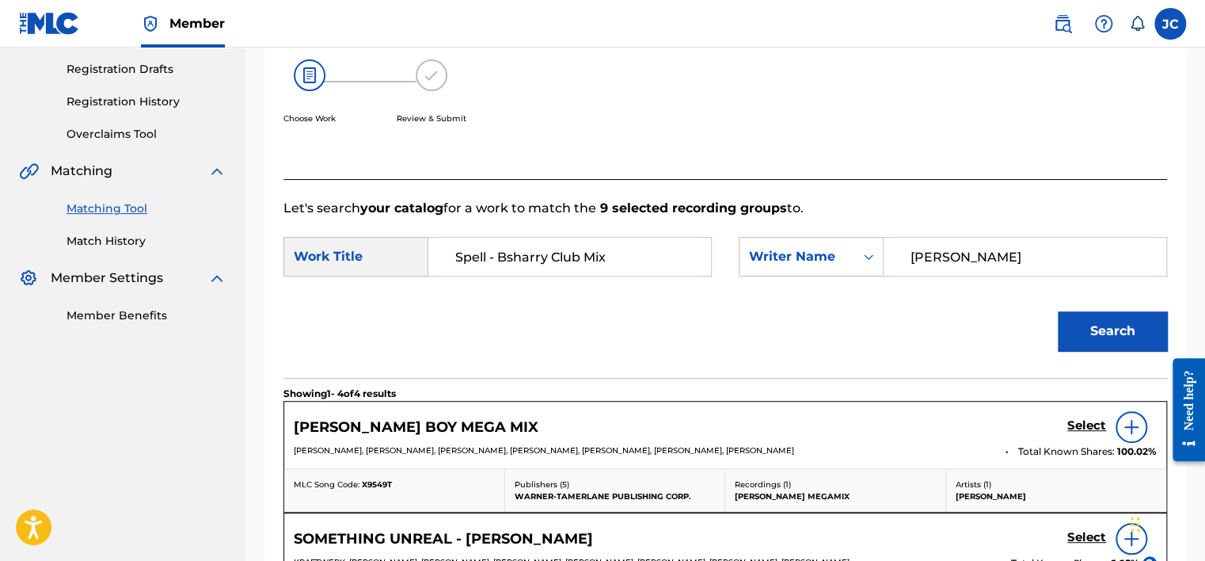
click at [1037, 242] on input "[PERSON_NAME]" at bounding box center [1025, 257] width 256 height 38
paste input "[PERSON_NAME]"
type input "[PERSON_NAME]"
click at [1058, 311] on button "Search" at bounding box center [1112, 331] width 109 height 40
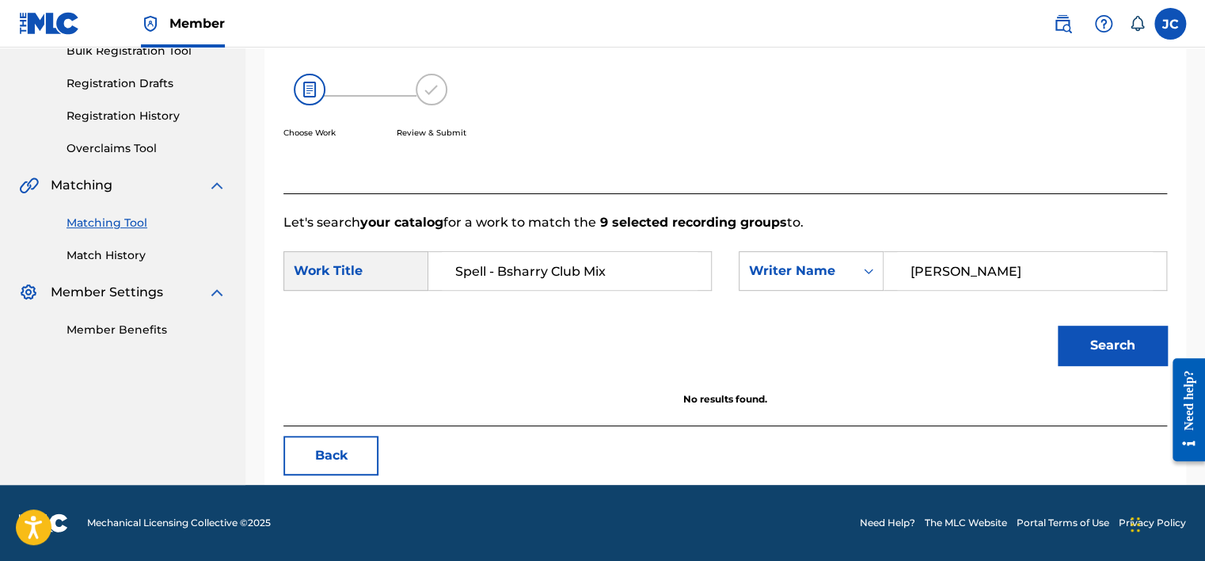
scroll to position [247, 0]
click at [355, 456] on button "Back" at bounding box center [330, 455] width 95 height 40
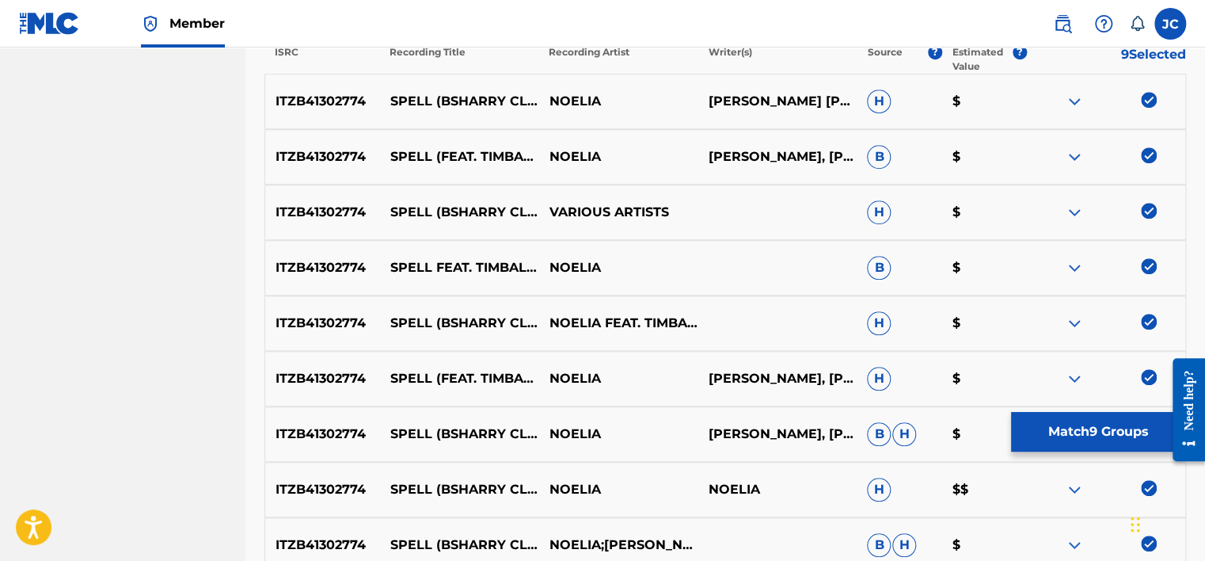
scroll to position [722, 0]
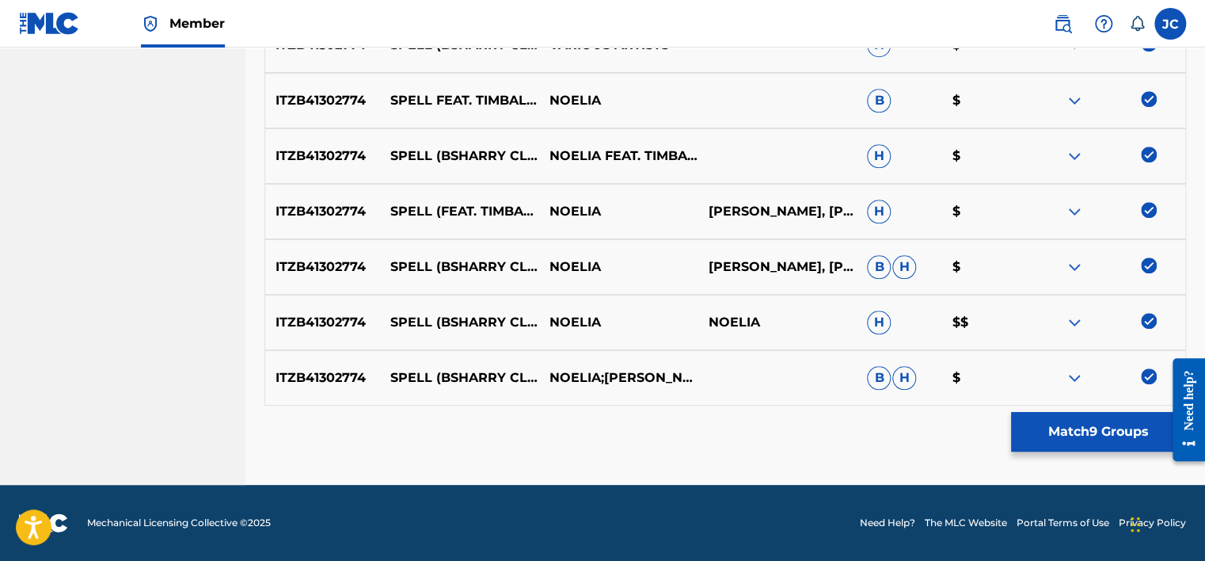
click at [1142, 371] on img at bounding box center [1149, 376] width 16 height 16
click at [1149, 323] on img at bounding box center [1149, 321] width 16 height 16
click at [1144, 264] on img at bounding box center [1149, 265] width 16 height 16
click at [1153, 202] on img at bounding box center [1149, 210] width 16 height 16
click at [1153, 153] on img at bounding box center [1149, 154] width 16 height 16
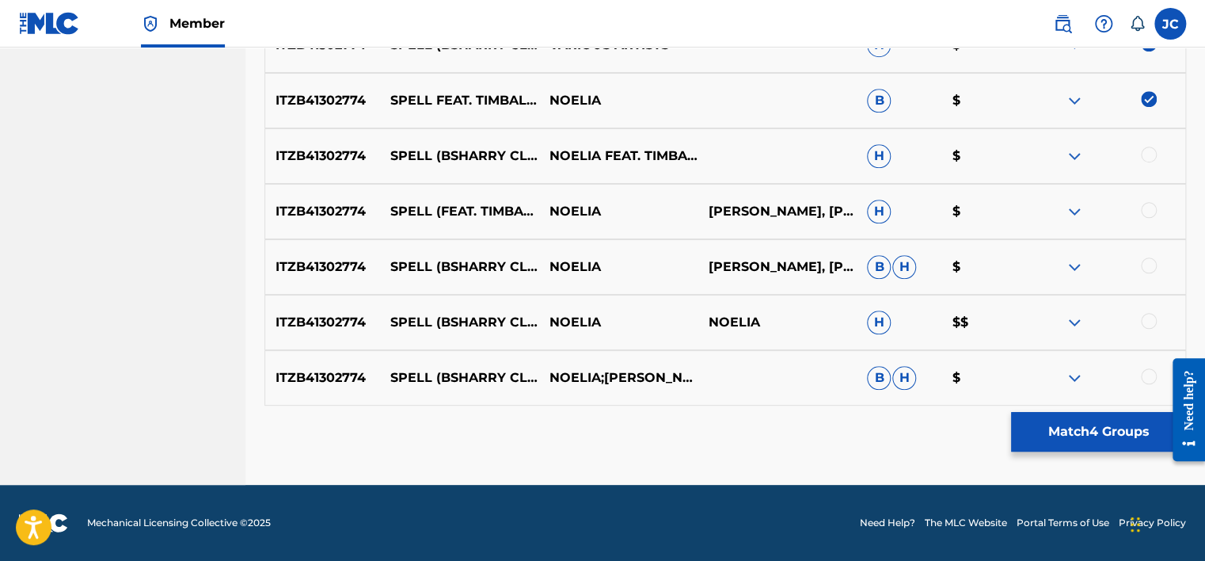
click at [1146, 97] on img at bounding box center [1149, 99] width 16 height 16
click at [1146, 48] on img at bounding box center [1149, 44] width 16 height 16
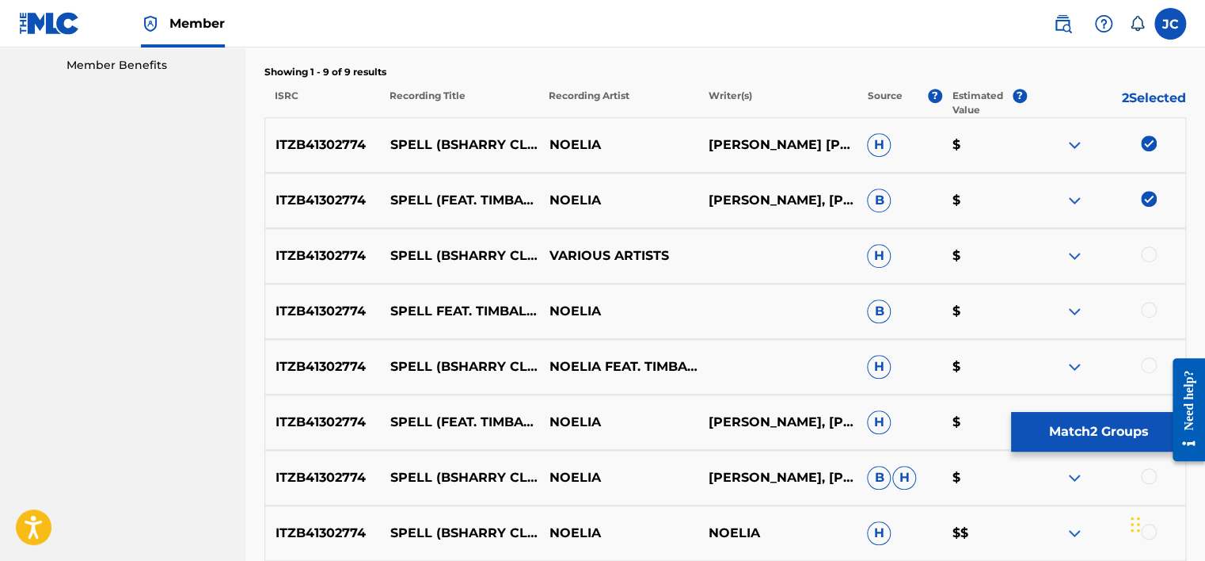
scroll to position [509, 0]
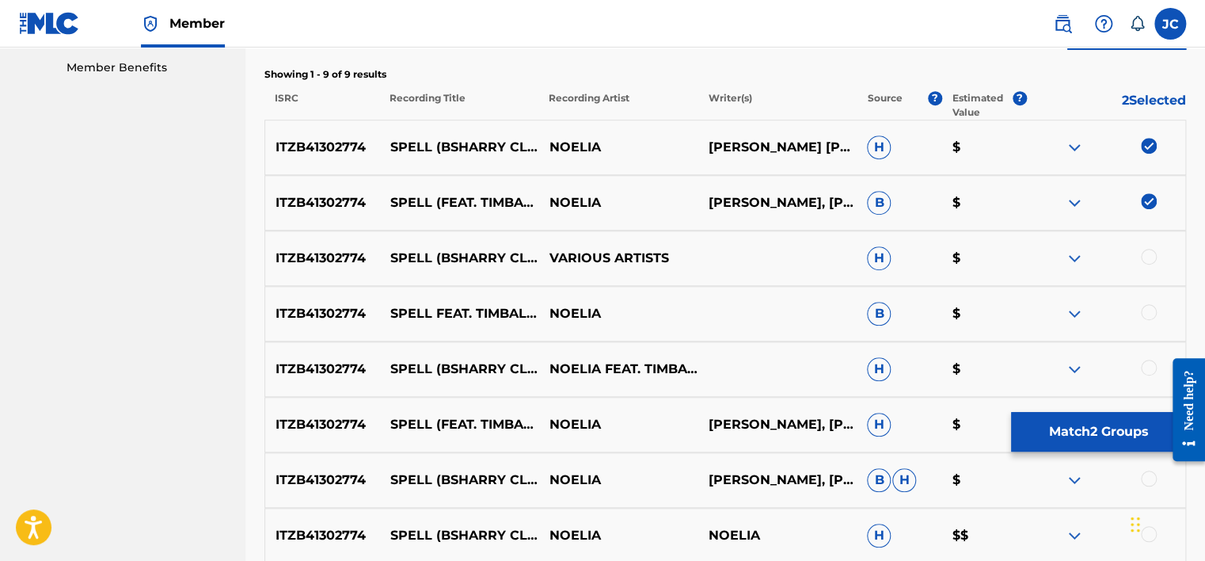
click at [1151, 203] on img at bounding box center [1149, 201] width 16 height 16
click at [1149, 145] on img at bounding box center [1149, 146] width 16 height 16
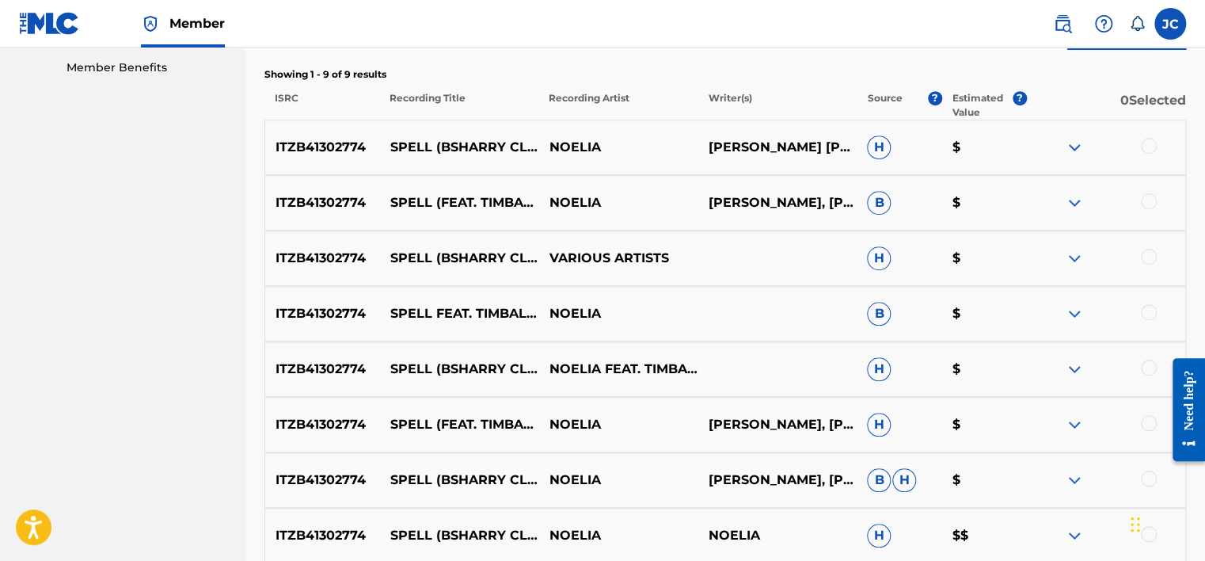
scroll to position [18, 0]
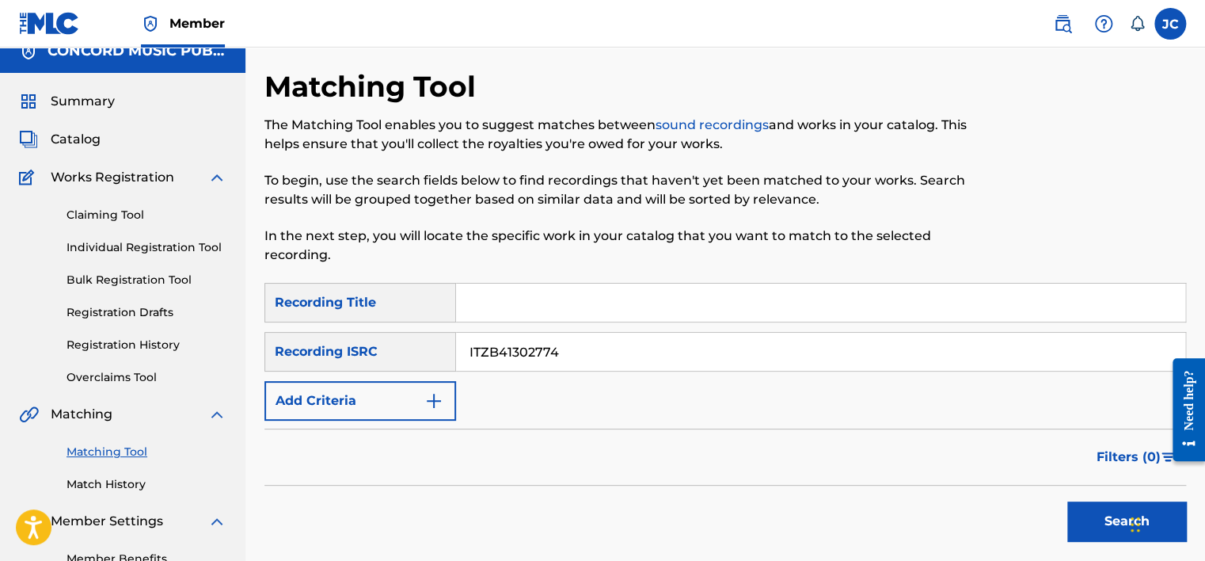
click at [818, 345] on input "ITZB41302774" at bounding box center [820, 352] width 729 height 38
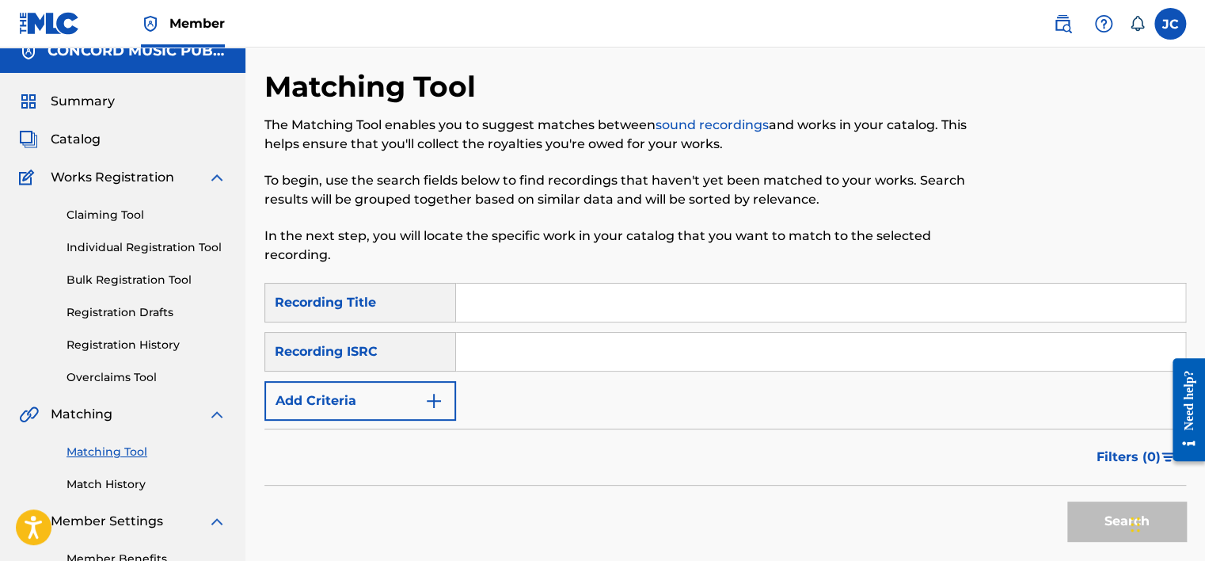
paste input "QM6N21490132"
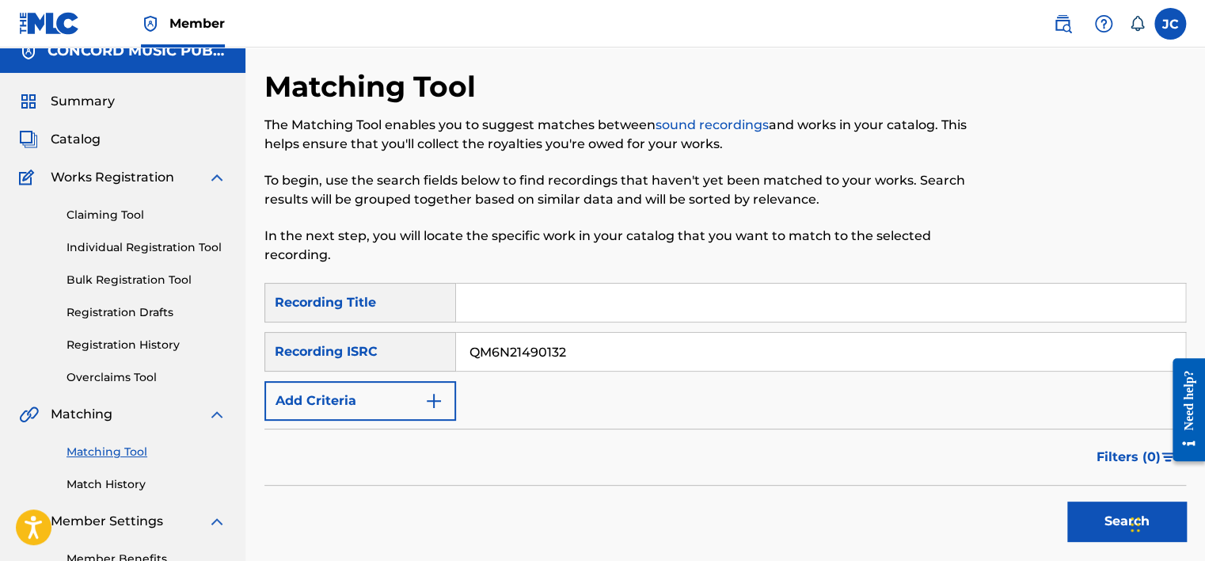
type input "QM6N21490132"
click at [1067, 501] on button "Search" at bounding box center [1126, 521] width 119 height 40
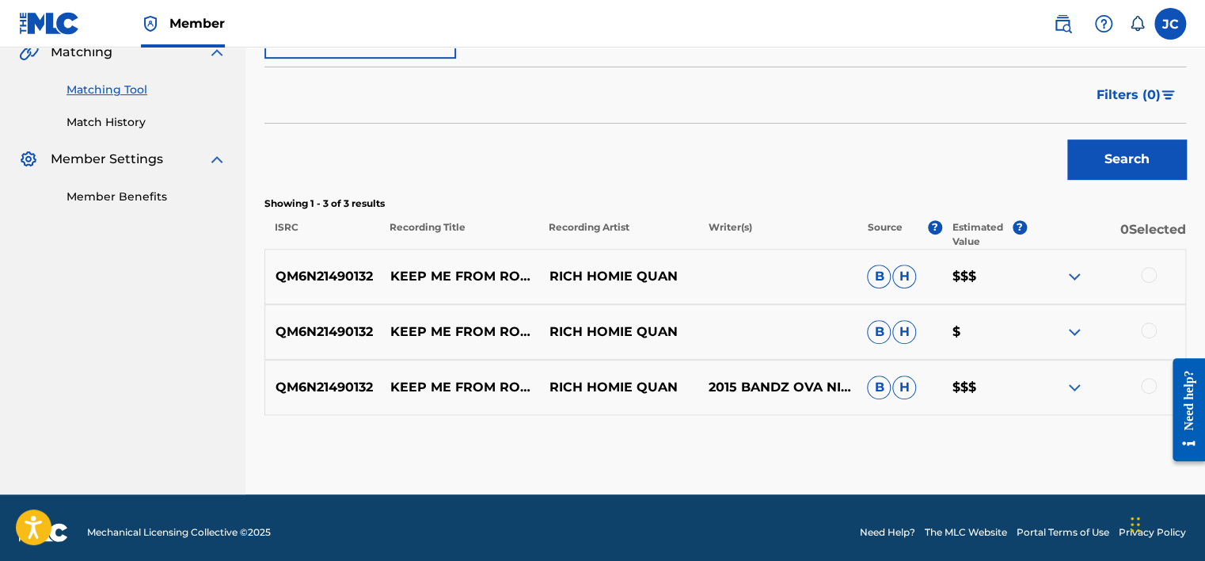
scroll to position [390, 0]
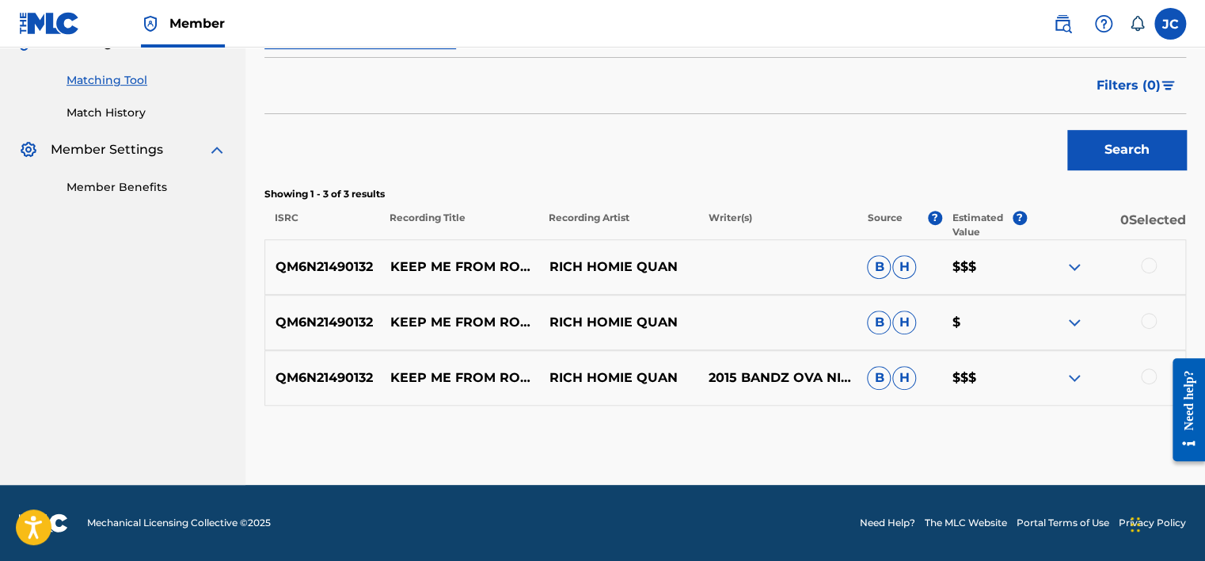
click at [1142, 376] on div at bounding box center [1149, 376] width 16 height 16
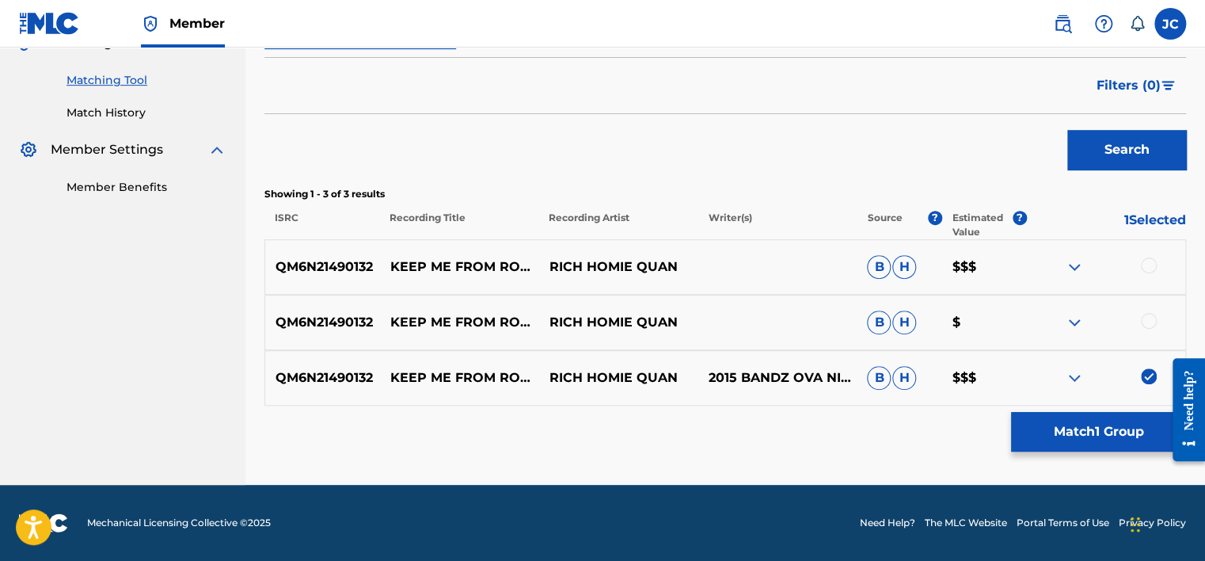
click at [1150, 315] on div at bounding box center [1149, 321] width 16 height 16
click at [1147, 267] on div at bounding box center [1149, 265] width 16 height 16
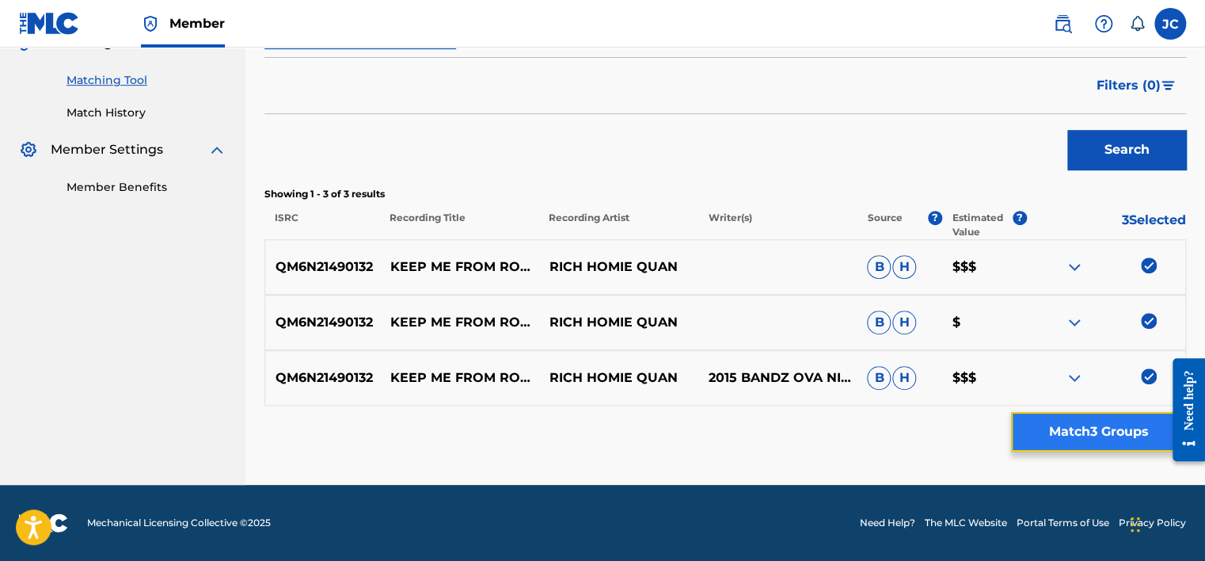
click at [1108, 437] on button "Match 3 Groups" at bounding box center [1098, 432] width 175 height 40
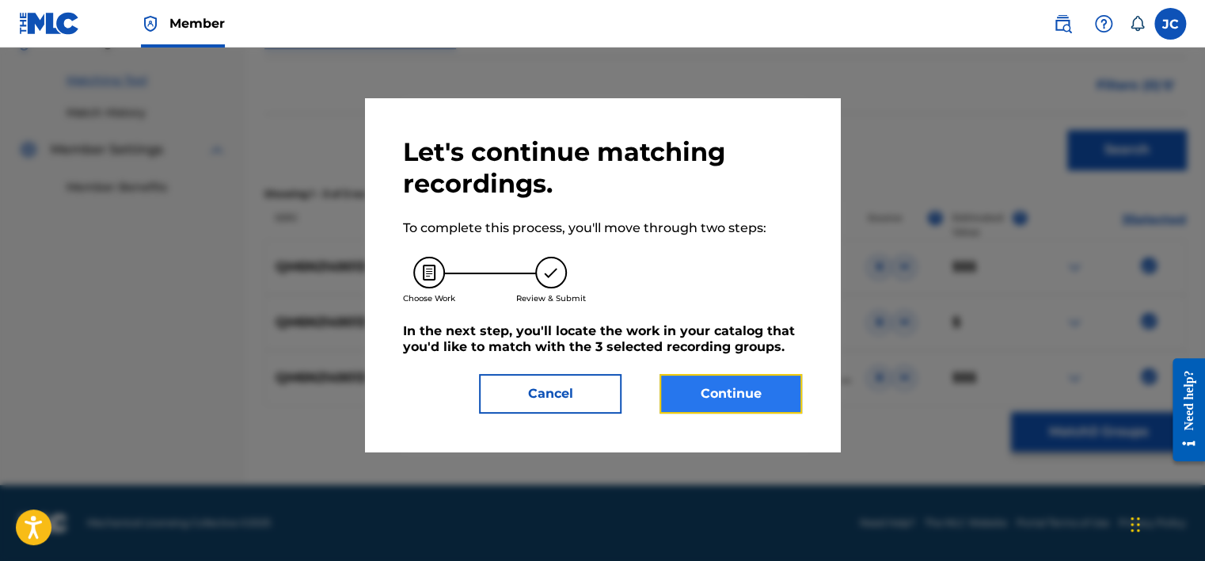
click at [777, 385] on button "Continue" at bounding box center [730, 394] width 143 height 40
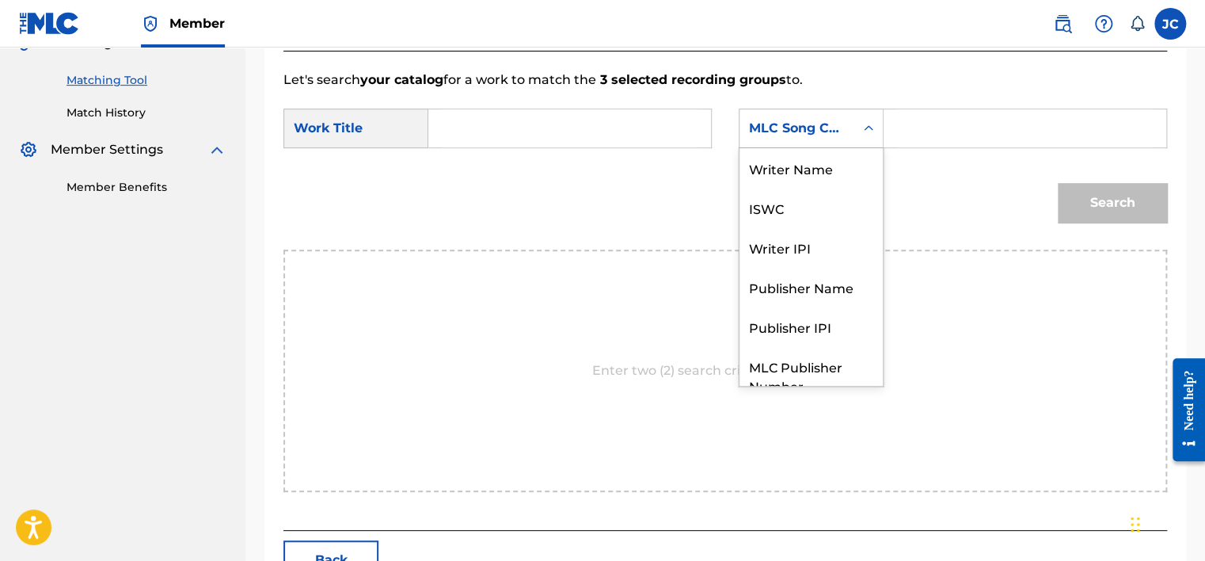
click at [827, 140] on div "MLC Song Code" at bounding box center [796, 128] width 115 height 30
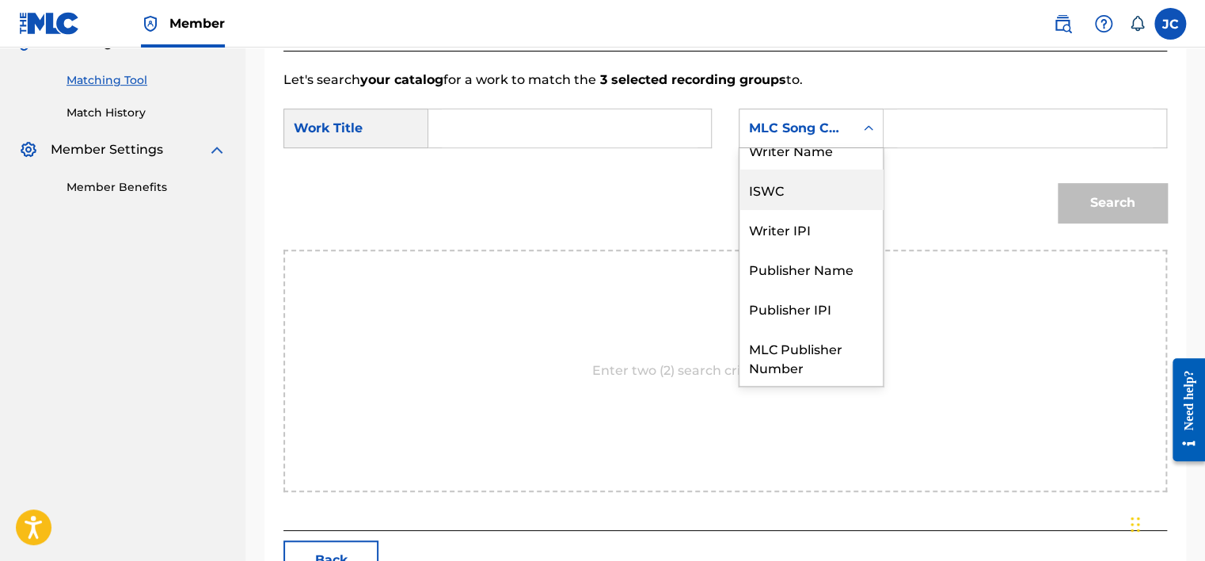
scroll to position [0, 0]
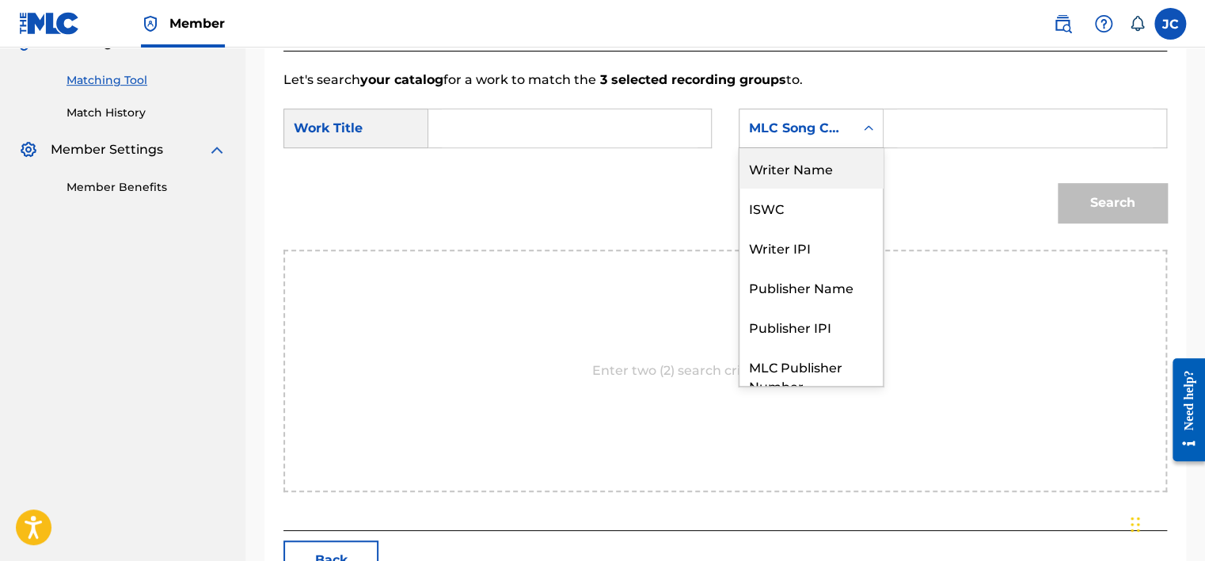
click at [831, 169] on div "Writer Name" at bounding box center [810, 168] width 143 height 40
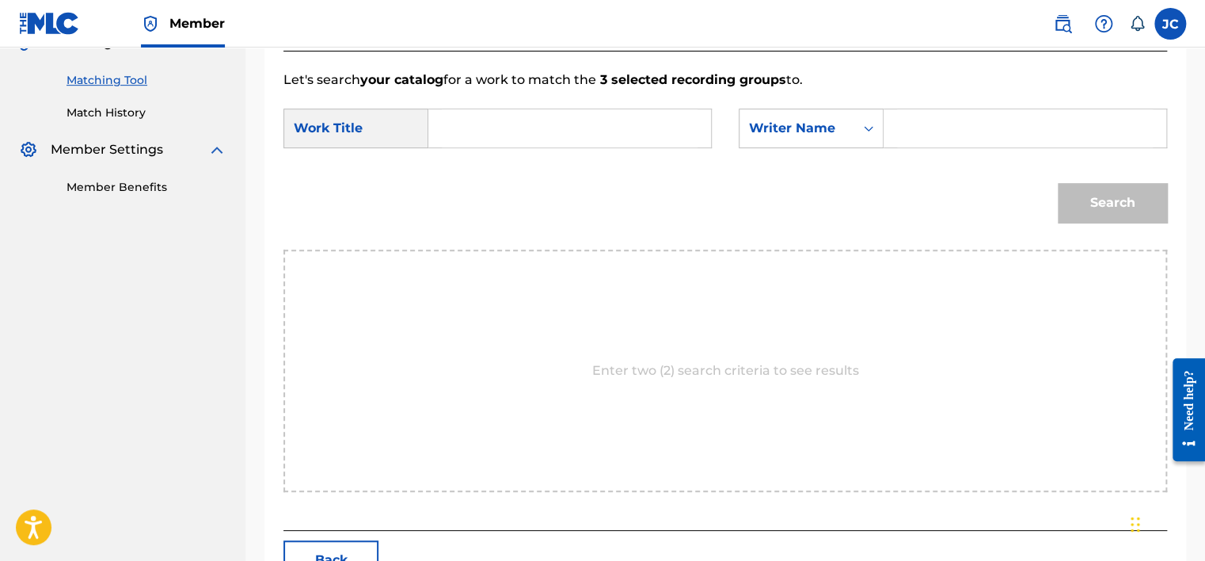
click at [612, 131] on input "Search Form" at bounding box center [570, 128] width 256 height 38
paste input "KEEP ME FROM ROUND"
type input "KEEP ME FROM ROUND"
click at [921, 112] on input "Search Form" at bounding box center [1025, 128] width 256 height 38
paste input "[PERSON_NAME]"
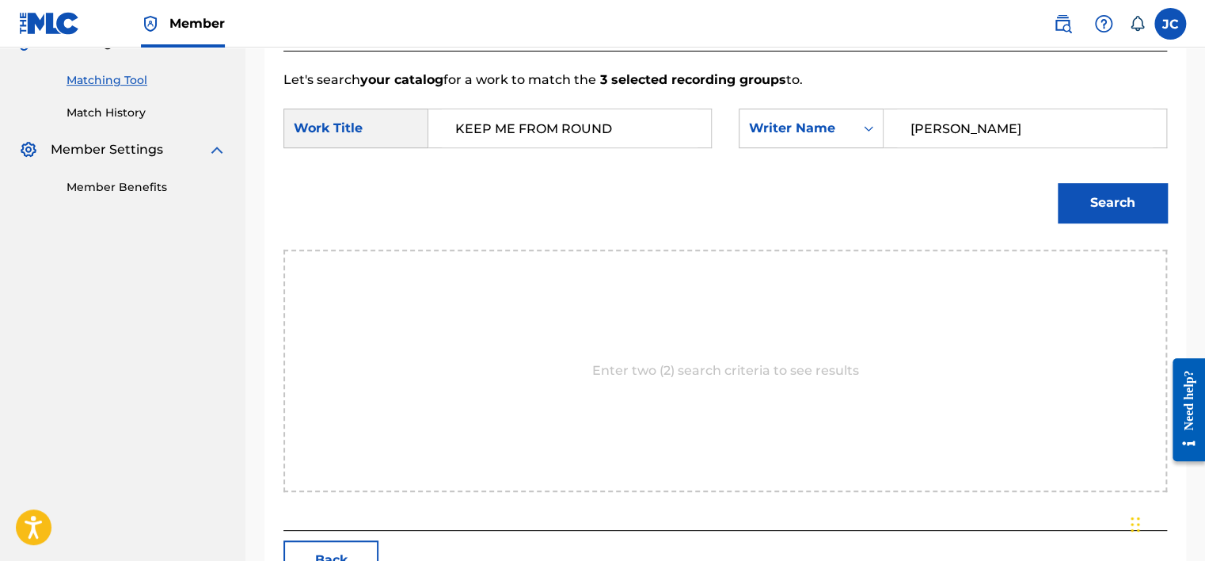
click at [1058, 183] on button "Search" at bounding box center [1112, 203] width 109 height 40
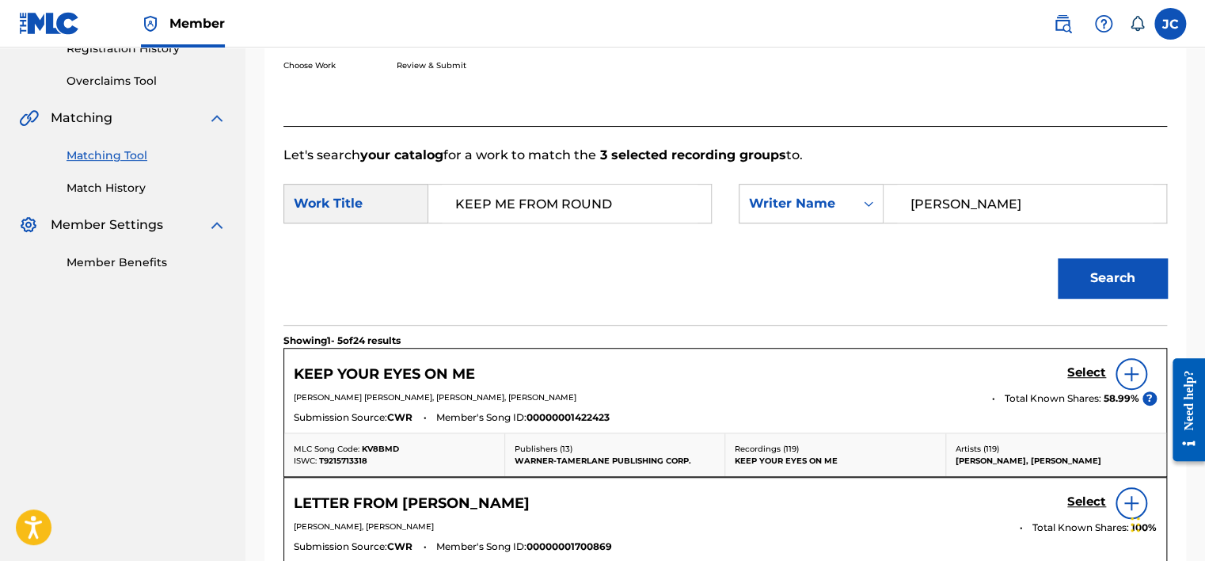
scroll to position [390, 0]
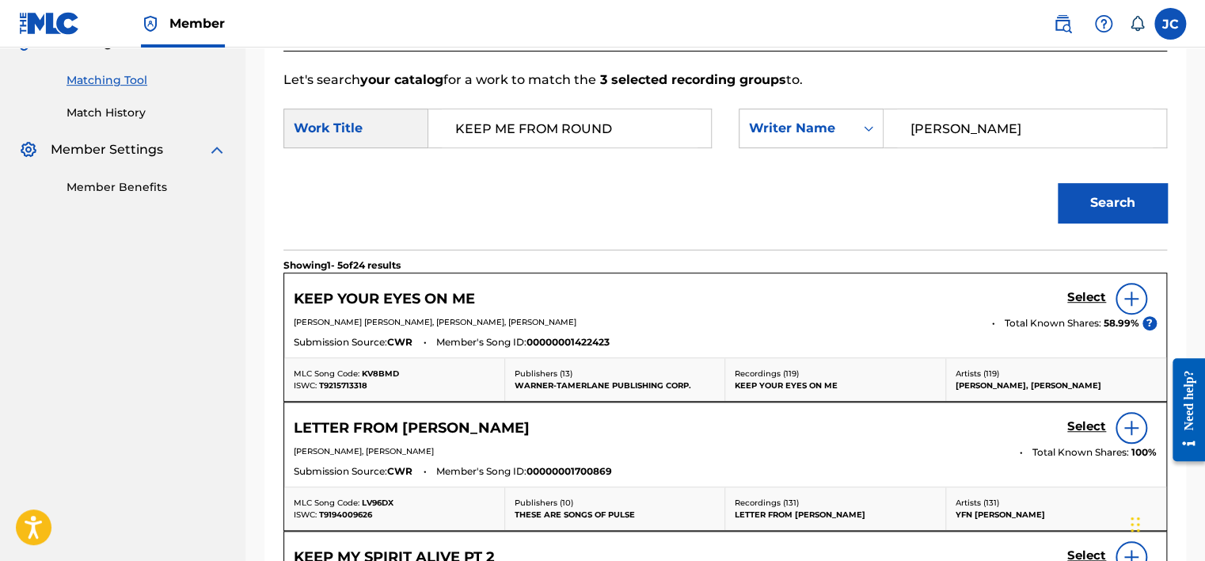
click at [953, 116] on input "[PERSON_NAME]" at bounding box center [1025, 128] width 256 height 38
paste input "Devontay"
type input "Devontay"
click at [1058, 183] on button "Search" at bounding box center [1112, 203] width 109 height 40
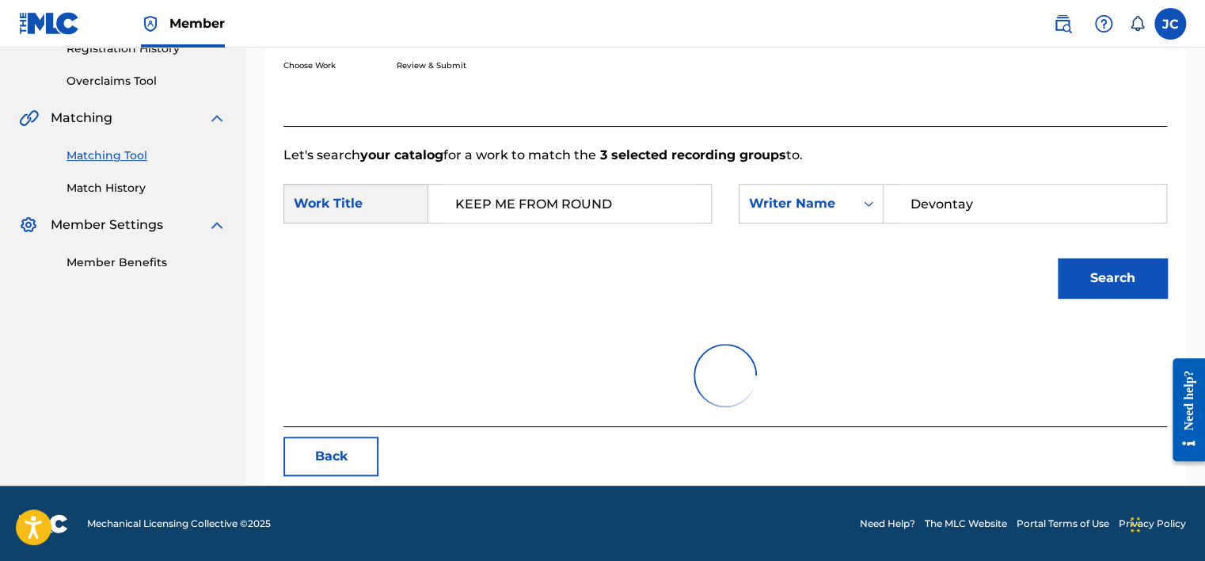
scroll to position [247, 0]
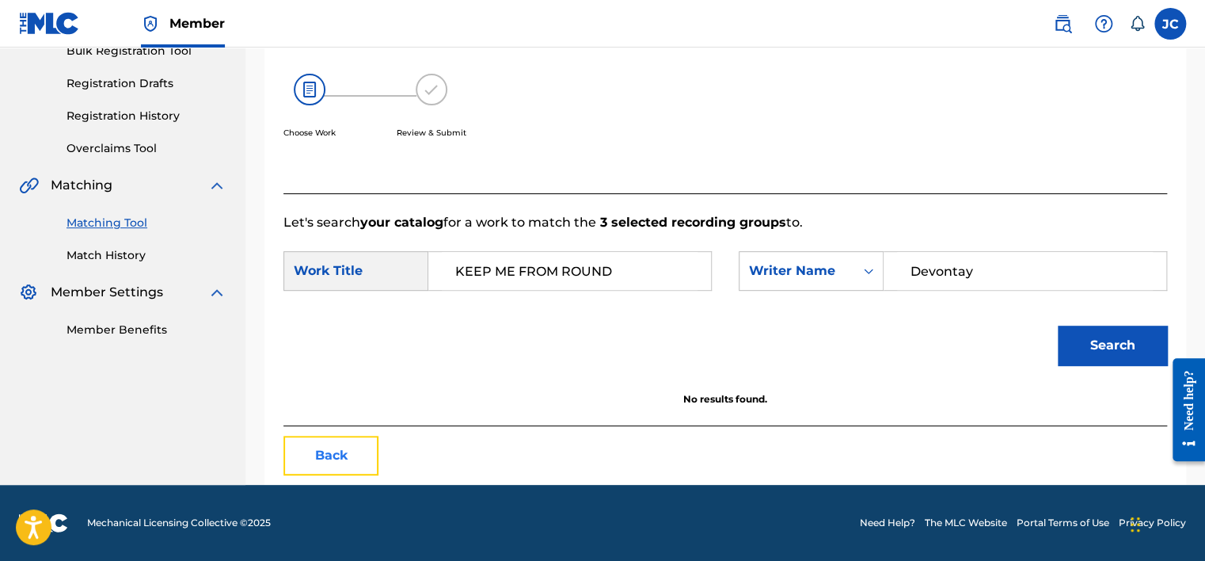
click at [350, 461] on button "Back" at bounding box center [330, 455] width 95 height 40
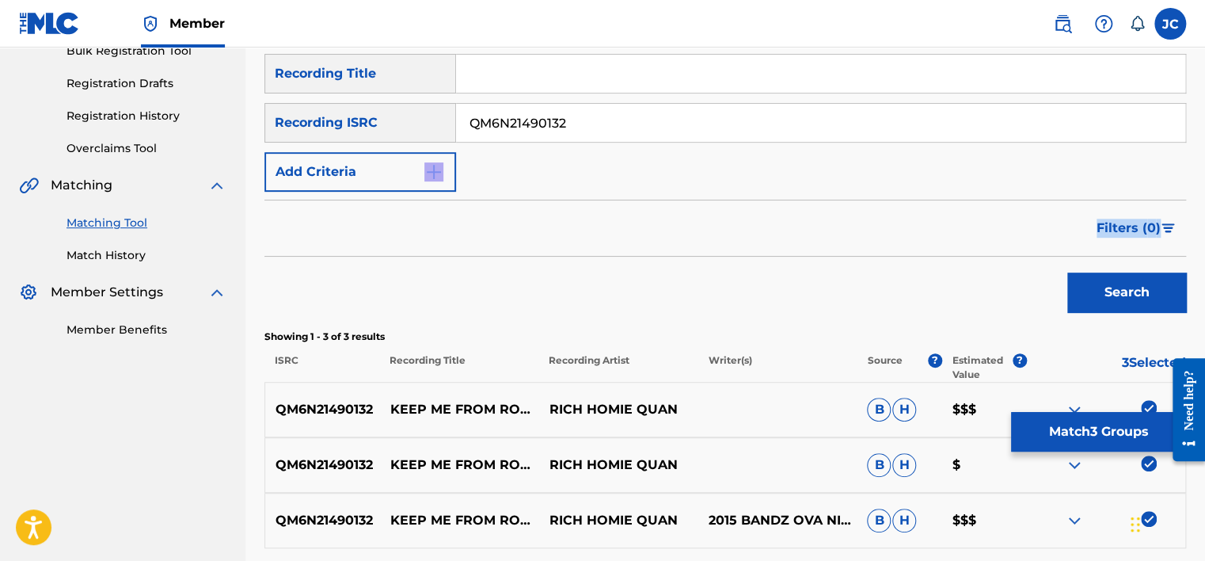
drag, startPoint x: 1203, startPoint y: 185, endPoint x: 1212, endPoint y: 228, distance: 43.6
click at [1204, 228] on html "Accessibility Screen-Reader Guide, Feedback, and Issue Reporting | New window 0…" at bounding box center [602, 33] width 1205 height 561
drag, startPoint x: 1212, startPoint y: 228, endPoint x: 1080, endPoint y: 162, distance: 147.6
click at [1080, 162] on div "SearchWithCriteriae4c9dc87-507b-4a79-b88c-cb12f53890b9 Recording Title SearchWi…" at bounding box center [725, 123] width 922 height 138
click at [1061, 182] on div "SearchWithCriteriae4c9dc87-507b-4a79-b88c-cb12f53890b9 Recording Title SearchWi…" at bounding box center [725, 123] width 922 height 138
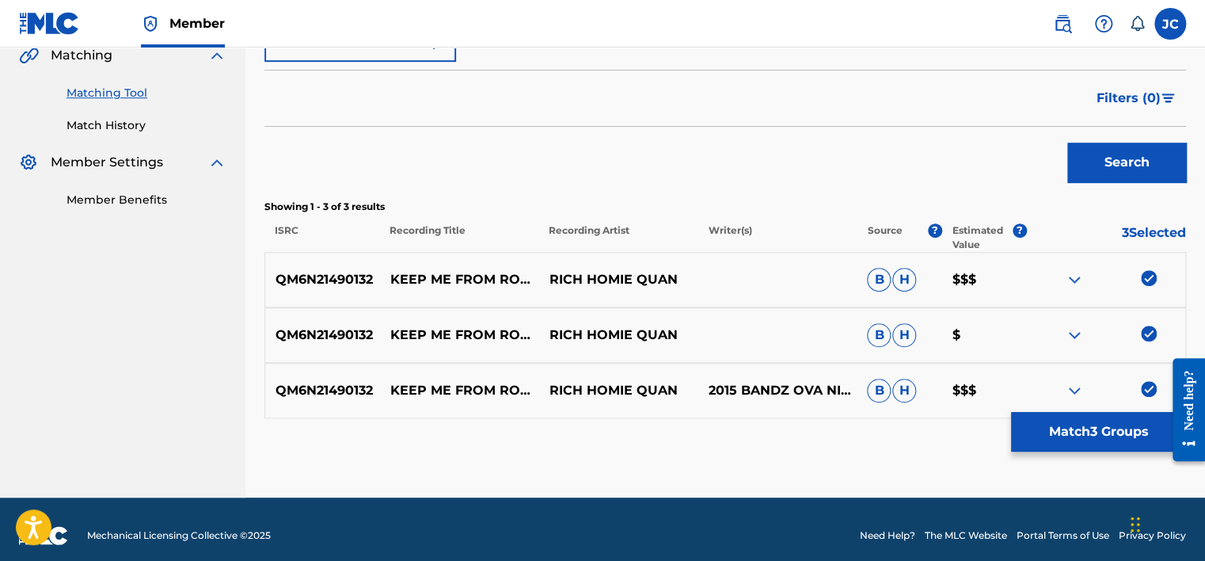
scroll to position [390, 0]
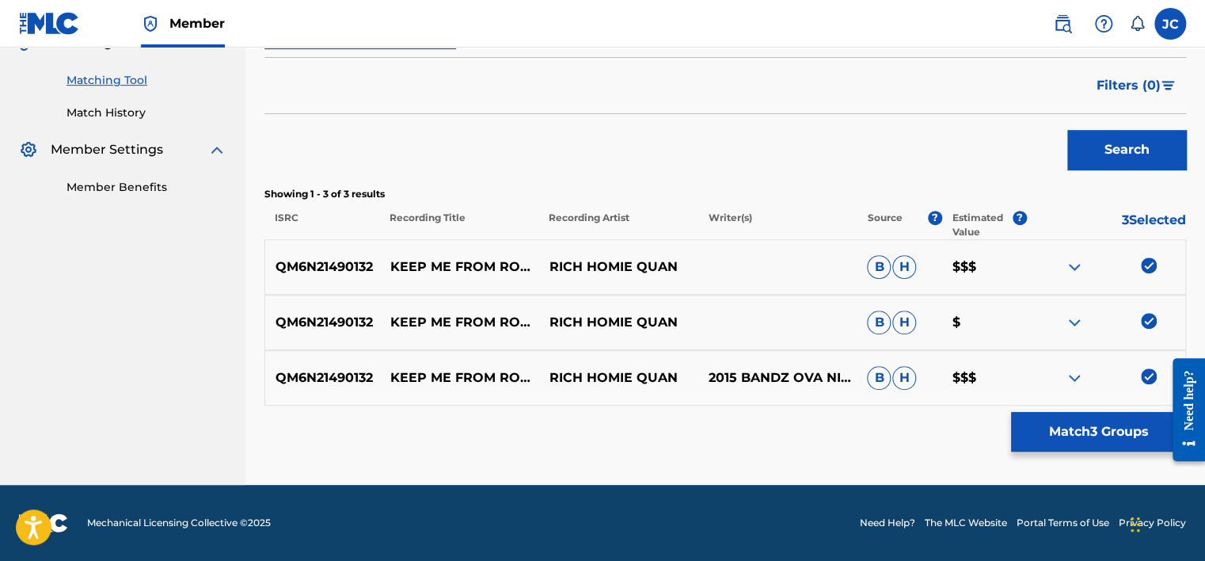
click at [1149, 379] on img at bounding box center [1149, 376] width 16 height 16
click at [1150, 321] on img at bounding box center [1149, 321] width 16 height 16
click at [1143, 264] on img at bounding box center [1149, 265] width 16 height 16
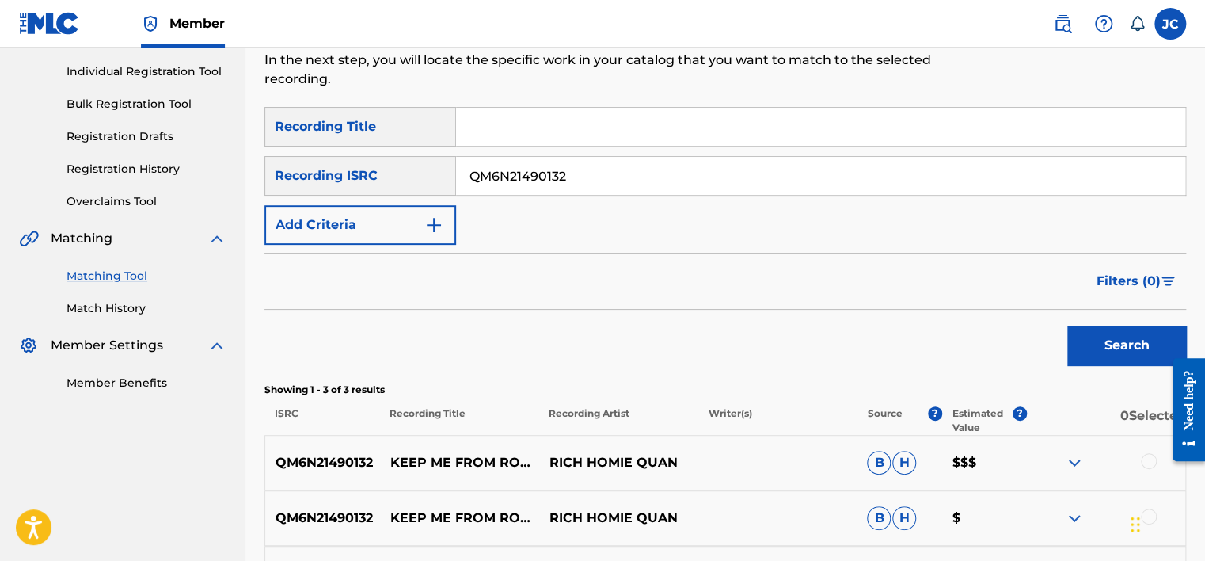
scroll to position [166, 0]
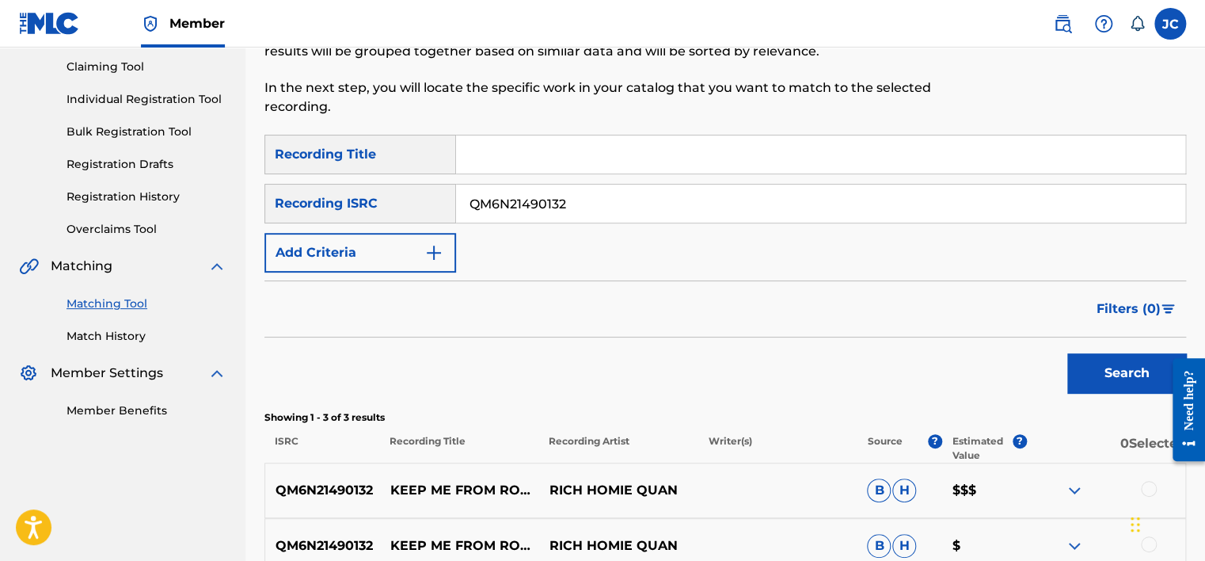
click at [704, 207] on input "QM6N21490132" at bounding box center [820, 203] width 729 height 38
paste input "GBAJE0702678"
type input "GBAJE0702678"
click at [1067, 353] on button "Search" at bounding box center [1126, 373] width 119 height 40
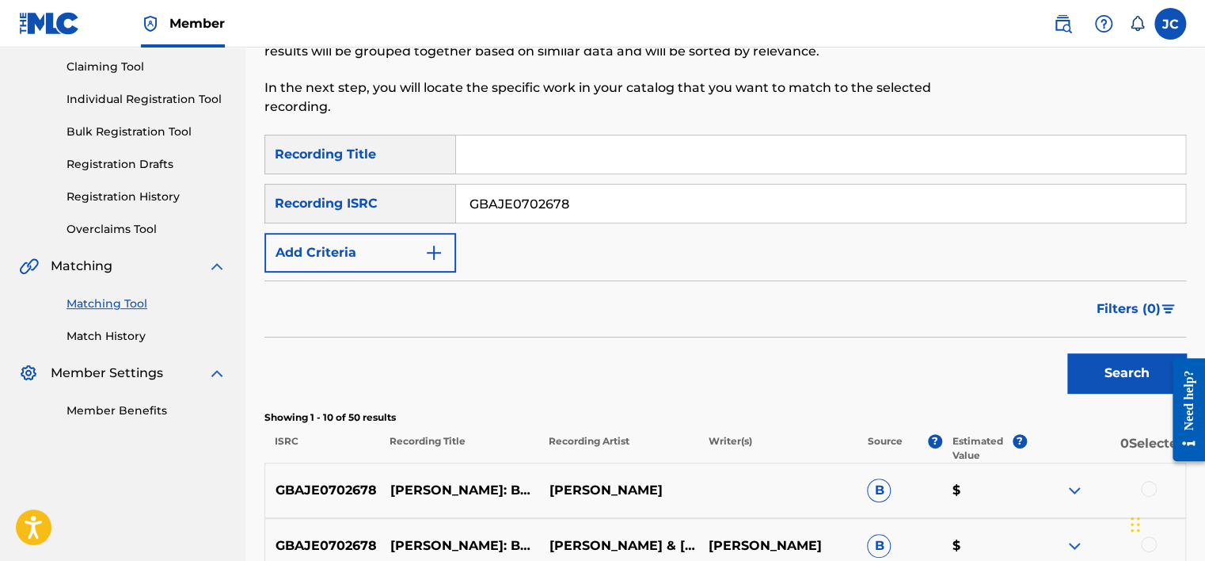
click at [612, 200] on input "GBAJE0702678" at bounding box center [820, 203] width 729 height 38
paste input "HKI199257829"
type input "HKI199257829"
click at [1067, 353] on button "Search" at bounding box center [1126, 373] width 119 height 40
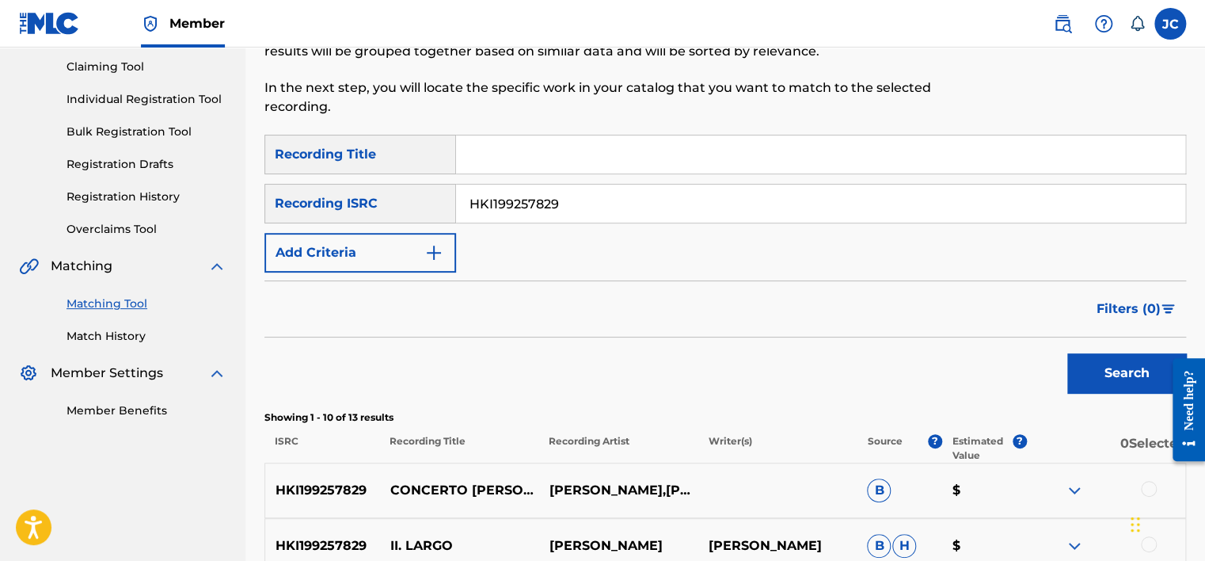
click at [519, 212] on input "HKI199257829" at bounding box center [820, 203] width 729 height 38
paste input "USGES2410001"
type input "USGES2410001"
click at [1067, 353] on button "Search" at bounding box center [1126, 373] width 119 height 40
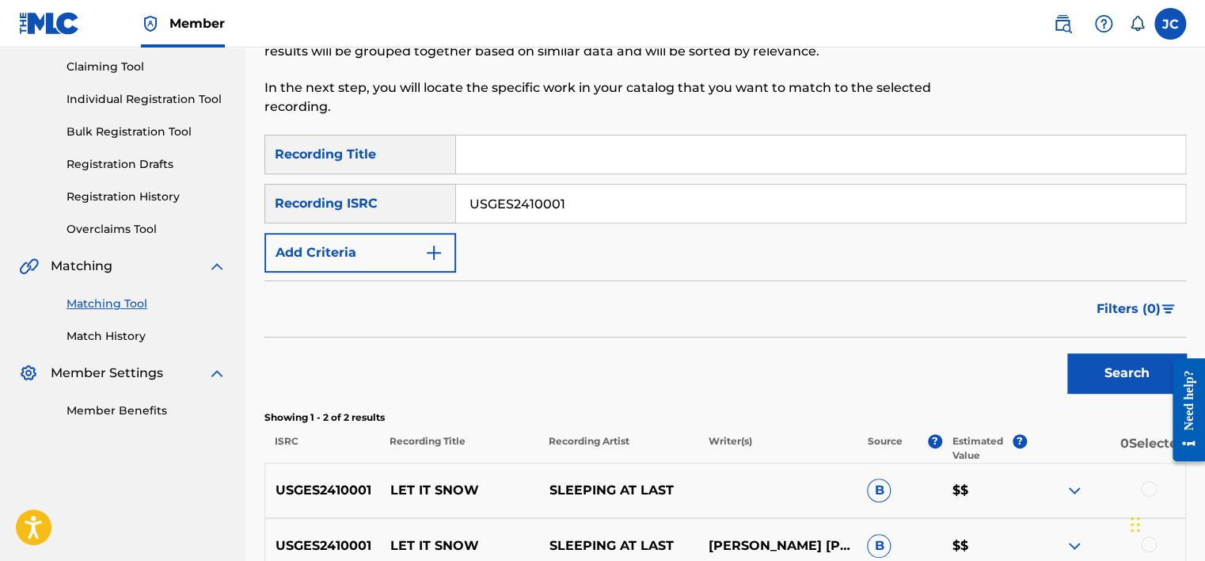
scroll to position [333, 0]
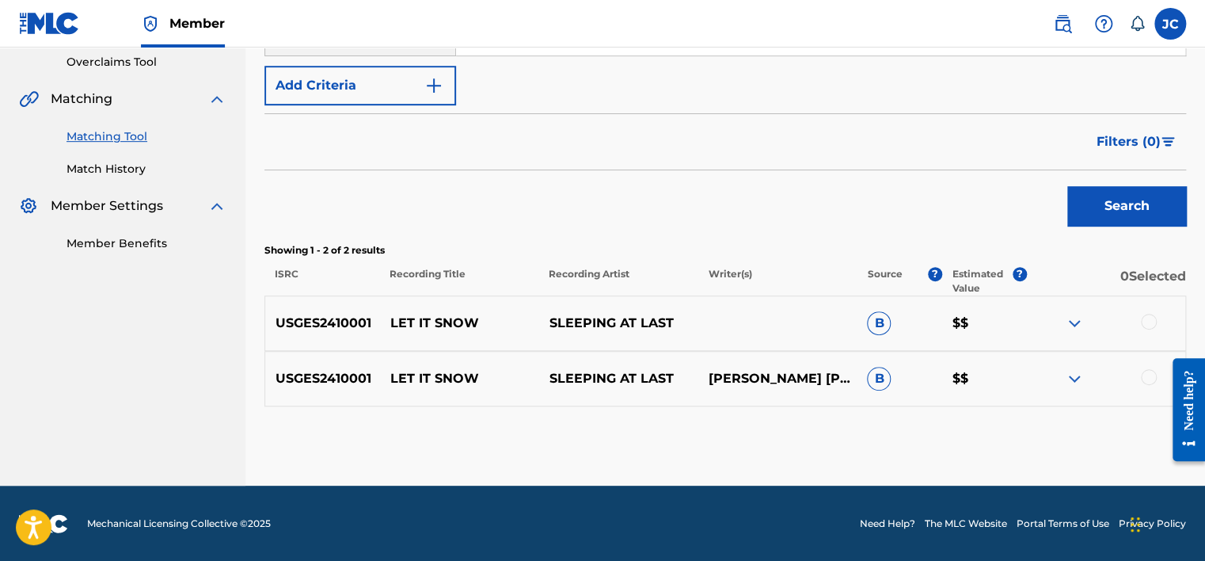
click at [1153, 372] on div at bounding box center [1149, 377] width 16 height 16
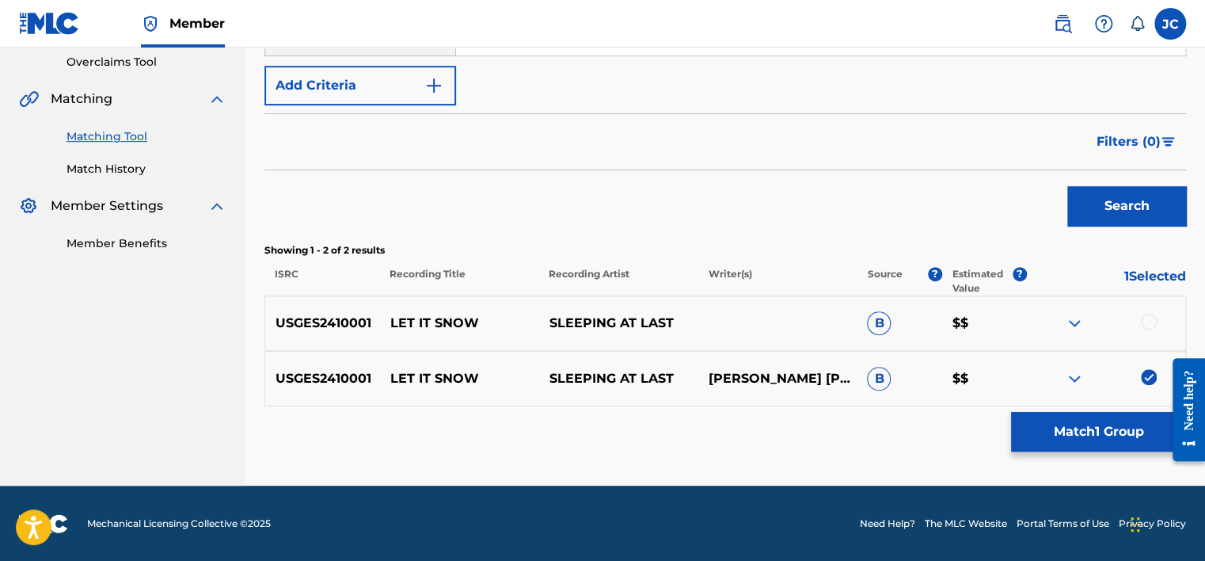
click at [1153, 320] on div at bounding box center [1149, 322] width 16 height 16
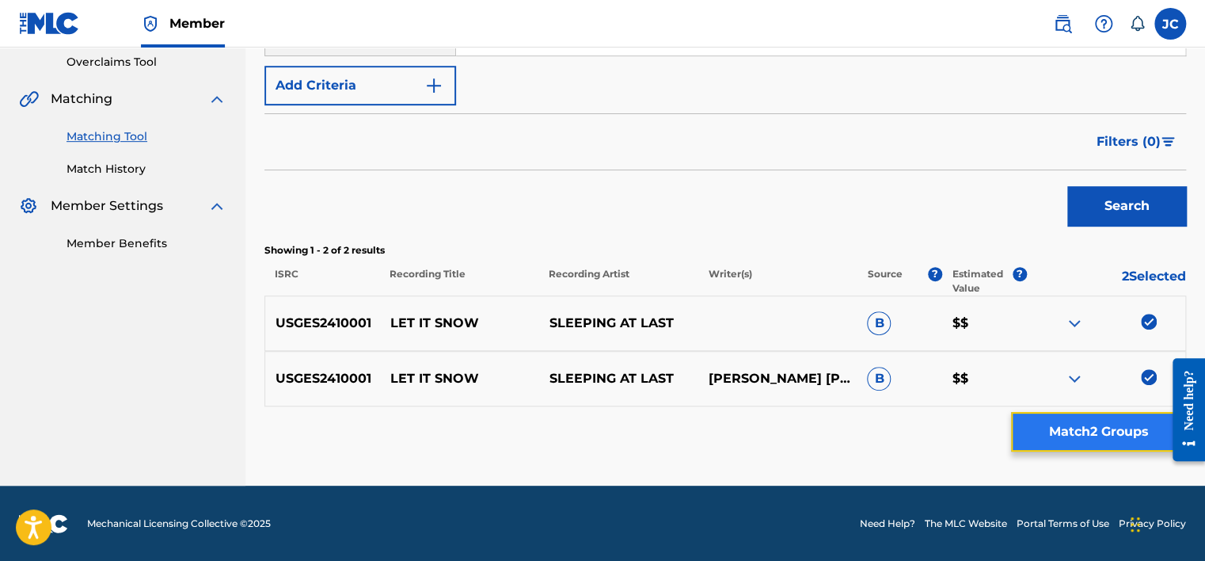
click at [1116, 428] on button "Match 2 Groups" at bounding box center [1098, 432] width 175 height 40
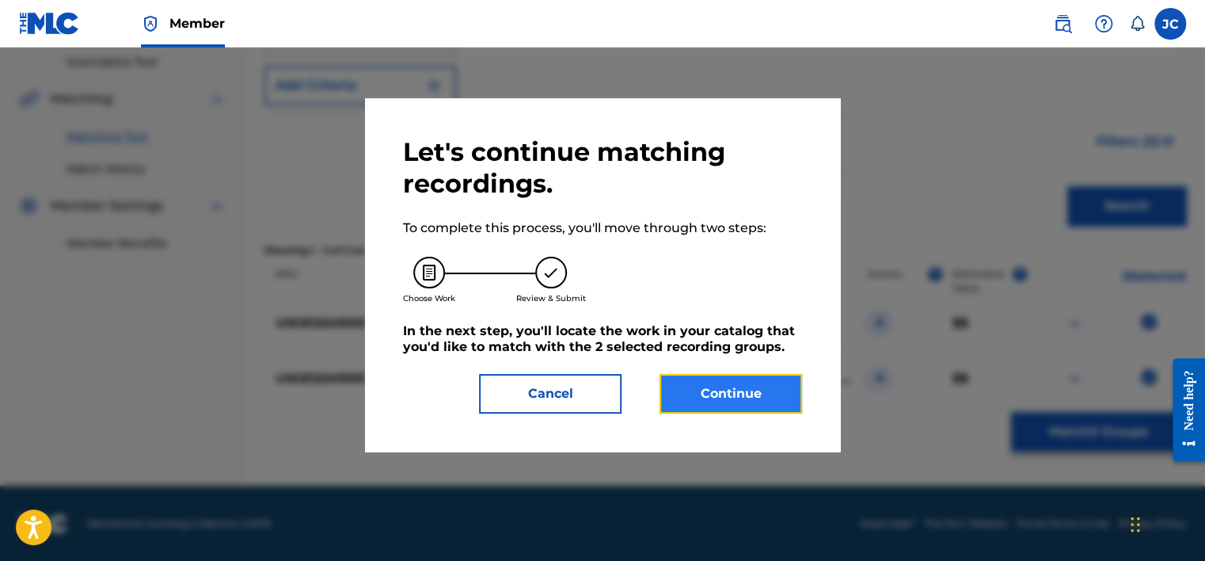
click at [759, 402] on button "Continue" at bounding box center [730, 394] width 143 height 40
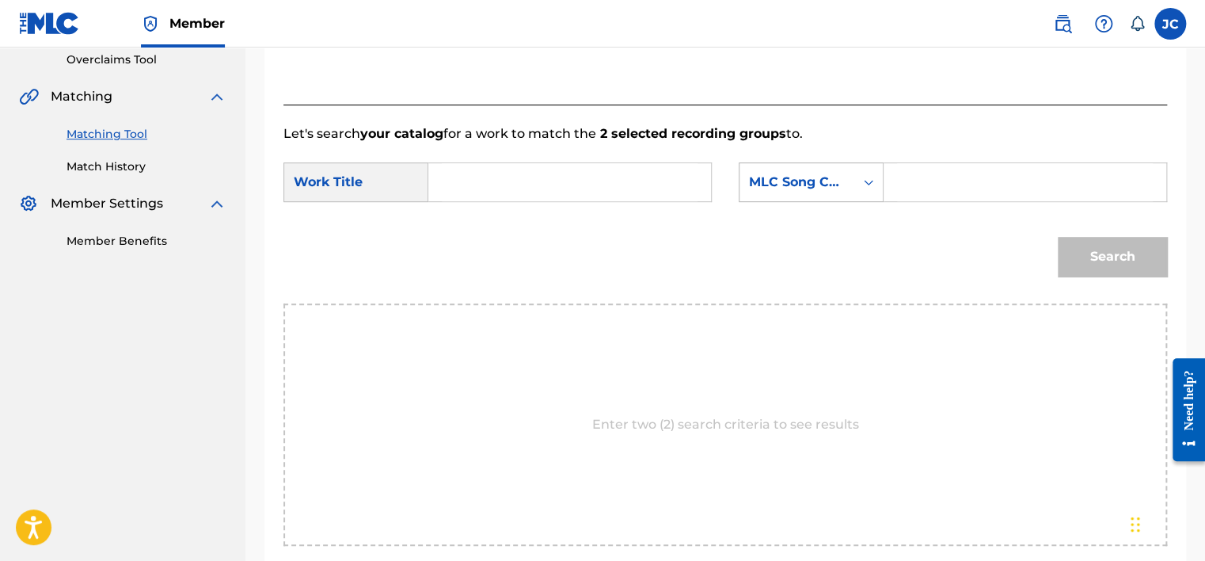
scroll to position [336, 0]
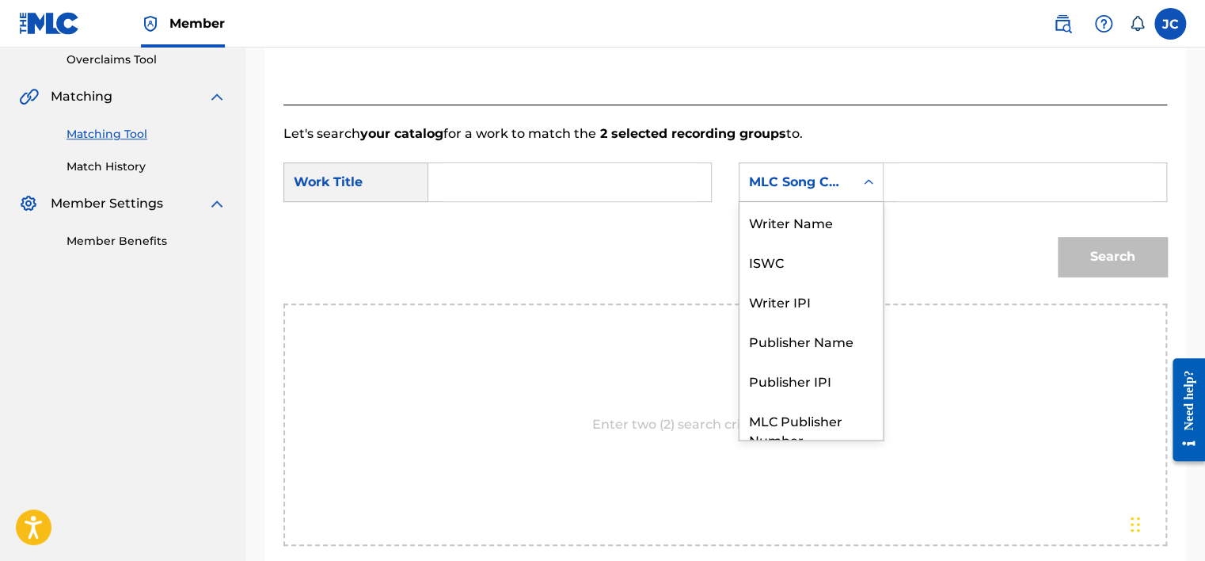
click at [851, 188] on div "MLC Song Code" at bounding box center [796, 182] width 115 height 30
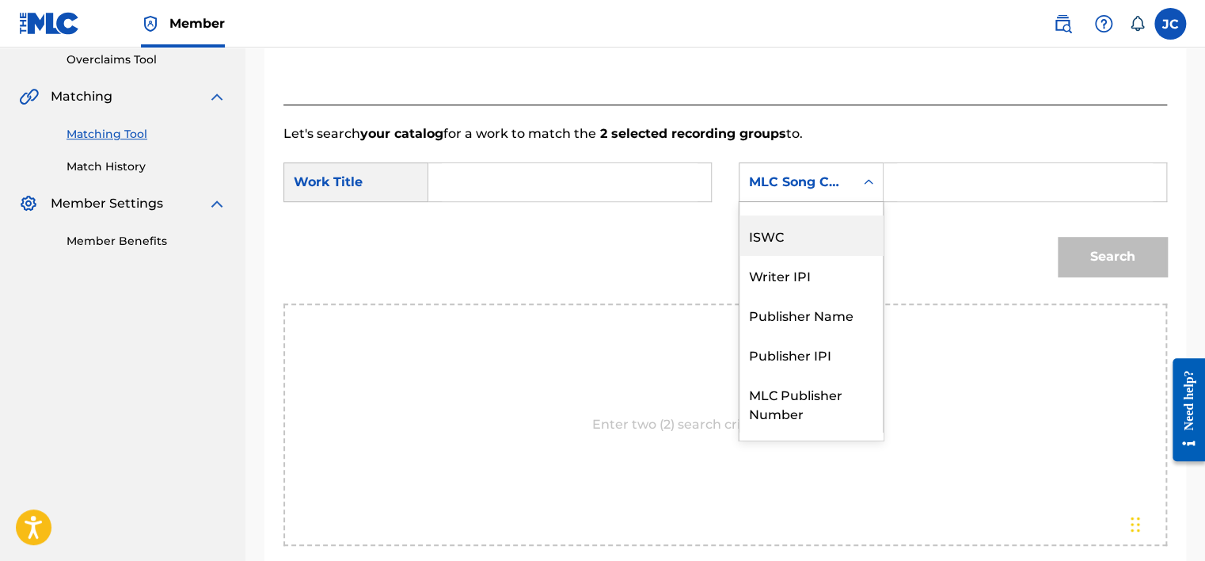
scroll to position [0, 0]
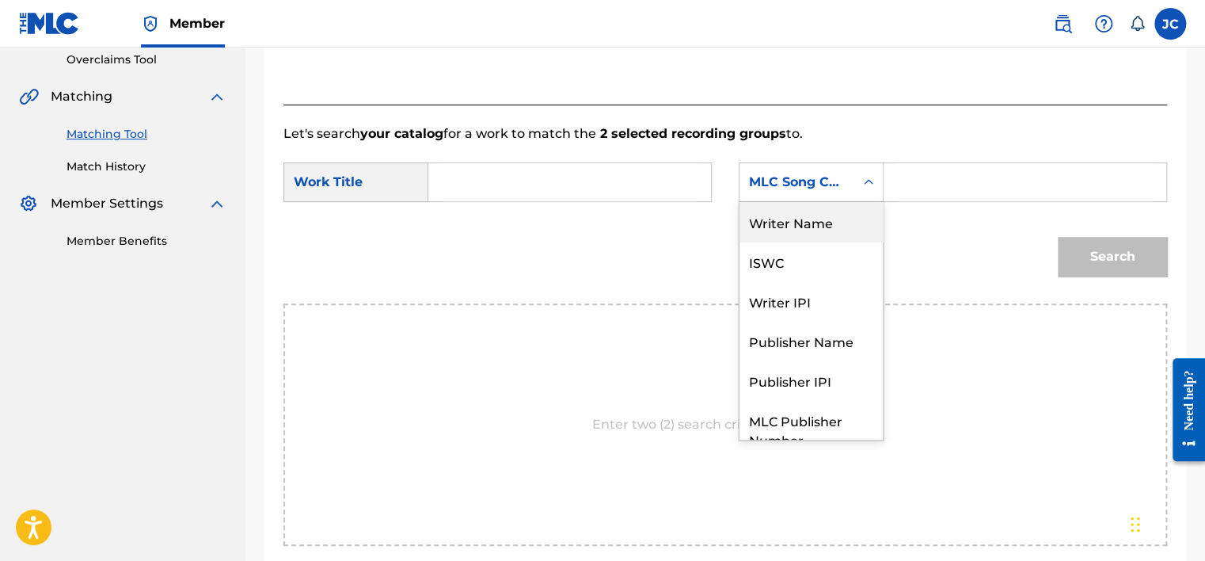
click at [836, 224] on div "Writer Name" at bounding box center [810, 222] width 143 height 40
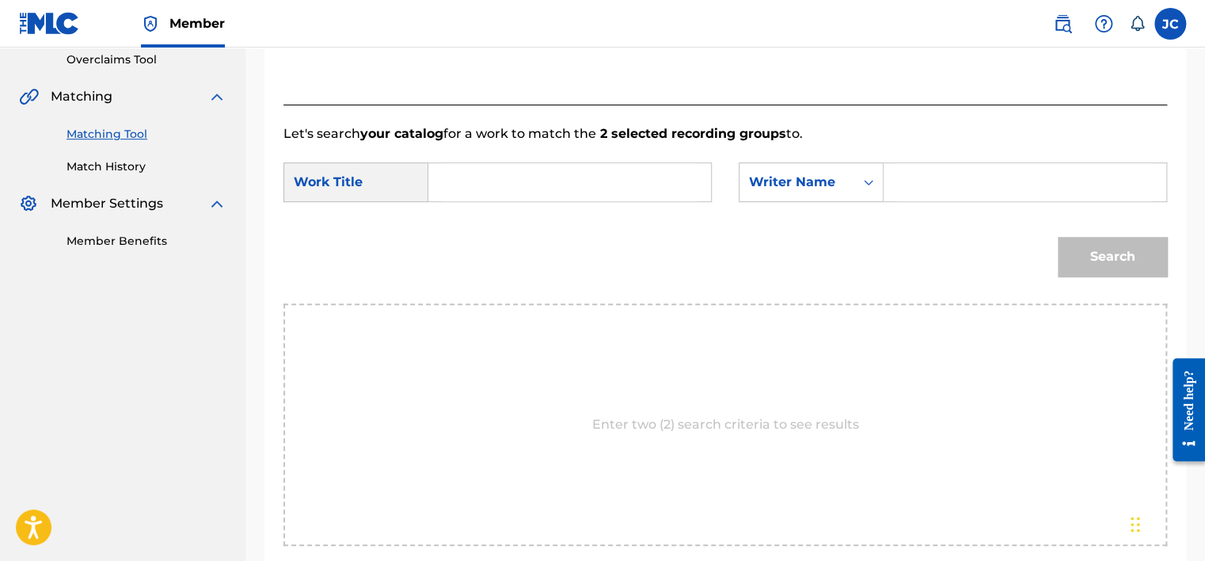
click at [599, 191] on input "Search Form" at bounding box center [570, 182] width 256 height 38
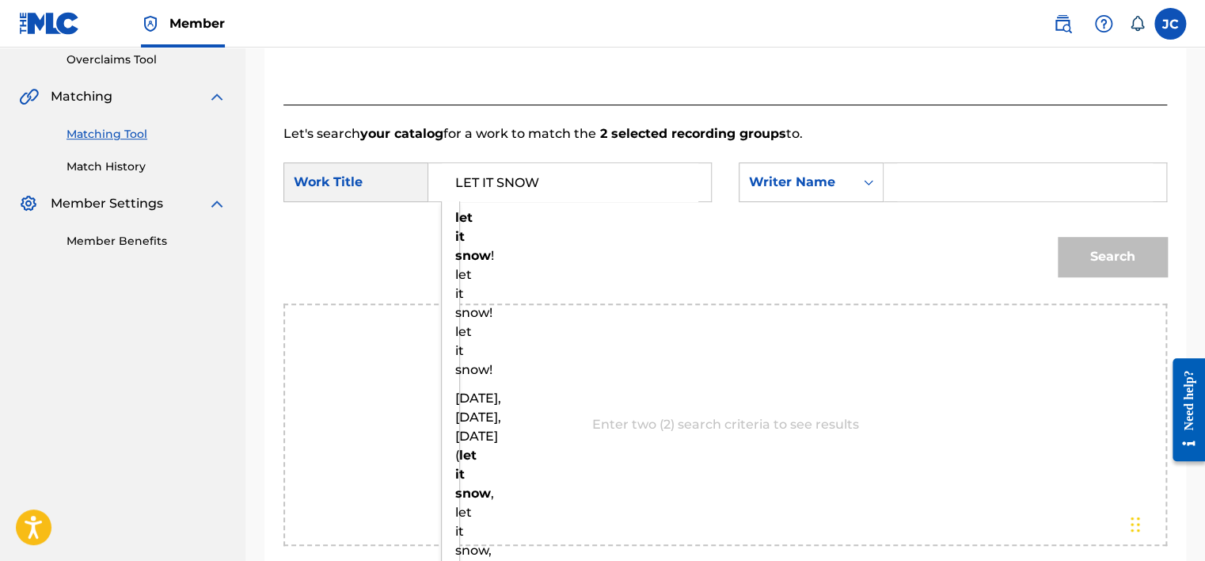
type input "LET IT SNOW"
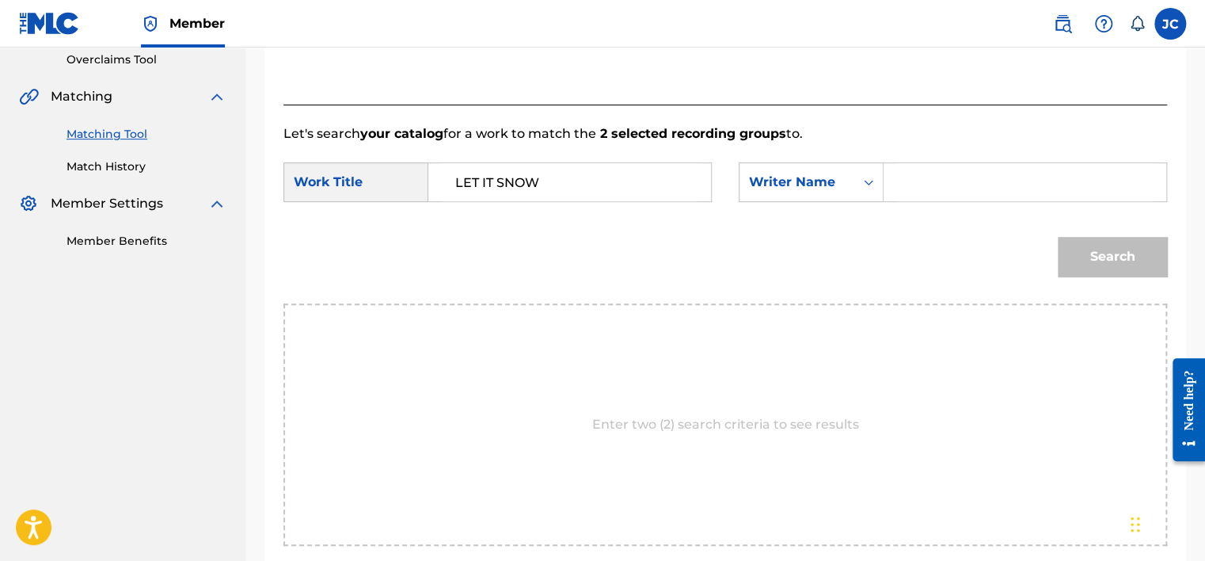
click at [931, 171] on input "Search Form" at bounding box center [1025, 182] width 256 height 38
type input "CAHN"
click at [1058, 237] on button "Search" at bounding box center [1112, 257] width 109 height 40
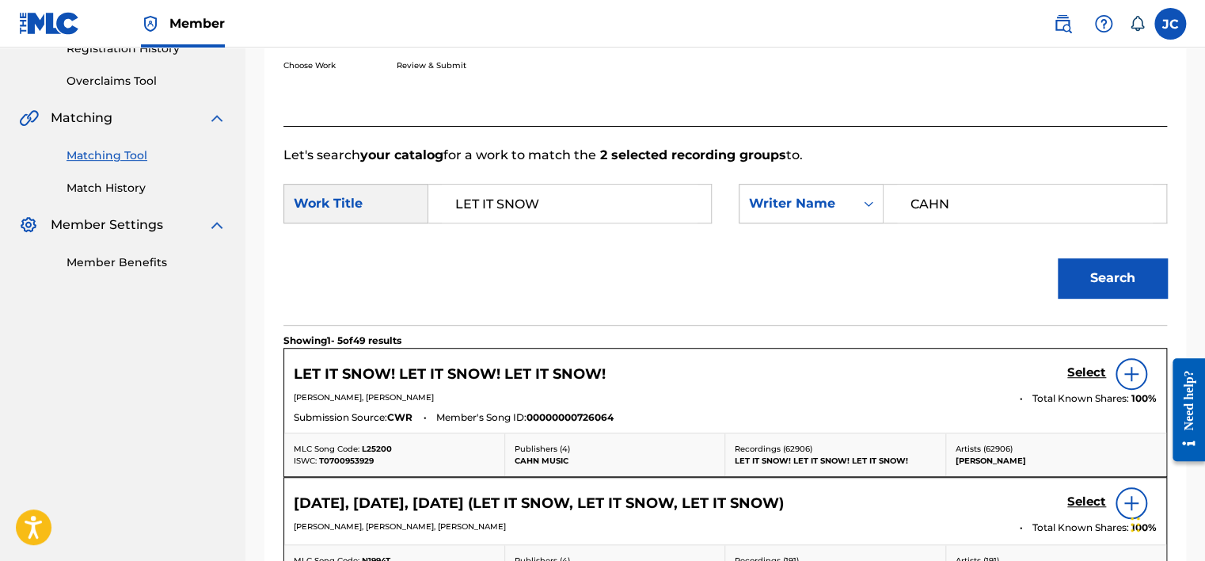
scroll to position [336, 0]
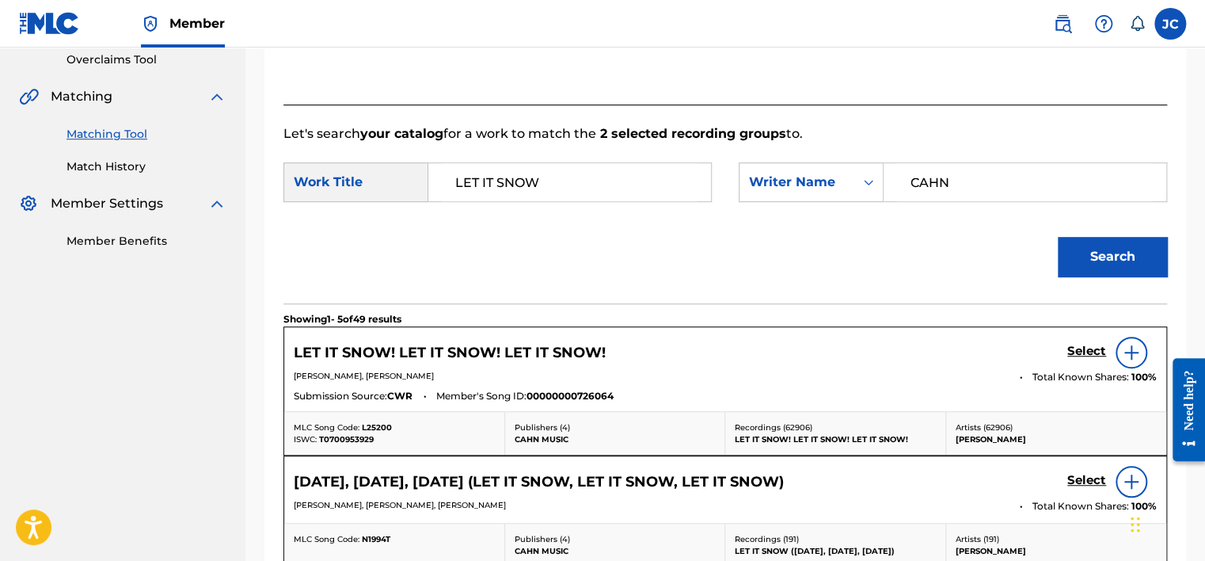
click at [1087, 361] on div "Select" at bounding box center [1111, 352] width 89 height 32
click at [1086, 354] on h5 "Select" at bounding box center [1086, 351] width 39 height 15
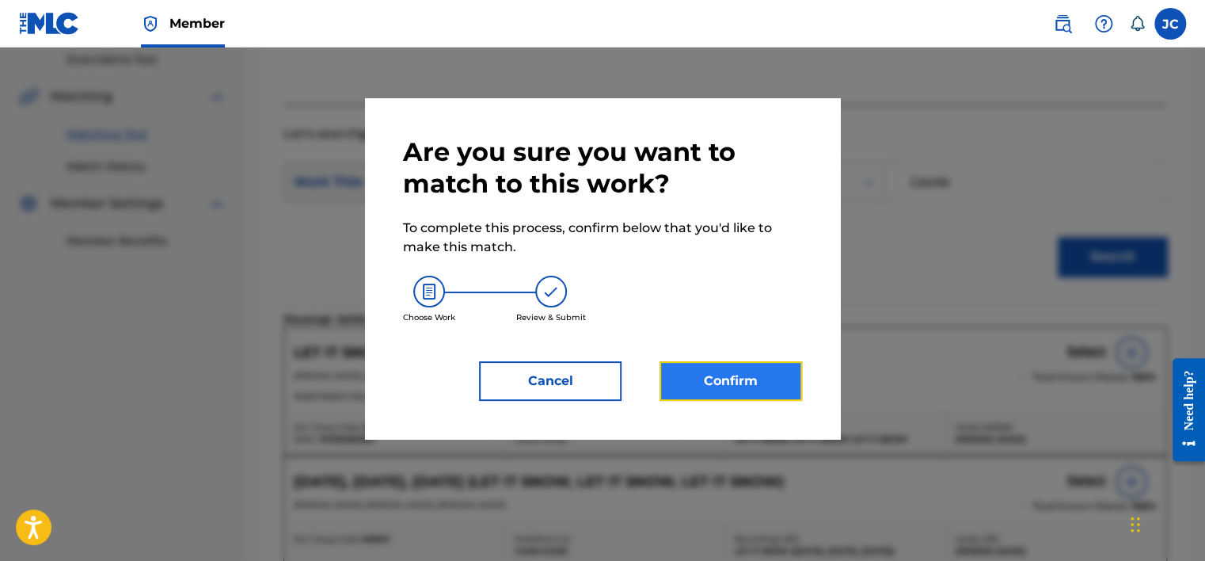
click at [732, 391] on button "Confirm" at bounding box center [730, 381] width 143 height 40
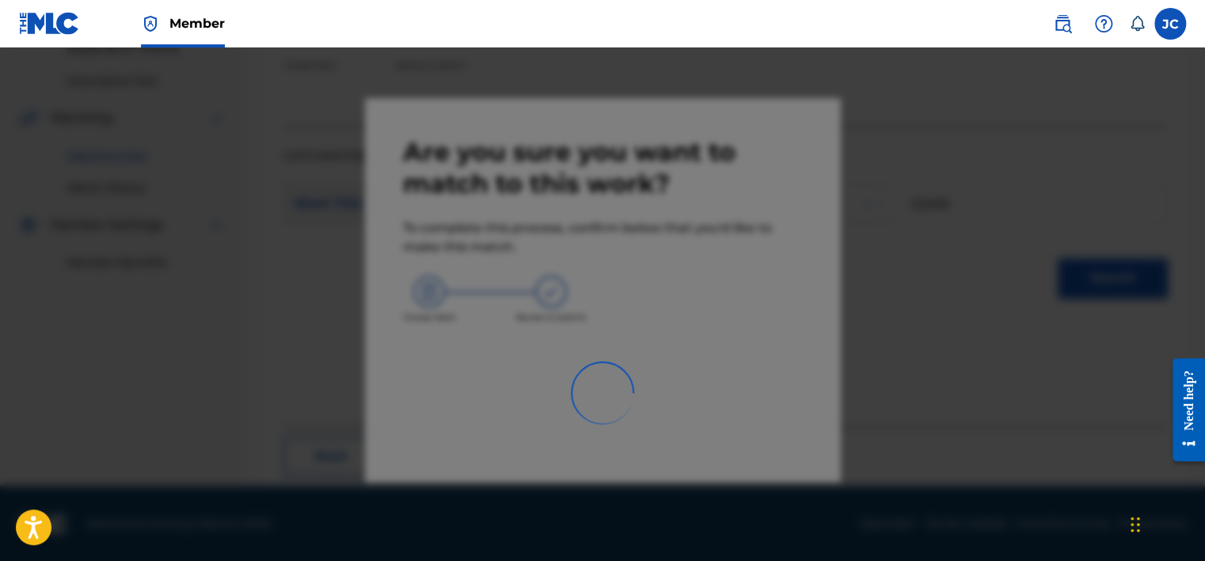
scroll to position [120, 0]
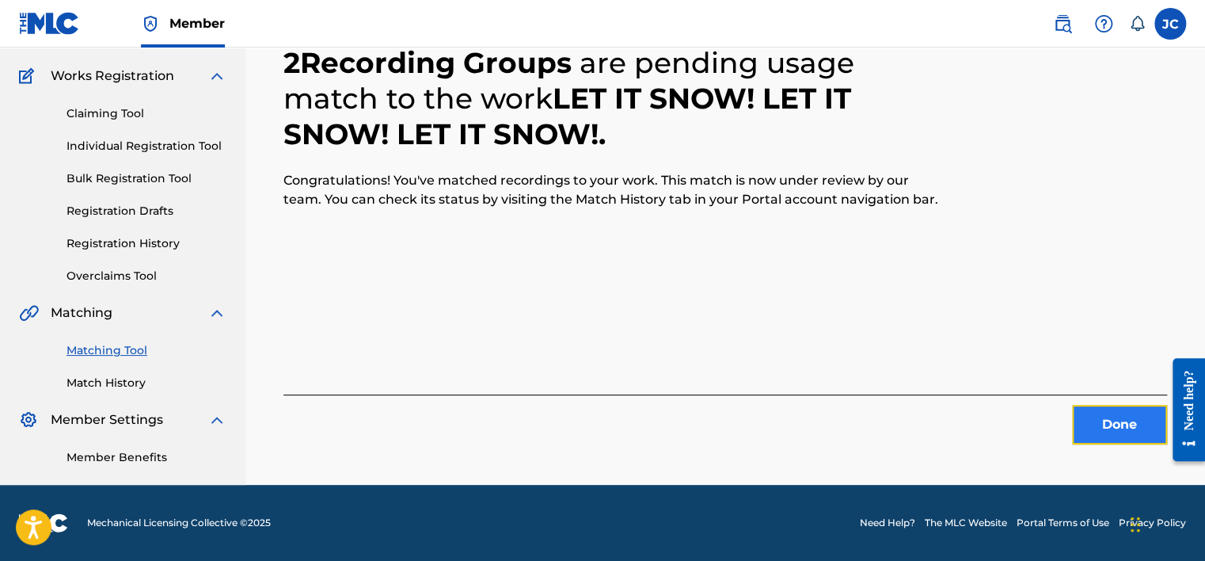
click at [1091, 442] on button "Done" at bounding box center [1119, 425] width 95 height 40
